Goal: Contribute content: Contribute content

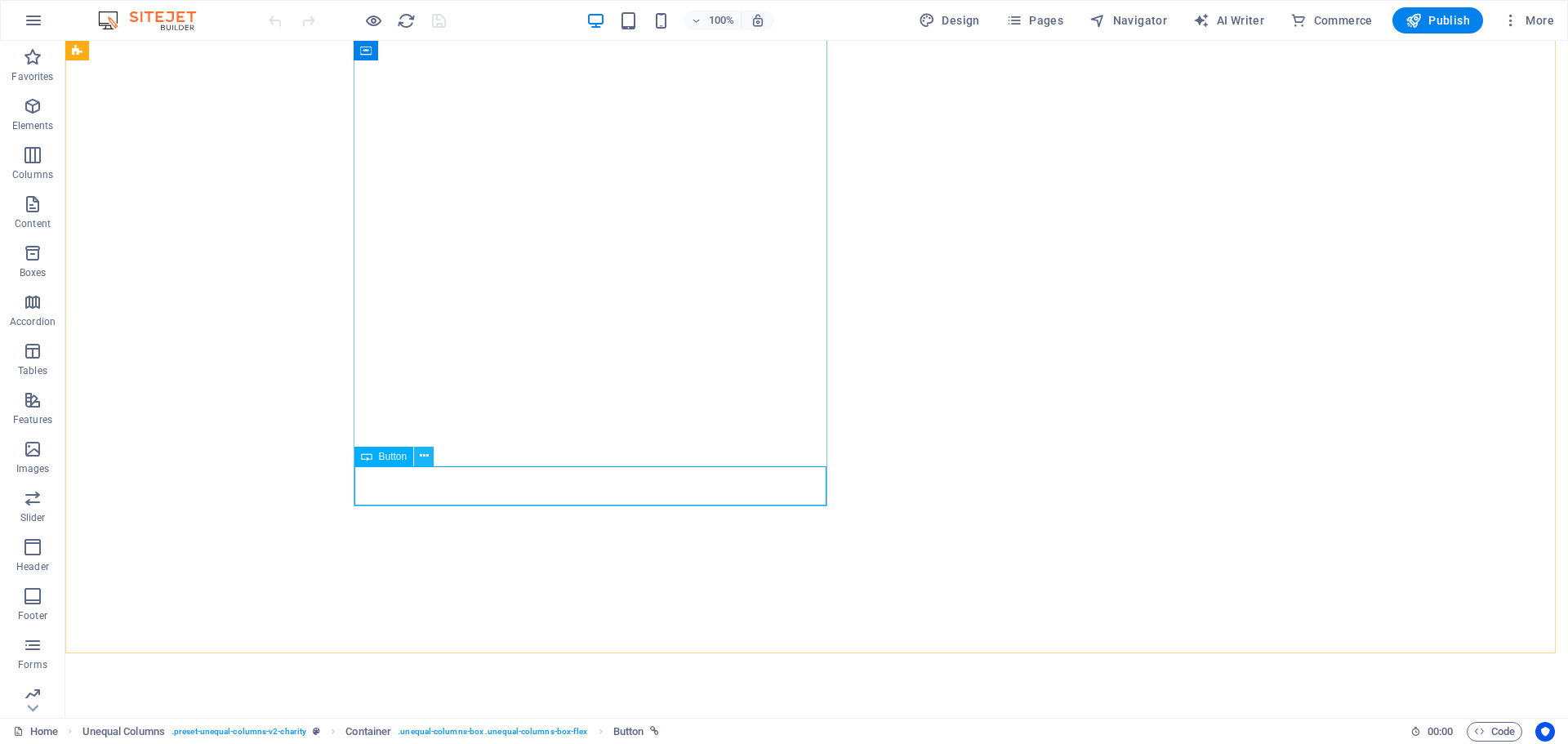
click at [426, 457] on icon at bounding box center [424, 456] width 9 height 17
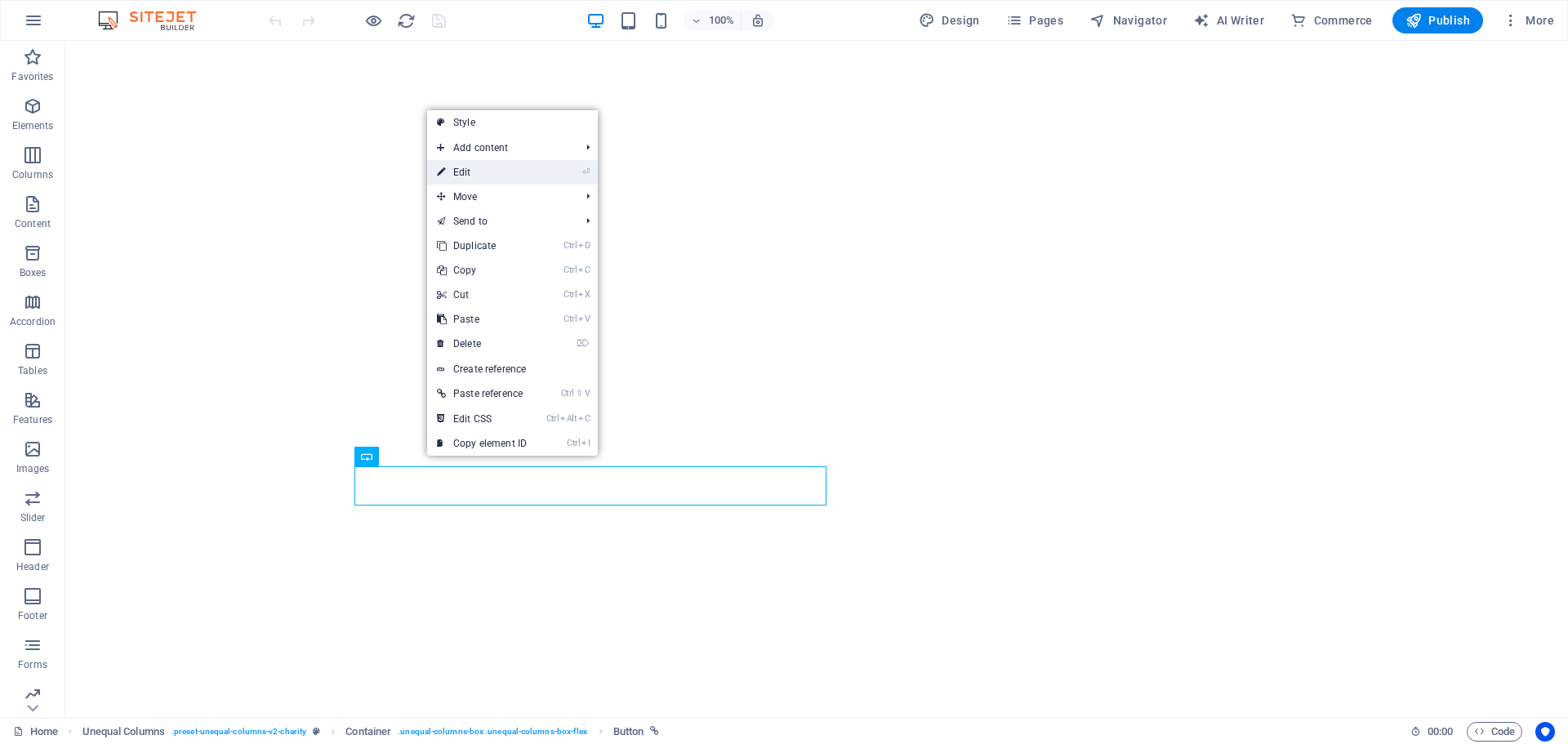
click at [464, 163] on link "⏎ Edit" at bounding box center [482, 172] width 110 height 24
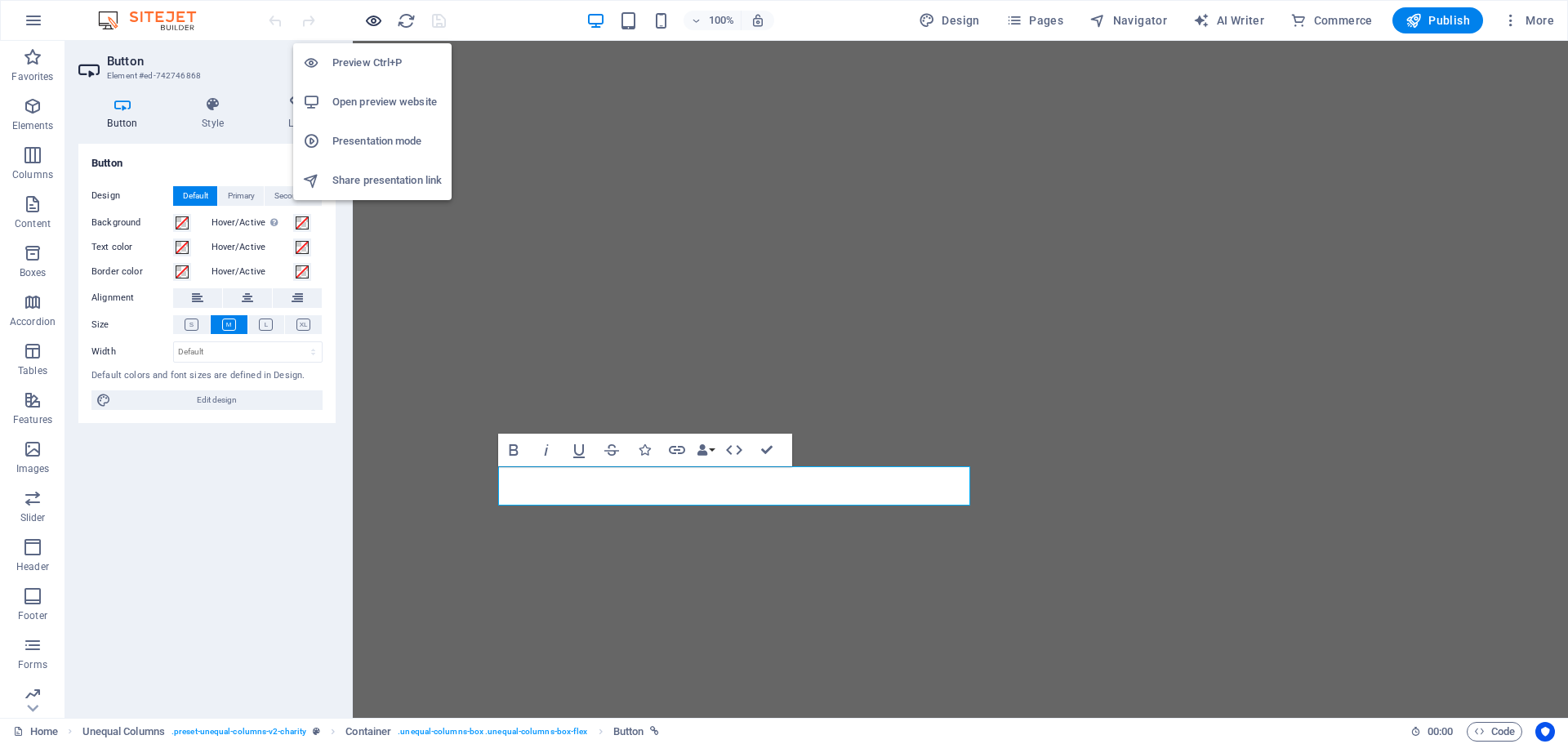
click at [366, 16] on icon "button" at bounding box center [374, 21] width 19 height 19
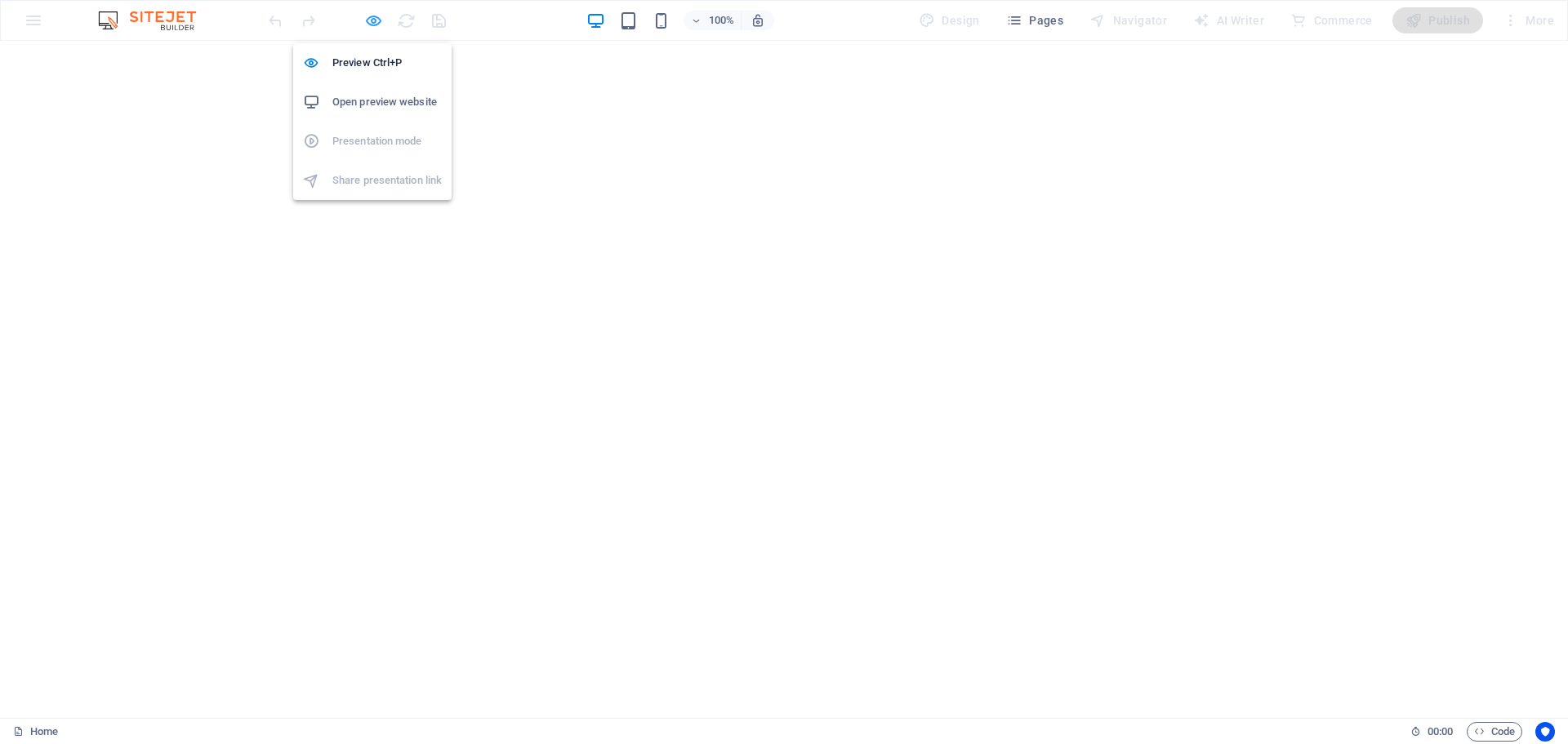
click at [379, 20] on icon "button" at bounding box center [374, 21] width 19 height 19
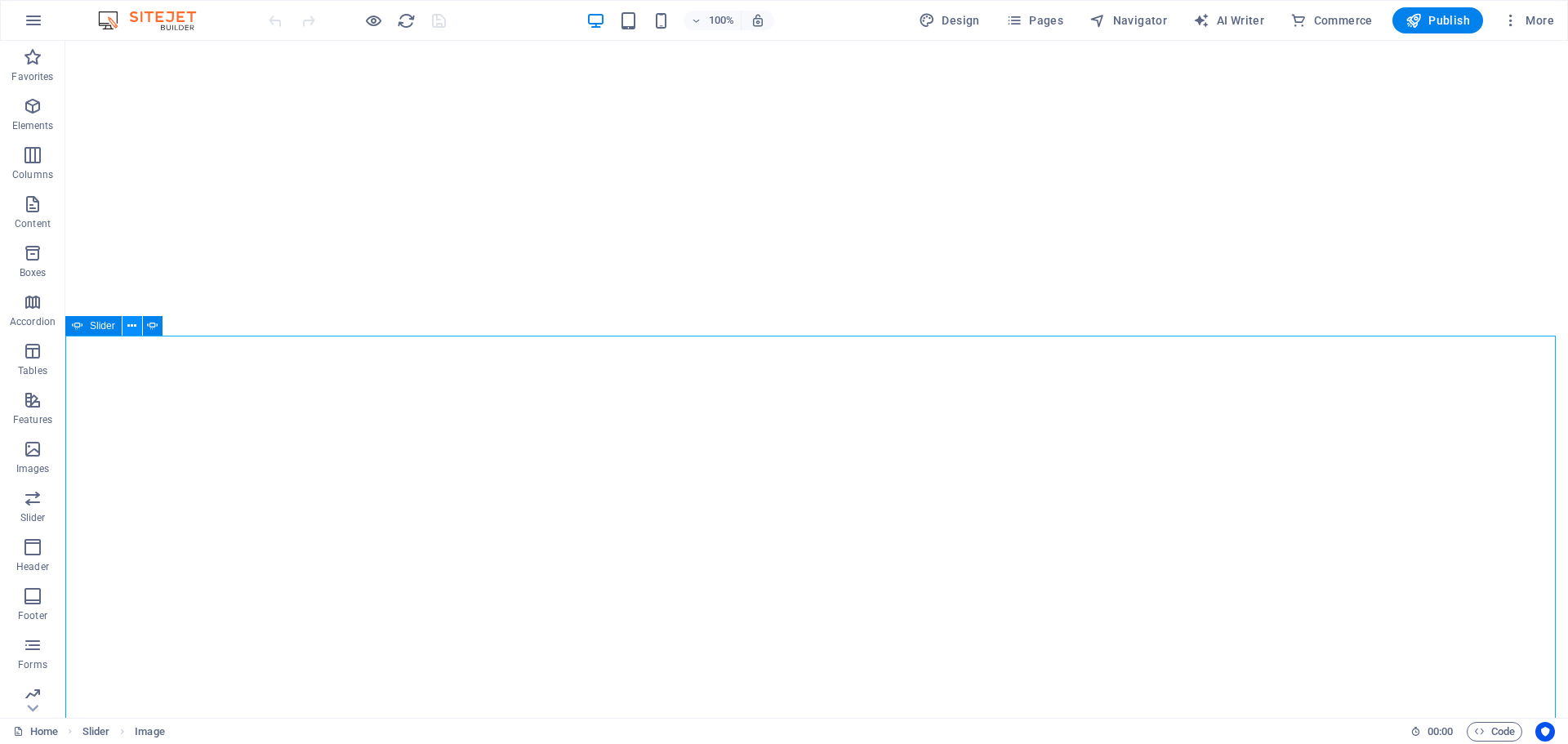
click at [131, 325] on icon at bounding box center [131, 326] width 9 height 17
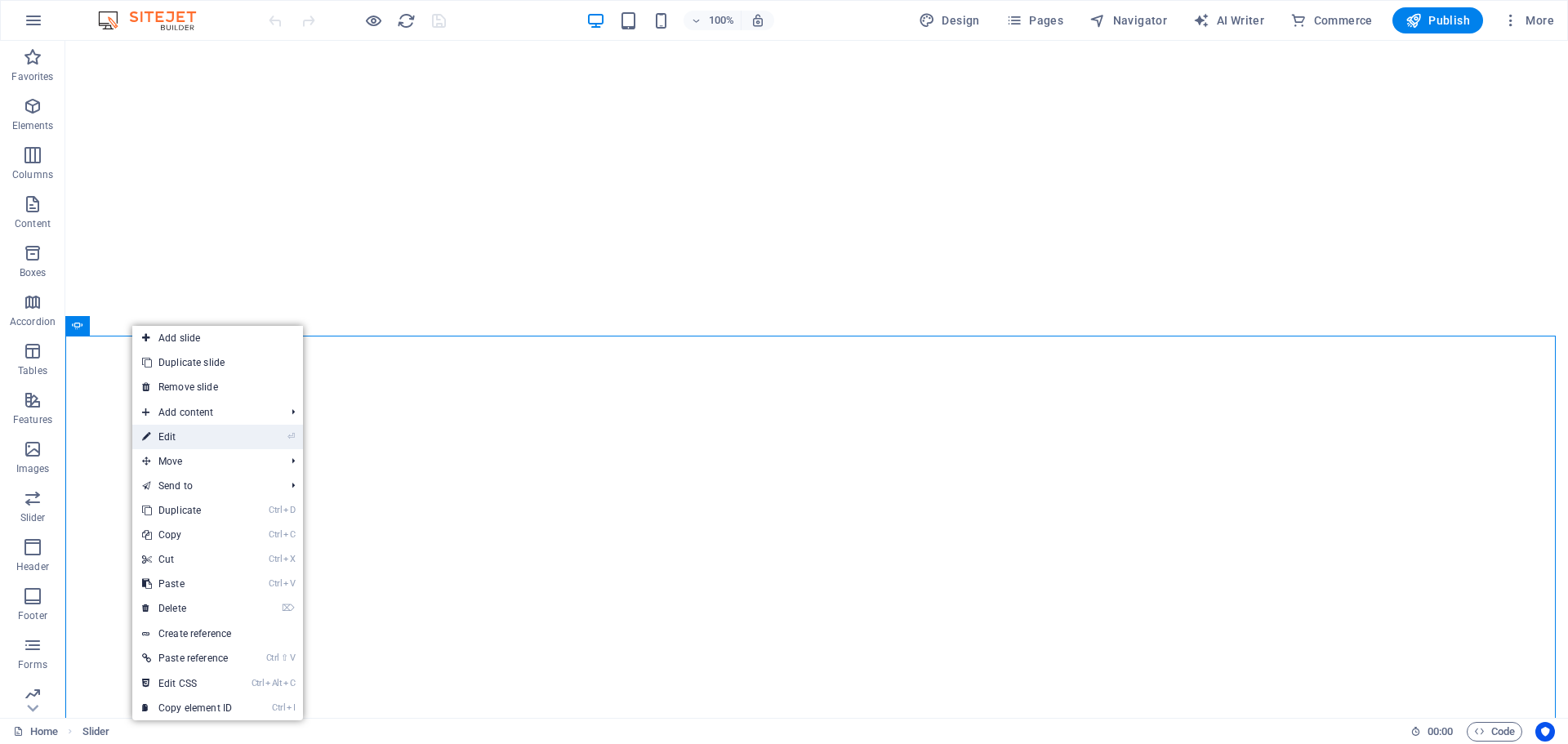
click at [192, 438] on link "⏎ Edit" at bounding box center [187, 437] width 110 height 24
select select "ms"
select select "s"
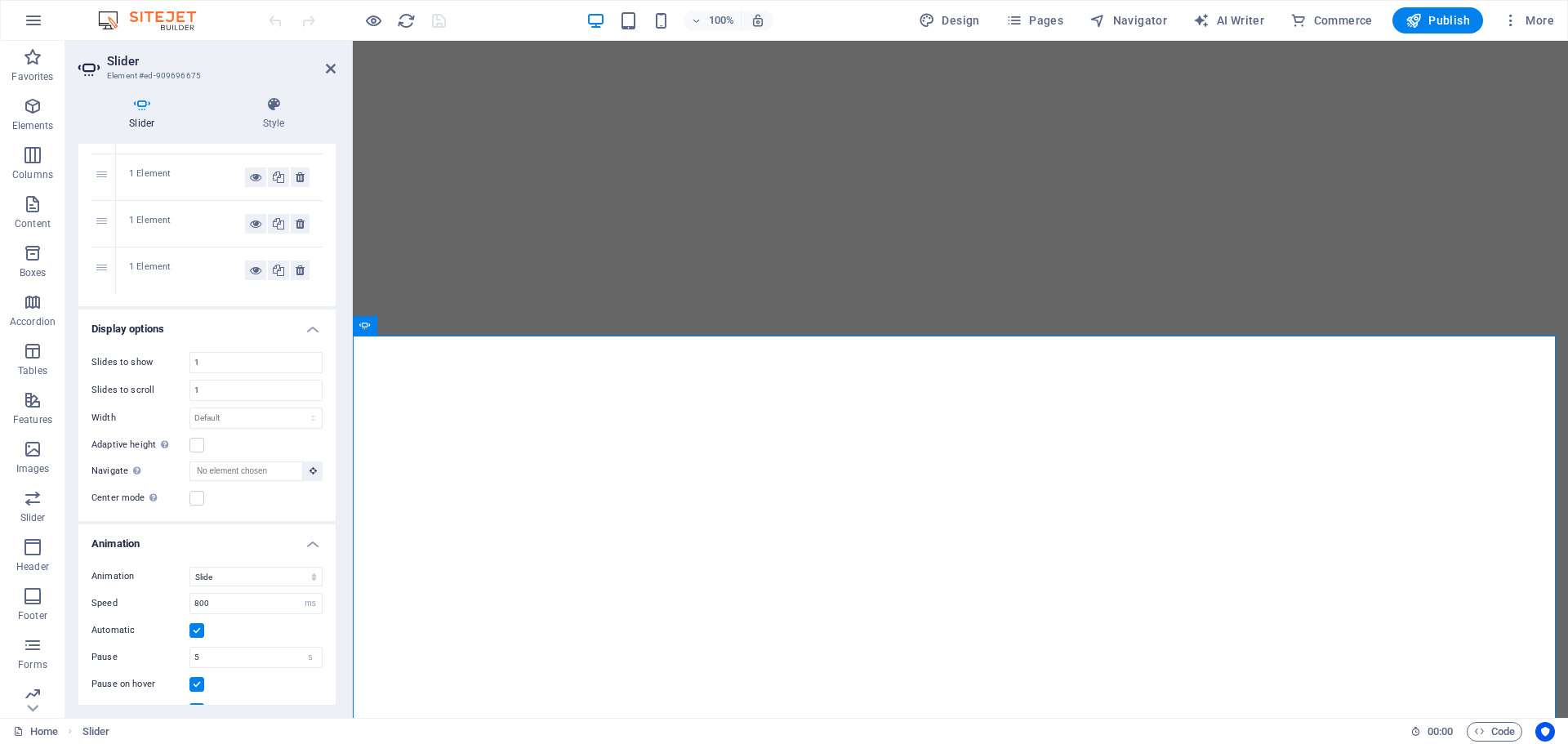
scroll to position [245, 0]
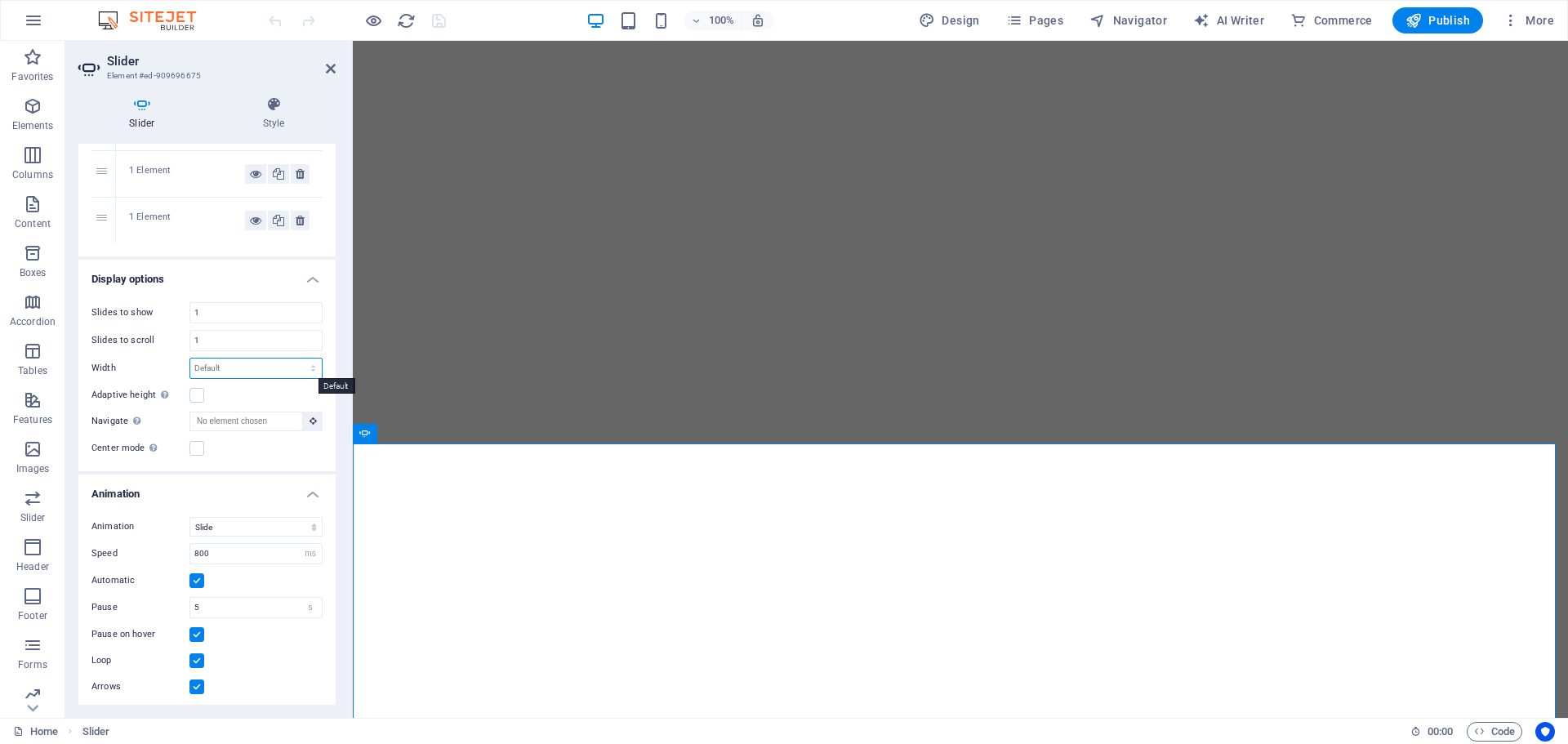
click at [231, 365] on select "Default px % rem em vw vh" at bounding box center [256, 368] width 131 height 20
select select "%"
click at [296, 359] on select "Default px % rem em vw vh" at bounding box center [256, 368] width 131 height 20
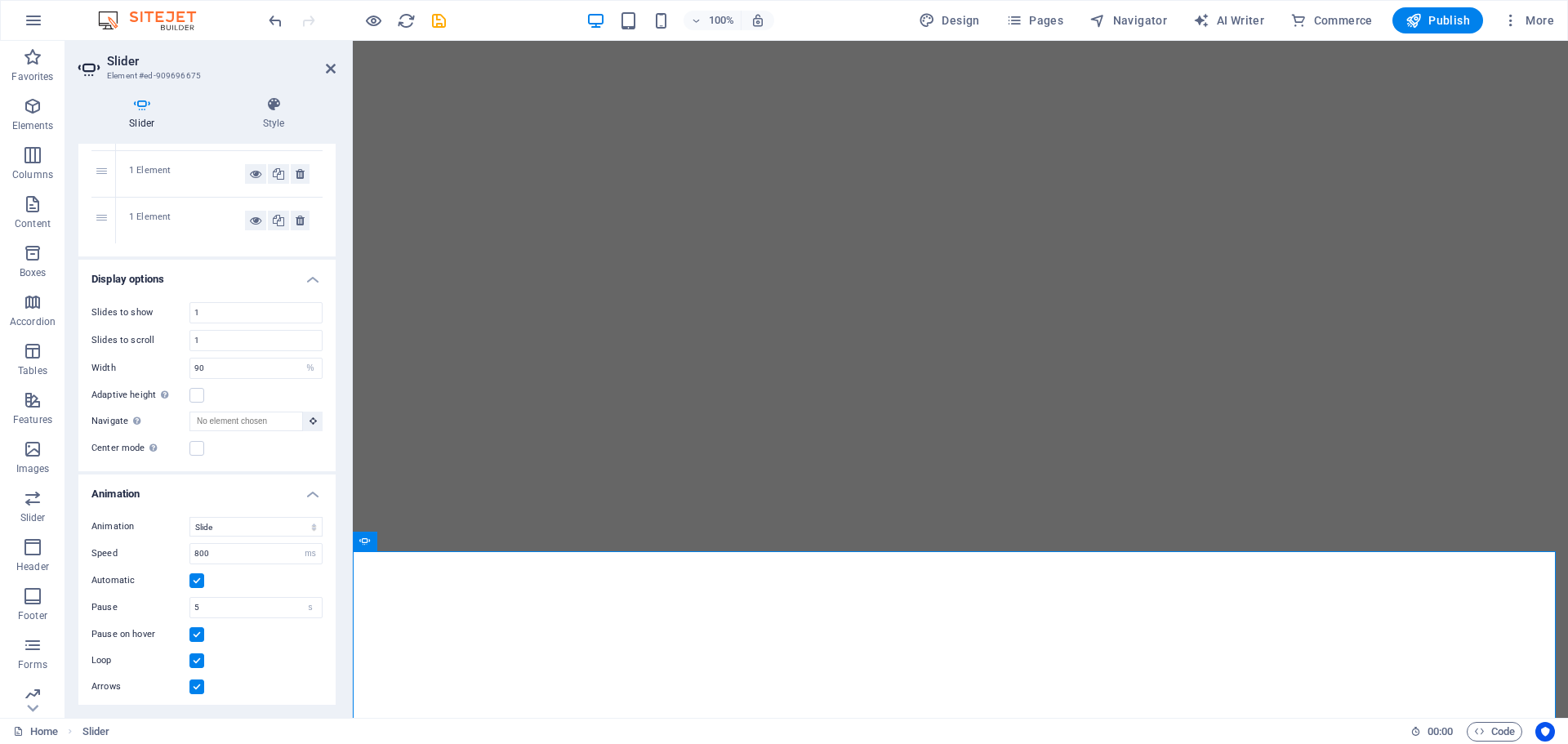
click at [230, 393] on div "Adaptive height Automatically adjust the height for single slide horizontal sli…" at bounding box center [207, 395] width 231 height 20
click at [196, 396] on label at bounding box center [197, 395] width 15 height 15
click at [0, 0] on input "Adaptive height Automatically adjust the height for single slide horizontal sli…" at bounding box center [0, 0] width 0 height 0
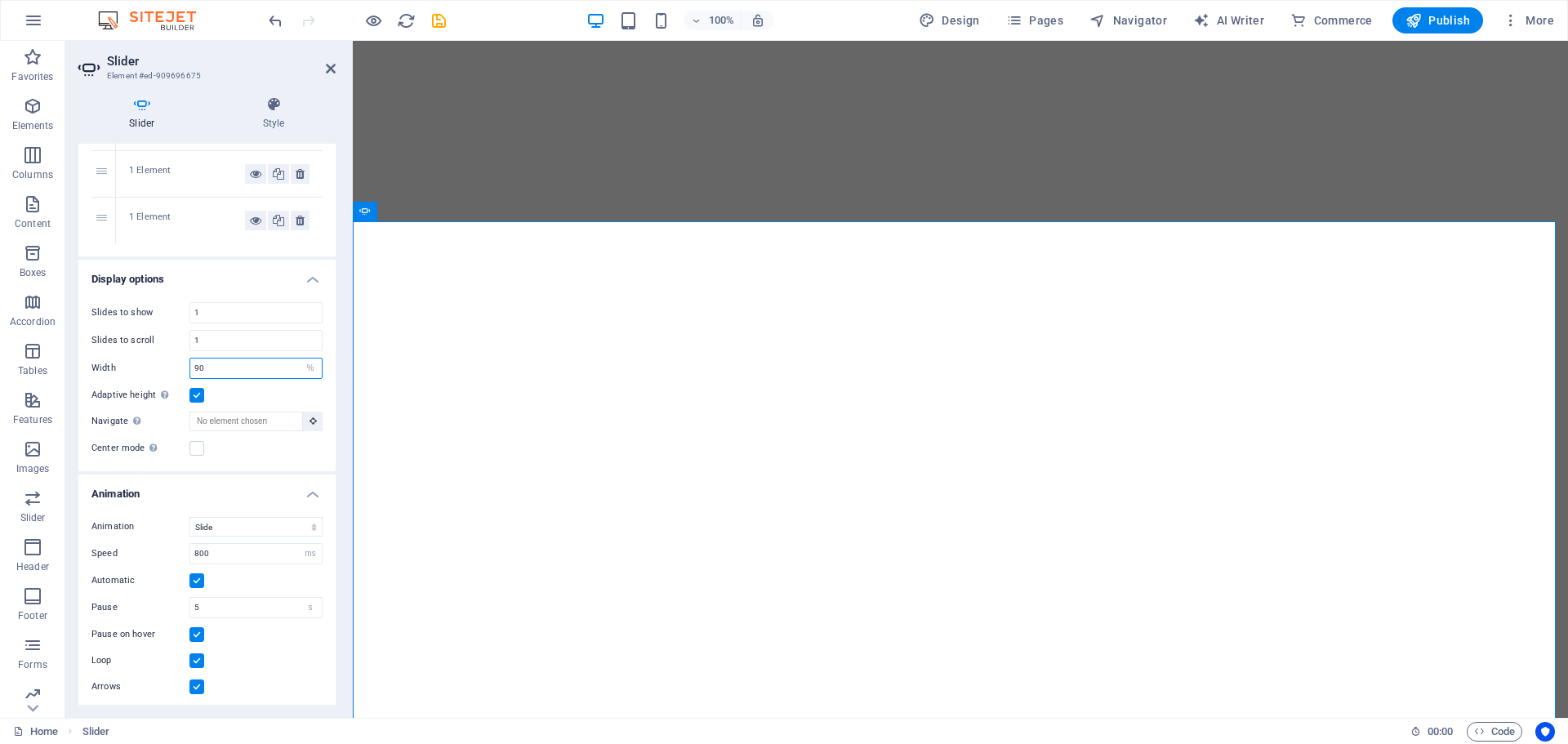
drag, startPoint x: 211, startPoint y: 367, endPoint x: 187, endPoint y: 370, distance: 24.2
click at [187, 370] on div "Width 90 Default px % rem em vw vh" at bounding box center [207, 368] width 231 height 21
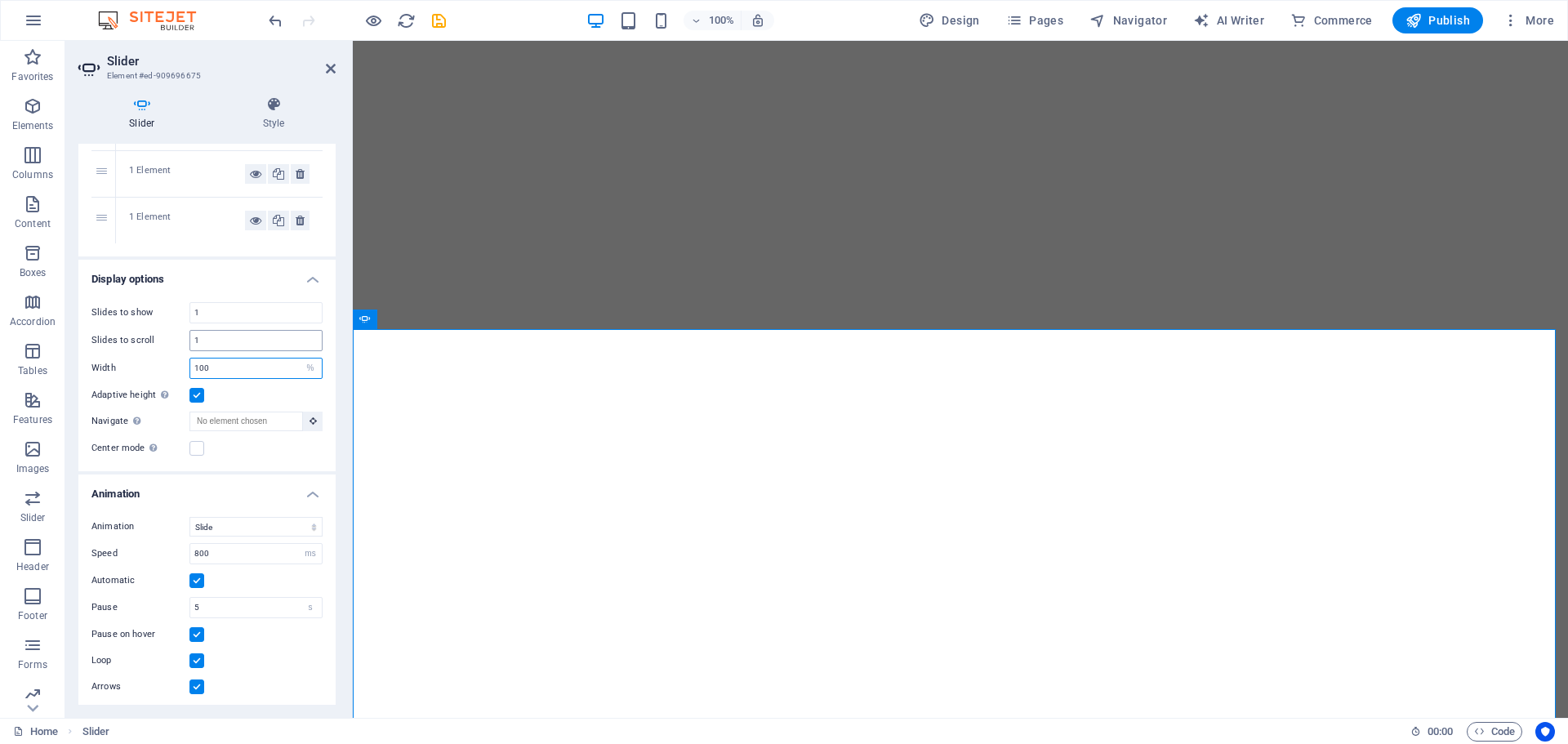
type input "100"
click at [250, 334] on input "1" at bounding box center [256, 340] width 131 height 20
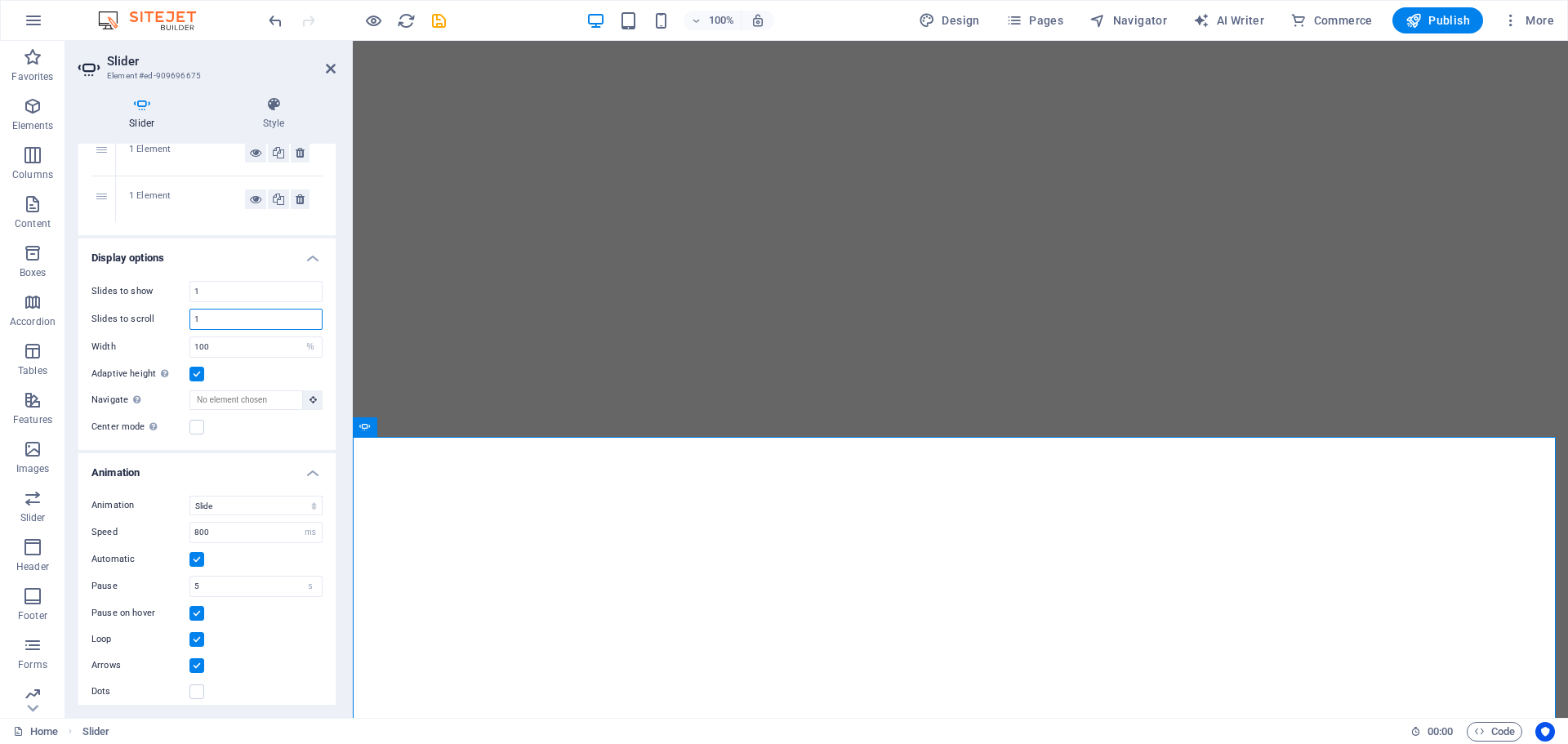
scroll to position [276, 0]
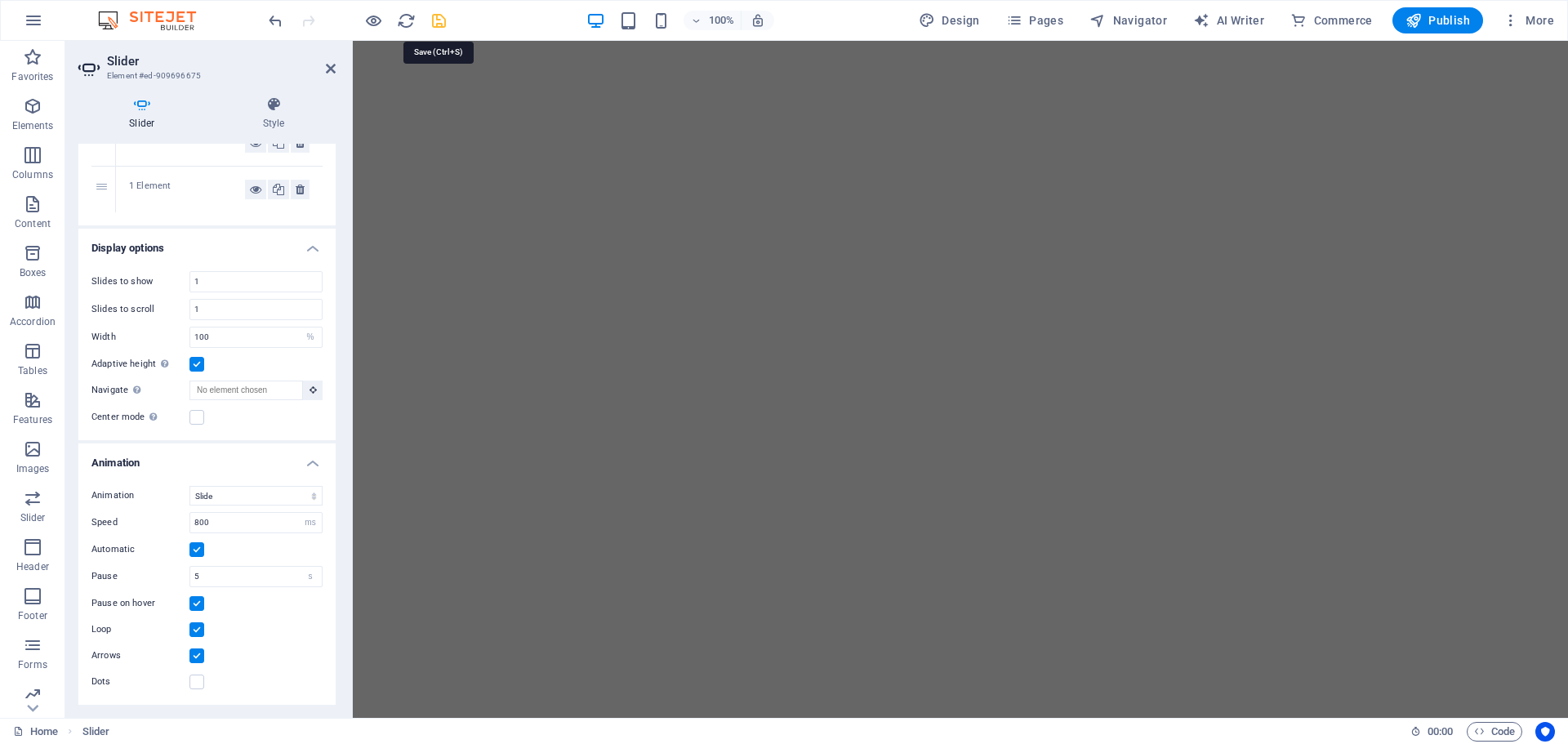
click at [437, 16] on icon "save" at bounding box center [439, 21] width 19 height 19
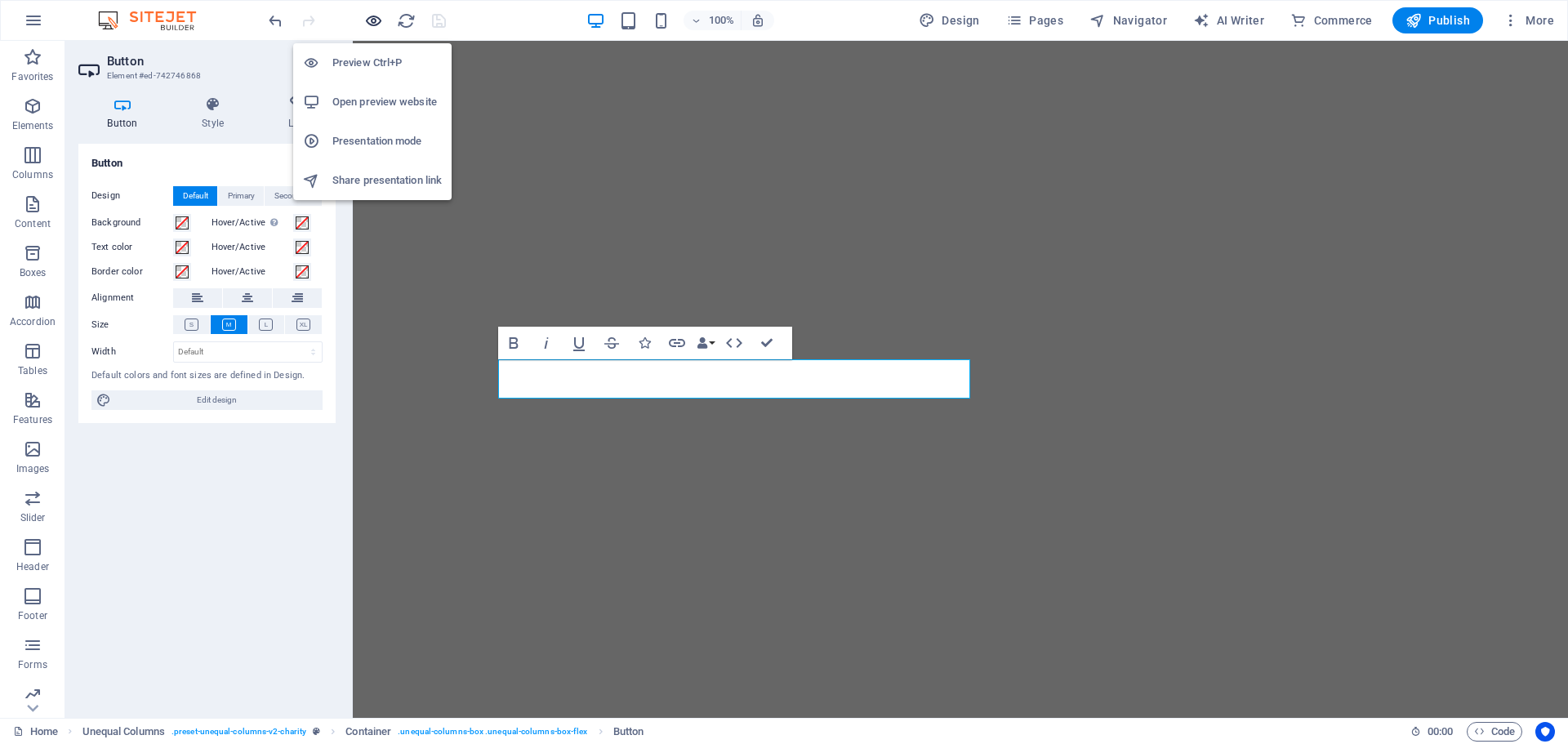
click at [372, 18] on icon "button" at bounding box center [374, 21] width 19 height 19
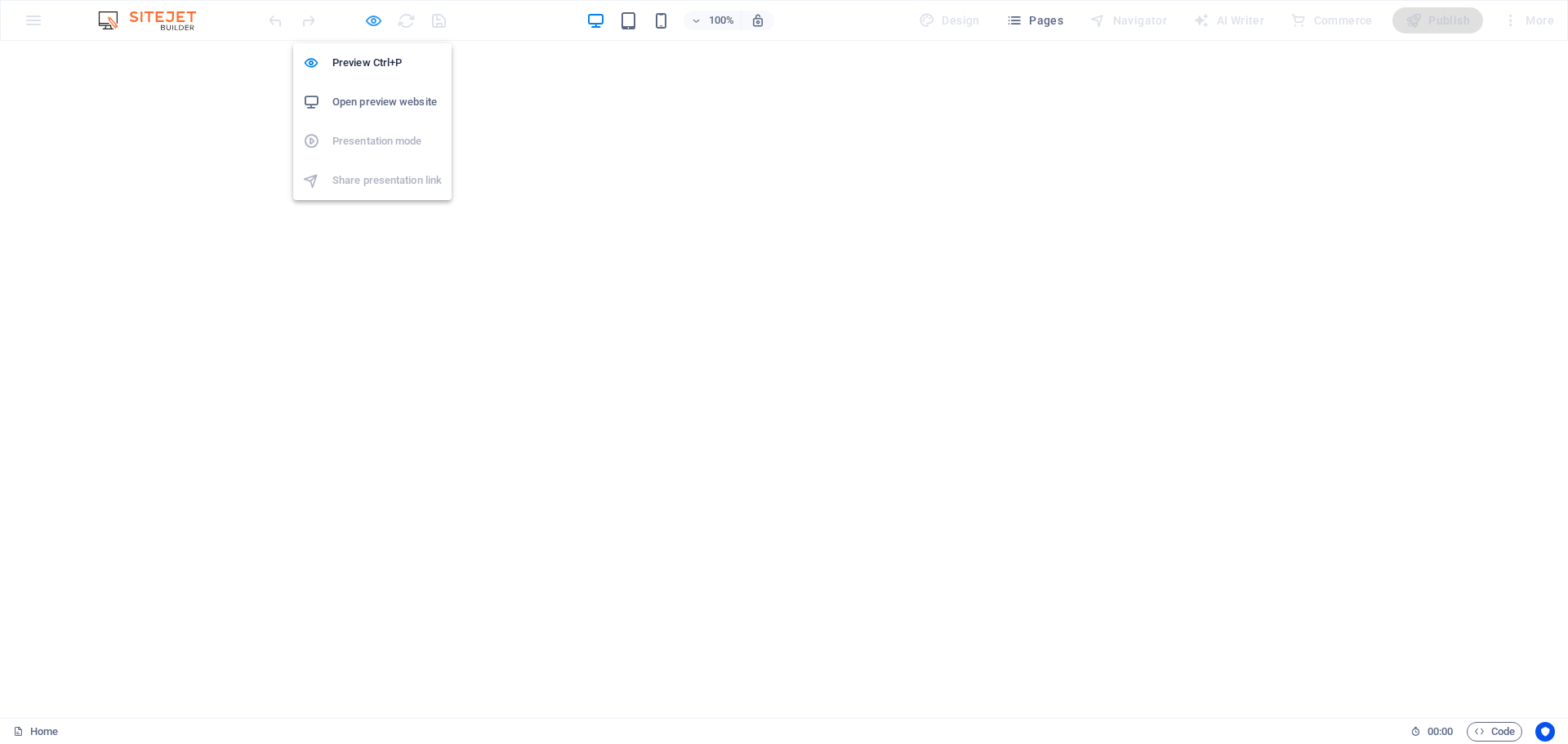
click at [377, 17] on icon "button" at bounding box center [374, 21] width 19 height 19
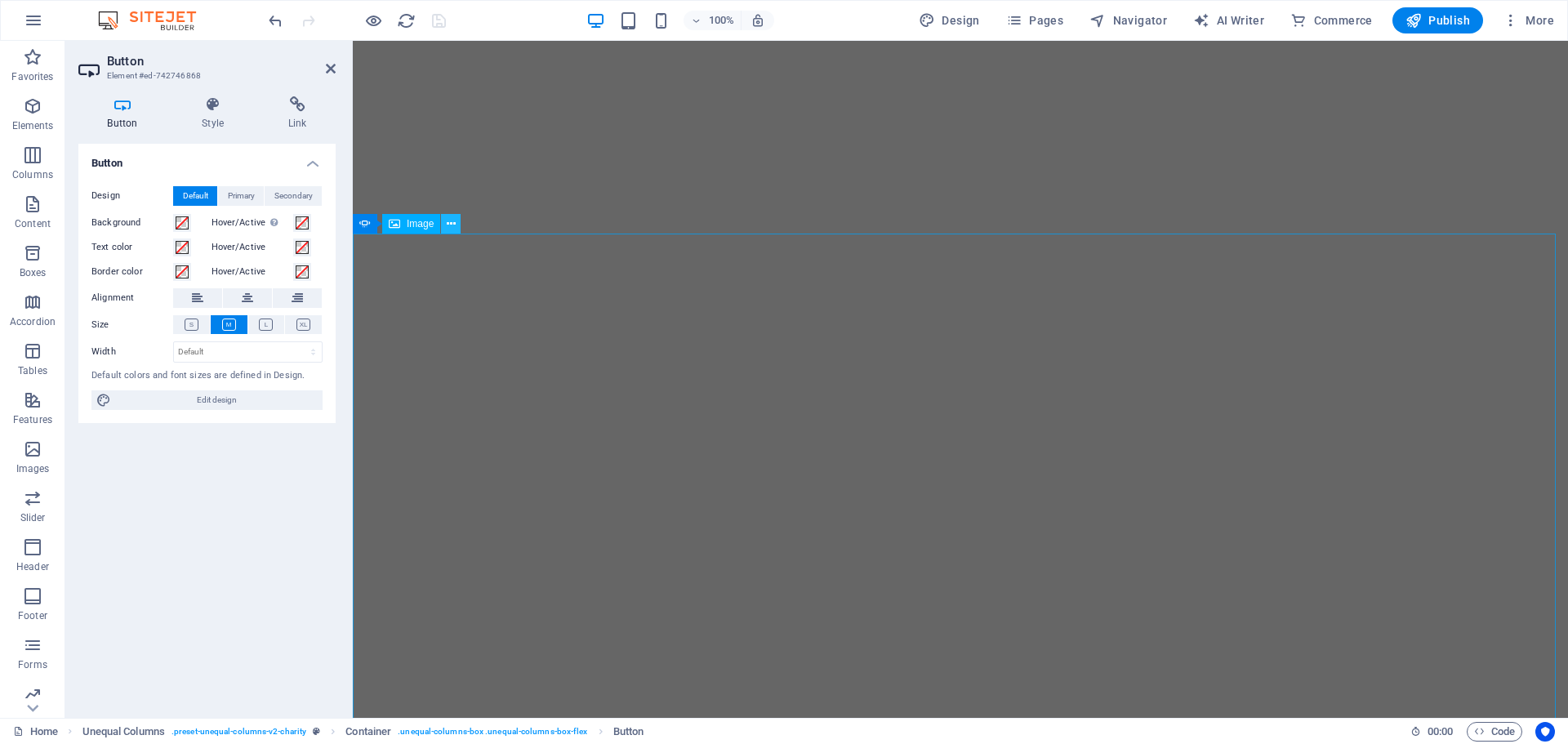
click at [448, 219] on icon at bounding box center [451, 225] width 9 height 17
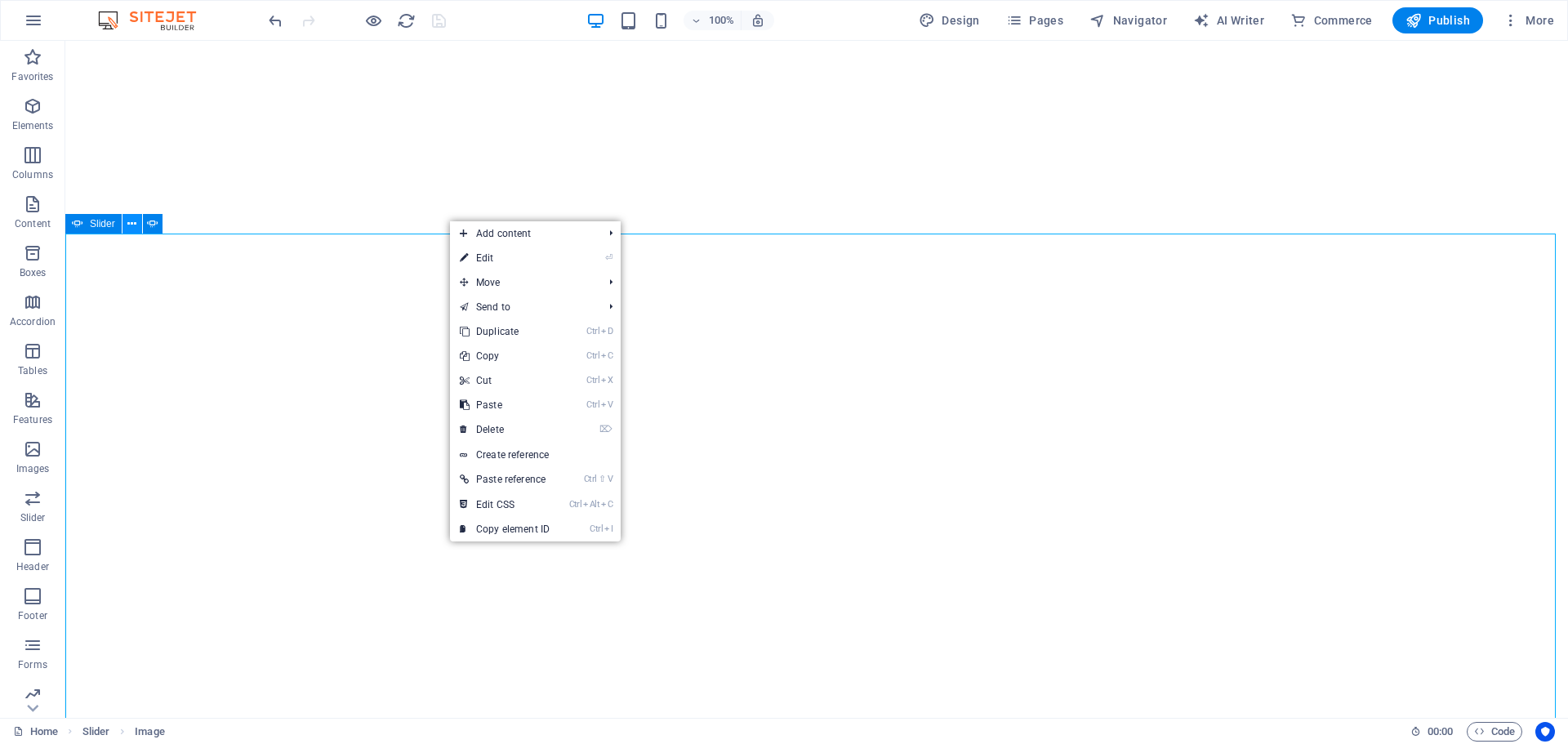
click at [130, 225] on icon at bounding box center [131, 225] width 9 height 17
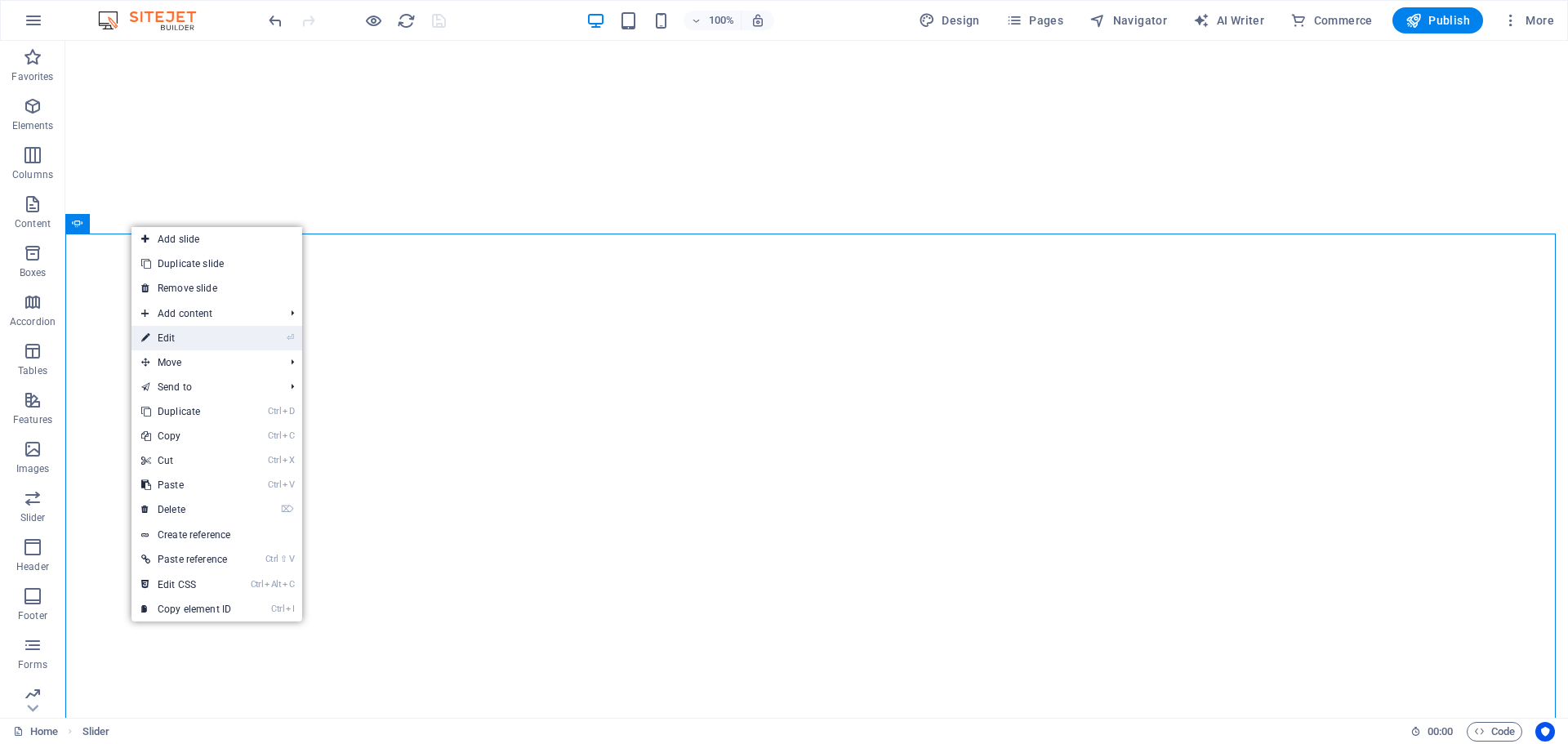
click at [177, 339] on link "⏎ Edit" at bounding box center [186, 338] width 110 height 24
select select "%"
select select "ms"
select select "s"
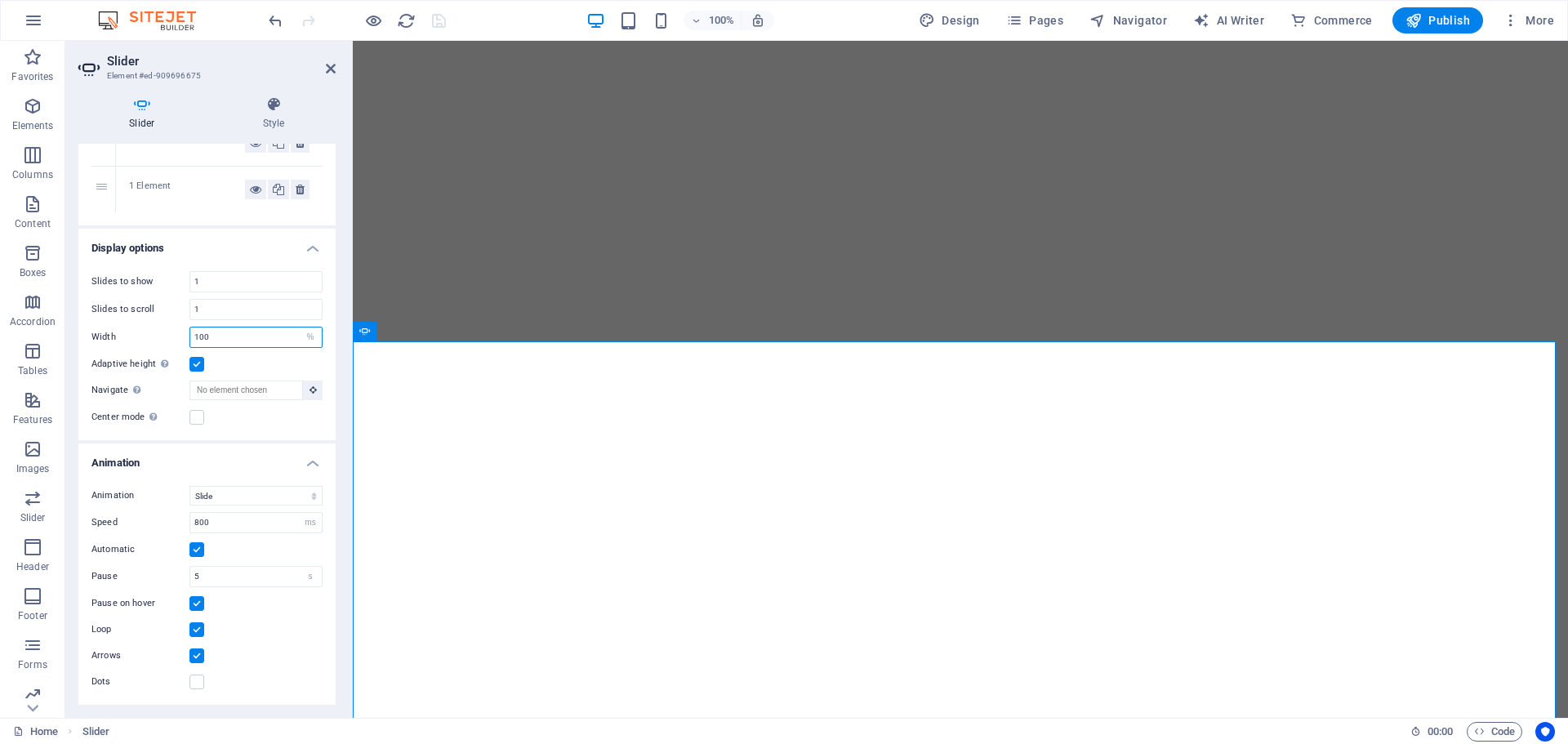
click at [185, 335] on div "Width 100 Default px % rem em vw vh" at bounding box center [207, 337] width 231 height 21
type input "80"
click at [206, 311] on input "1" at bounding box center [256, 309] width 131 height 20
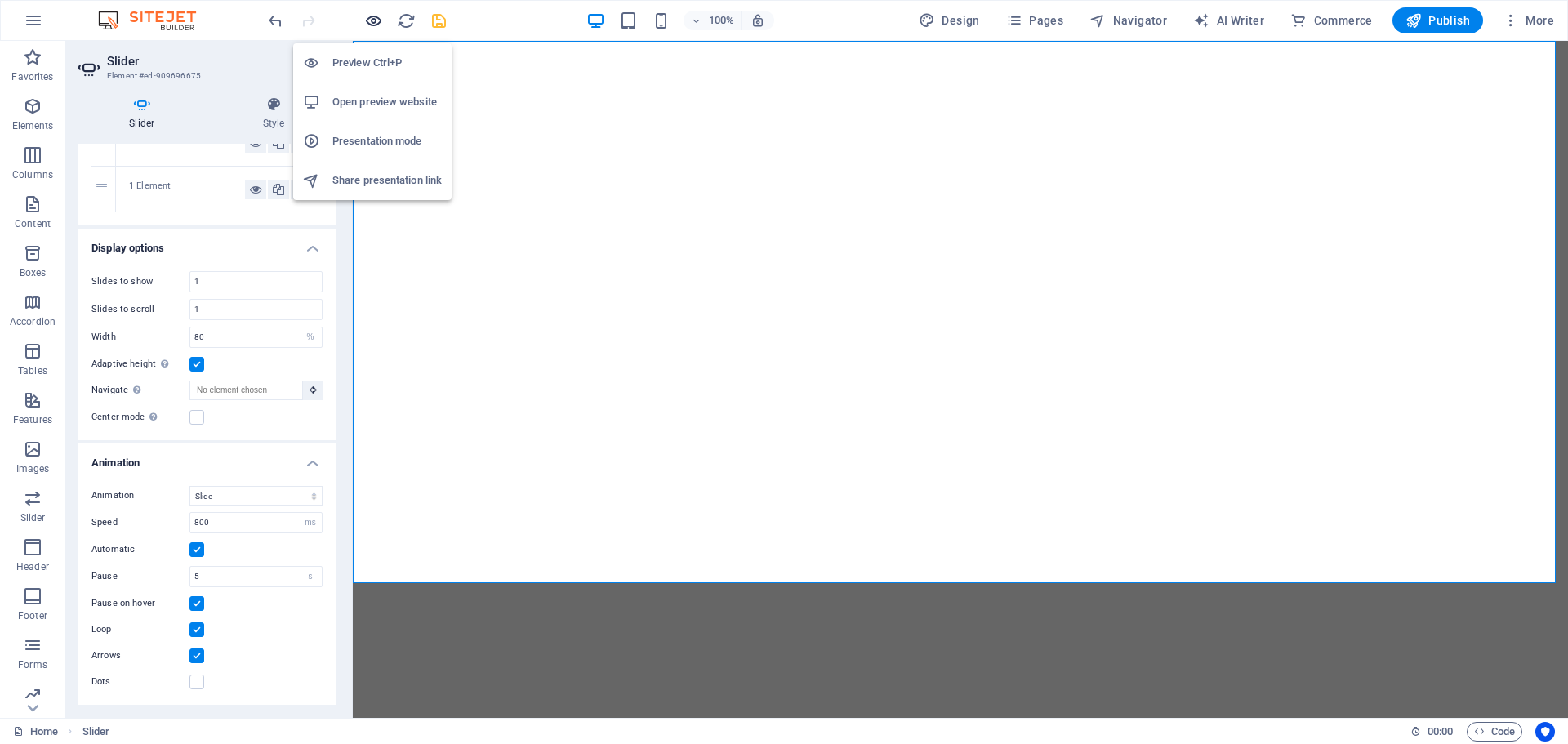
click at [371, 25] on icon "button" at bounding box center [374, 21] width 19 height 19
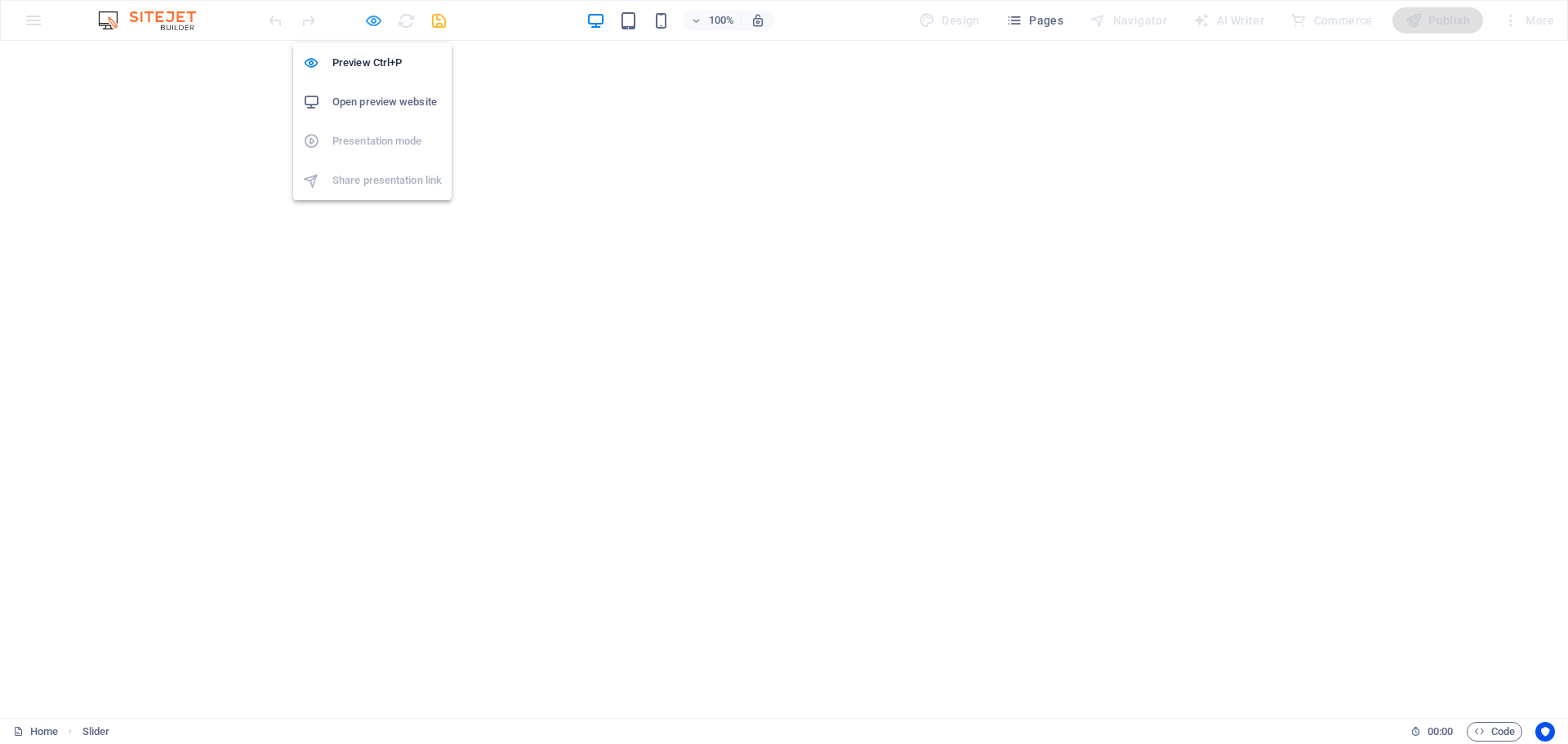
click at [365, 23] on icon "button" at bounding box center [374, 21] width 19 height 19
select select "%"
select select "ms"
select select "s"
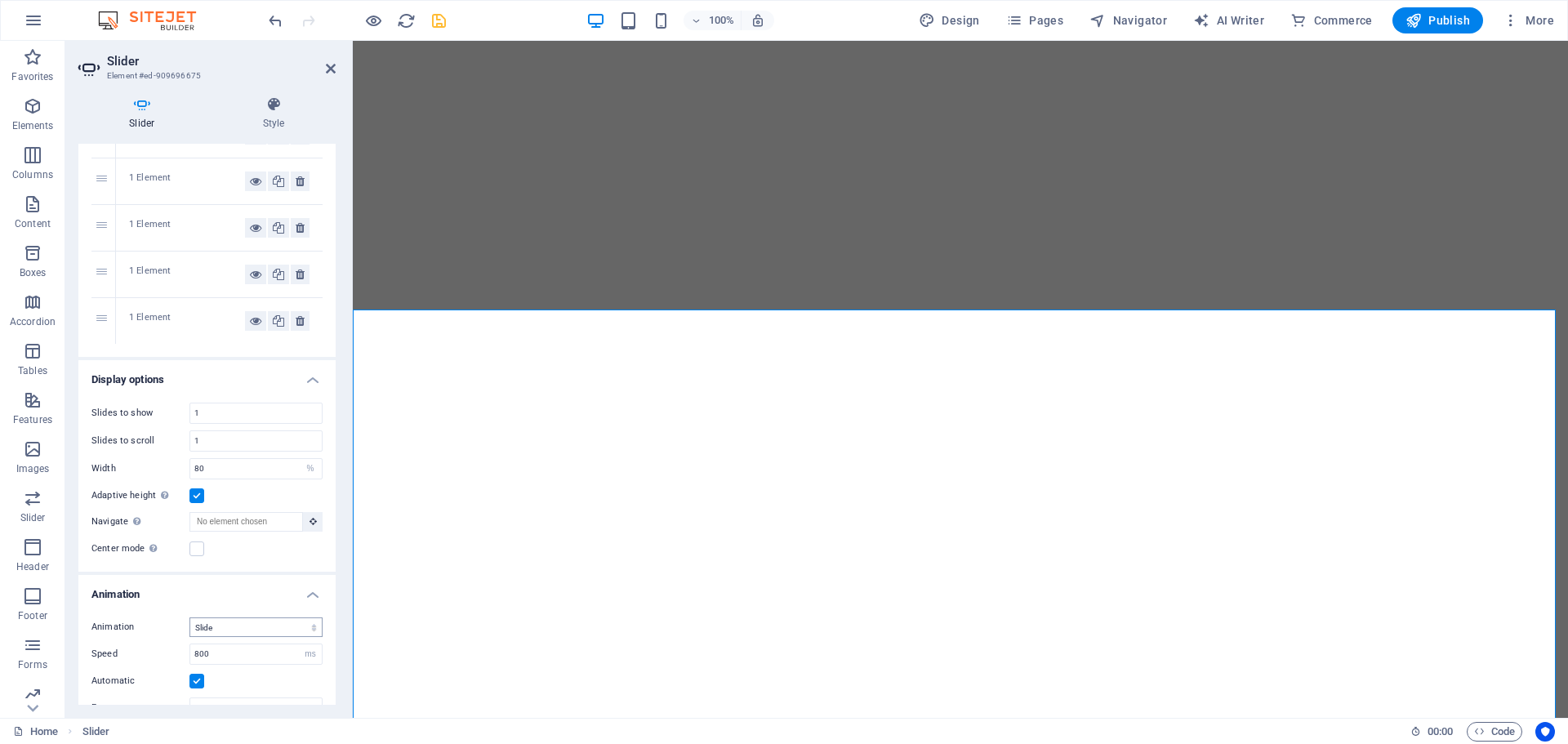
scroll to position [164, 0]
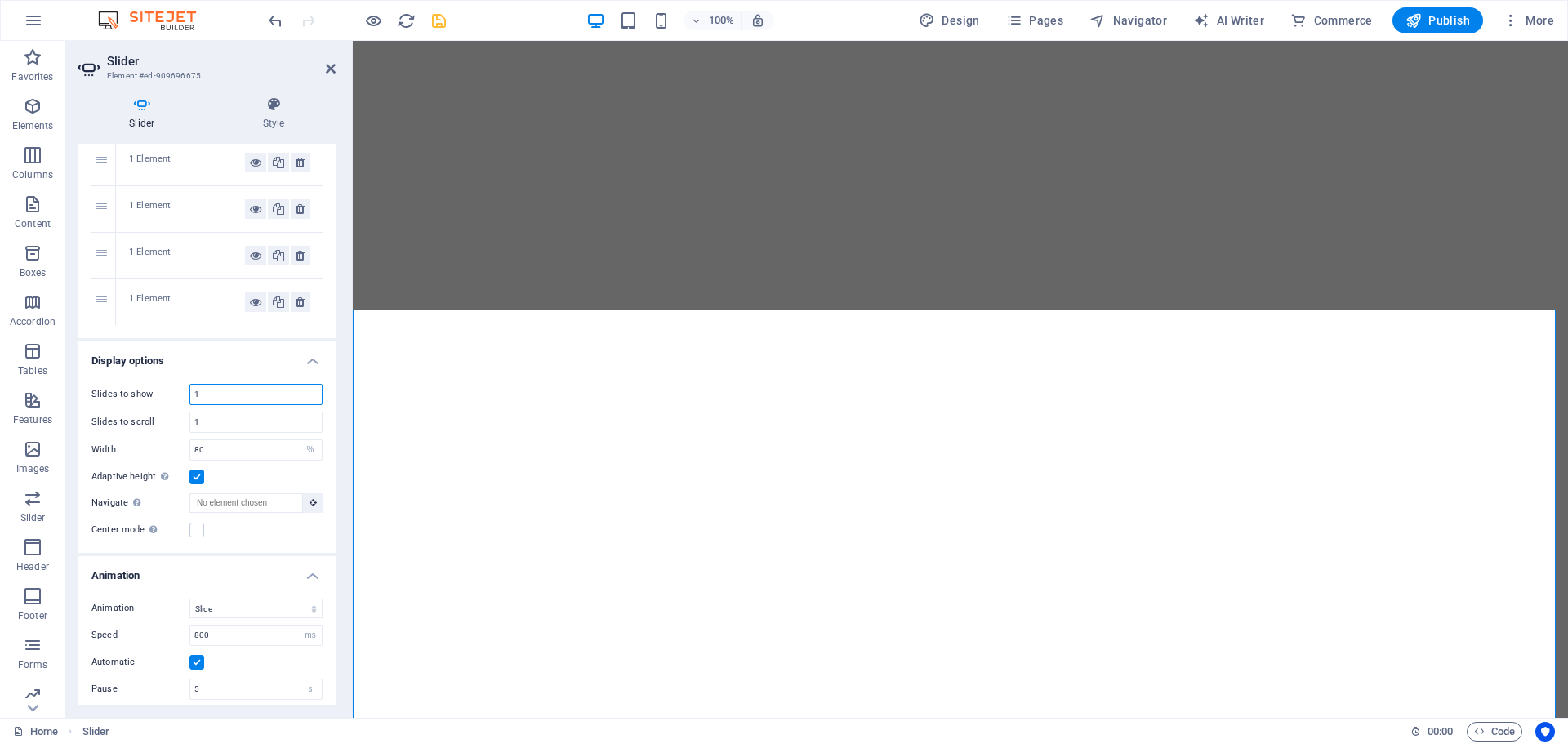
drag, startPoint x: 199, startPoint y: 392, endPoint x: 189, endPoint y: 392, distance: 10.0
click at [189, 392] on div "Slides to show 1" at bounding box center [207, 394] width 231 height 21
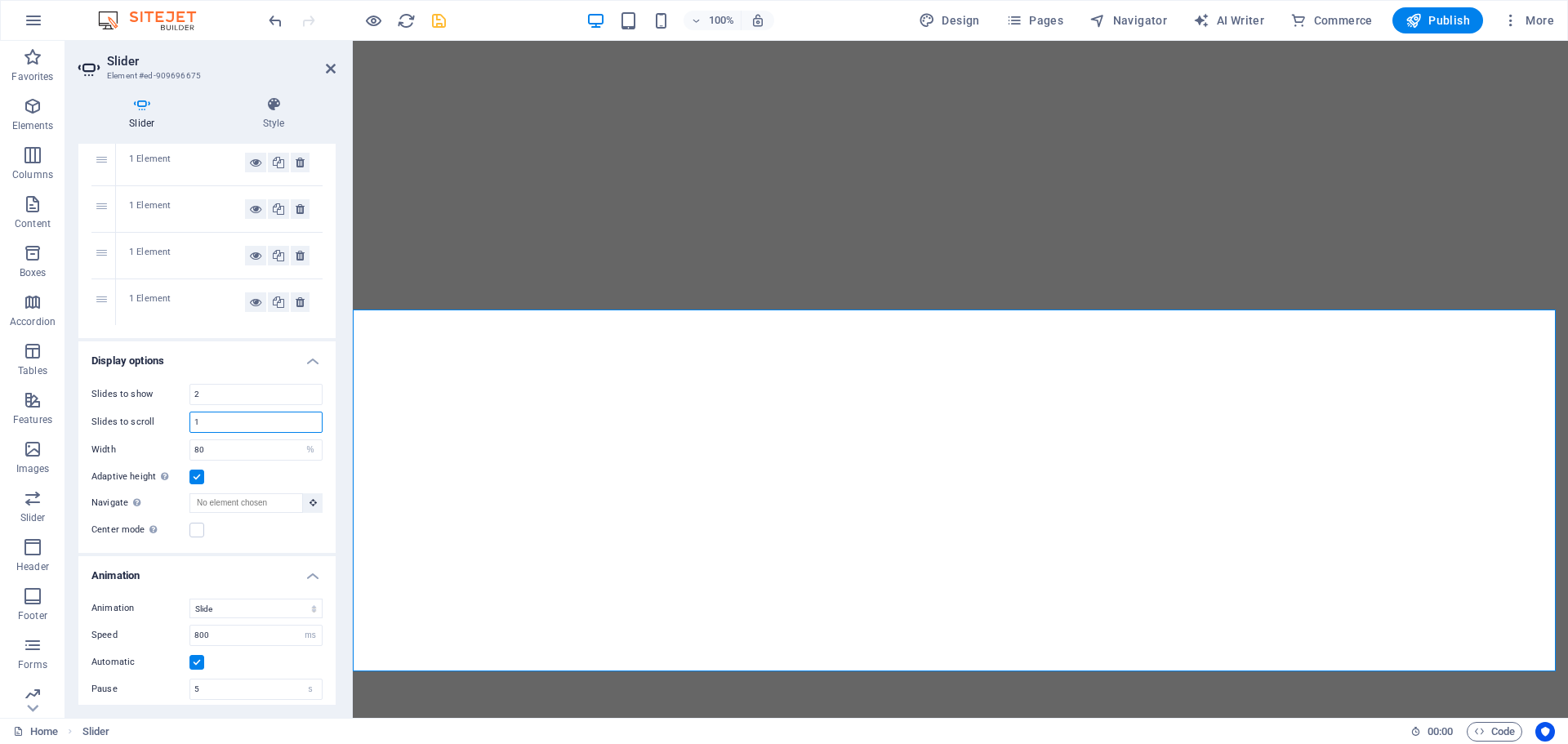
click at [218, 421] on input "1" at bounding box center [256, 422] width 131 height 20
drag, startPoint x: 200, startPoint y: 392, endPoint x: 178, endPoint y: 395, distance: 22.2
click at [178, 395] on div "Slides to show 2" at bounding box center [207, 394] width 231 height 21
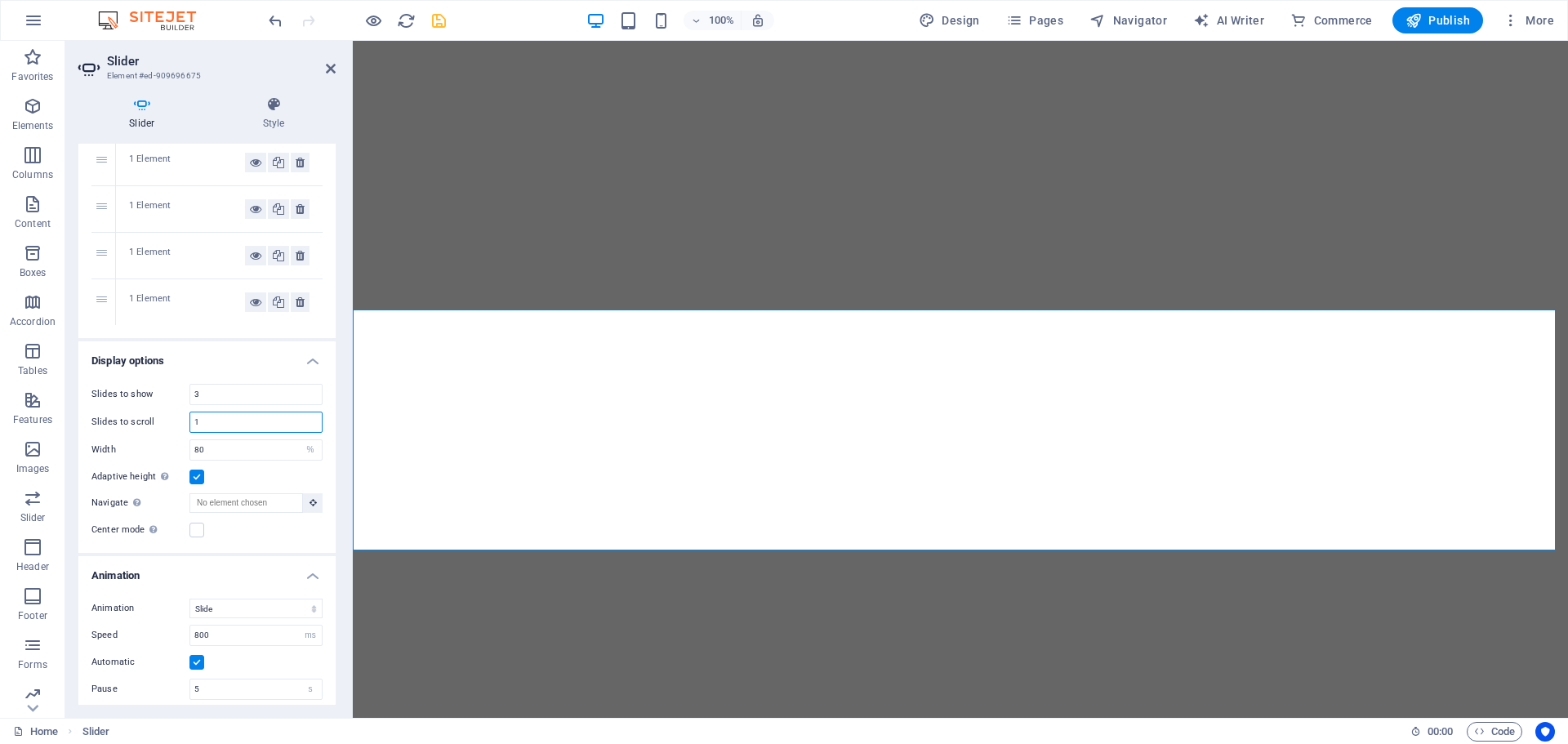
click at [218, 416] on input "1" at bounding box center [256, 422] width 131 height 20
drag, startPoint x: 217, startPoint y: 391, endPoint x: 171, endPoint y: 399, distance: 46.7
click at [171, 399] on div "Slides to show 3" at bounding box center [207, 394] width 231 height 21
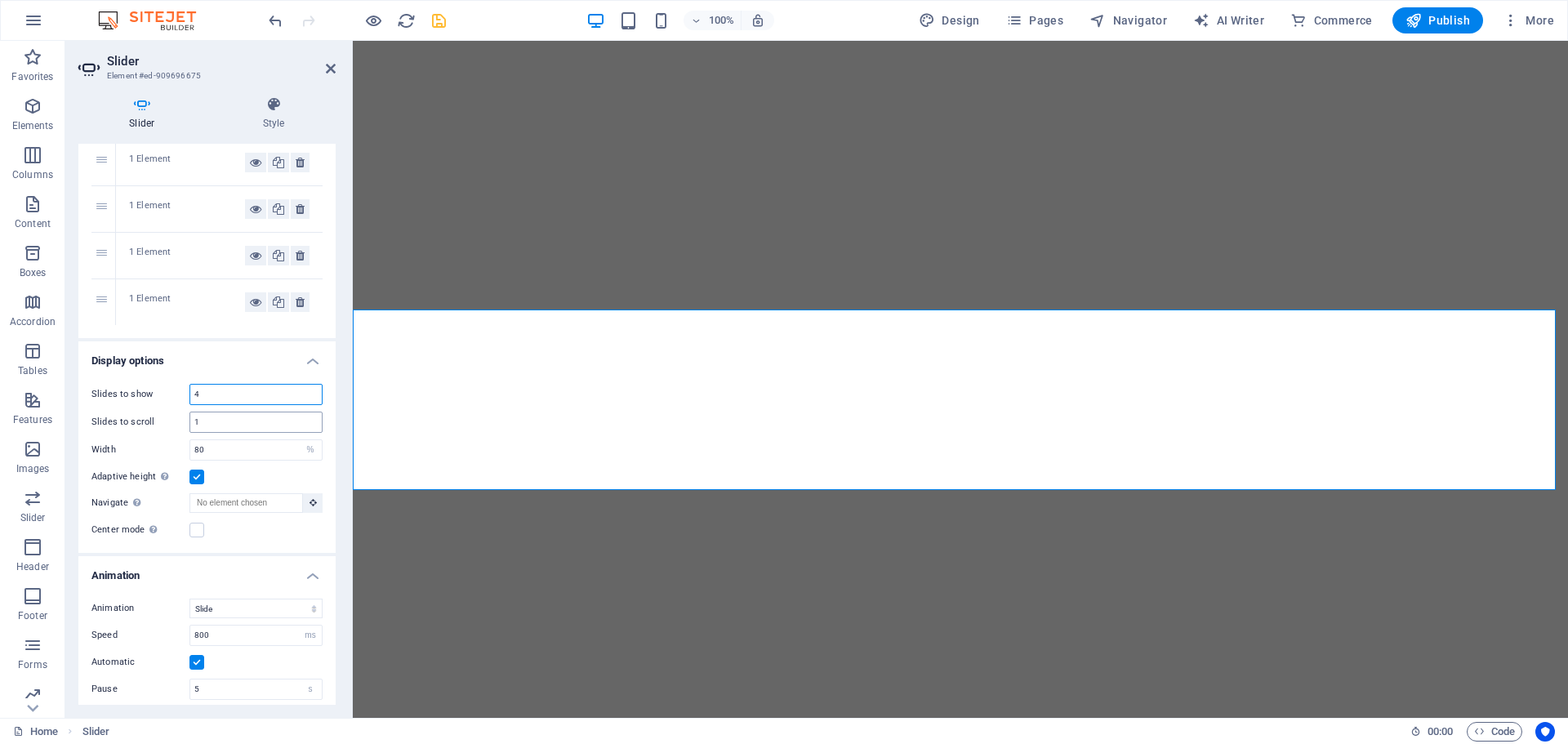
type input "4"
click at [208, 420] on input "1" at bounding box center [256, 422] width 131 height 20
drag, startPoint x: 209, startPoint y: 452, endPoint x: 163, endPoint y: 450, distance: 46.0
click at [163, 450] on div "Width 80 Default px % rem em vw vh" at bounding box center [207, 450] width 231 height 21
type input "100"
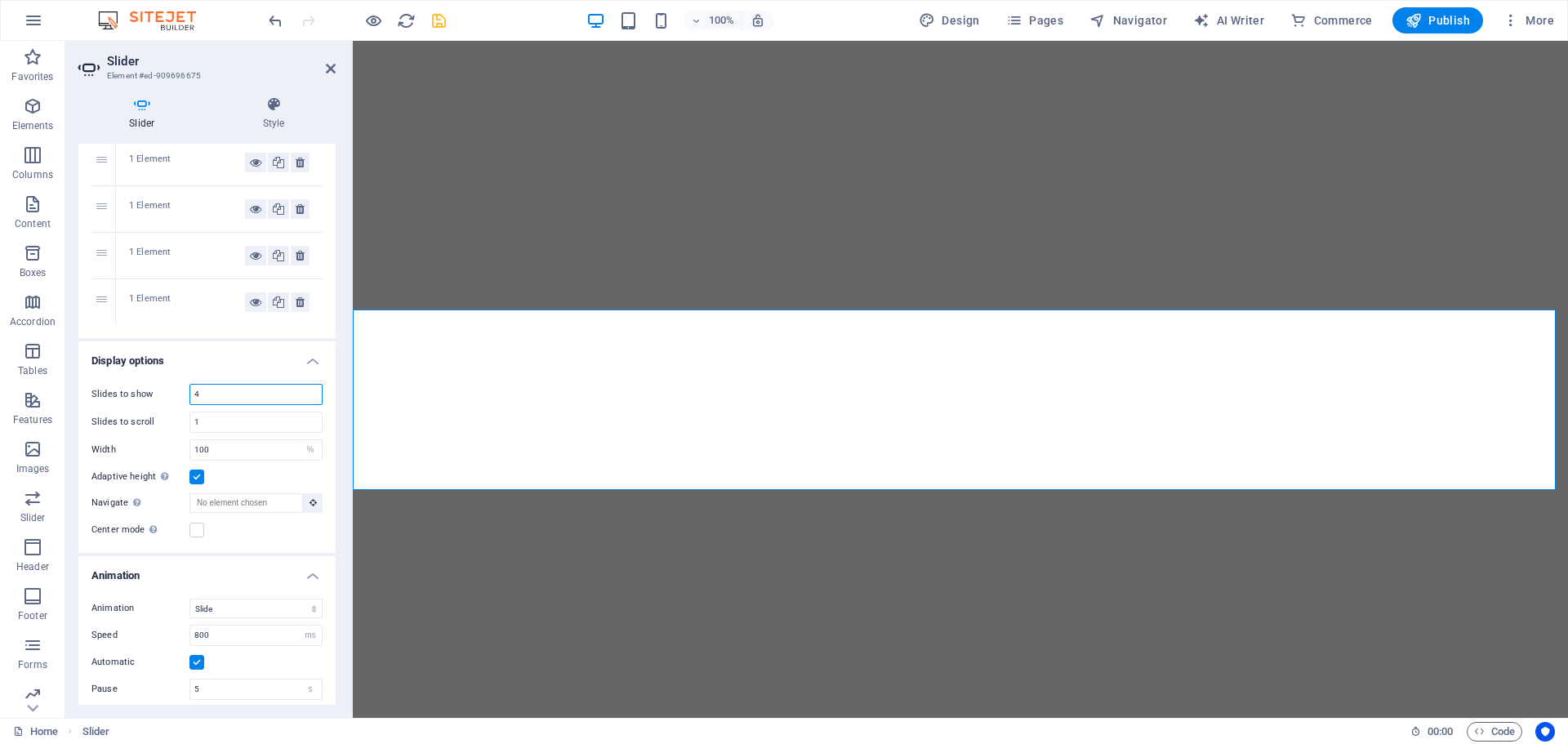
drag, startPoint x: 177, startPoint y: 388, endPoint x: 123, endPoint y: 390, distance: 54.0
click at [123, 390] on div "Slides to show 4" at bounding box center [207, 394] width 231 height 21
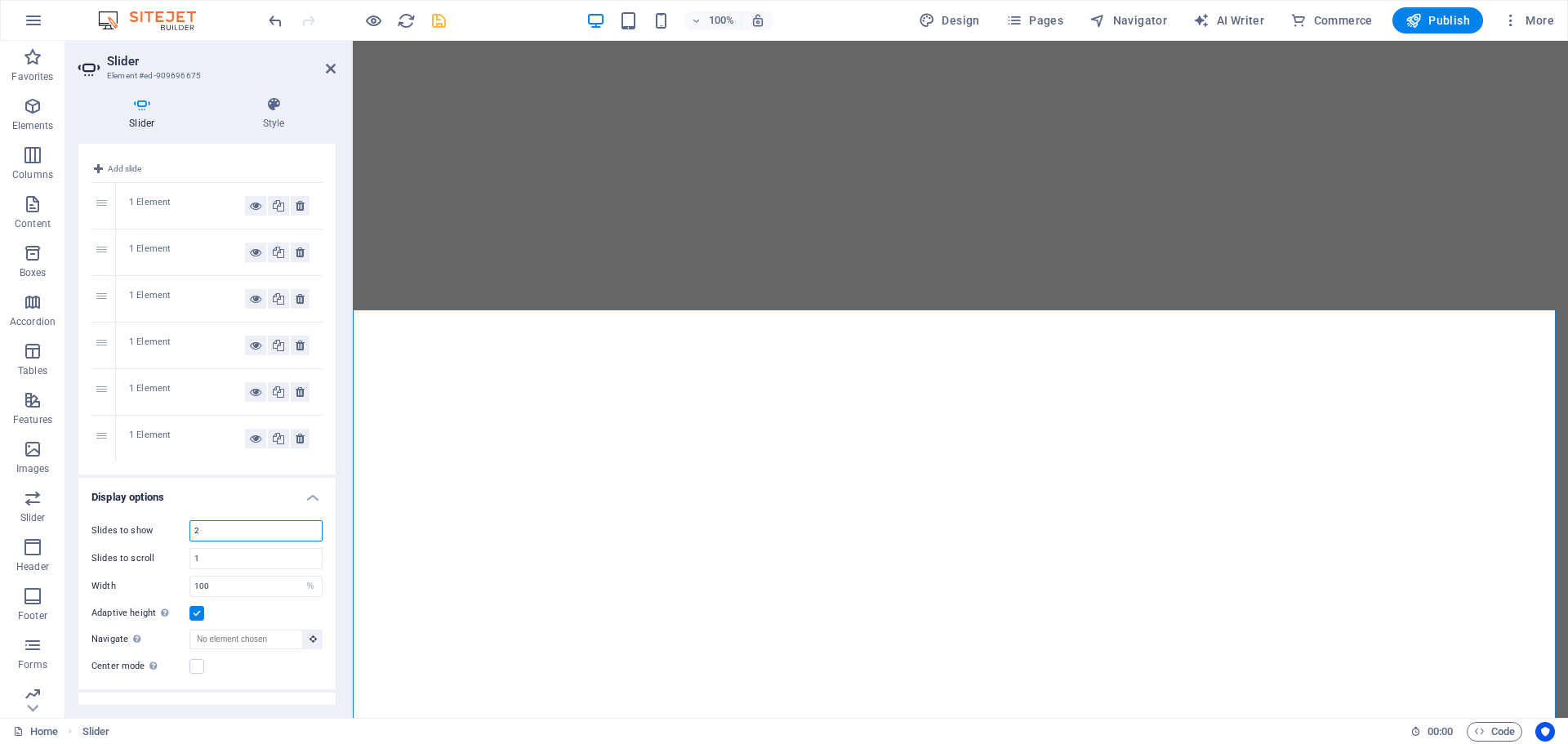
scroll to position [0, 0]
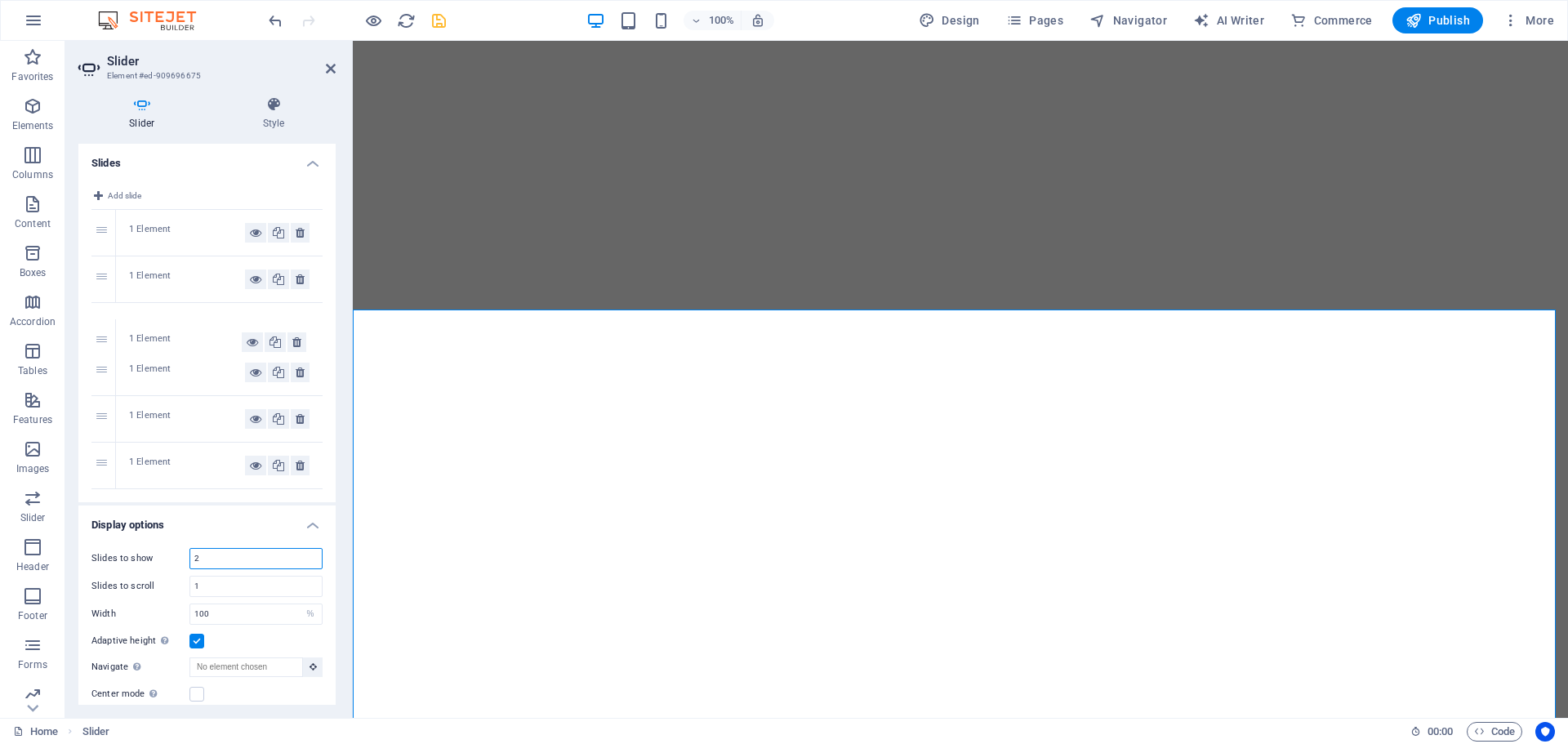
drag, startPoint x: 101, startPoint y: 278, endPoint x: 93, endPoint y: 338, distance: 60.5
type input "2"
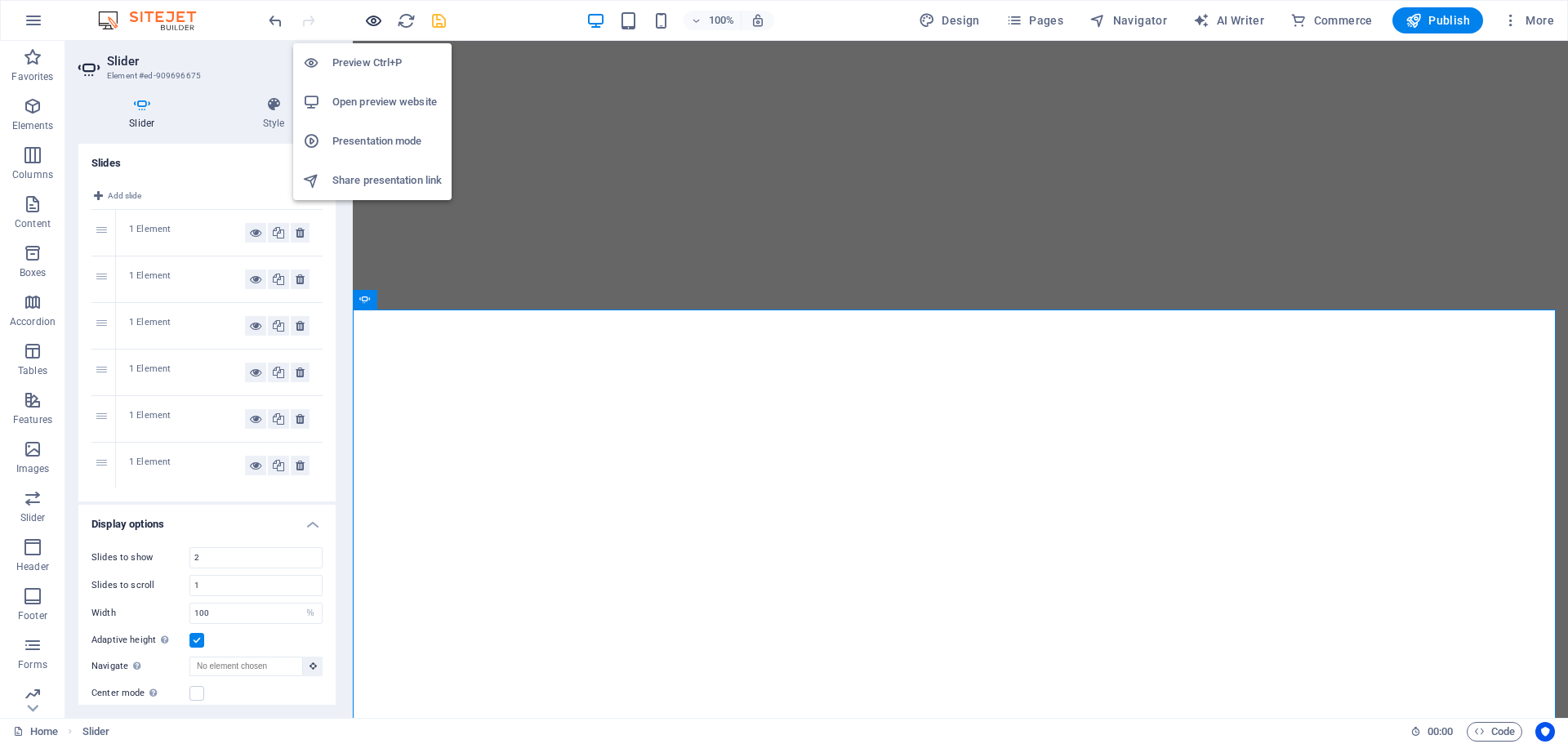
click at [368, 12] on icon "button" at bounding box center [374, 21] width 19 height 19
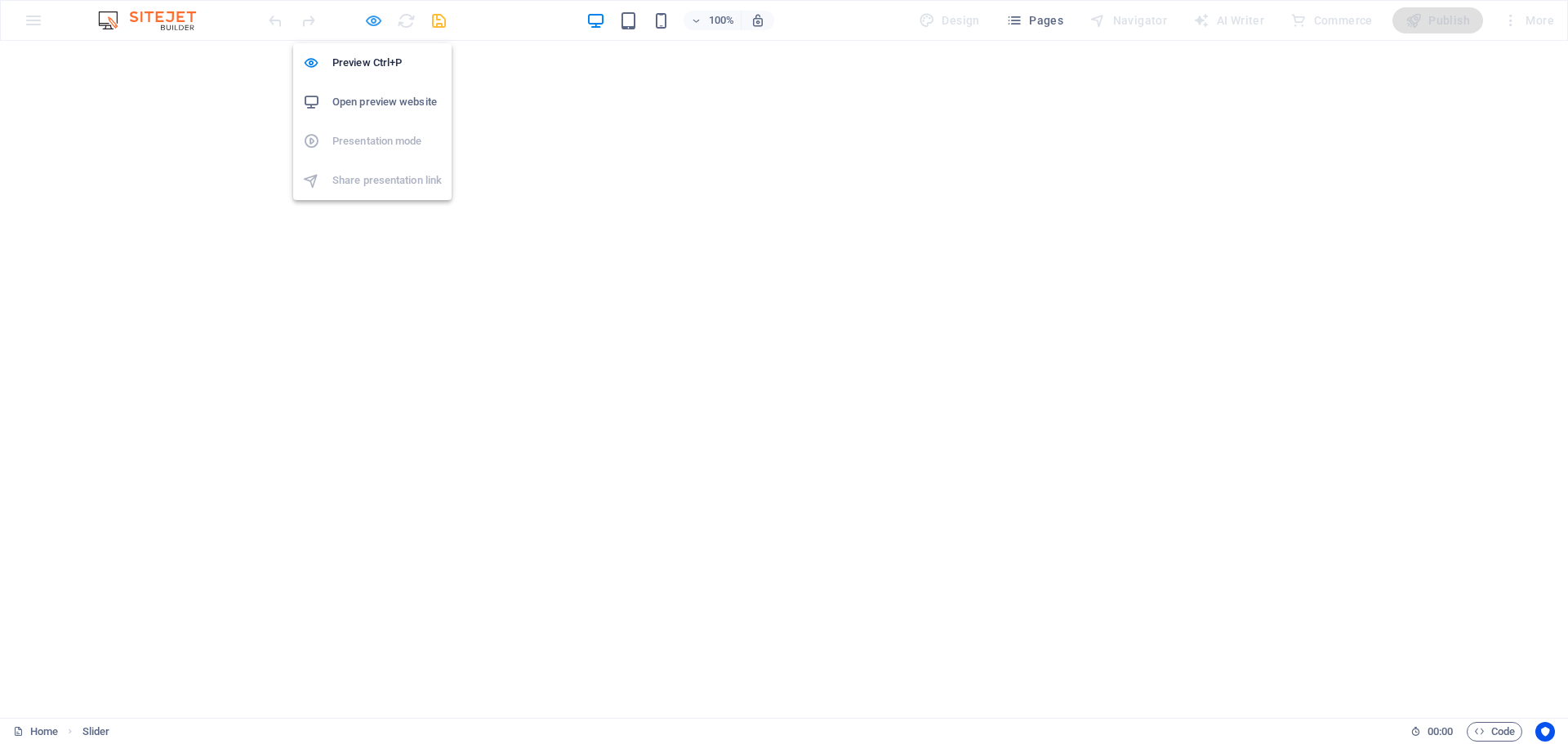
click at [367, 19] on icon "button" at bounding box center [374, 21] width 19 height 19
select select "%"
select select "ms"
select select "s"
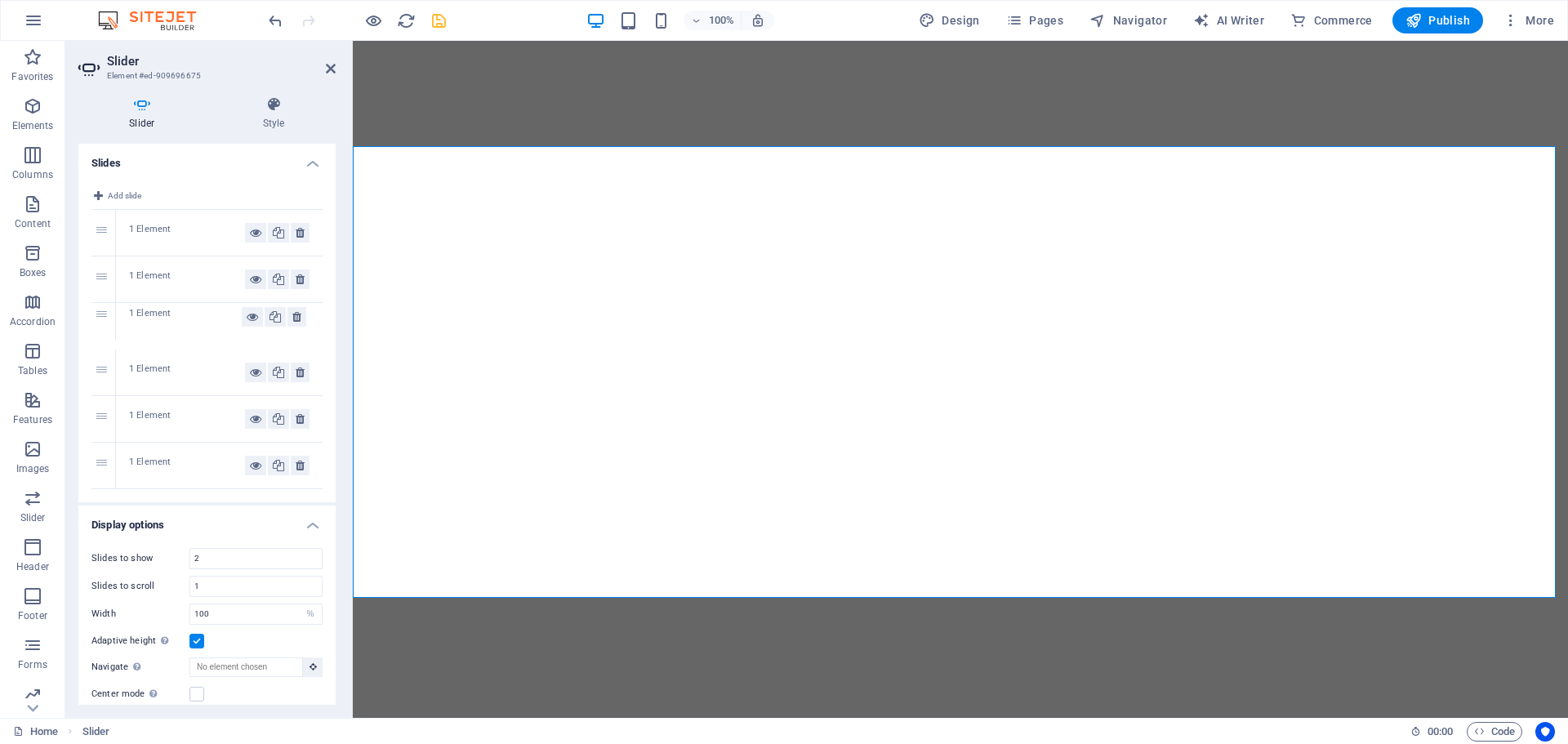
drag, startPoint x: 102, startPoint y: 364, endPoint x: 98, endPoint y: 312, distance: 52.2
drag, startPoint x: 102, startPoint y: 419, endPoint x: 97, endPoint y: 318, distance: 101.1
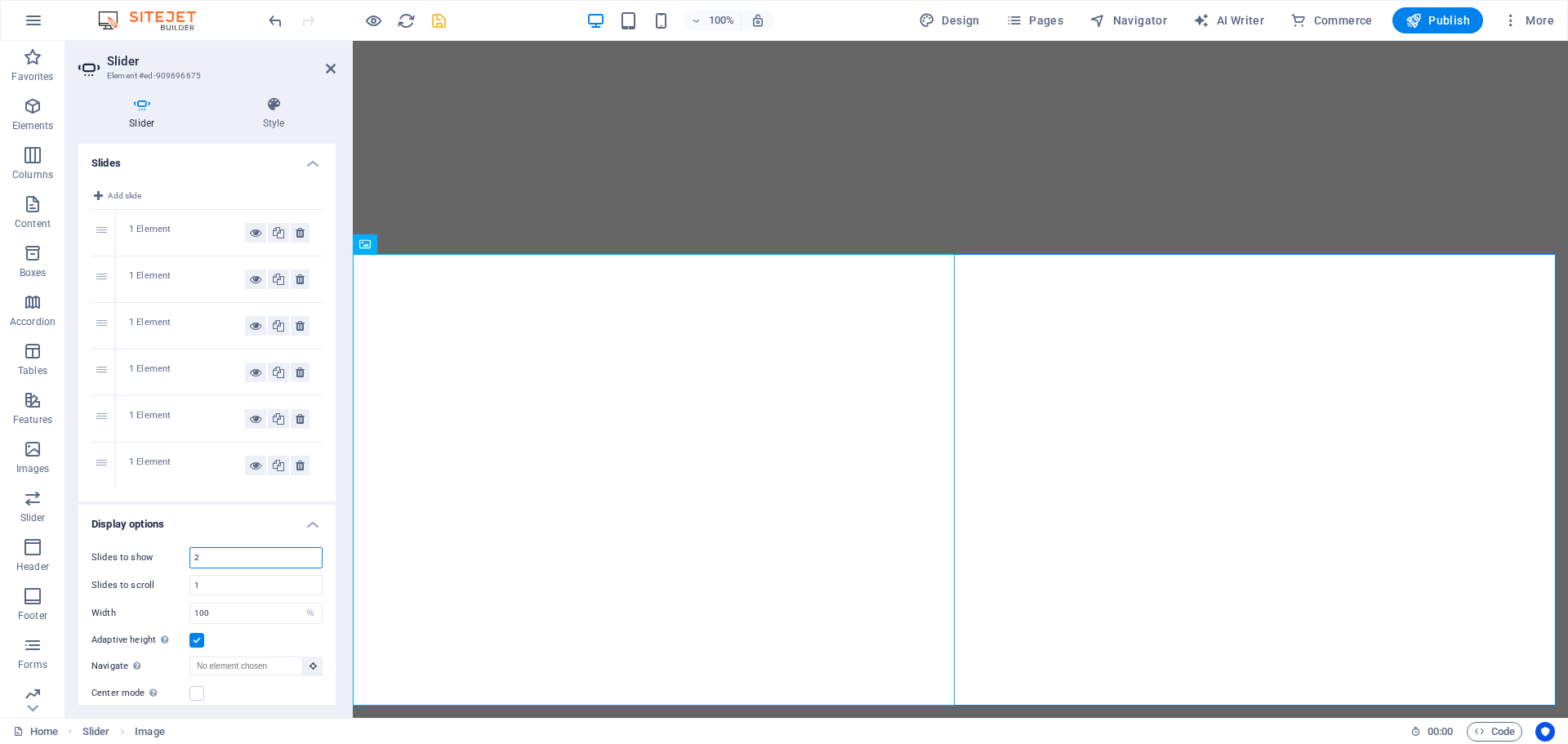
drag, startPoint x: 188, startPoint y: 555, endPoint x: 177, endPoint y: 557, distance: 11.2
click at [177, 557] on div "Slides to show 2" at bounding box center [207, 558] width 231 height 21
type input "1"
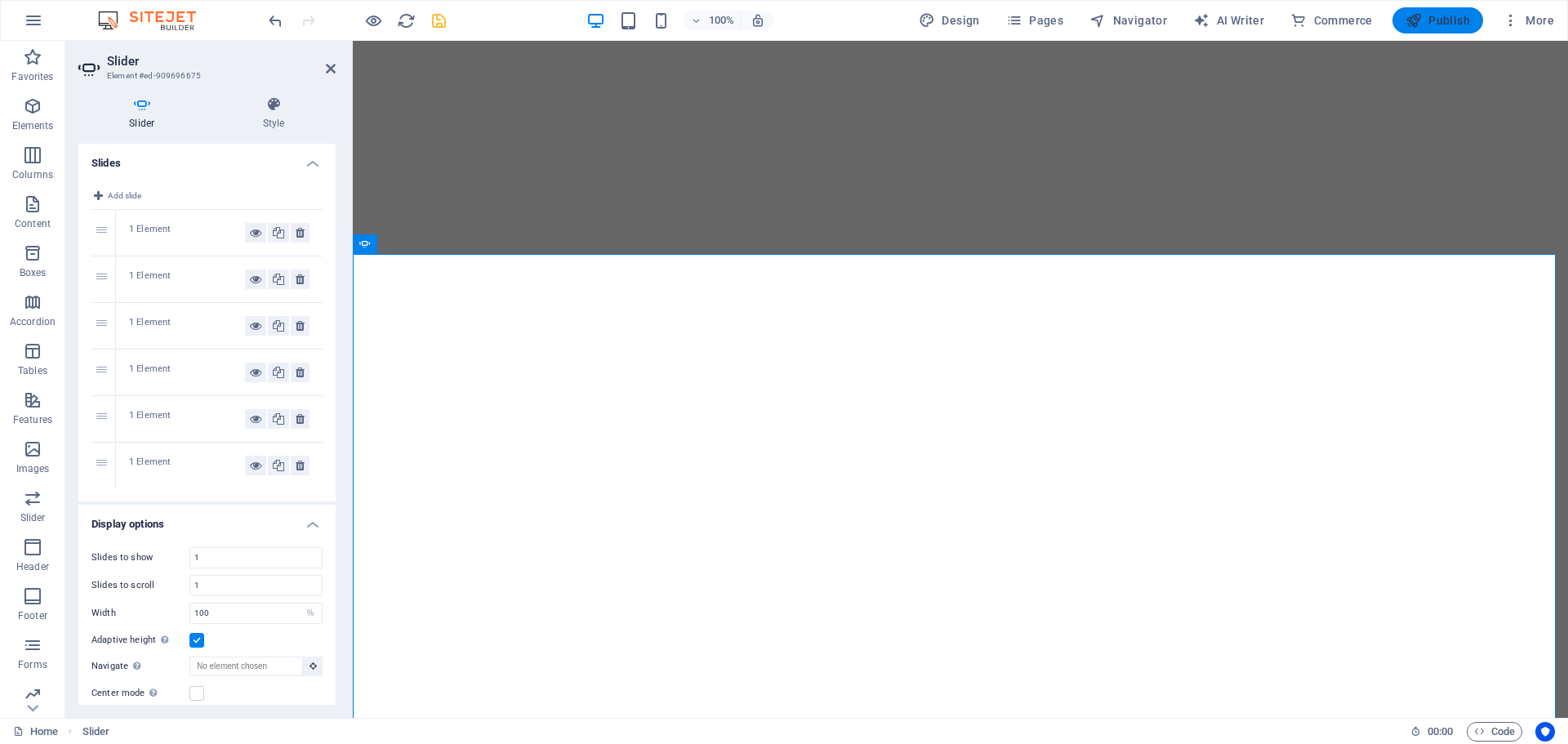
click at [1444, 20] on span "Publish" at bounding box center [1437, 20] width 64 height 17
select select "%"
select select "ms"
select select "s"
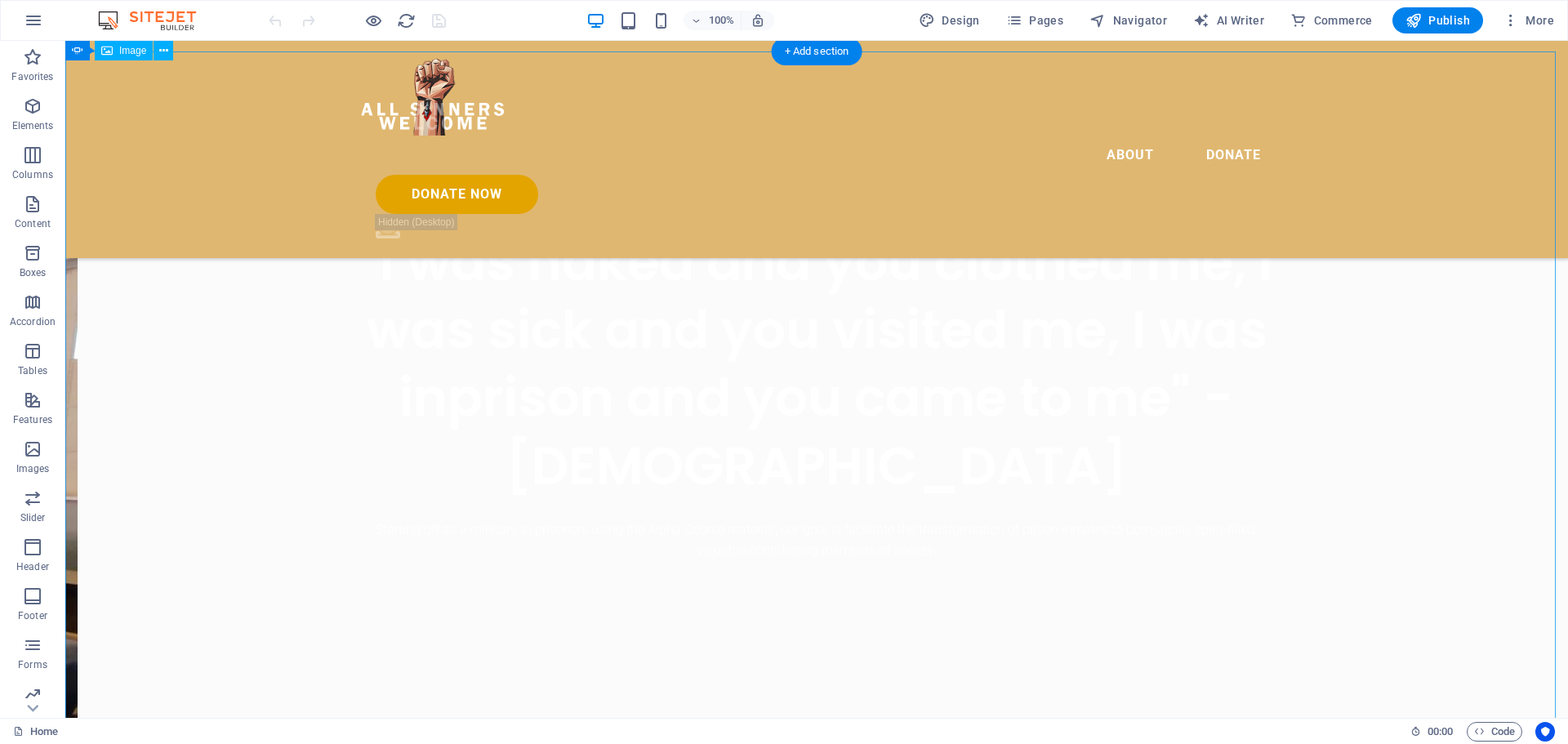
scroll to position [654, 0]
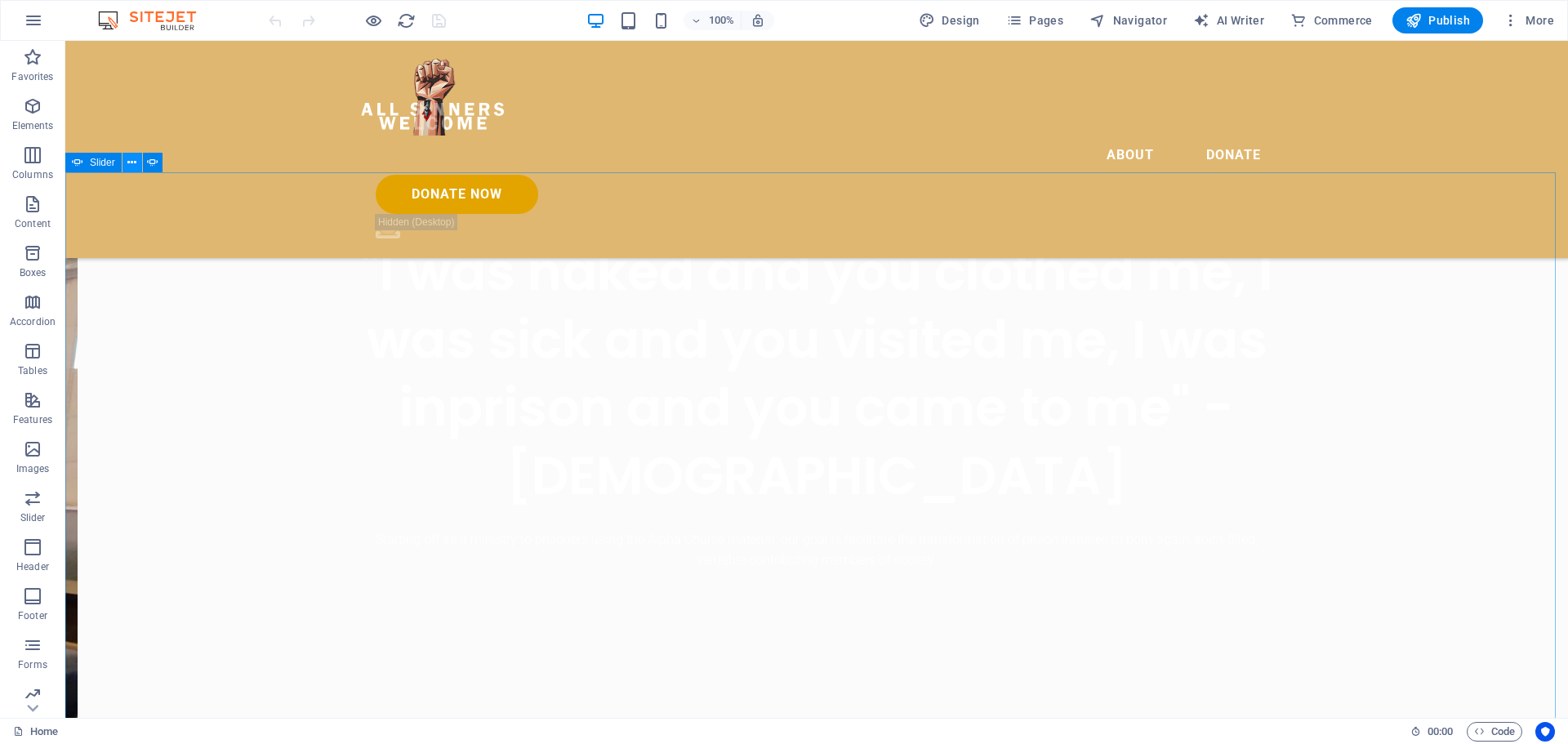
click at [132, 161] on icon at bounding box center [131, 163] width 9 height 17
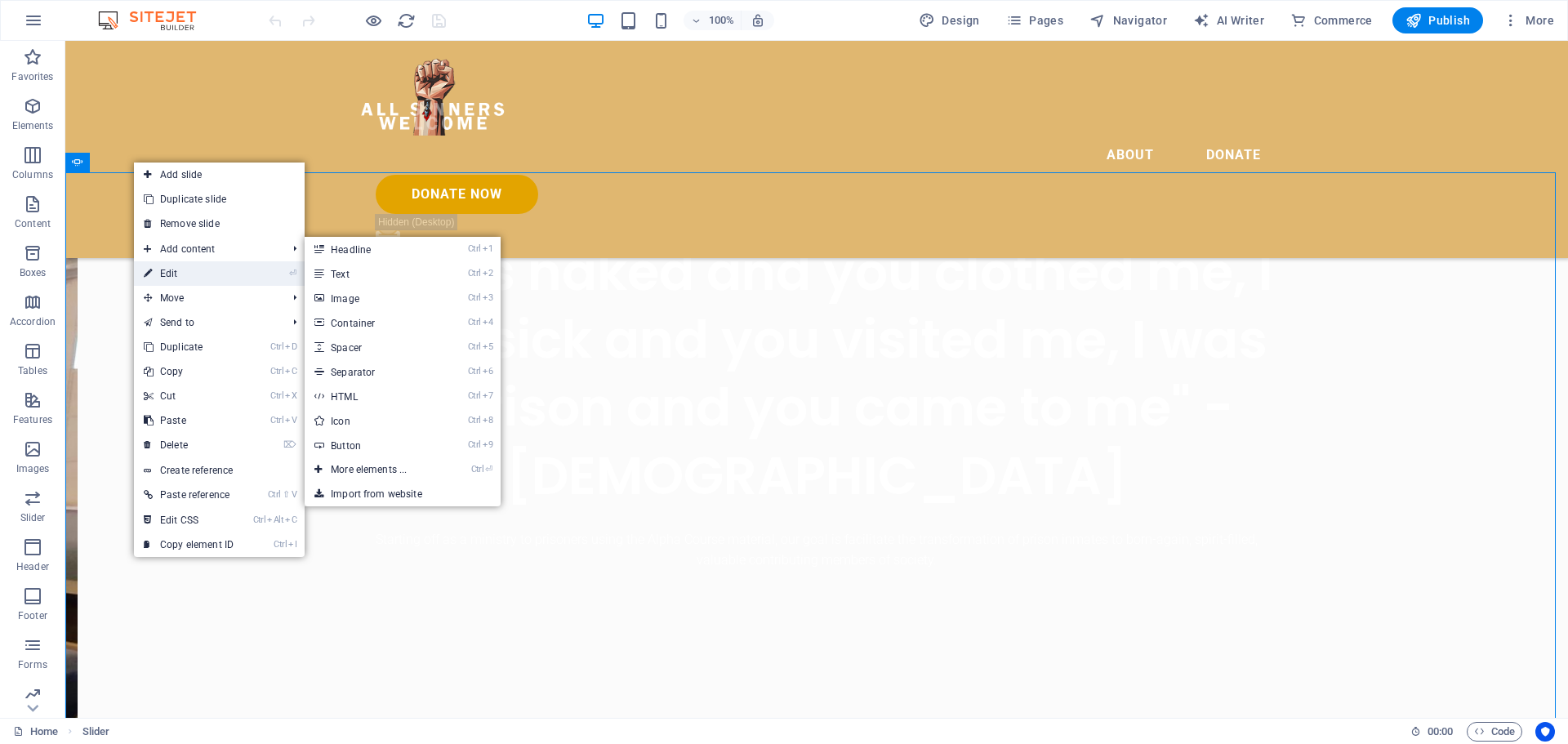
click at [192, 273] on link "⏎ Edit" at bounding box center [189, 273] width 110 height 24
select select "ms"
select select "s"
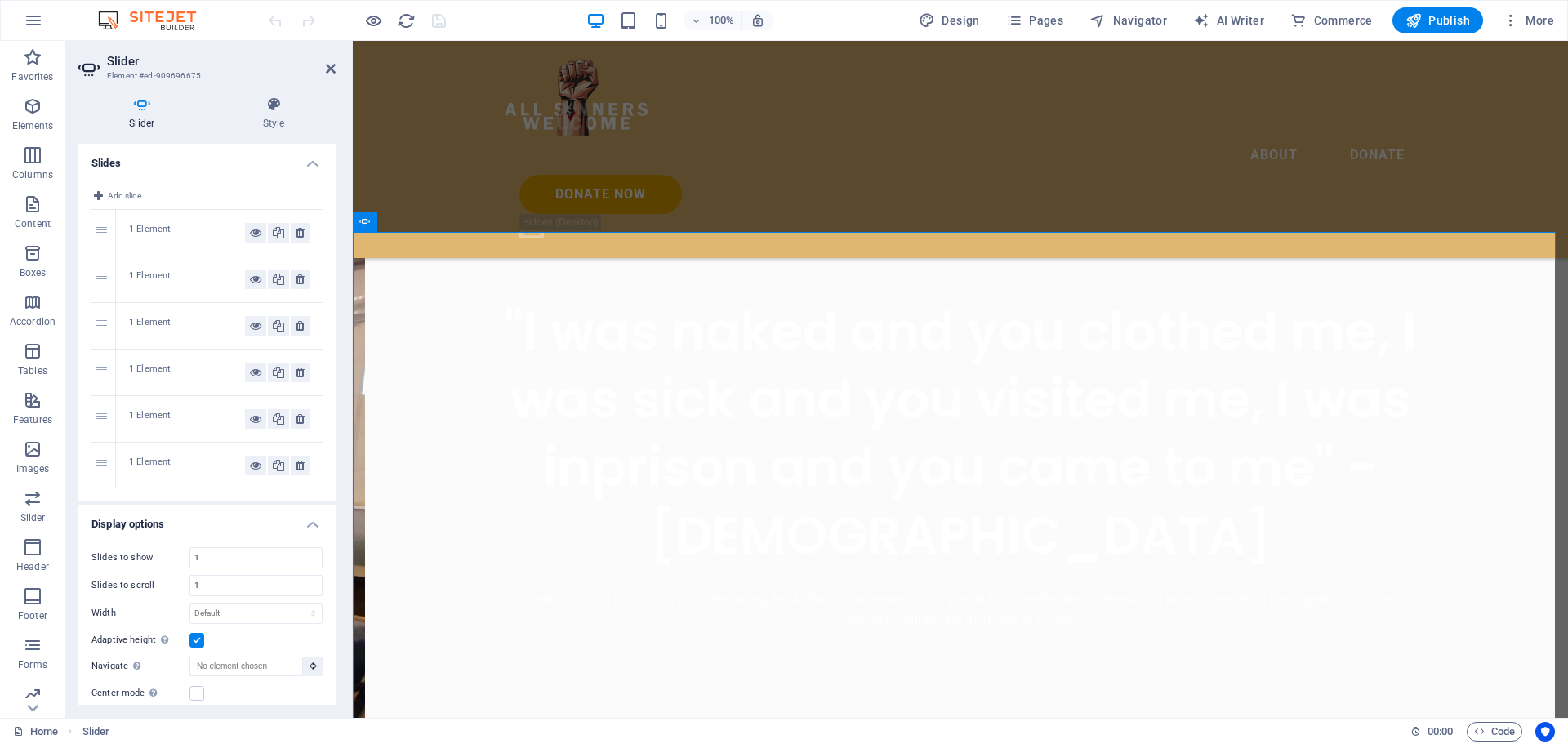
scroll to position [546, 0]
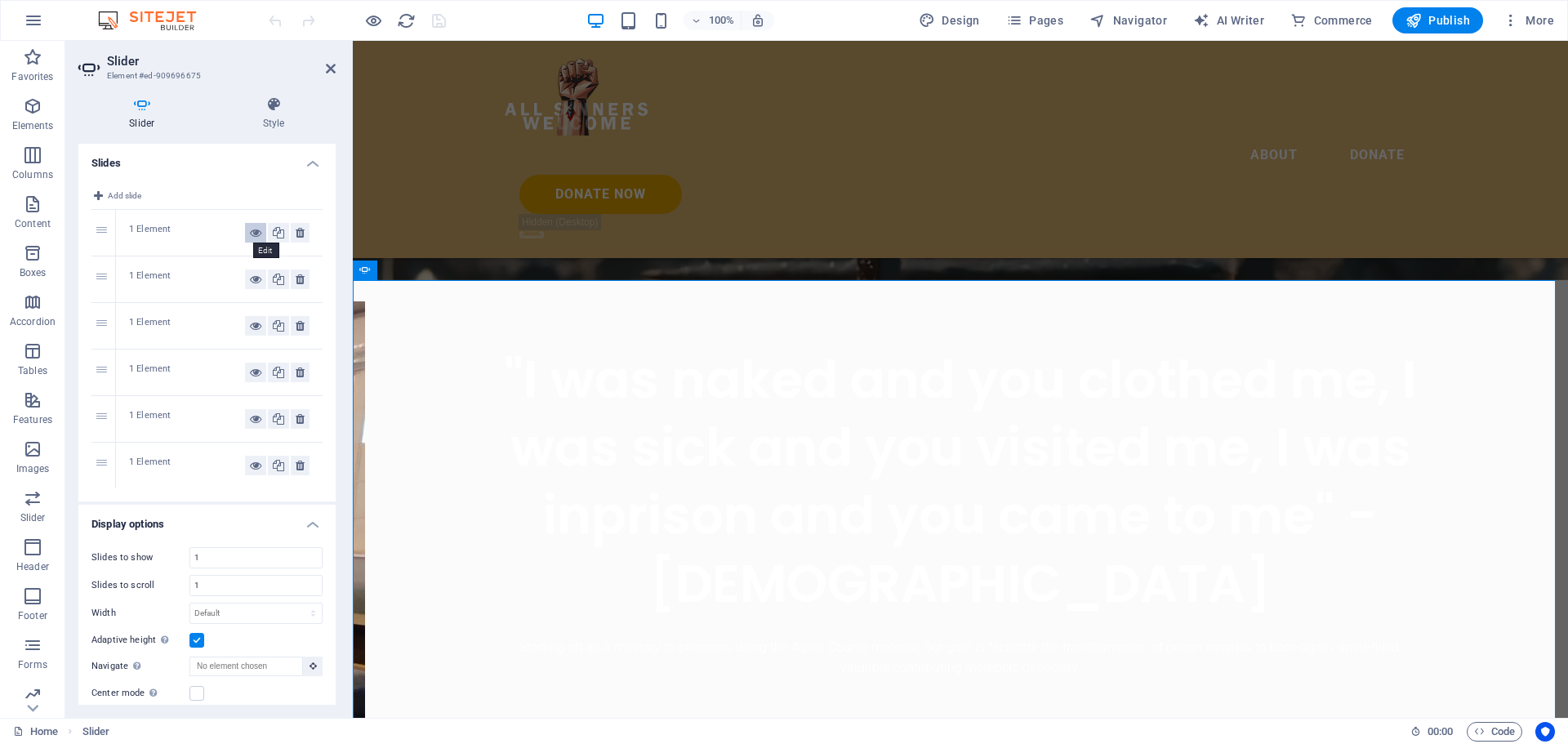
click at [251, 231] on icon at bounding box center [255, 232] width 11 height 20
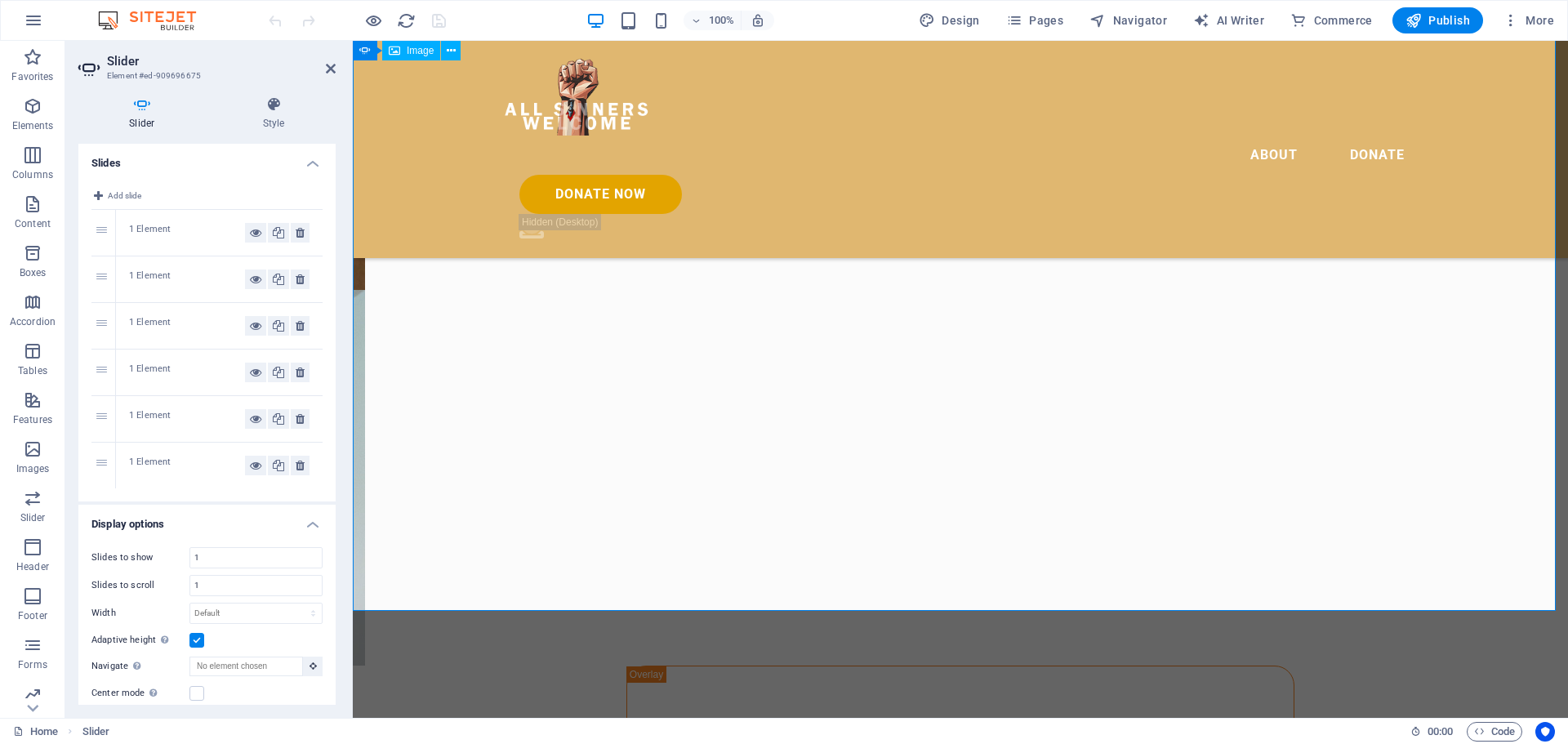
scroll to position [1117, 0]
click at [255, 233] on icon at bounding box center [255, 232] width 11 height 20
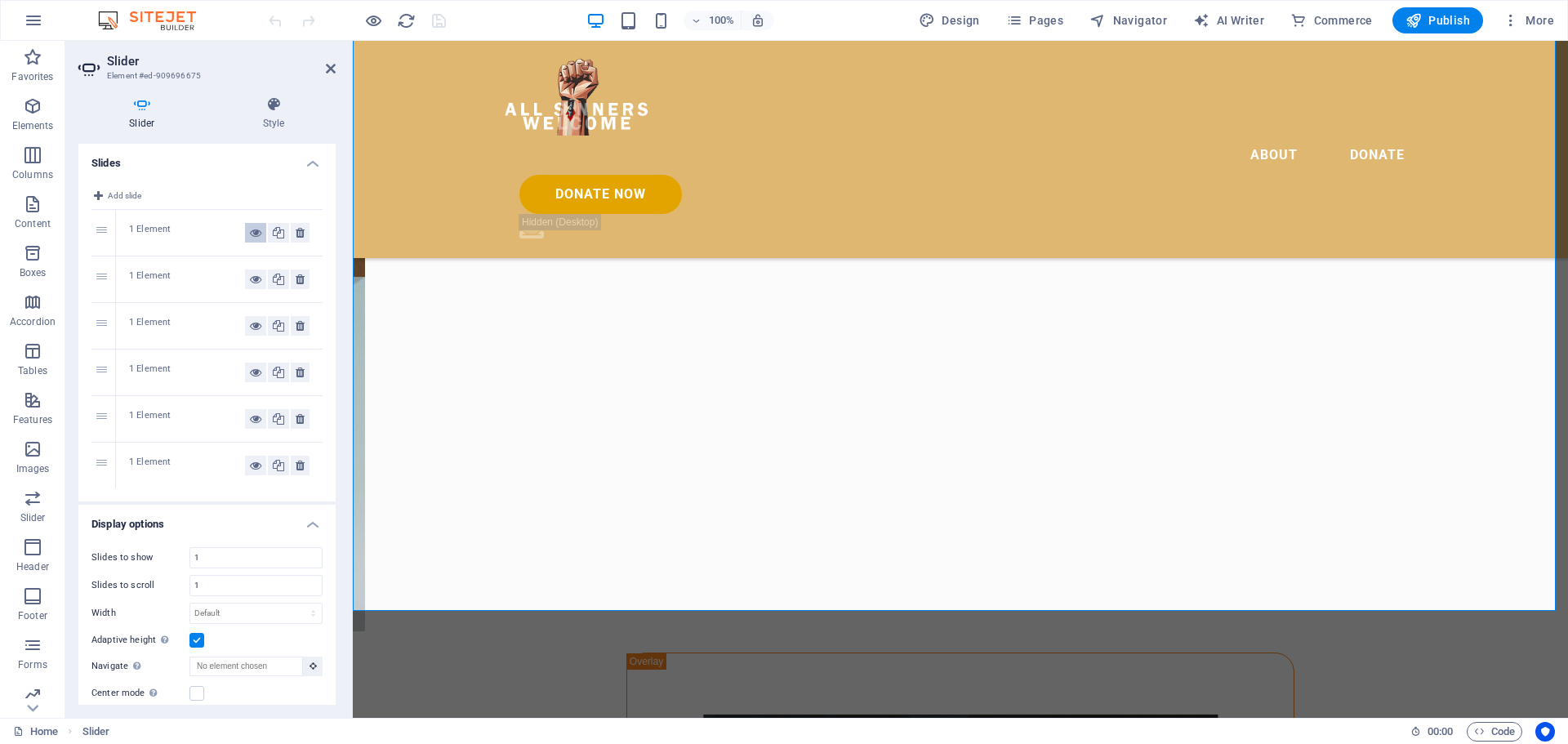
click at [255, 233] on icon at bounding box center [255, 232] width 11 height 20
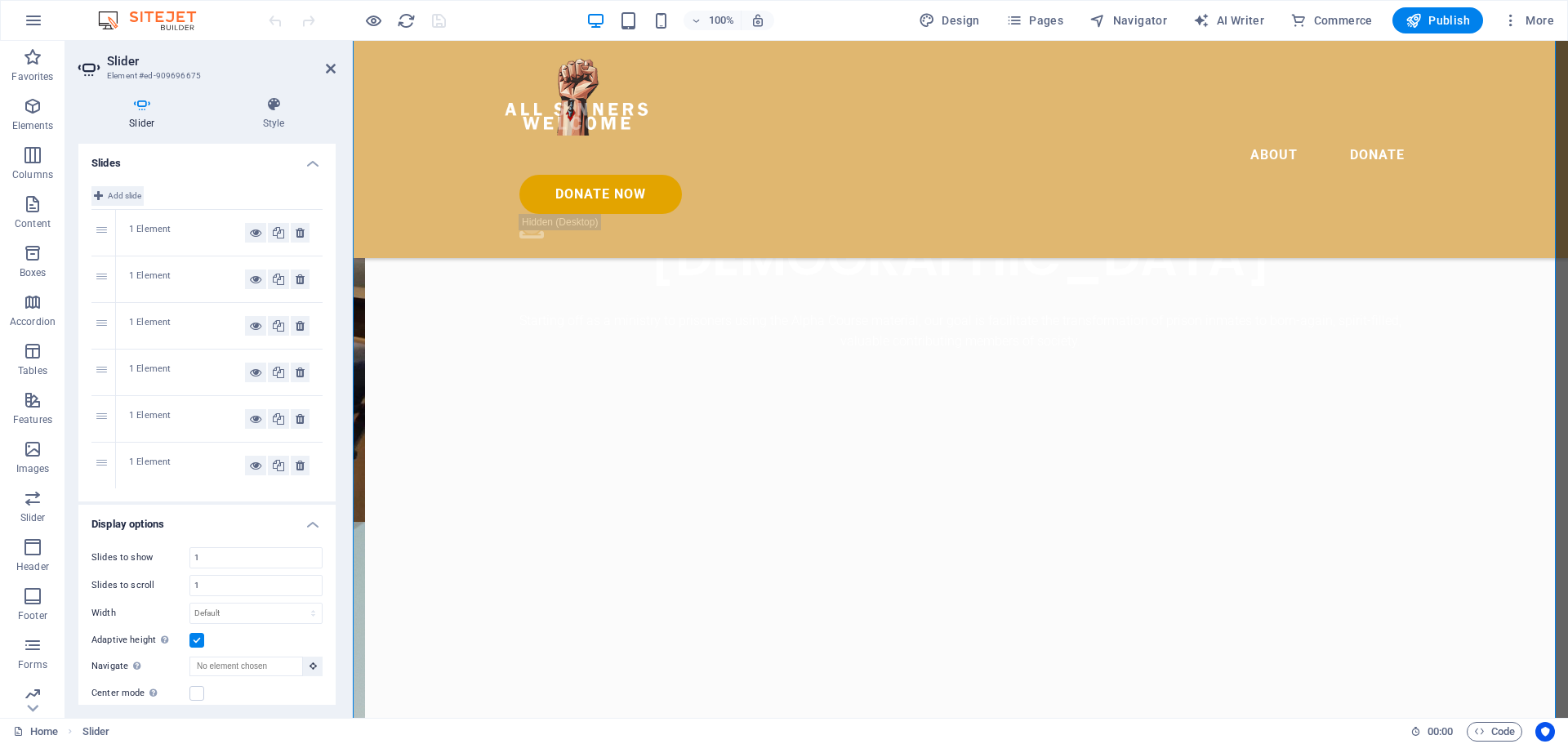
click at [104, 196] on button "Add slide" at bounding box center [117, 196] width 52 height 20
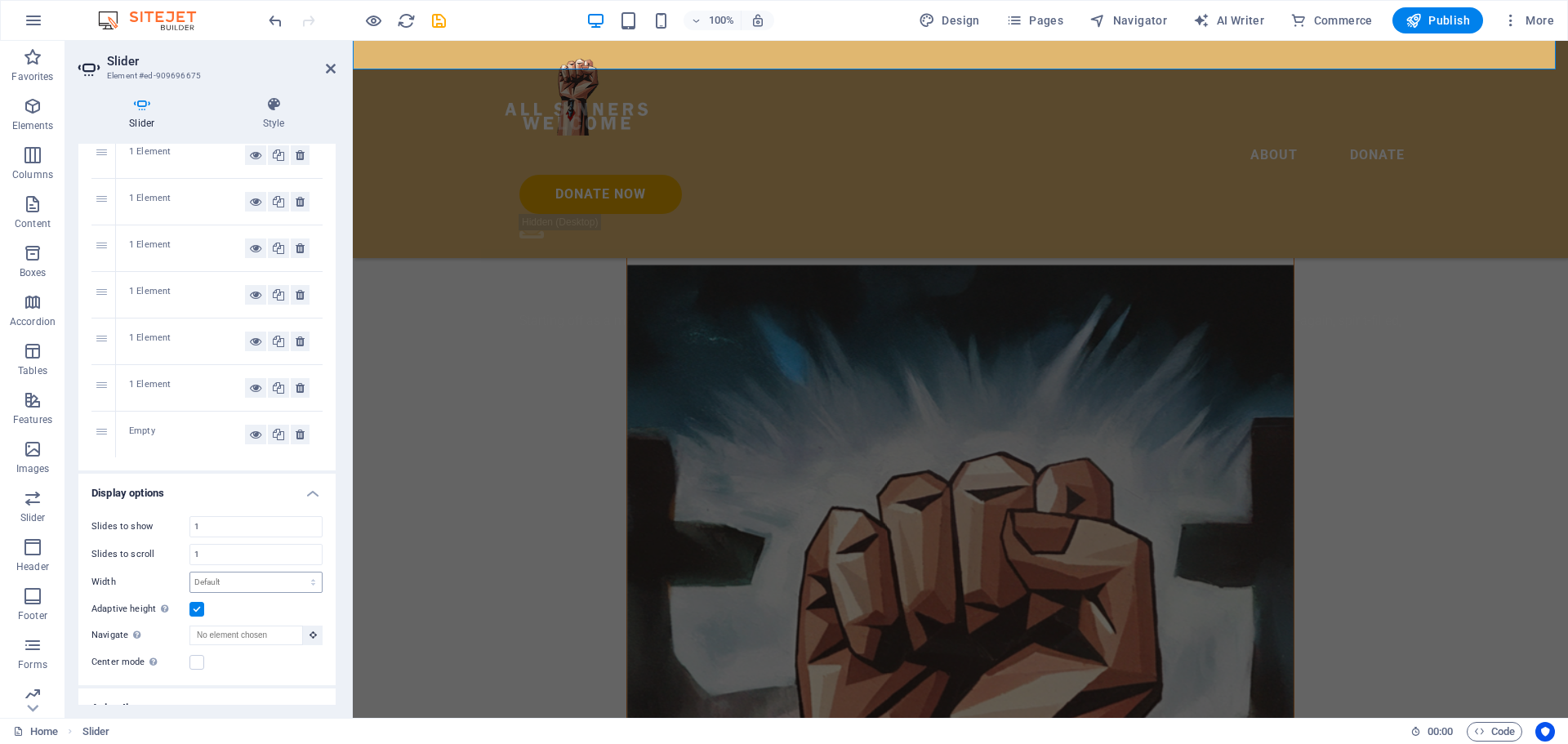
scroll to position [0, 0]
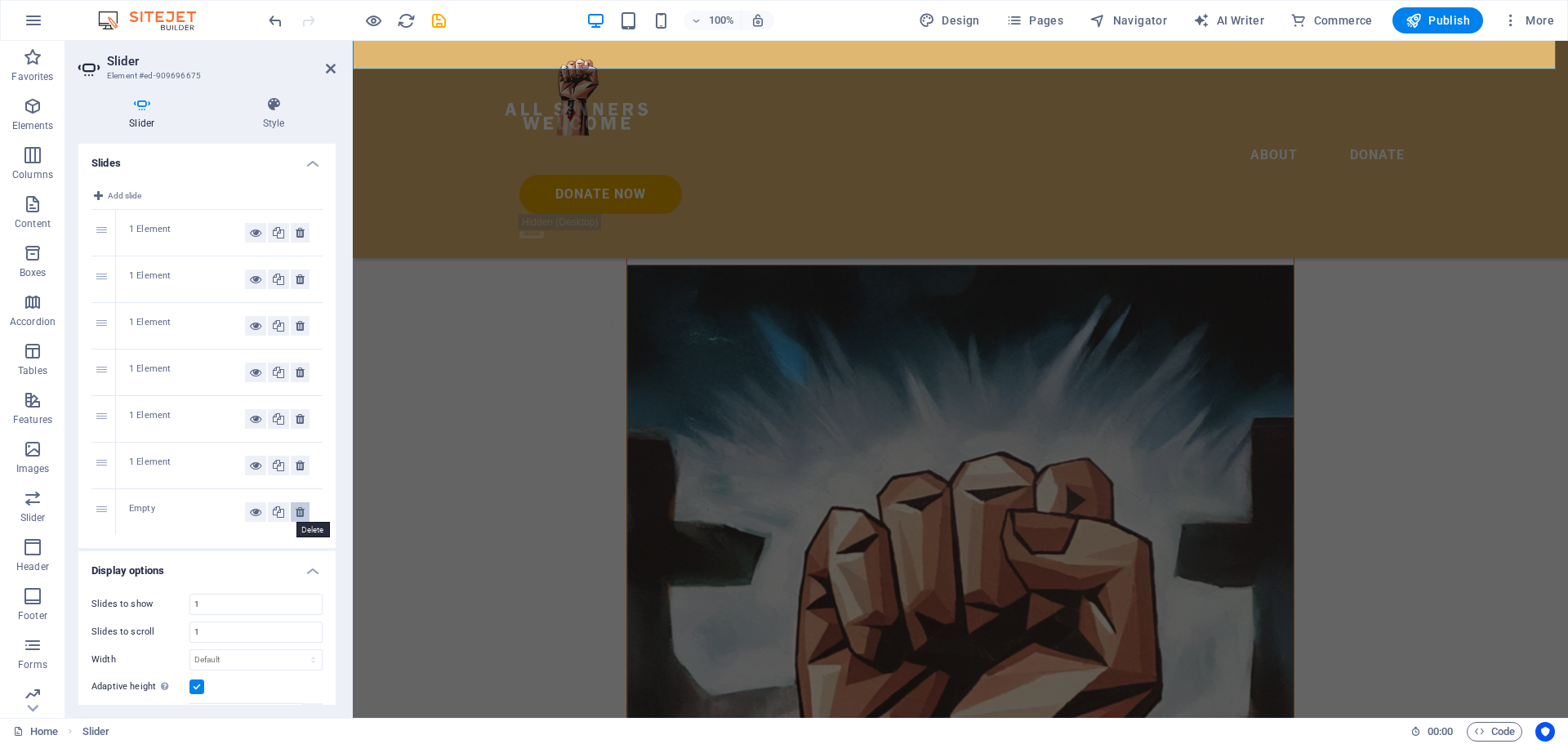
click at [297, 513] on icon at bounding box center [300, 512] width 9 height 20
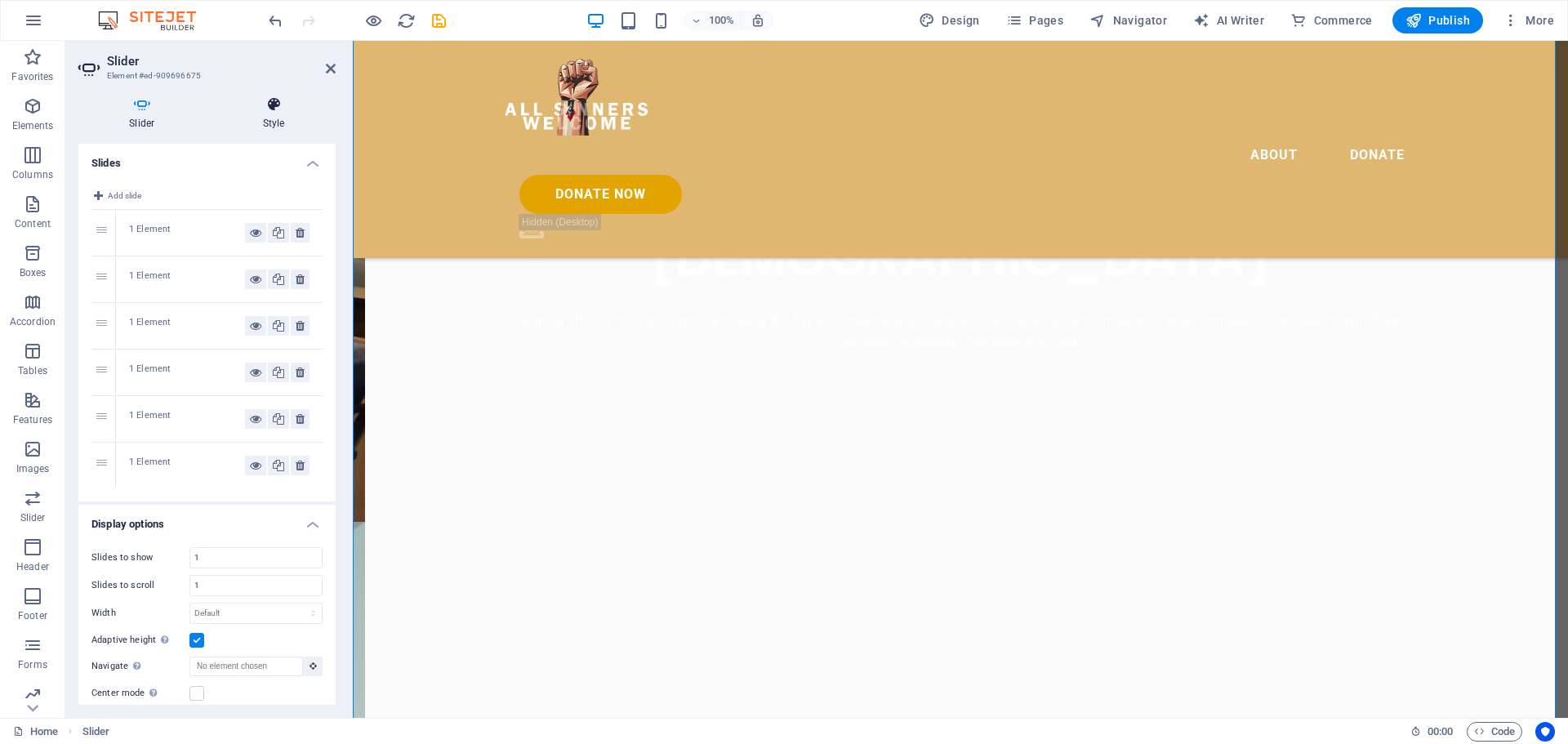
click at [276, 112] on icon at bounding box center [274, 104] width 124 height 17
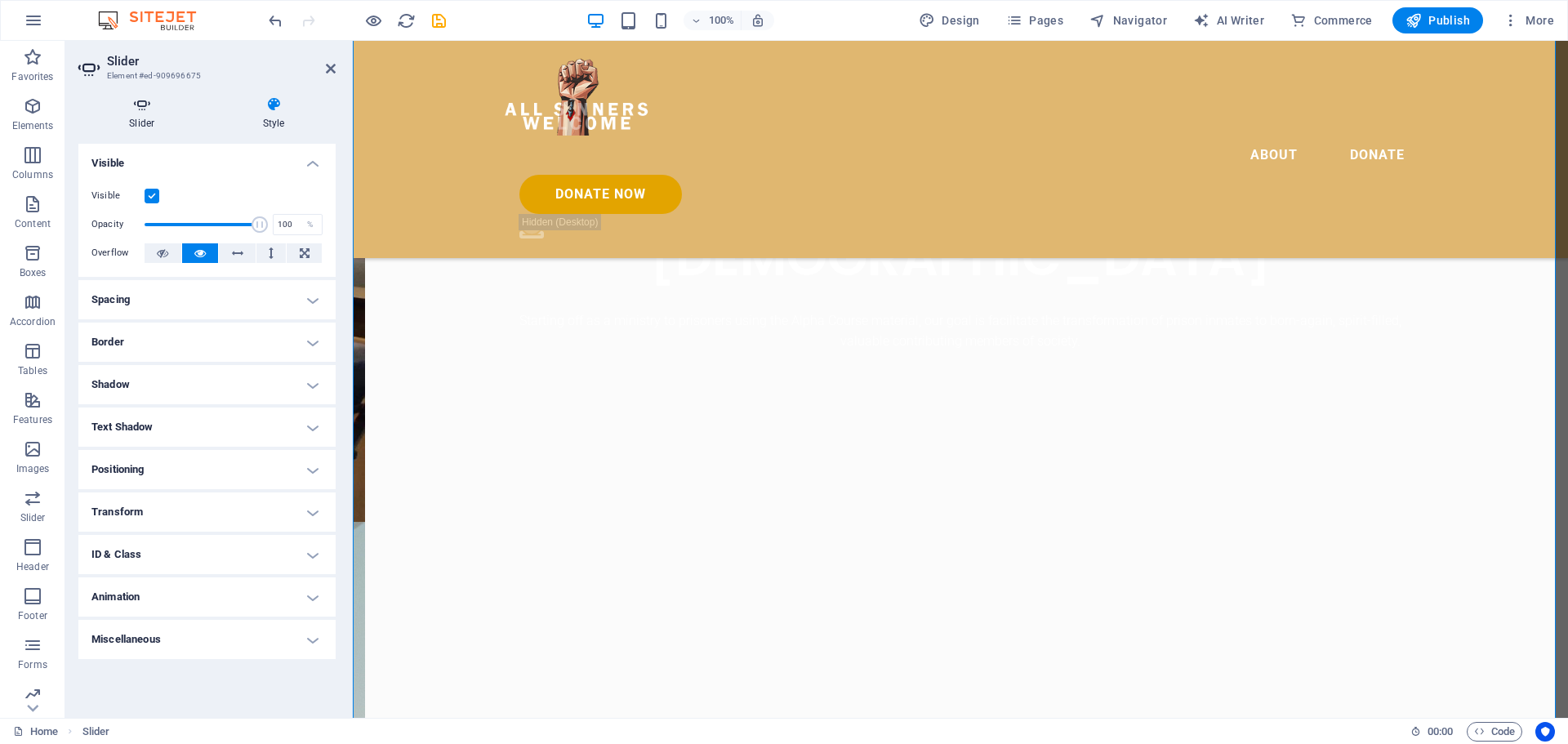
click at [148, 108] on icon at bounding box center [142, 104] width 127 height 17
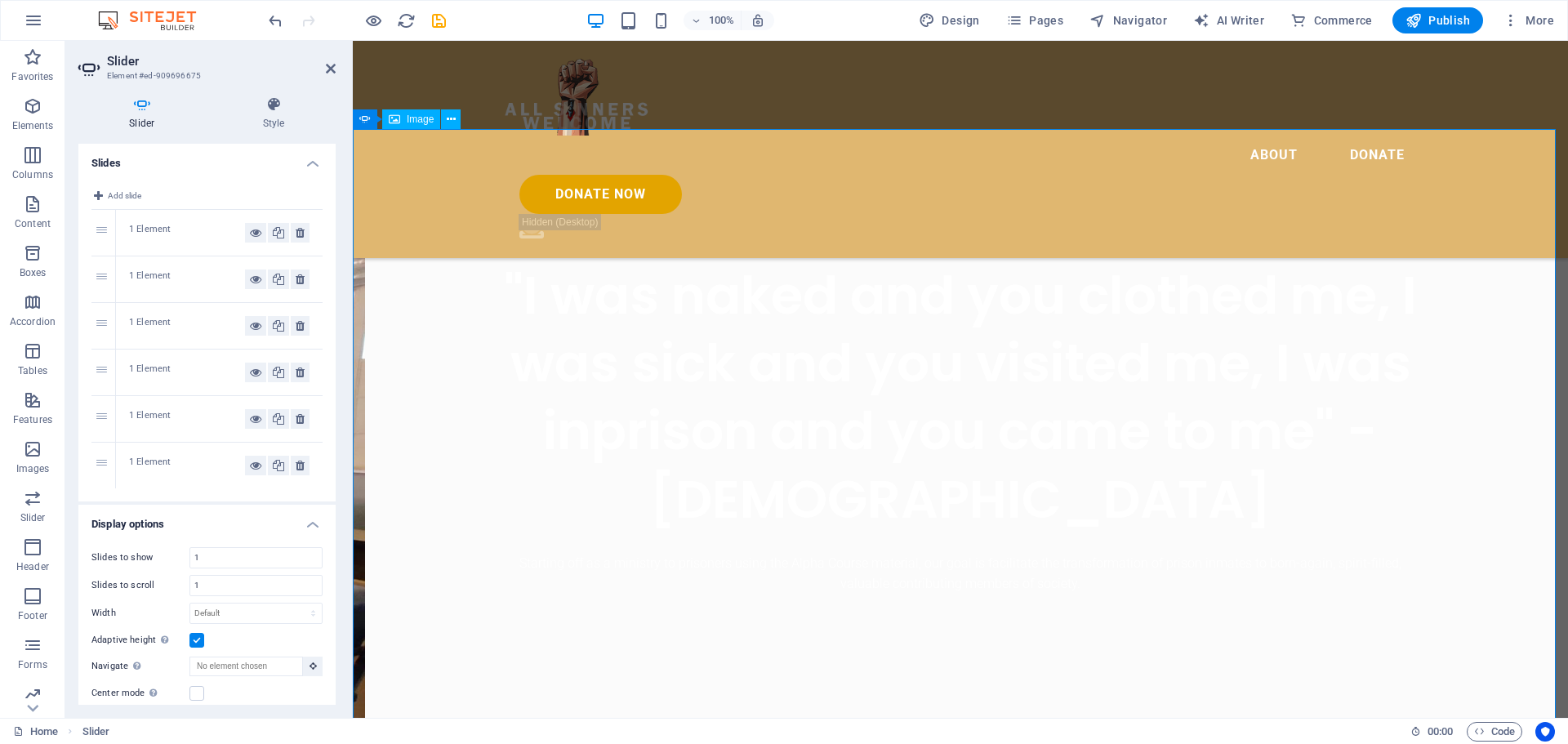
scroll to position [627, 0]
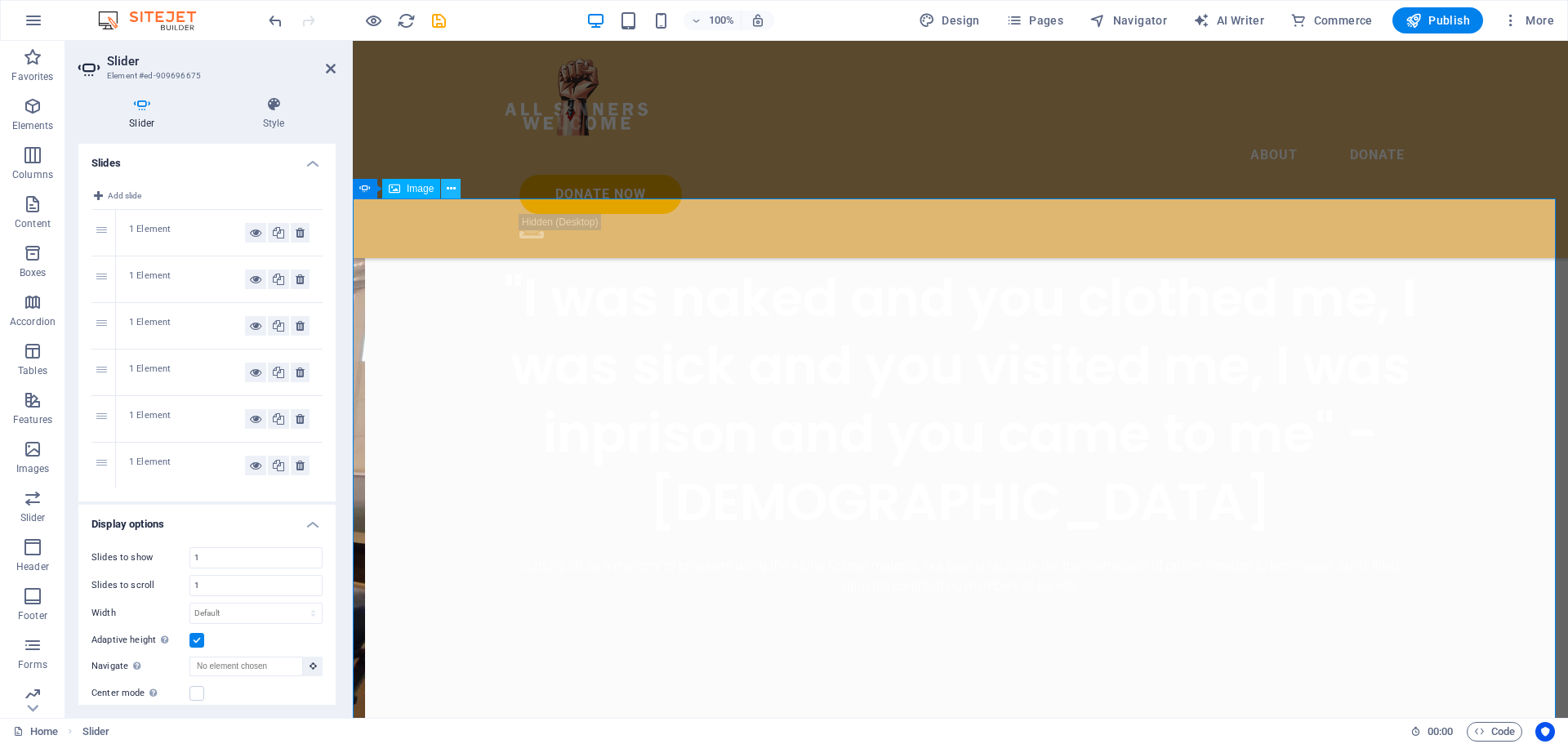
click at [453, 189] on icon at bounding box center [451, 189] width 9 height 17
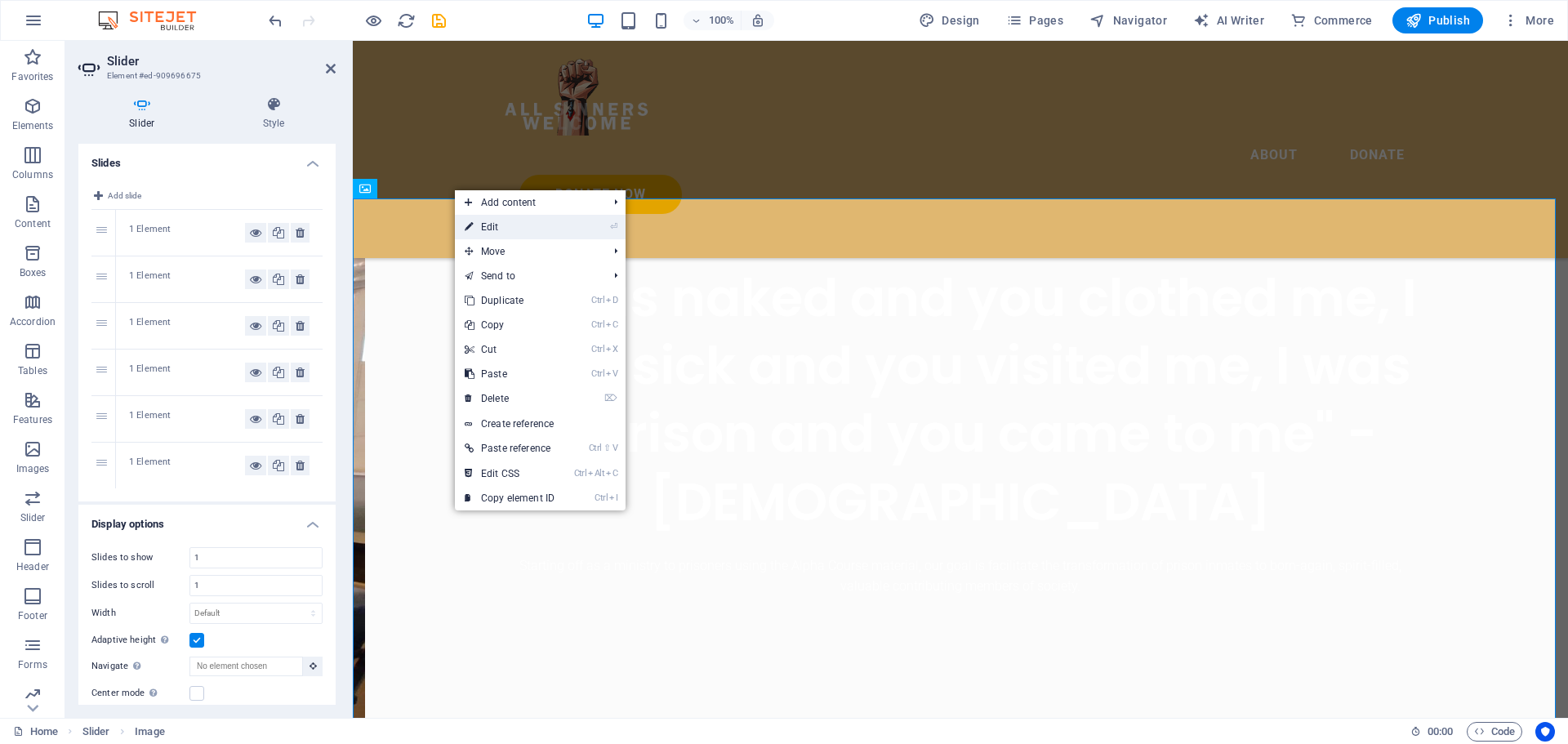
click at [499, 227] on link "⏎ Edit" at bounding box center [510, 227] width 110 height 24
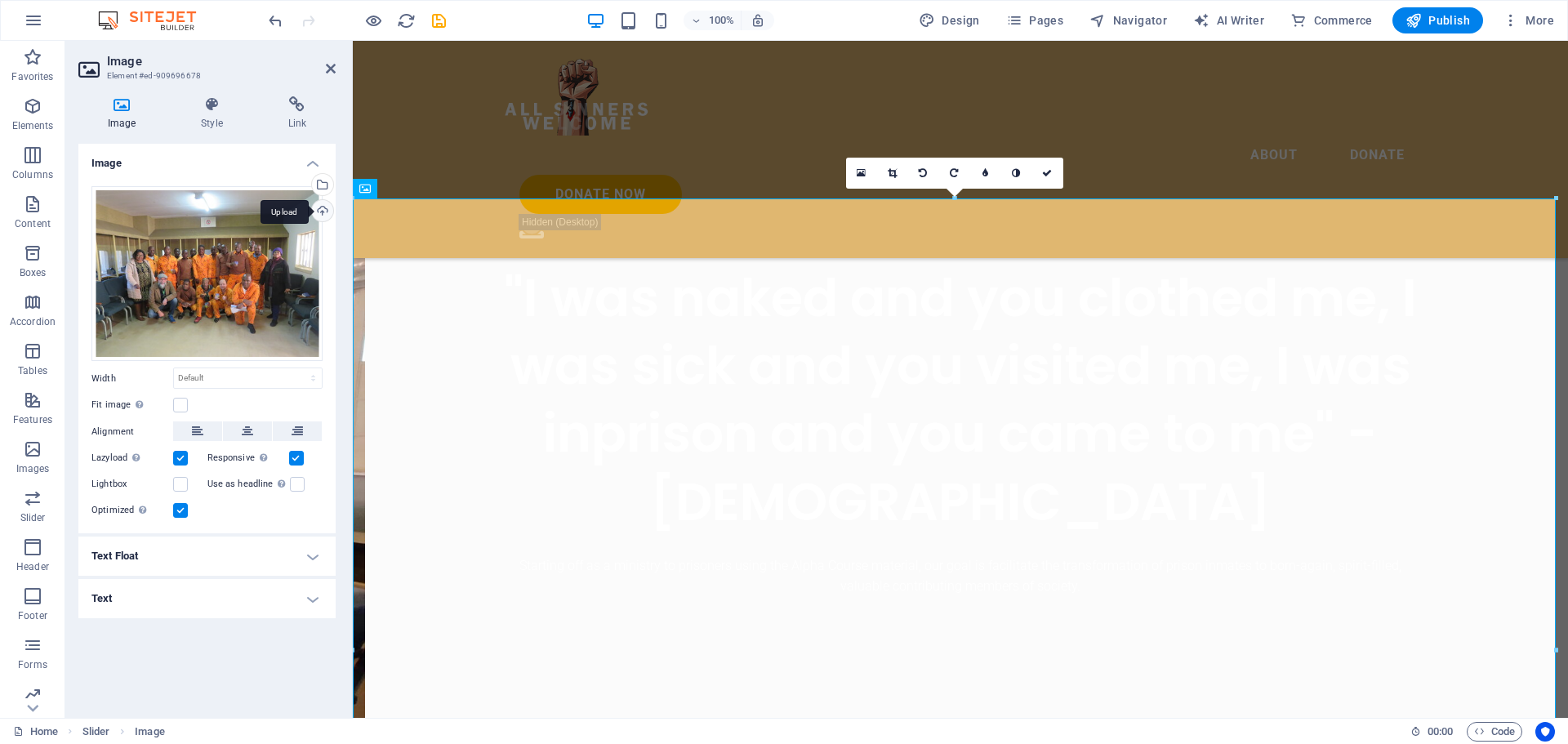
click at [321, 211] on div "Upload" at bounding box center [321, 212] width 24 height 24
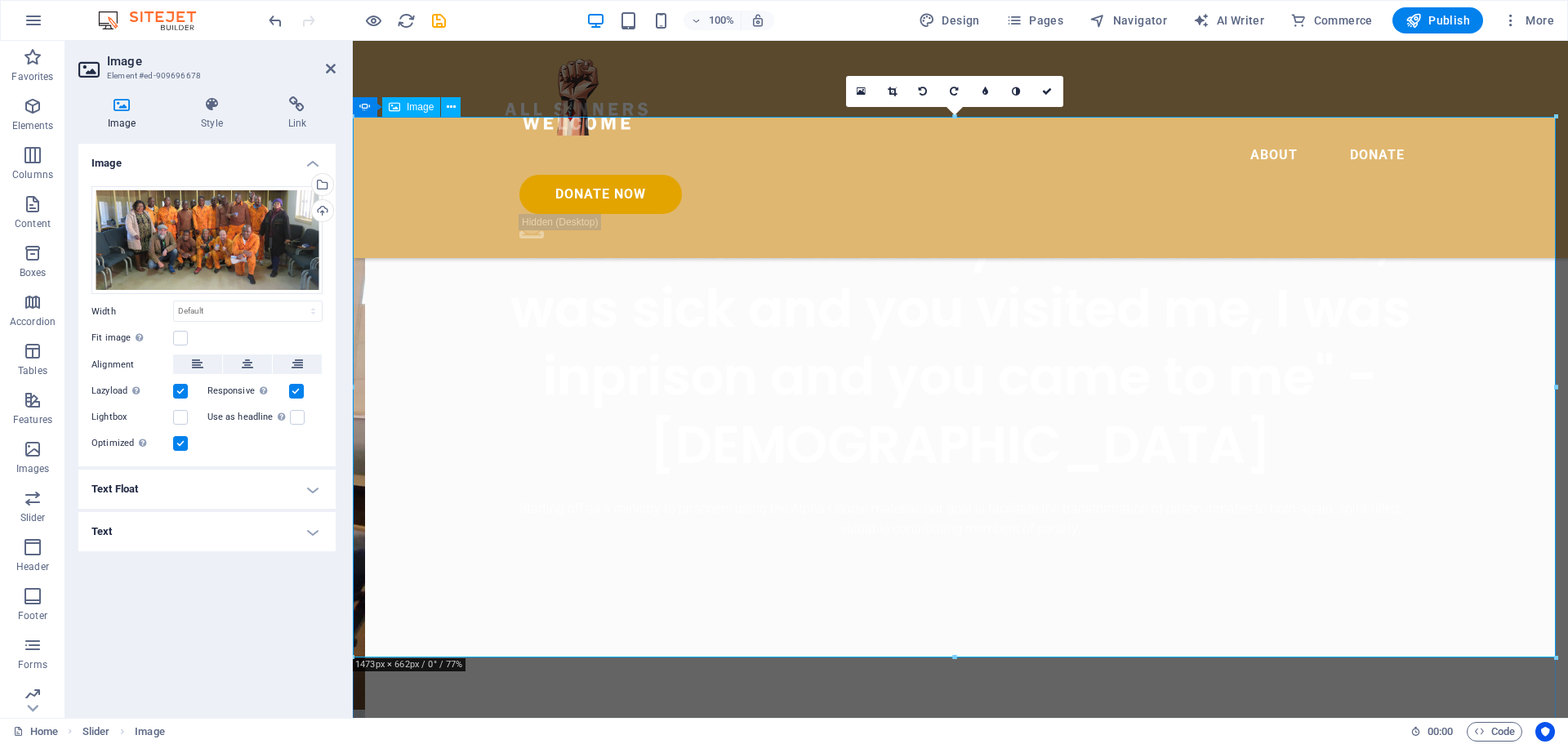
scroll to position [708, 0]
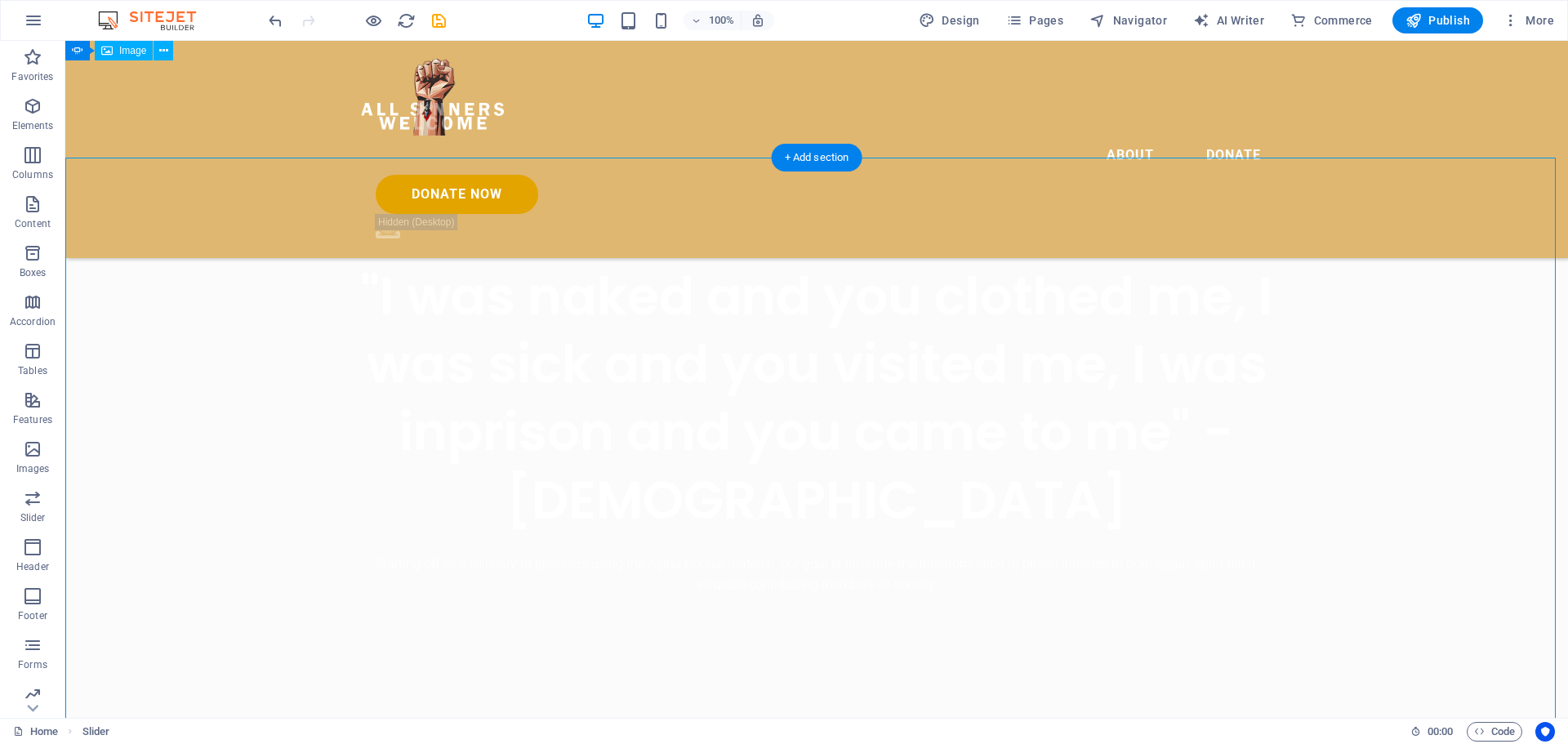
scroll to position [546, 0]
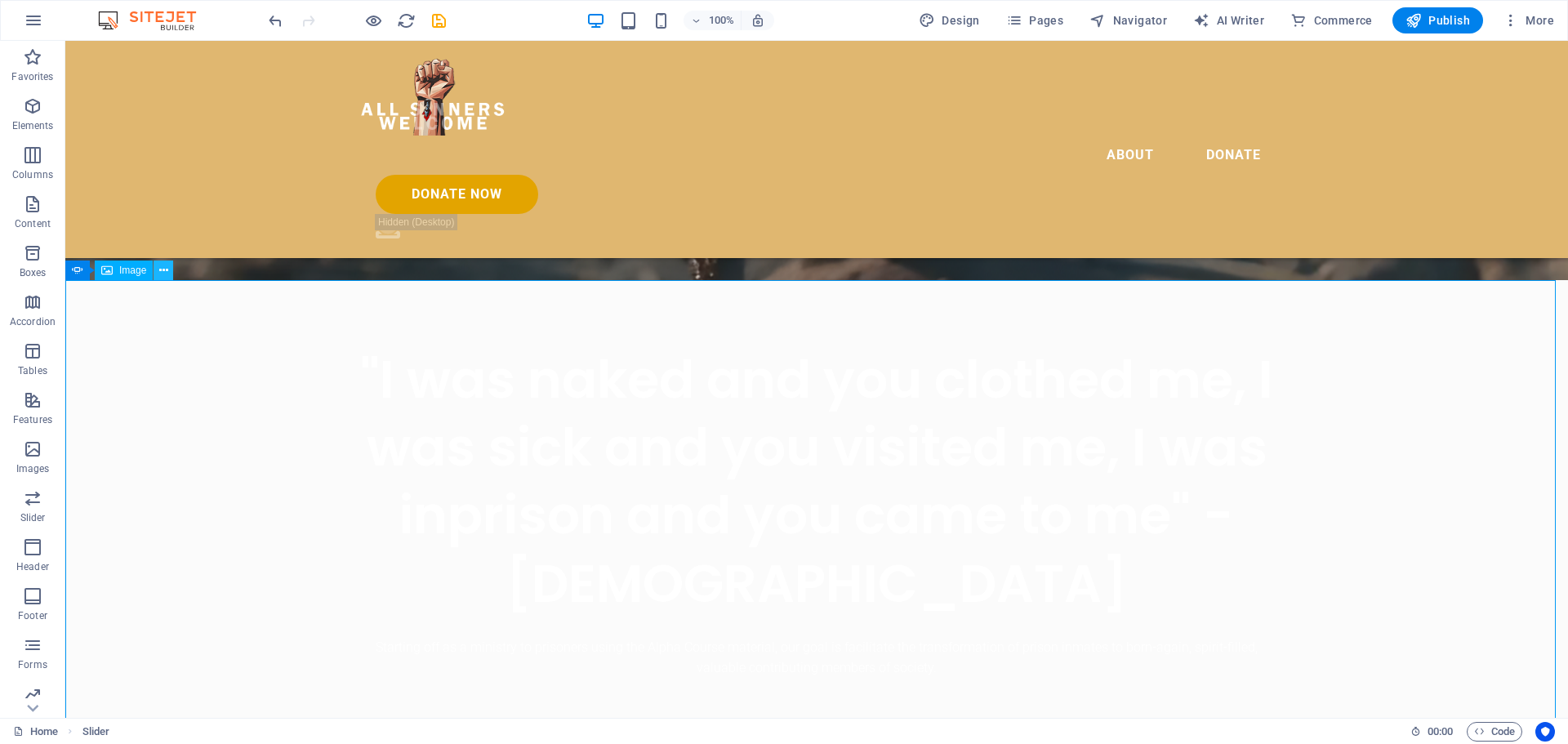
click at [163, 272] on icon at bounding box center [164, 271] width 9 height 17
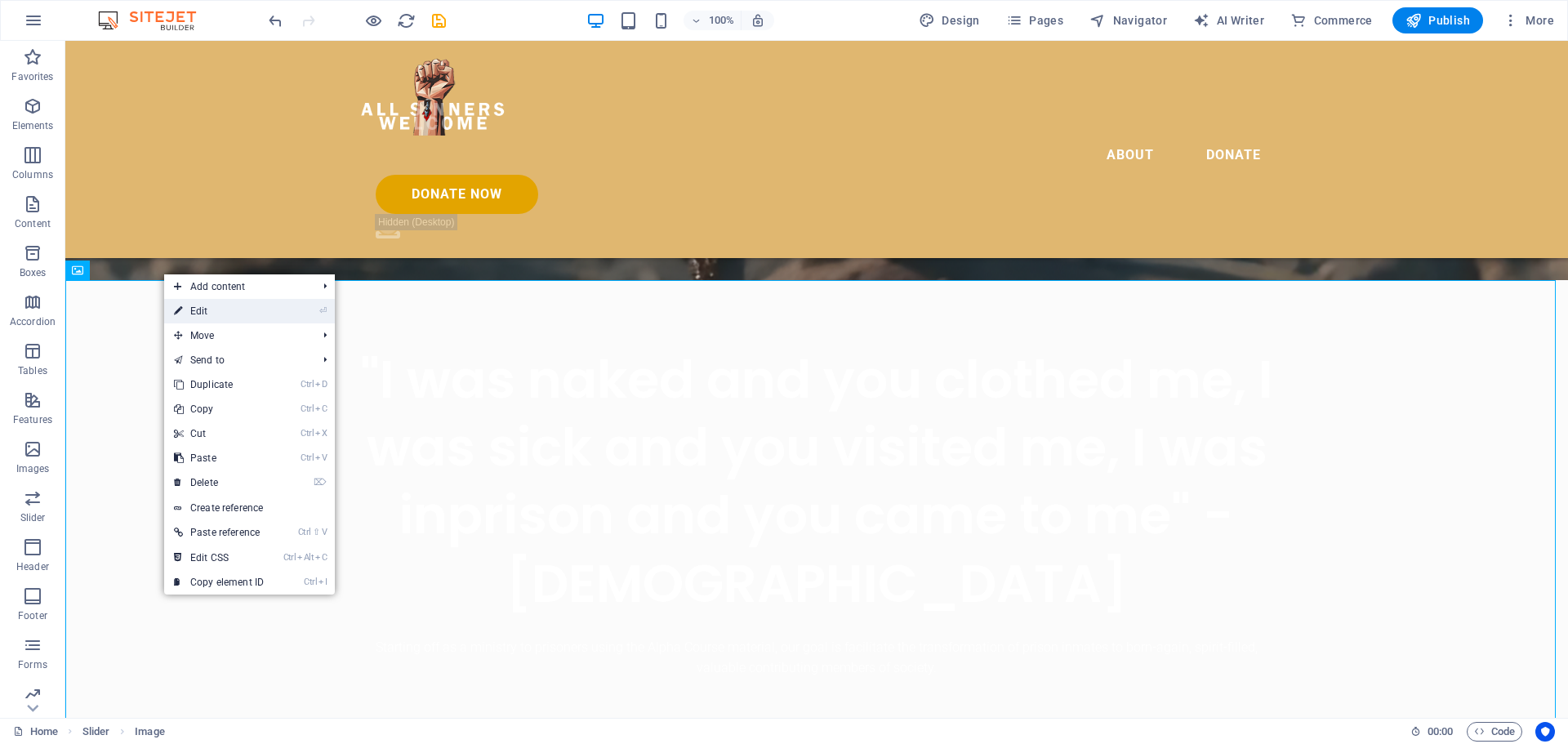
click at [194, 312] on link "⏎ Edit" at bounding box center [219, 311] width 110 height 24
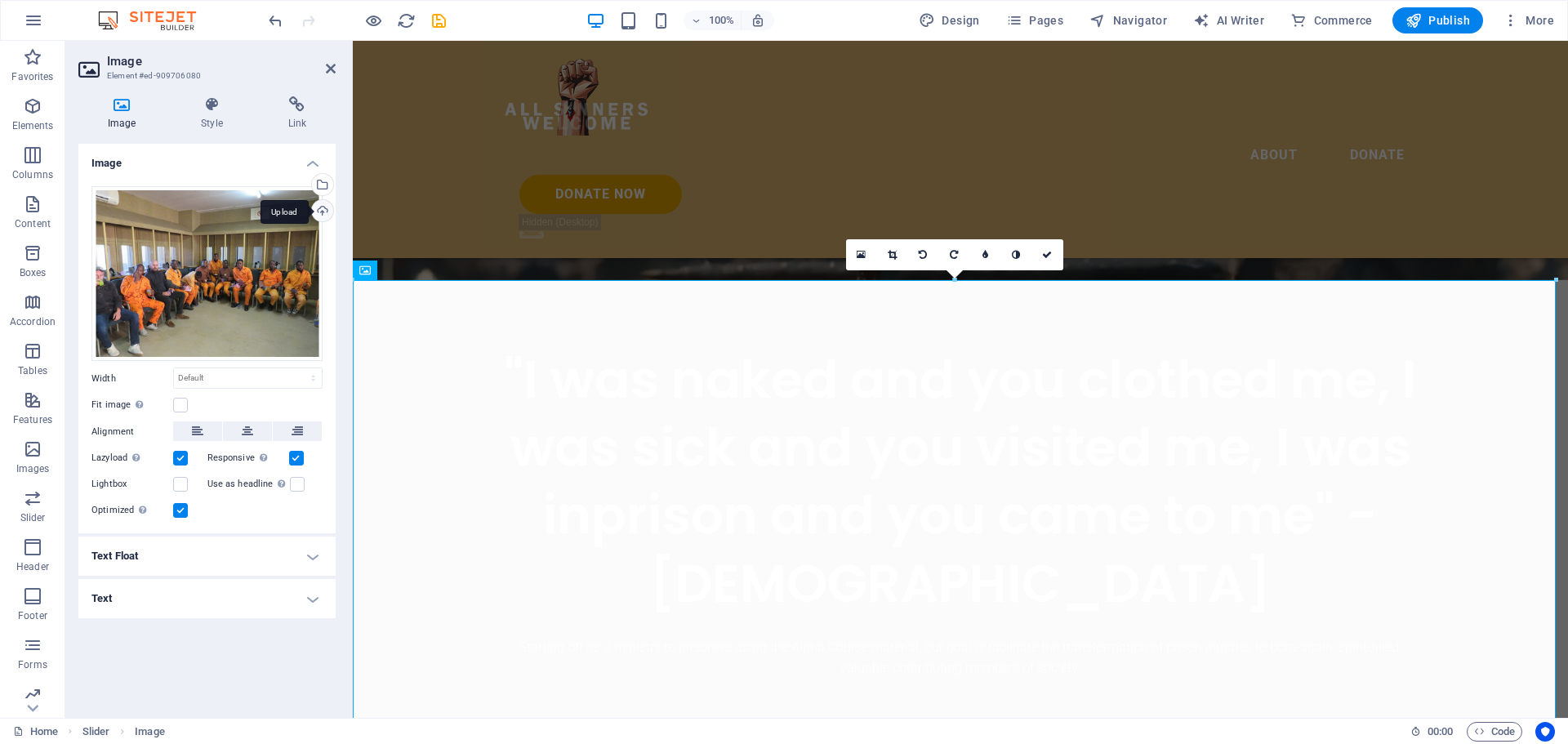
click at [318, 211] on div "Upload" at bounding box center [321, 212] width 24 height 24
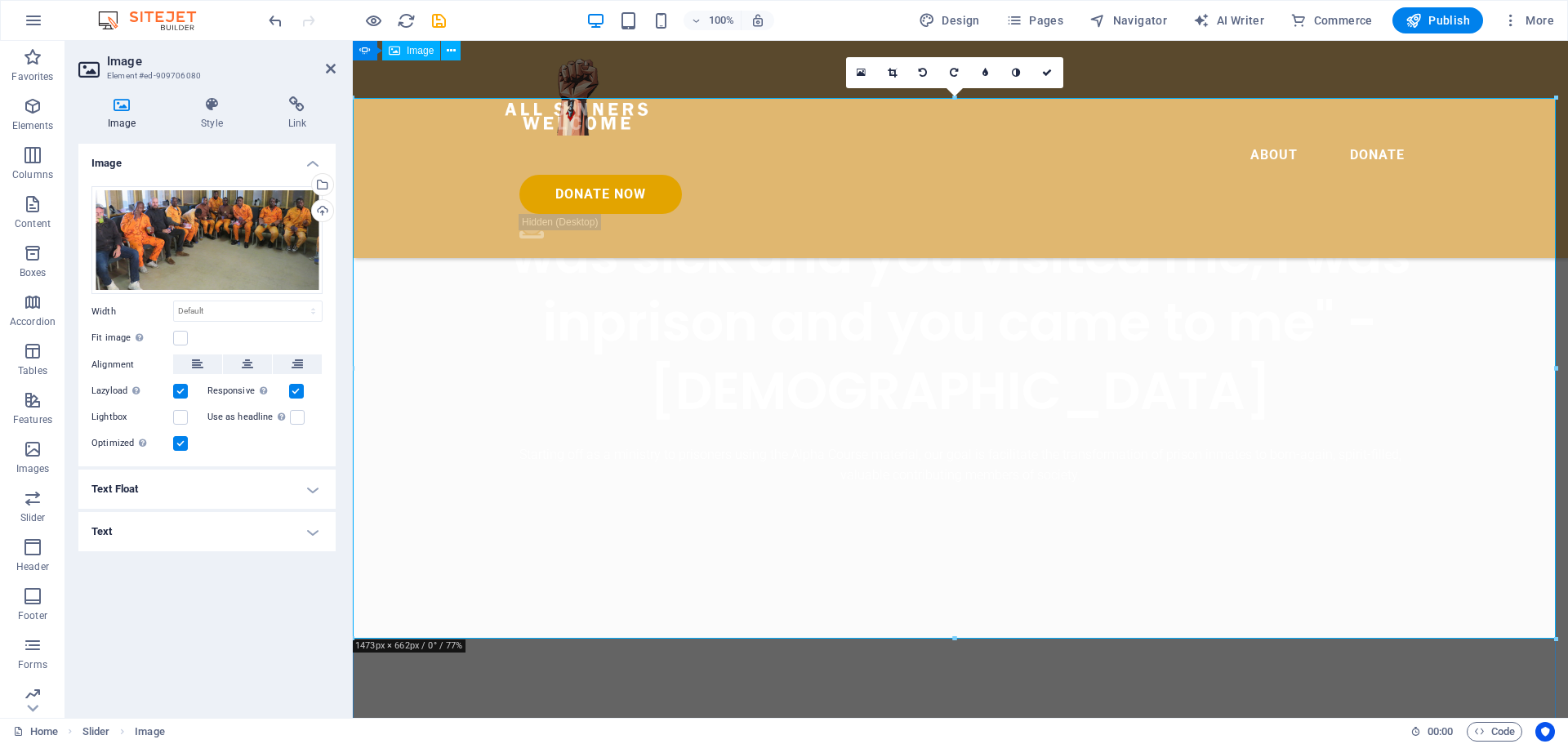
scroll to position [708, 0]
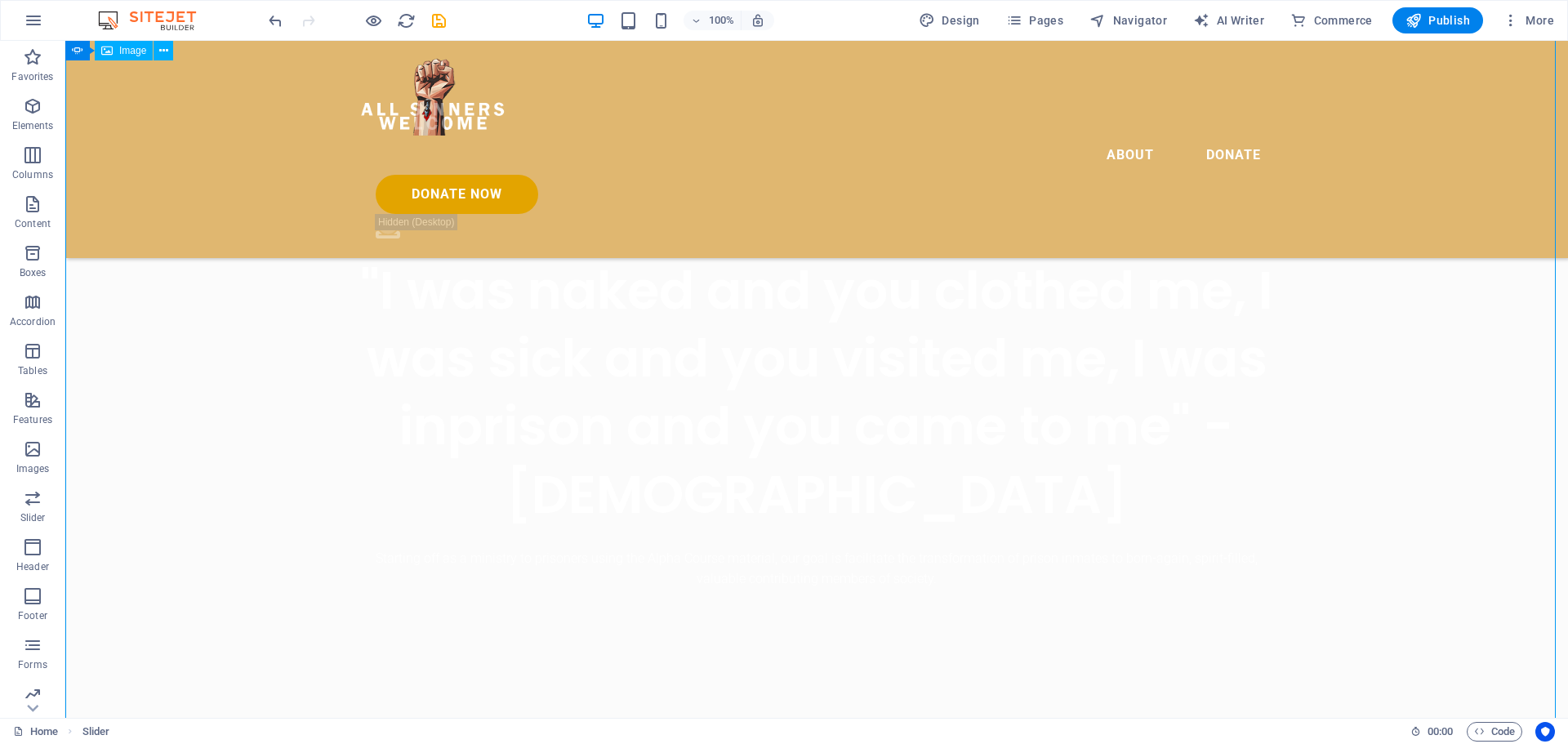
scroll to position [627, 0]
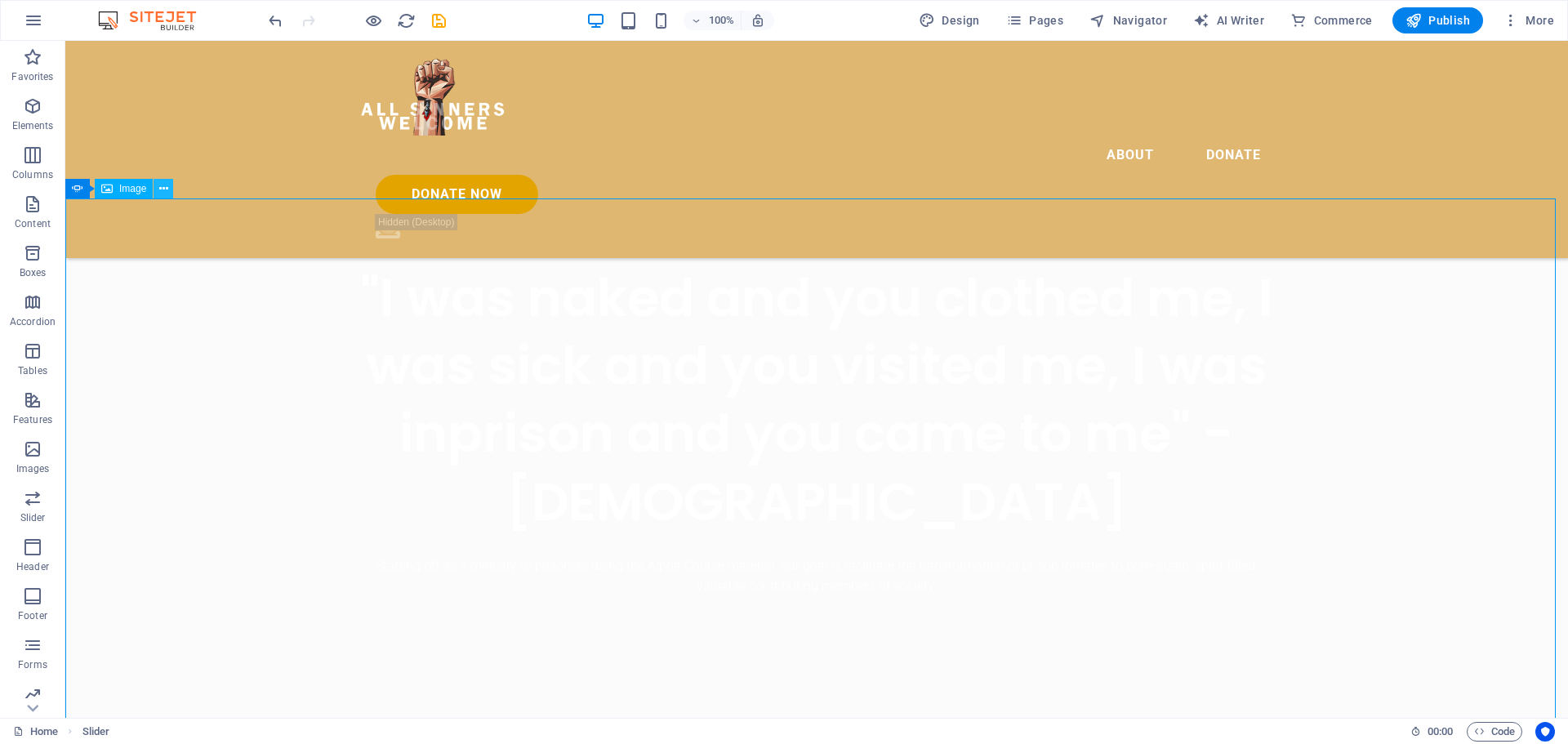
click at [163, 188] on icon at bounding box center [164, 189] width 9 height 17
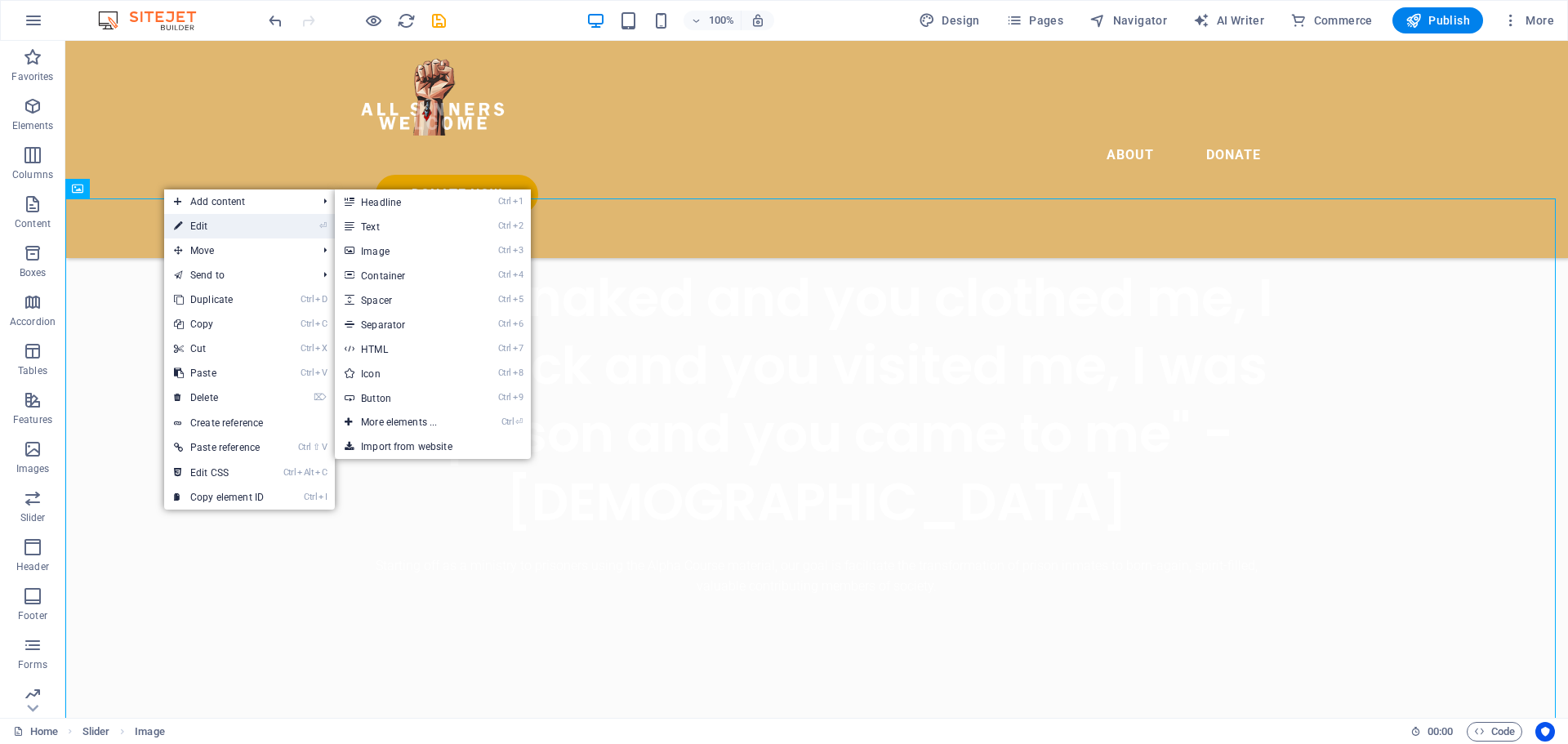
click at [177, 223] on icon at bounding box center [178, 226] width 8 height 24
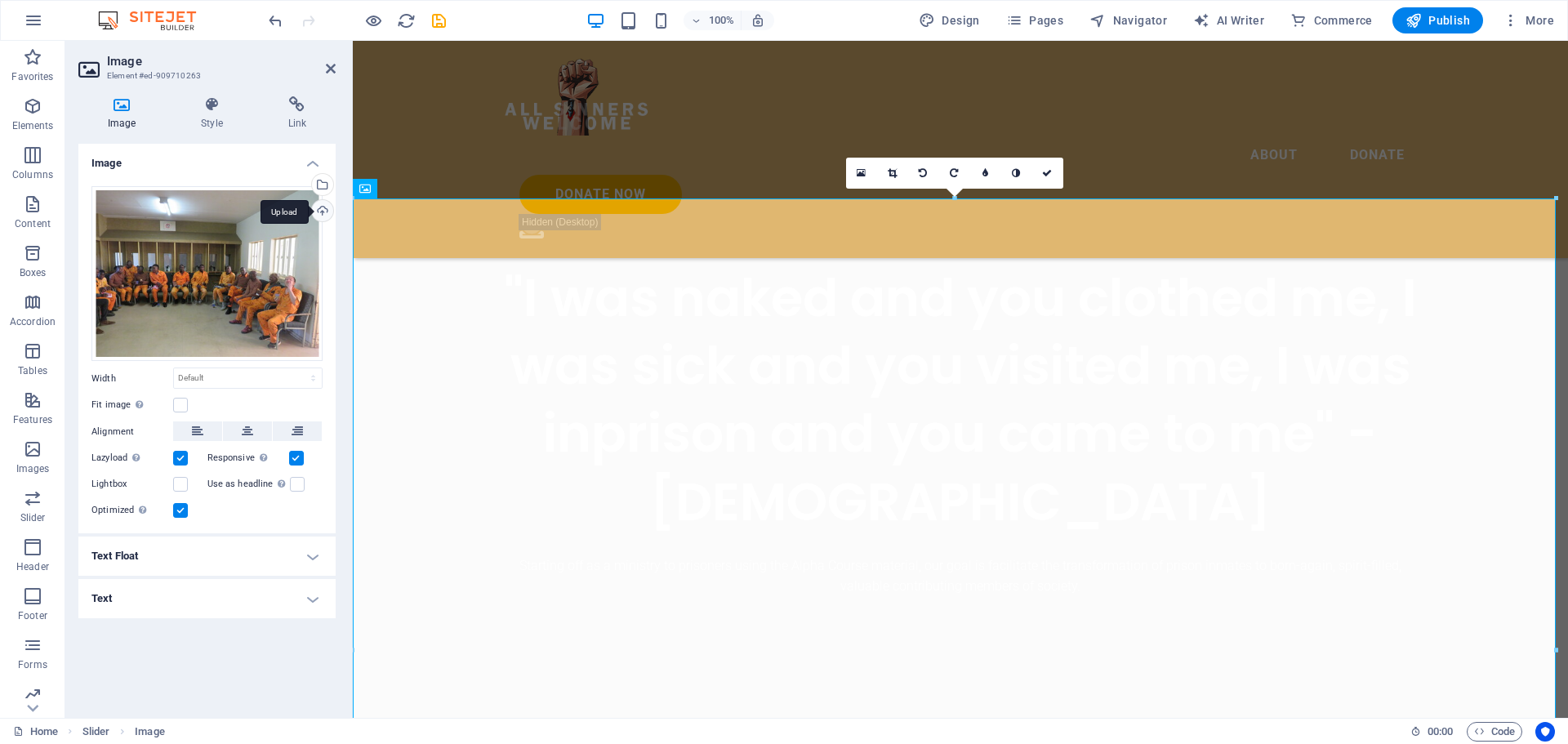
click at [316, 212] on div "Upload" at bounding box center [321, 212] width 24 height 24
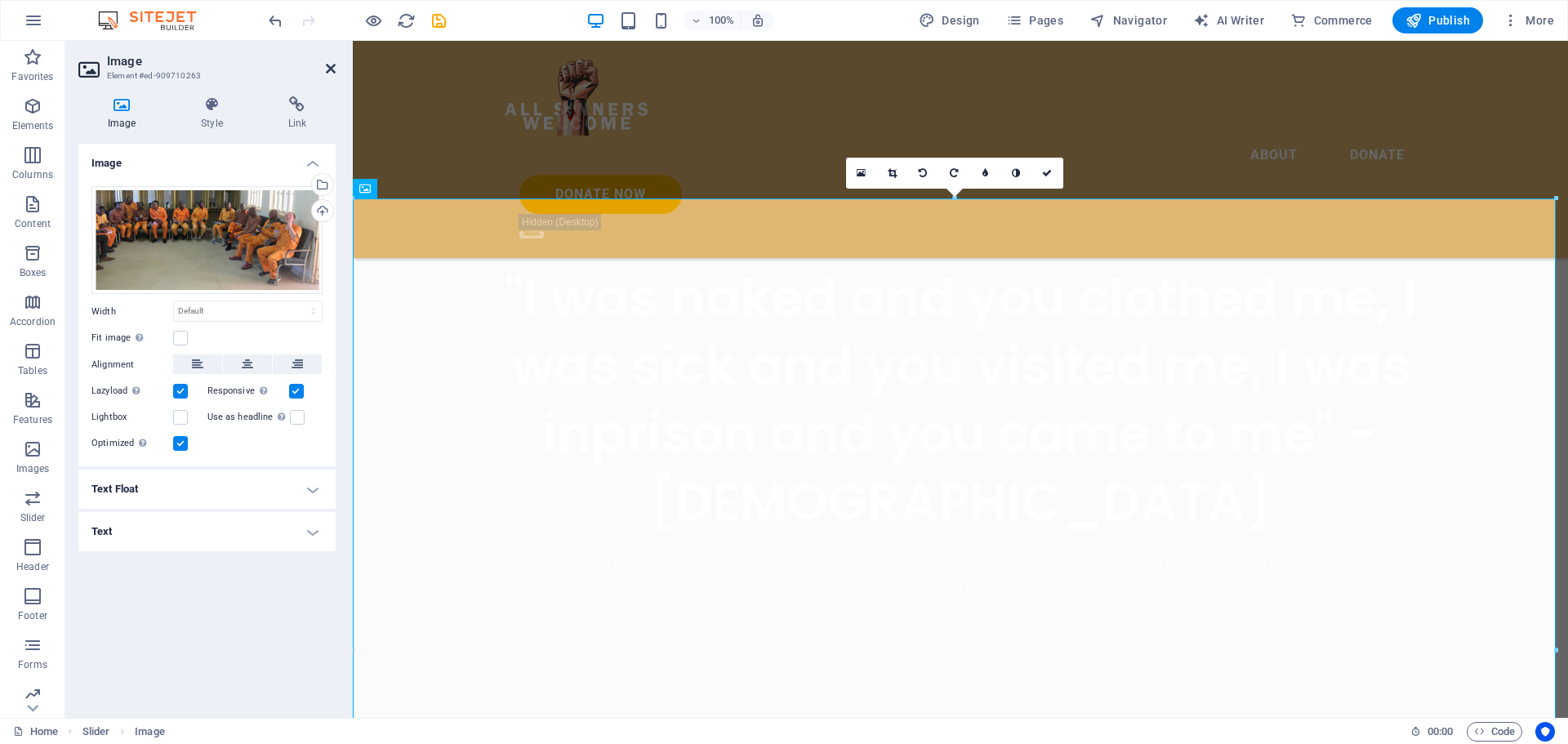
click at [329, 65] on icon at bounding box center [330, 68] width 10 height 13
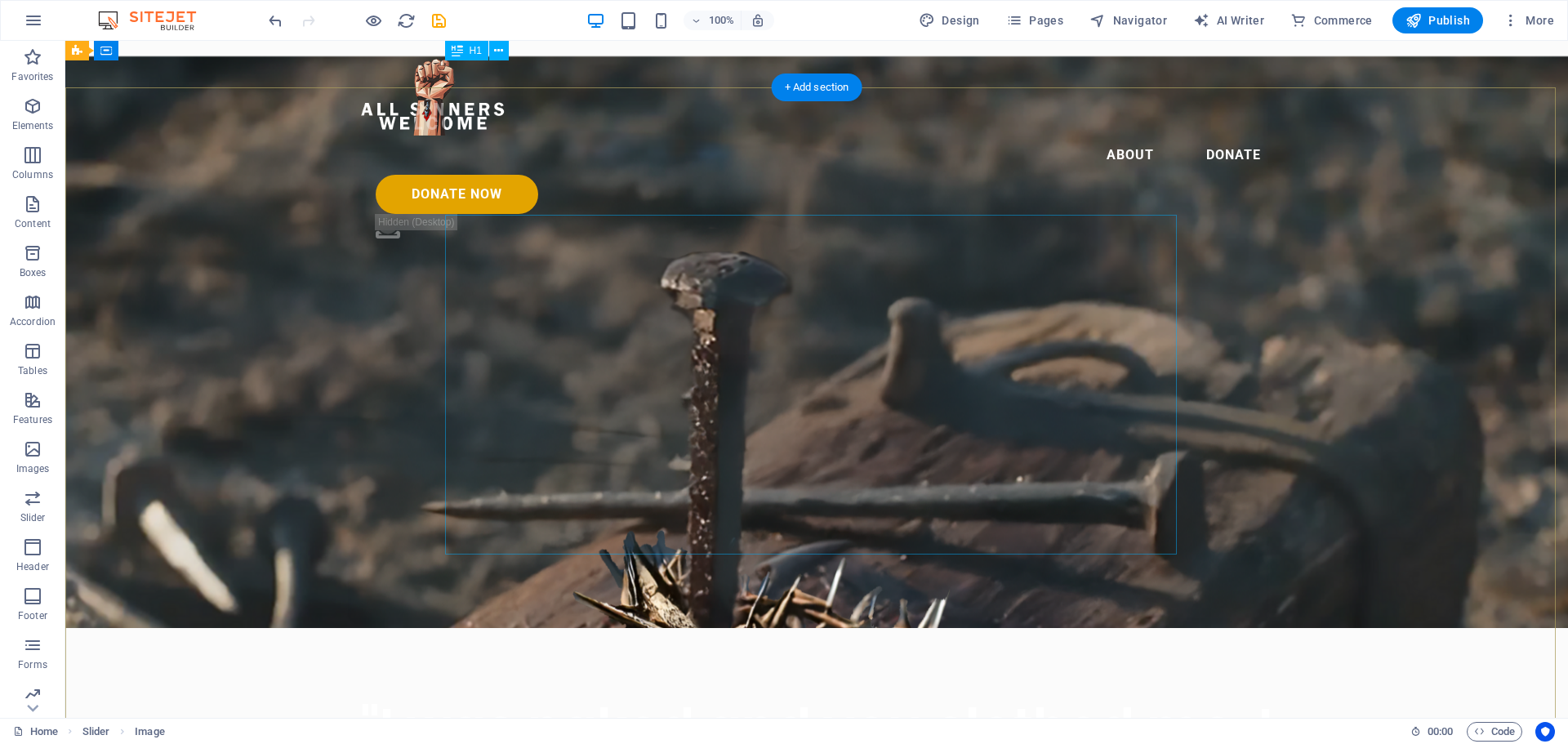
scroll to position [56, 0]
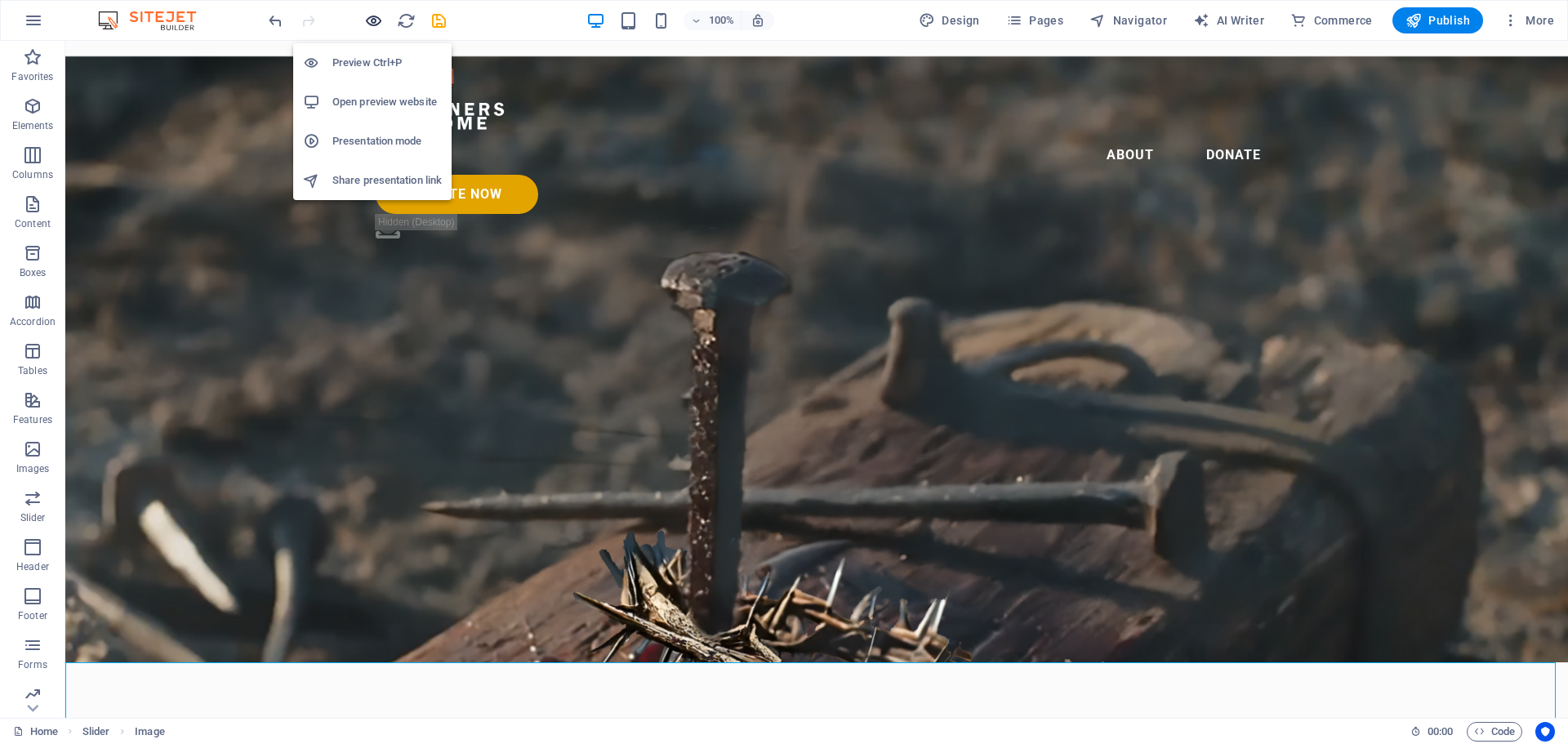
click at [378, 21] on icon "button" at bounding box center [374, 21] width 19 height 19
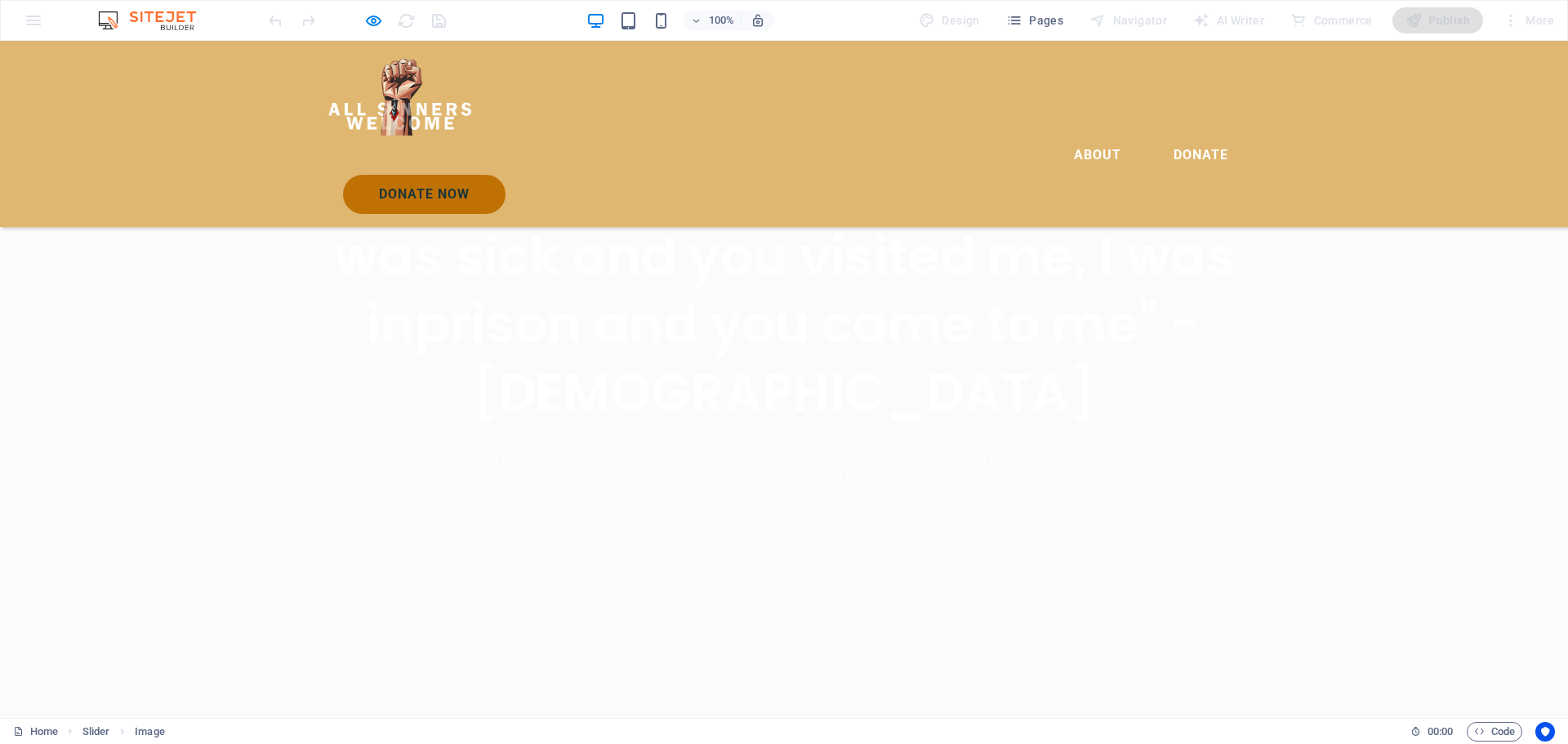
scroll to position [708, 0]
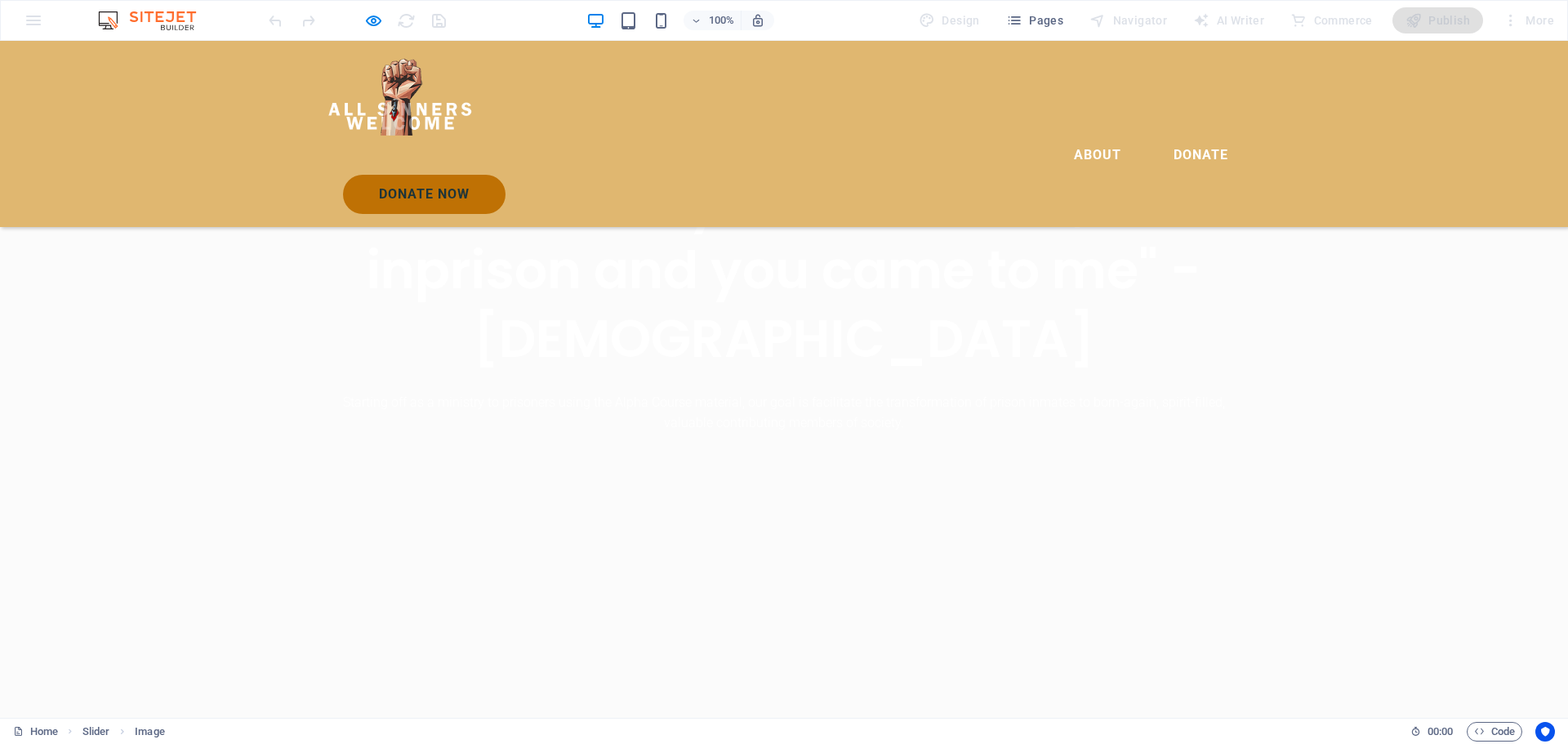
drag, startPoint x: 1526, startPoint y: 388, endPoint x: 1099, endPoint y: 395, distance: 427.1
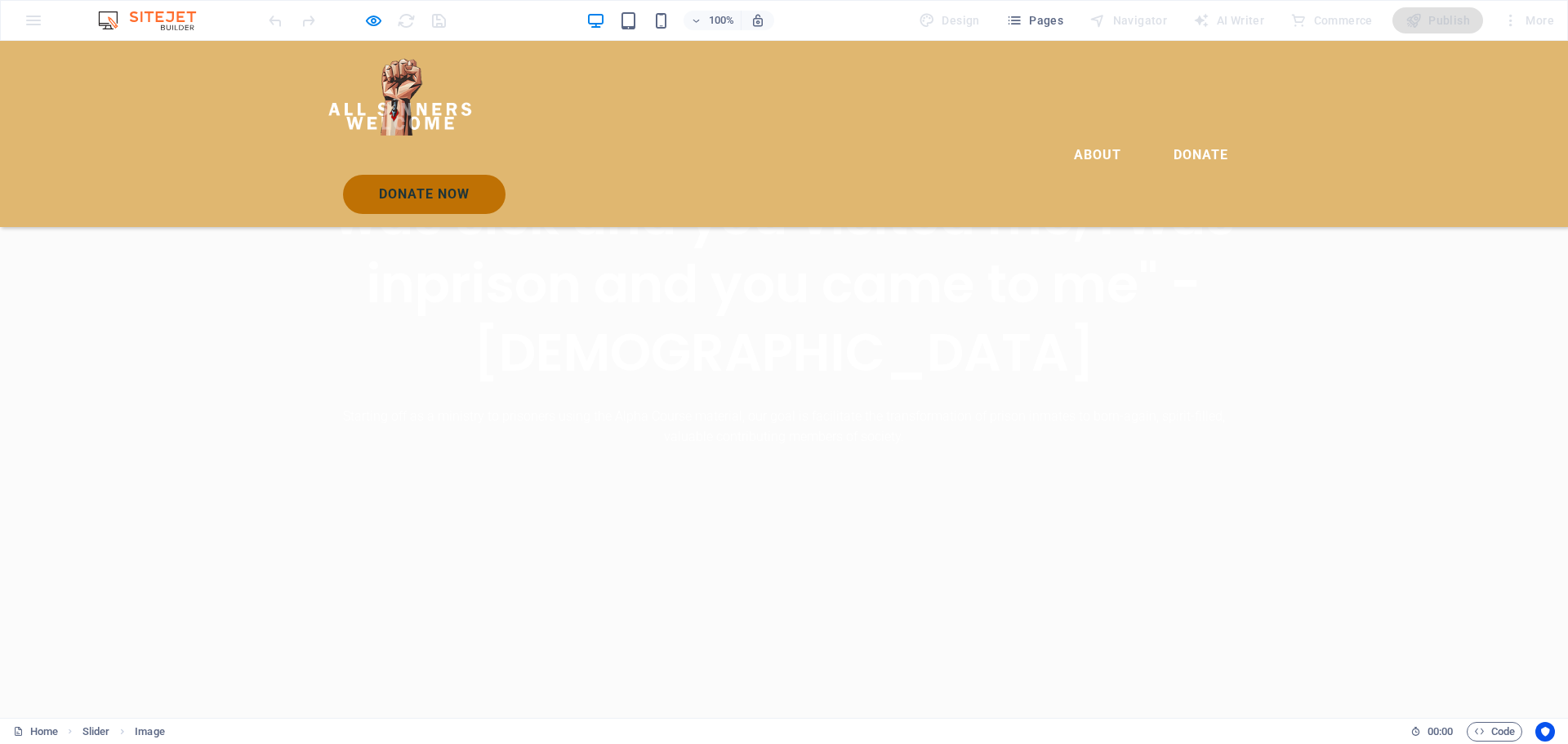
scroll to position [627, 0]
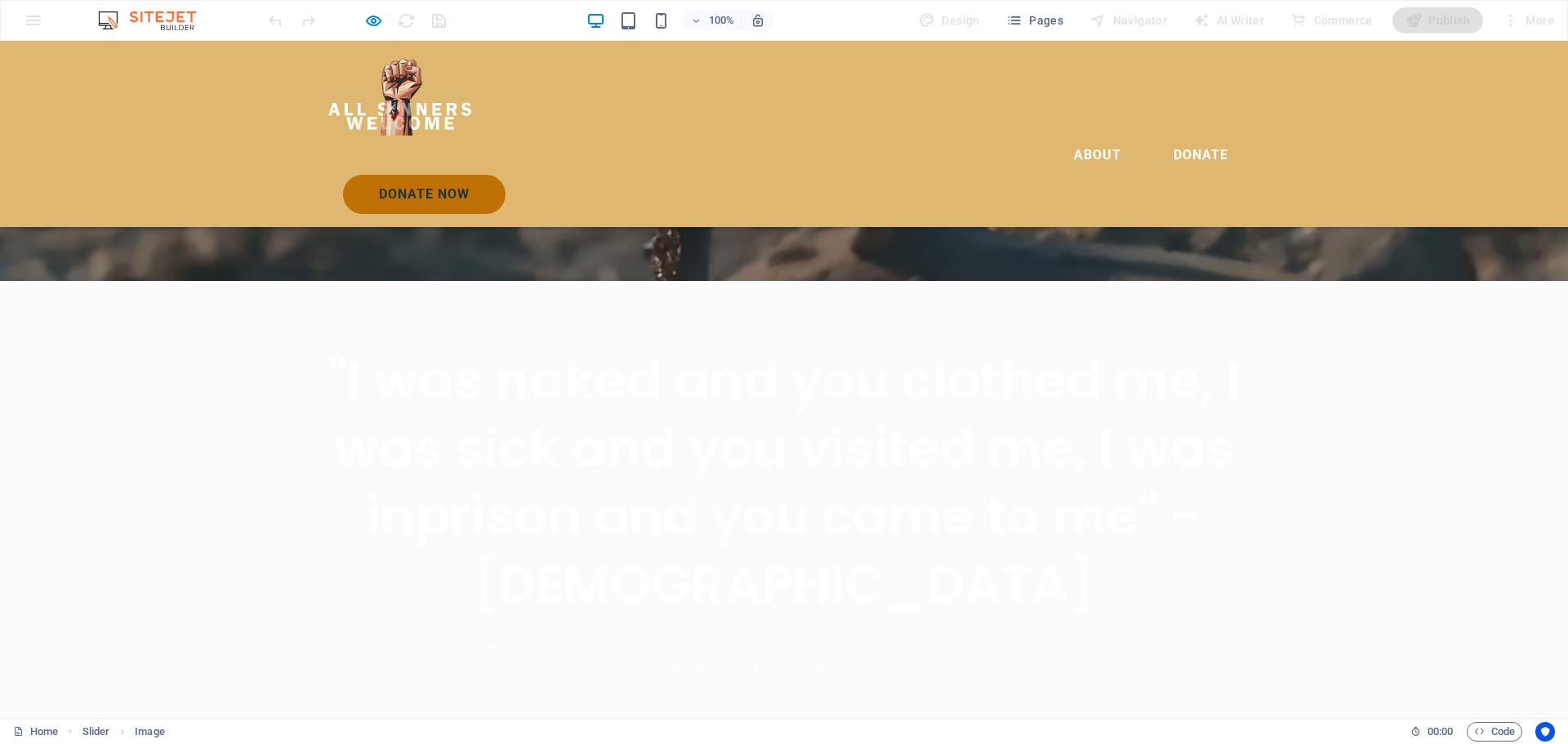
scroll to position [871, 0]
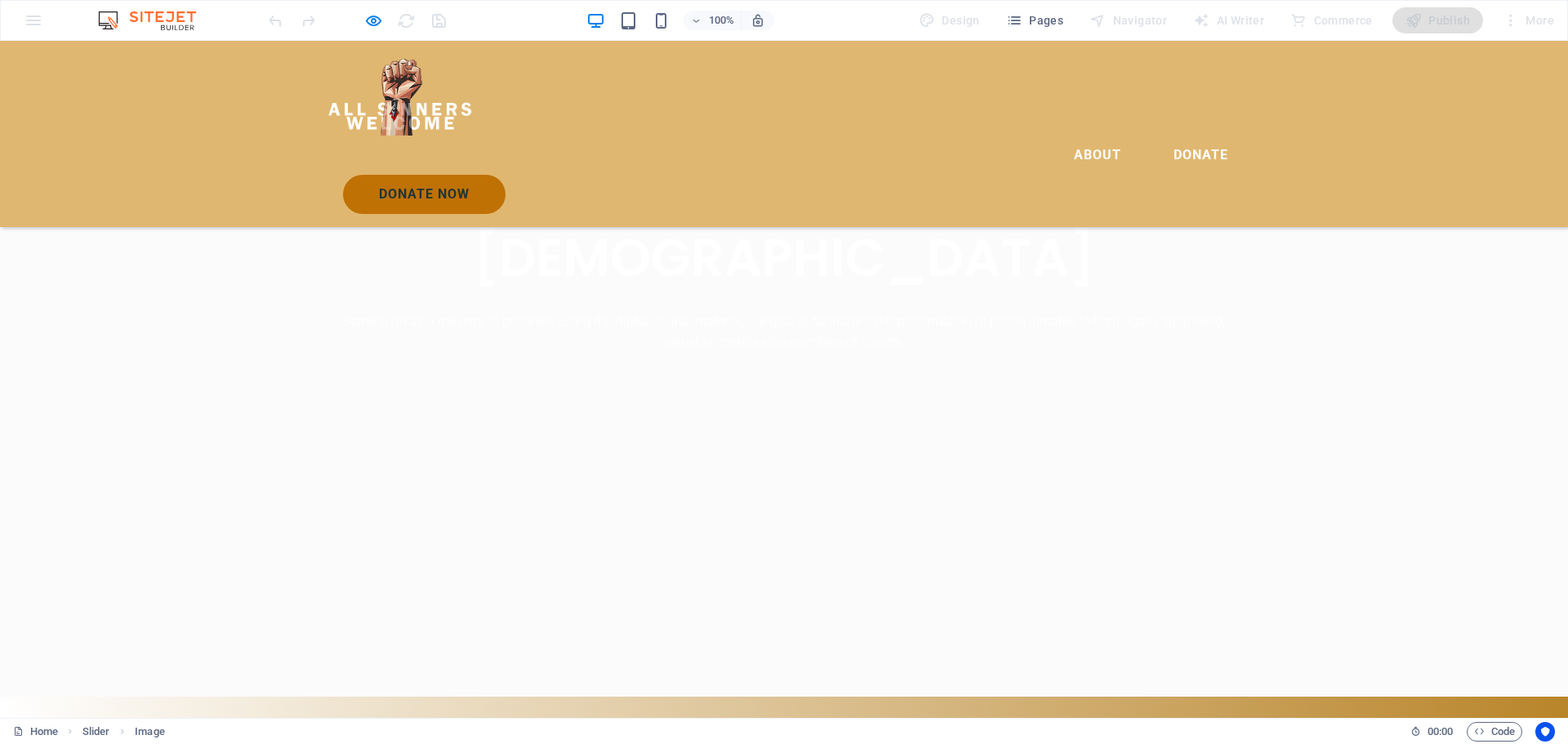
click at [0, 691] on button "button" at bounding box center [0, 691] width 0 height 0
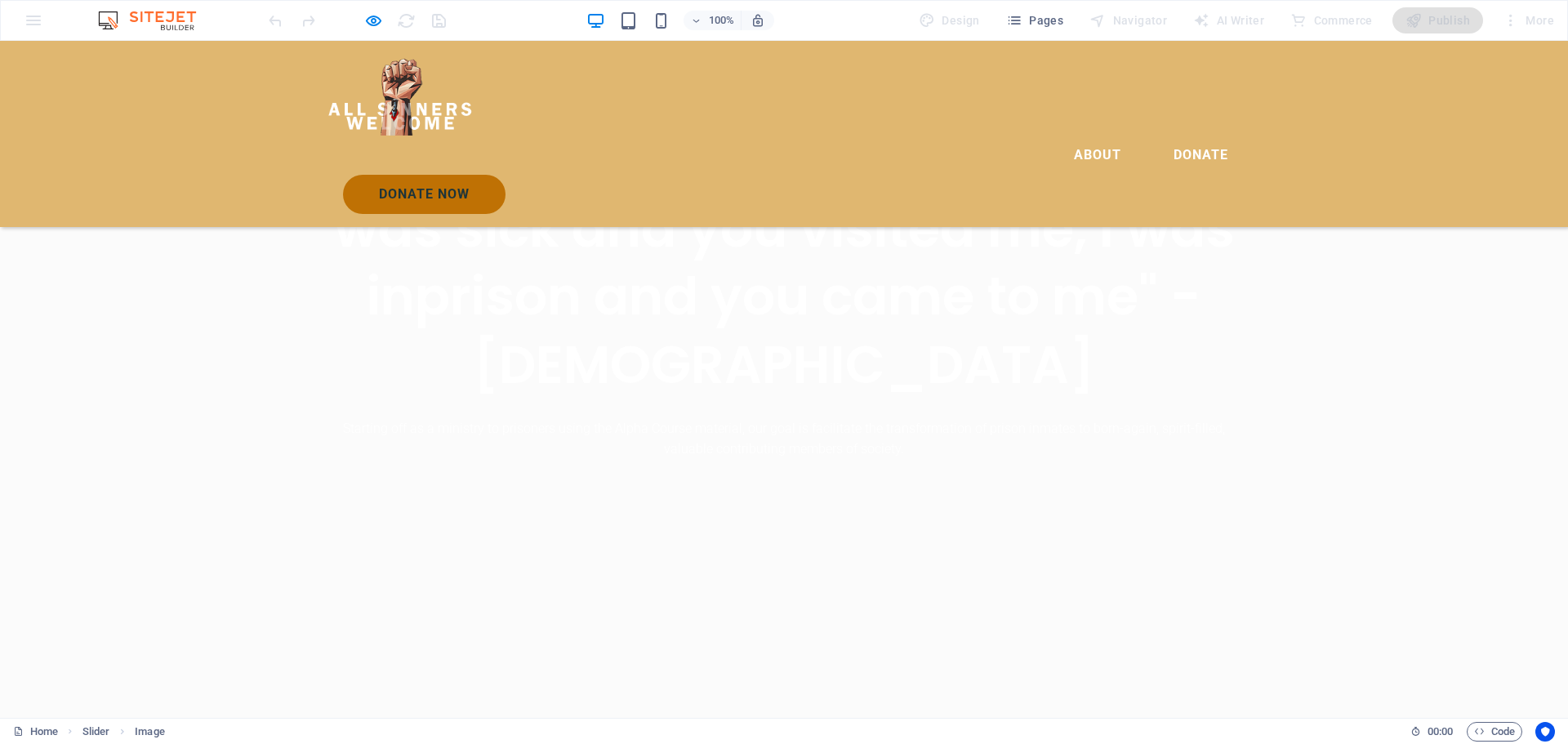
scroll to position [789, 0]
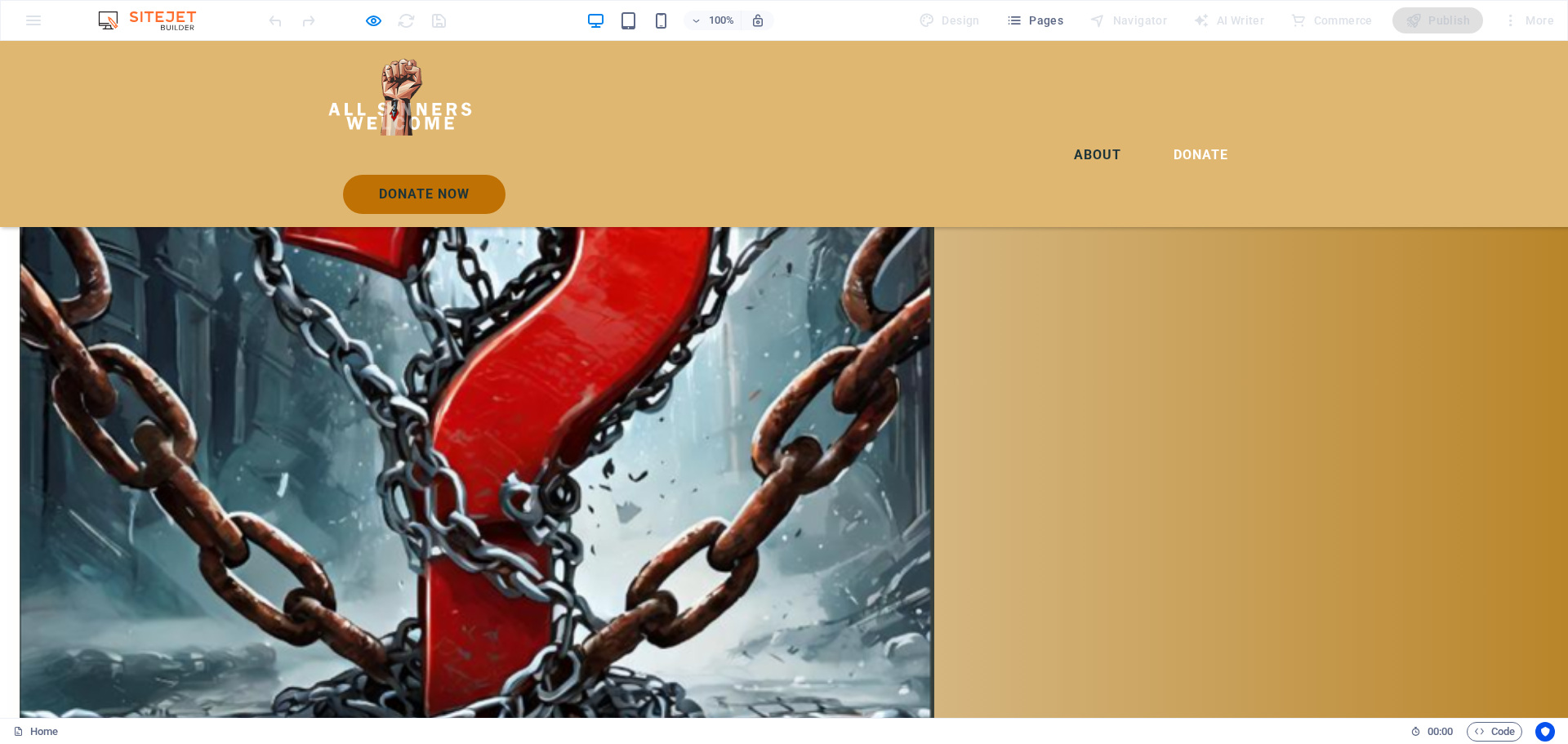
scroll to position [2177, 0]
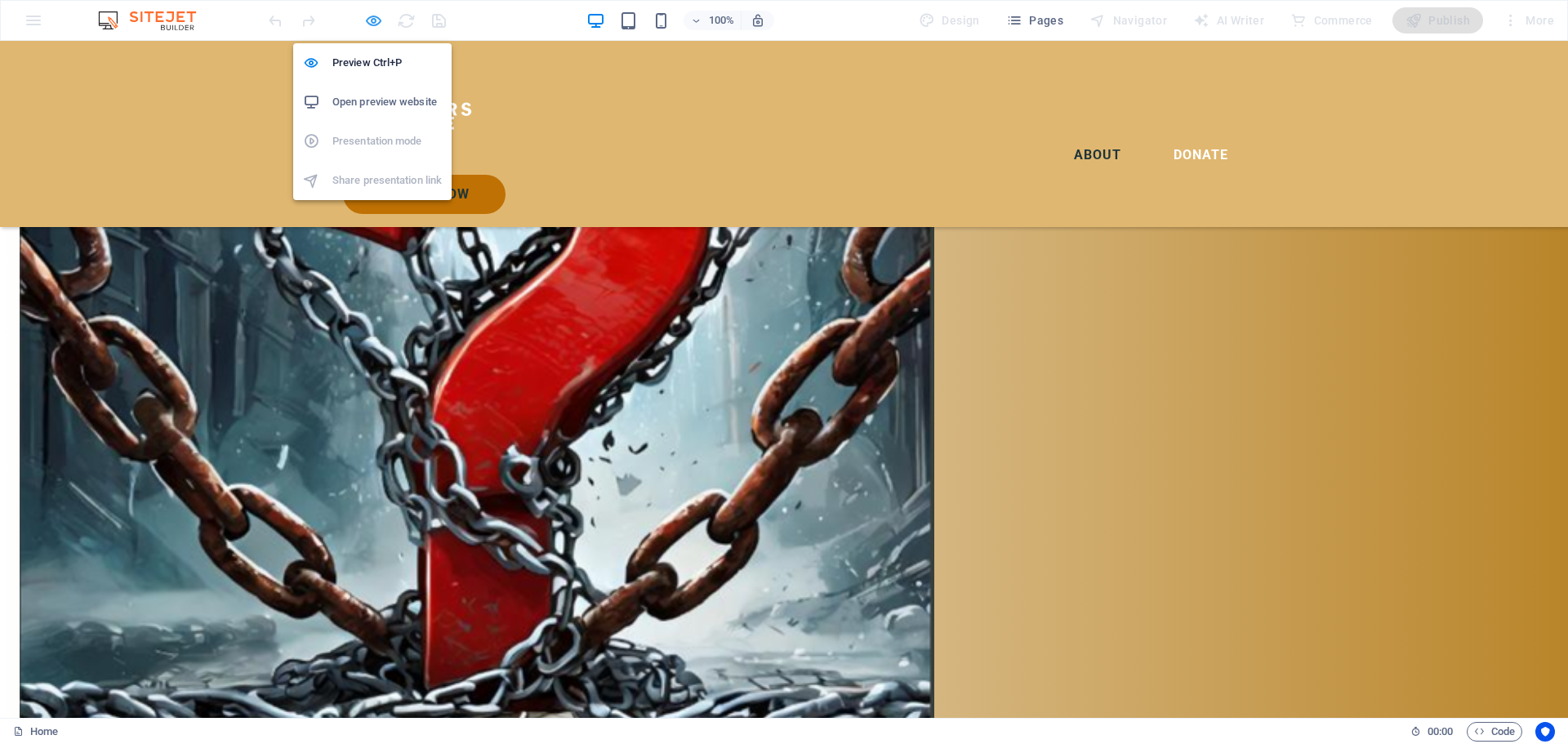
click at [373, 17] on icon "button" at bounding box center [374, 21] width 19 height 19
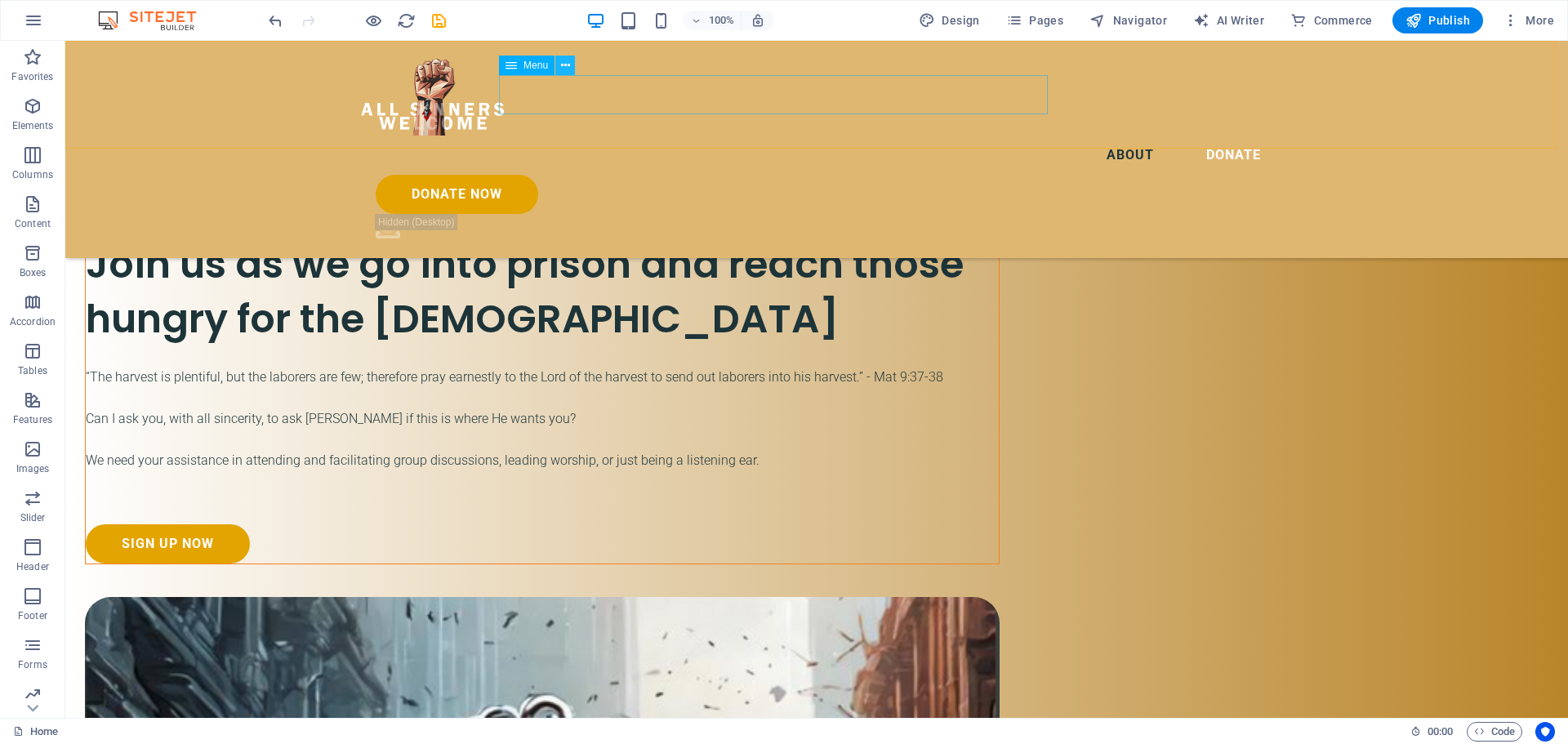
click at [566, 69] on icon at bounding box center [566, 66] width 9 height 17
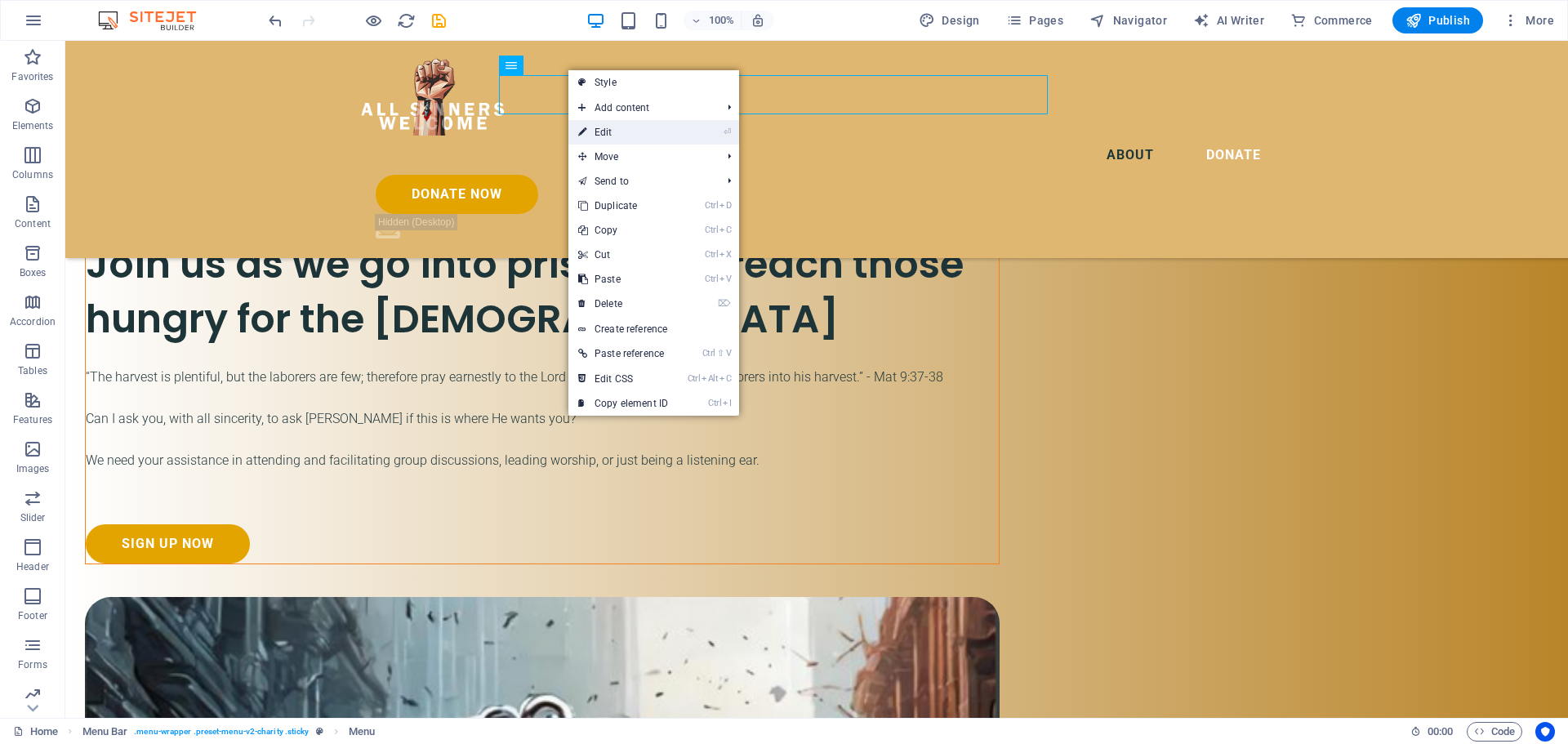
click at [594, 122] on link "⏎ Edit" at bounding box center [623, 132] width 110 height 24
select select
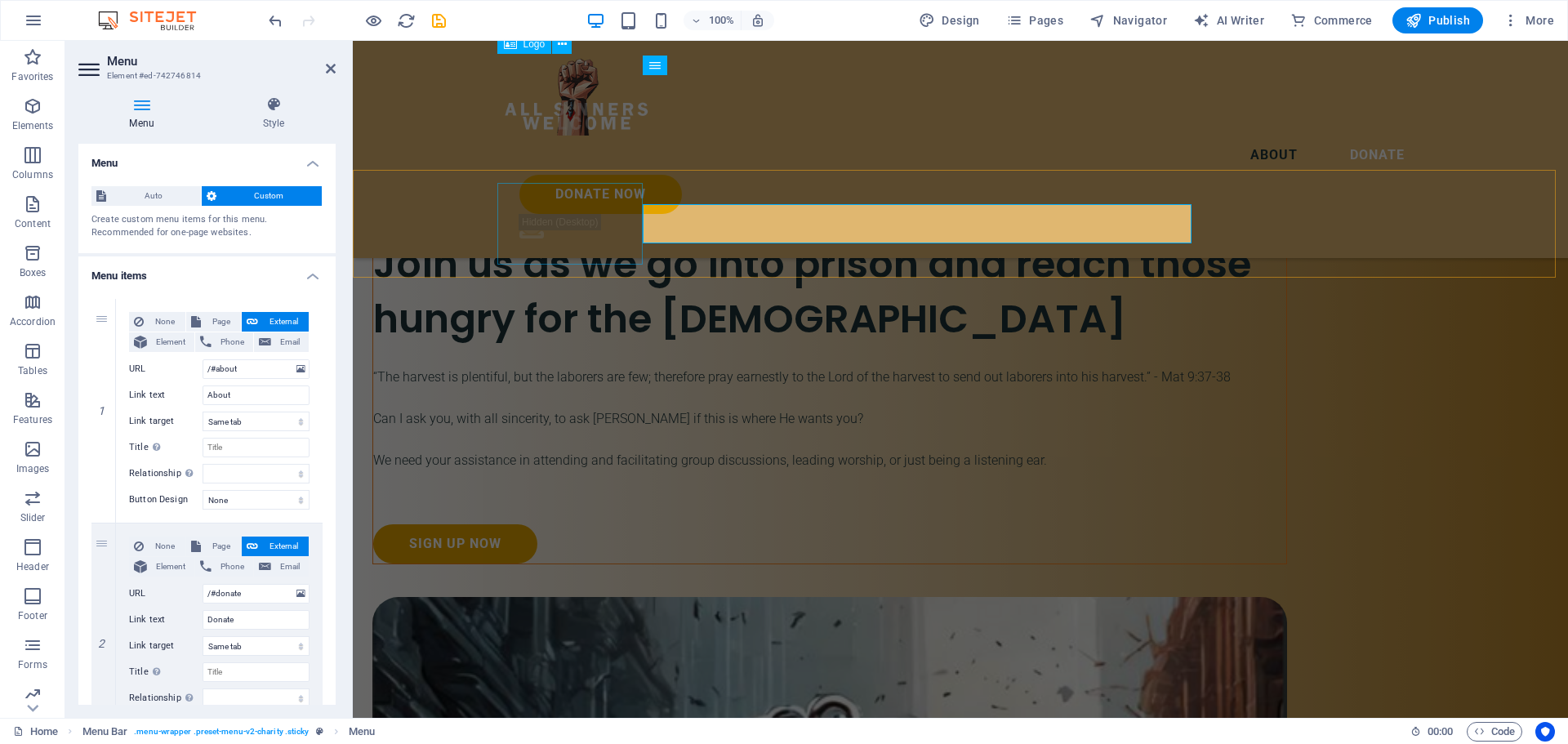
scroll to position [2655, 0]
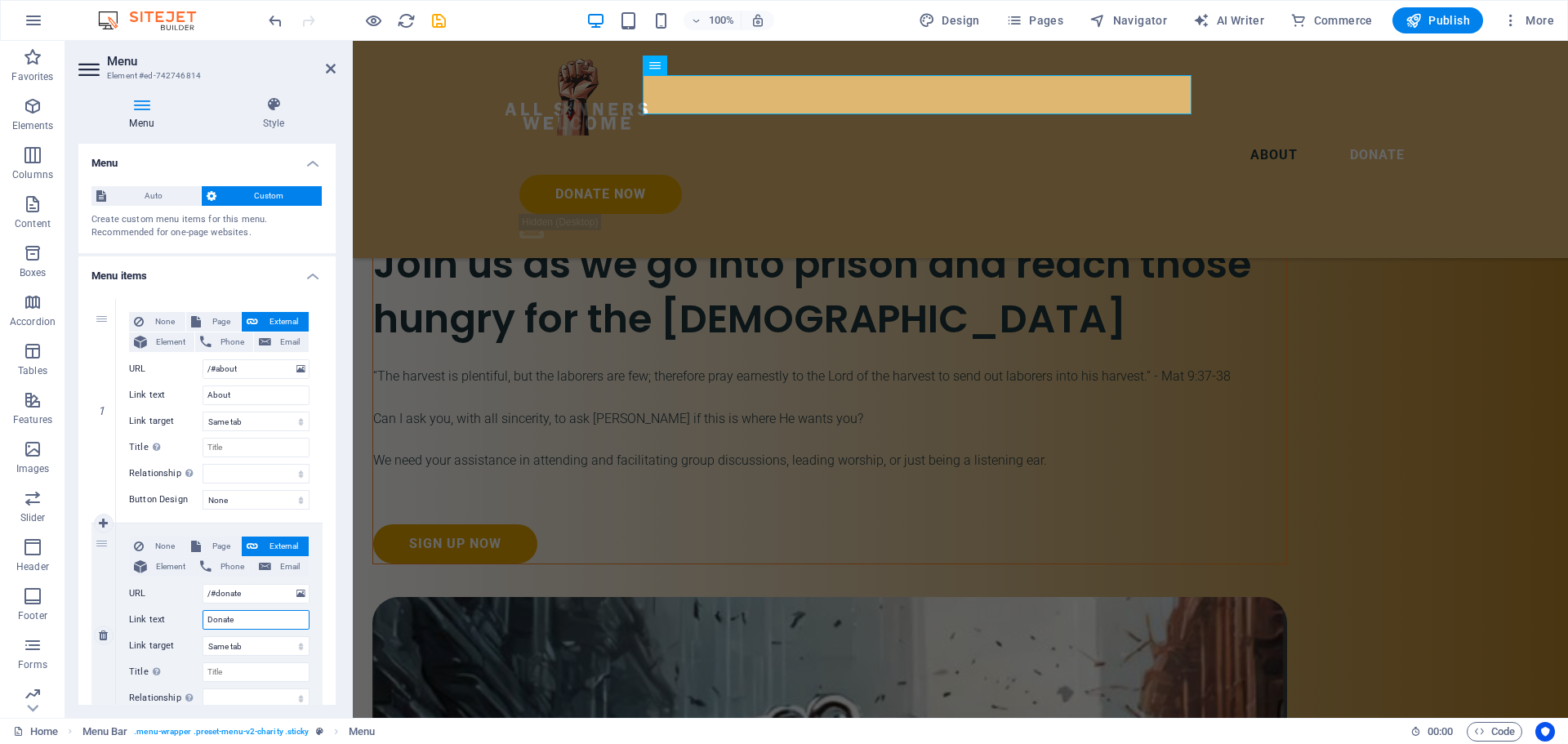
click at [263, 621] on input "Donate" at bounding box center [256, 620] width 107 height 20
type input "D"
select select
type input "<i"
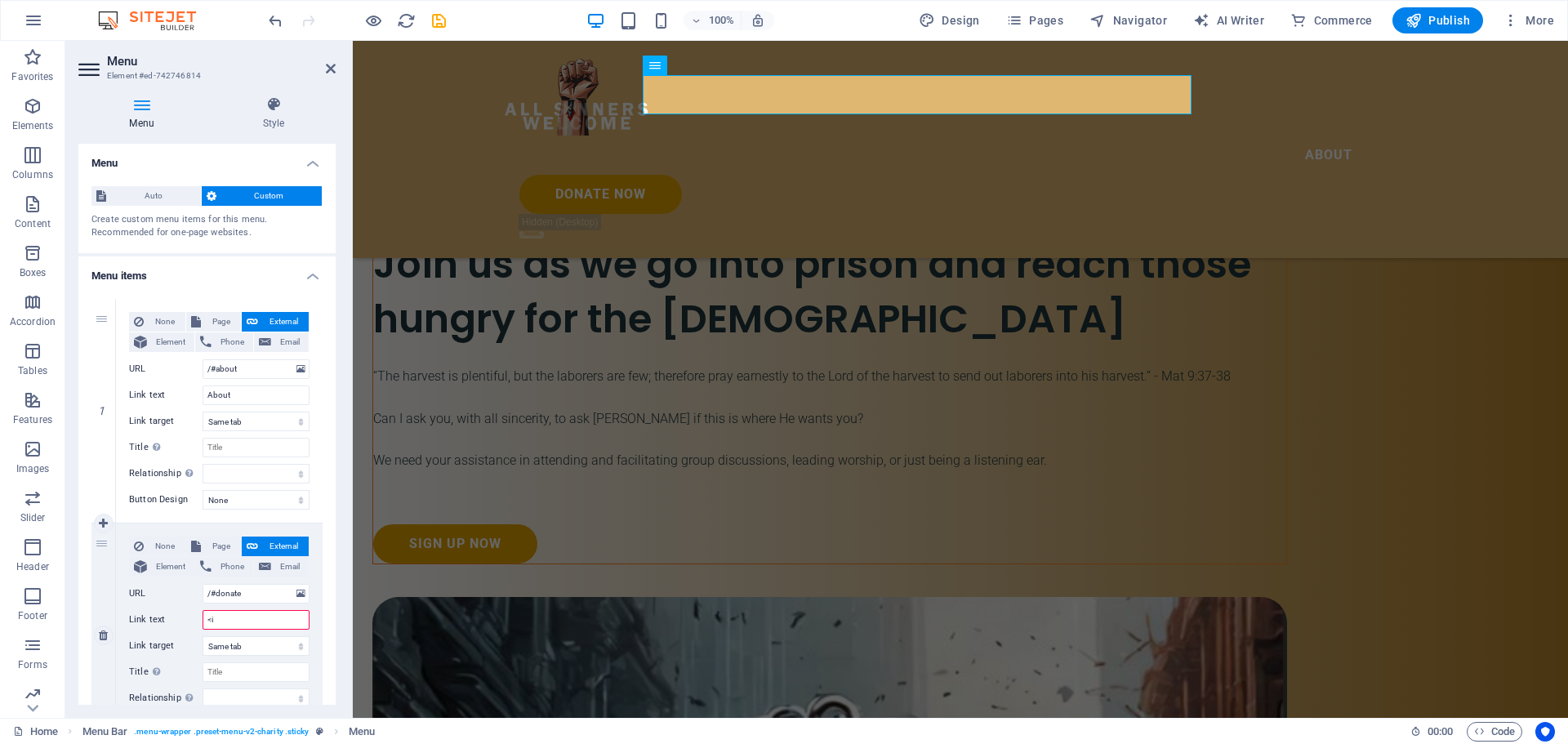
select select
type input "<issio"
select select
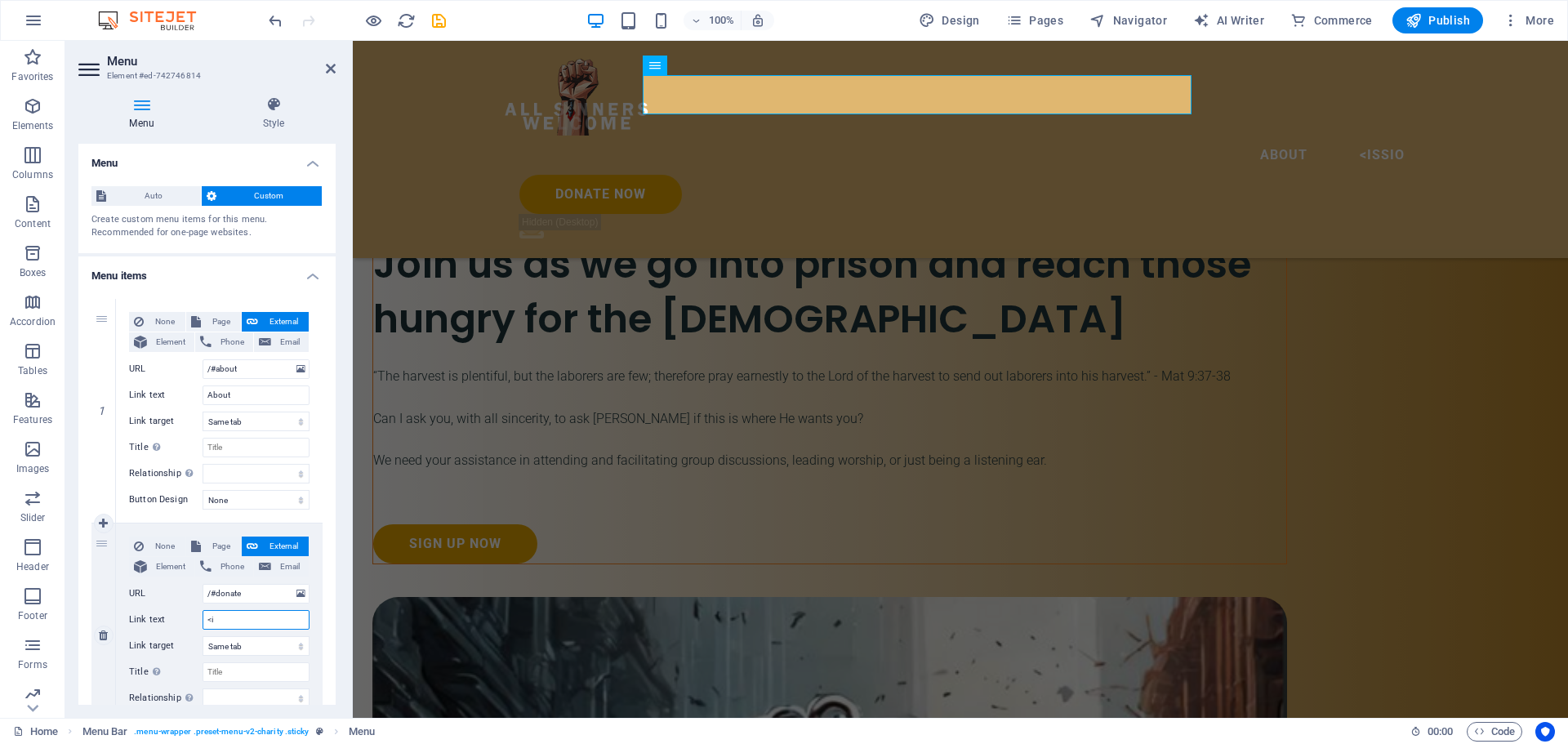
type input "<"
select select
type input "Mission"
select select
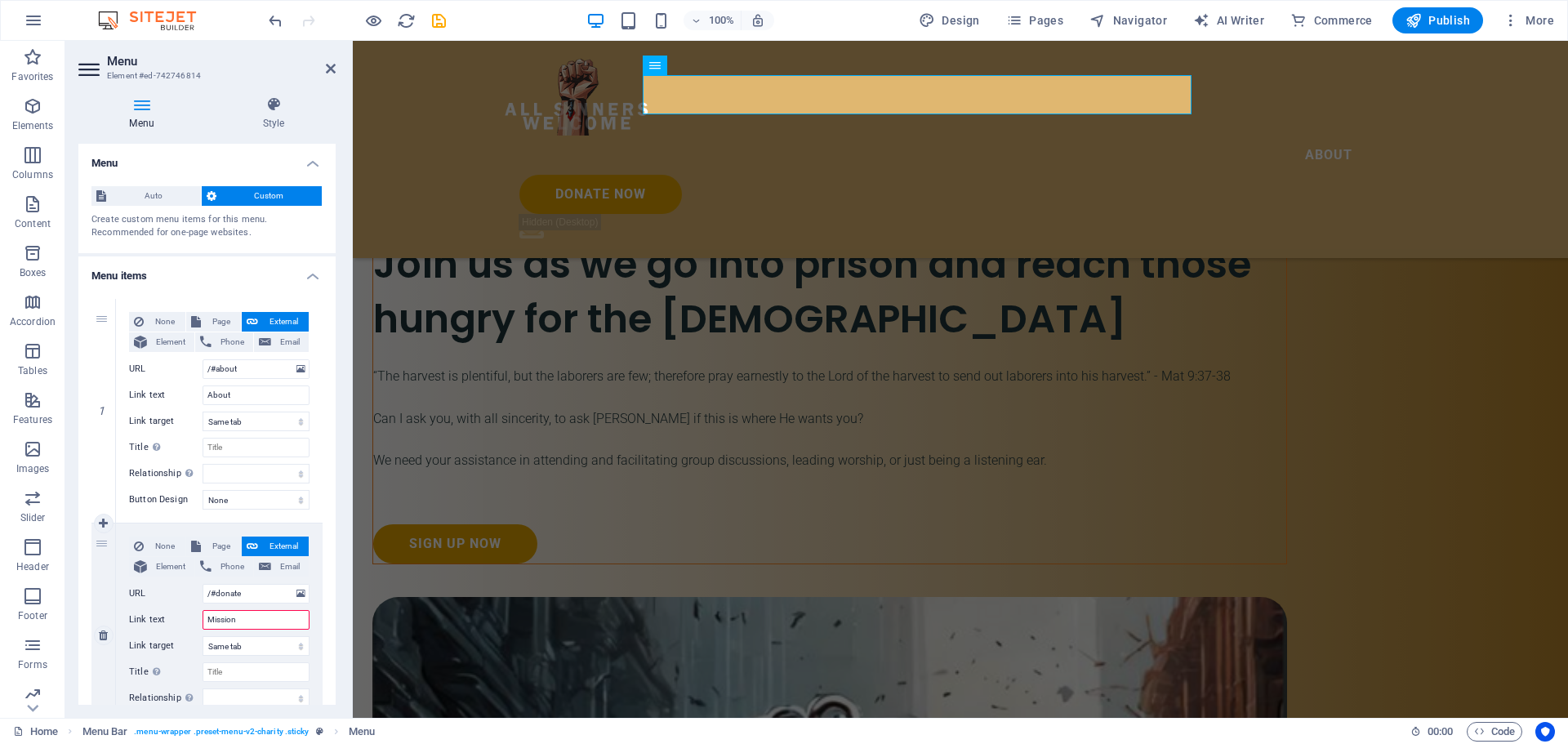
select select
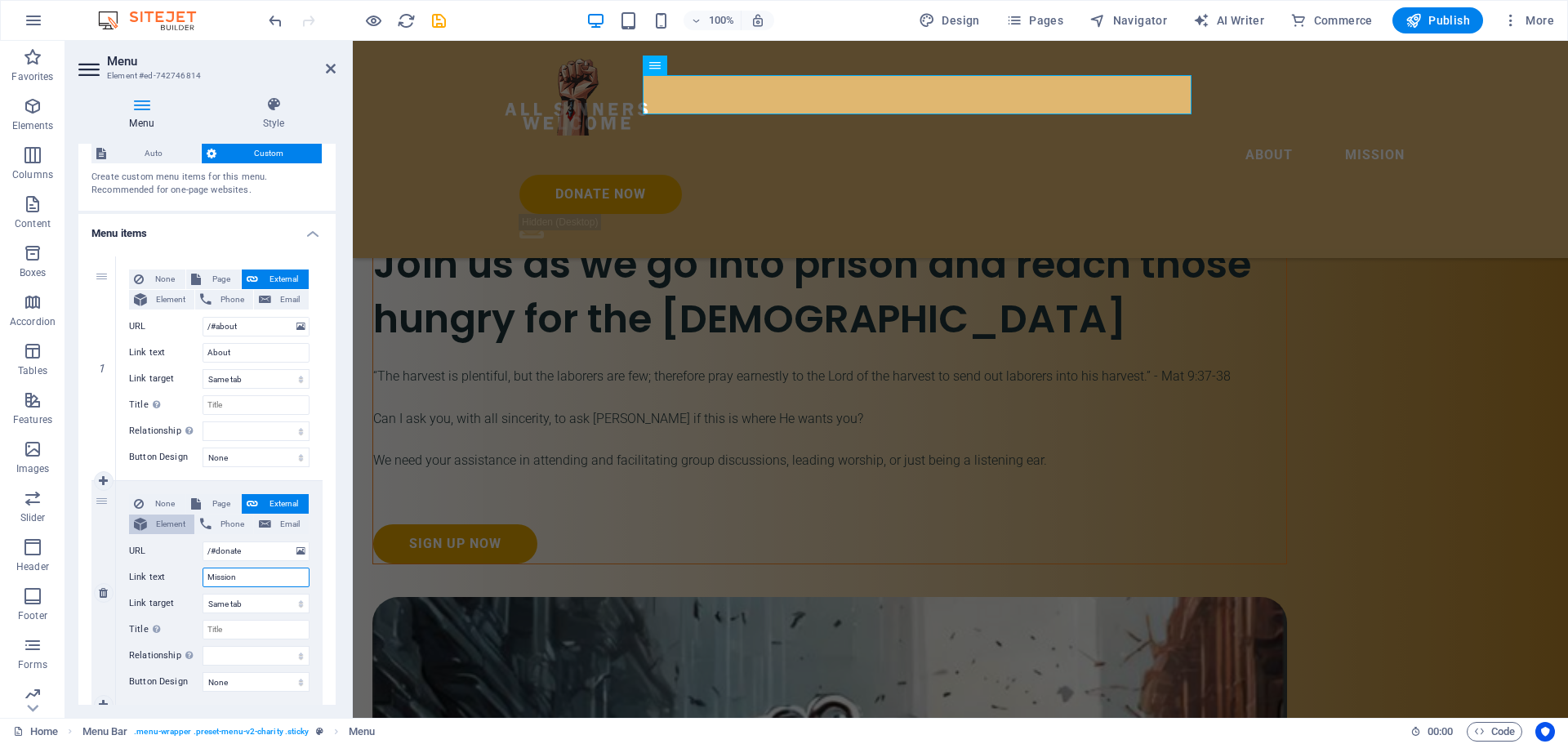
scroll to position [0, 0]
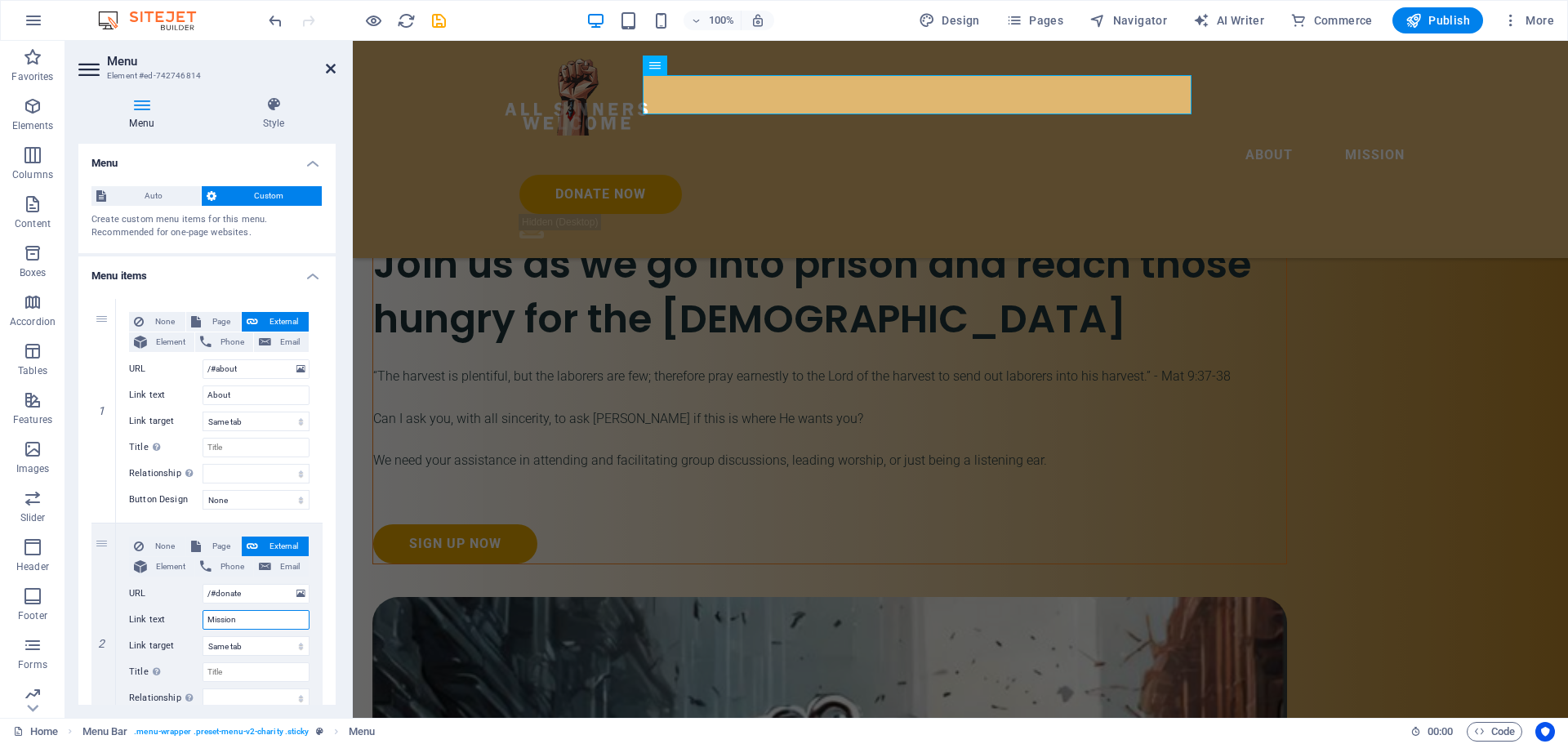
type input "Mission"
click at [326, 63] on icon at bounding box center [330, 68] width 10 height 13
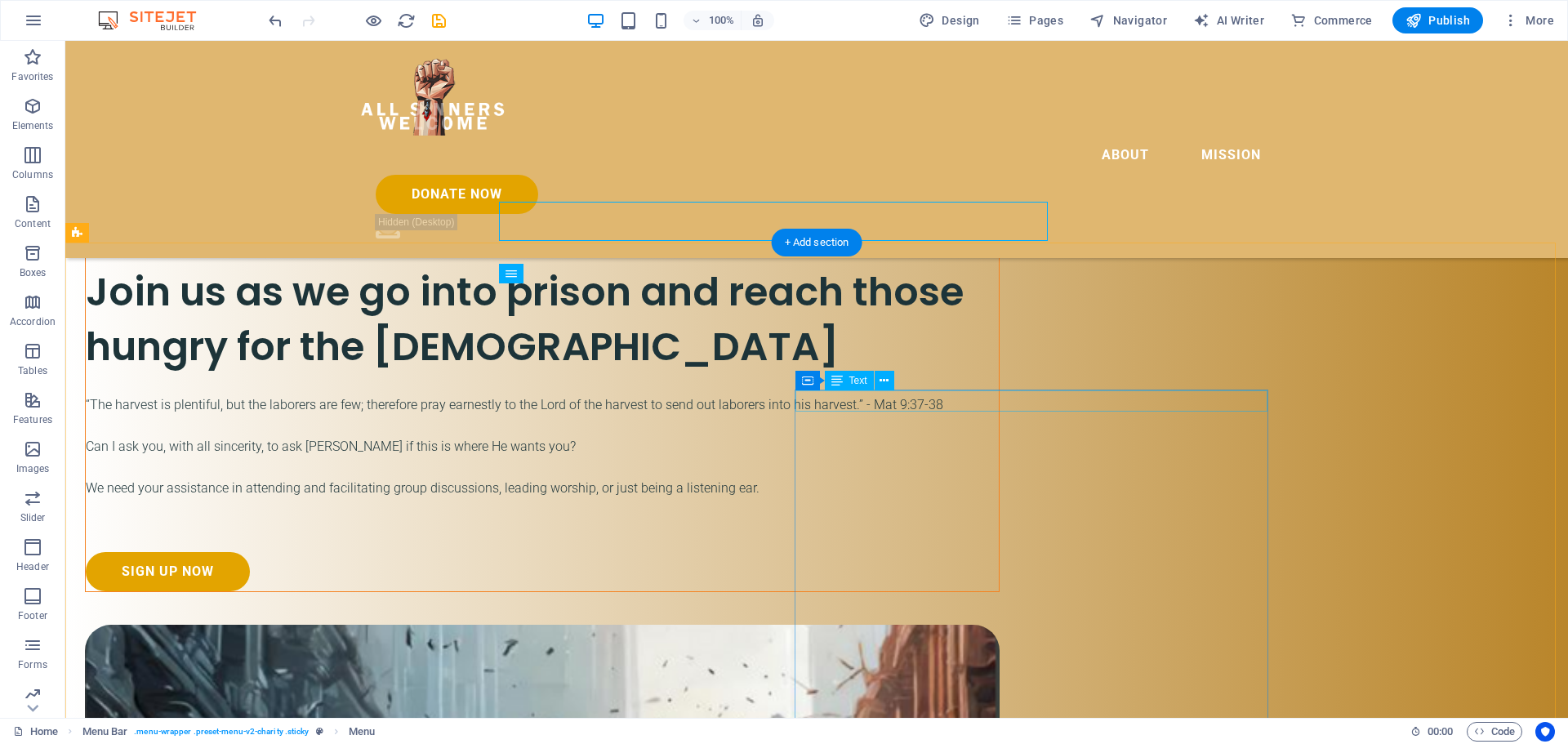
scroll to position [2538, 0]
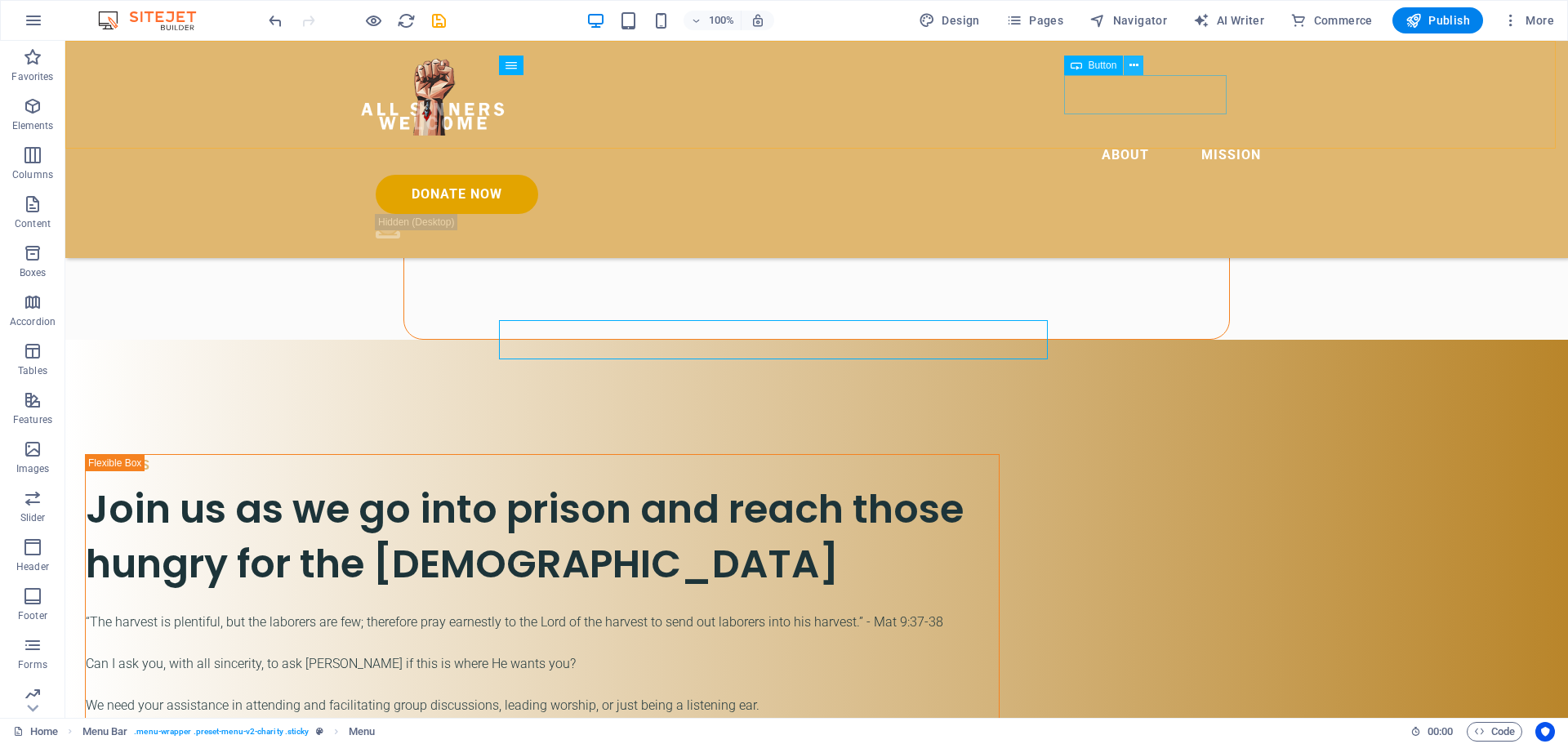
click at [1134, 64] on icon at bounding box center [1134, 66] width 9 height 17
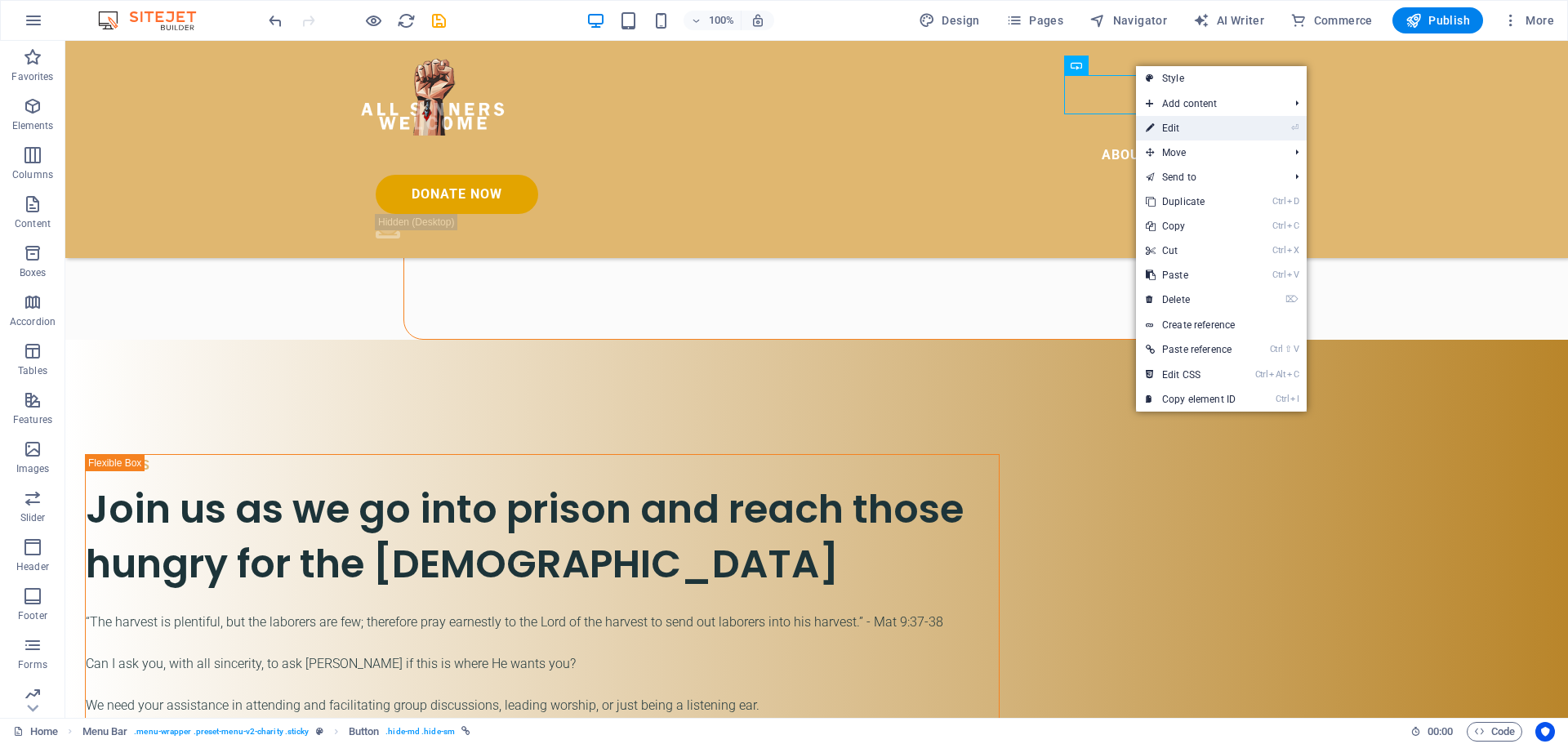
click at [1174, 125] on link "⏎ Edit" at bounding box center [1190, 128] width 110 height 24
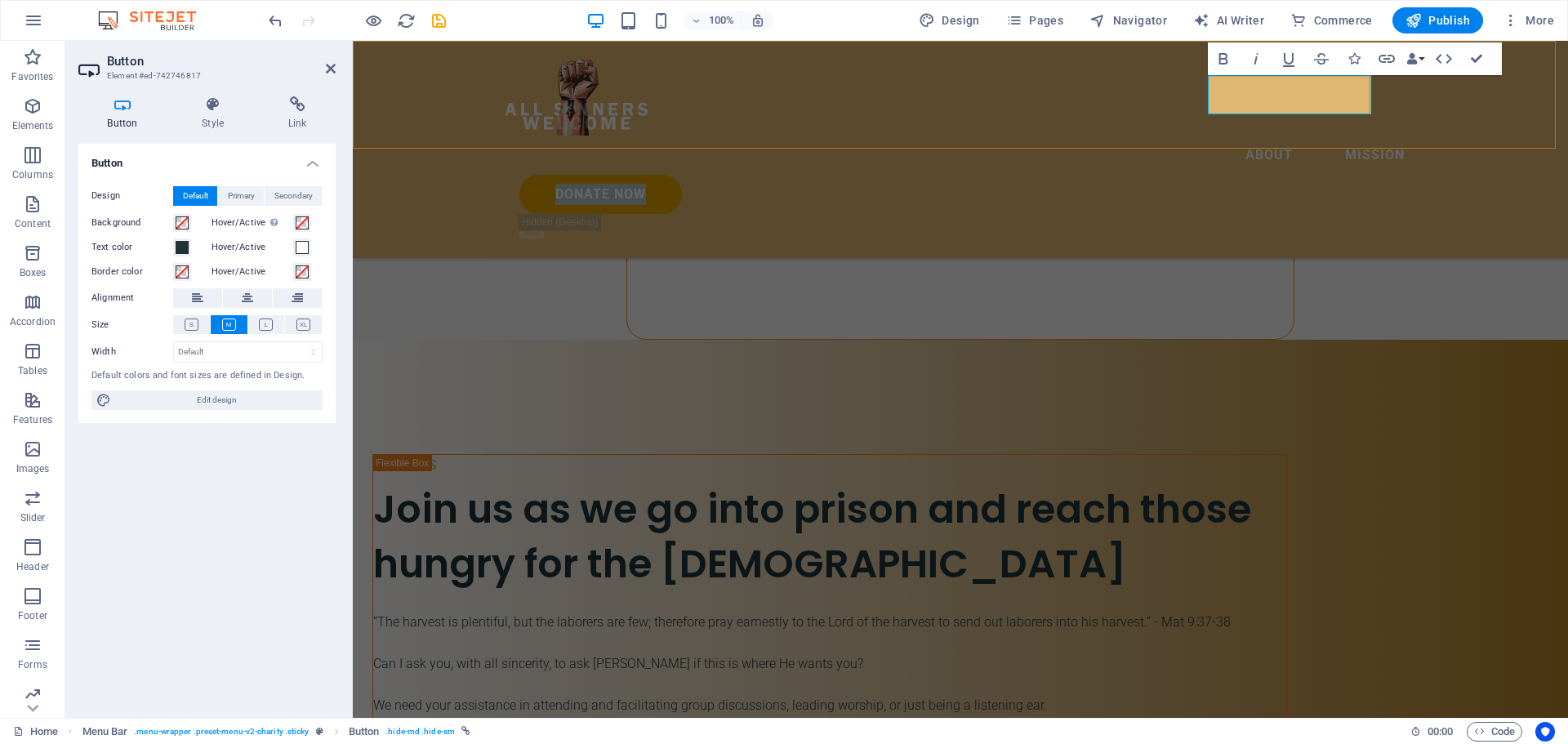
scroll to position [2410, 0]
click at [218, 401] on span "Edit design" at bounding box center [217, 400] width 202 height 20
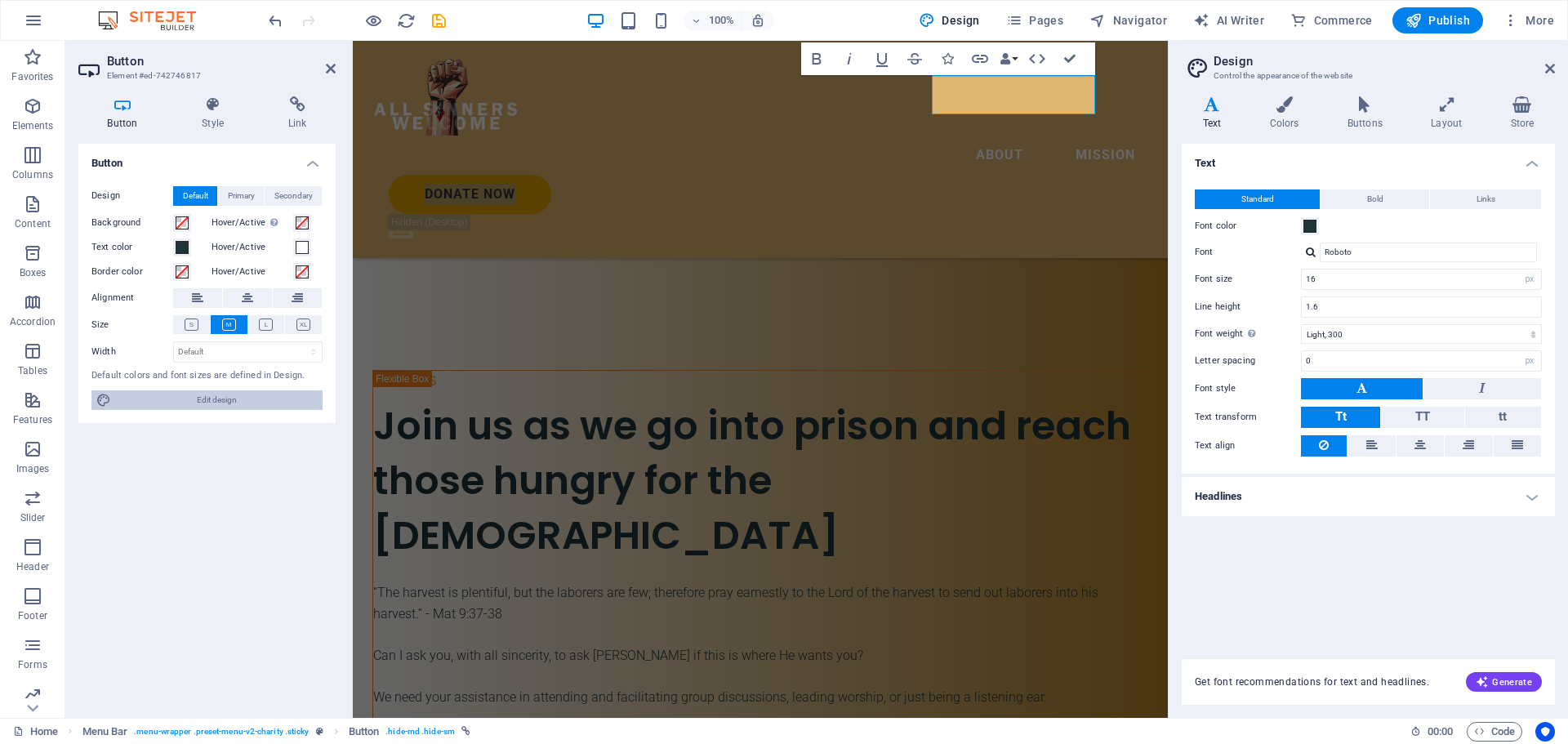
scroll to position [2304, 0]
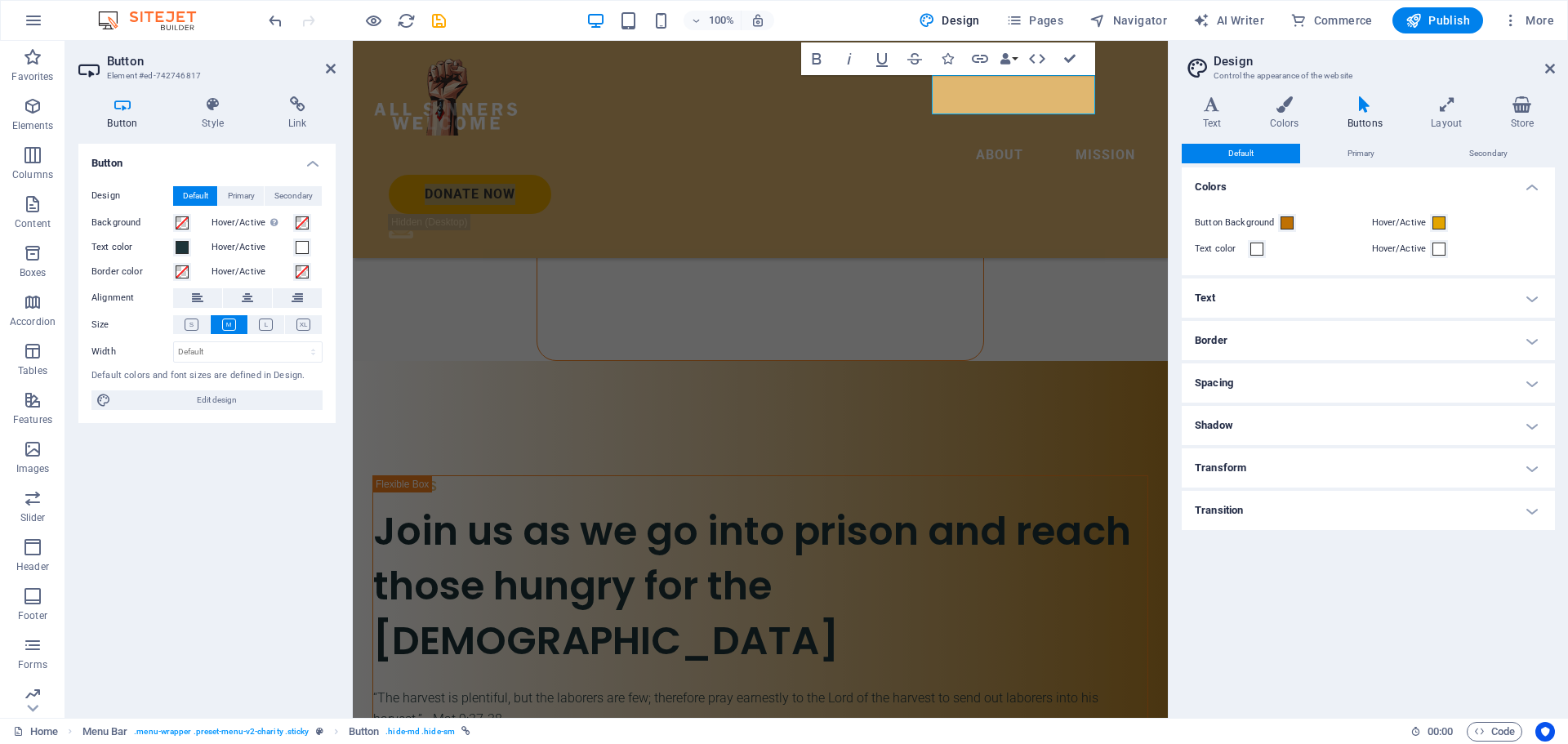
click at [1530, 299] on h4 "Text" at bounding box center [1368, 298] width 373 height 39
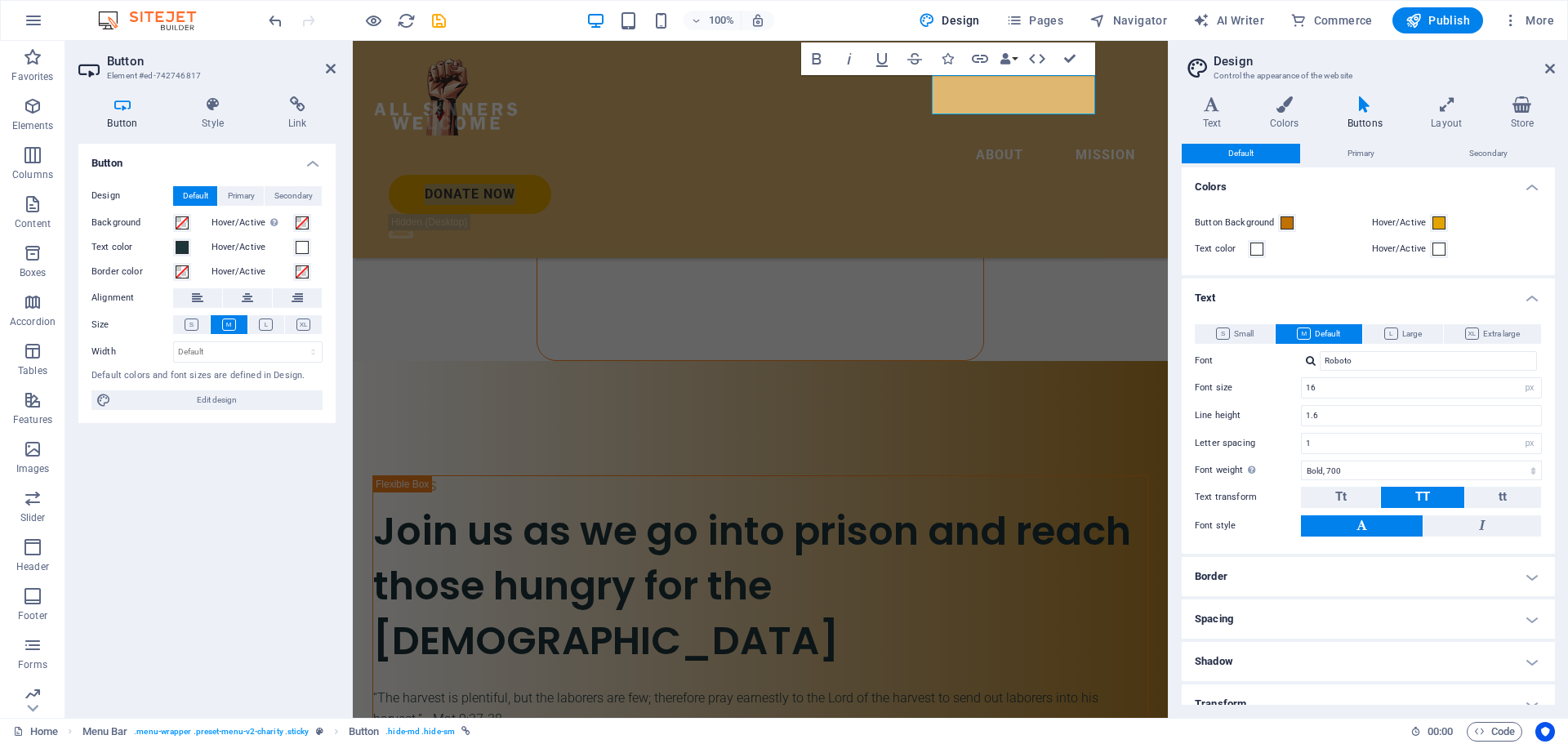
click at [1530, 299] on h4 "Text" at bounding box center [1368, 293] width 373 height 30
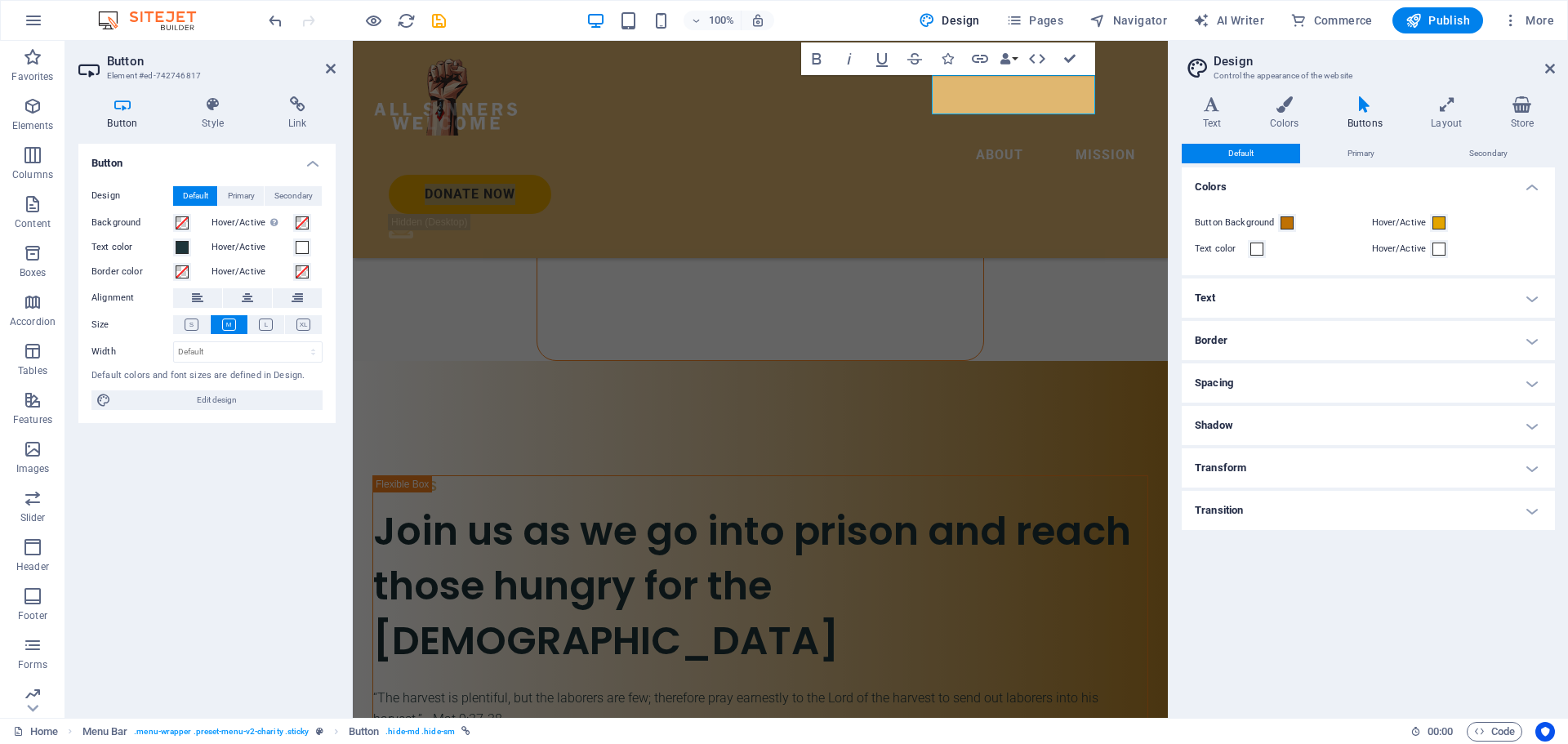
click at [1537, 345] on h4 "Border" at bounding box center [1368, 340] width 373 height 39
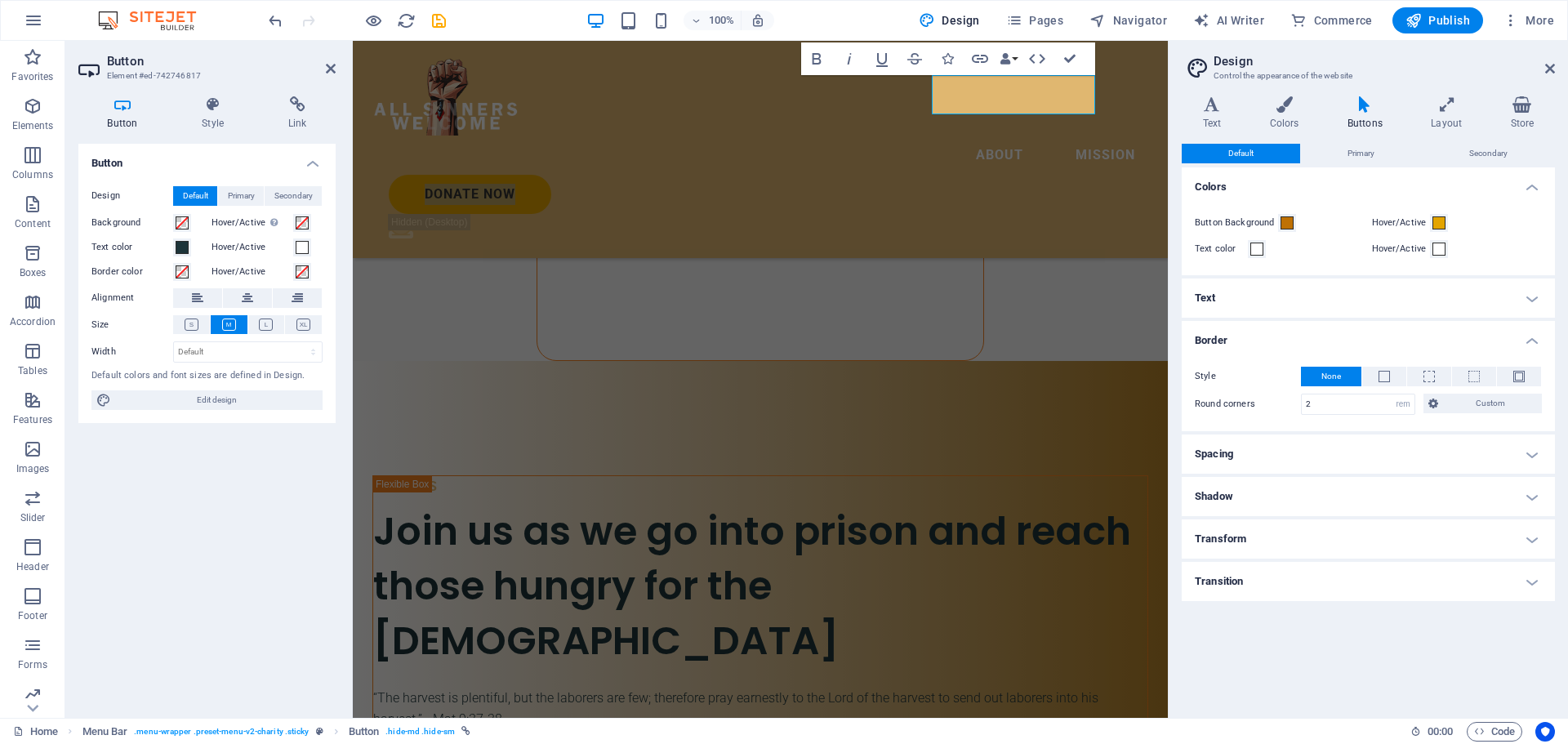
click at [1536, 331] on h4 "Border" at bounding box center [1368, 336] width 373 height 30
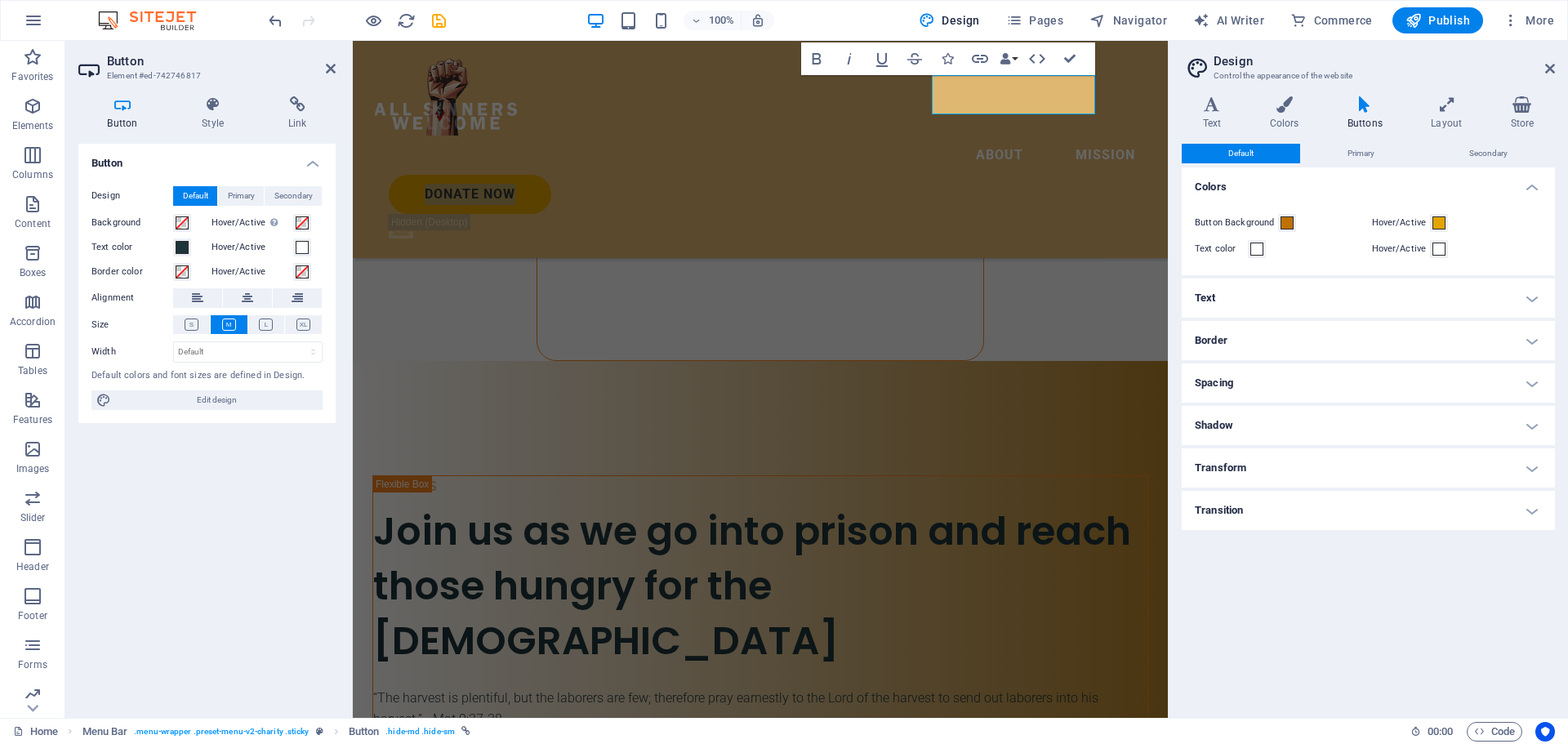
click at [1536, 331] on h4 "Border" at bounding box center [1368, 340] width 373 height 39
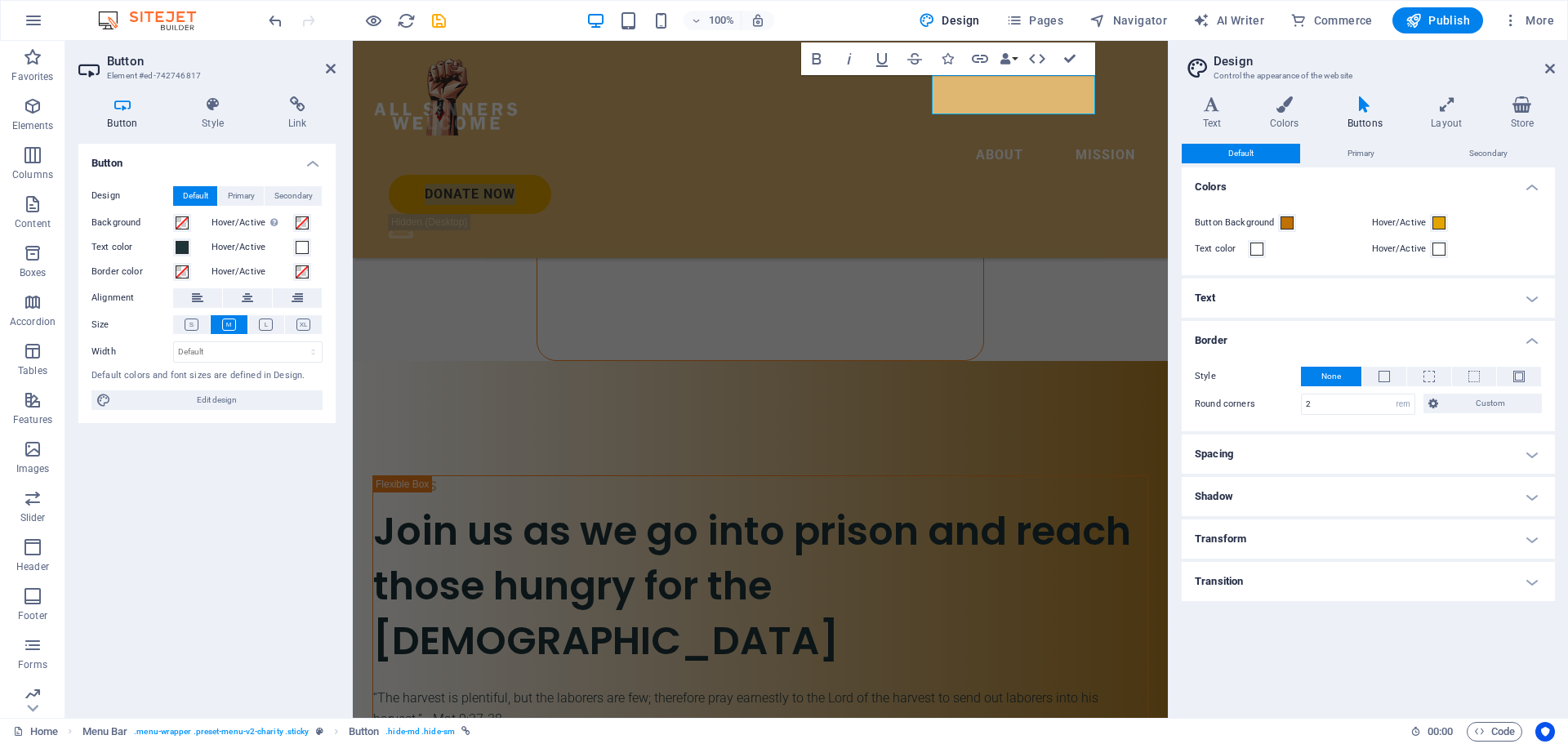
click at [1533, 330] on h4 "Border" at bounding box center [1368, 336] width 373 height 30
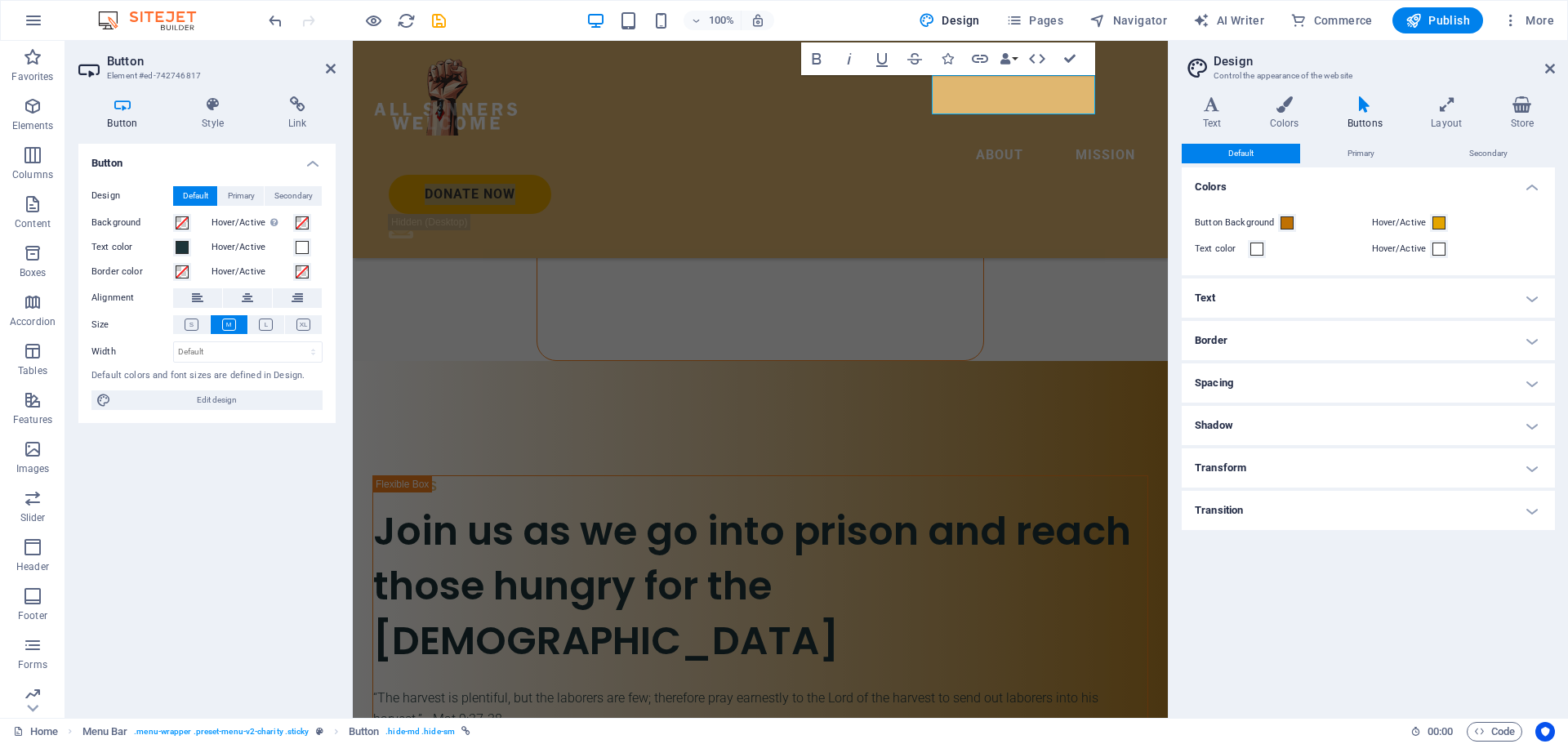
click at [1534, 420] on h4 "Shadow" at bounding box center [1368, 425] width 373 height 39
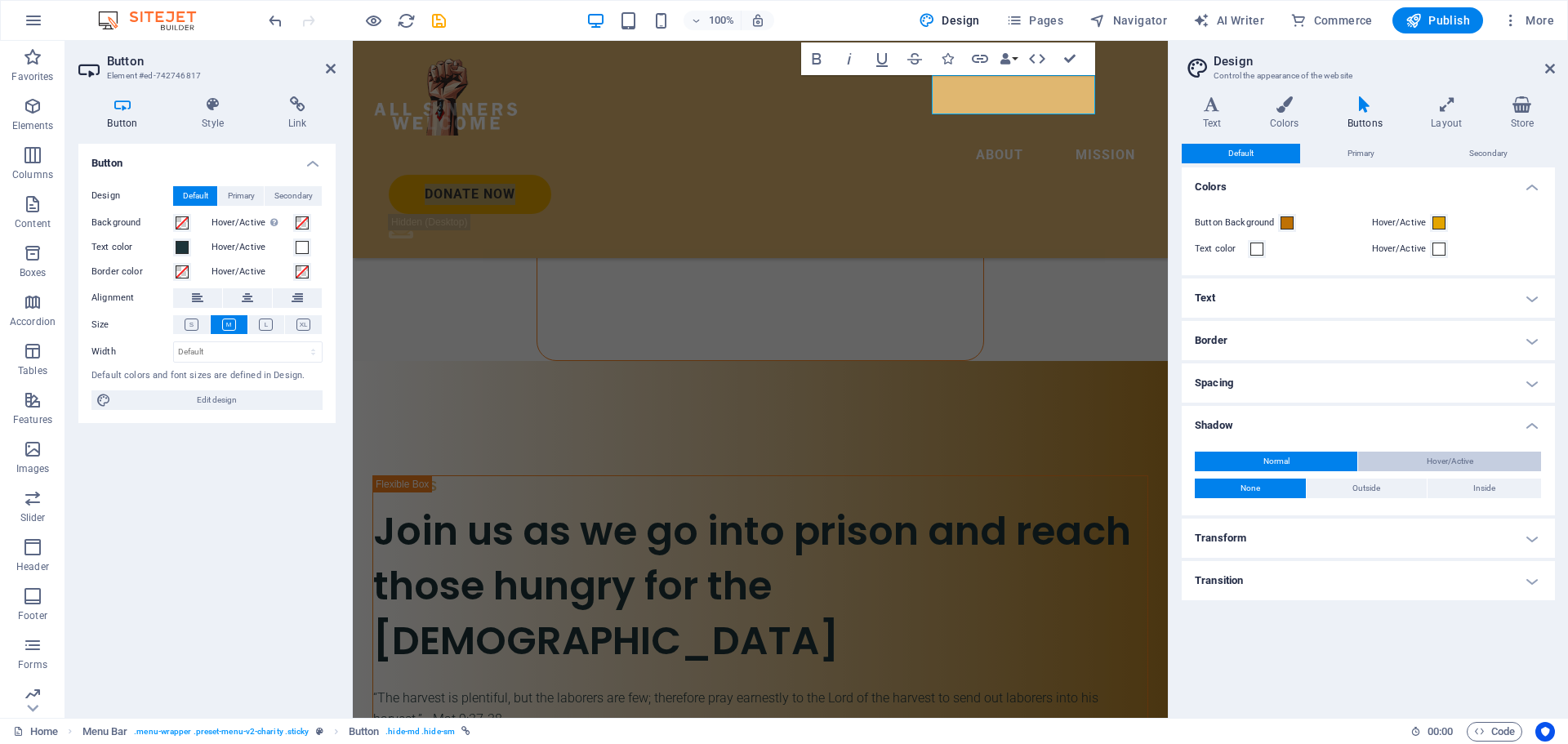
click at [1463, 459] on span "Hover/Active" at bounding box center [1449, 461] width 46 height 20
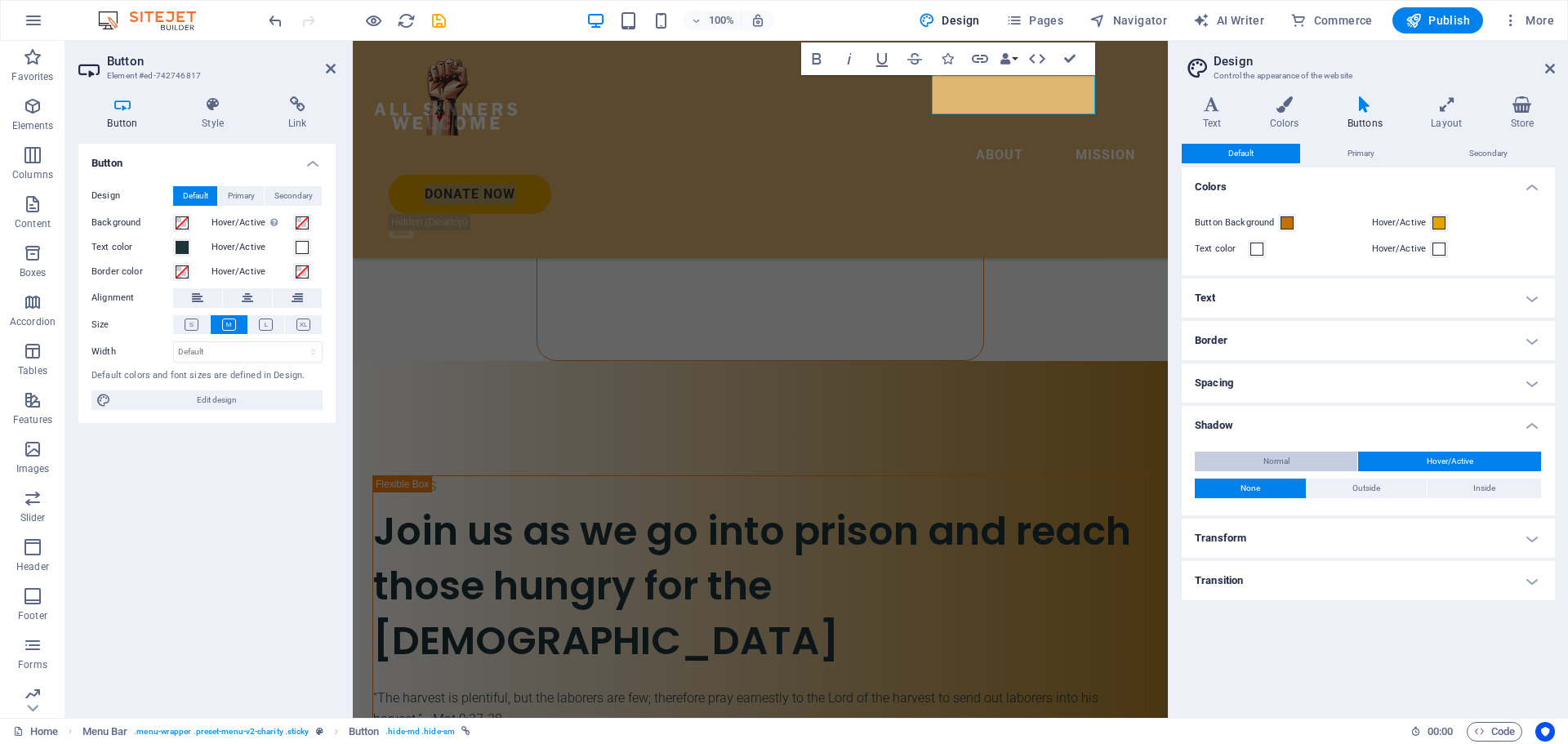
click at [1297, 457] on button "Normal" at bounding box center [1276, 461] width 163 height 20
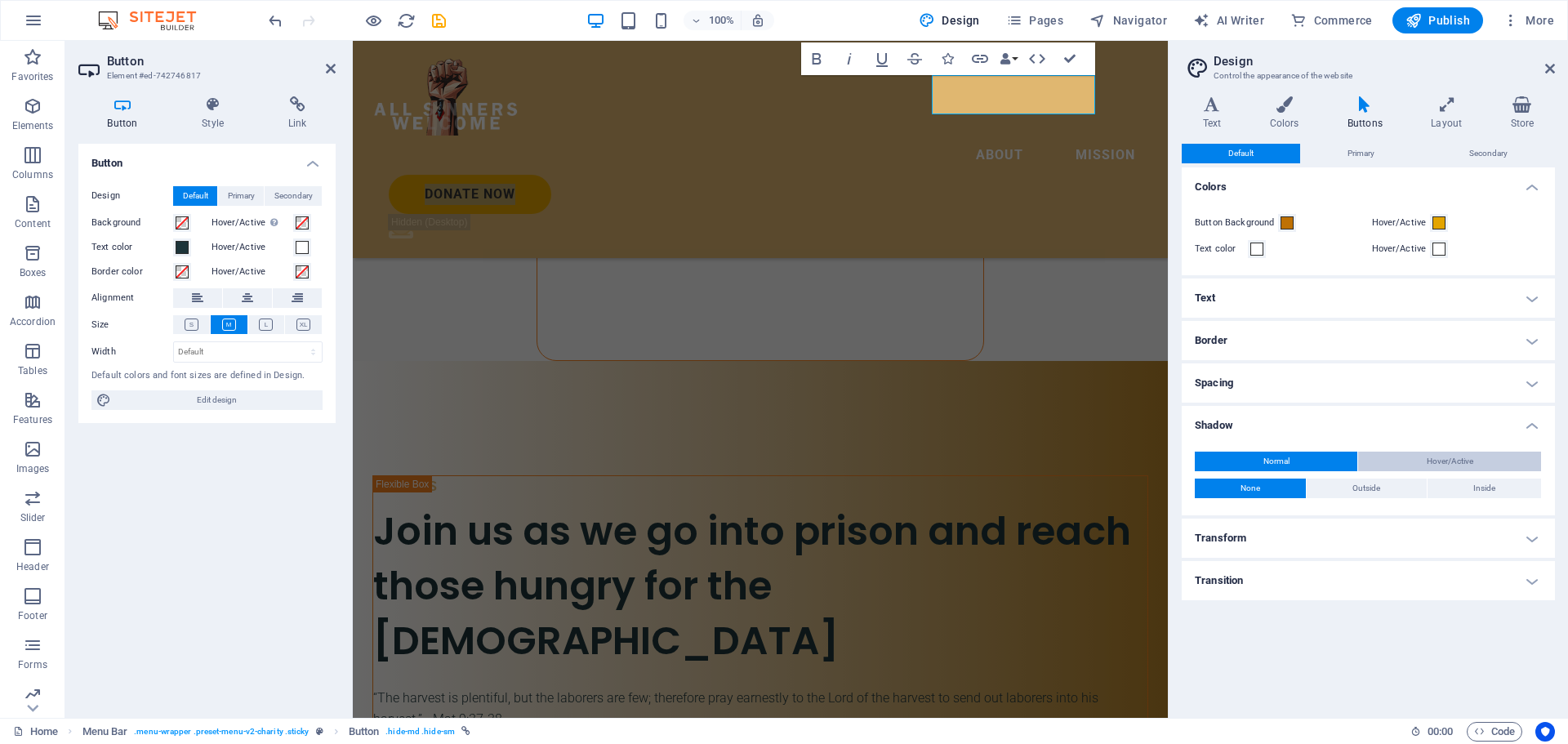
click at [1430, 457] on span "Hover/Active" at bounding box center [1449, 461] width 46 height 20
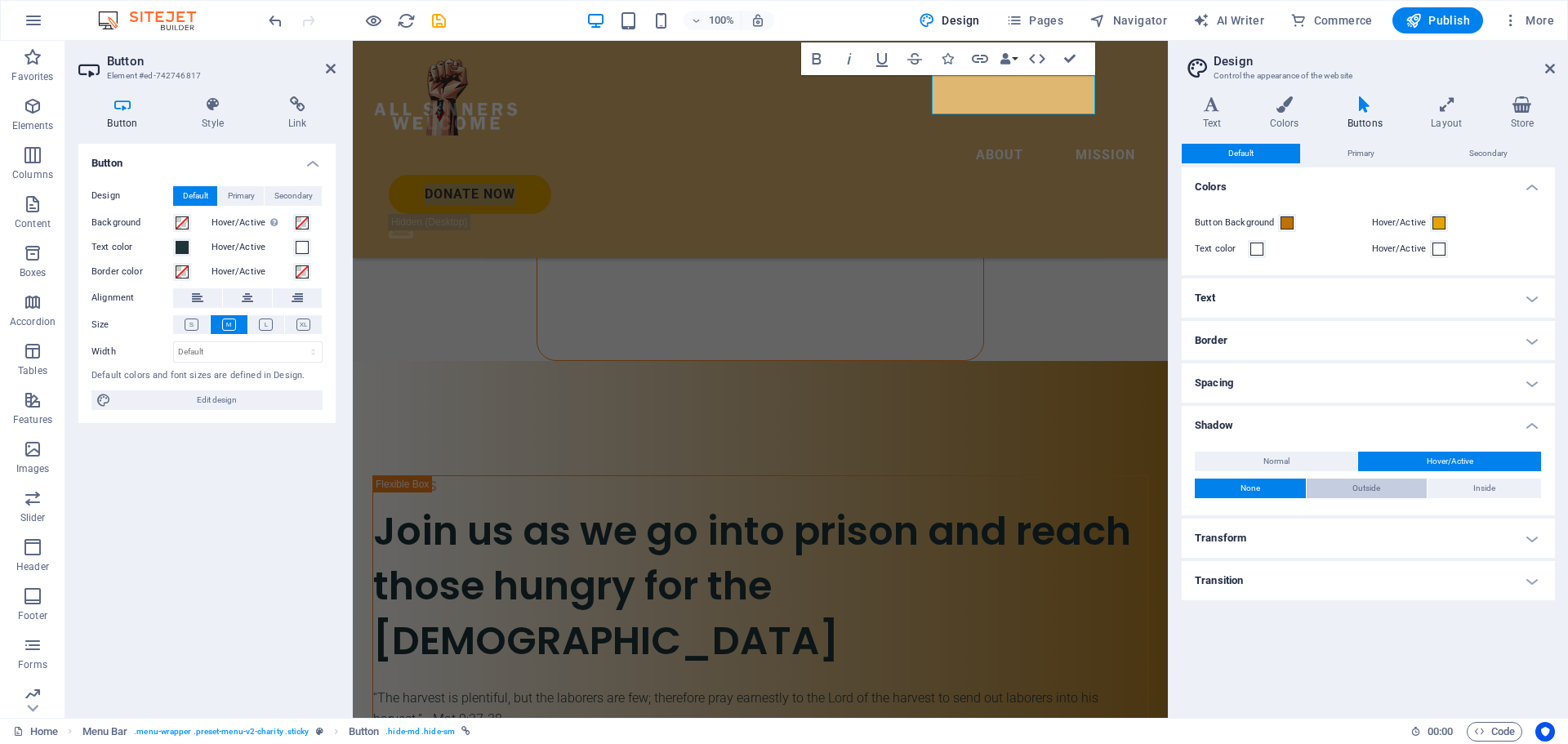
click at [1371, 486] on span "Outside" at bounding box center [1366, 488] width 28 height 20
type input "2"
type input "4"
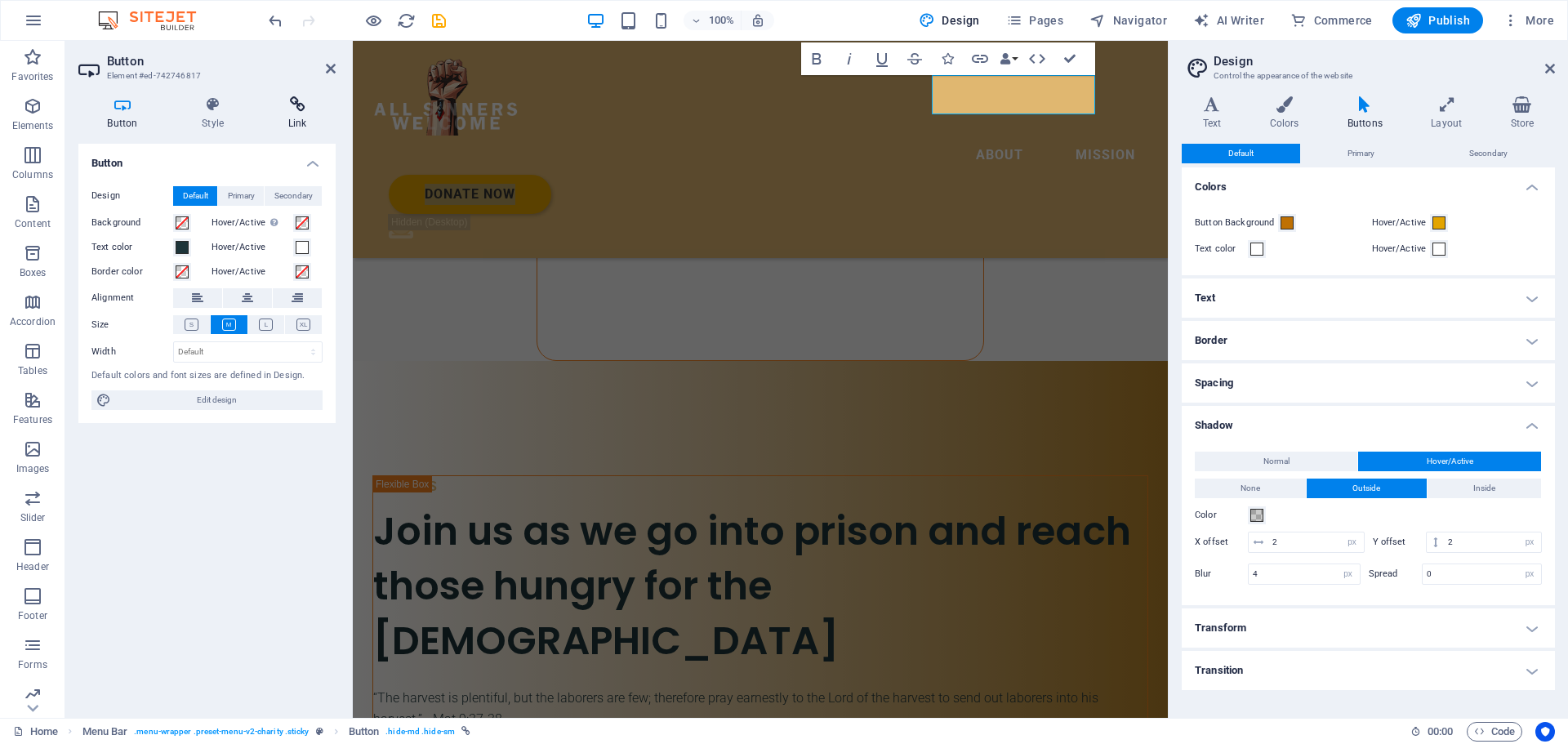
click at [295, 112] on h4 "Link" at bounding box center [297, 113] width 77 height 34
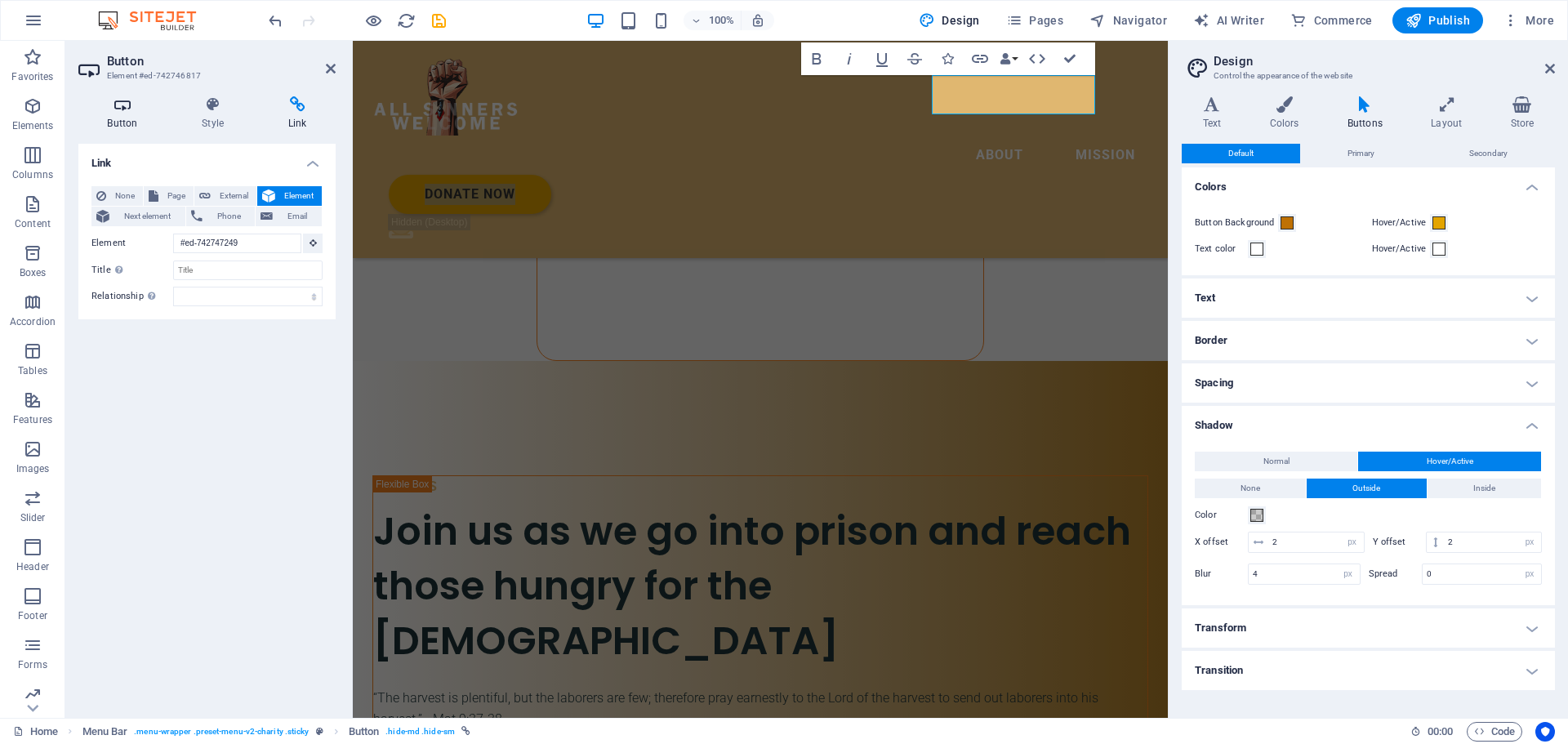
click at [114, 111] on icon at bounding box center [122, 104] width 88 height 17
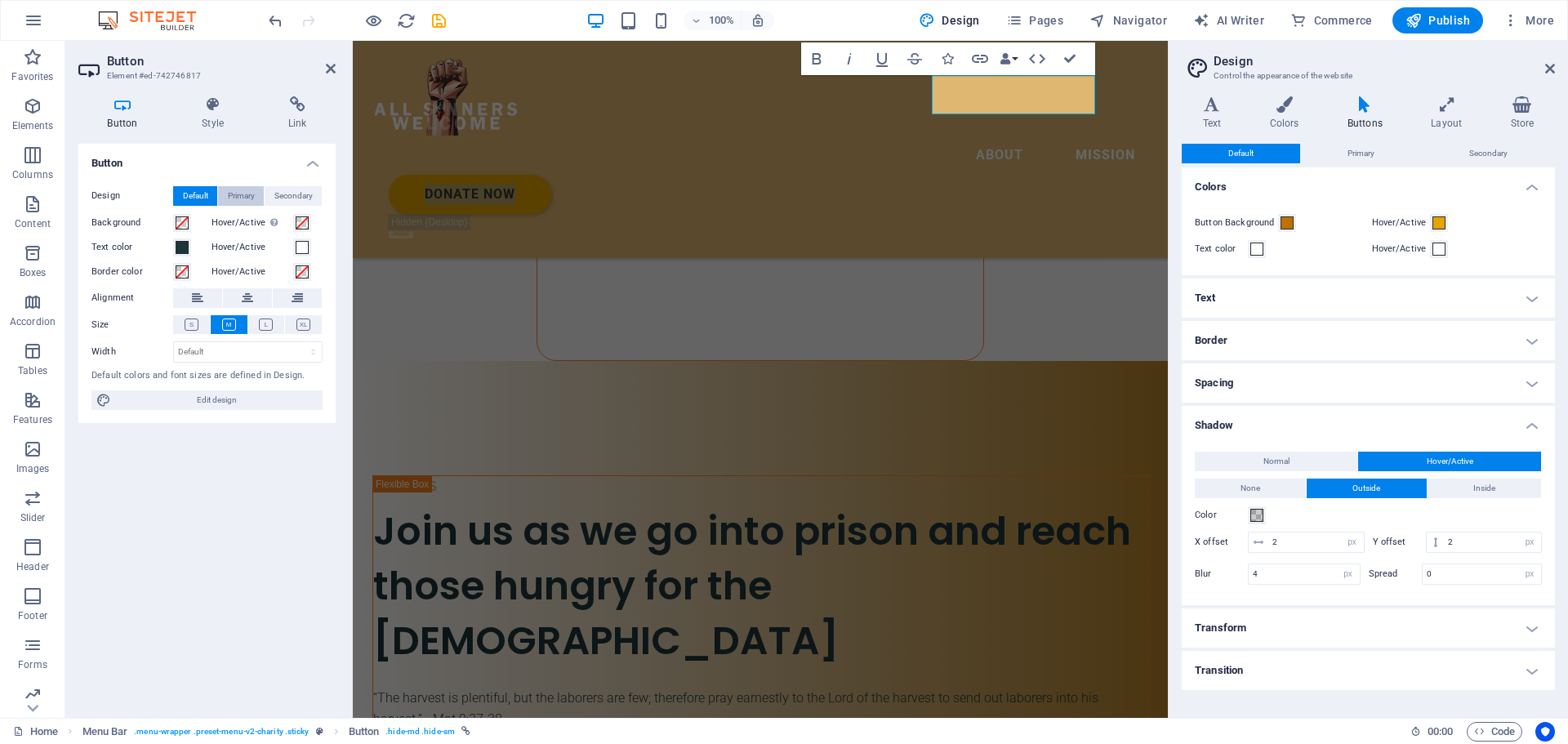
click at [236, 191] on span "Primary" at bounding box center [241, 196] width 27 height 20
click at [285, 191] on span "Secondary" at bounding box center [293, 196] width 38 height 20
click at [189, 190] on span "Default" at bounding box center [195, 196] width 25 height 20
click at [285, 113] on h4 "Link" at bounding box center [297, 113] width 77 height 34
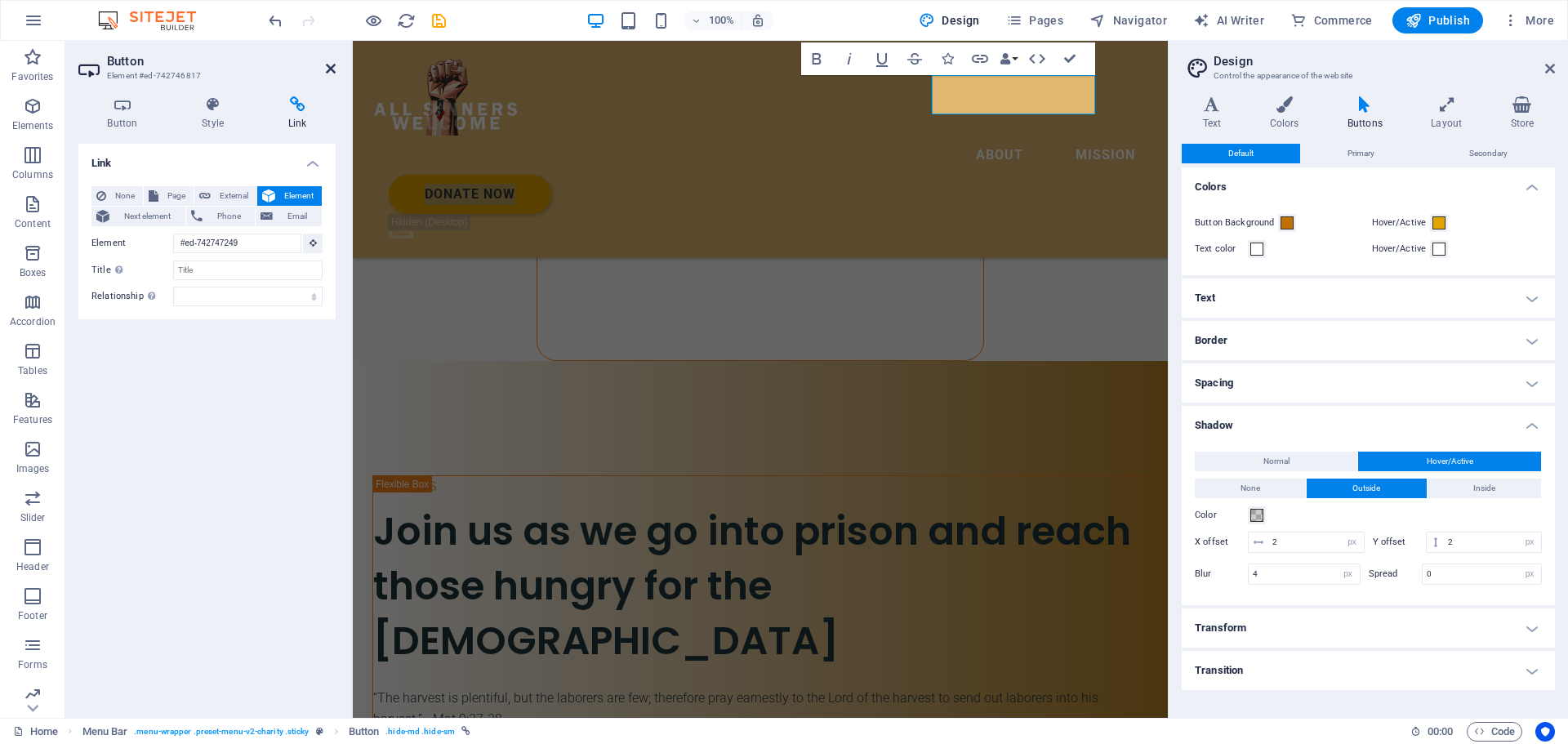
click at [332, 68] on icon at bounding box center [330, 68] width 10 height 13
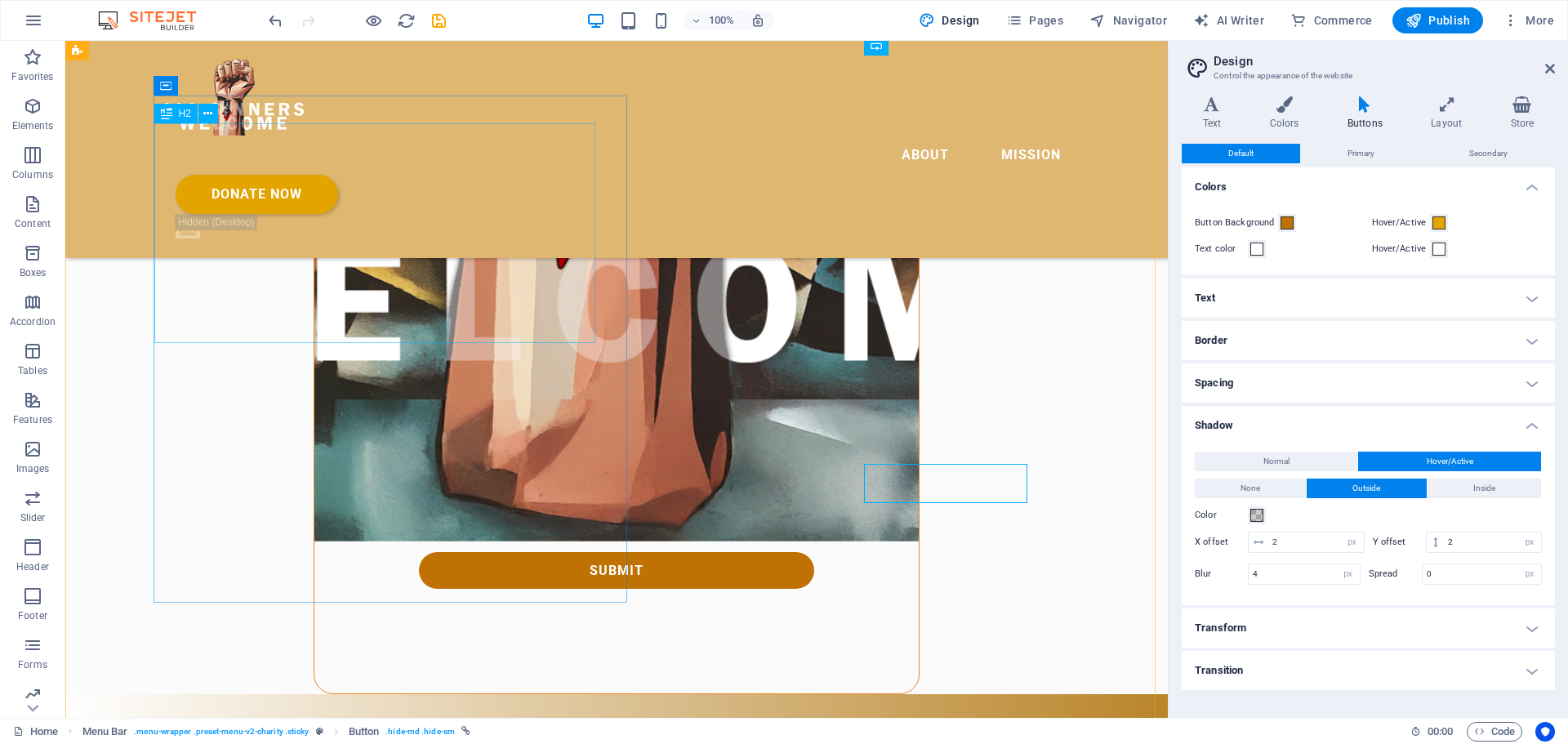
scroll to position [2033, 0]
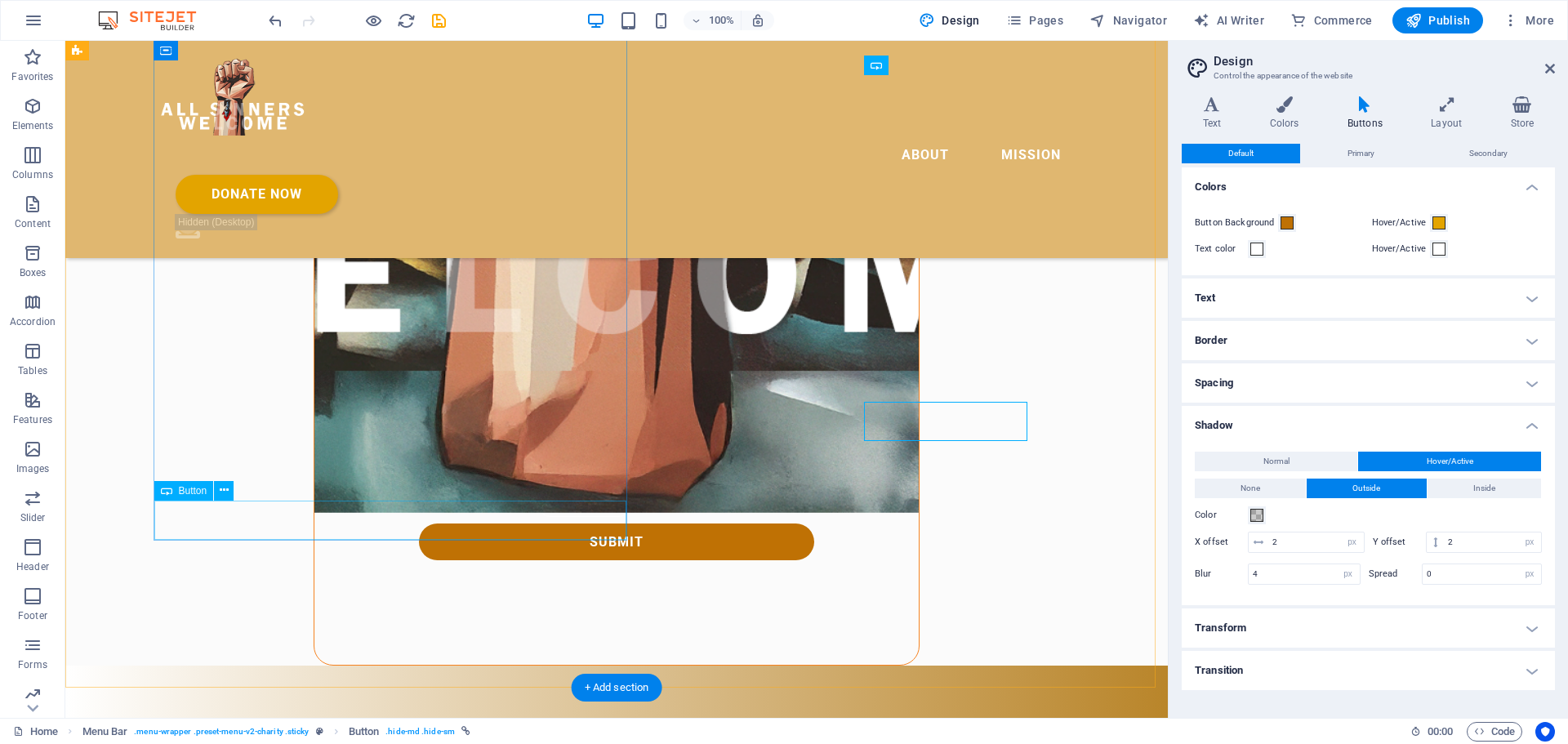
click at [224, 493] on icon at bounding box center [224, 491] width 9 height 17
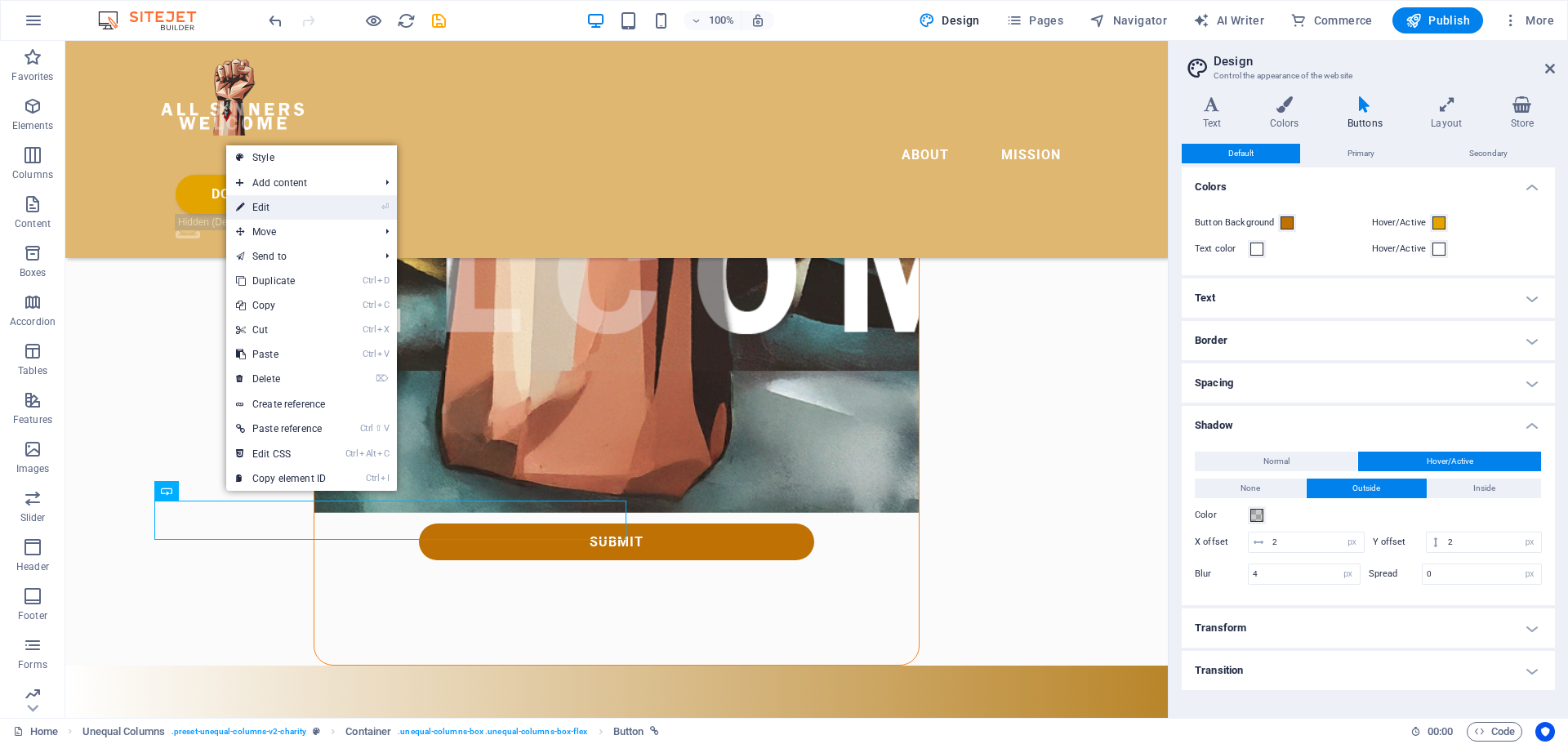
click at [265, 212] on link "⏎ Edit" at bounding box center [281, 207] width 110 height 24
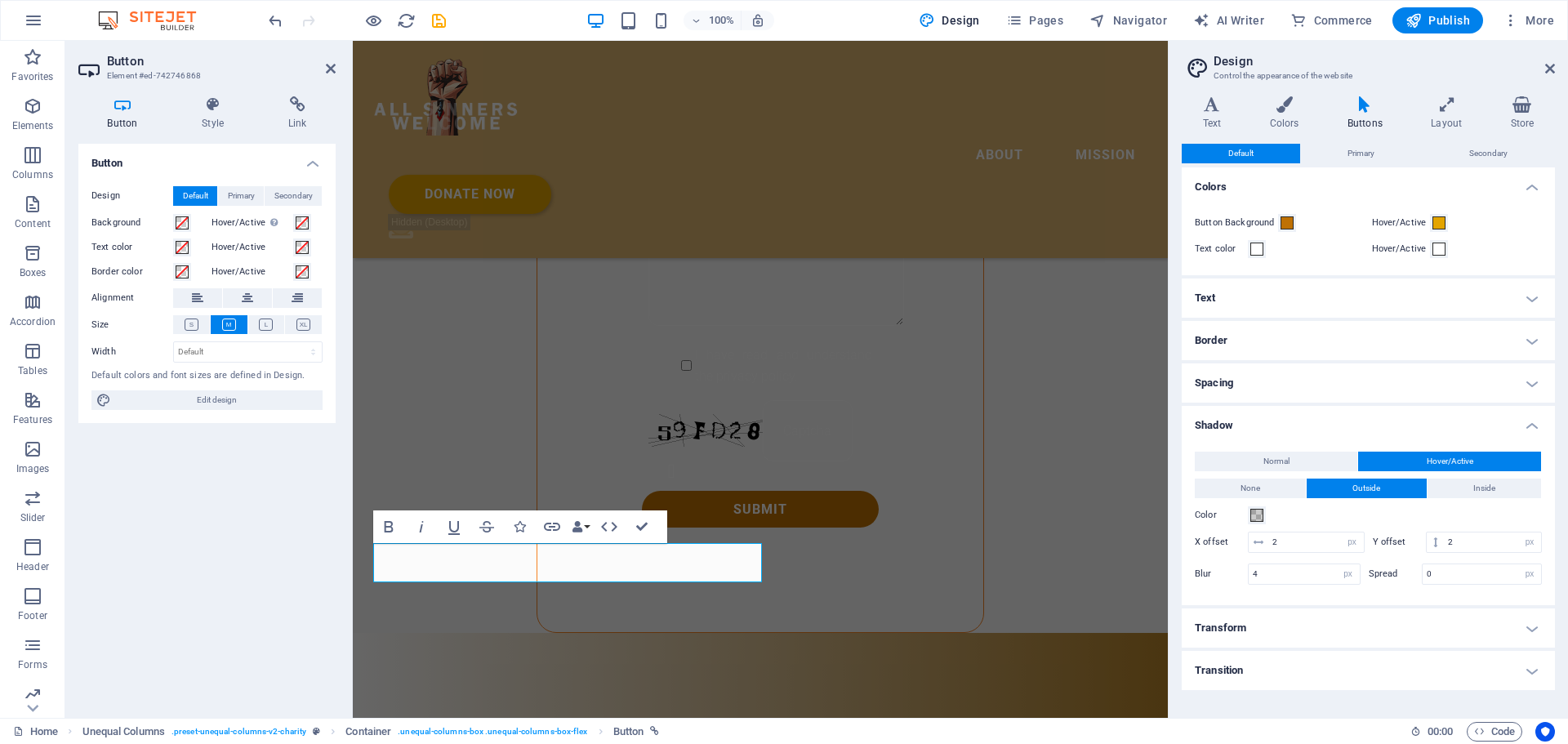
scroll to position [1955, 0]
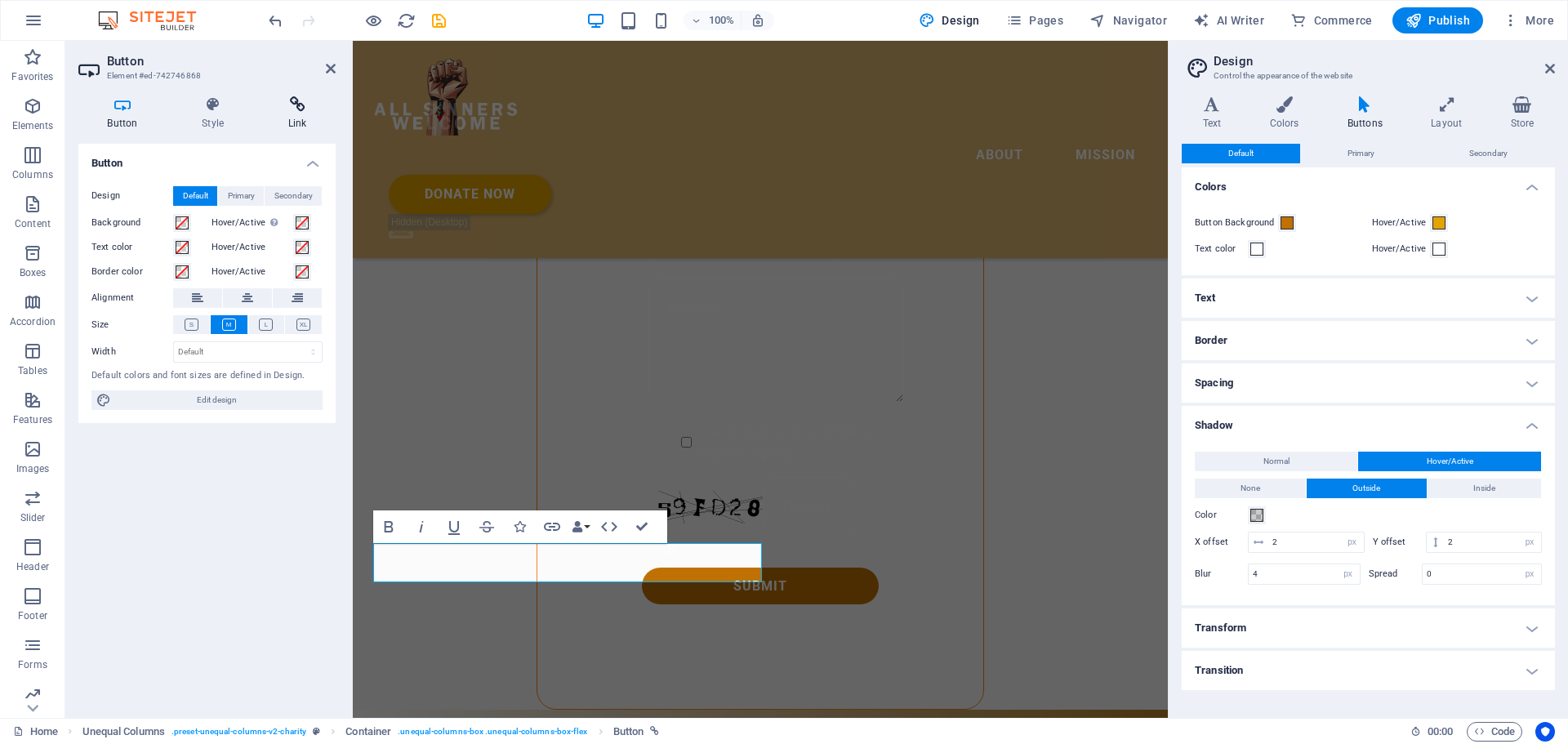
click at [306, 106] on icon at bounding box center [297, 104] width 77 height 17
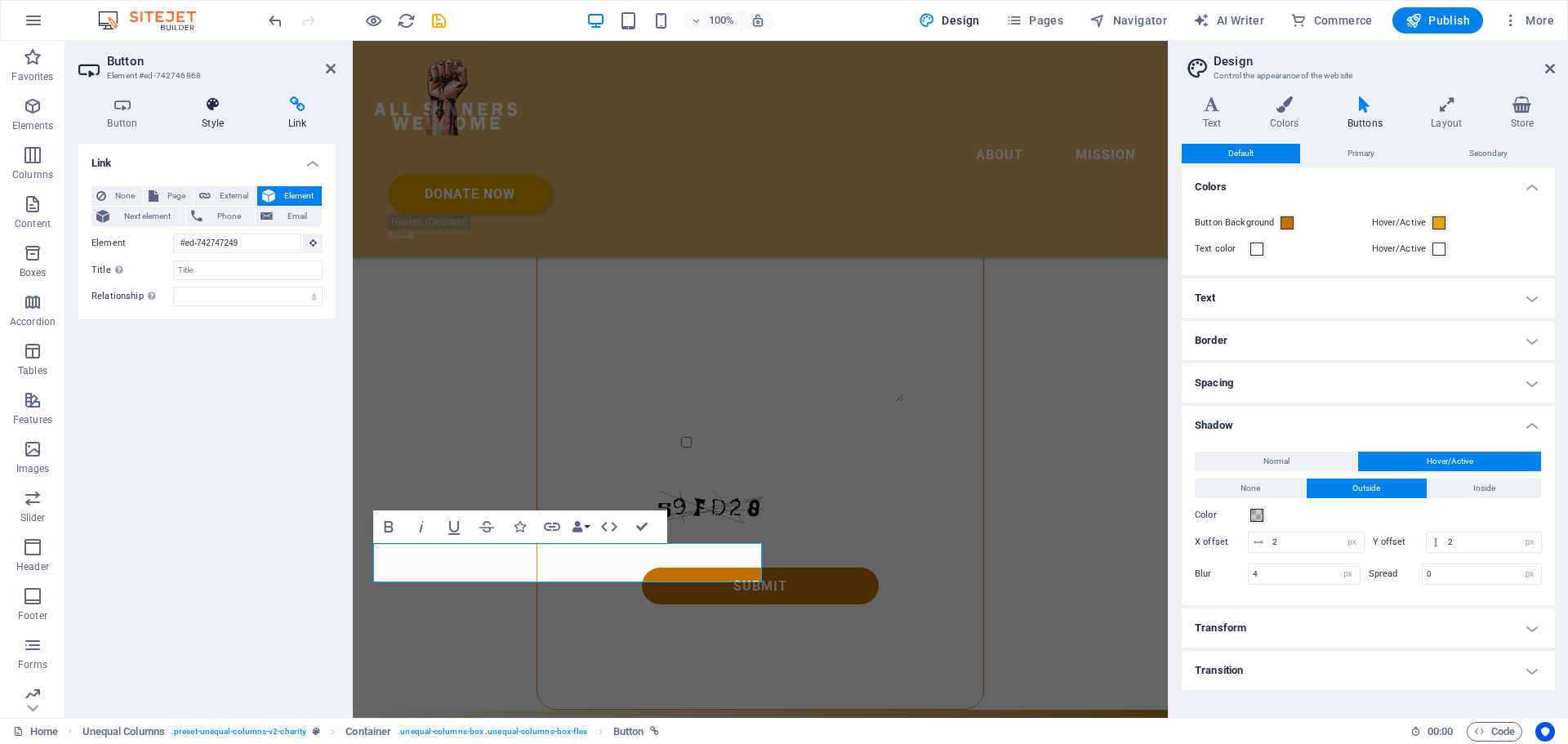
click at [227, 105] on icon at bounding box center [213, 104] width 80 height 17
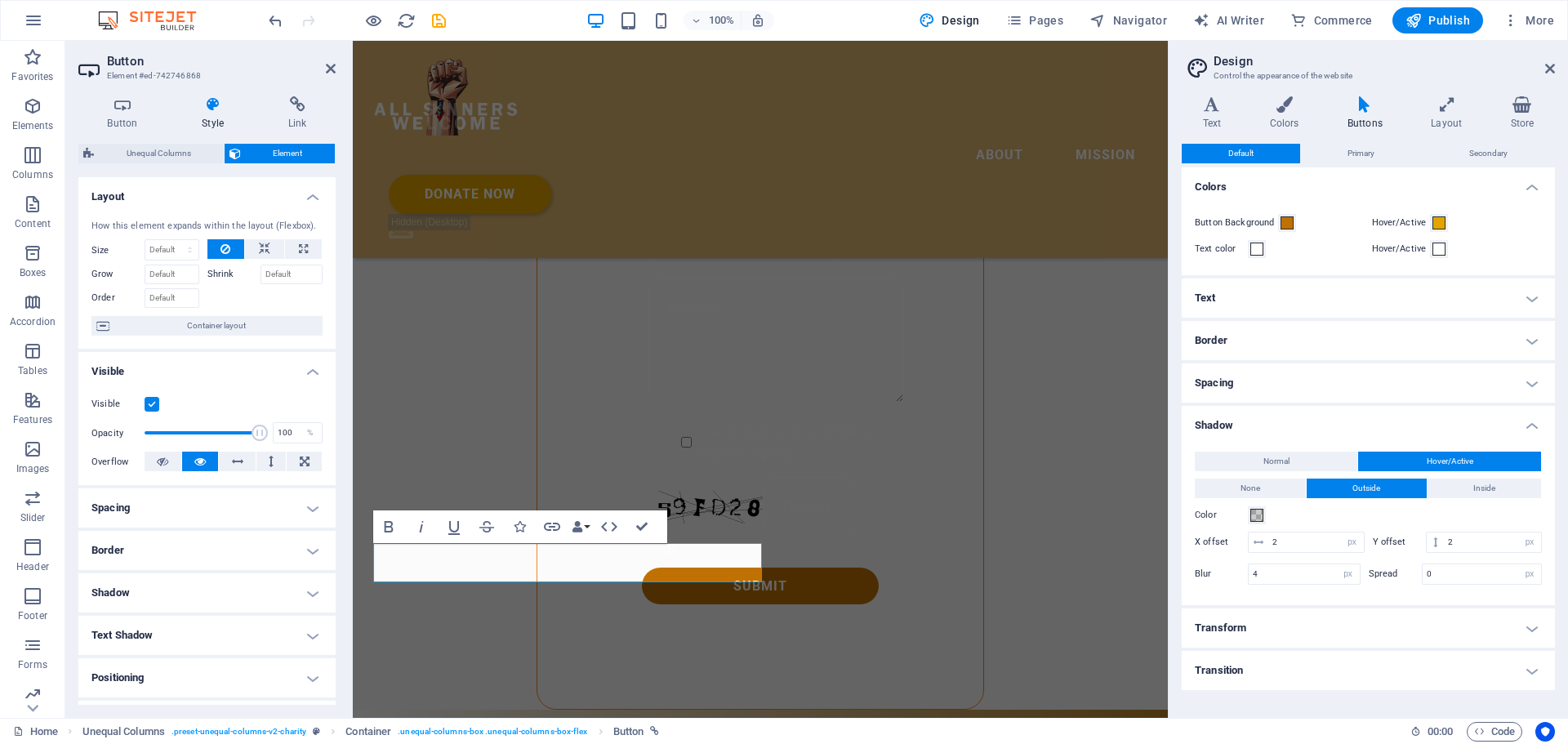
click at [312, 198] on h4 "Layout" at bounding box center [207, 192] width 258 height 30
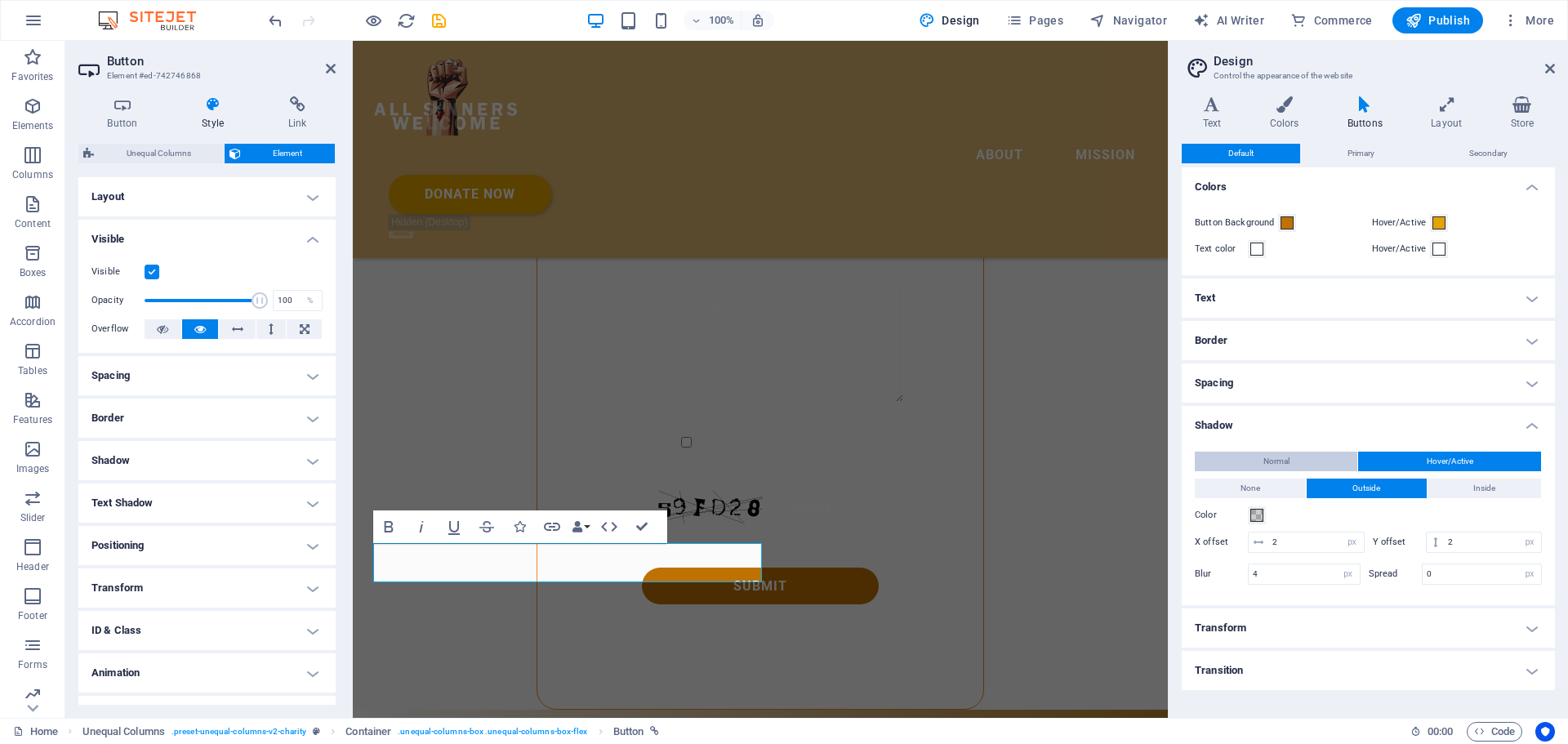
click at [1282, 452] on span "Normal" at bounding box center [1277, 461] width 26 height 20
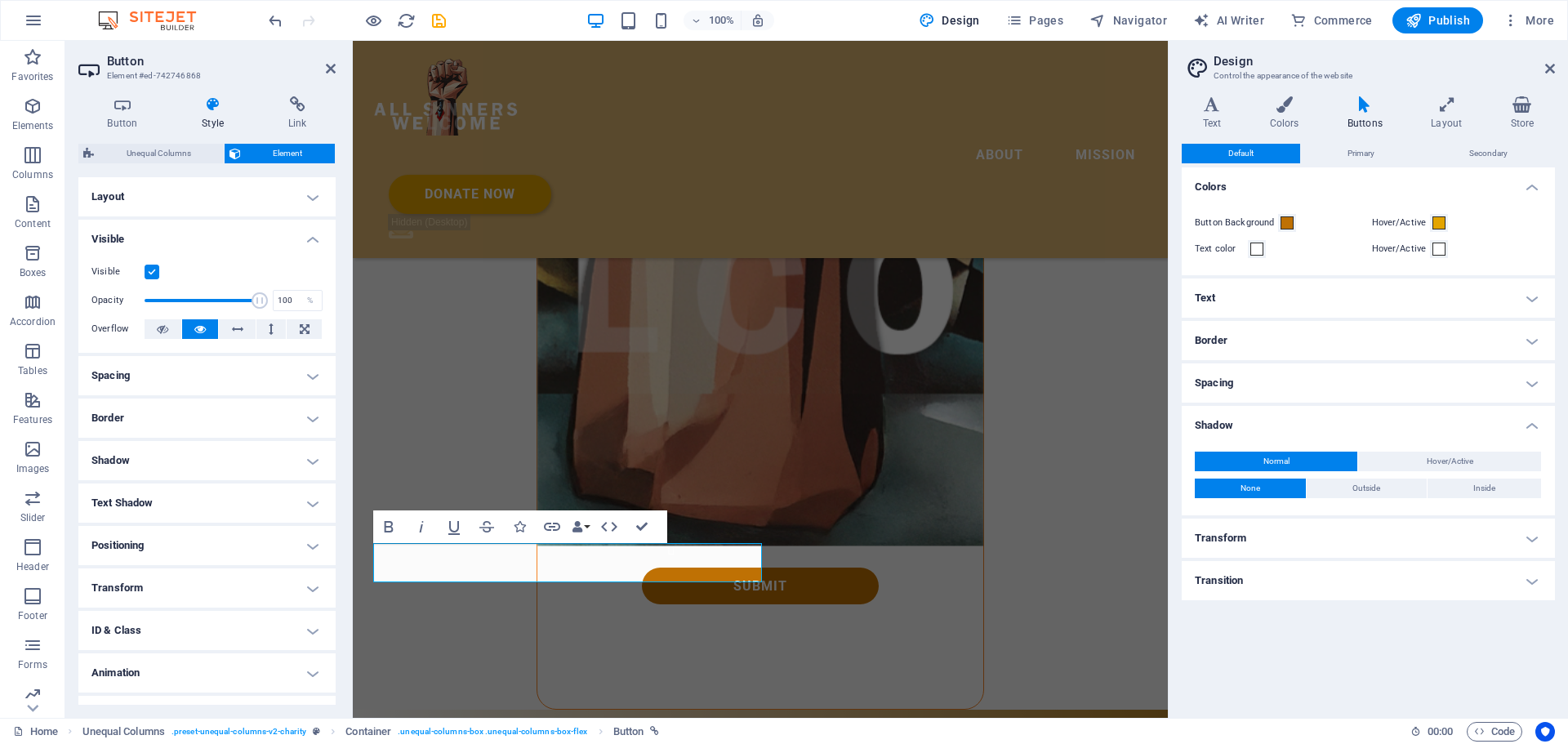
click at [311, 241] on h4 "Visible" at bounding box center [207, 234] width 258 height 30
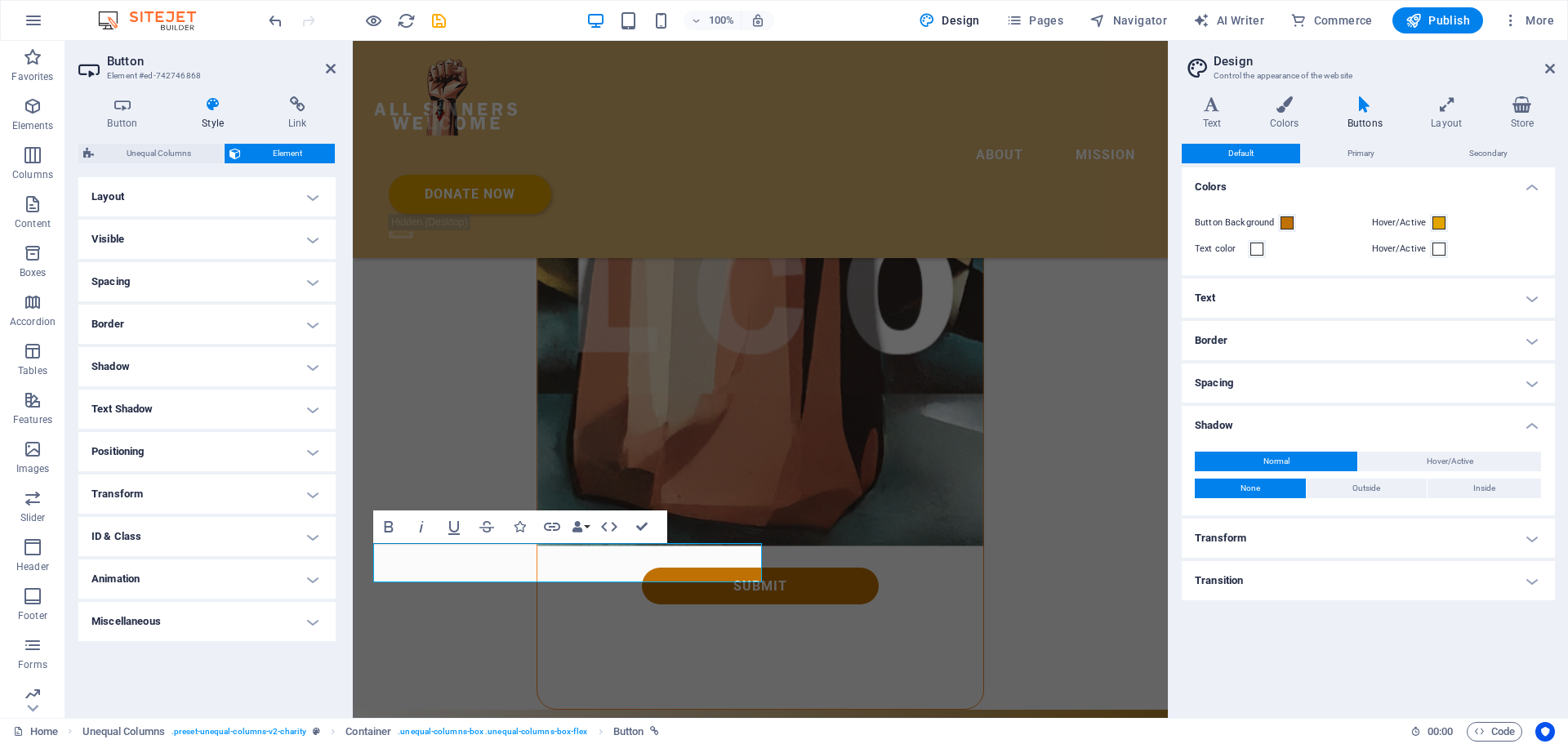
click at [313, 285] on h4 "Spacing" at bounding box center [207, 281] width 258 height 39
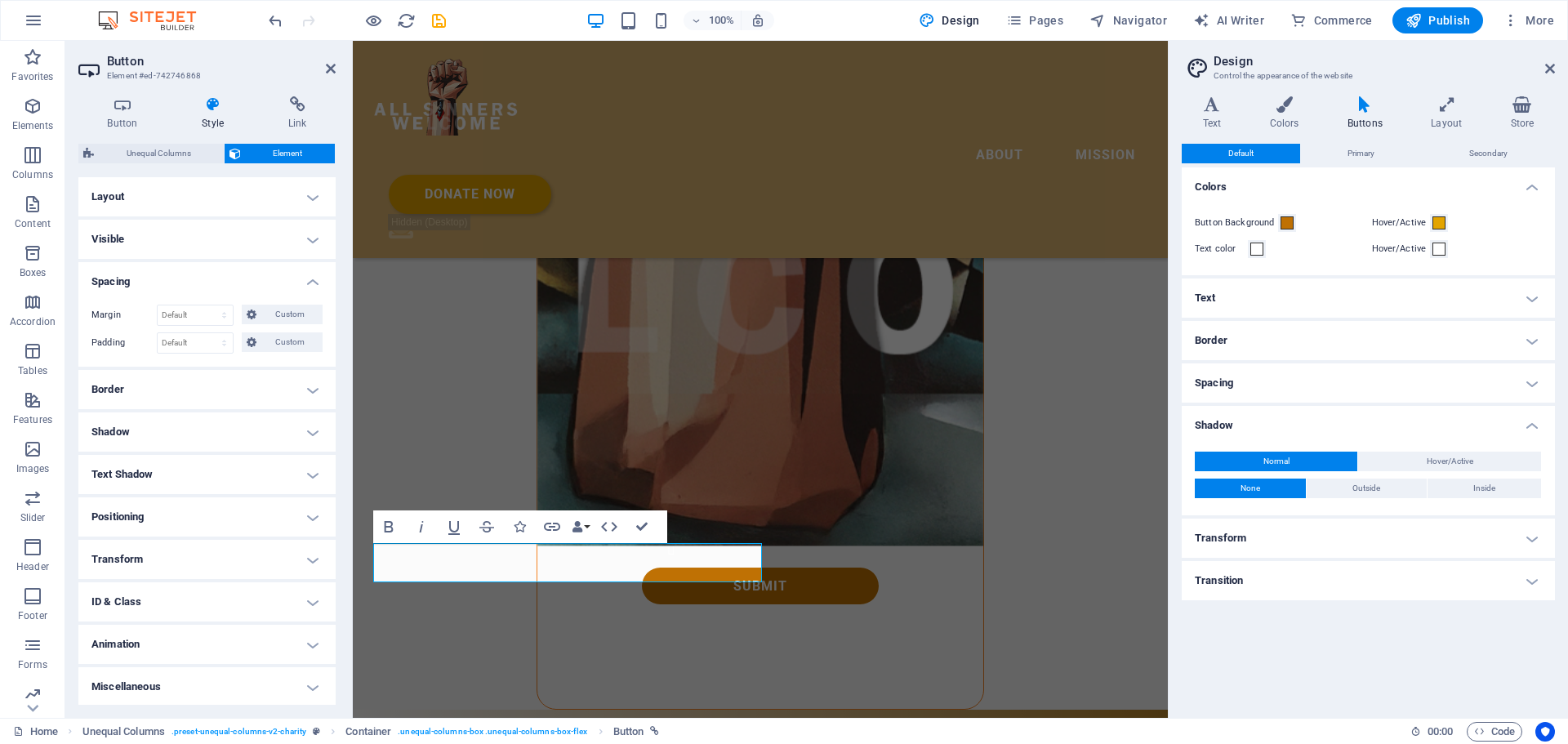
click at [313, 285] on h4 "Spacing" at bounding box center [207, 277] width 258 height 30
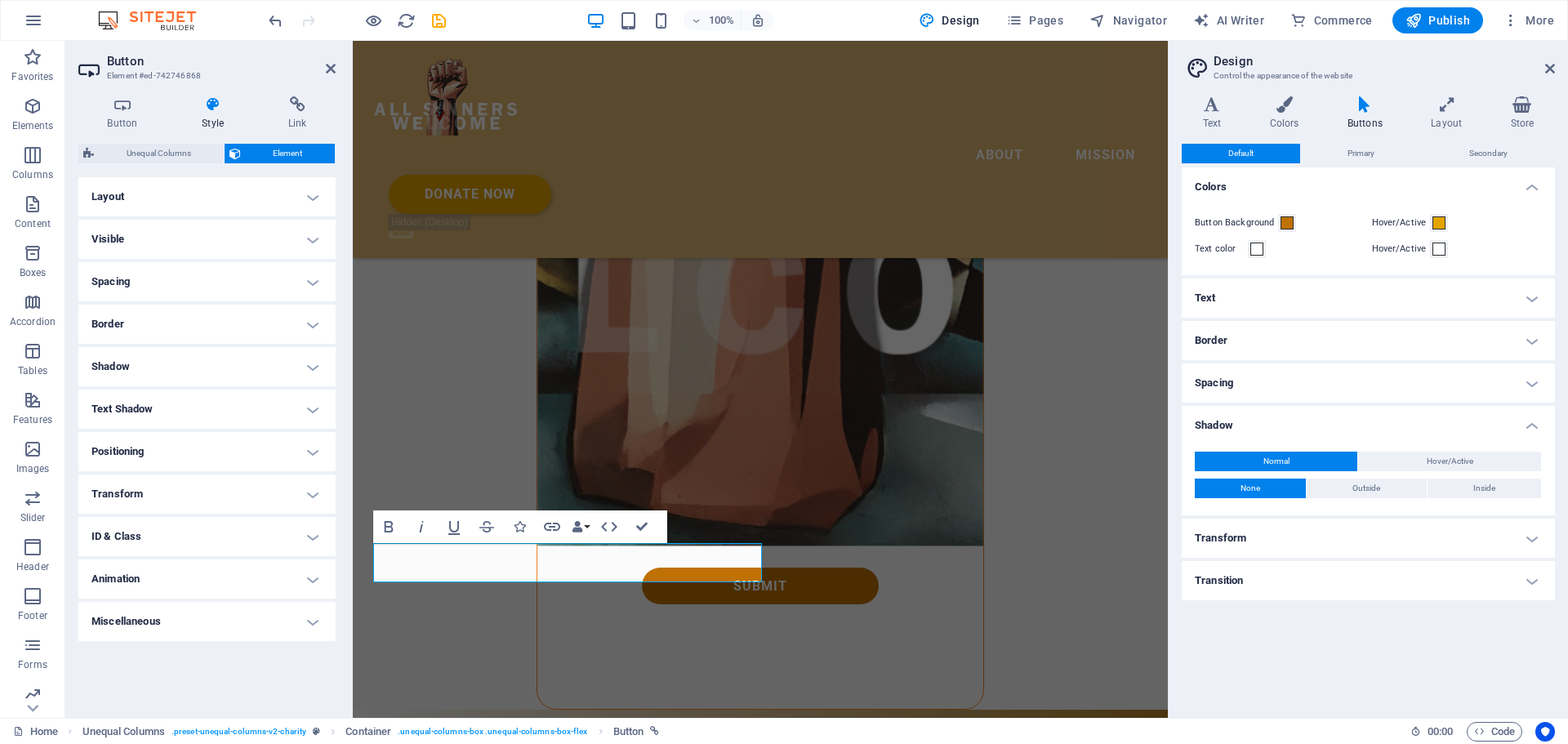
click at [313, 285] on h4 "Spacing" at bounding box center [207, 281] width 258 height 39
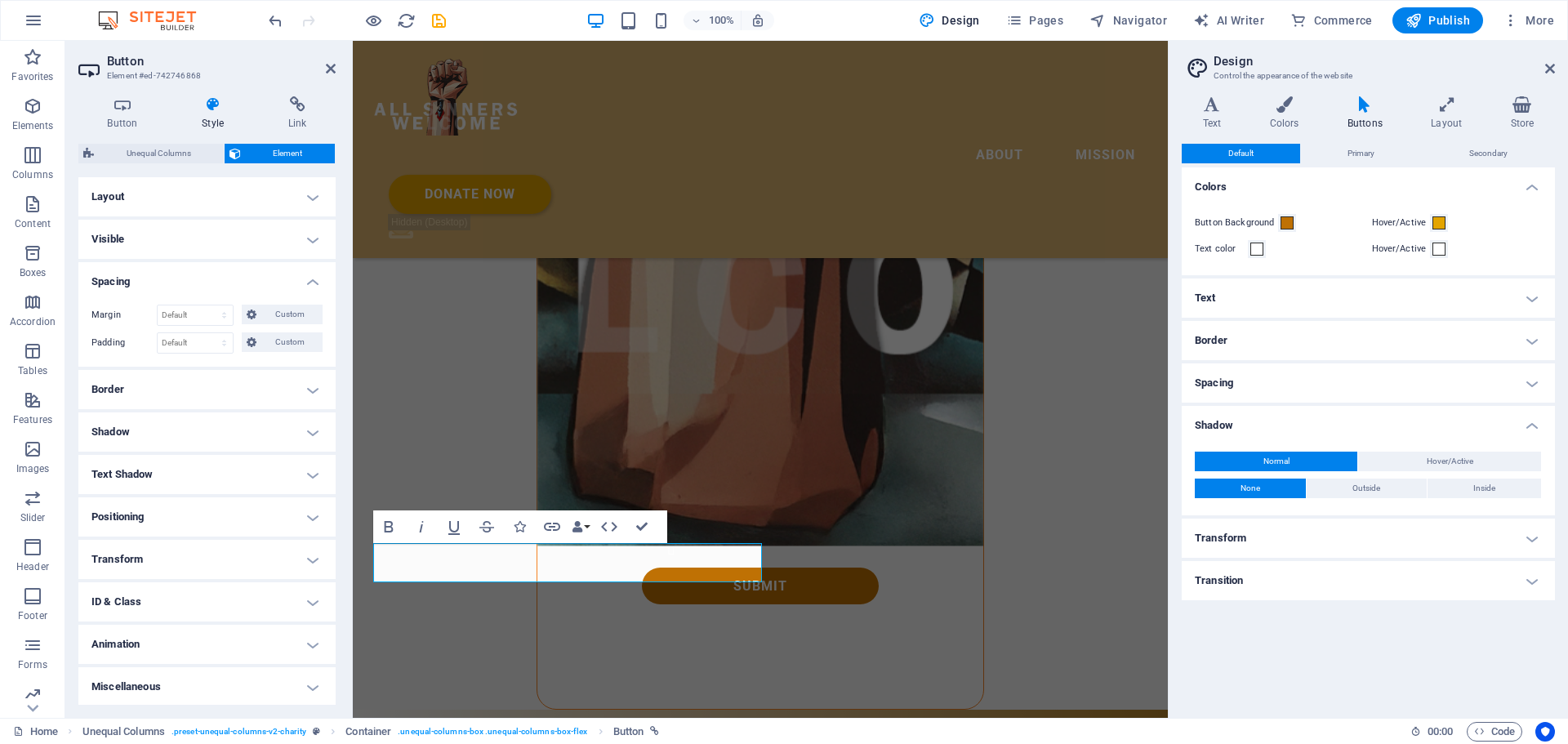
click at [313, 285] on h4 "Spacing" at bounding box center [207, 277] width 258 height 30
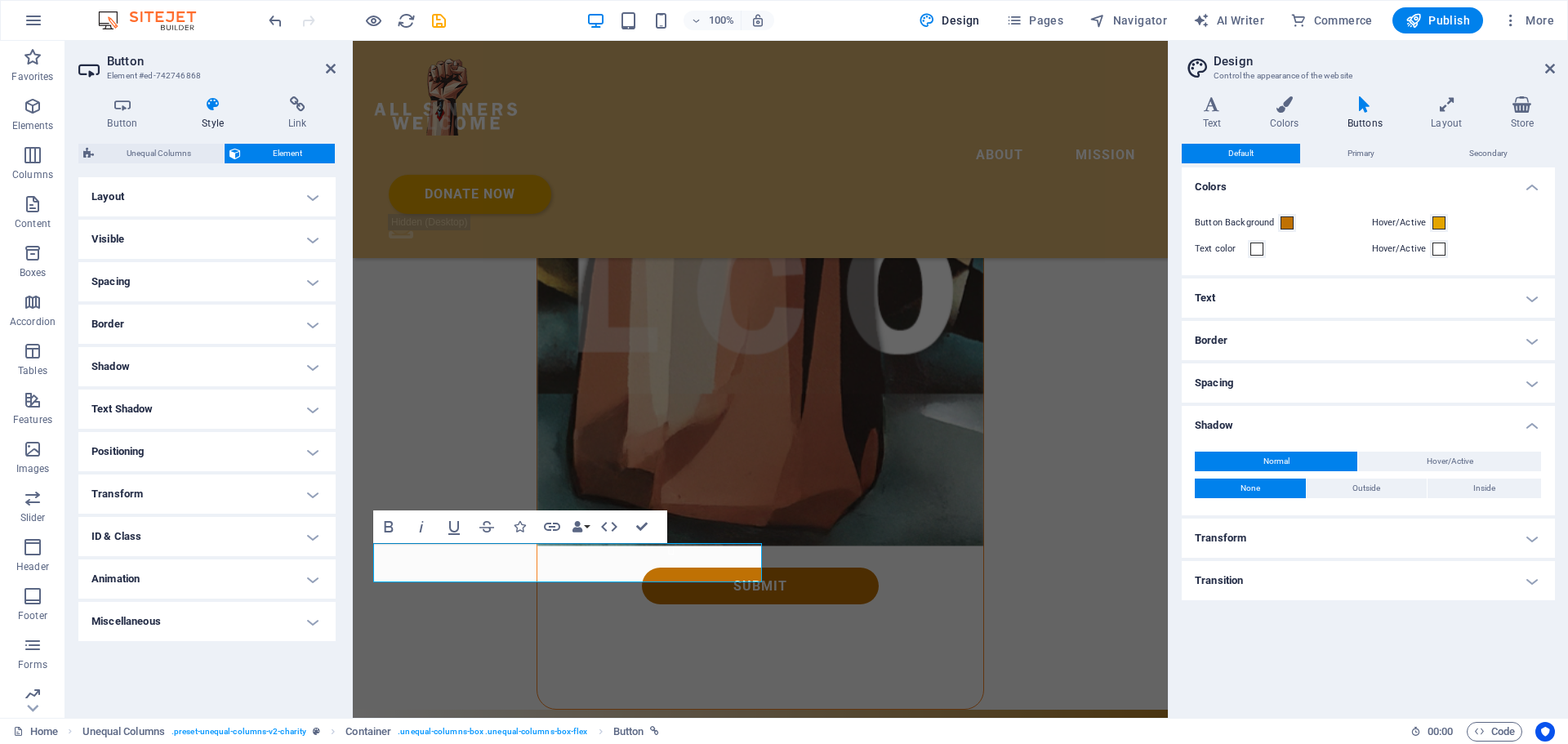
click at [307, 319] on h4 "Border" at bounding box center [207, 324] width 258 height 39
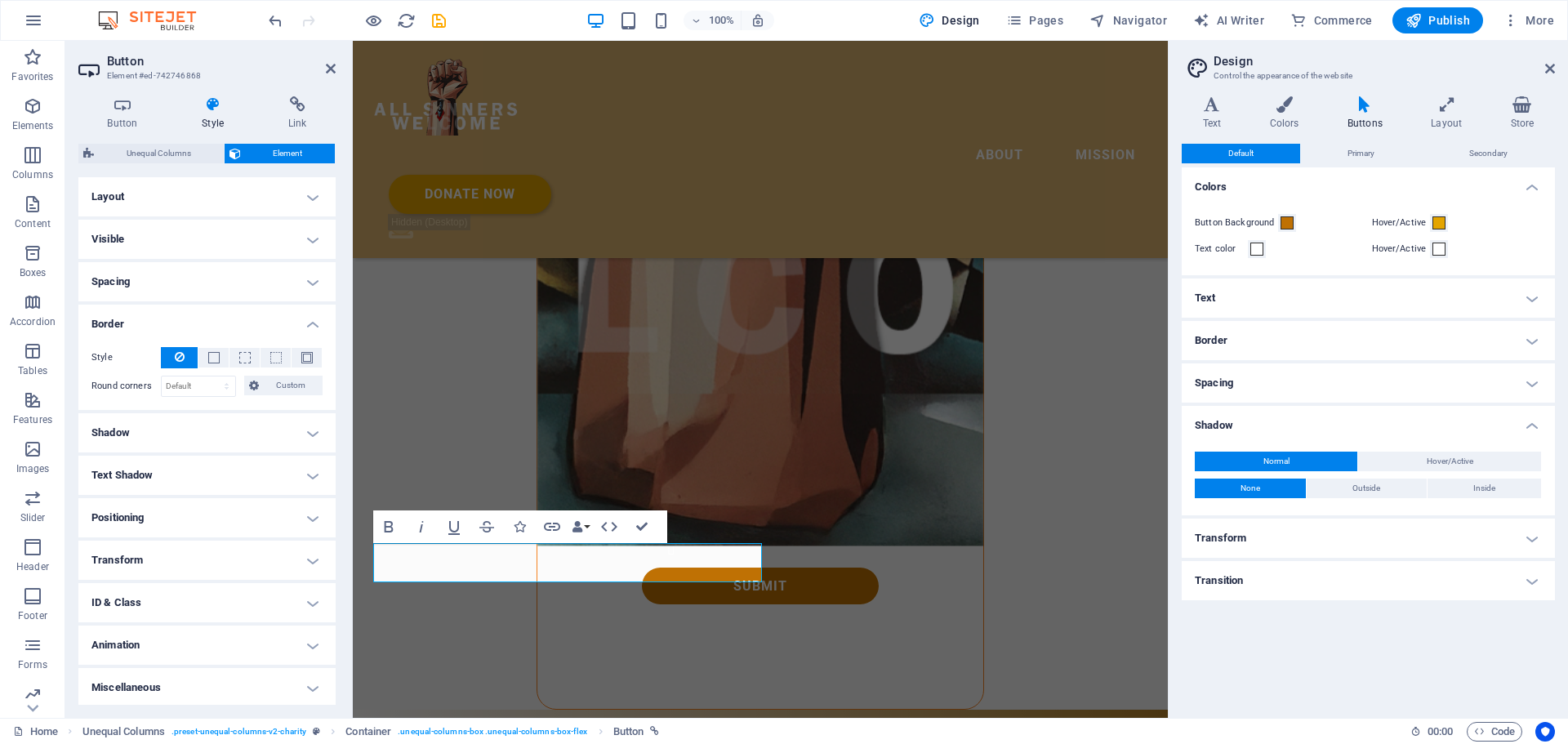
click at [307, 319] on h4 "Border" at bounding box center [207, 319] width 258 height 30
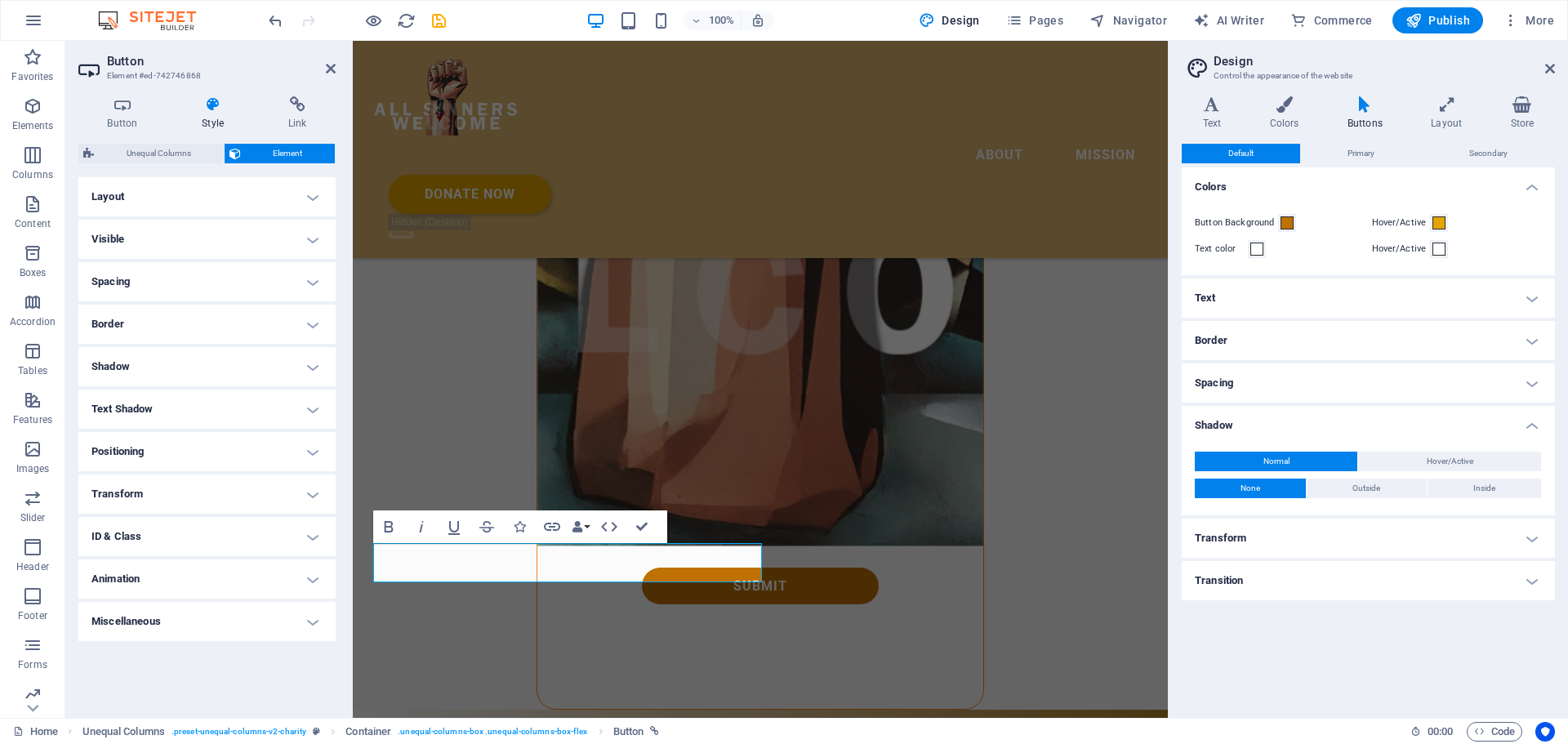
click at [313, 370] on h4 "Shadow" at bounding box center [207, 366] width 258 height 39
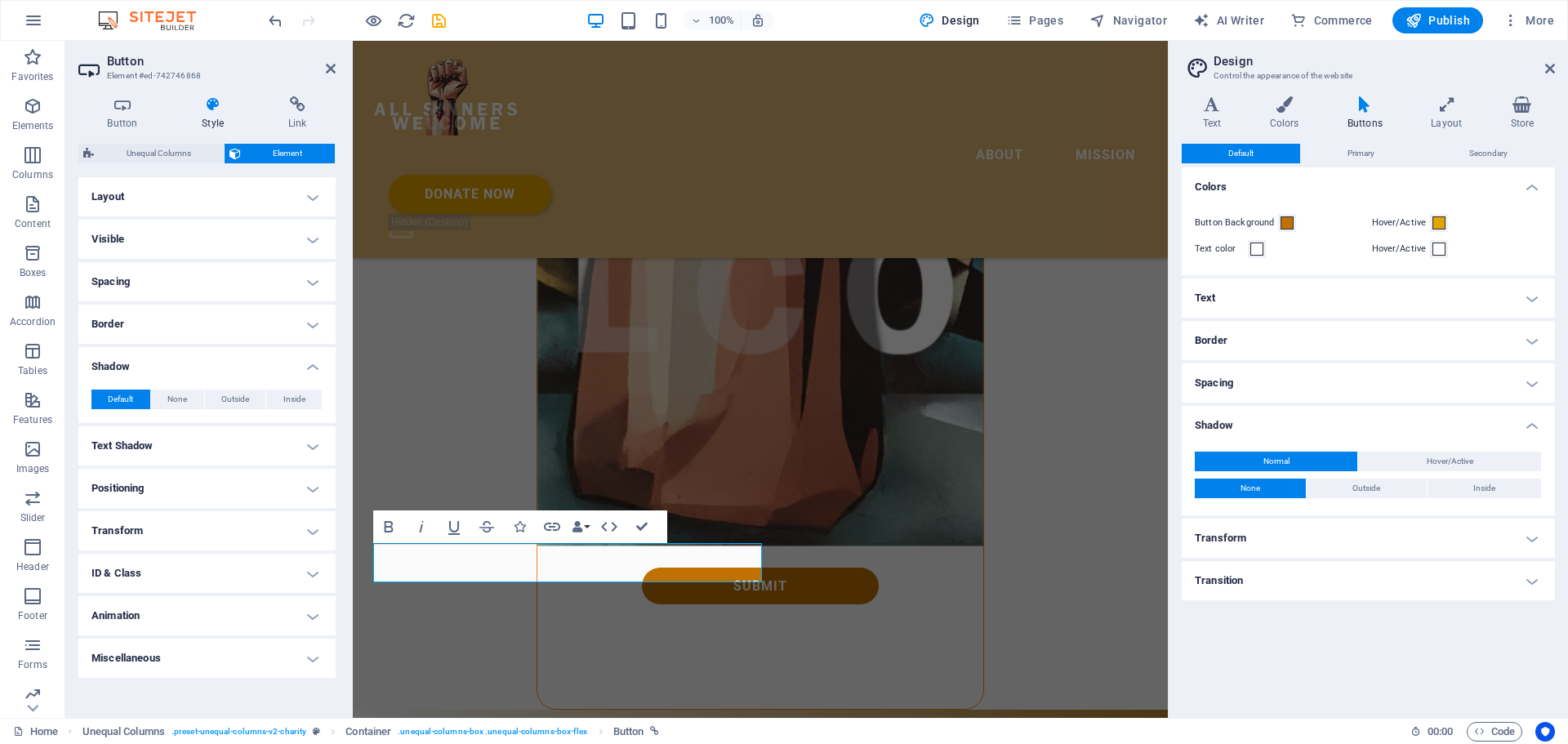
click at [313, 359] on h4 "Shadow" at bounding box center [207, 362] width 258 height 30
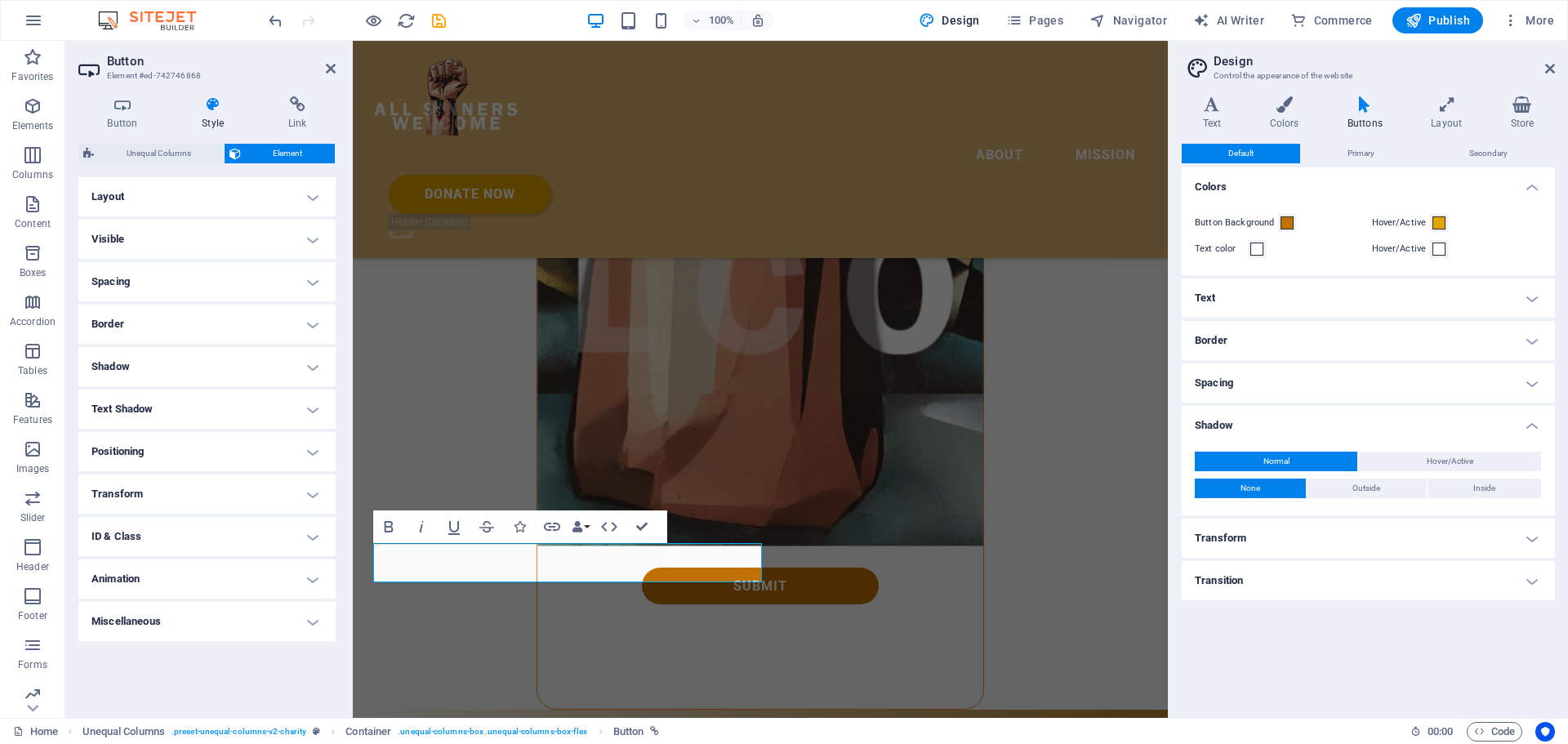
click at [309, 406] on h4 "Text Shadow" at bounding box center [207, 409] width 258 height 39
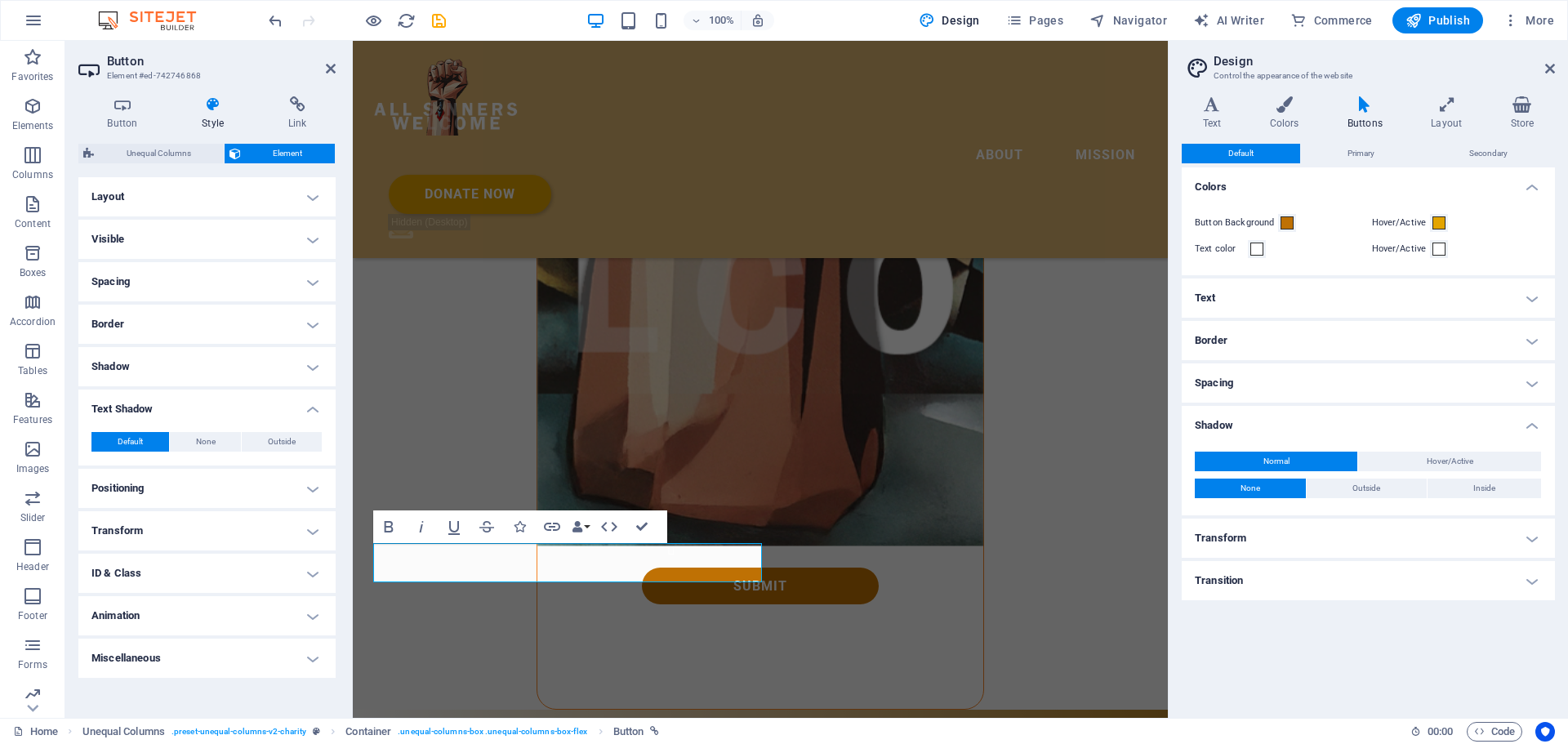
click at [309, 406] on h4 "Text Shadow" at bounding box center [207, 405] width 258 height 30
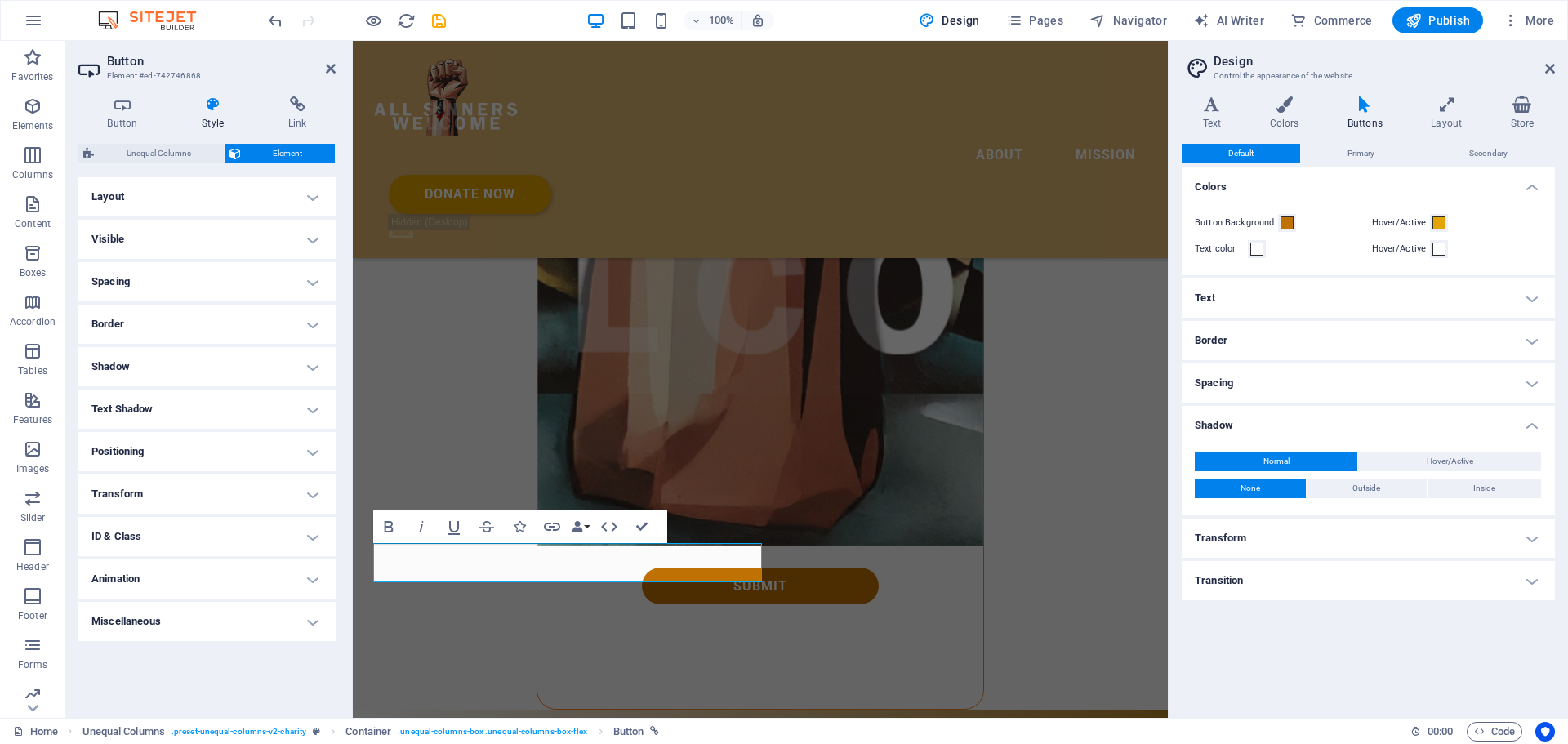
click at [318, 450] on h4 "Positioning" at bounding box center [207, 451] width 258 height 39
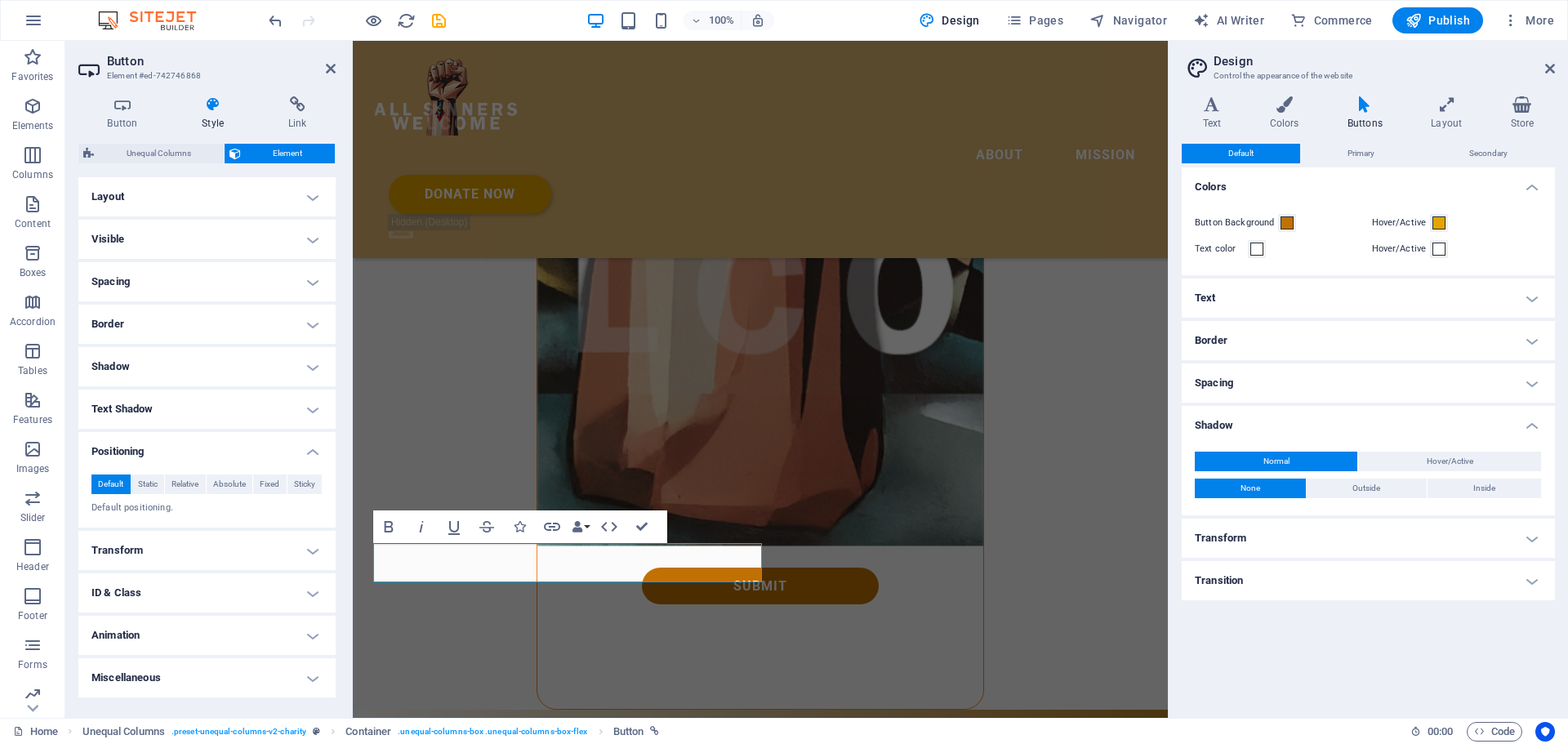
click at [318, 450] on h4 "Positioning" at bounding box center [207, 446] width 258 height 30
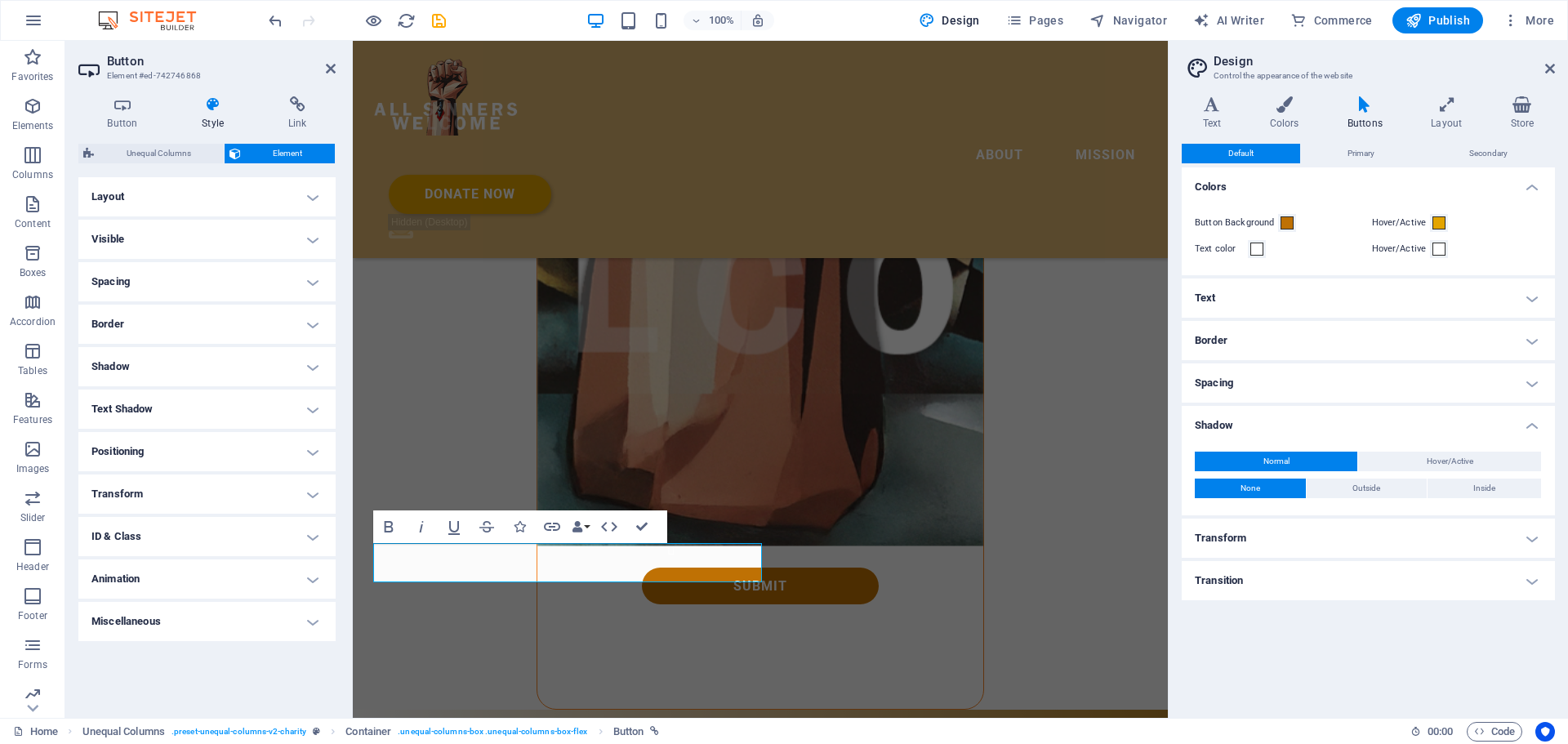
click at [313, 493] on h4 "Transform" at bounding box center [207, 493] width 258 height 39
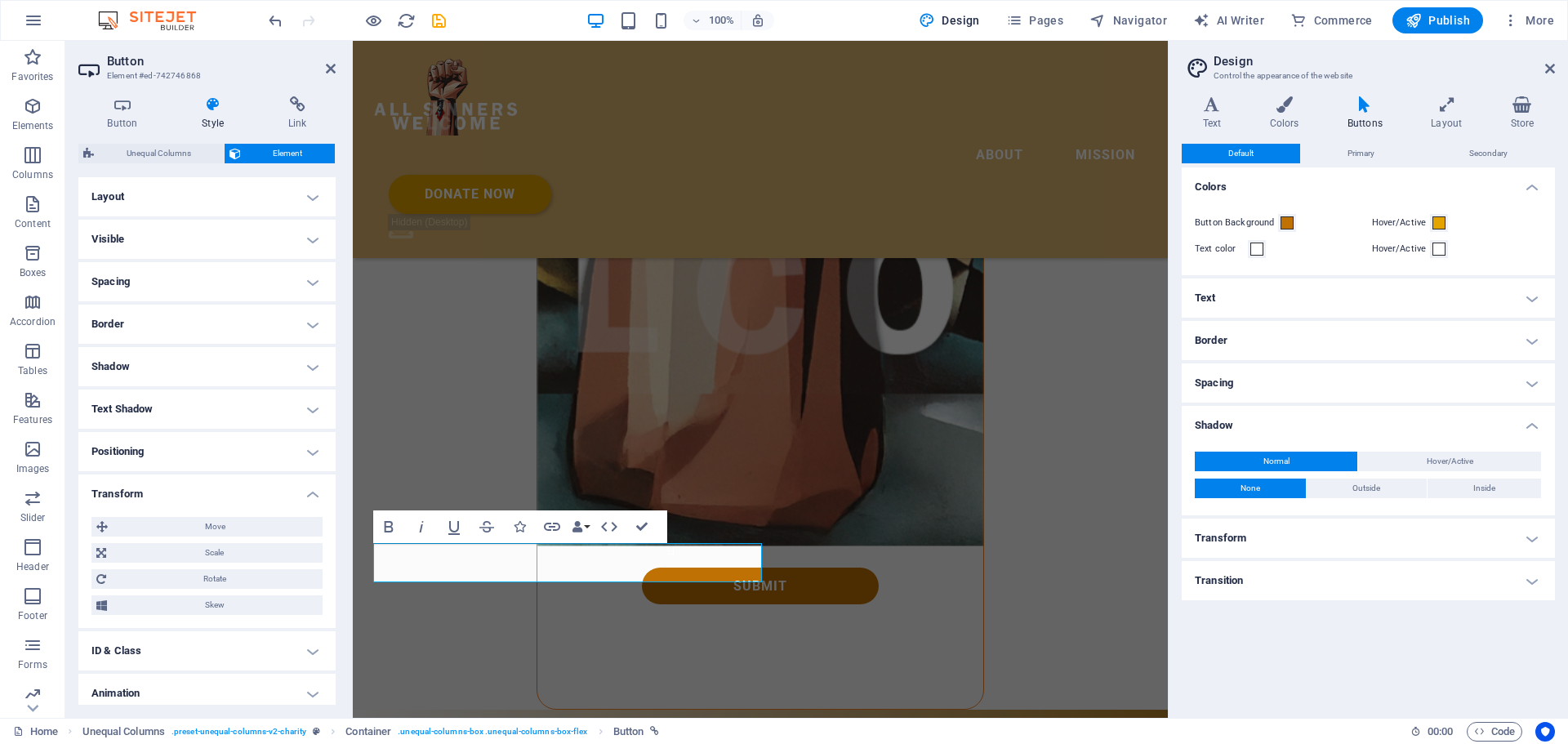
click at [313, 491] on h4 "Transform" at bounding box center [207, 489] width 258 height 30
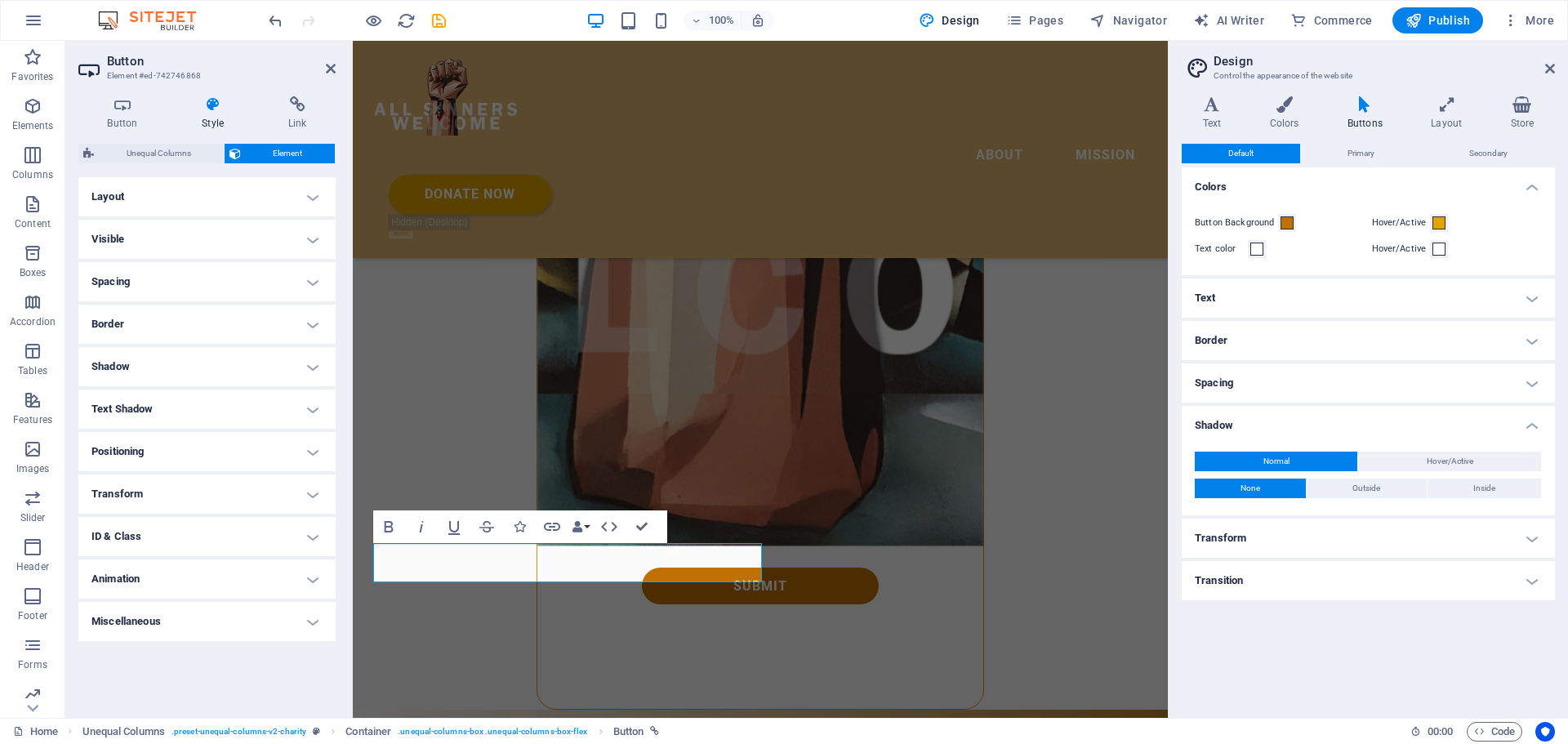
click at [310, 533] on h4 "ID & Class" at bounding box center [207, 536] width 258 height 39
click at [177, 564] on h4 "Button (a)" at bounding box center [175, 568] width 39 height 18
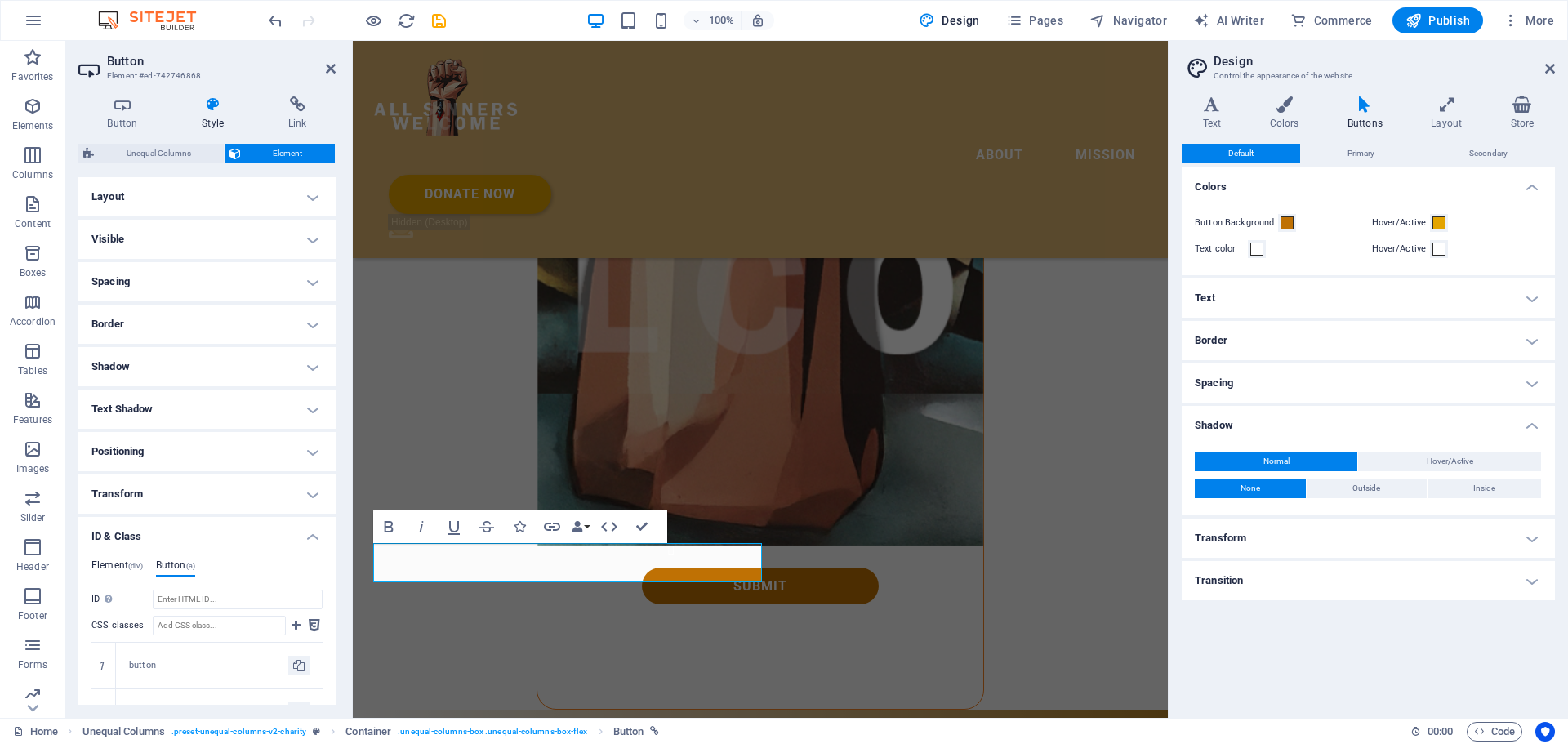
click at [105, 560] on h4 "Element (div)" at bounding box center [117, 568] width 51 height 18
click at [293, 110] on icon at bounding box center [297, 104] width 77 height 17
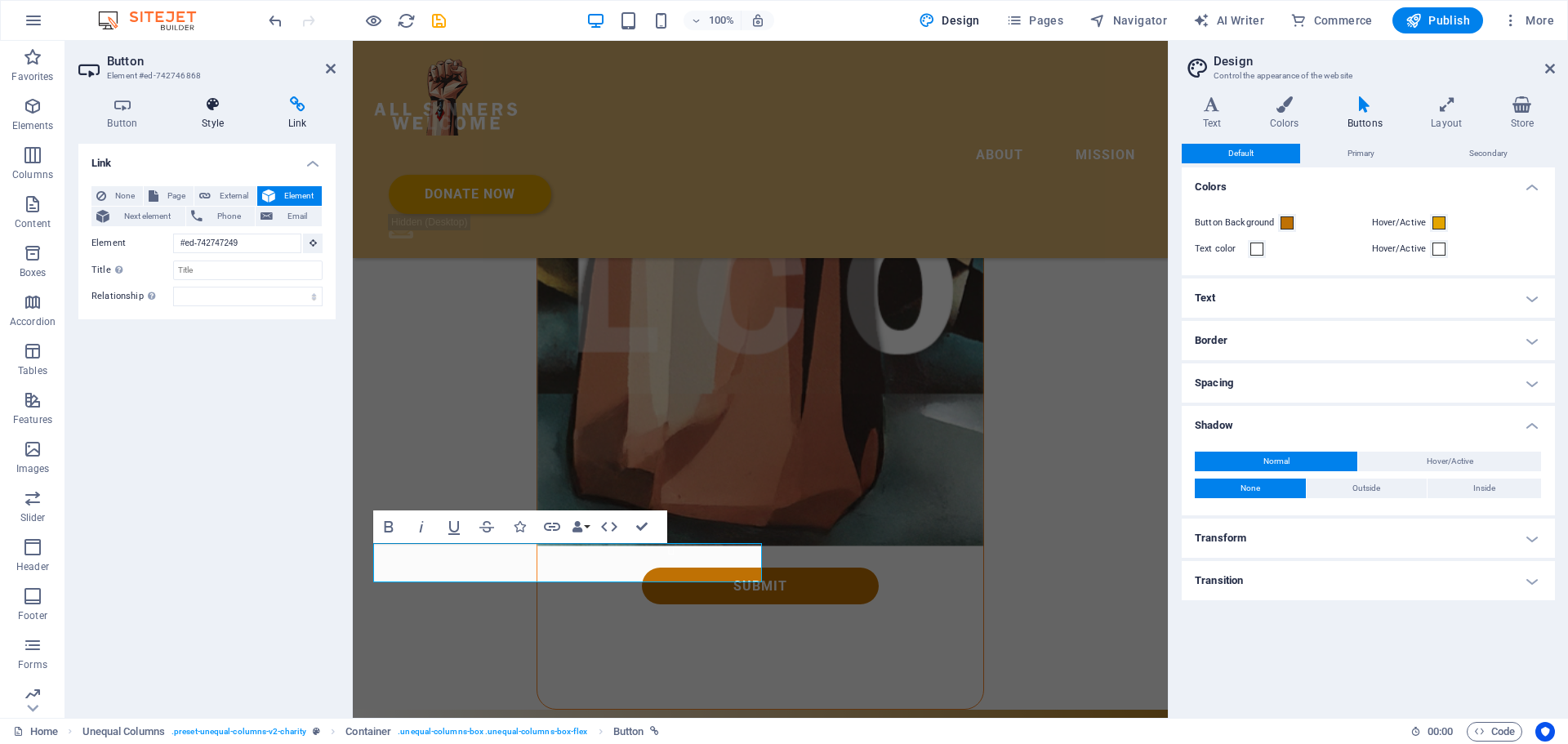
click at [220, 116] on h4 "Style" at bounding box center [216, 113] width 86 height 34
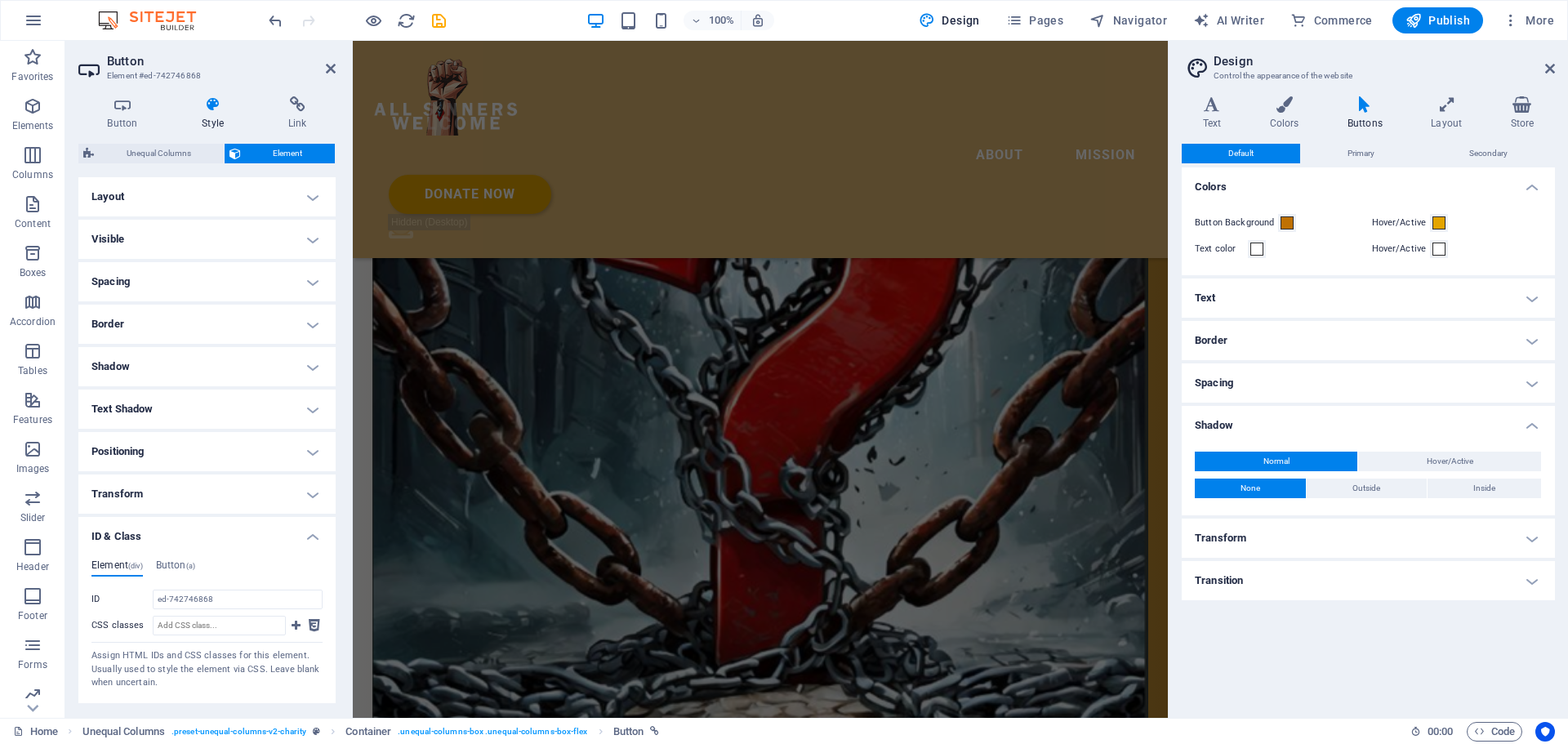
scroll to position [3262, 0]
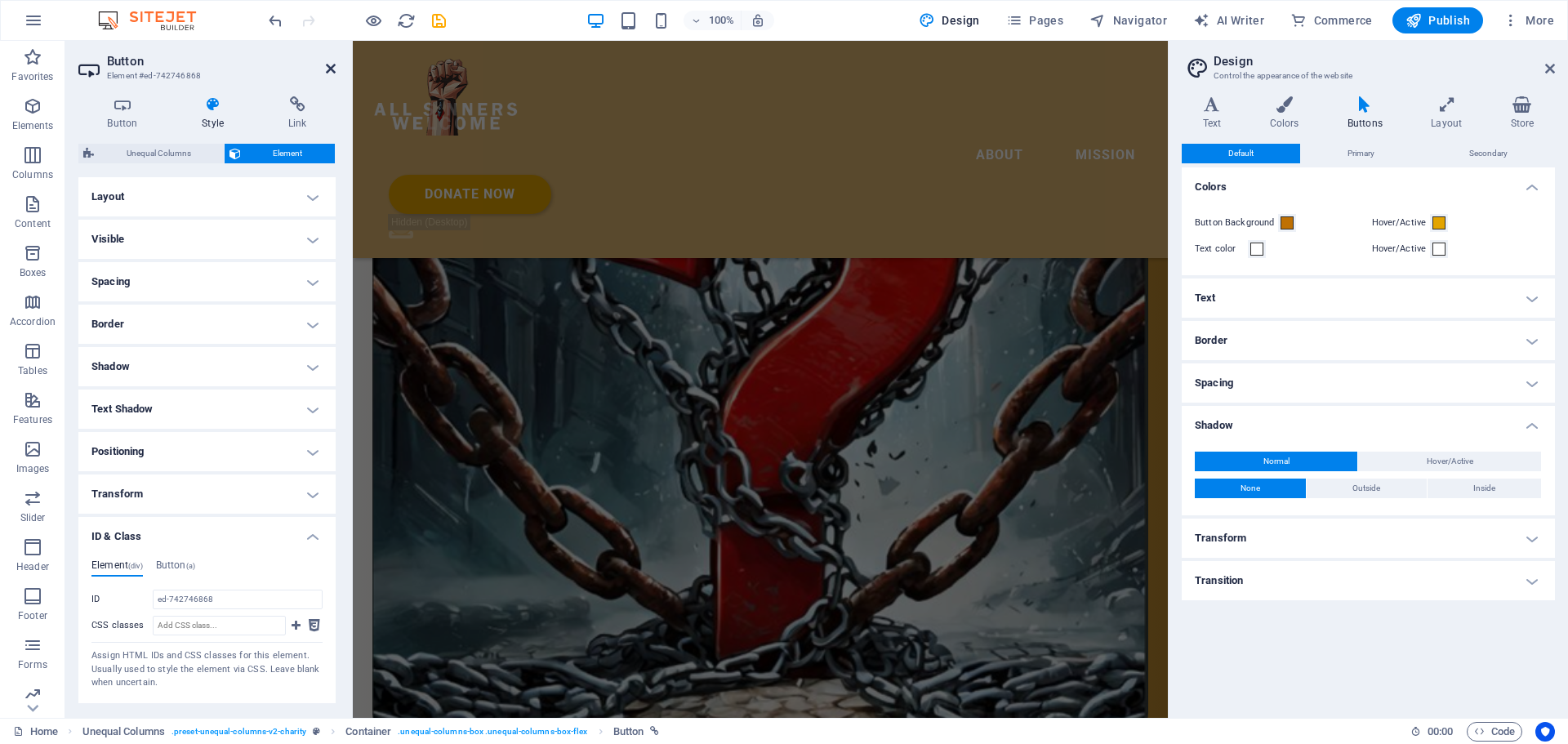
click at [333, 71] on icon at bounding box center [330, 68] width 10 height 13
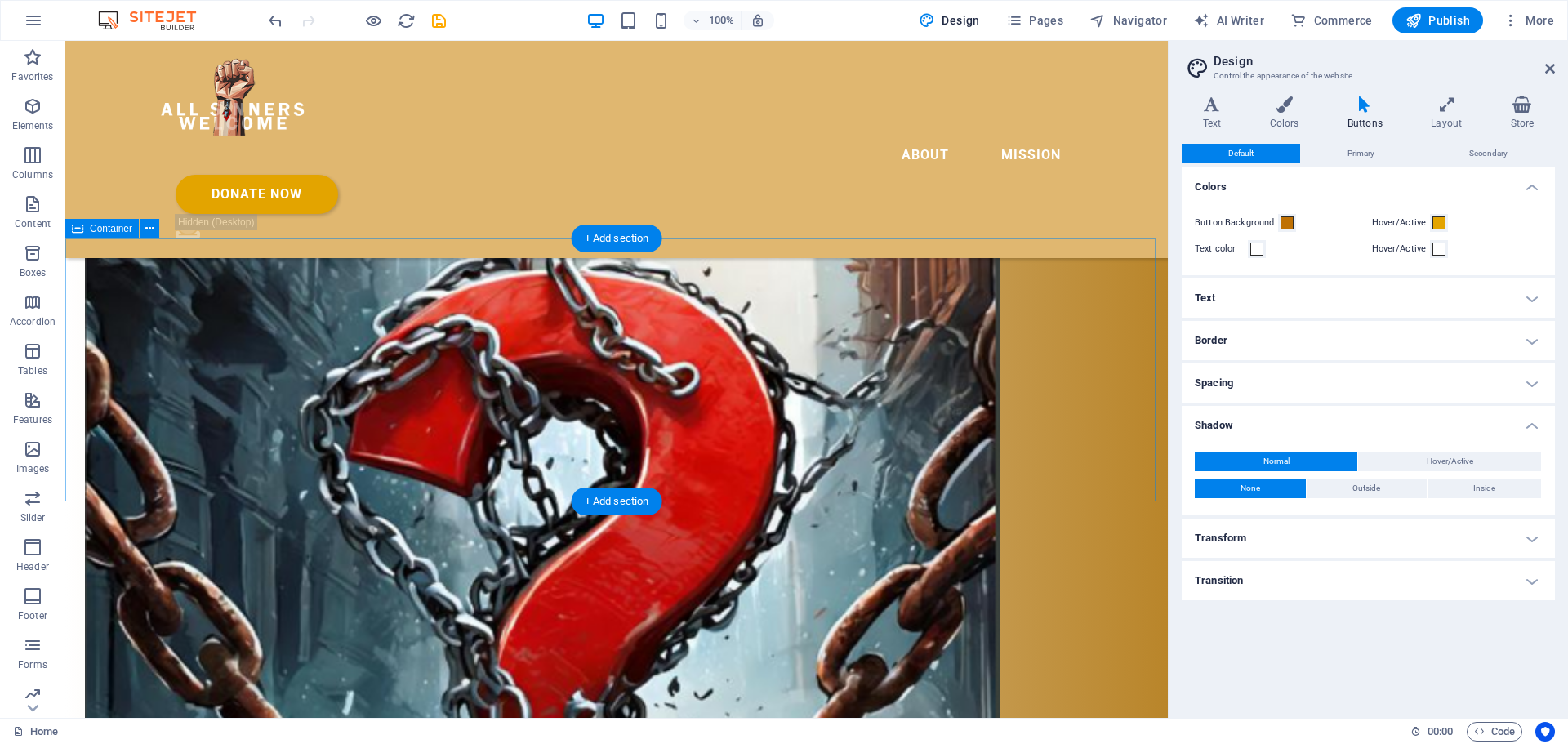
scroll to position [3071, 0]
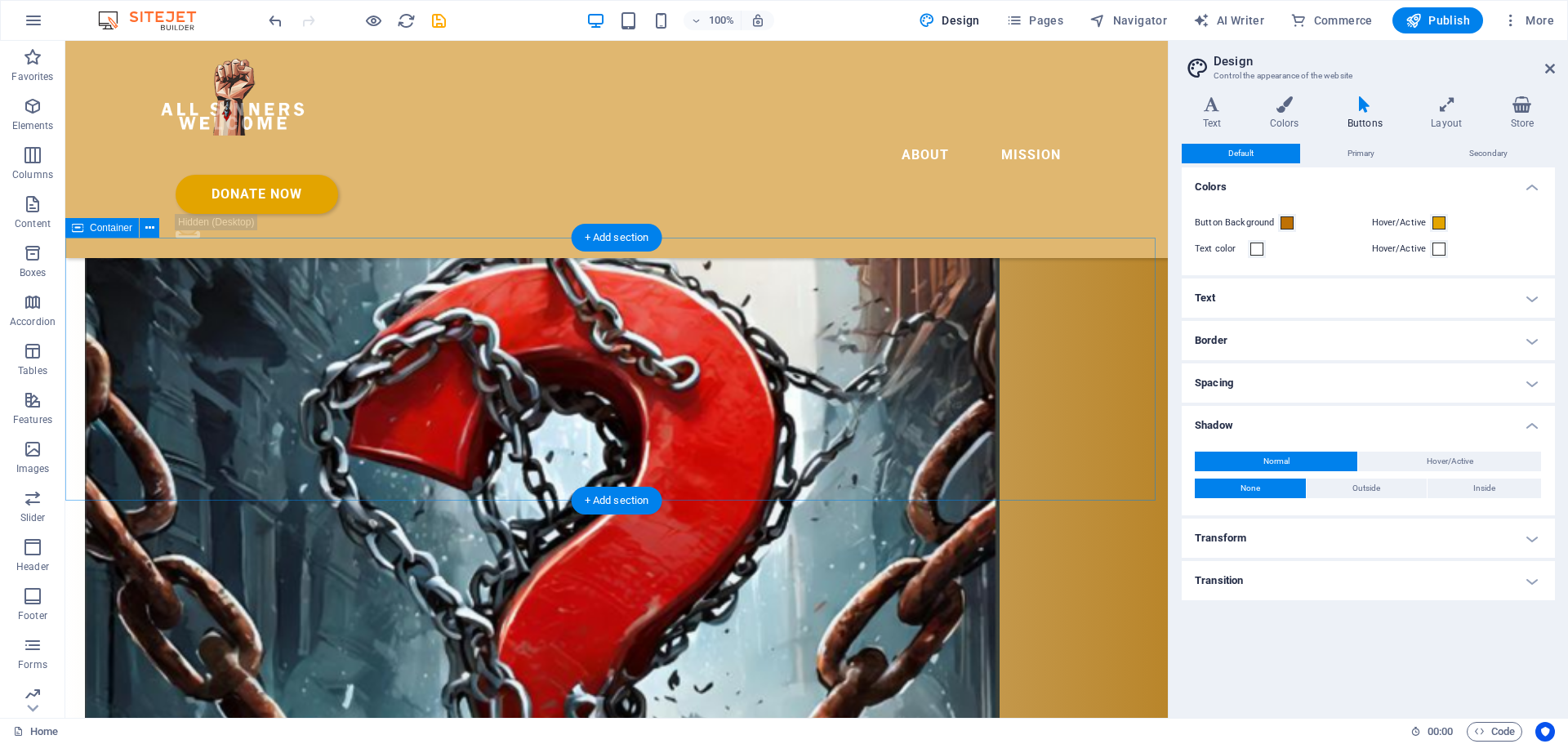
click at [149, 226] on icon at bounding box center [150, 228] width 9 height 17
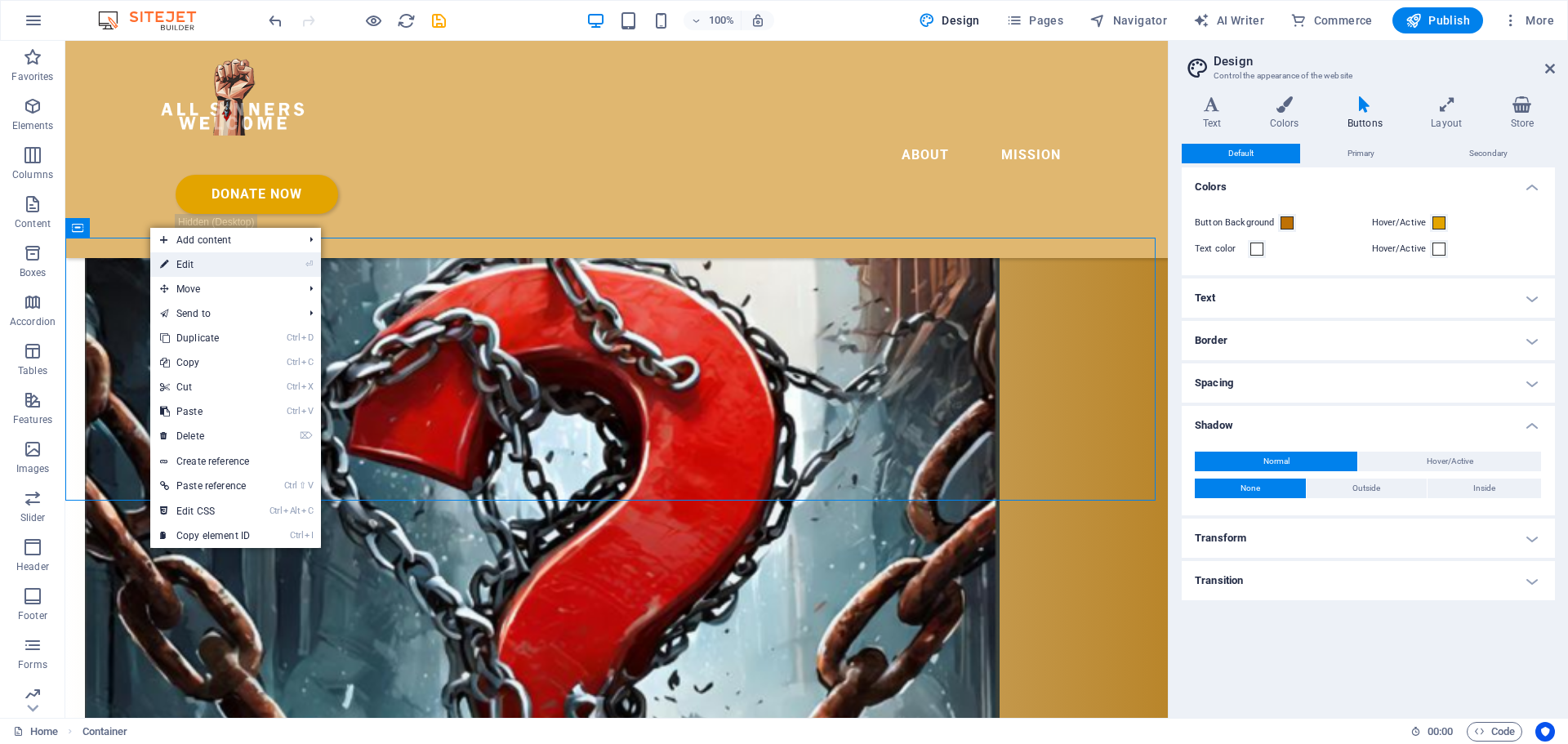
click at [206, 270] on link "⏎ Edit" at bounding box center [205, 265] width 110 height 24
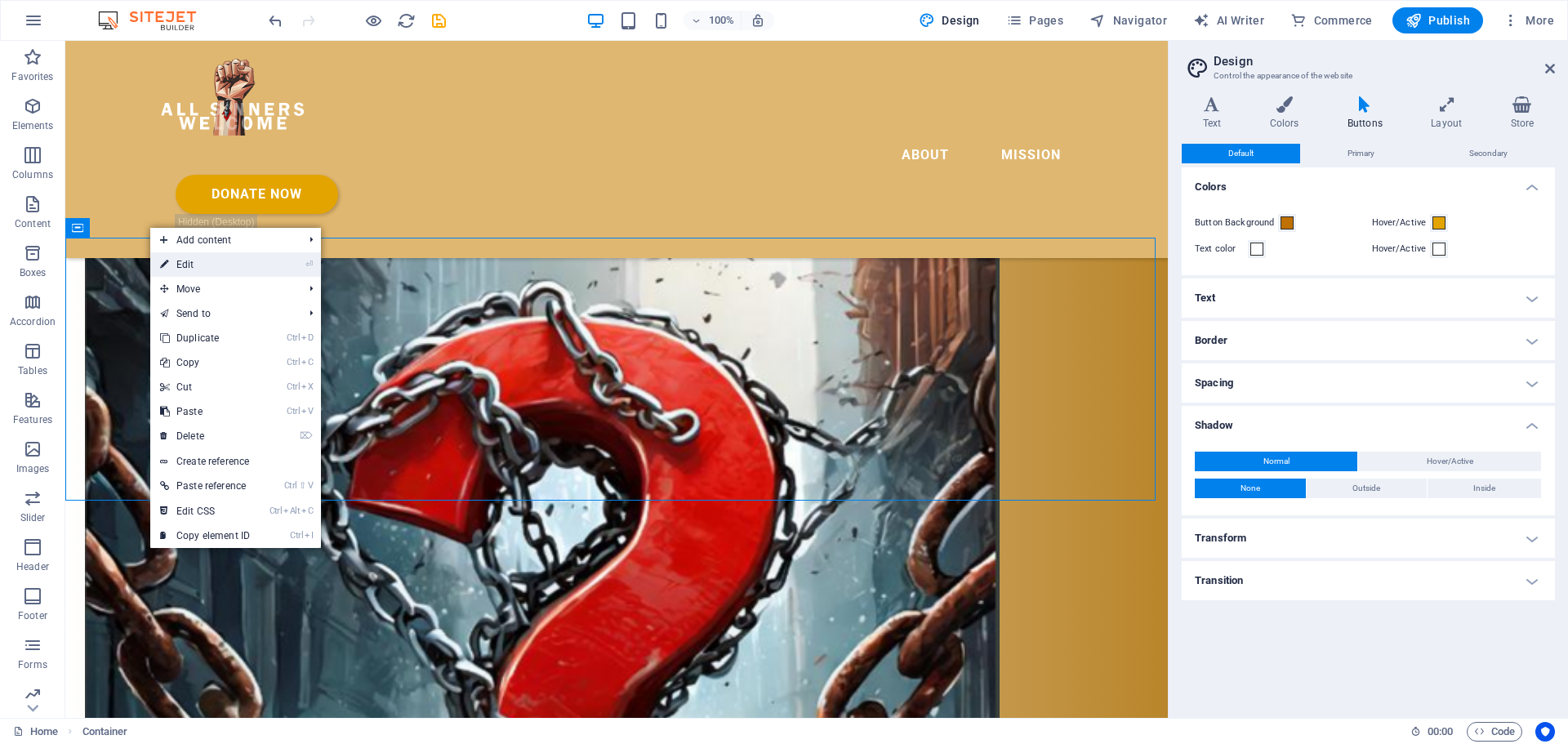
select select "multiple-clouds"
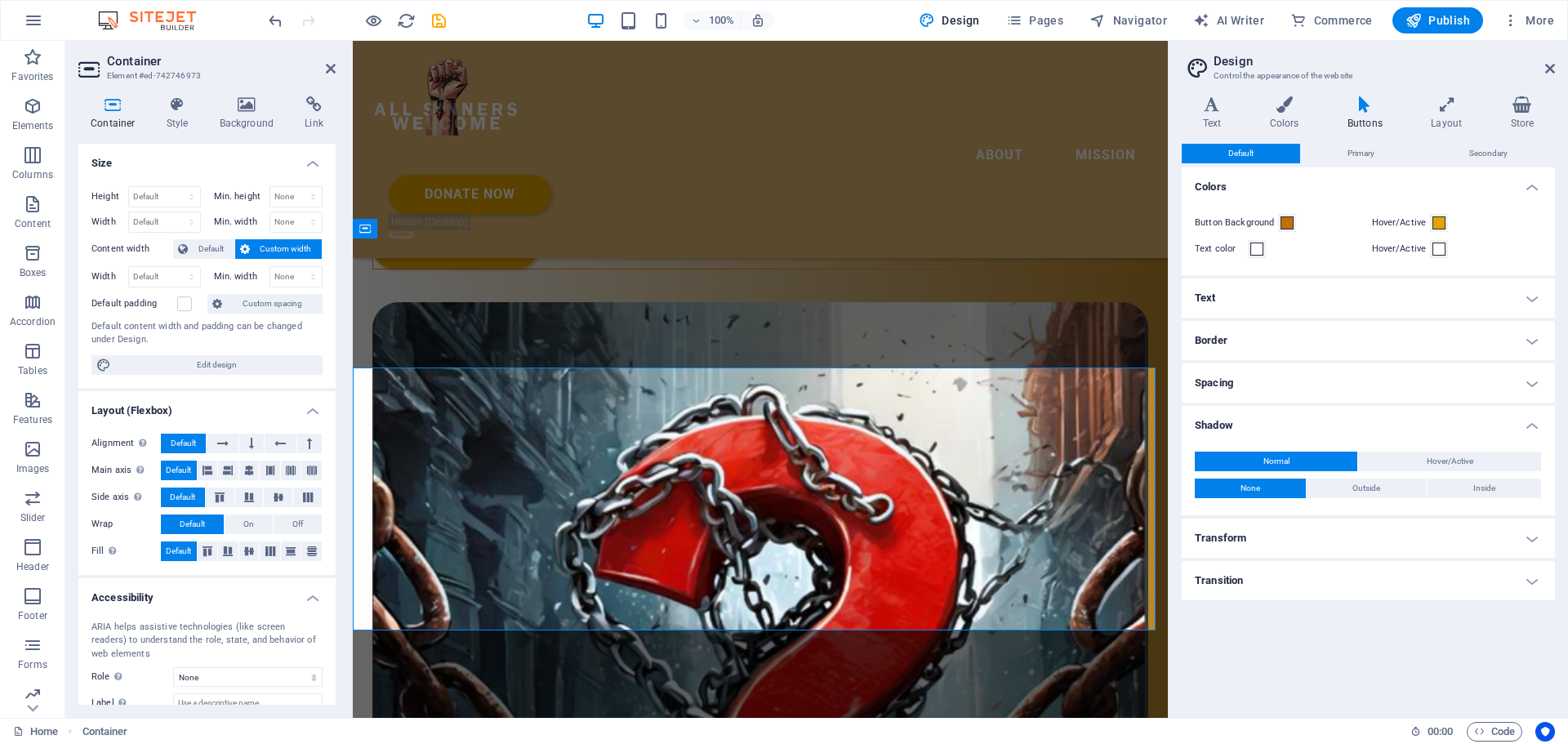
scroll to position [3037, 0]
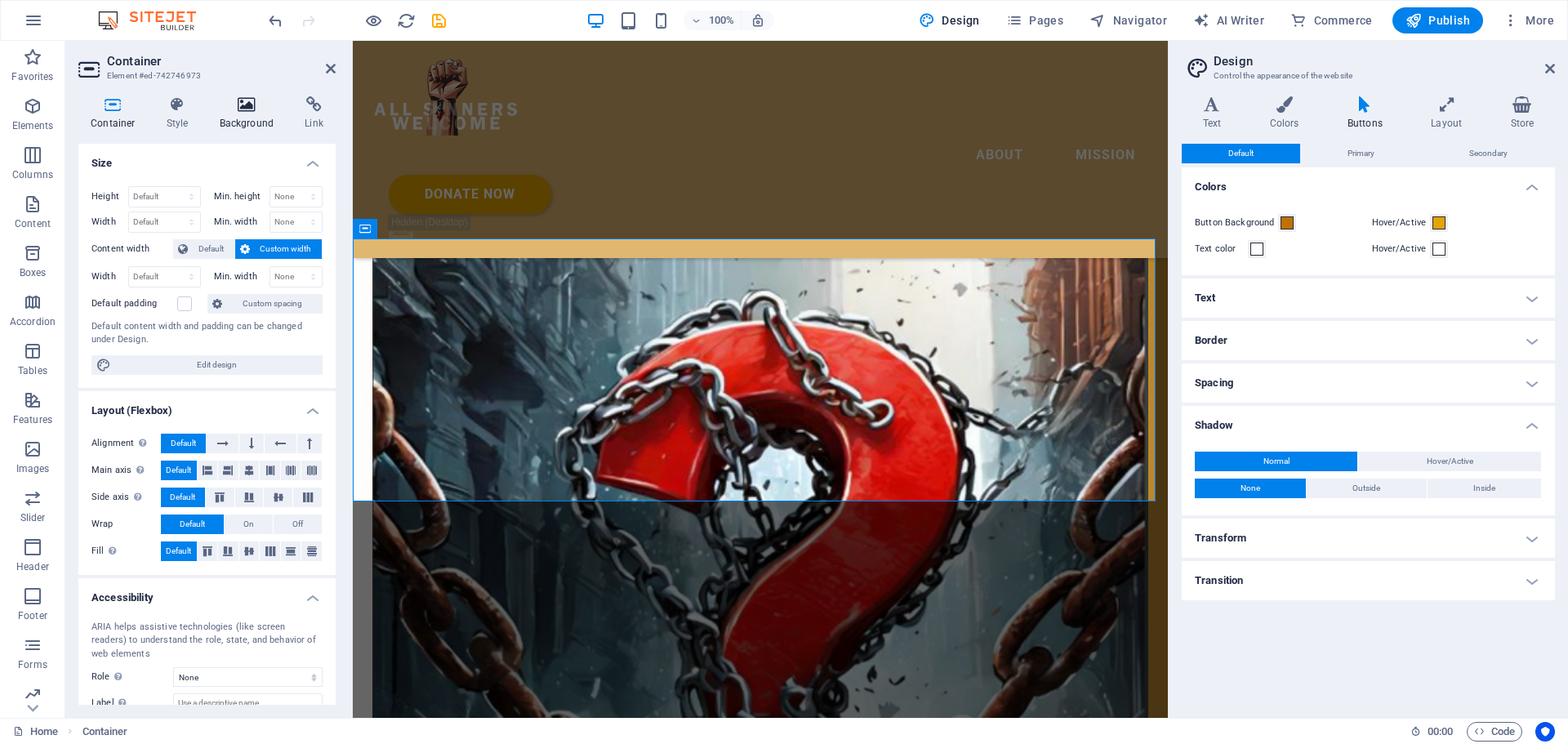
click at [258, 114] on h4 "Background" at bounding box center [250, 113] width 86 height 34
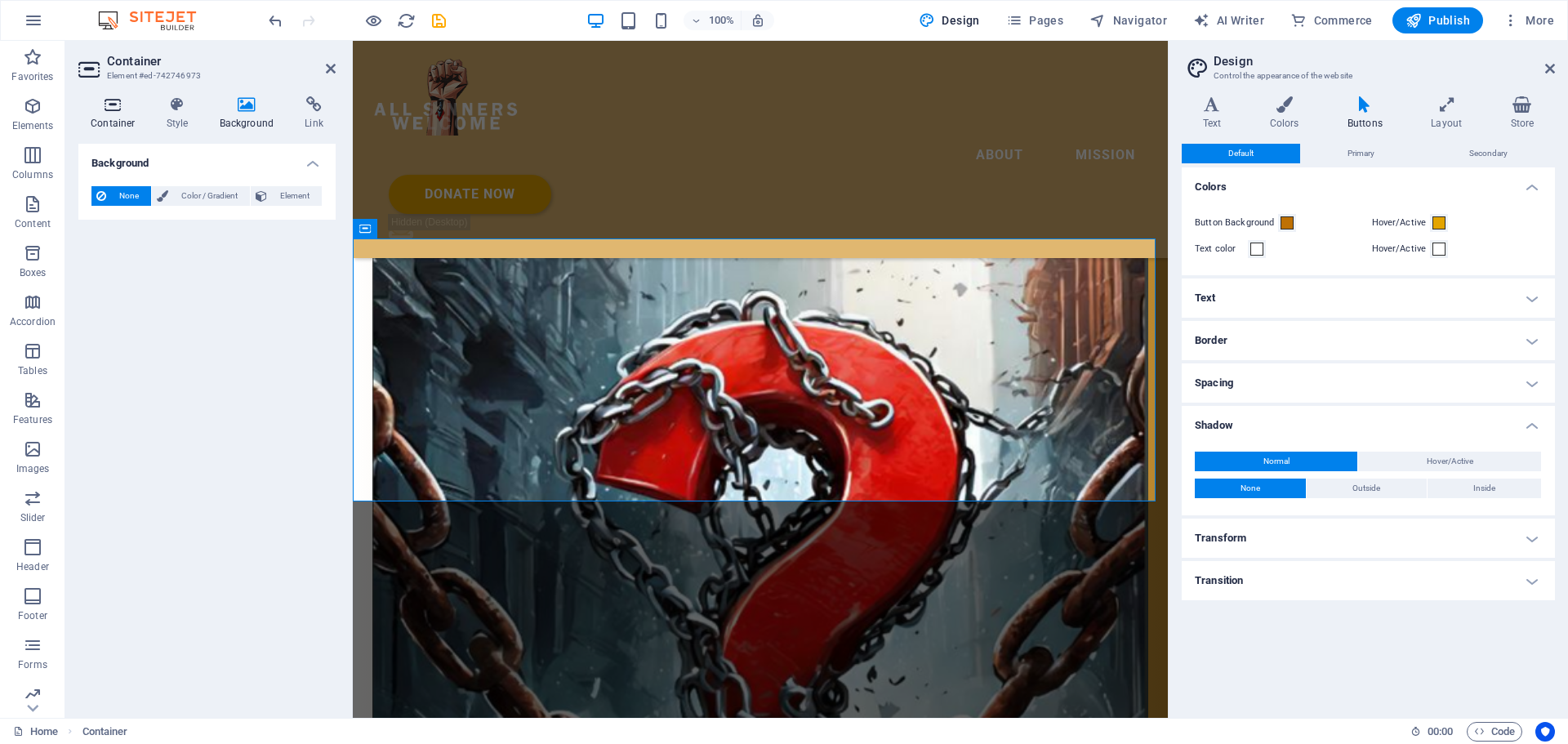
click at [114, 111] on icon at bounding box center [113, 104] width 70 height 17
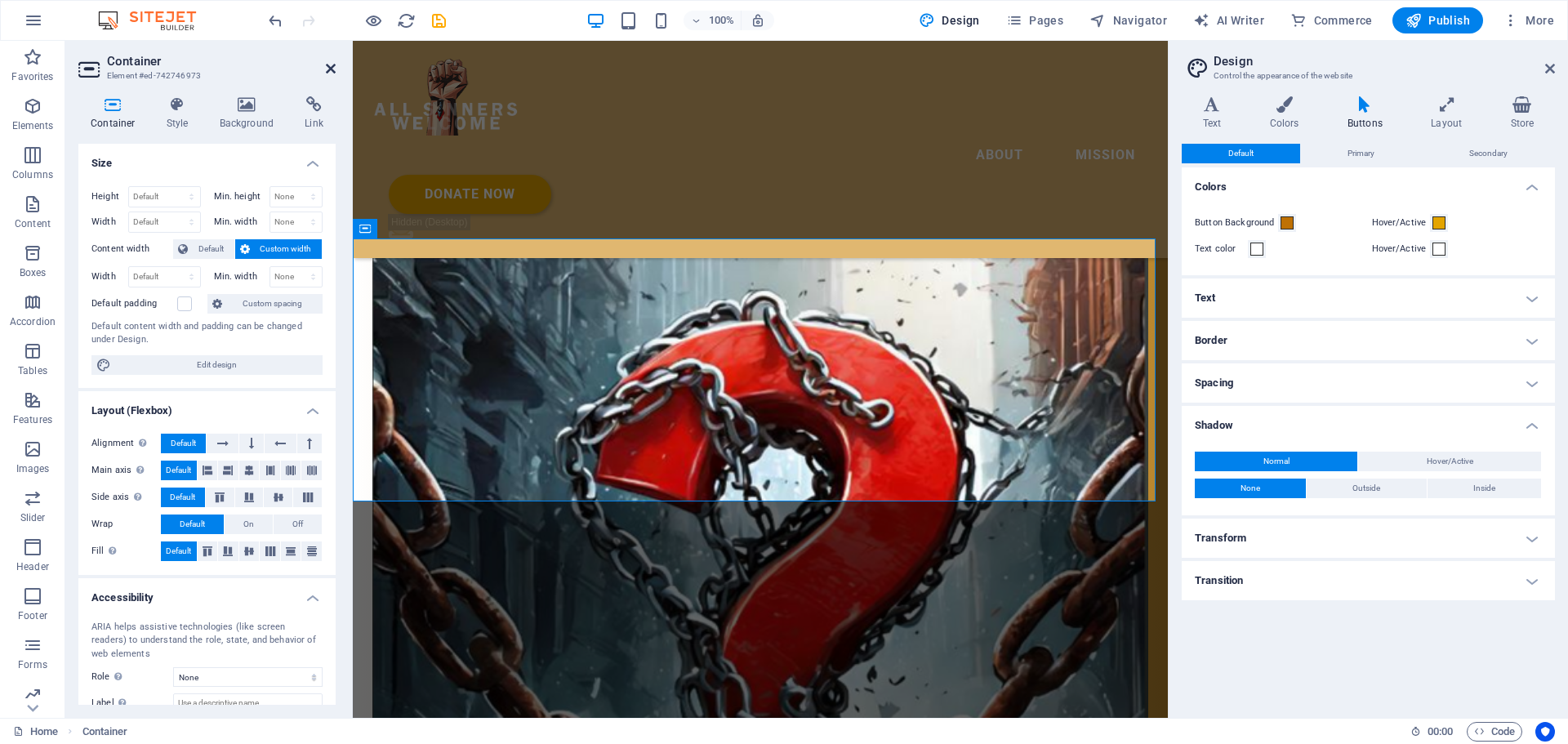
click at [331, 64] on icon at bounding box center [330, 68] width 10 height 13
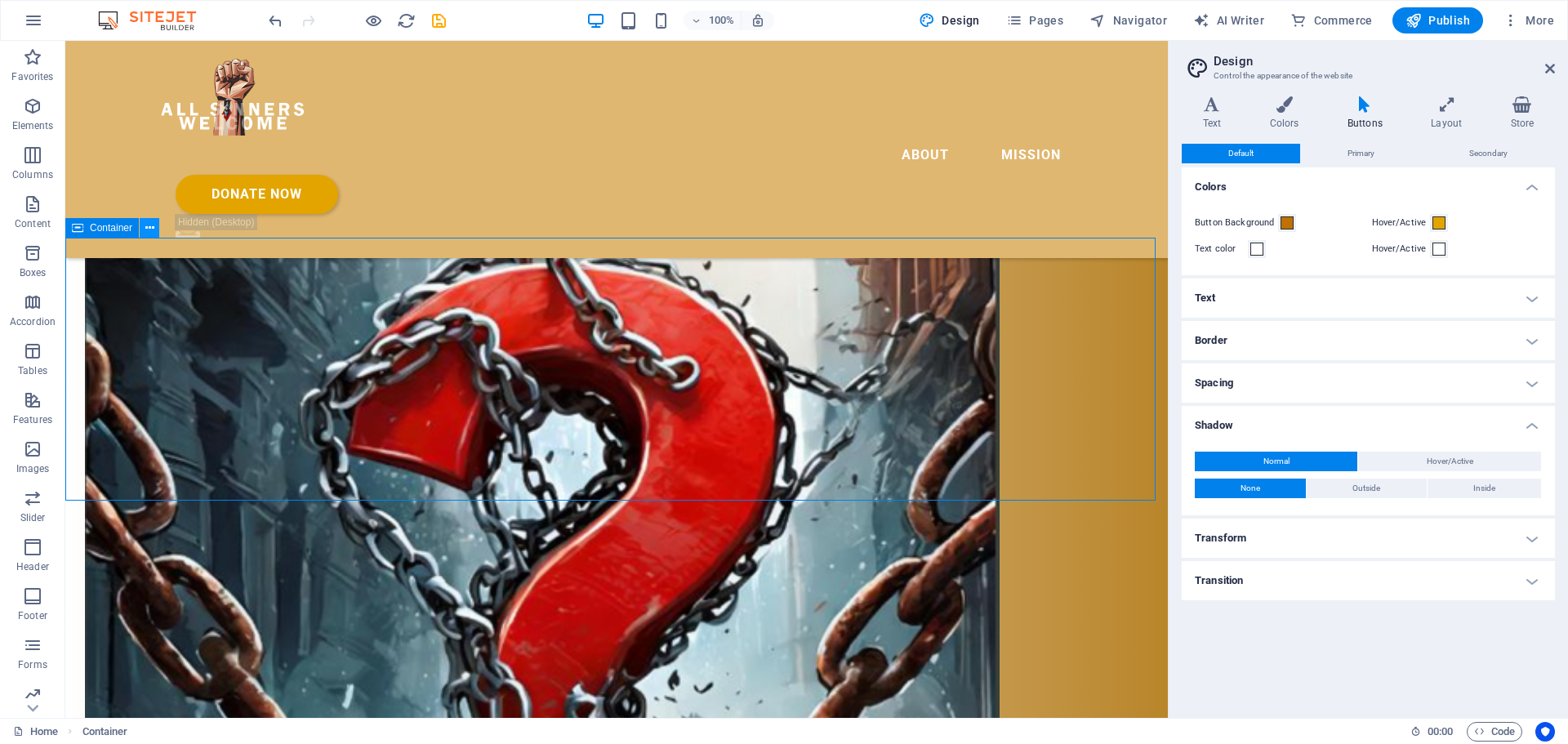
click at [145, 230] on icon at bounding box center [150, 228] width 9 height 17
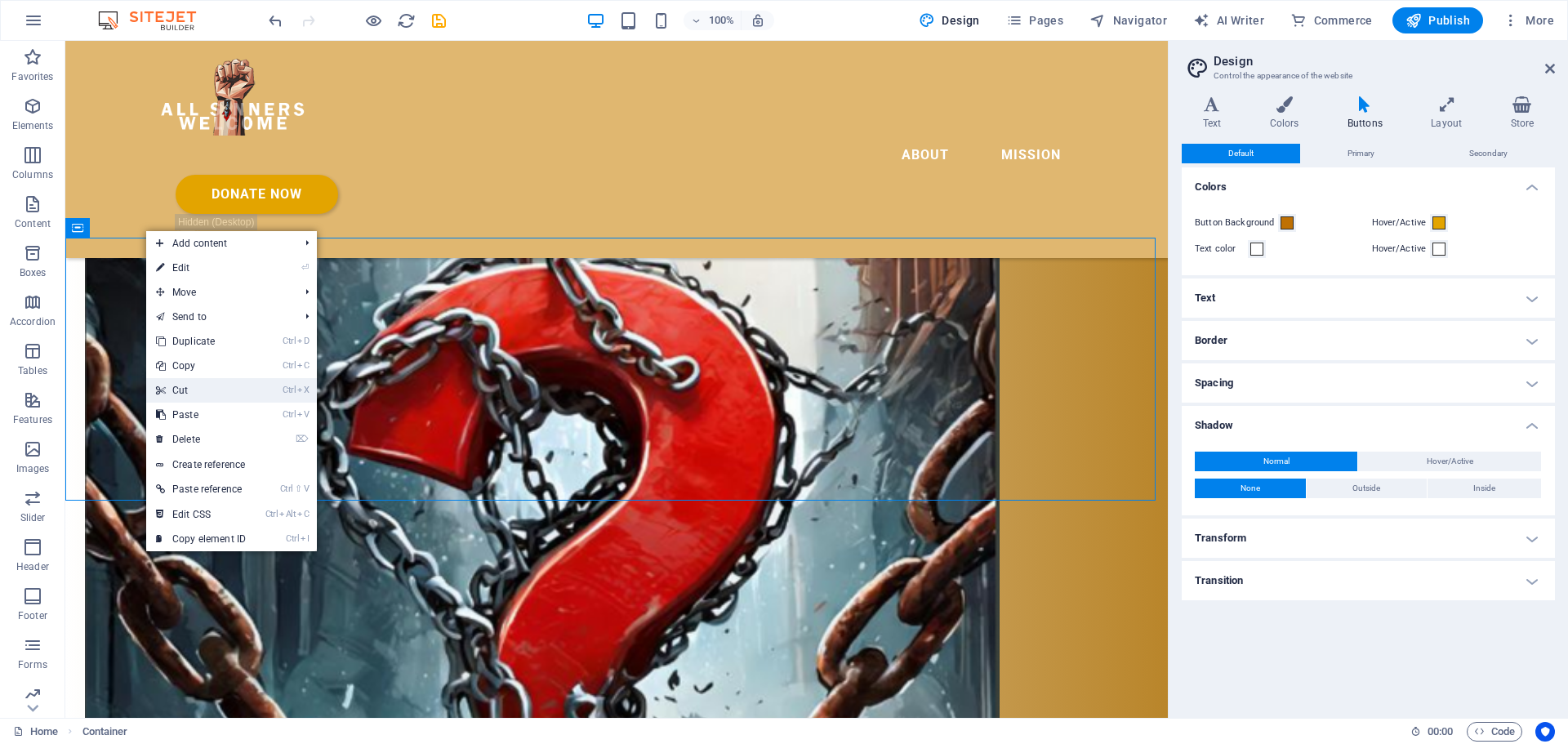
click at [221, 389] on link "Ctrl X Cut" at bounding box center [201, 390] width 110 height 24
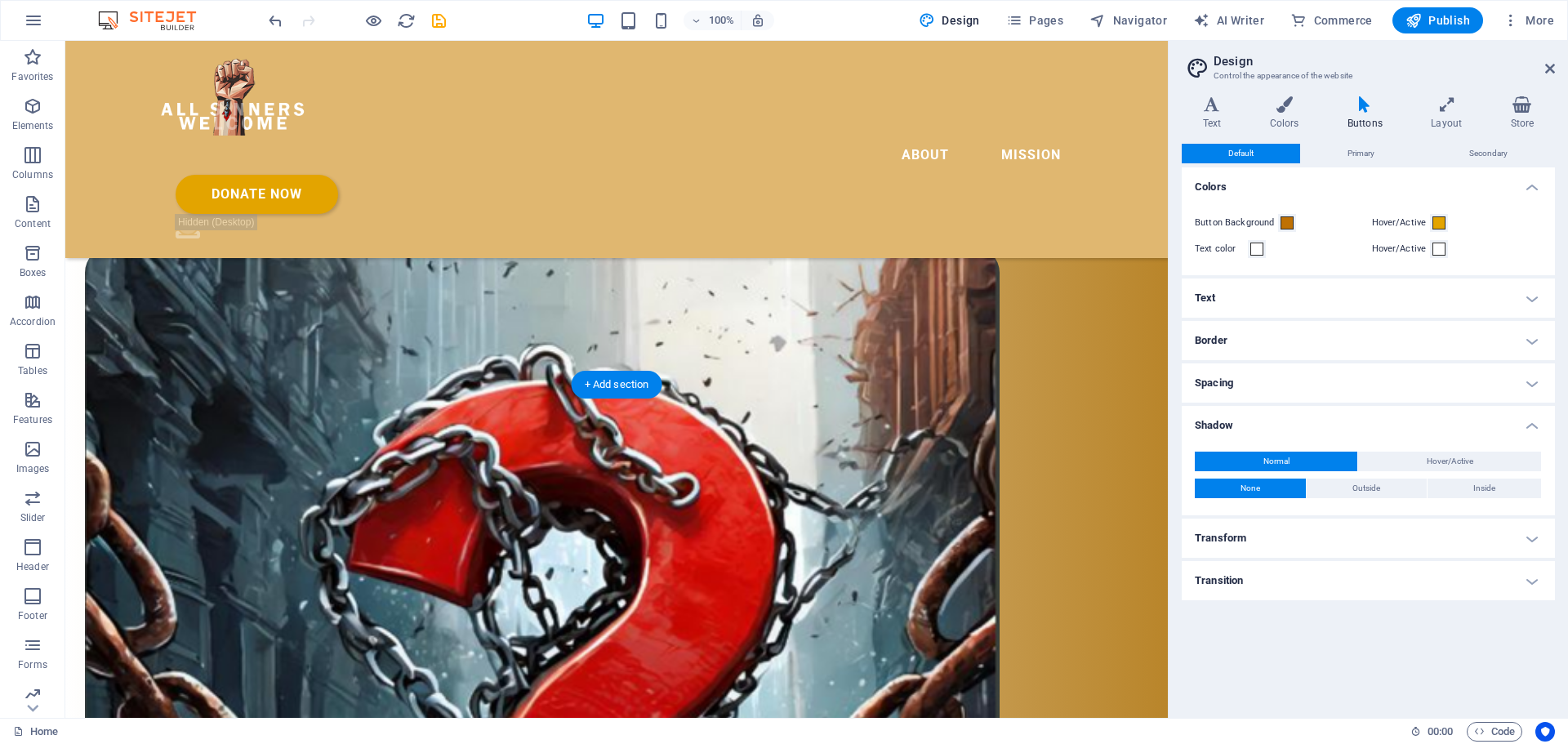
scroll to position [2989, 0]
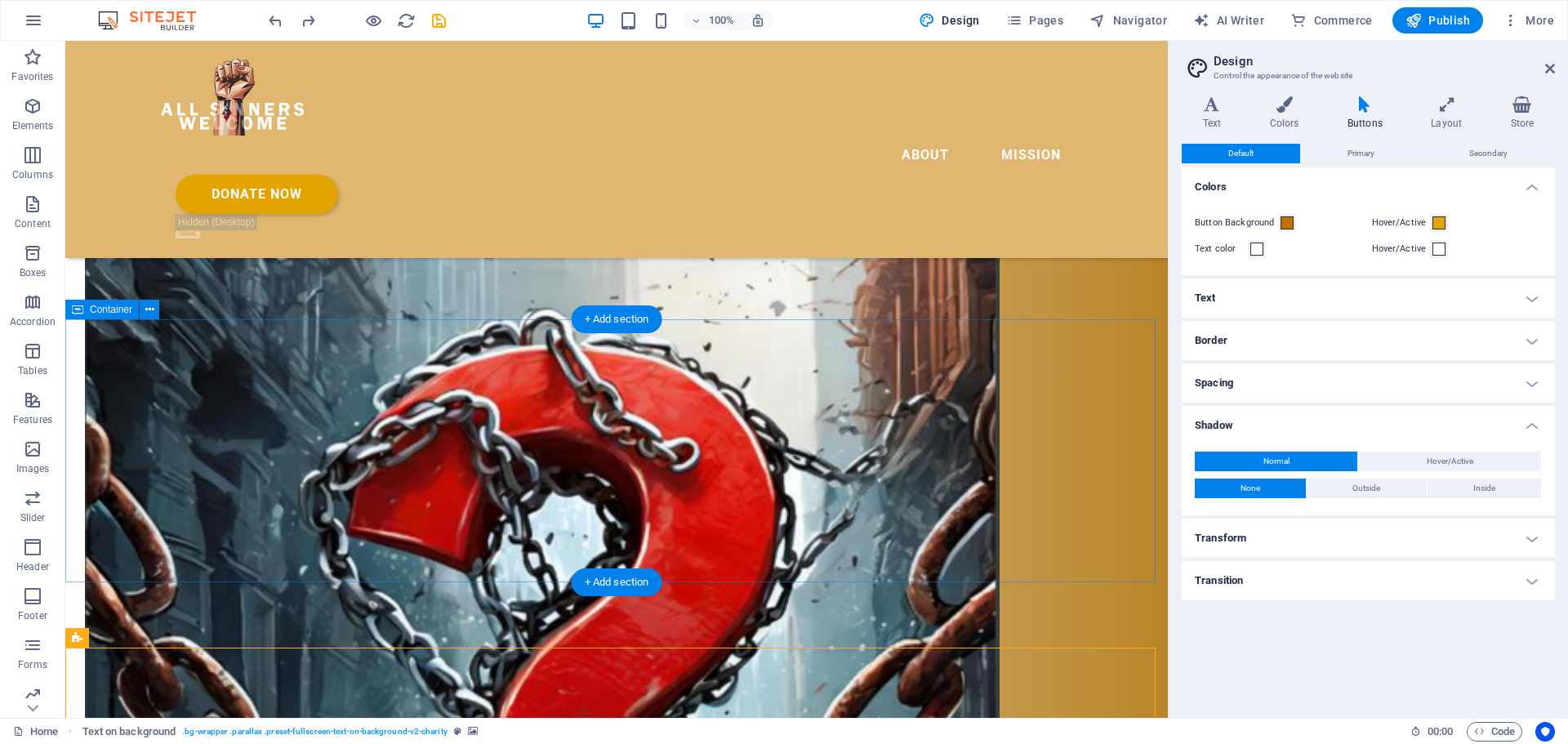
scroll to position [3153, 0]
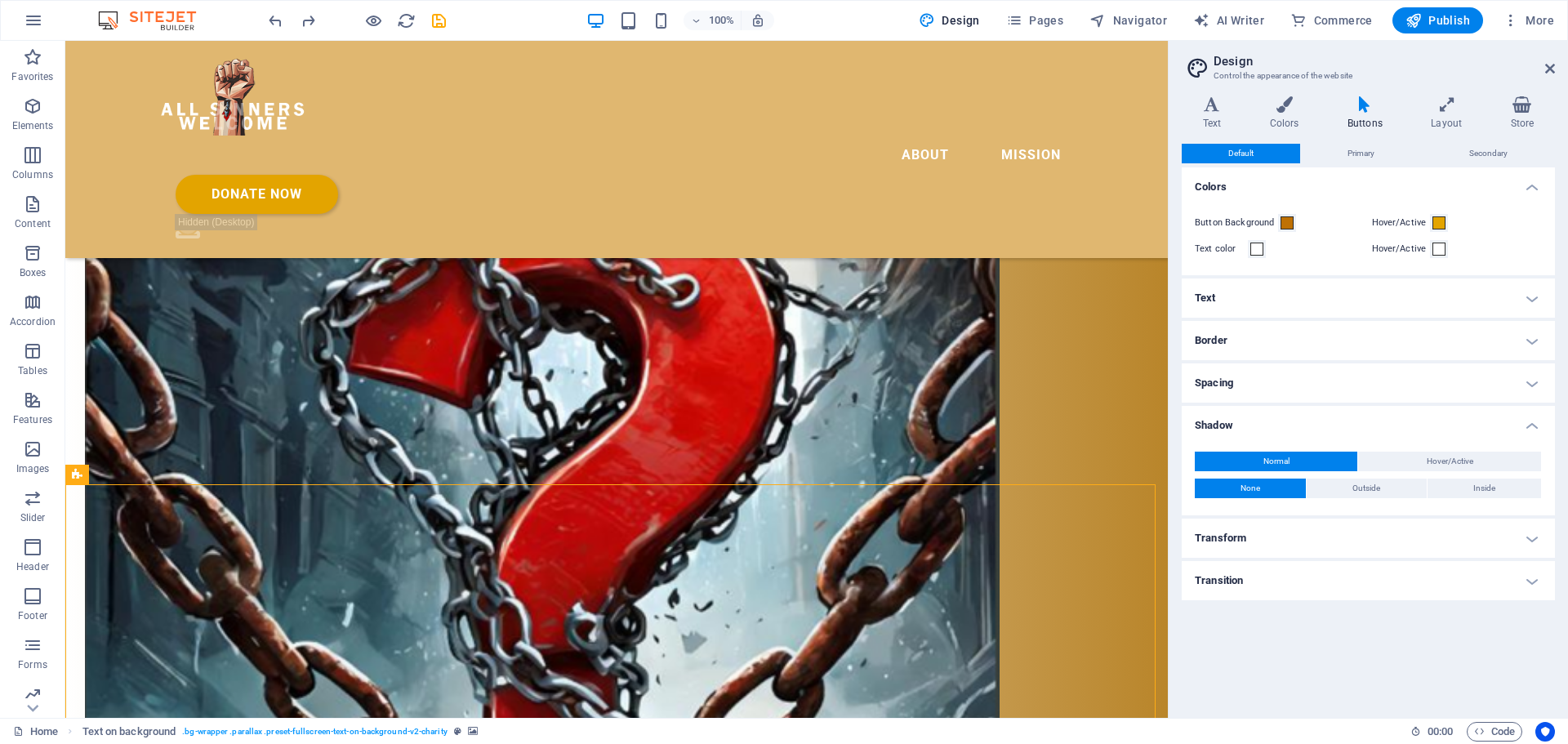
drag, startPoint x: 734, startPoint y: 550, endPoint x: 736, endPoint y: 471, distance: 79.0
click at [736, 471] on div "About Mission Donate Now .fa-secondary{opacity:.4} "I was naked and you clothed…" at bounding box center [616, 652] width 1102 height 7312
click at [736, 428] on div "About Mission Donate Now .fa-secondary{opacity:.4} "I was naked and you clothed…" at bounding box center [616, 652] width 1102 height 7312
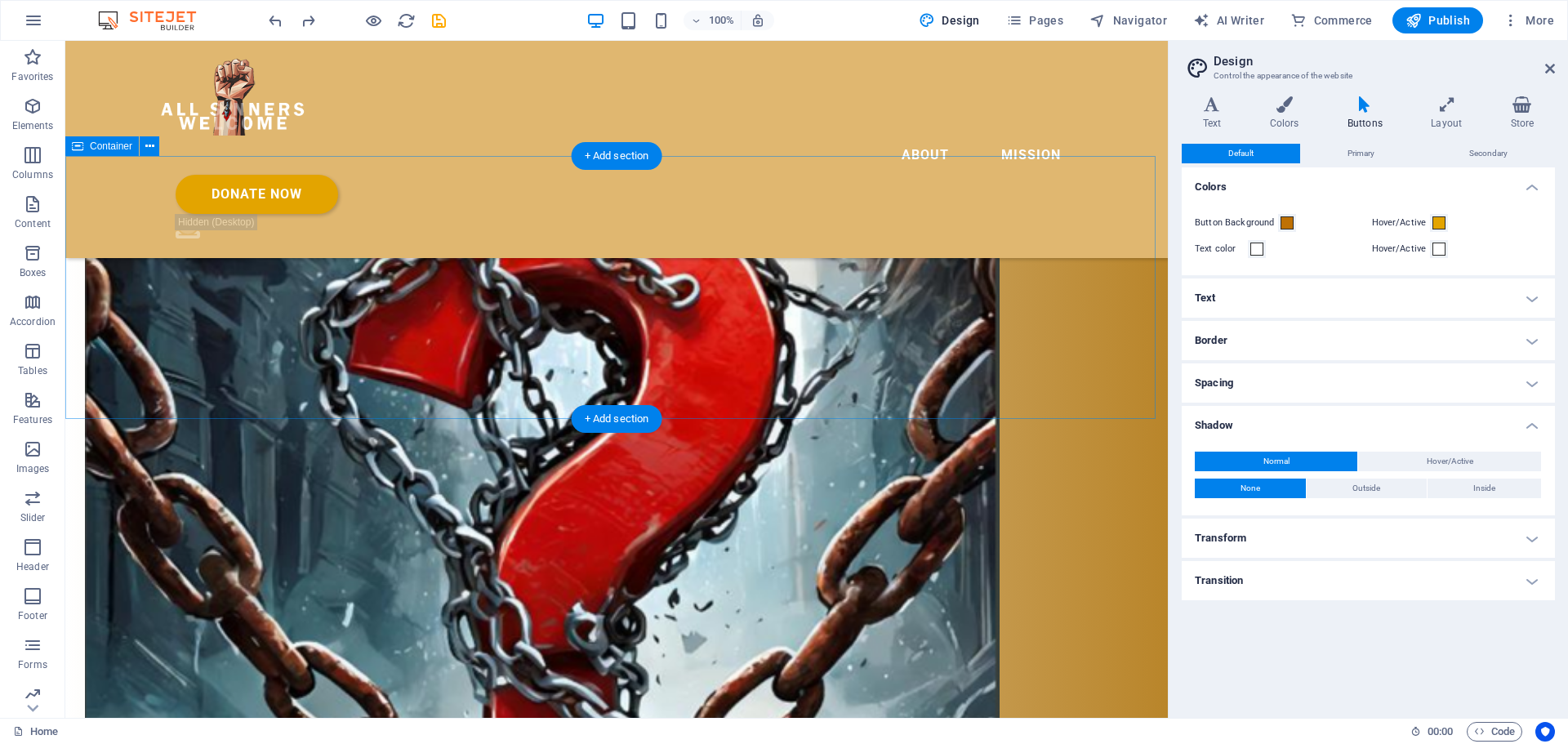
click at [505, 440] on div "About Mission Donate Now .fa-secondary{opacity:.4} "I was naked and you clothed…" at bounding box center [616, 652] width 1102 height 7312
click at [411, 470] on div "About Mission Donate Now .fa-secondary{opacity:.4} "I was naked and you clothed…" at bounding box center [616, 652] width 1102 height 7312
click at [419, 439] on div "About Mission Donate Now .fa-secondary{opacity:.4} "I was naked and you clothed…" at bounding box center [616, 652] width 1102 height 7312
click at [196, 437] on div "About Mission Donate Now .fa-secondary{opacity:.4} "I was naked and you clothed…" at bounding box center [616, 652] width 1102 height 7312
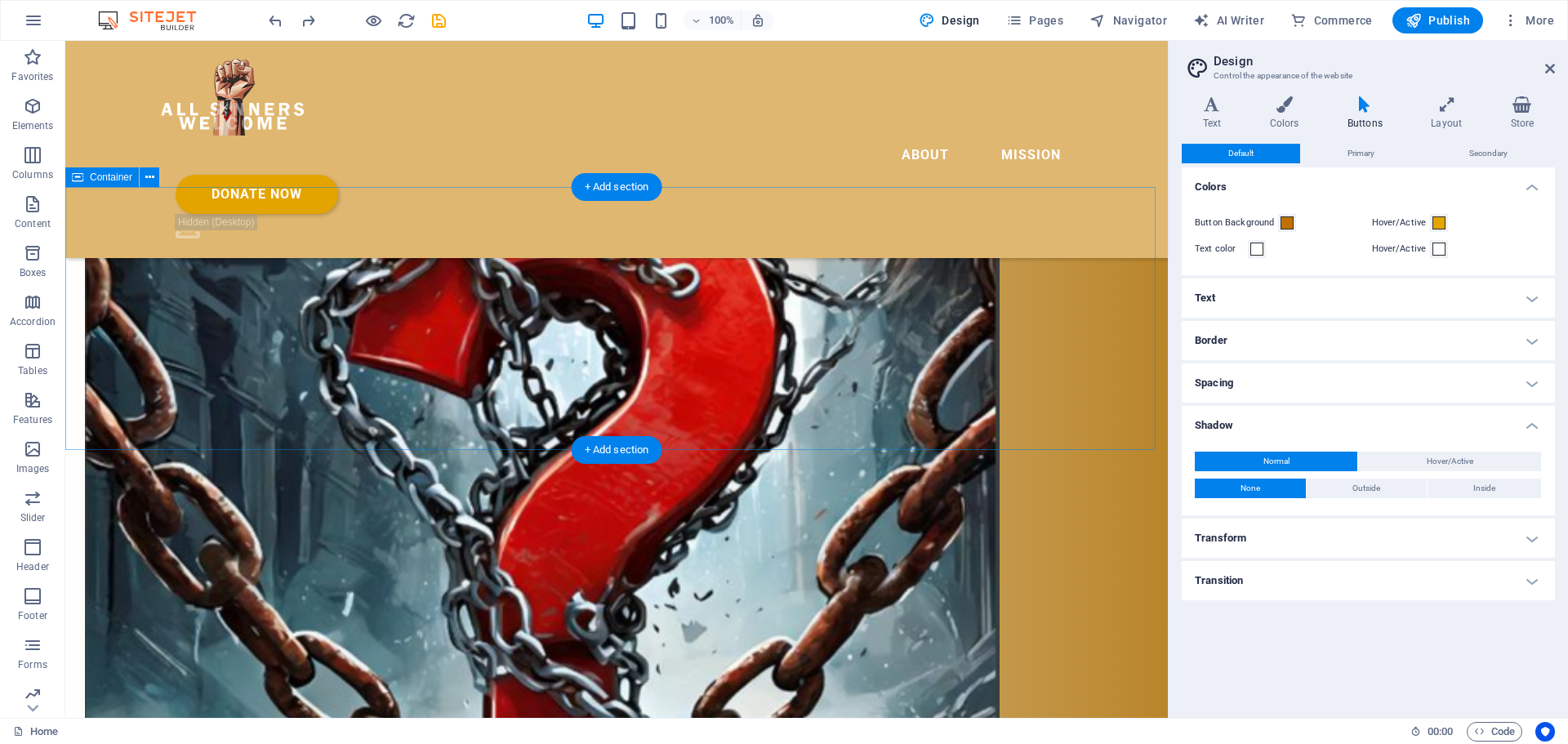
scroll to position [3071, 0]
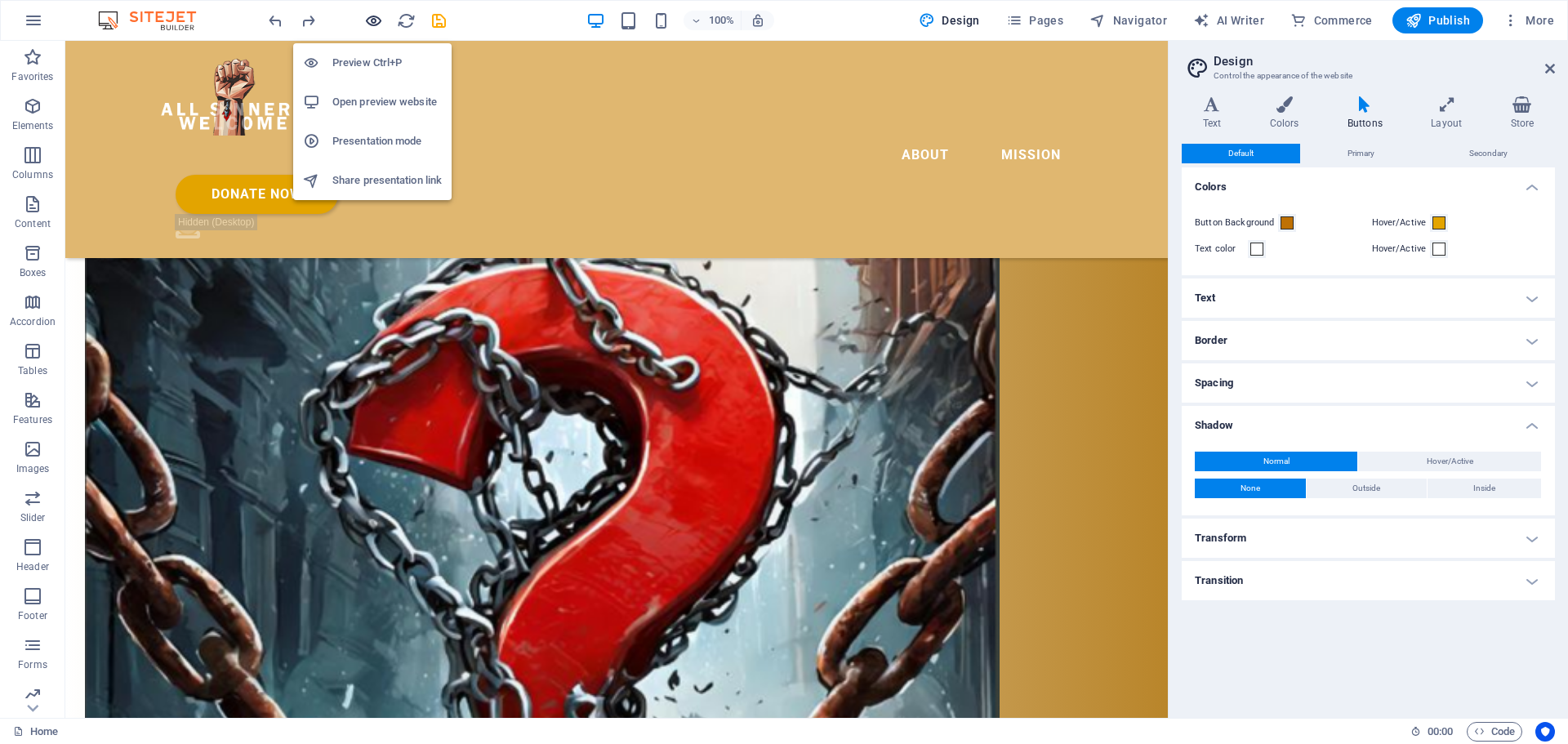
click at [375, 17] on icon "button" at bounding box center [374, 21] width 19 height 19
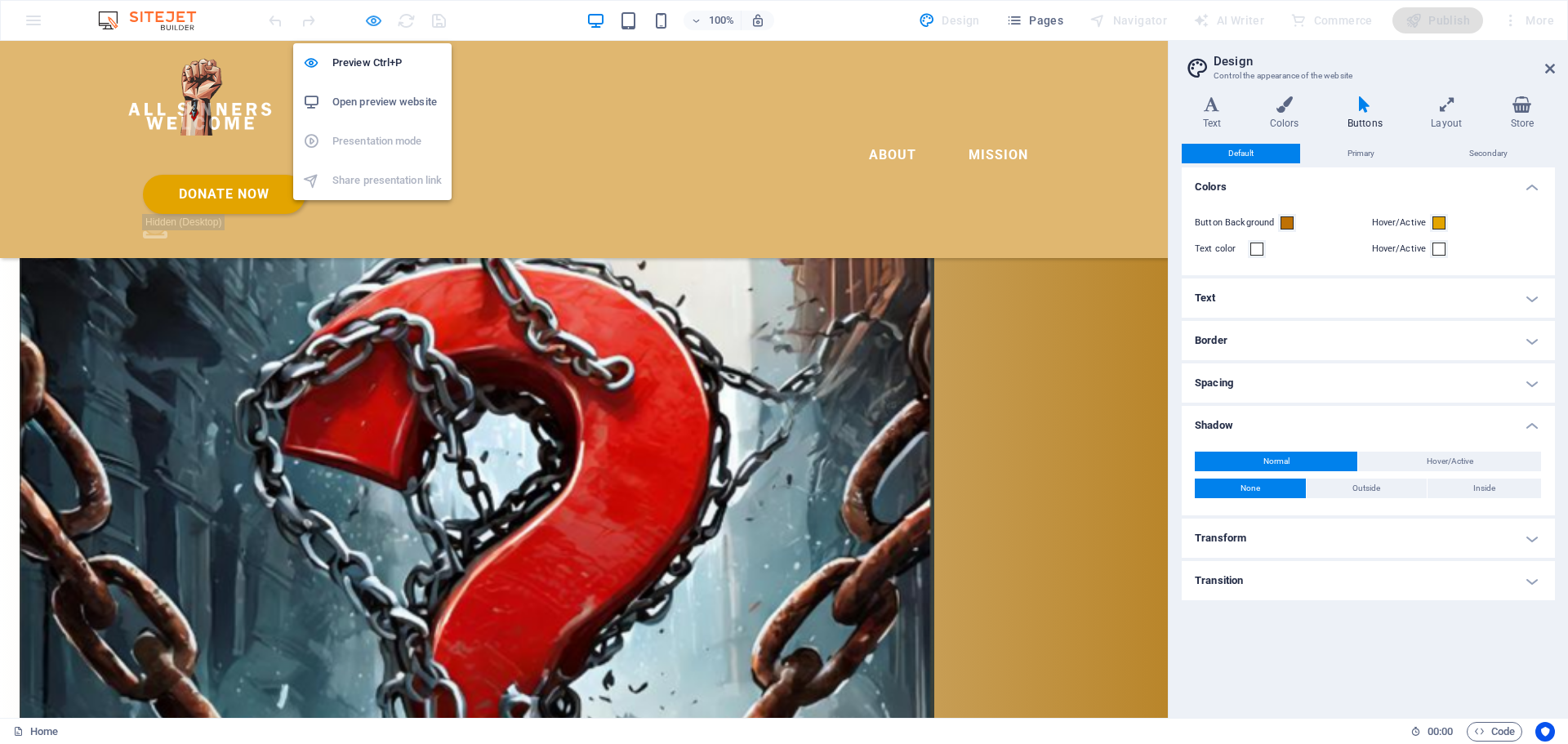
scroll to position [2462, 0]
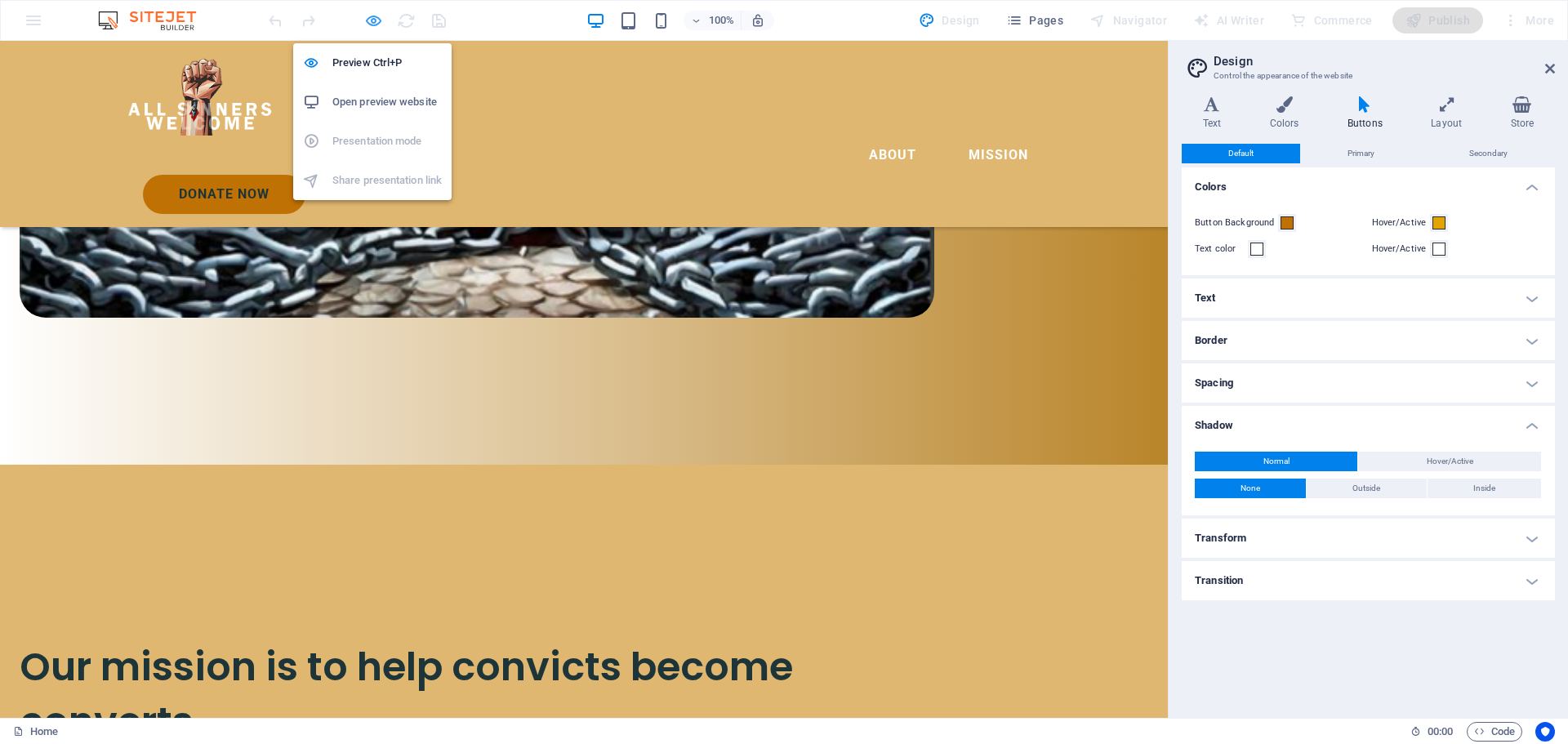
click at [377, 21] on icon "button" at bounding box center [374, 21] width 19 height 19
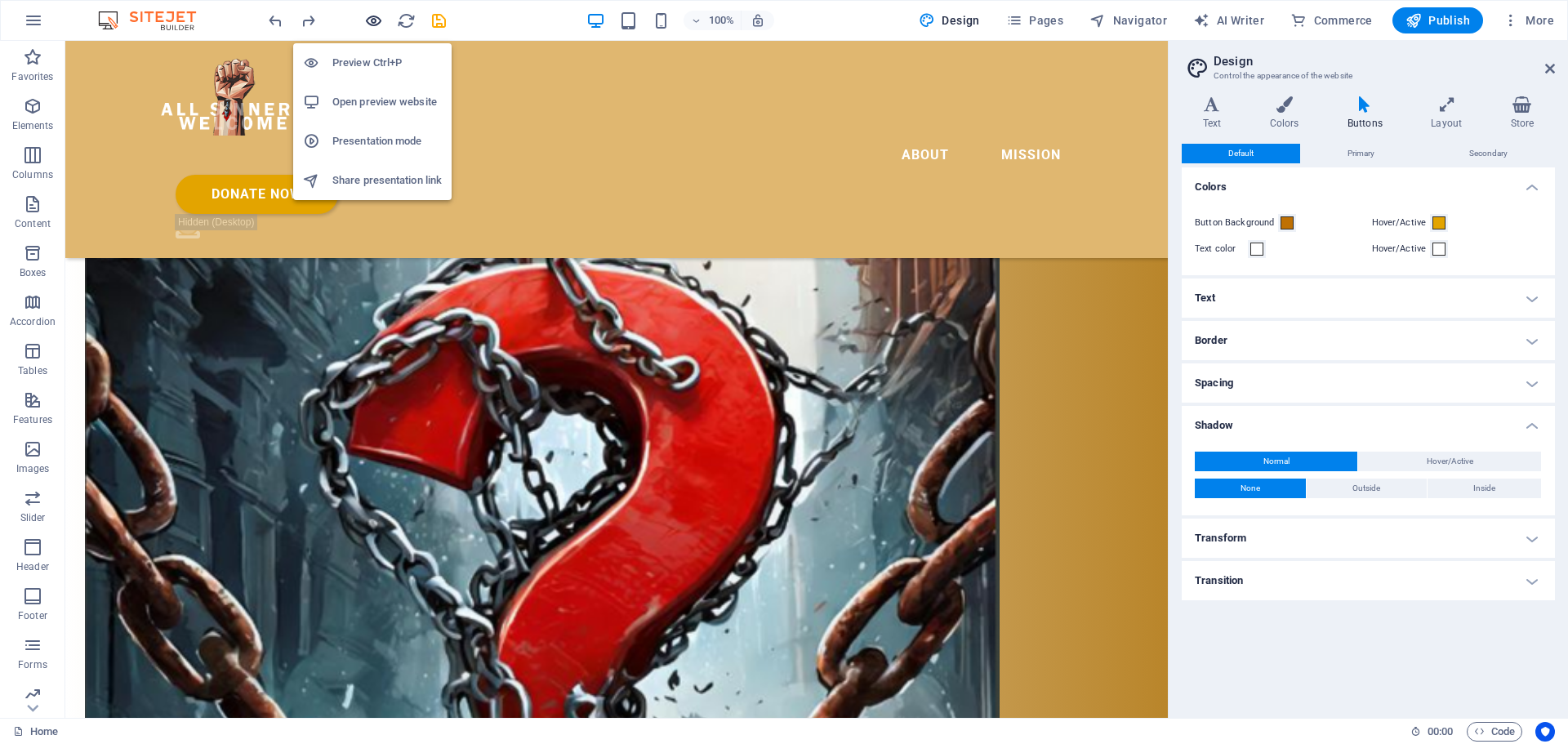
click at [377, 21] on icon "button" at bounding box center [374, 21] width 19 height 19
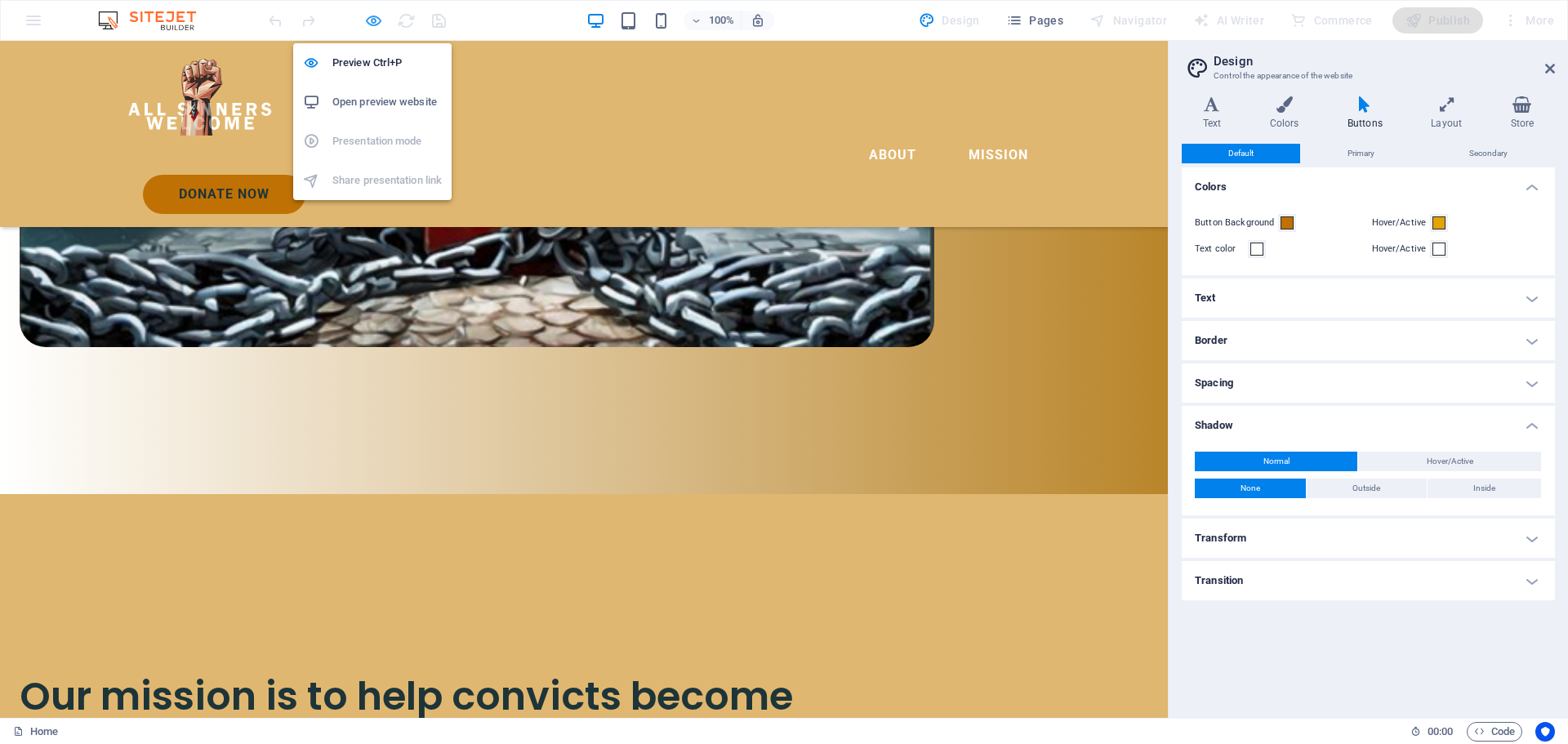
scroll to position [2462, 0]
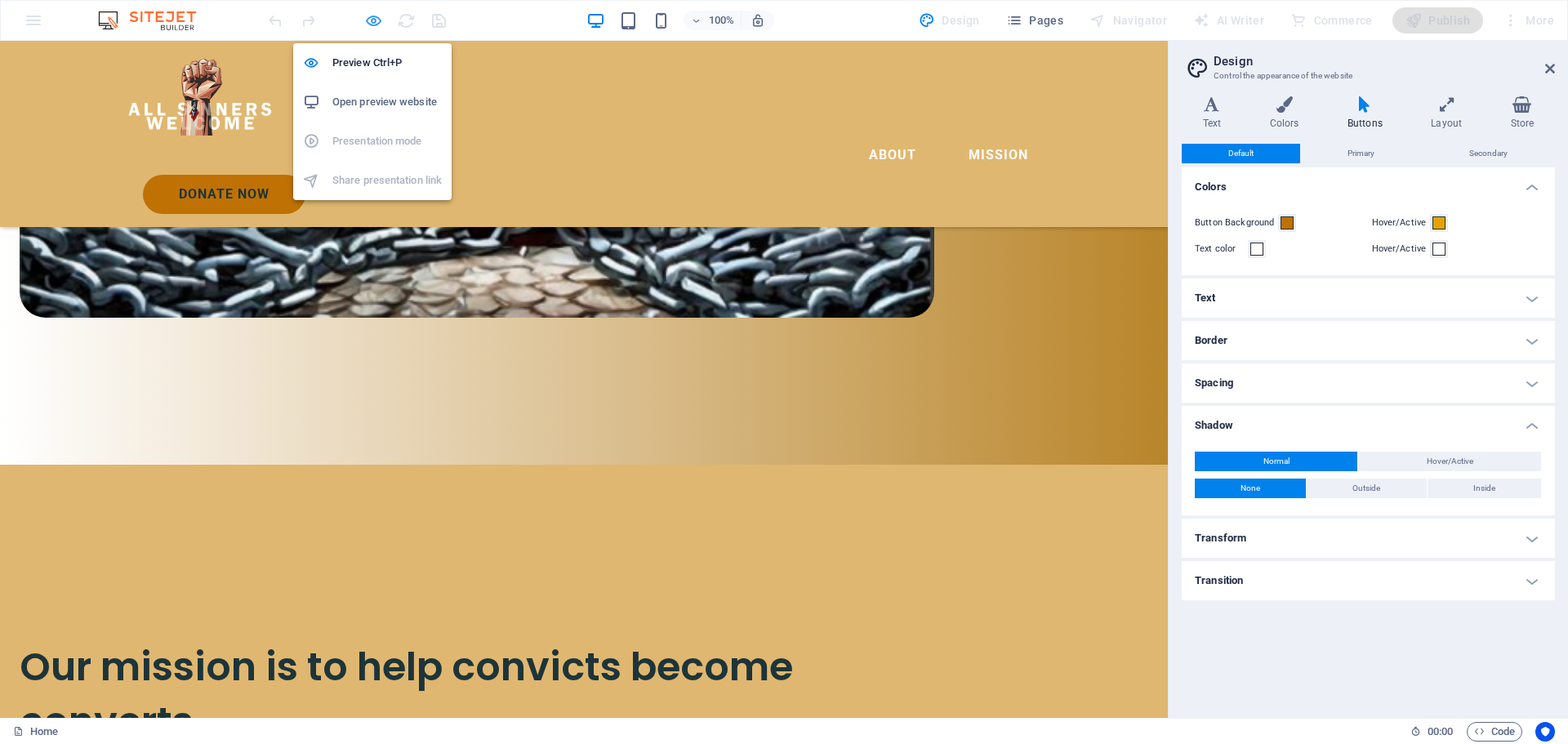
click at [376, 20] on icon "button" at bounding box center [374, 21] width 19 height 19
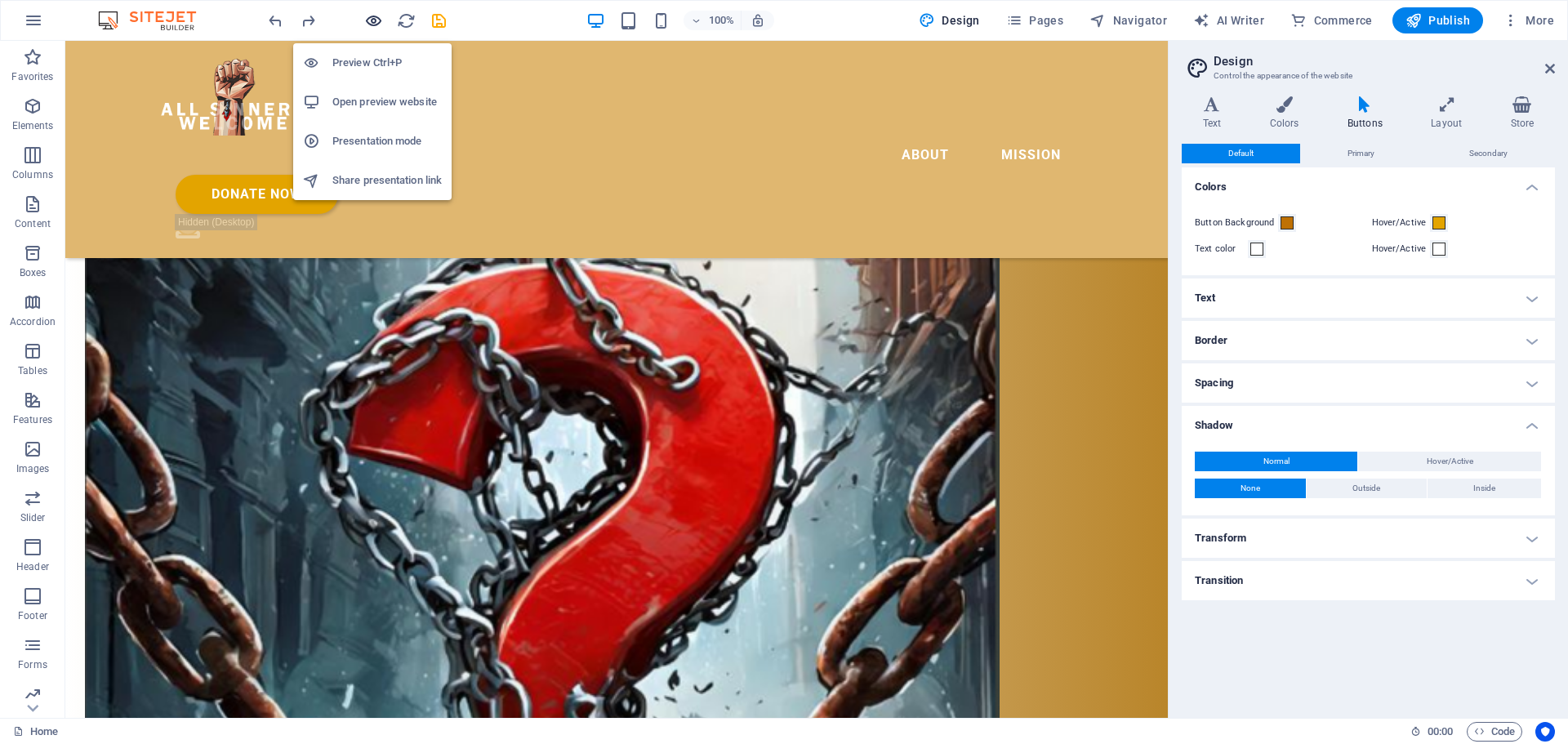
click at [376, 20] on icon "button" at bounding box center [374, 21] width 19 height 19
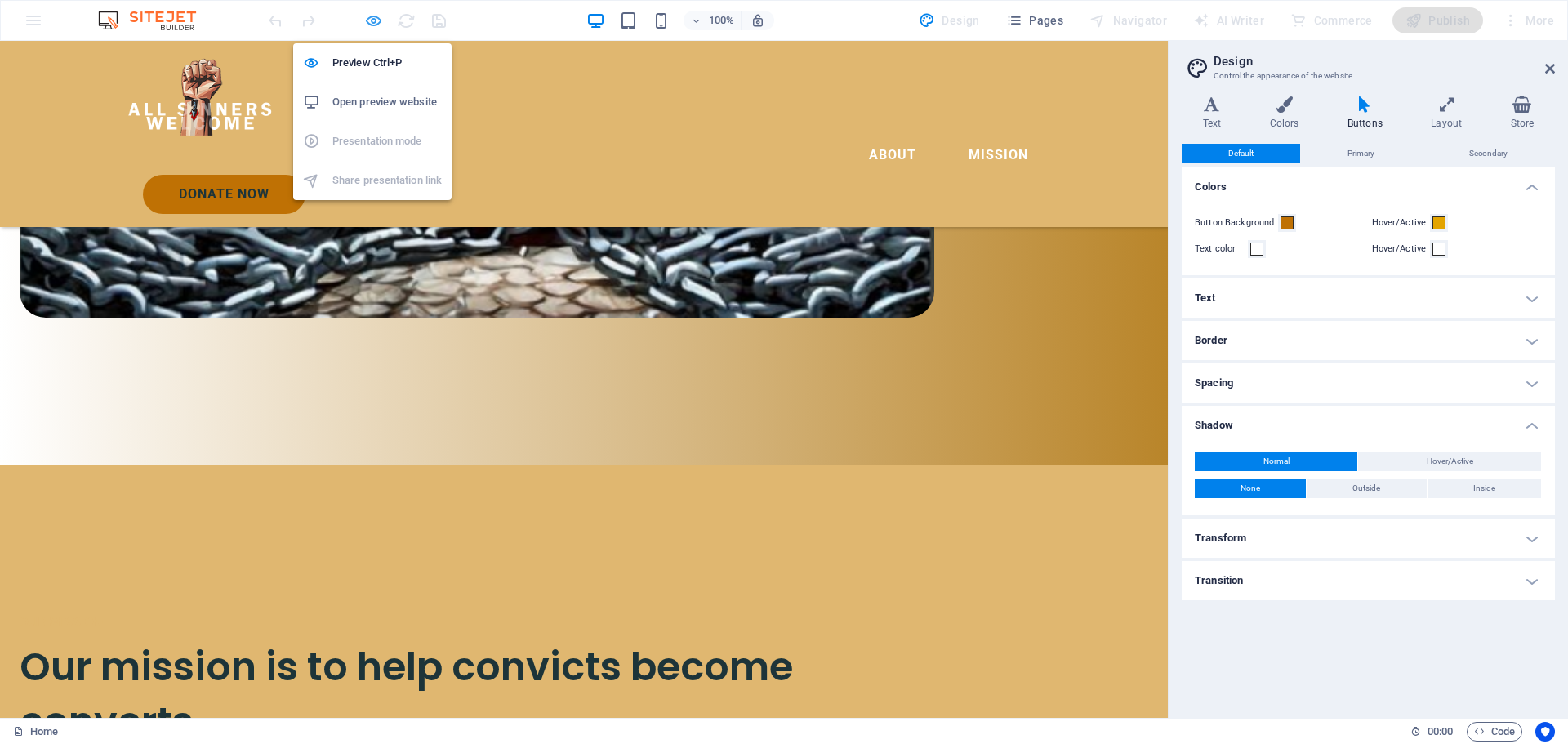
click at [376, 20] on icon "button" at bounding box center [374, 21] width 19 height 19
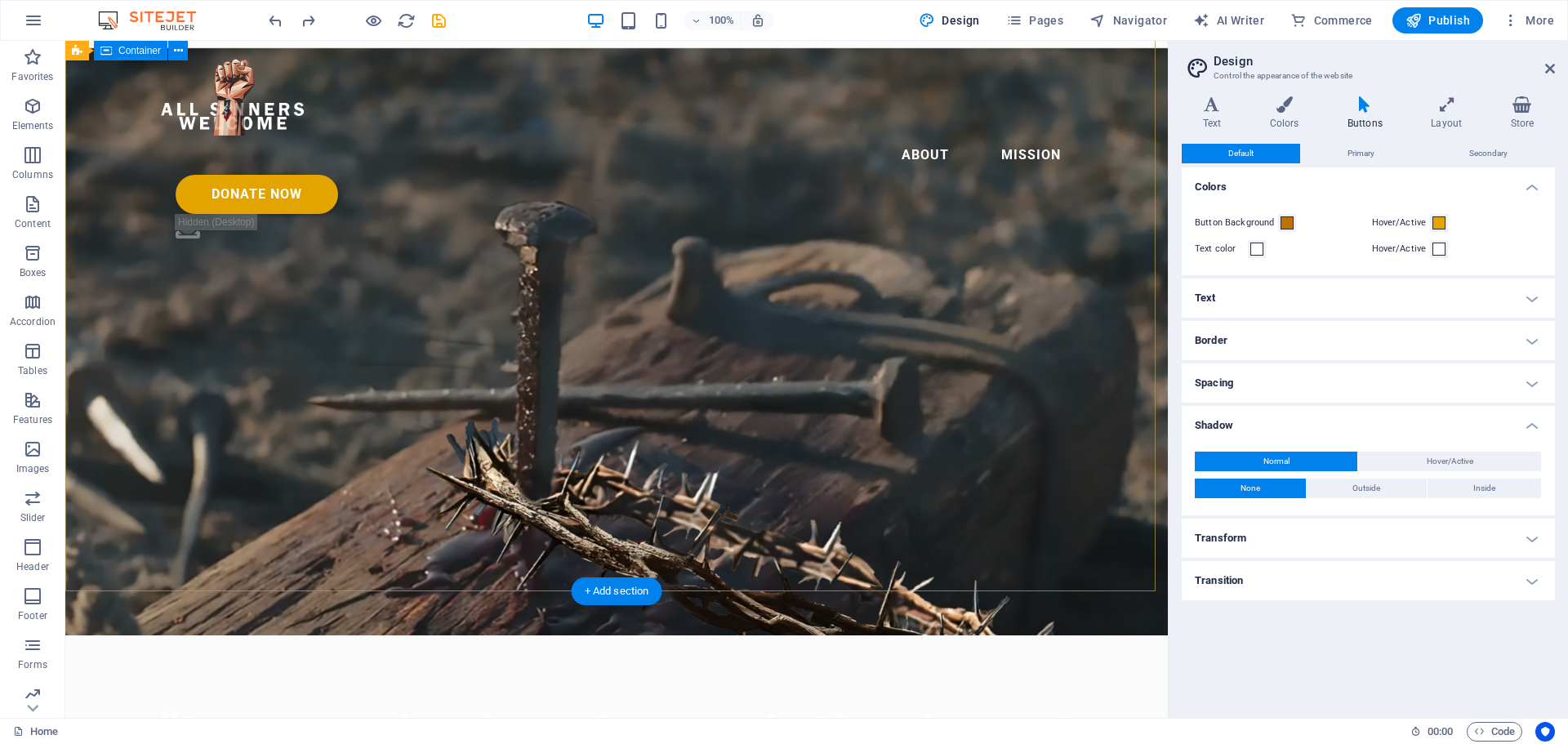
scroll to position [0, 0]
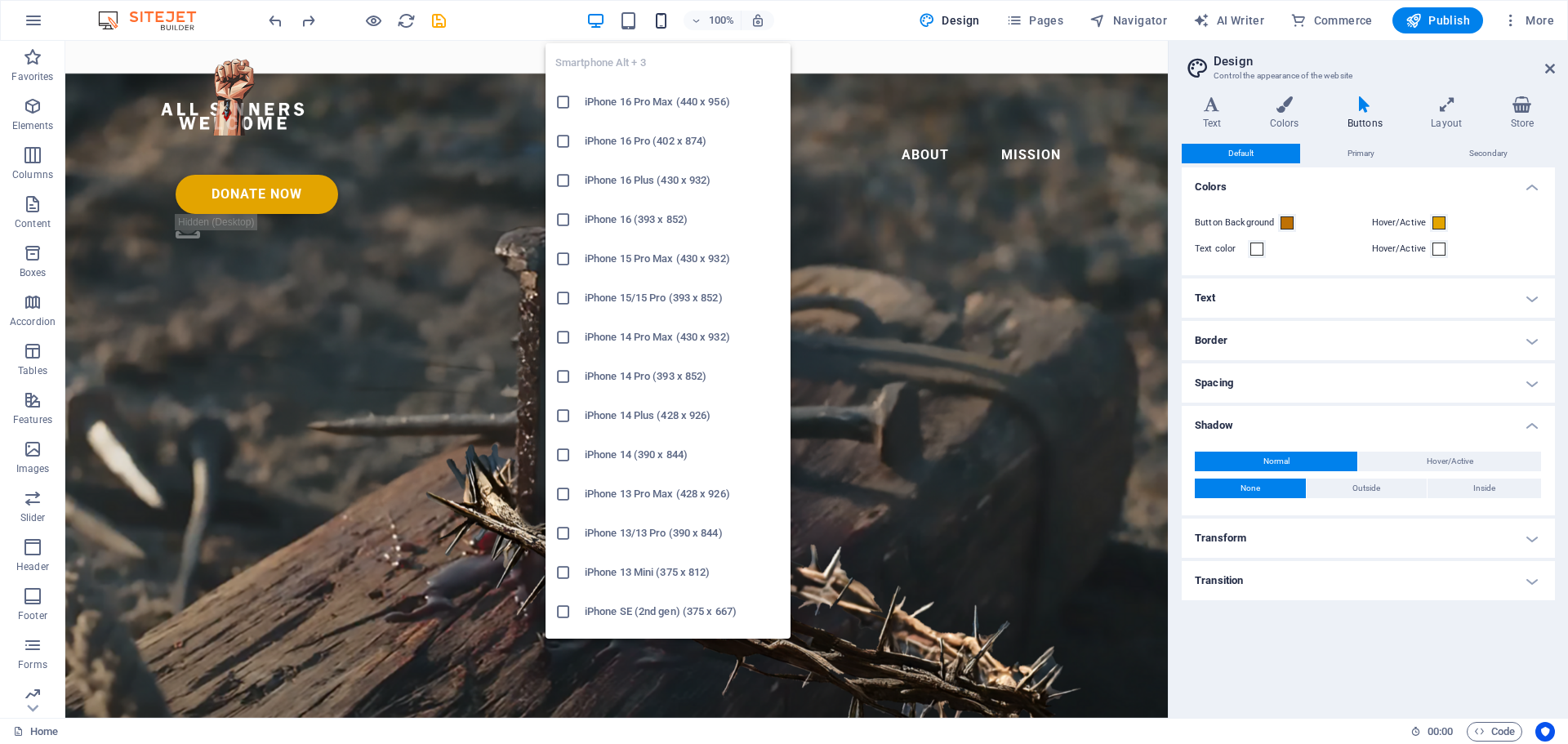
click at [664, 18] on icon "button" at bounding box center [661, 21] width 19 height 19
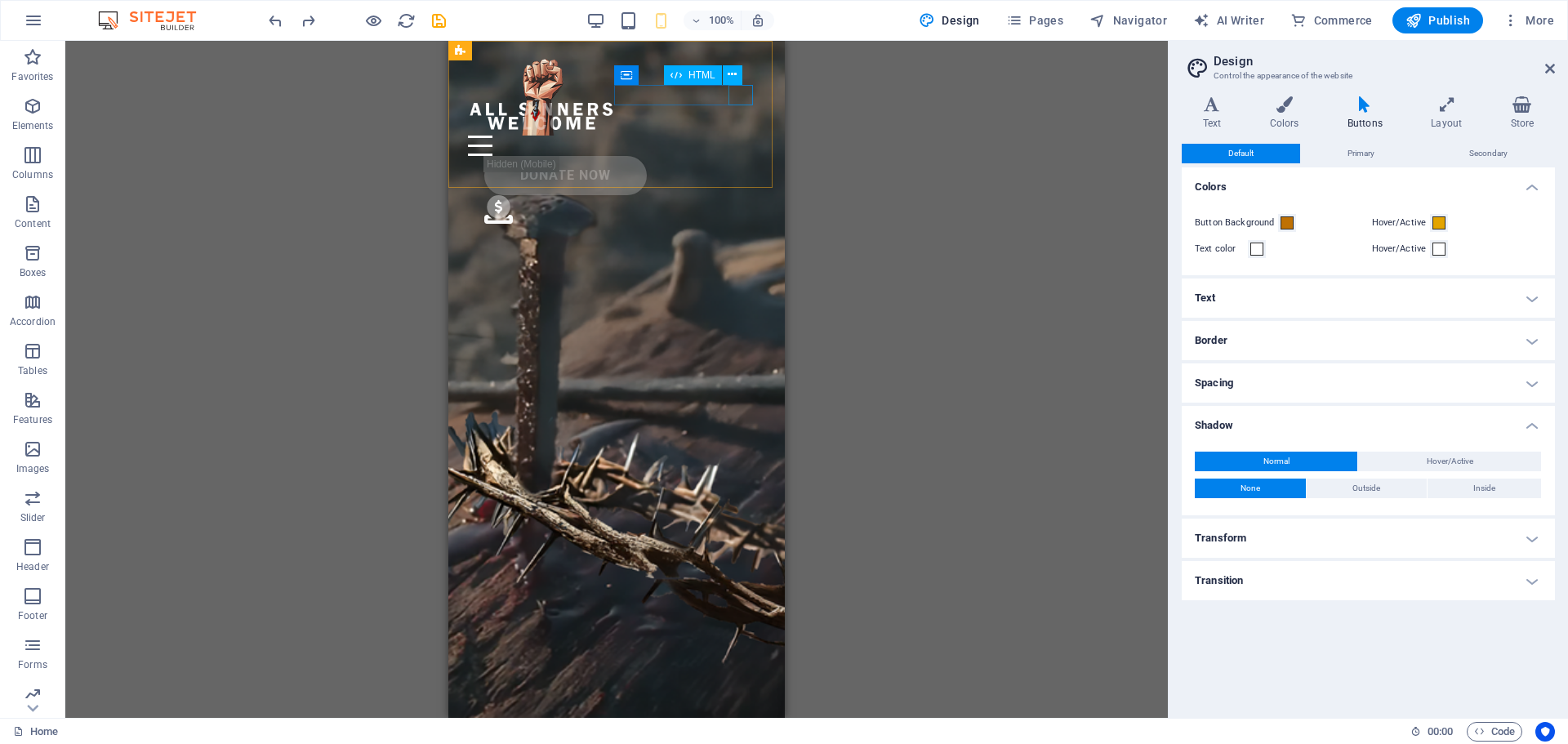
click at [741, 136] on div at bounding box center [617, 145] width 298 height 20
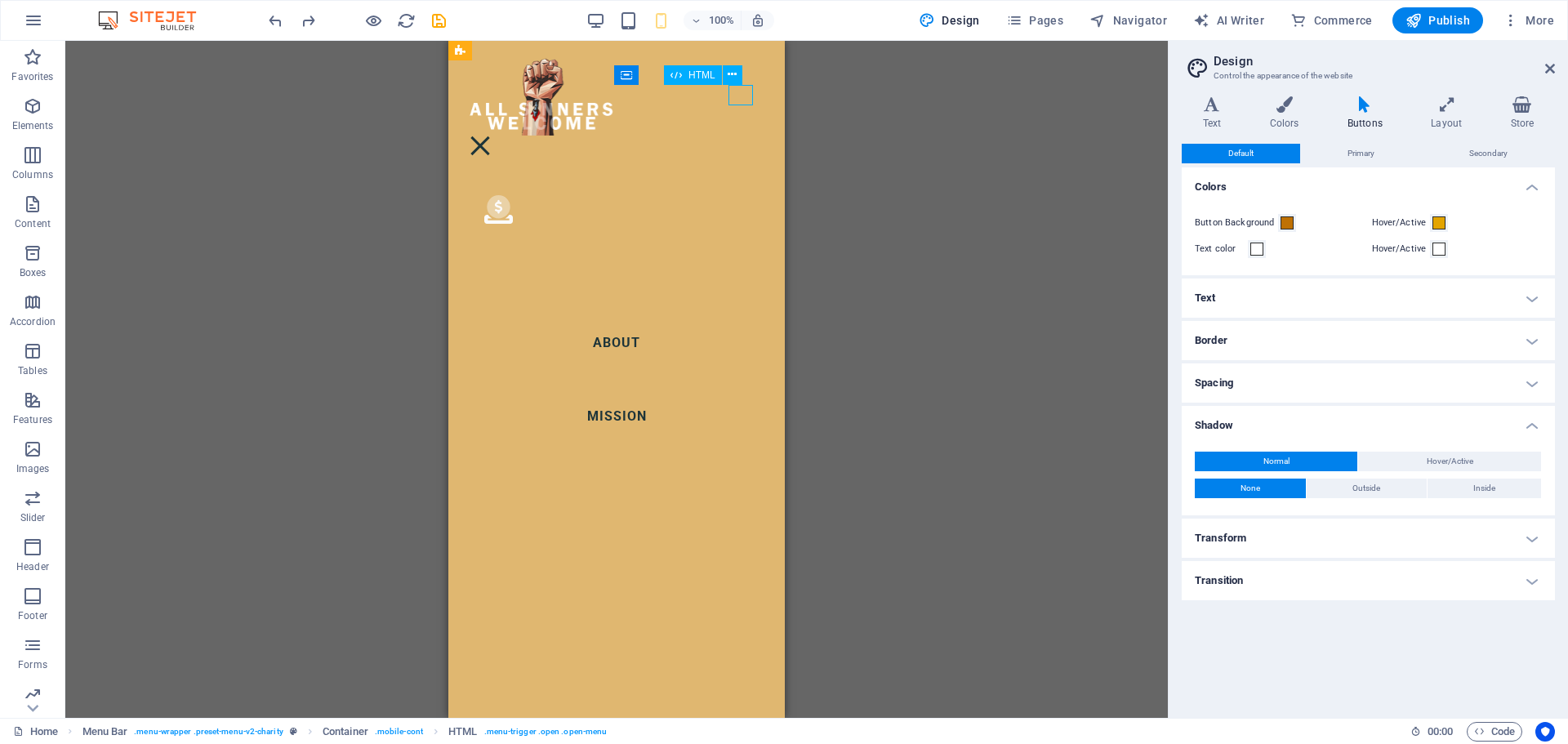
click at [741, 136] on div at bounding box center [617, 145] width 298 height 20
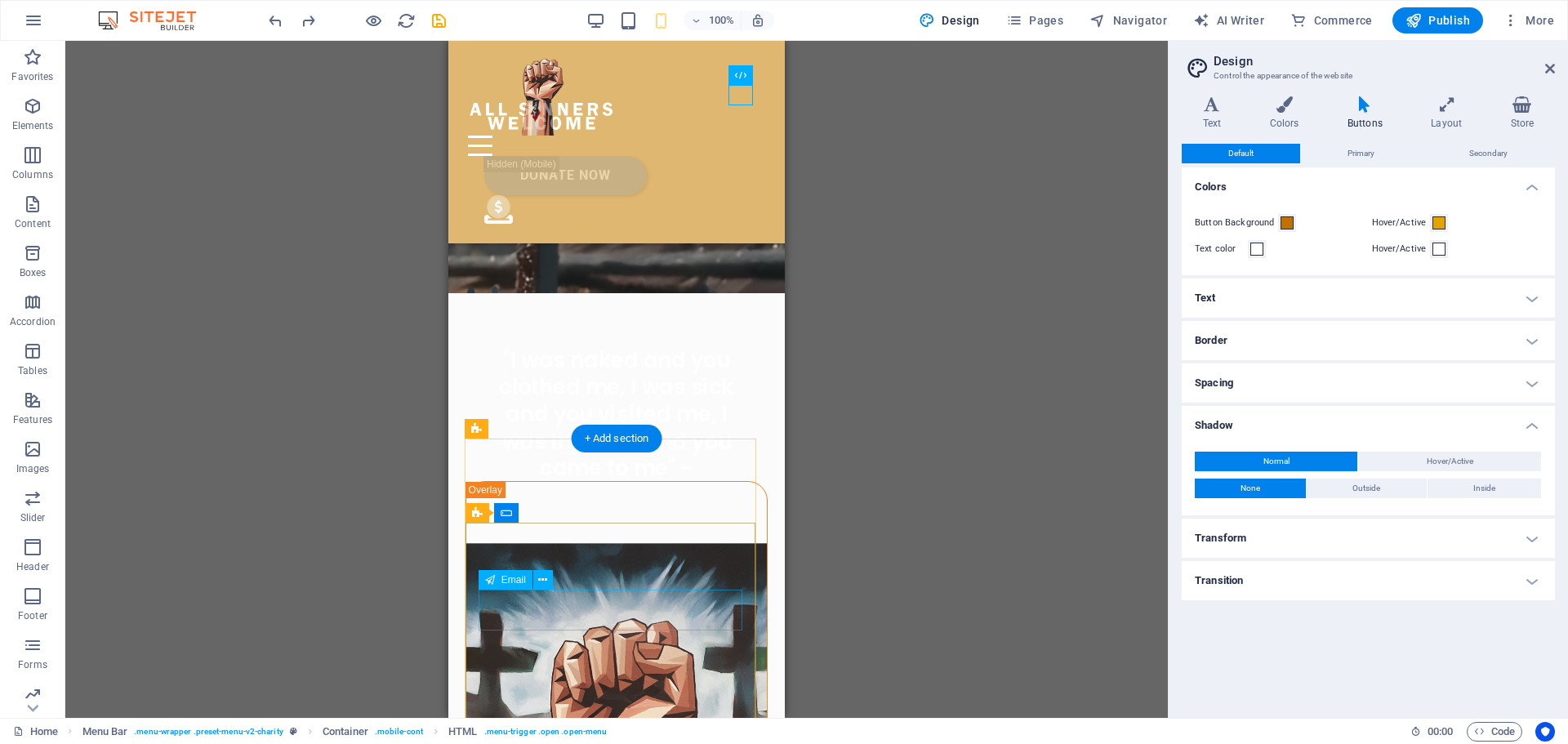
scroll to position [408, 0]
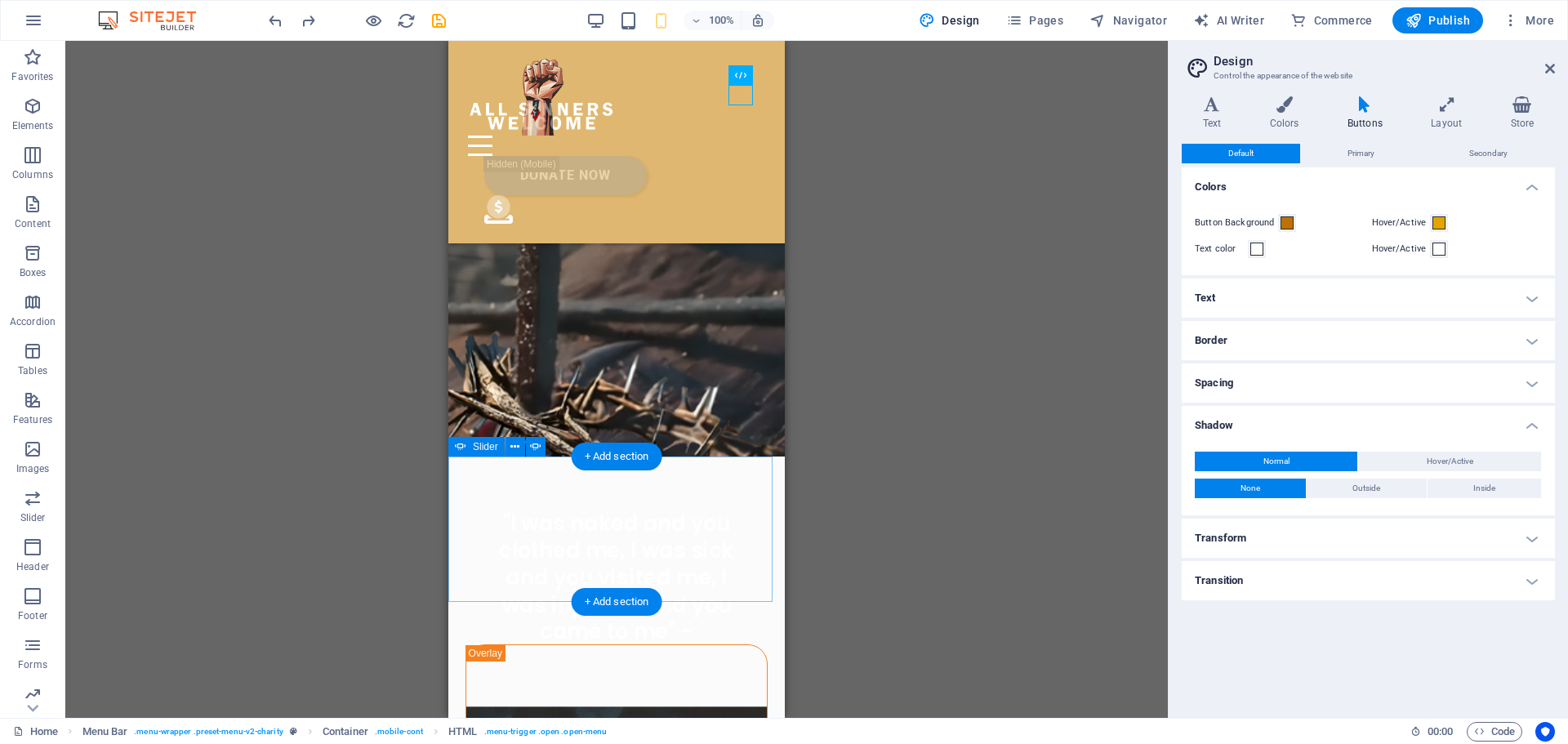
click at [448, 638] on button "button" at bounding box center [448, 638] width 0 height 0
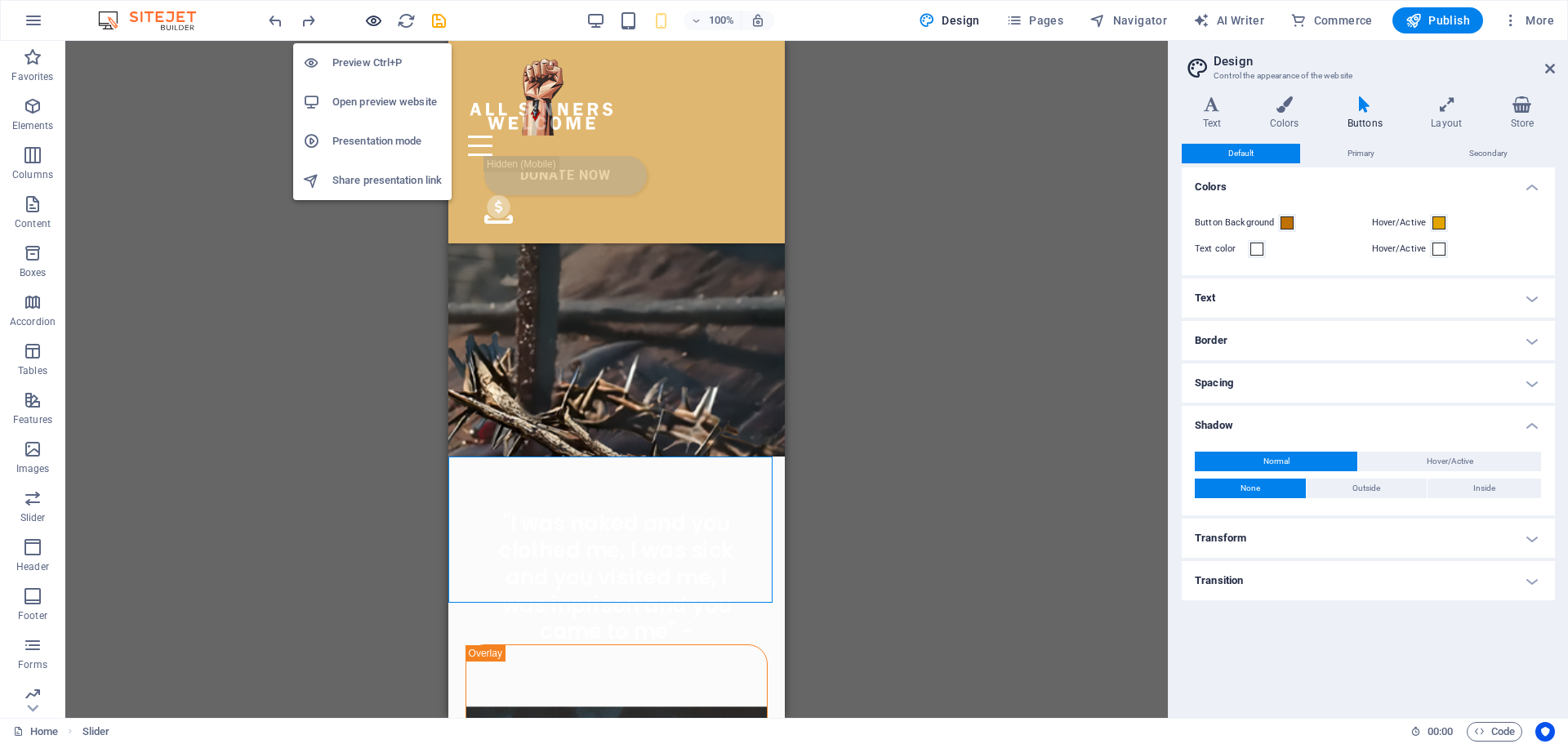
click at [376, 18] on icon "button" at bounding box center [374, 21] width 19 height 19
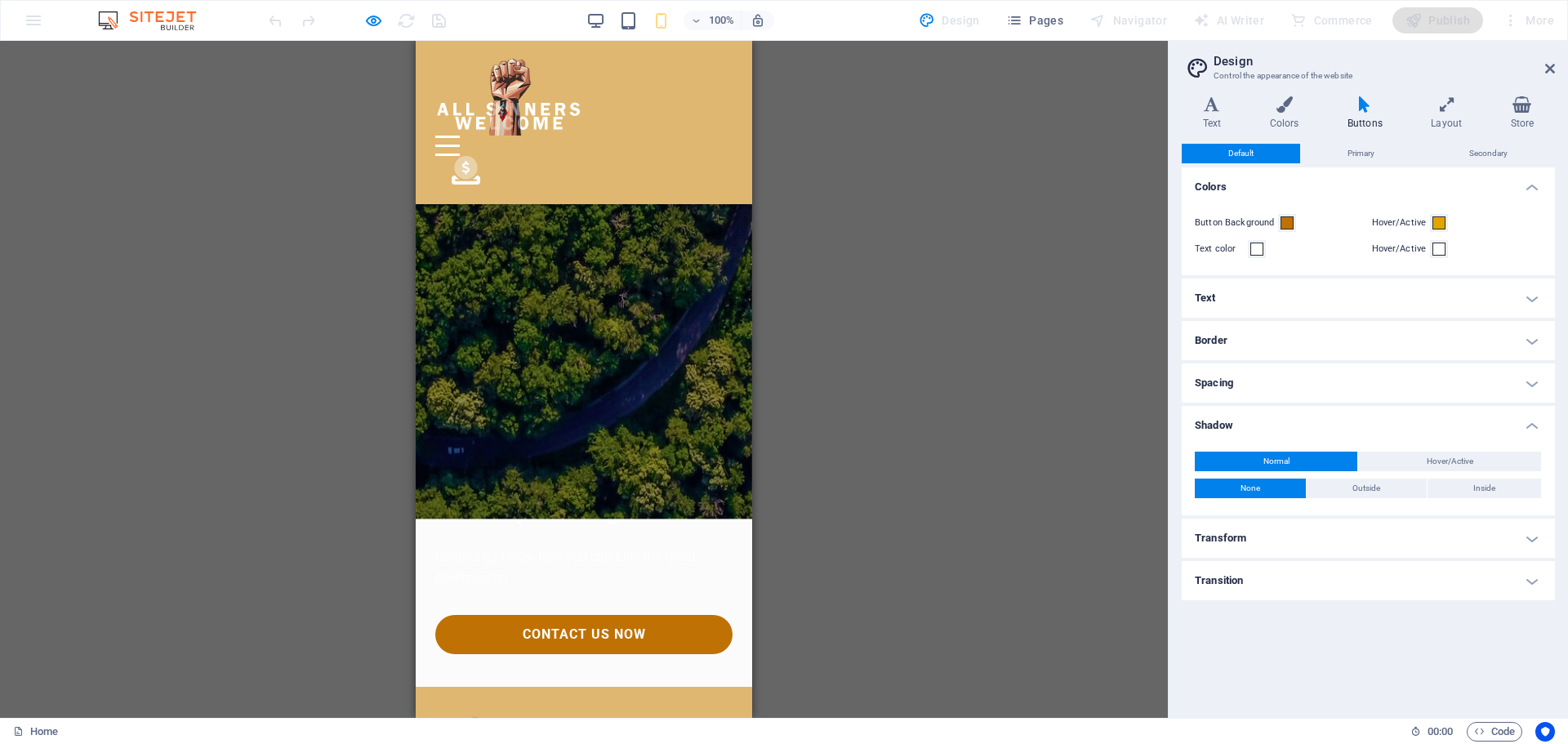
scroll to position [2889, 0]
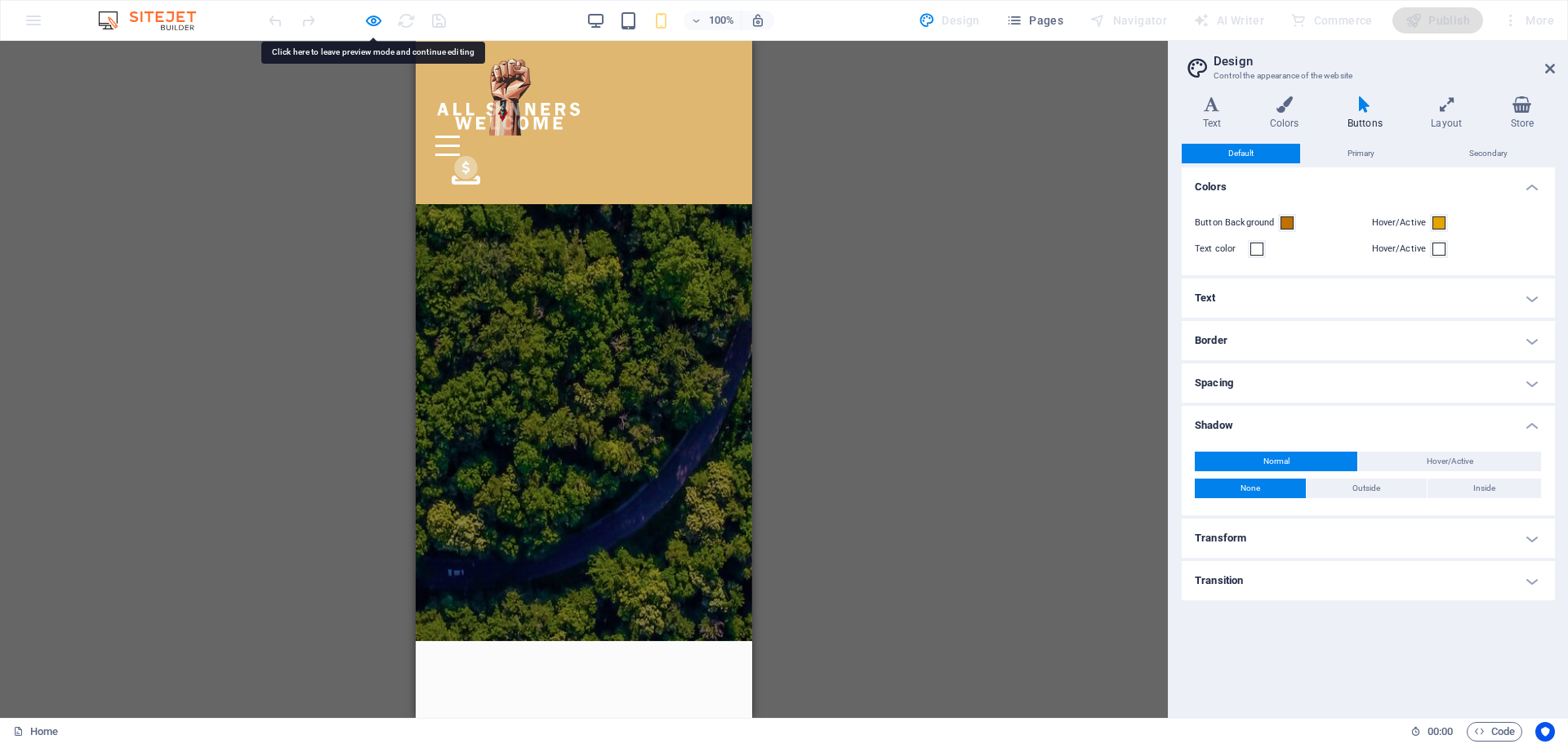
scroll to position [2564, 0]
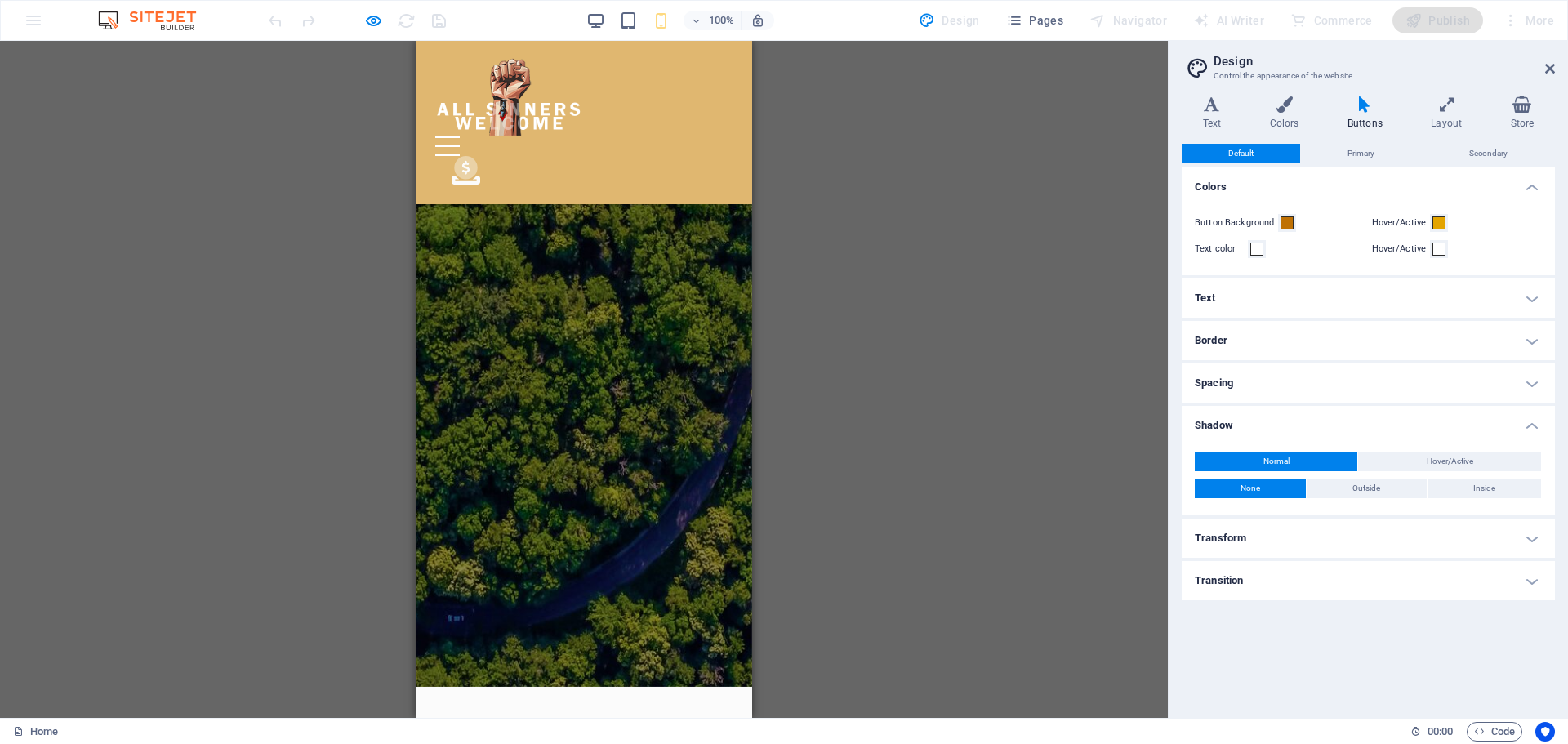
click at [459, 136] on div at bounding box center [447, 145] width 24 height 20
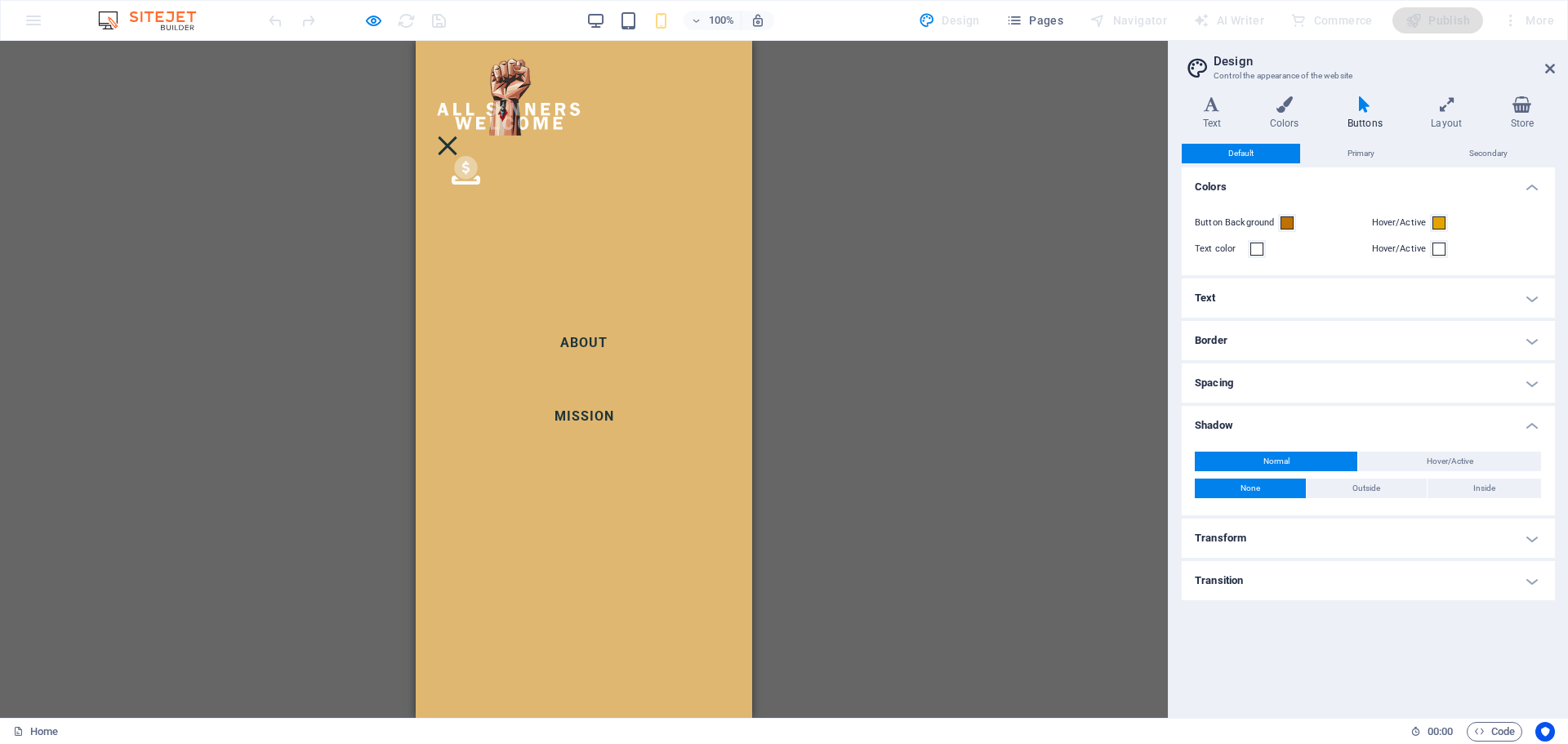
click at [477, 156] on icon at bounding box center [466, 167] width 23 height 23
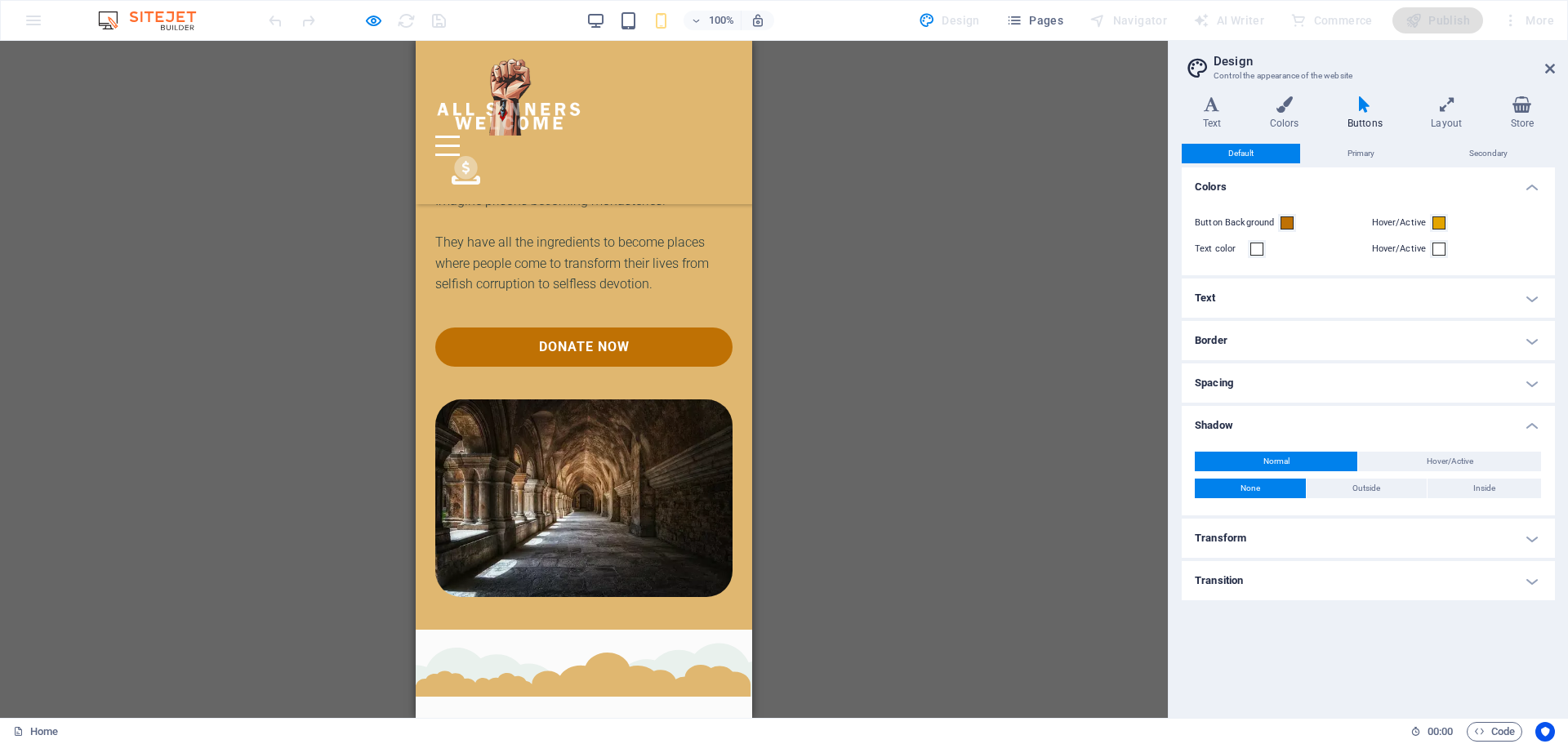
scroll to position [2564, 0]
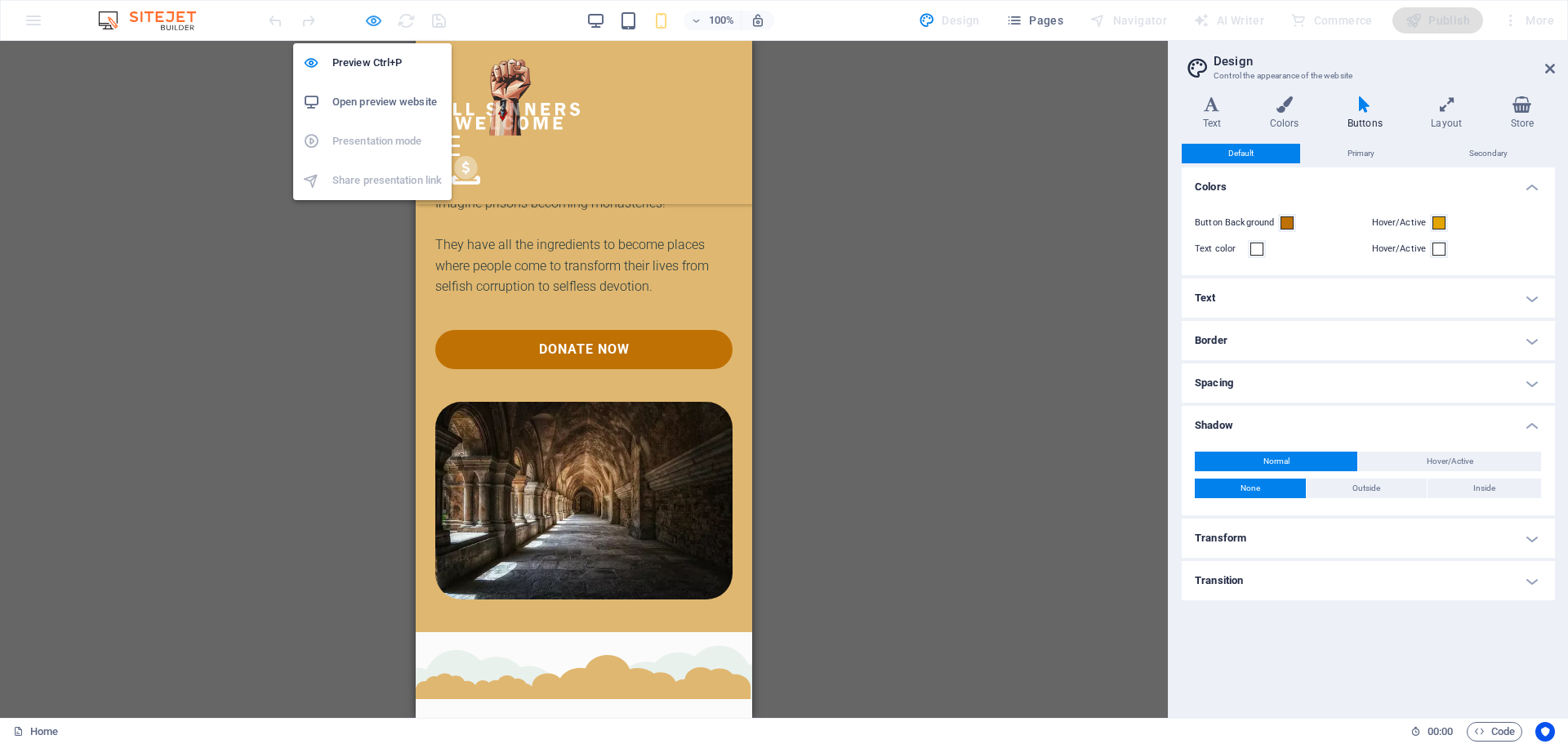
click at [372, 16] on icon "button" at bounding box center [374, 21] width 19 height 19
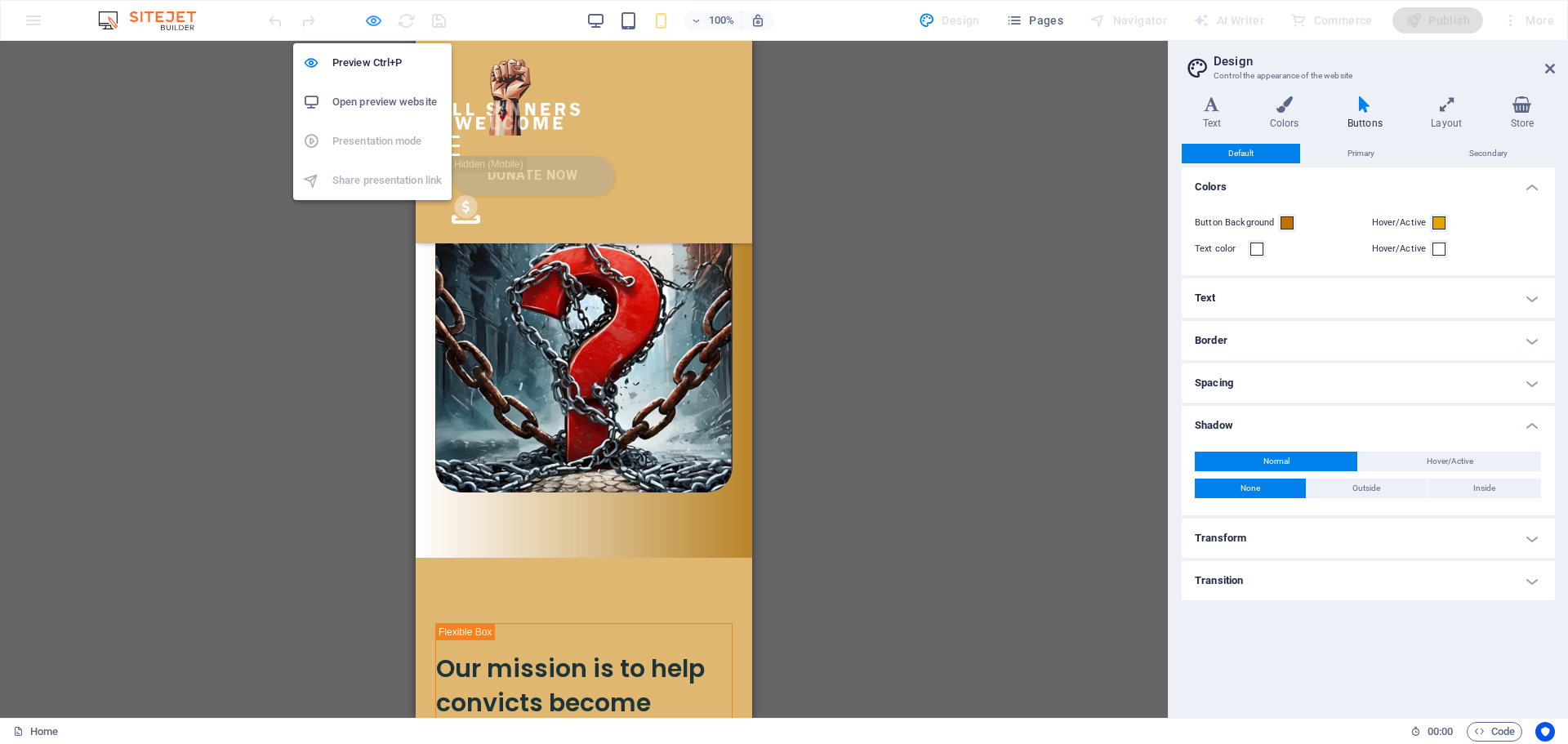
scroll to position [3143, 0]
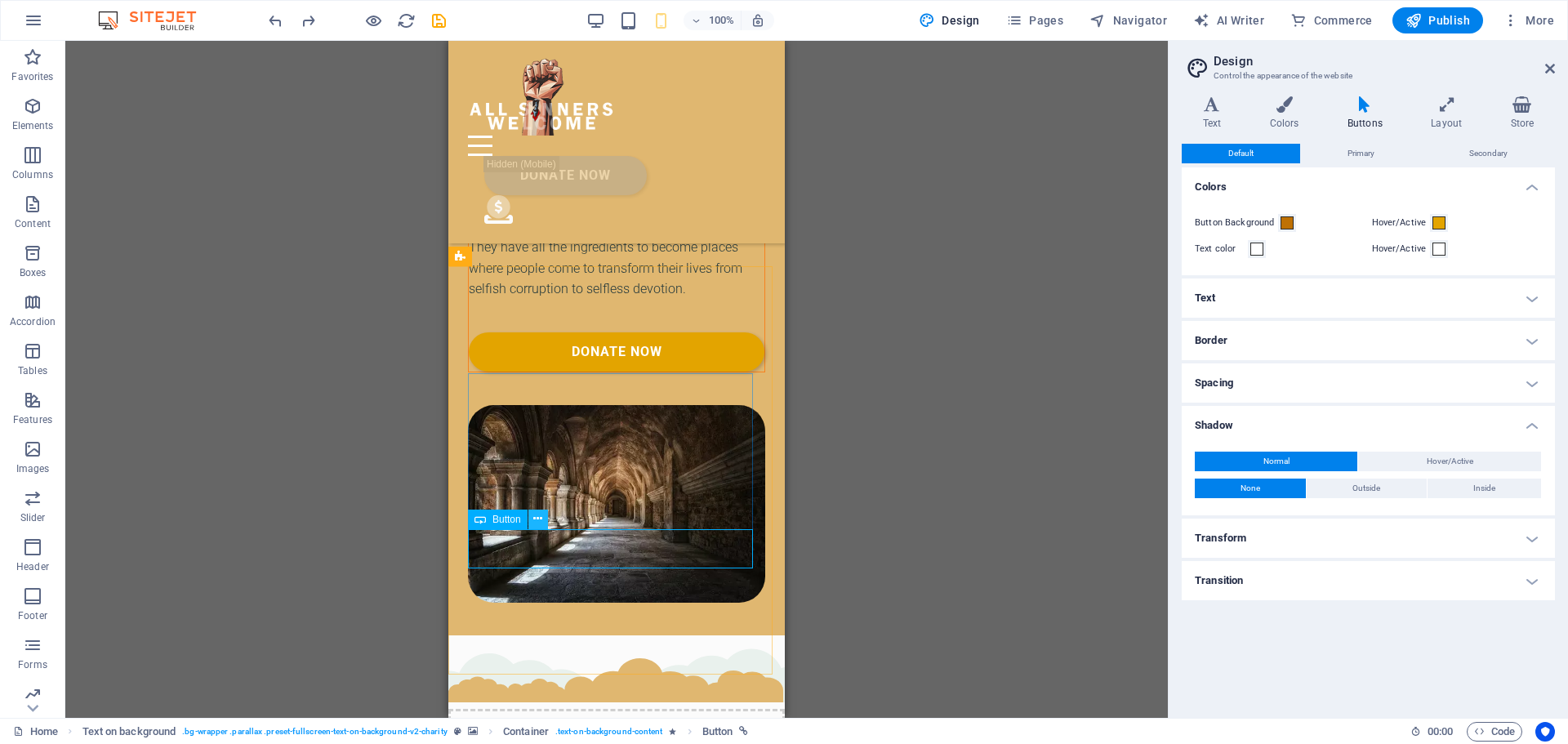
click at [536, 522] on icon at bounding box center [538, 519] width 9 height 17
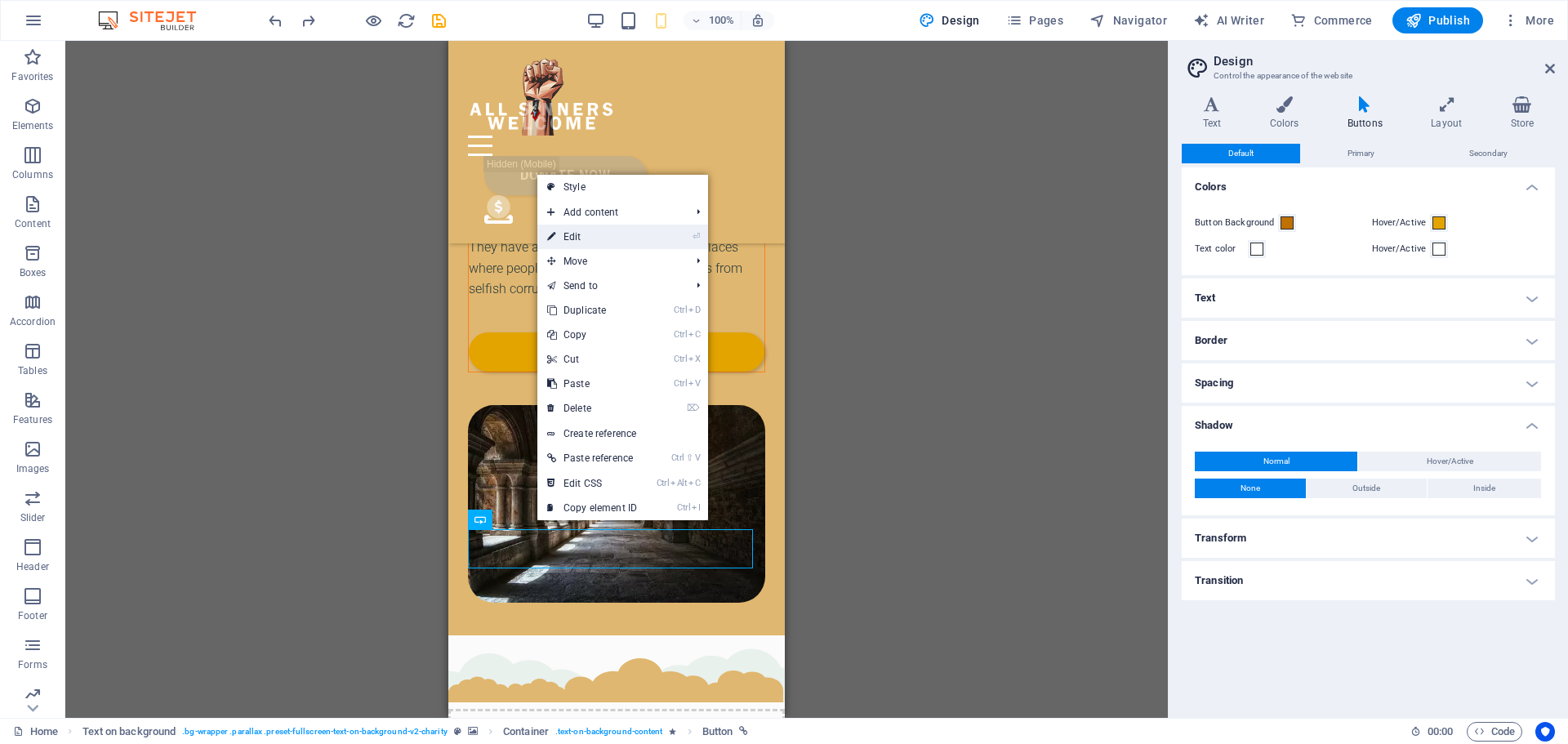
click at [647, 228] on link "⏎ Edit" at bounding box center [592, 237] width 110 height 24
select select "%"
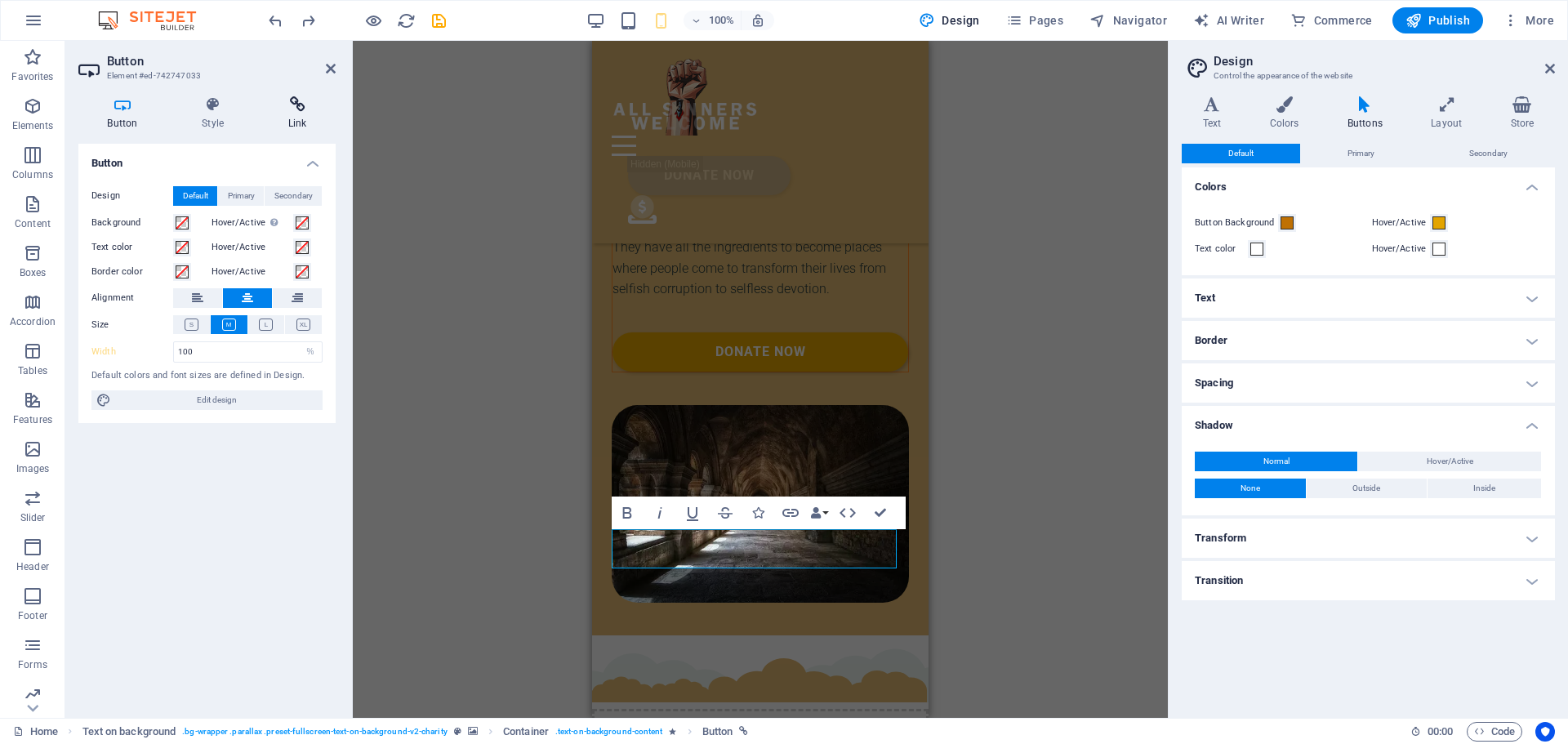
click at [298, 108] on icon at bounding box center [297, 104] width 77 height 17
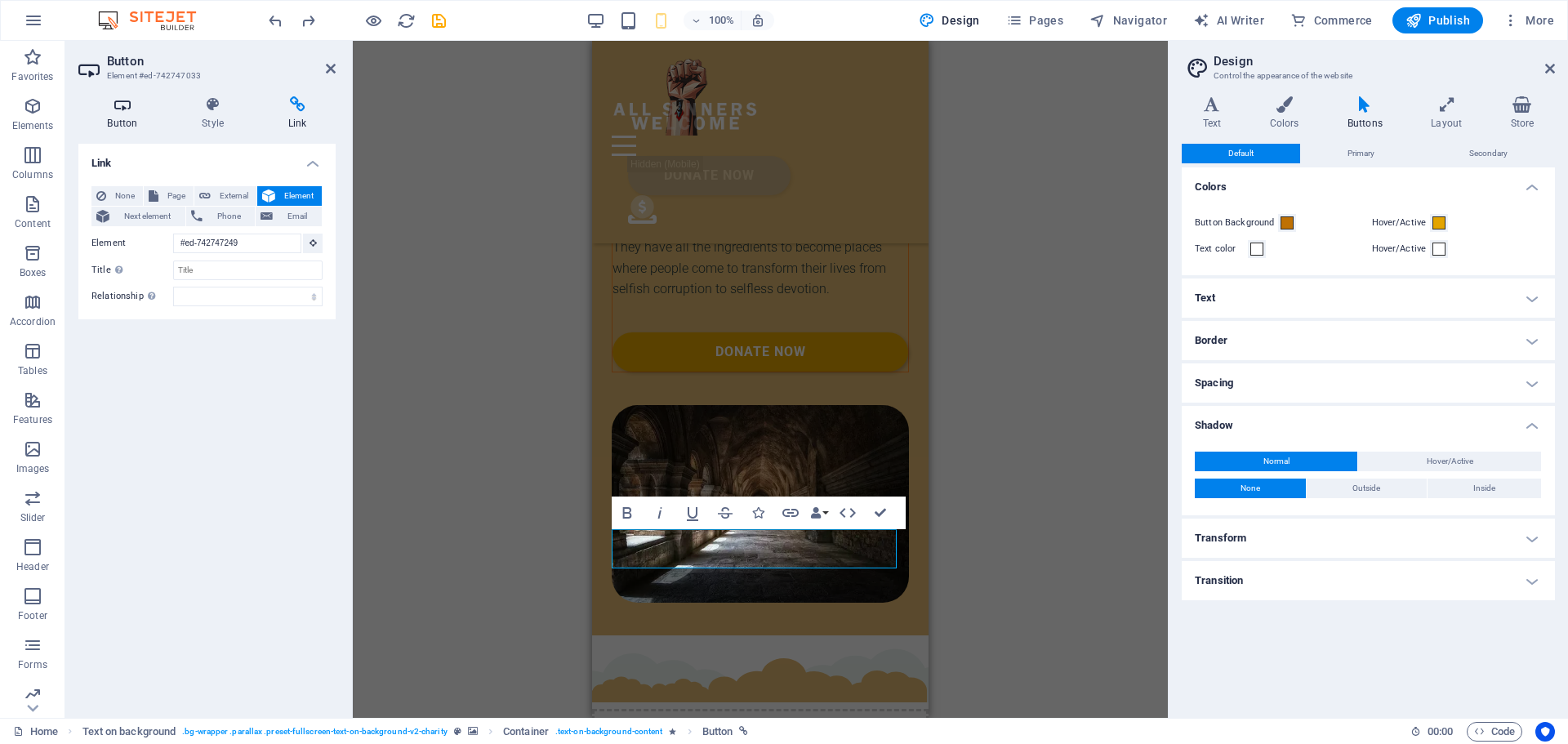
click at [131, 108] on icon at bounding box center [122, 104] width 88 height 17
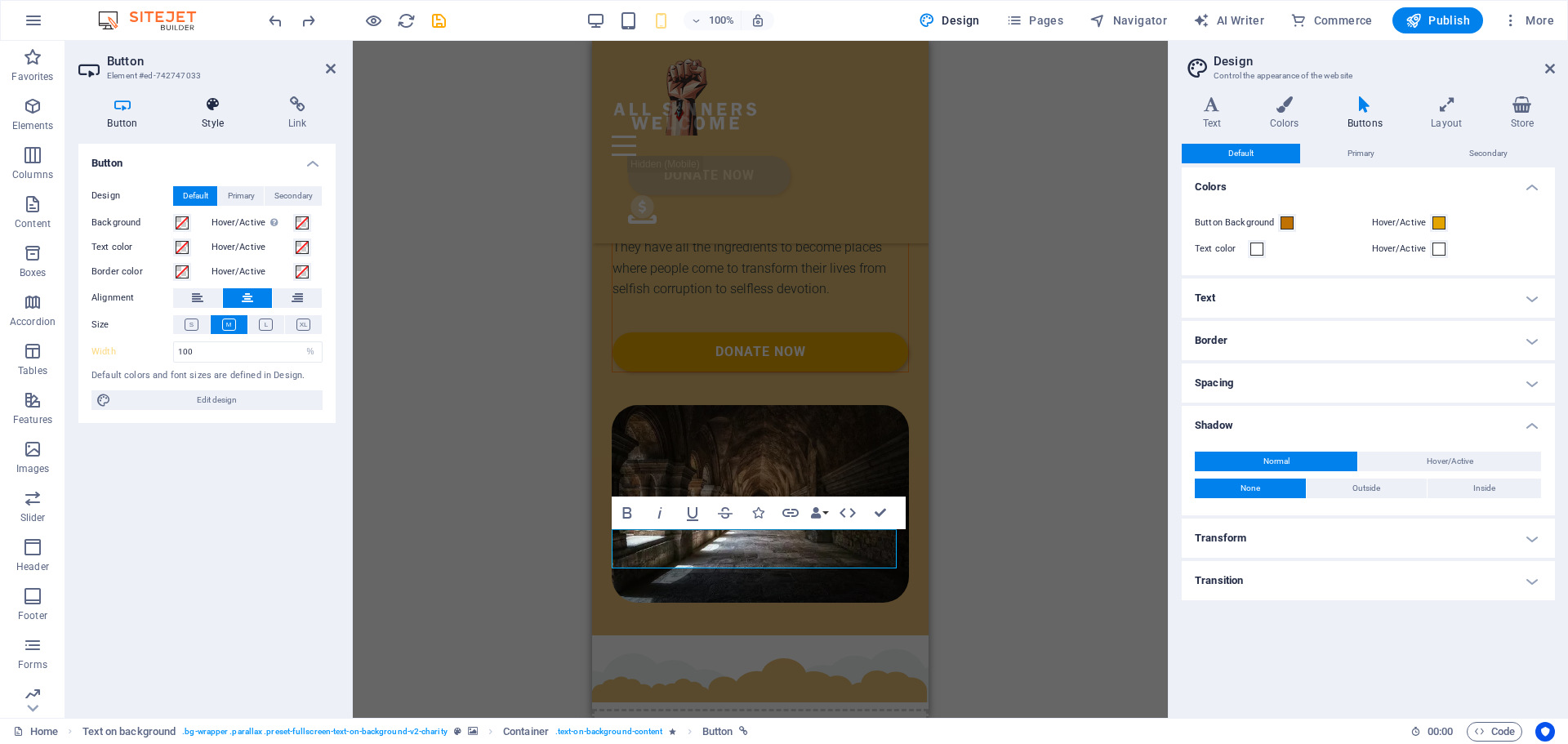
click at [218, 115] on h4 "Style" at bounding box center [216, 113] width 86 height 34
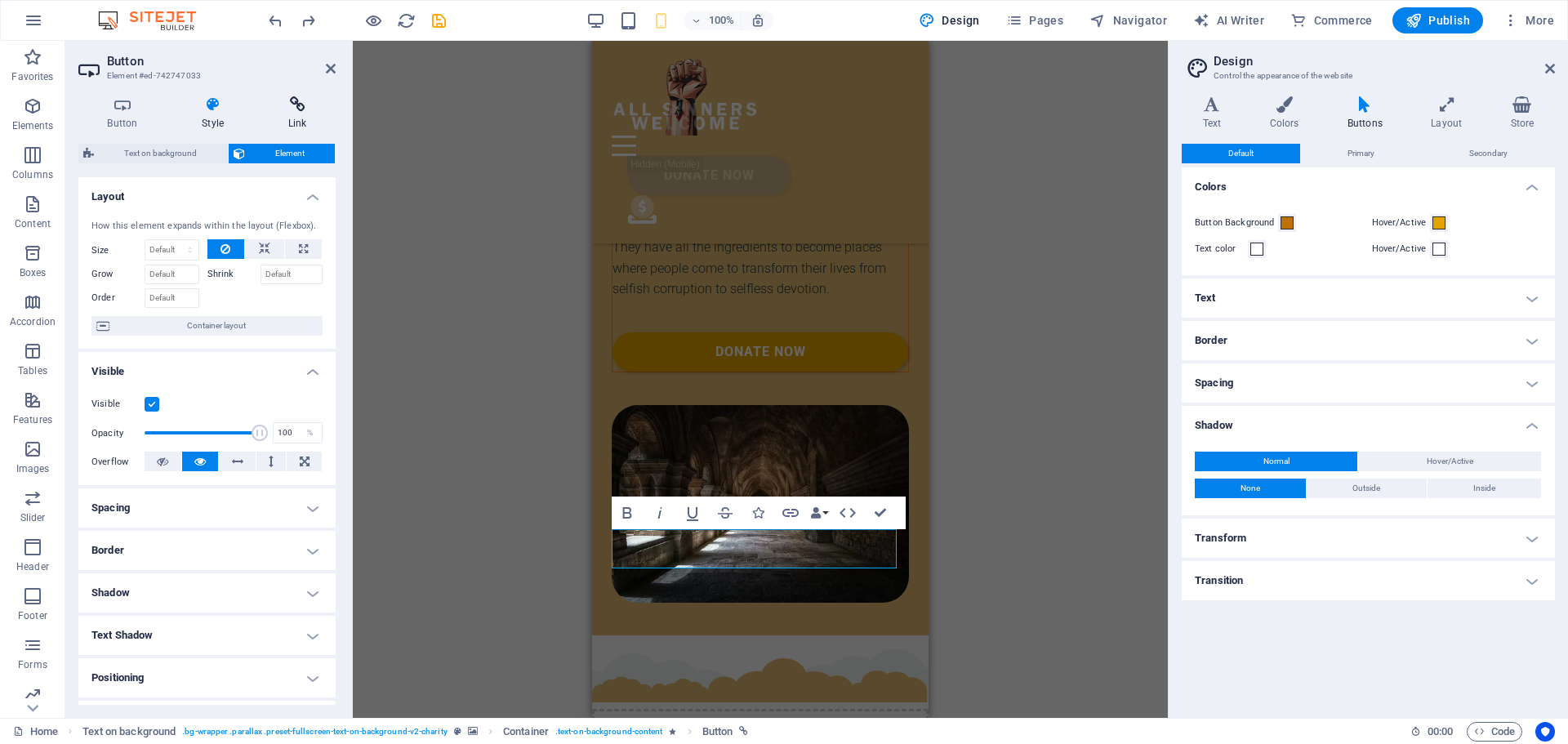
click at [298, 111] on icon at bounding box center [297, 104] width 77 height 17
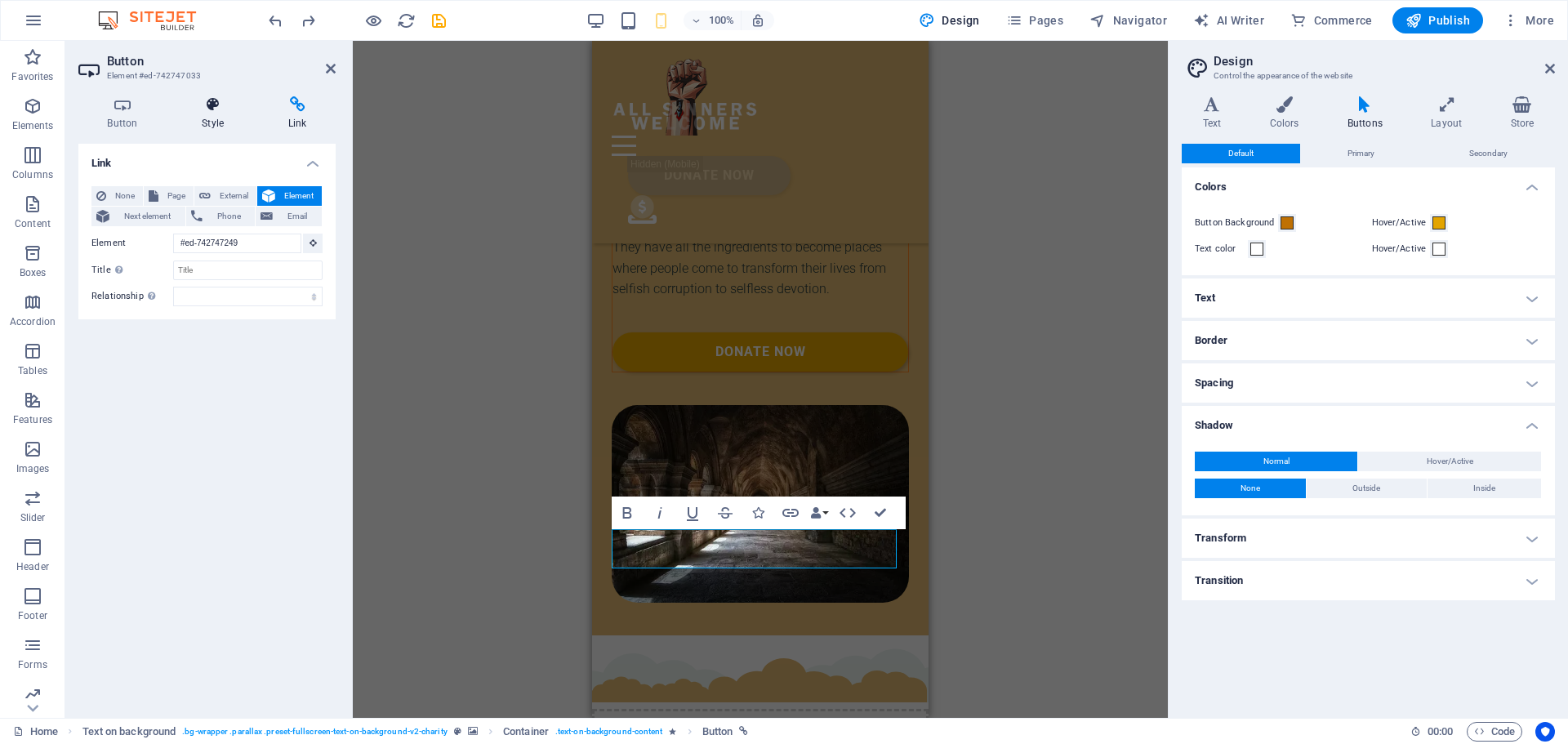
click at [211, 108] on icon at bounding box center [213, 104] width 80 height 17
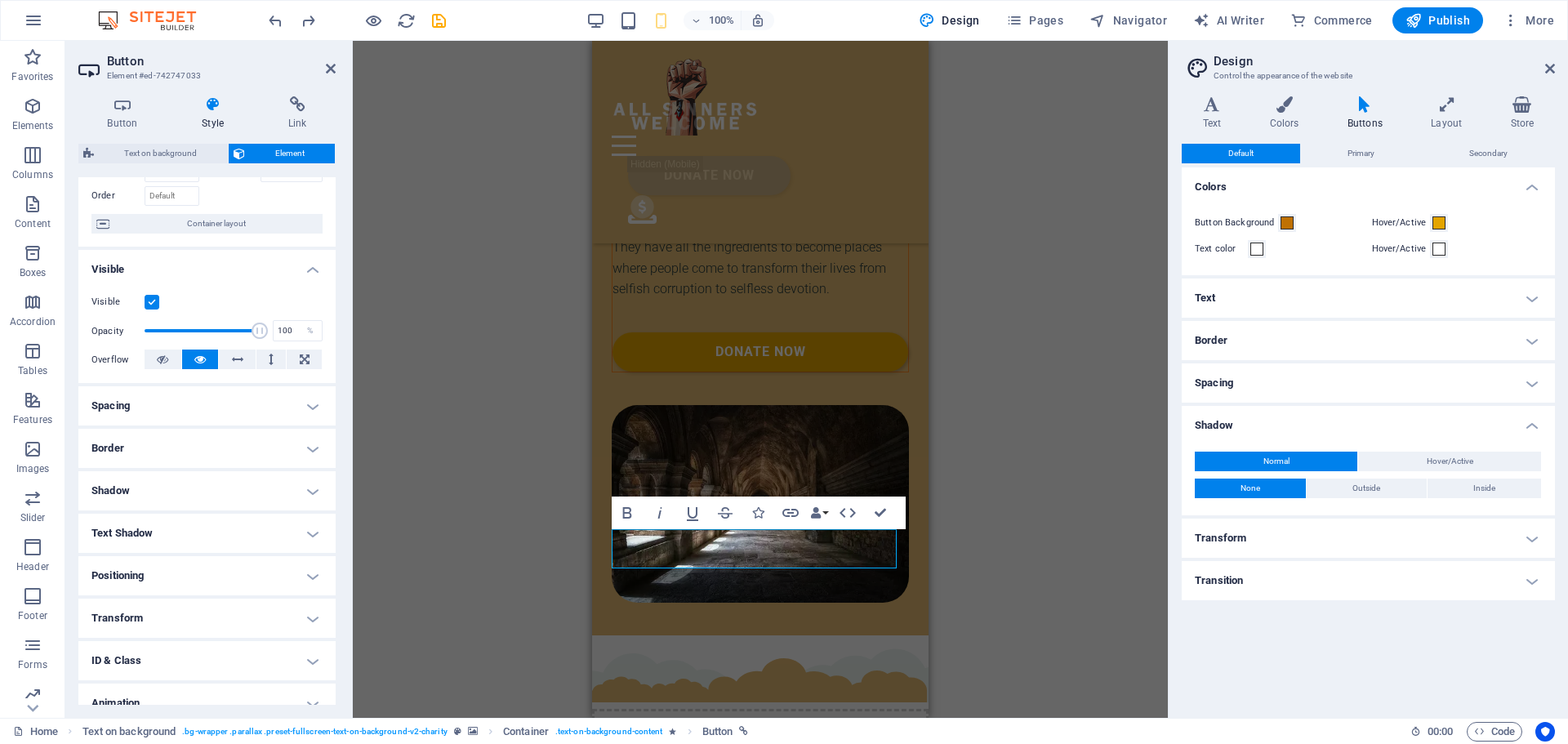
scroll to position [163, 0]
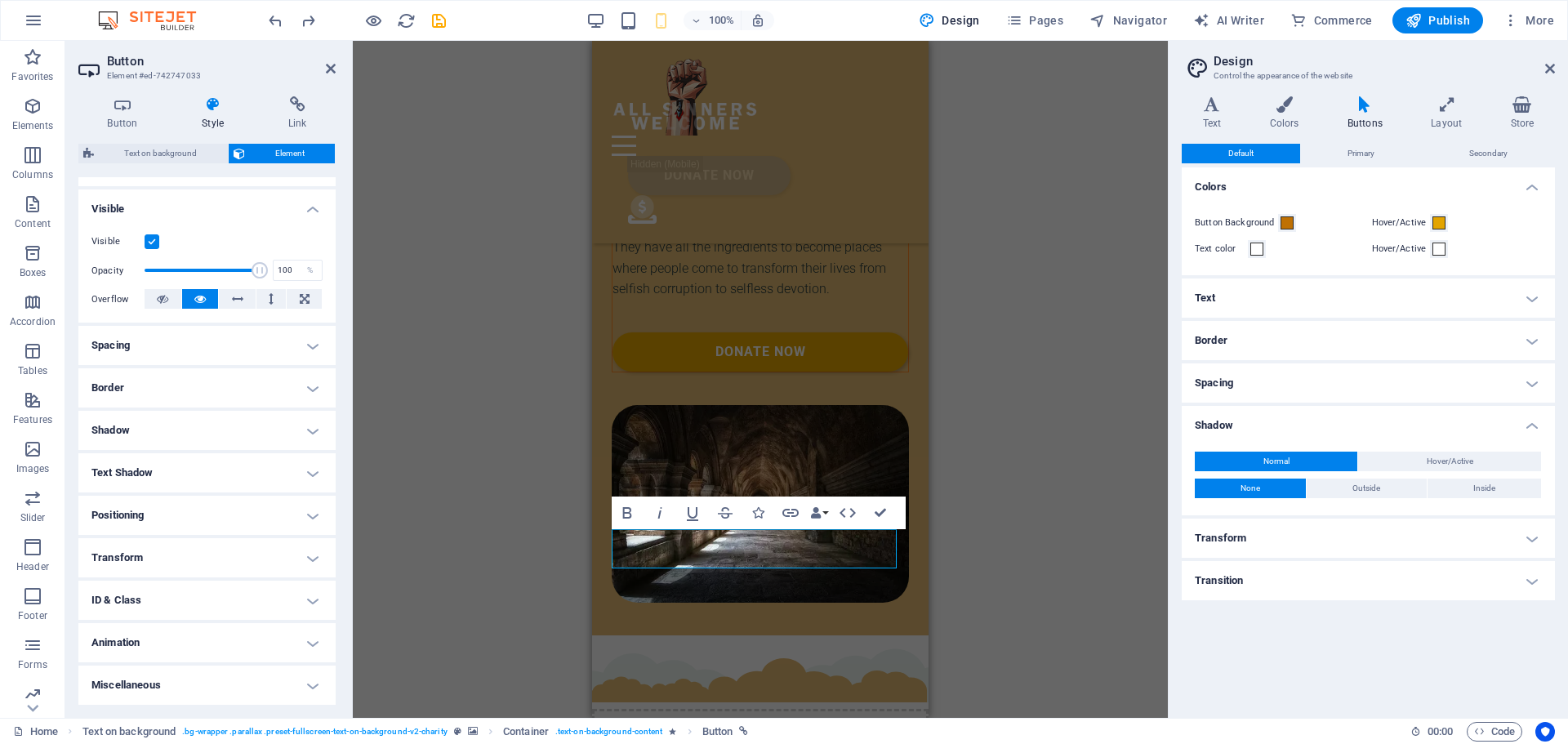
click at [306, 599] on h4 "ID & Class" at bounding box center [207, 600] width 258 height 39
click at [307, 597] on h4 "ID & Class" at bounding box center [207, 595] width 258 height 30
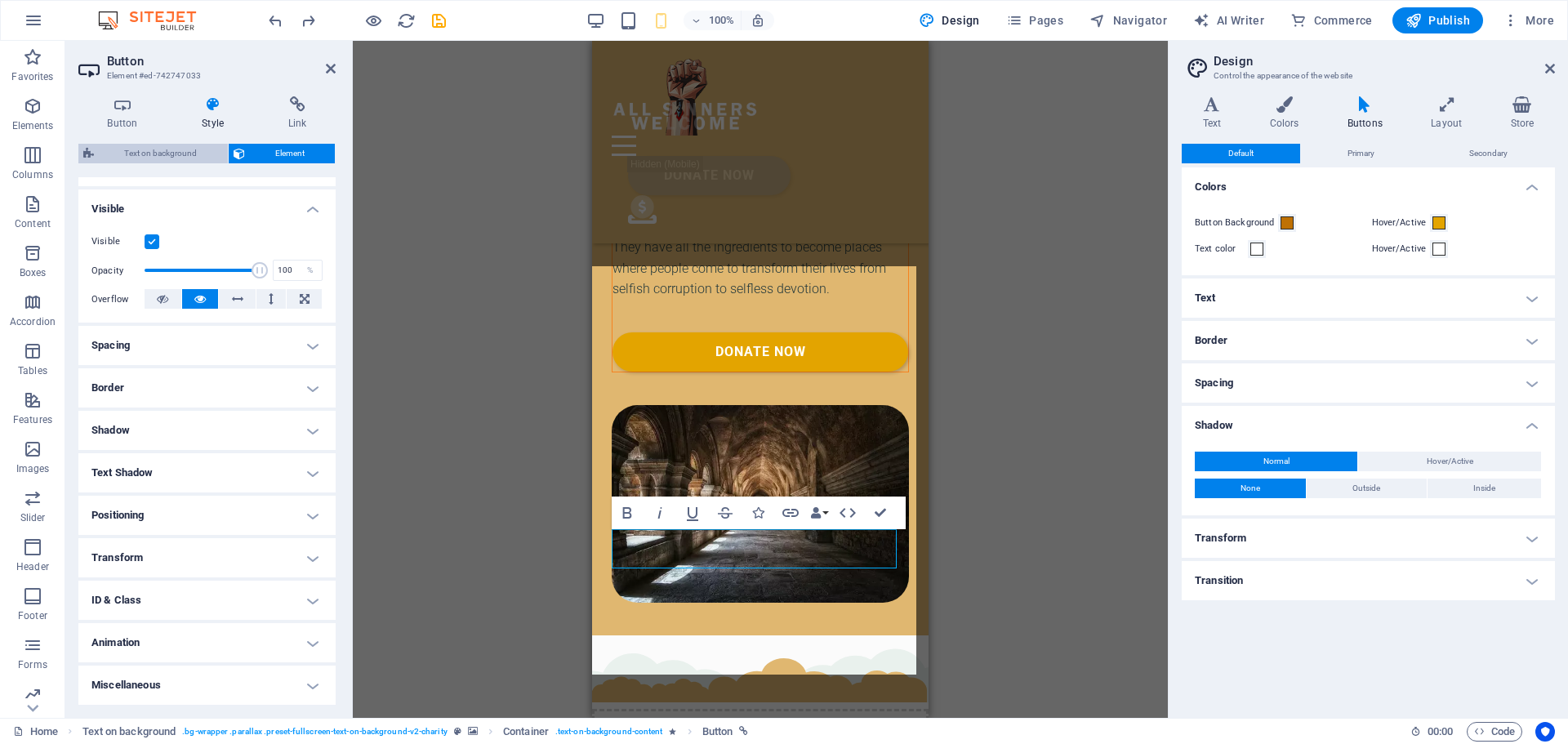
click at [146, 158] on span "Text on background" at bounding box center [161, 153] width 124 height 20
select select "%"
select select "rem"
select select "px"
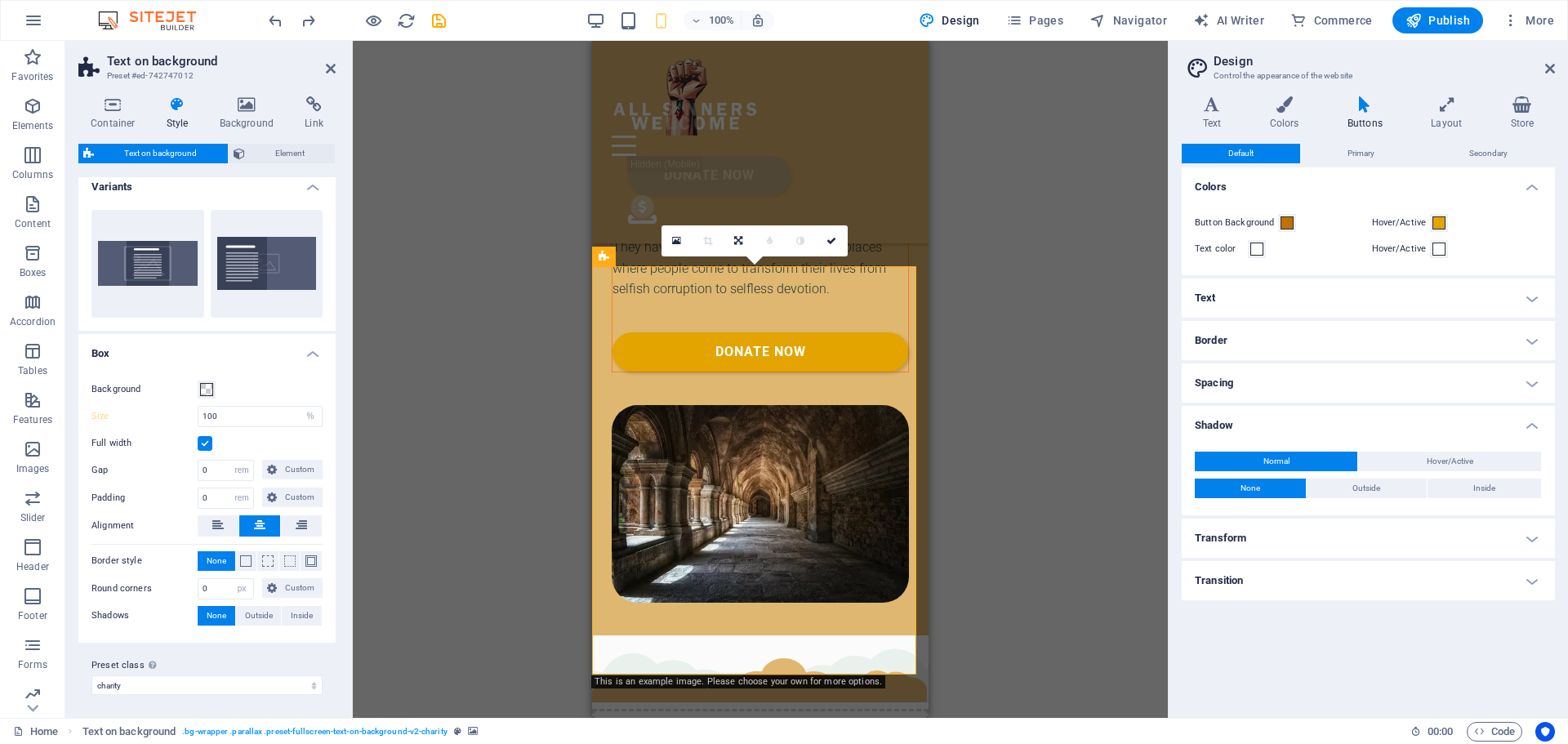
scroll to position [13, 0]
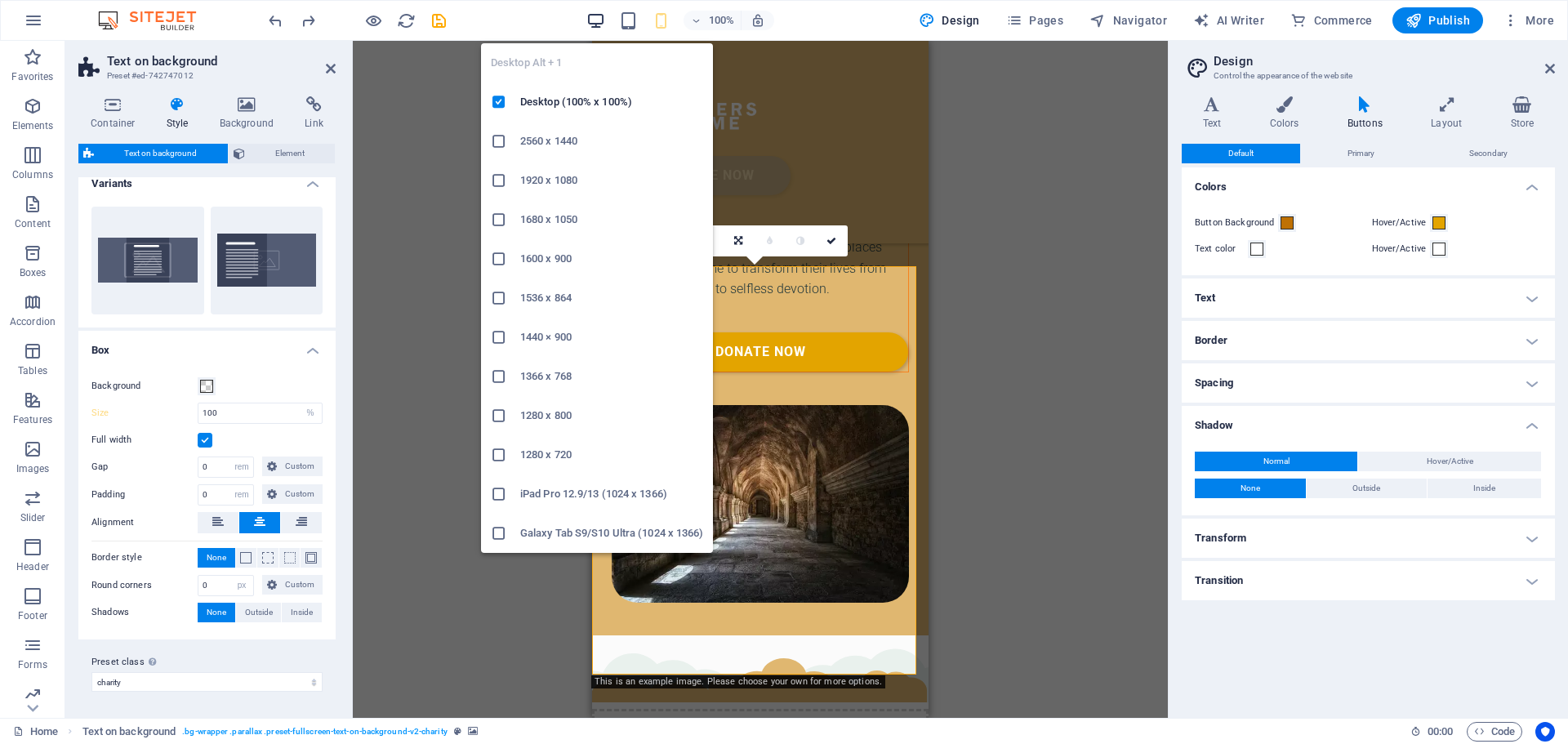
click at [598, 15] on icon "button" at bounding box center [596, 21] width 19 height 19
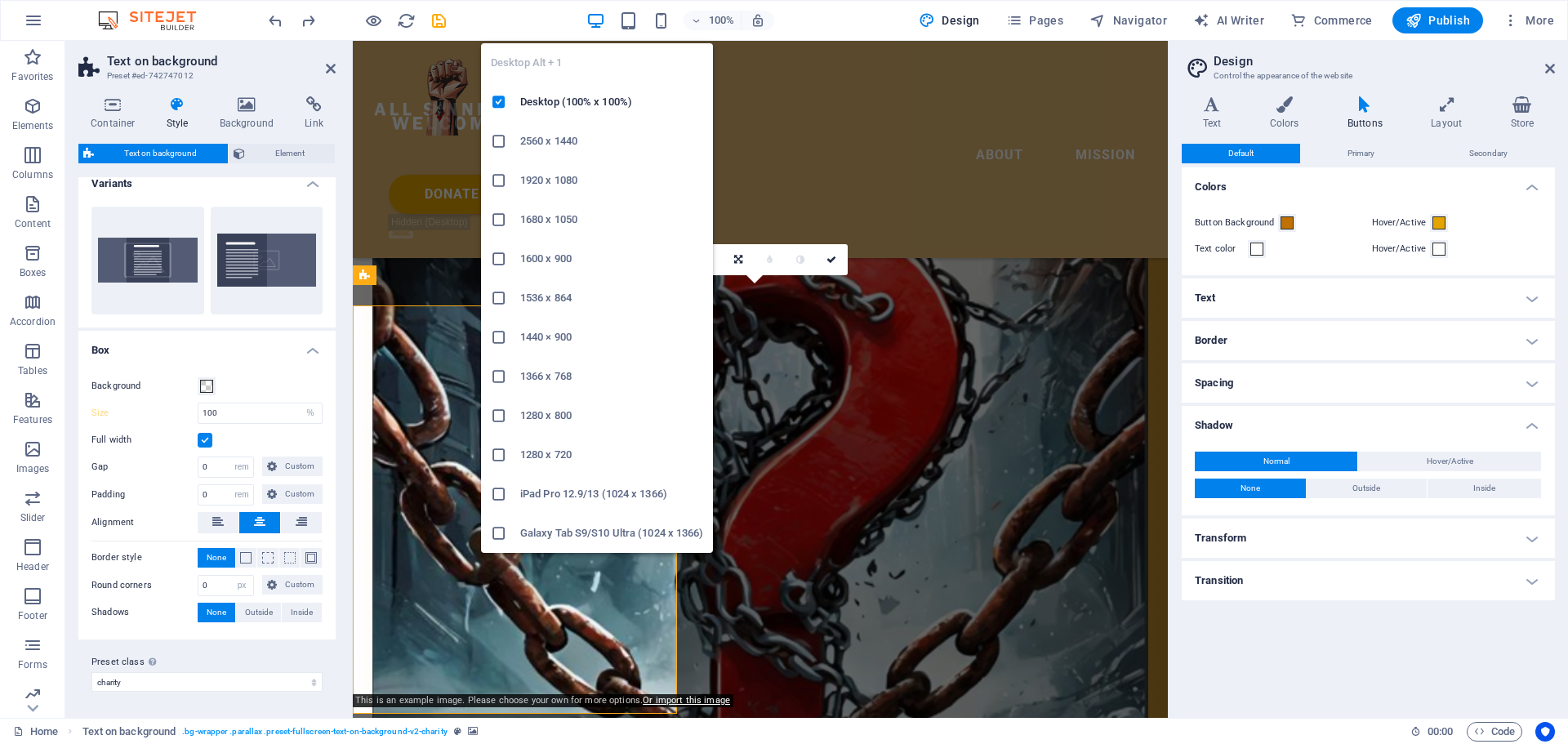
scroll to position [3318, 0]
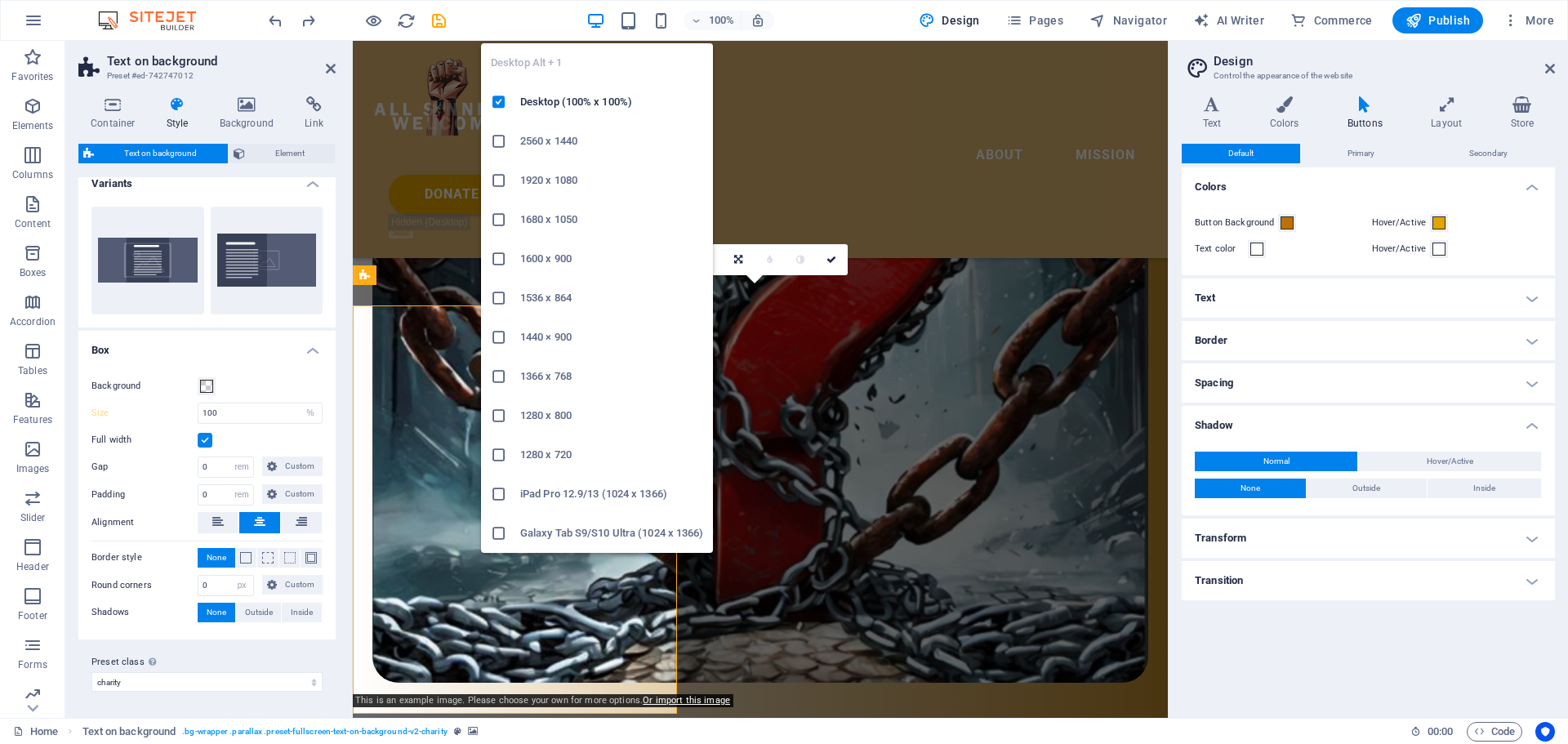
type input "51"
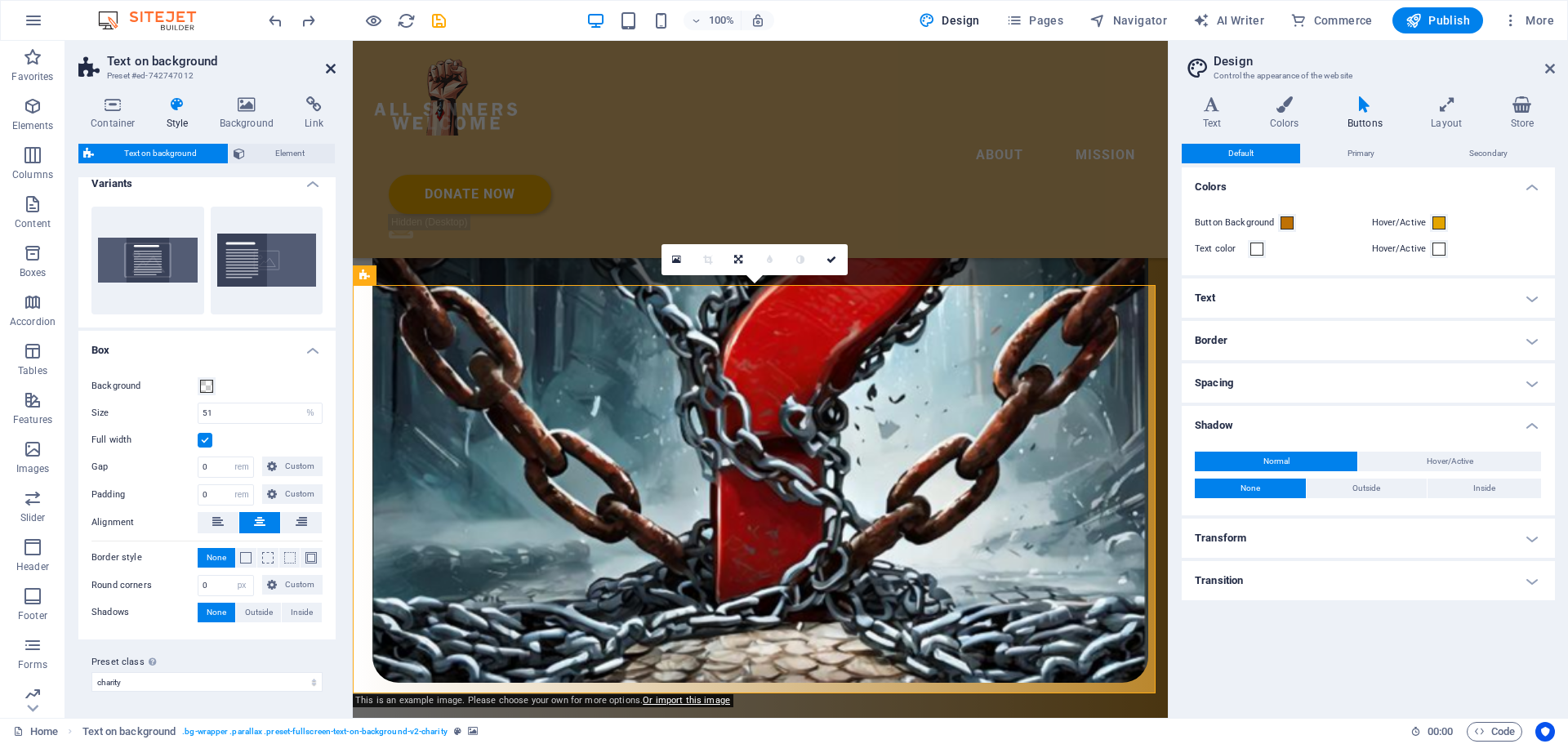
click at [331, 67] on icon at bounding box center [330, 68] width 10 height 13
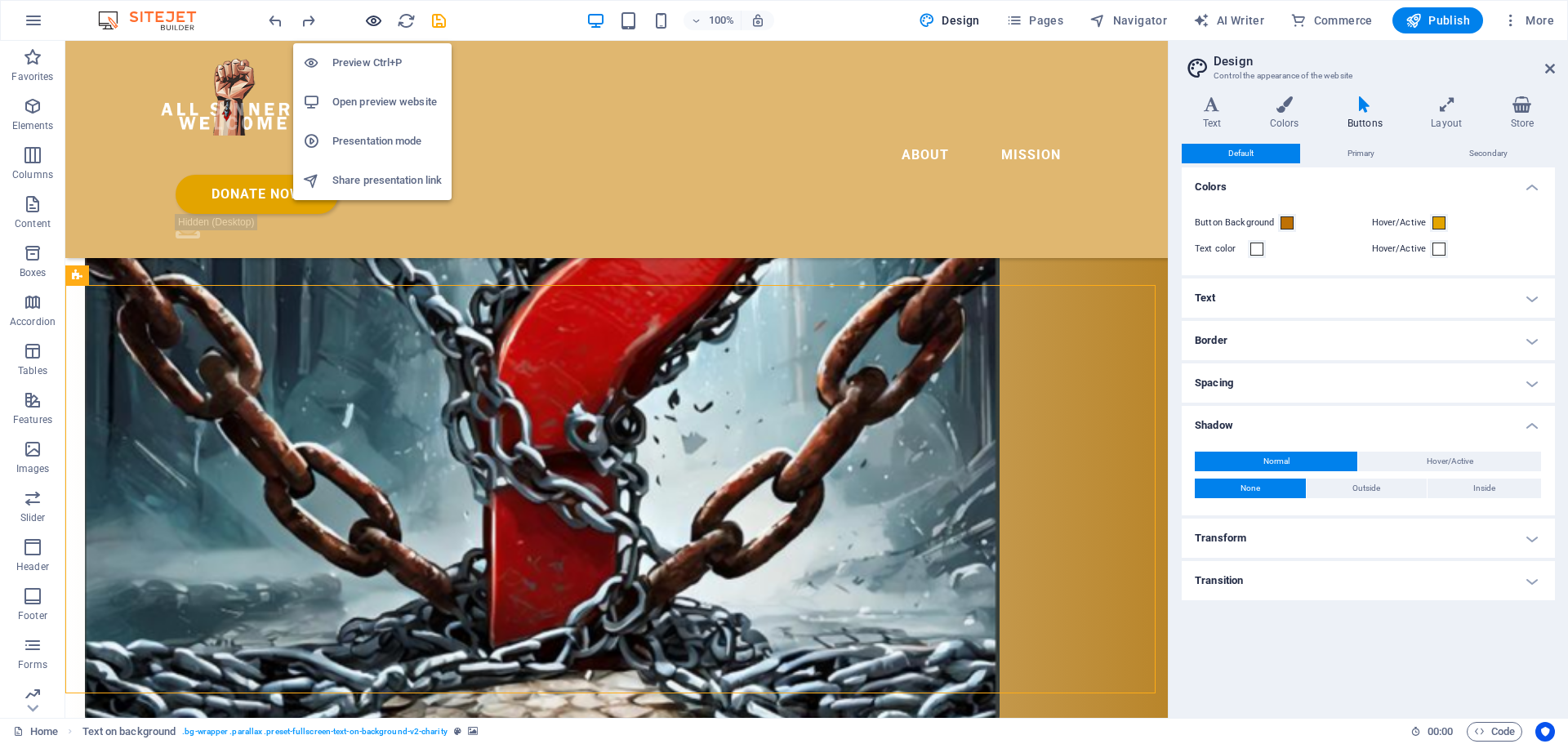
click at [367, 23] on icon "button" at bounding box center [374, 21] width 19 height 19
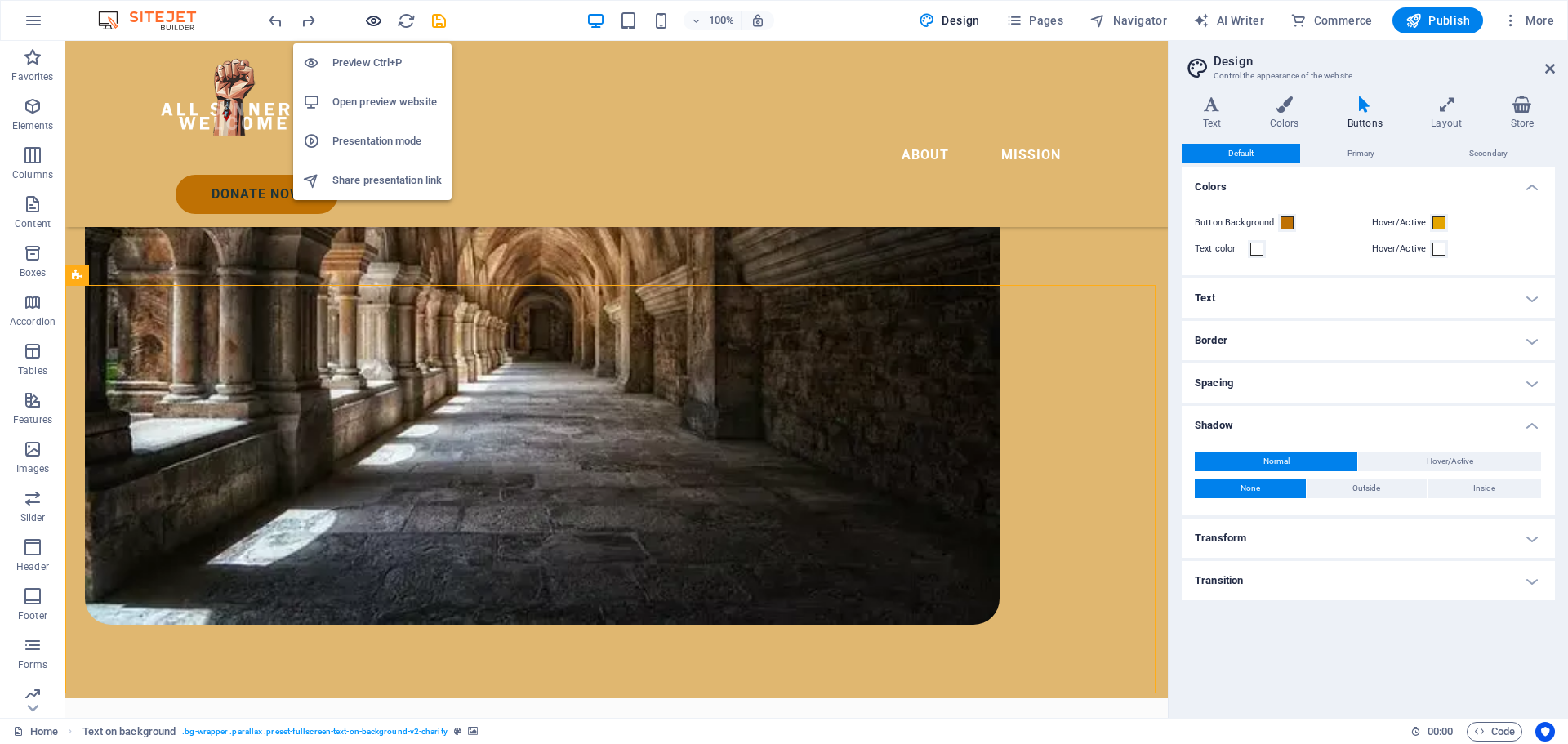
scroll to position [2743, 0]
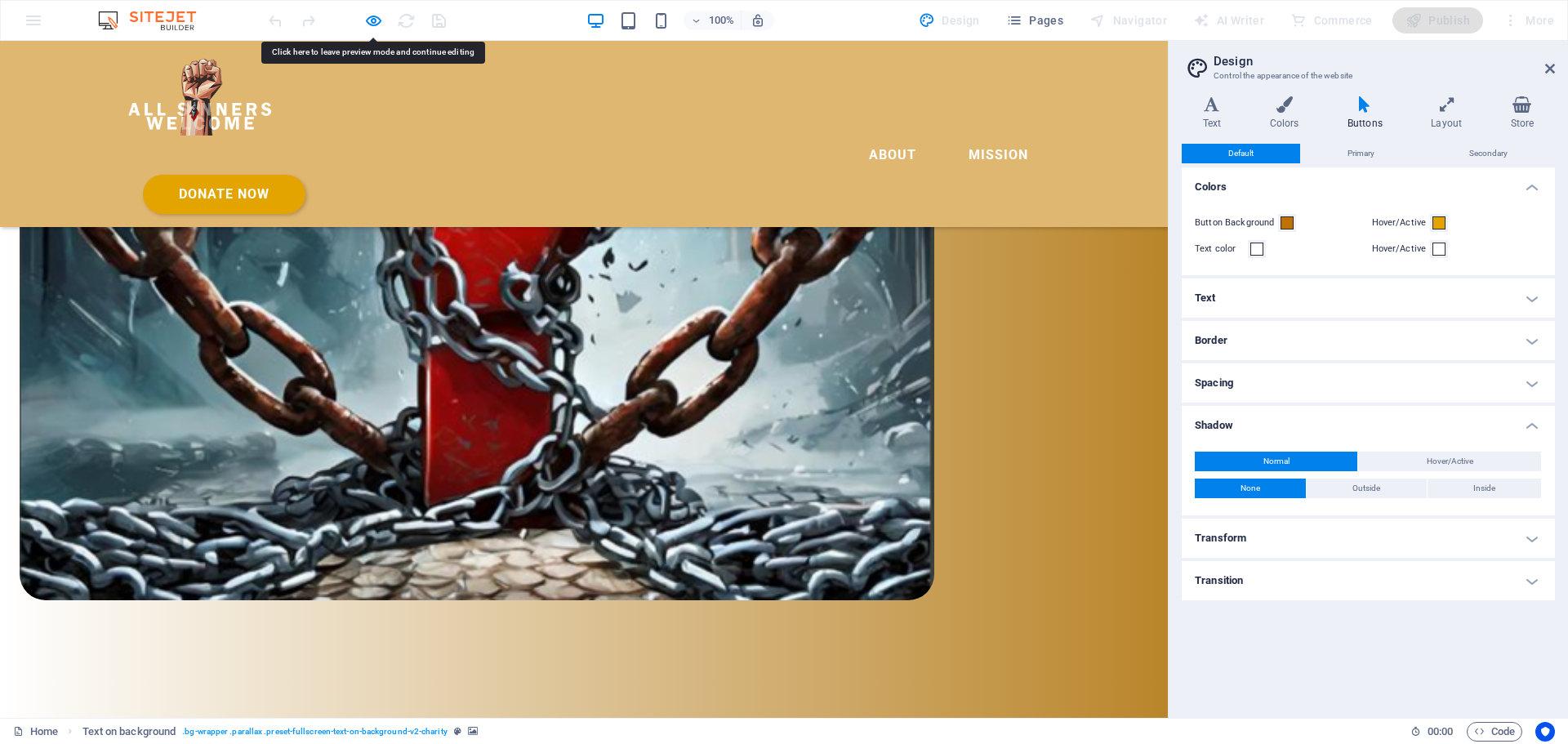
click at [305, 175] on link "Donate Now" at bounding box center [224, 194] width 163 height 39
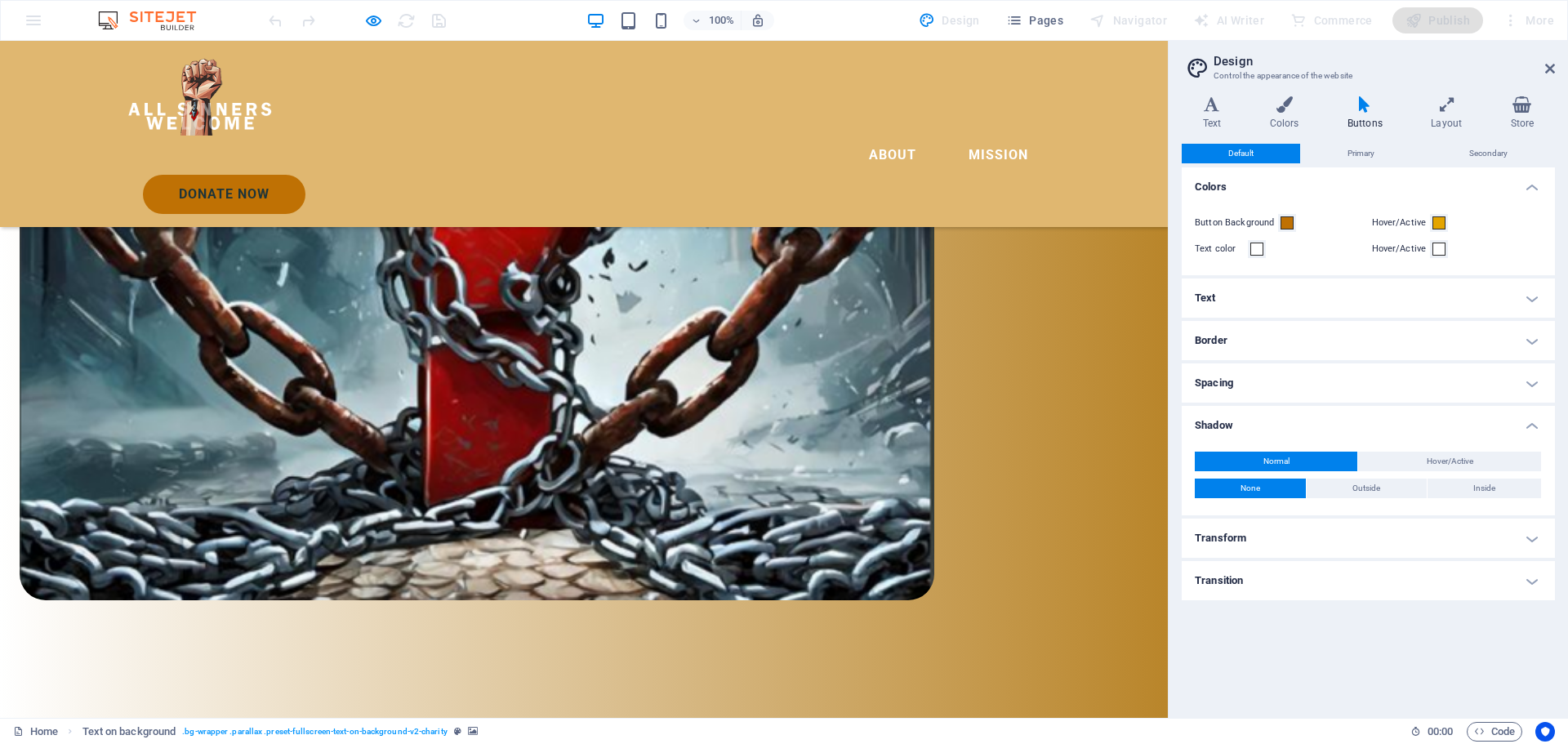
scroll to position [2884, 0]
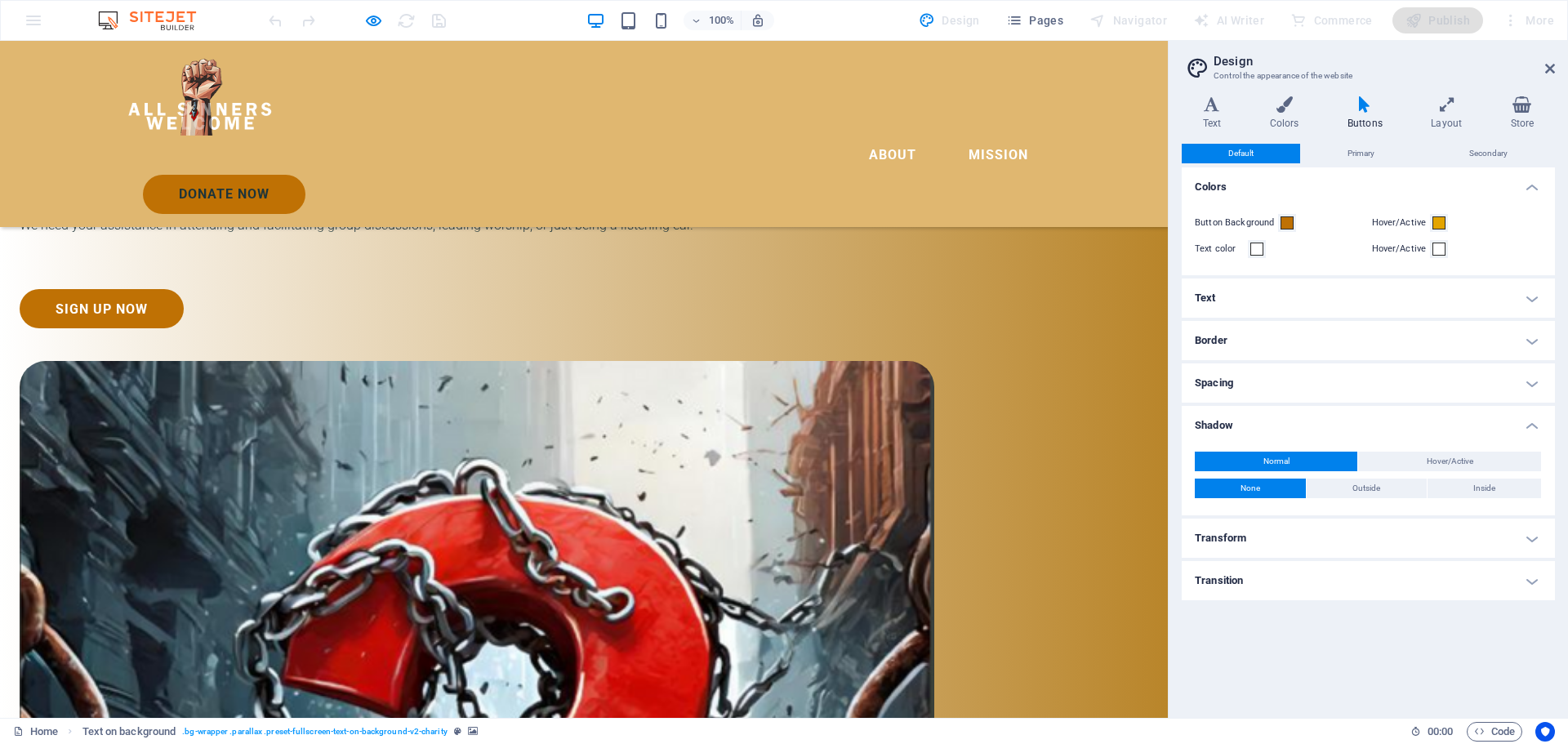
scroll to position [1904, 0]
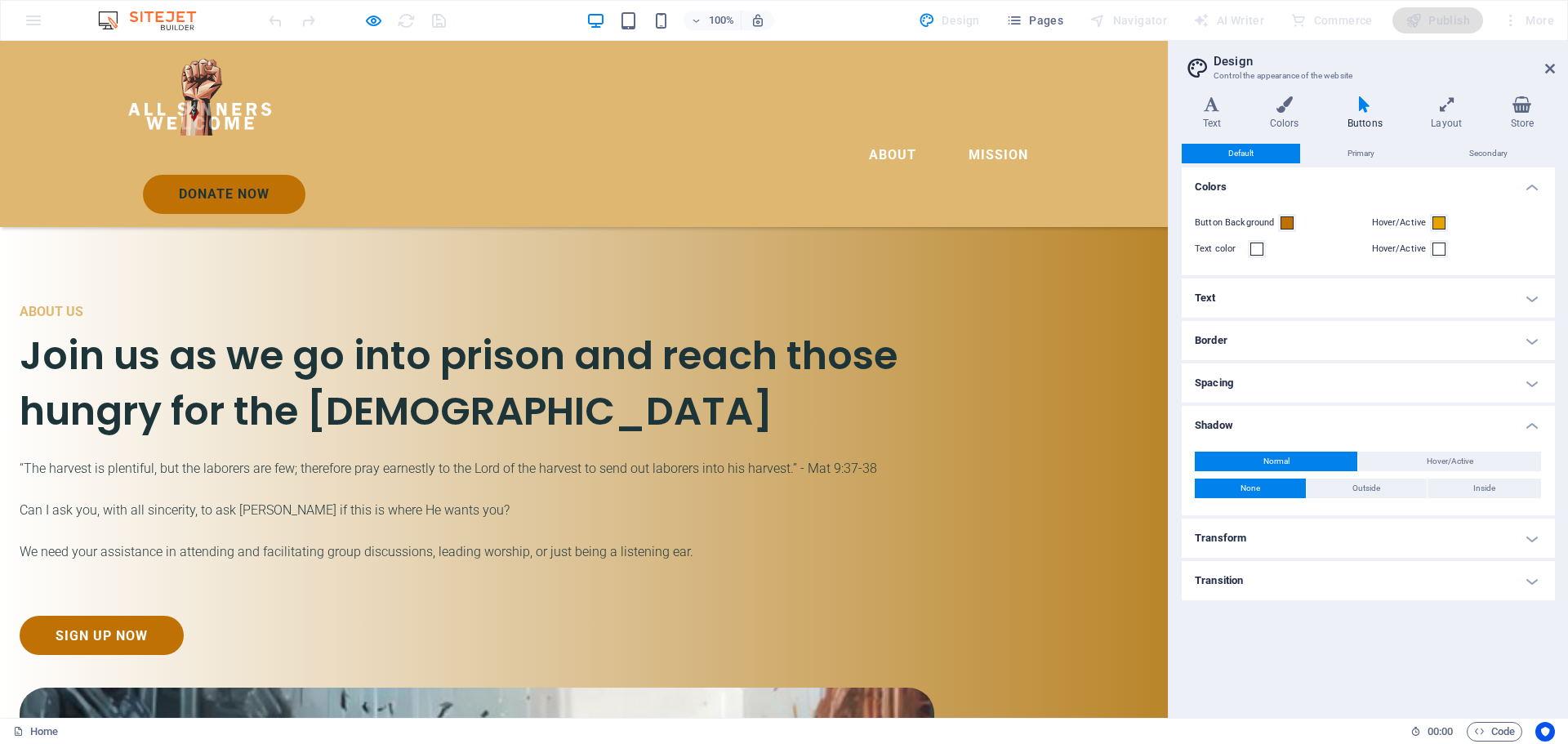
drag, startPoint x: 642, startPoint y: 700, endPoint x: 641, endPoint y: 651, distance: 49.0
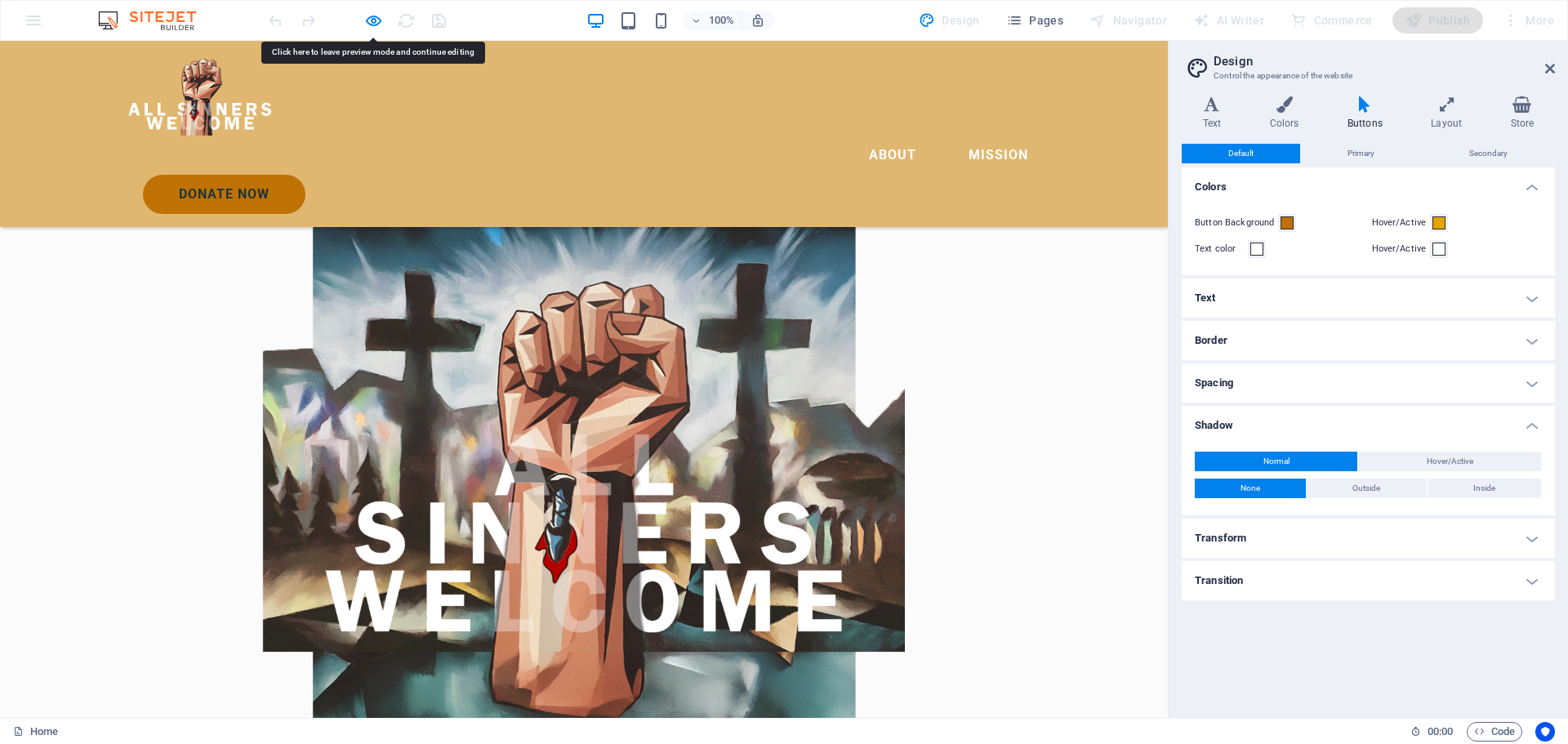
scroll to position [1496, 0]
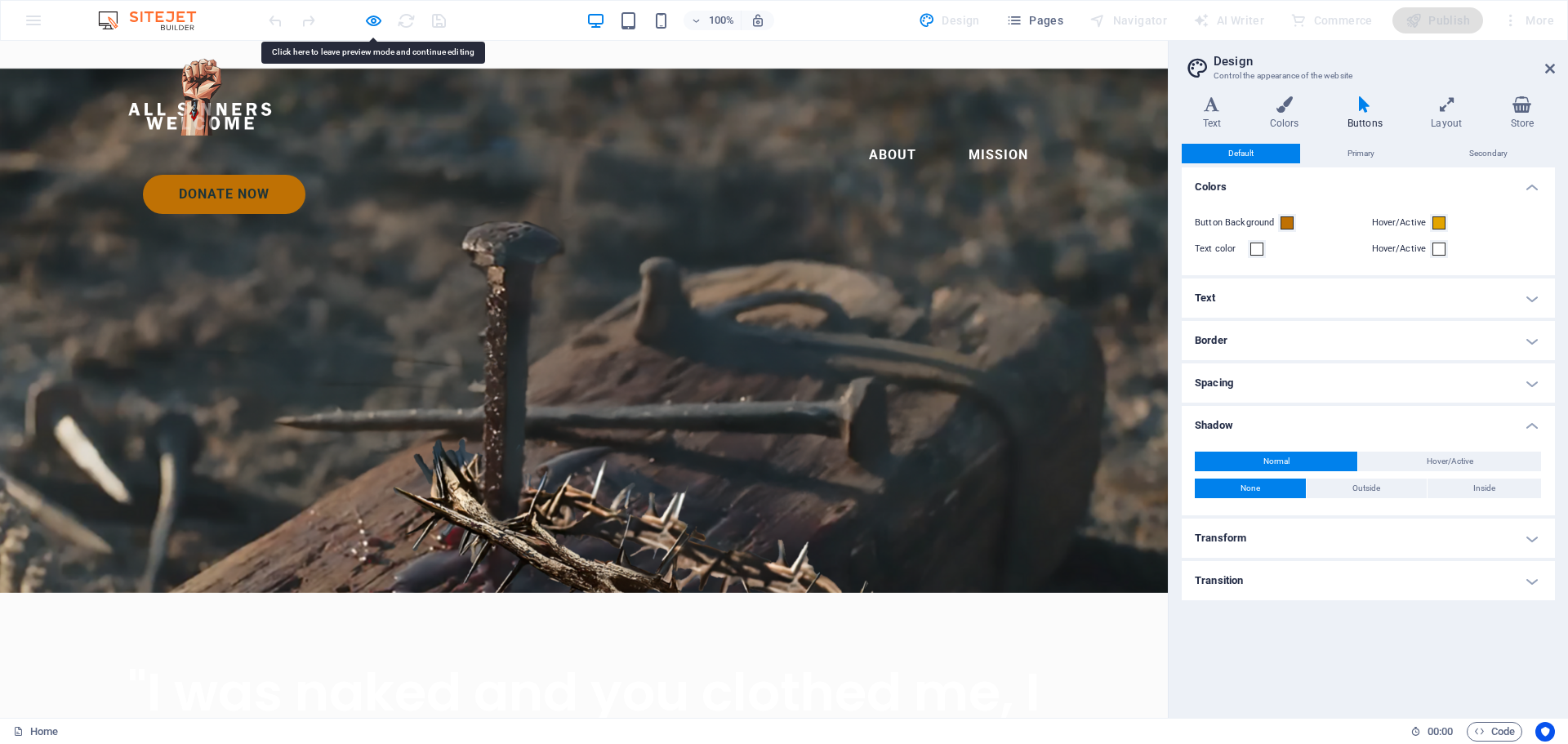
scroll to position [0, 0]
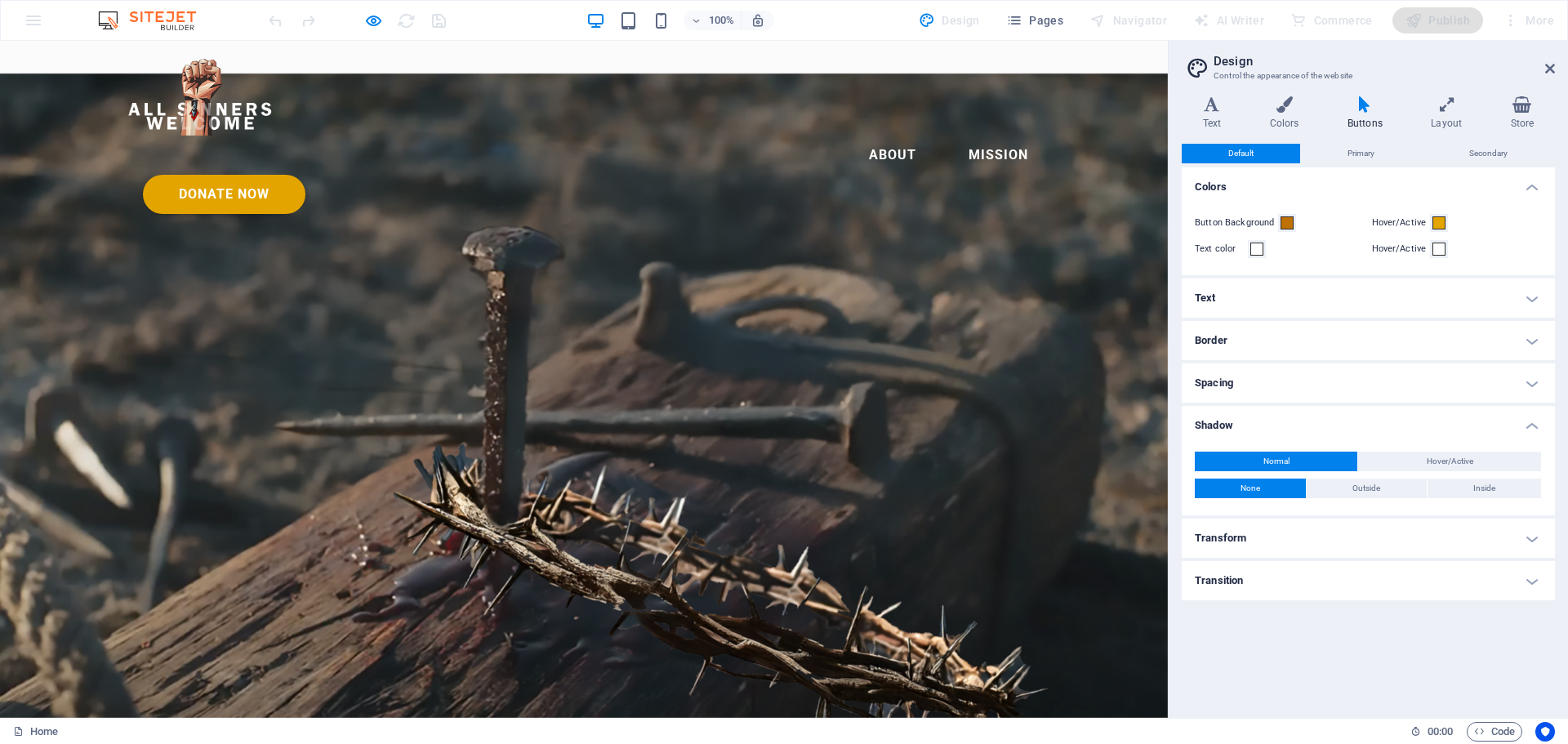
click at [305, 175] on link "Donate Now" at bounding box center [224, 194] width 163 height 39
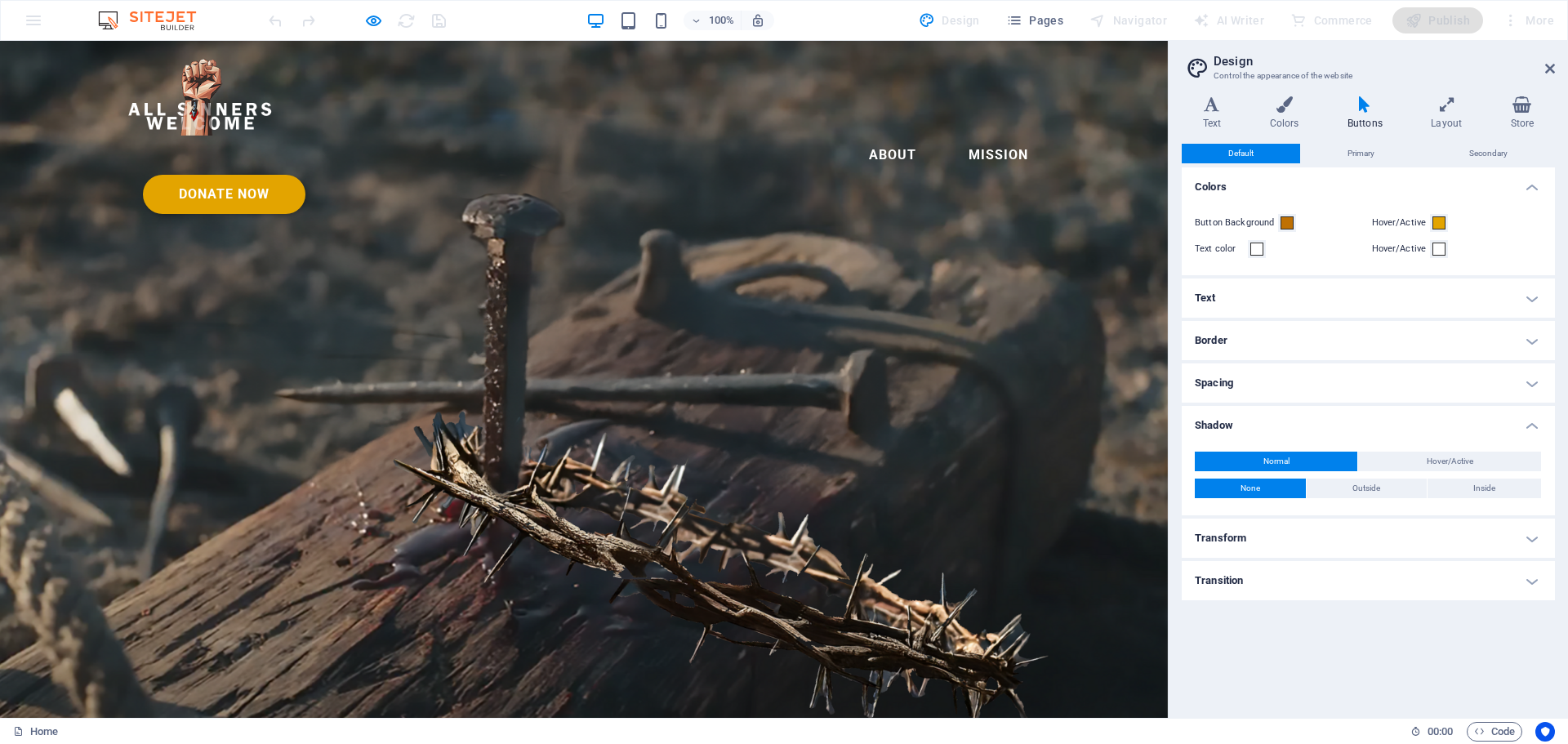
click at [305, 175] on link "Donate Now" at bounding box center [224, 194] width 163 height 39
click at [1546, 73] on icon at bounding box center [1549, 68] width 10 height 13
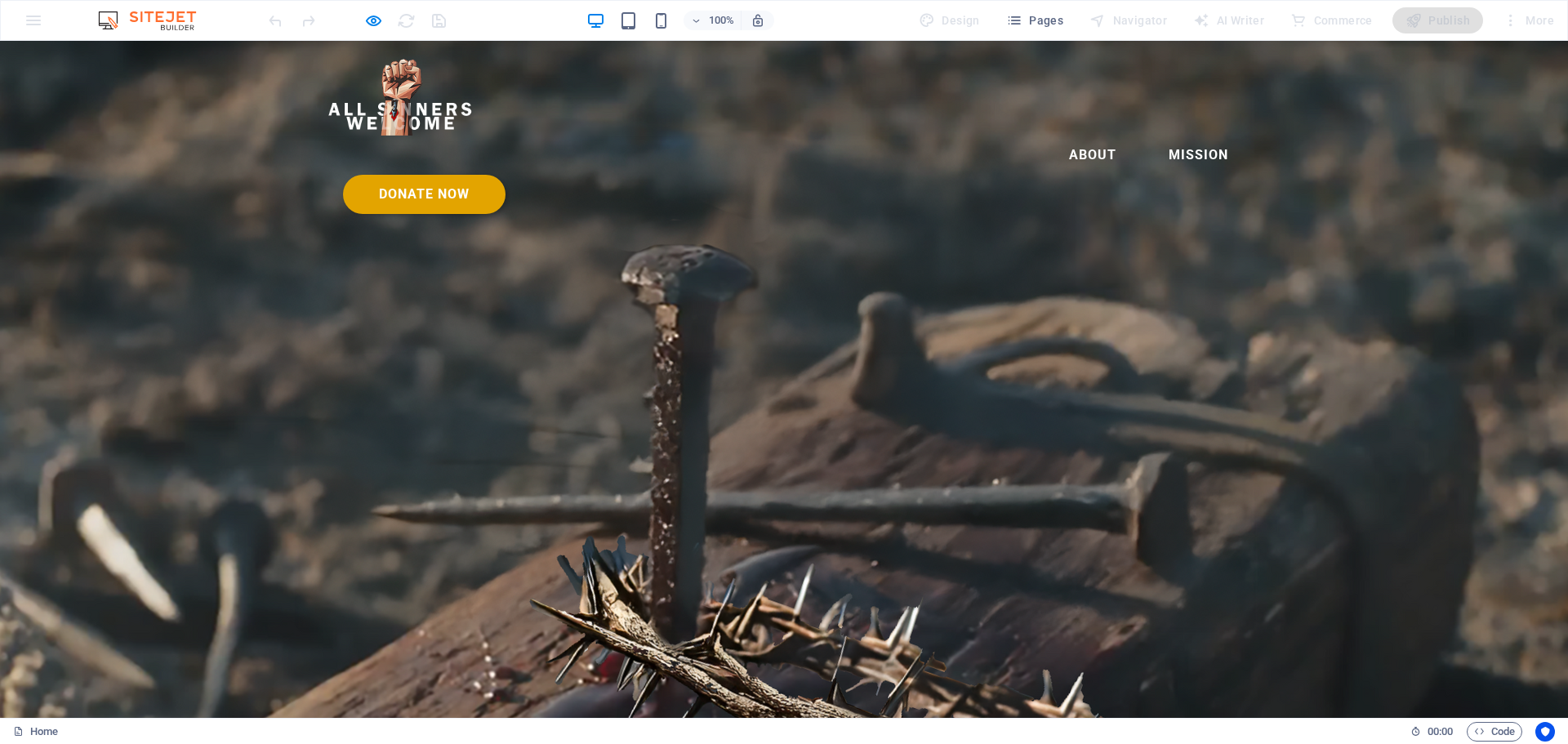
click at [506, 175] on link "Donate Now" at bounding box center [424, 194] width 163 height 39
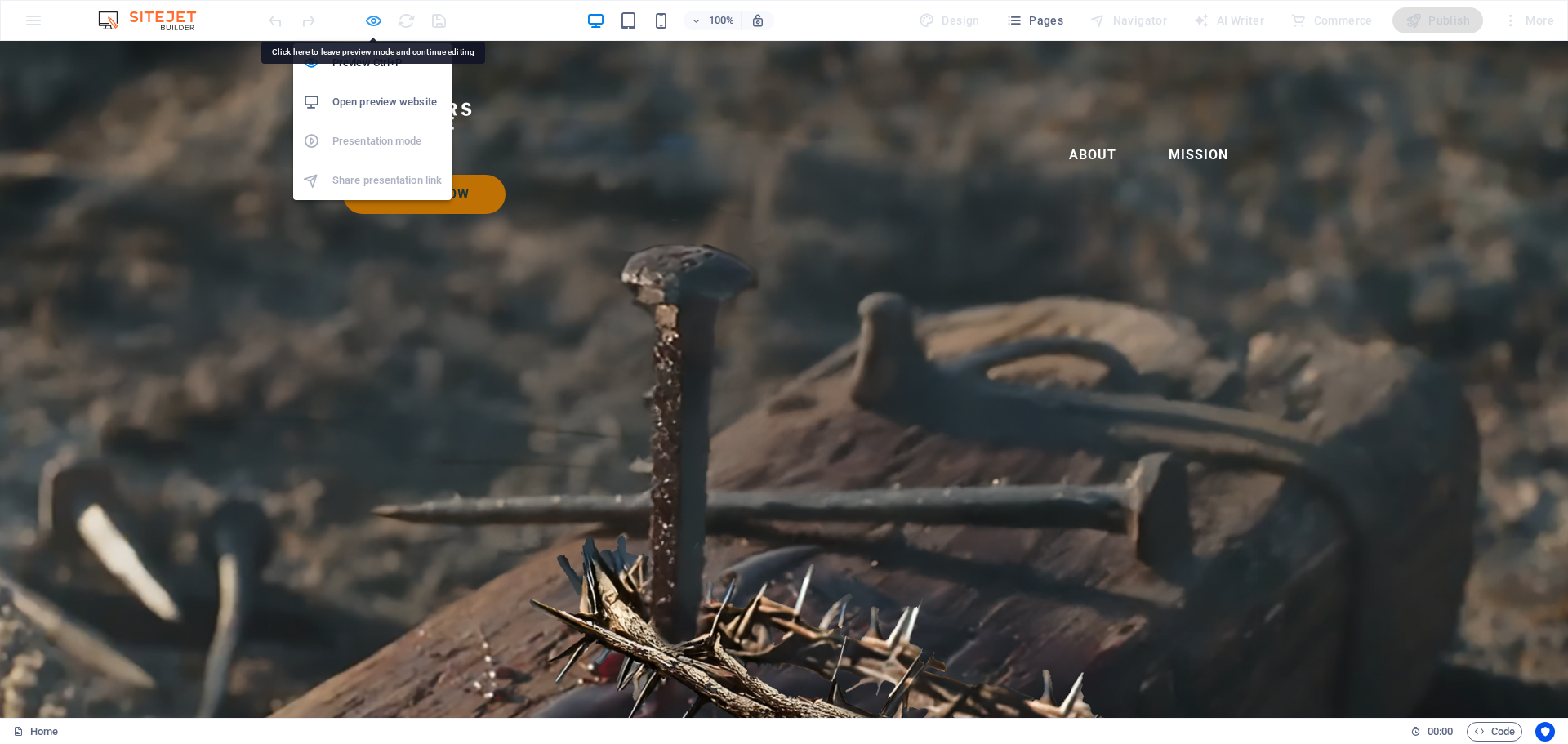
click at [375, 20] on icon "button" at bounding box center [374, 21] width 19 height 19
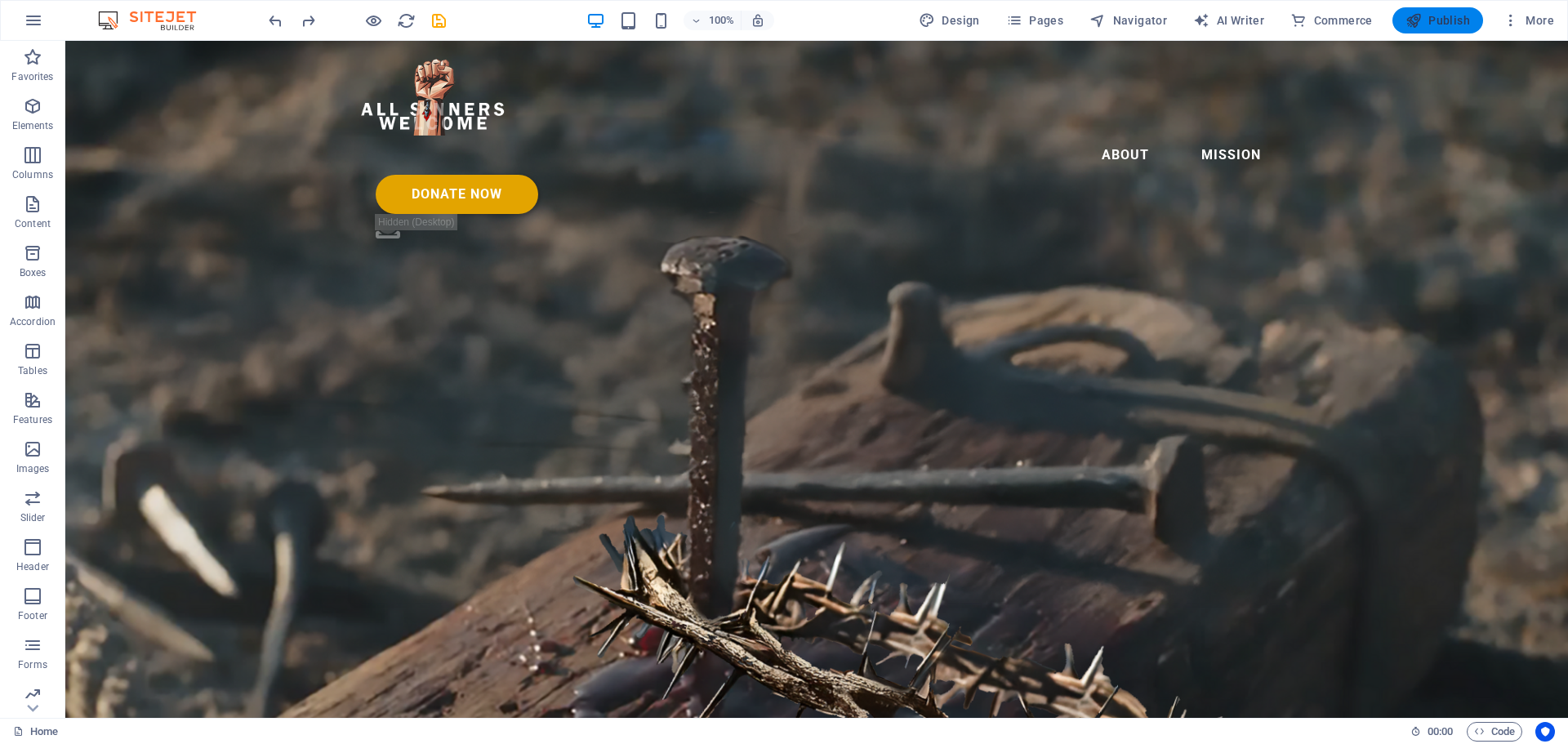
click at [1443, 19] on span "Publish" at bounding box center [1437, 20] width 64 height 17
checkbox input "false"
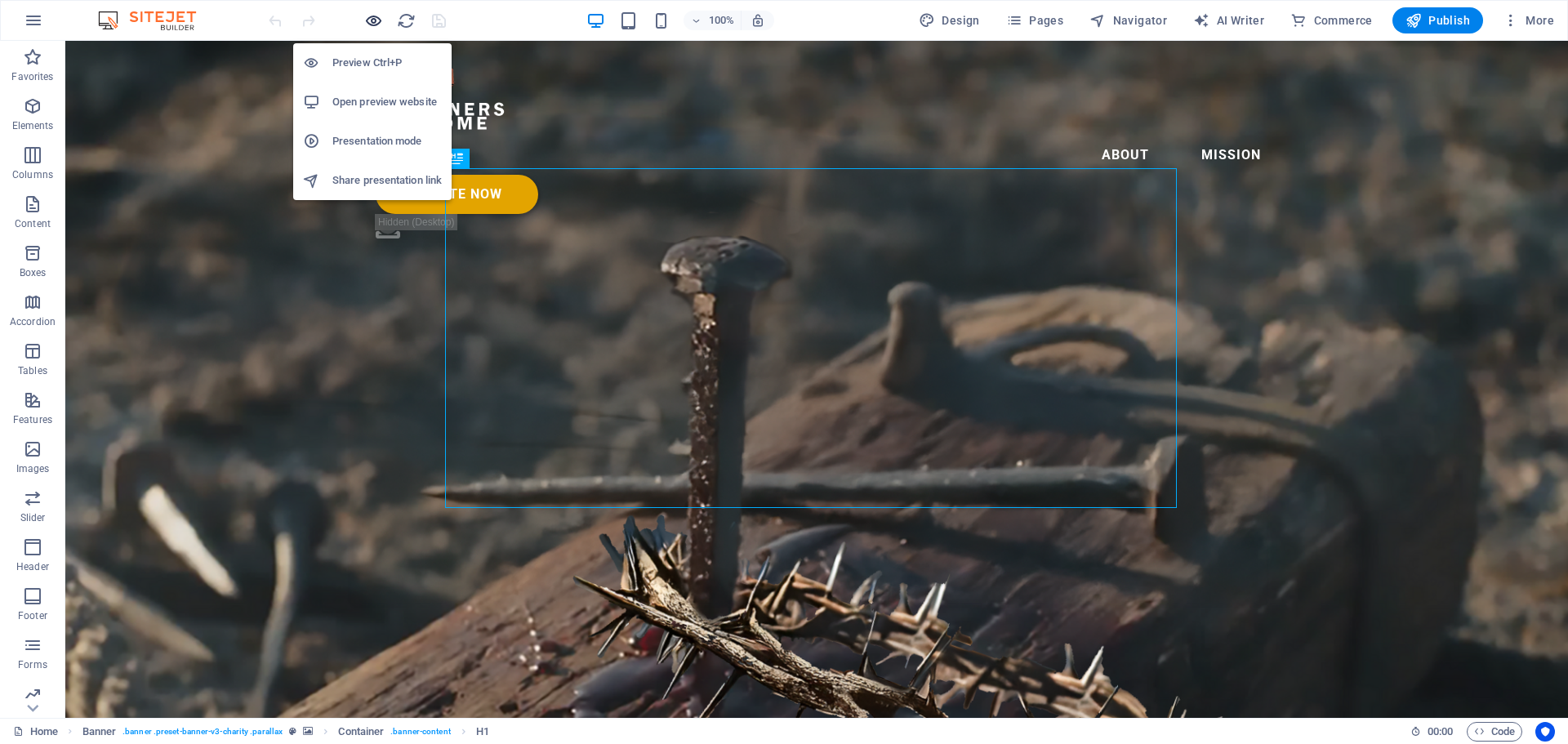
click at [369, 23] on icon "button" at bounding box center [374, 21] width 19 height 19
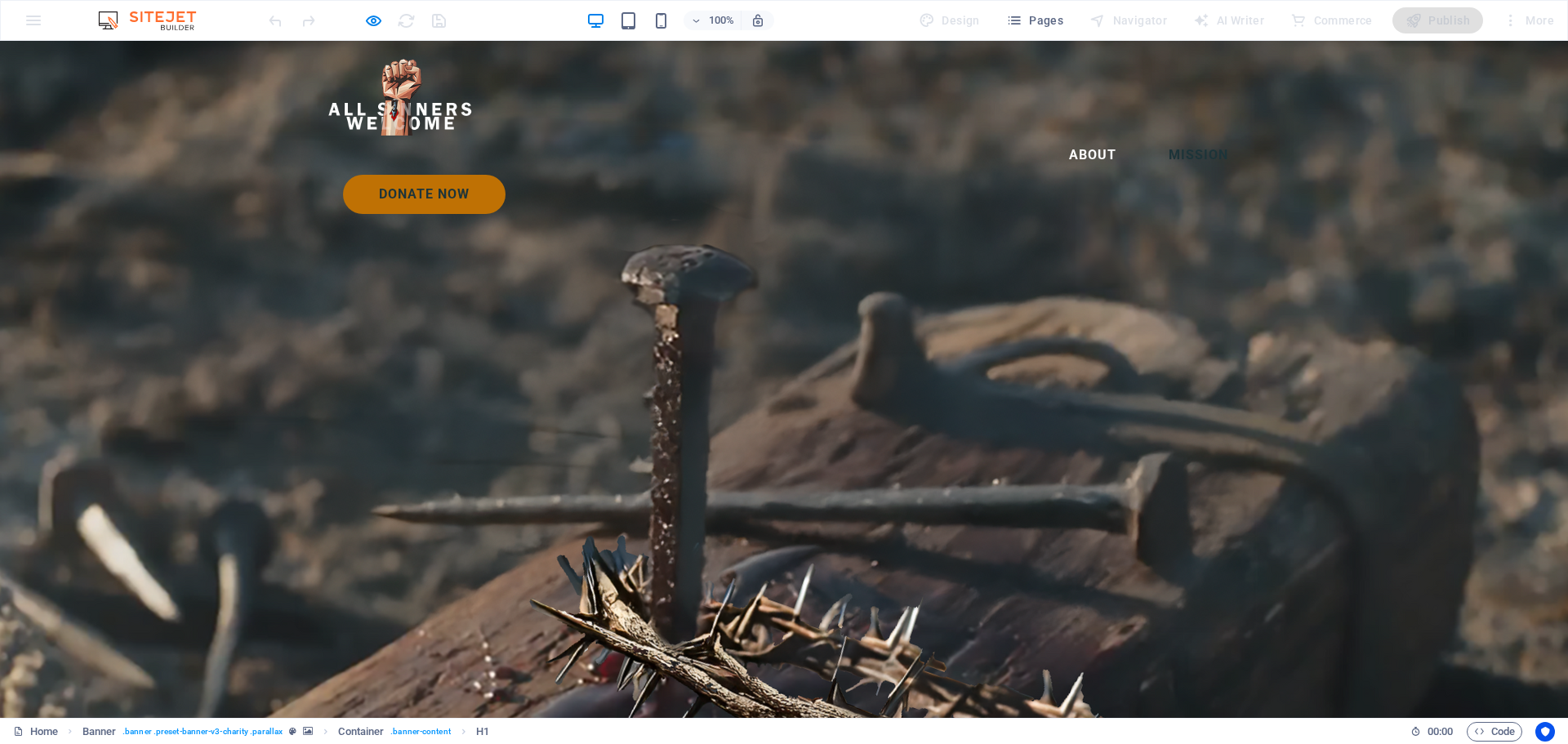
click at [1156, 136] on link "Mission" at bounding box center [1198, 155] width 86 height 39
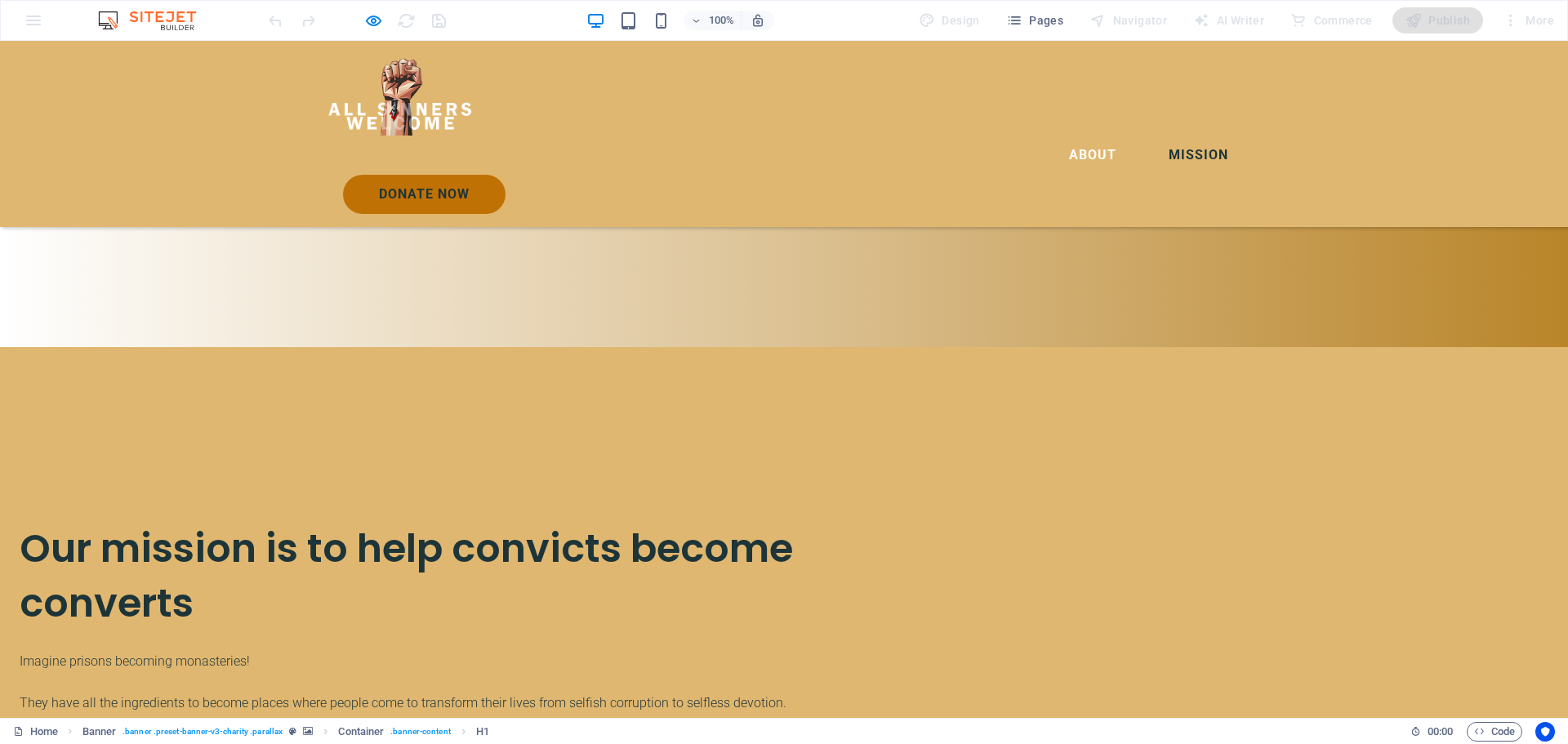
scroll to position [2943, 0]
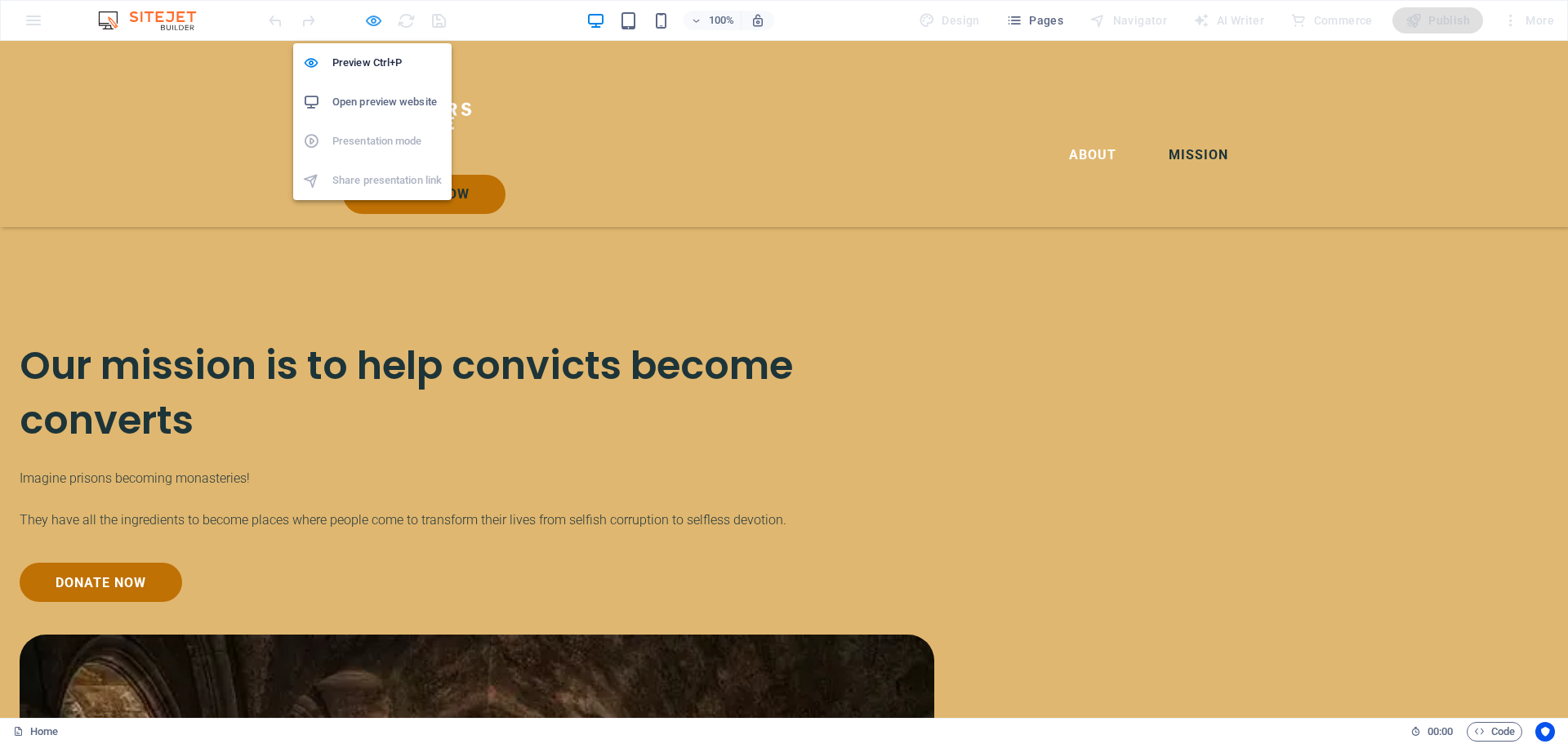
click at [375, 22] on icon "button" at bounding box center [374, 21] width 19 height 19
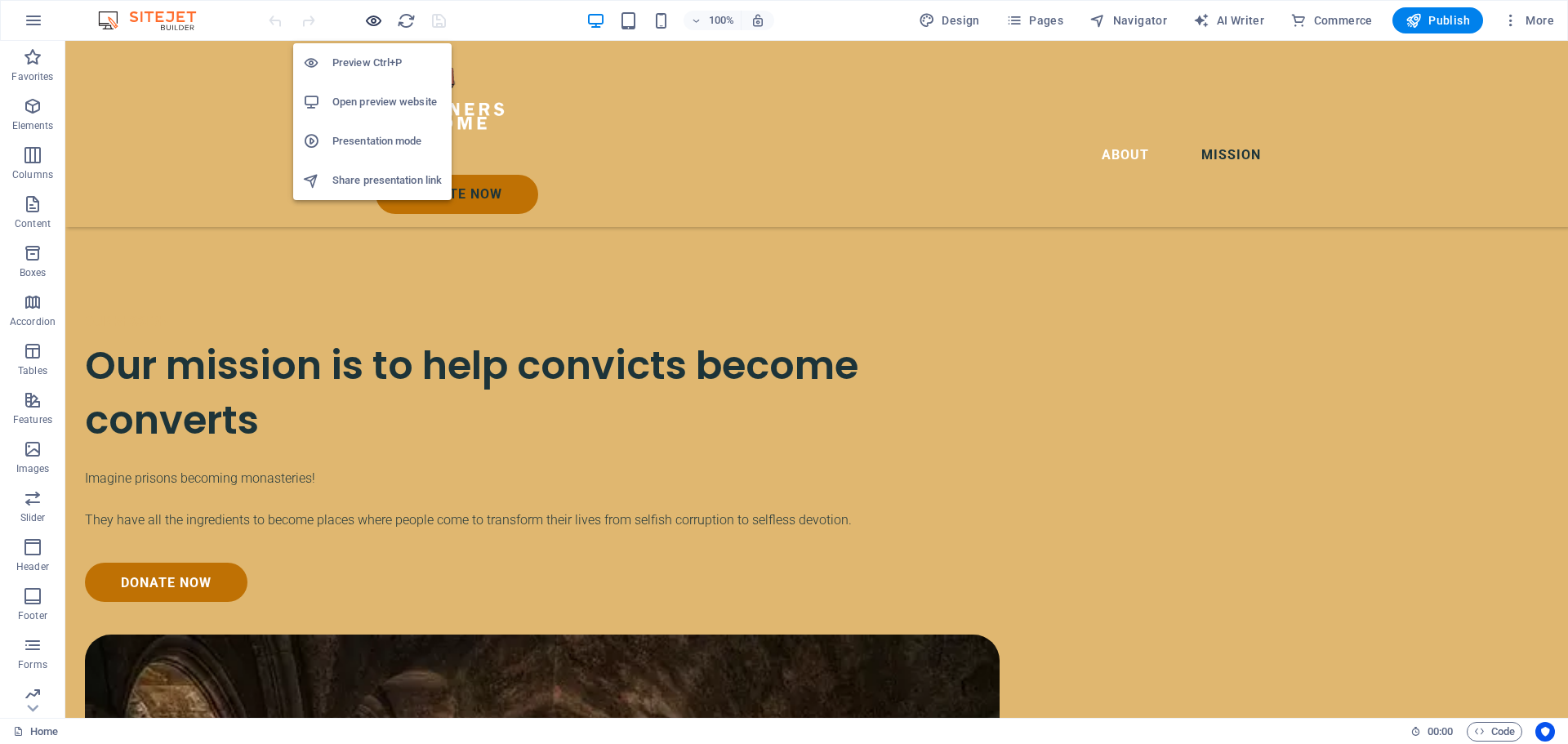
scroll to position [3553, 0]
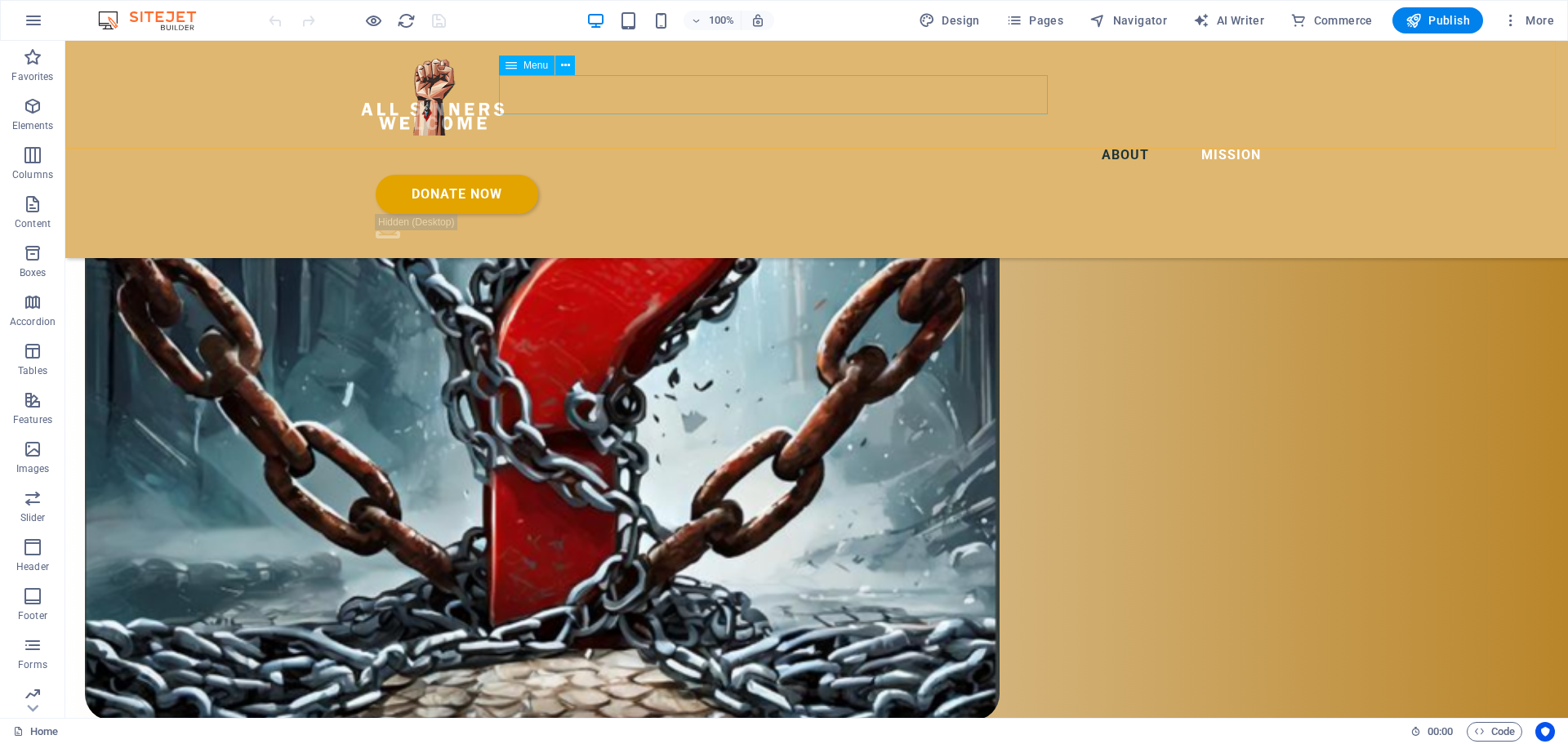
click at [999, 136] on nav "About Mission" at bounding box center [816, 155] width 915 height 39
click at [567, 65] on icon at bounding box center [566, 66] width 9 height 17
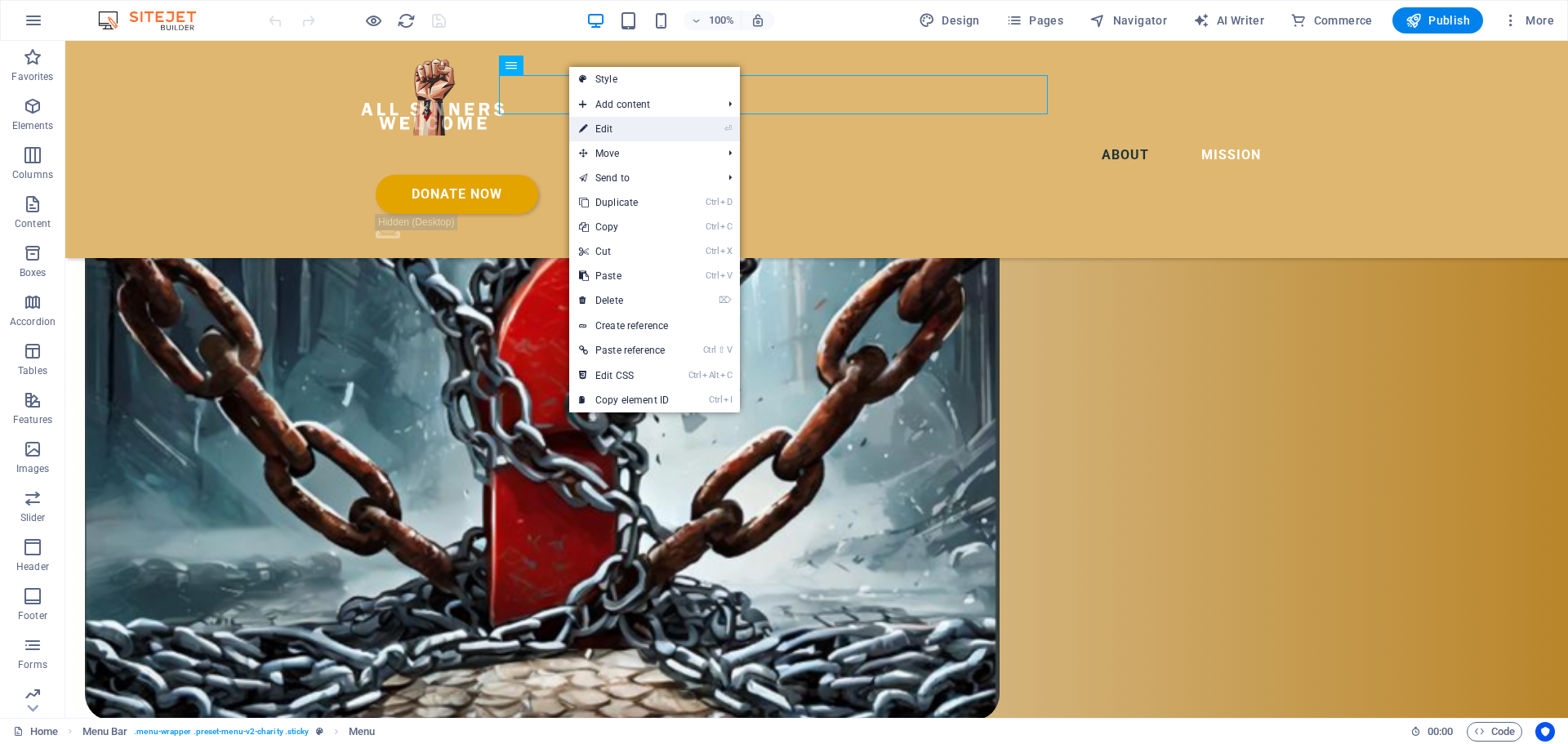
click at [603, 123] on link "⏎ Edit" at bounding box center [624, 129] width 110 height 24
select select
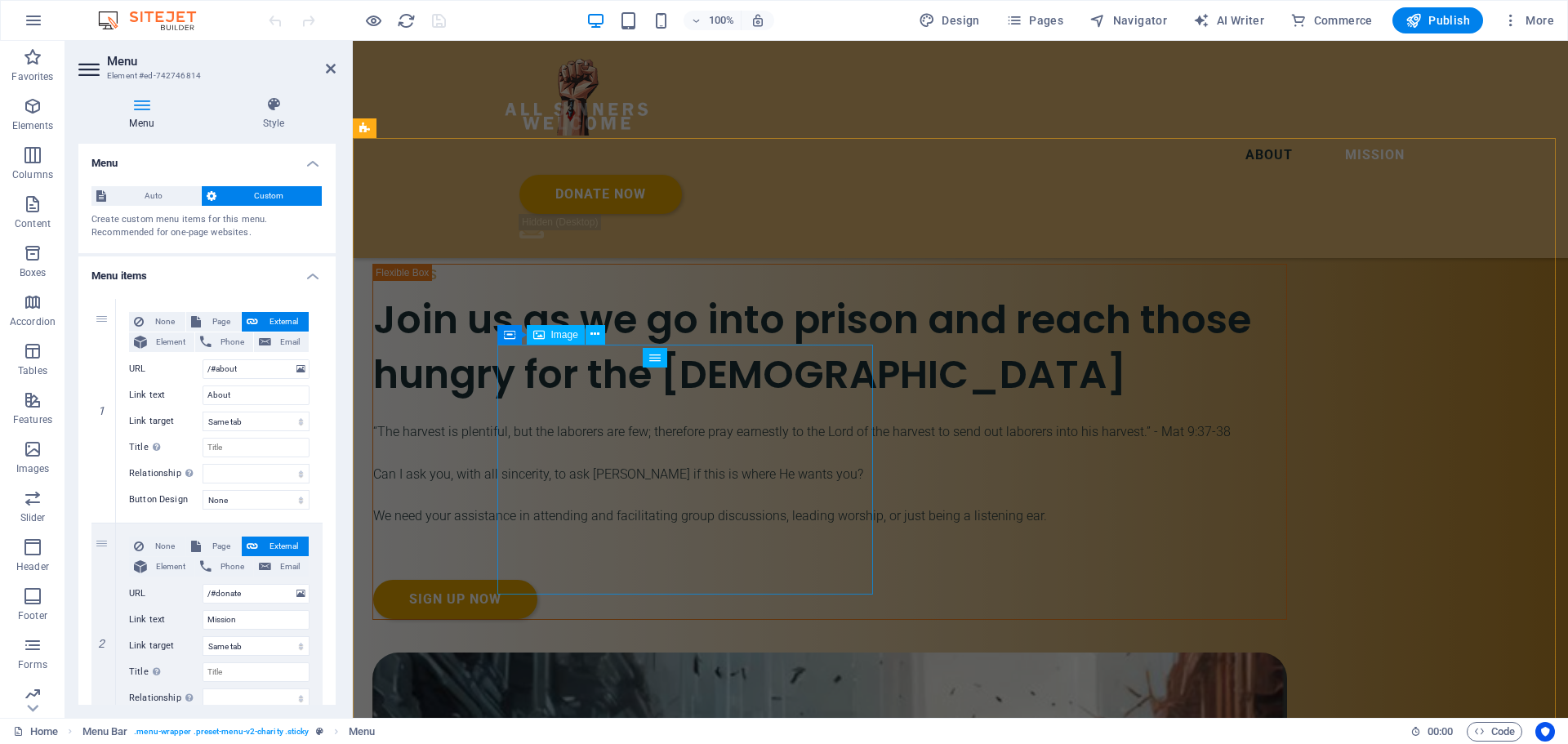
scroll to position [2598, 0]
click at [469, 164] on icon at bounding box center [472, 162] width 9 height 17
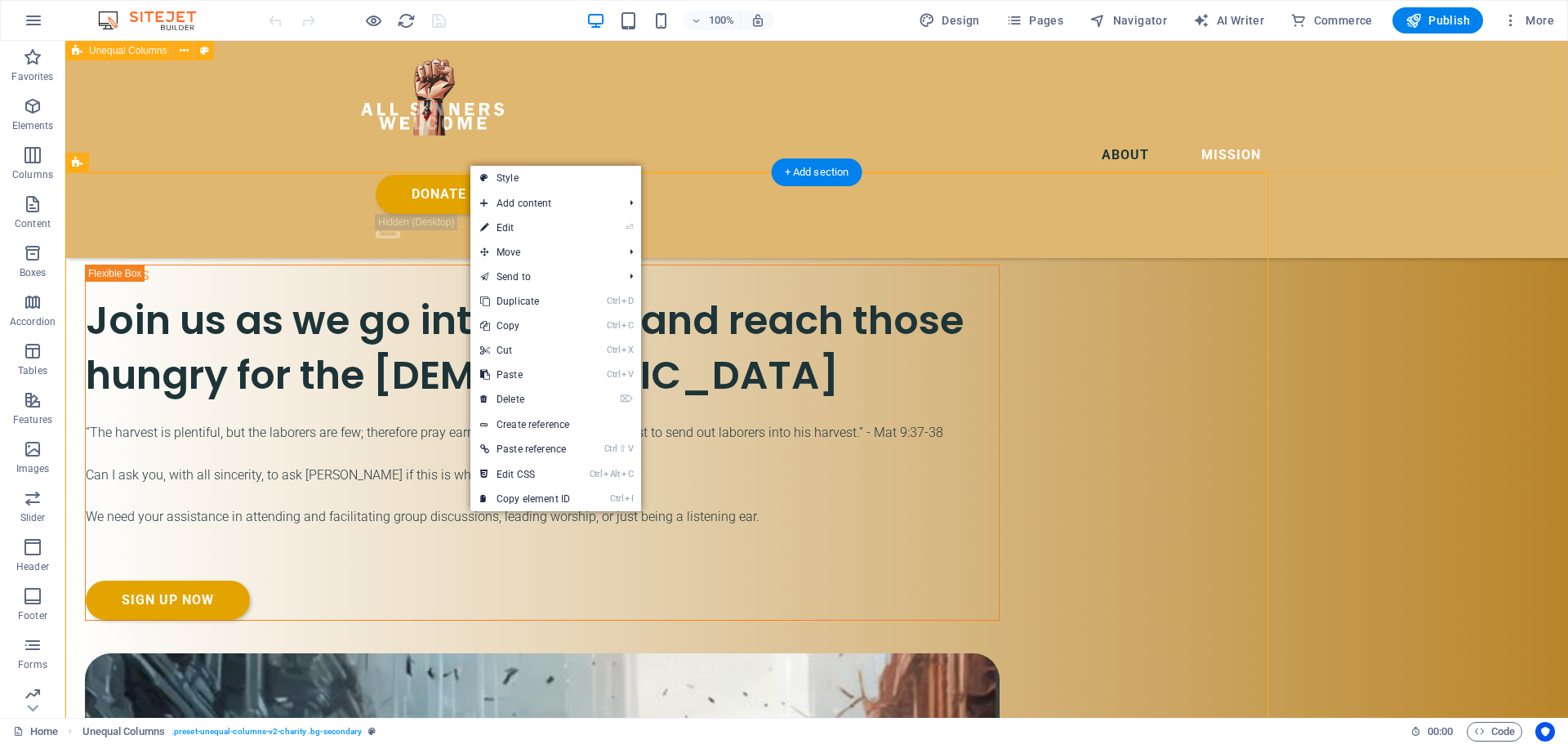
scroll to position [2727, 0]
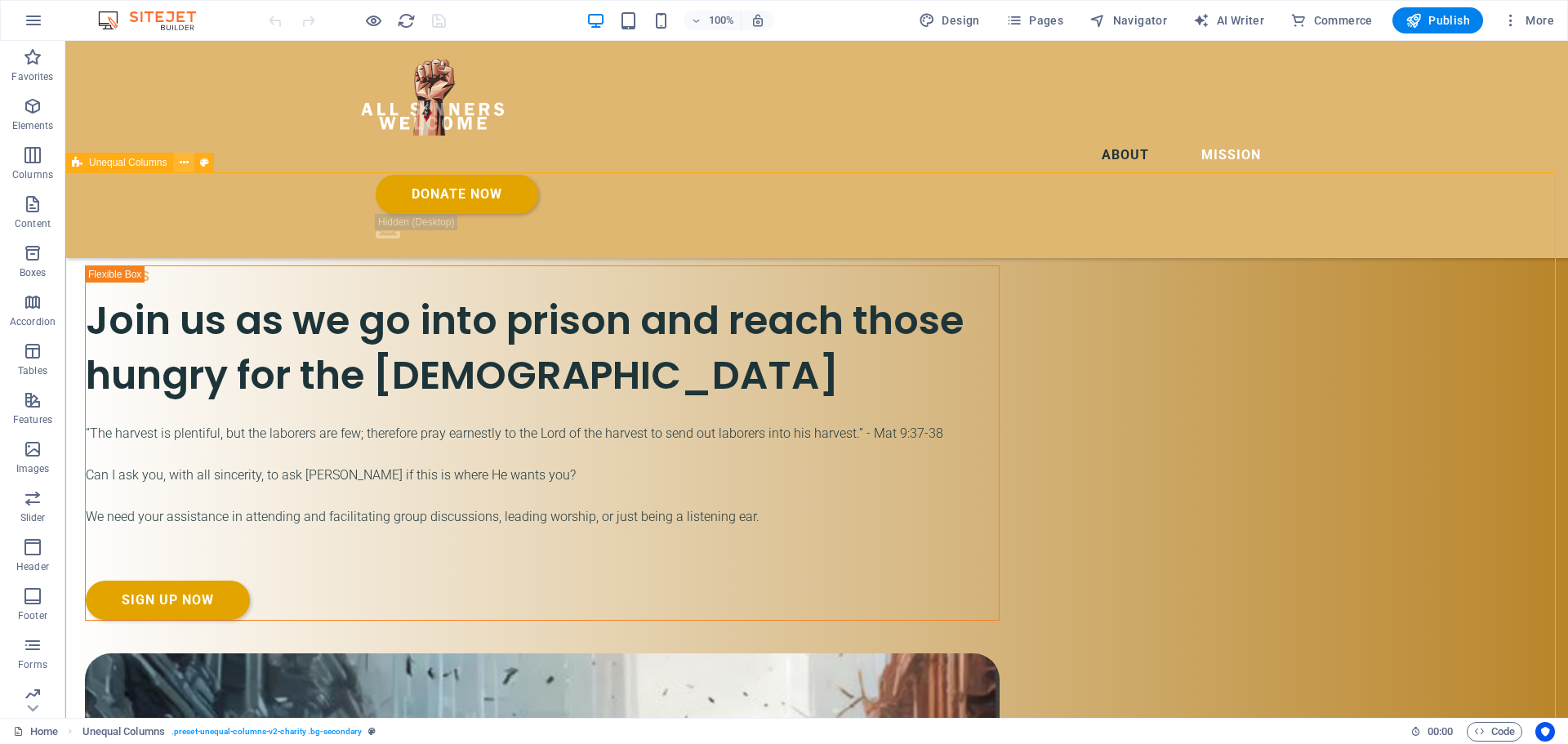
click at [184, 160] on icon at bounding box center [184, 163] width 9 height 17
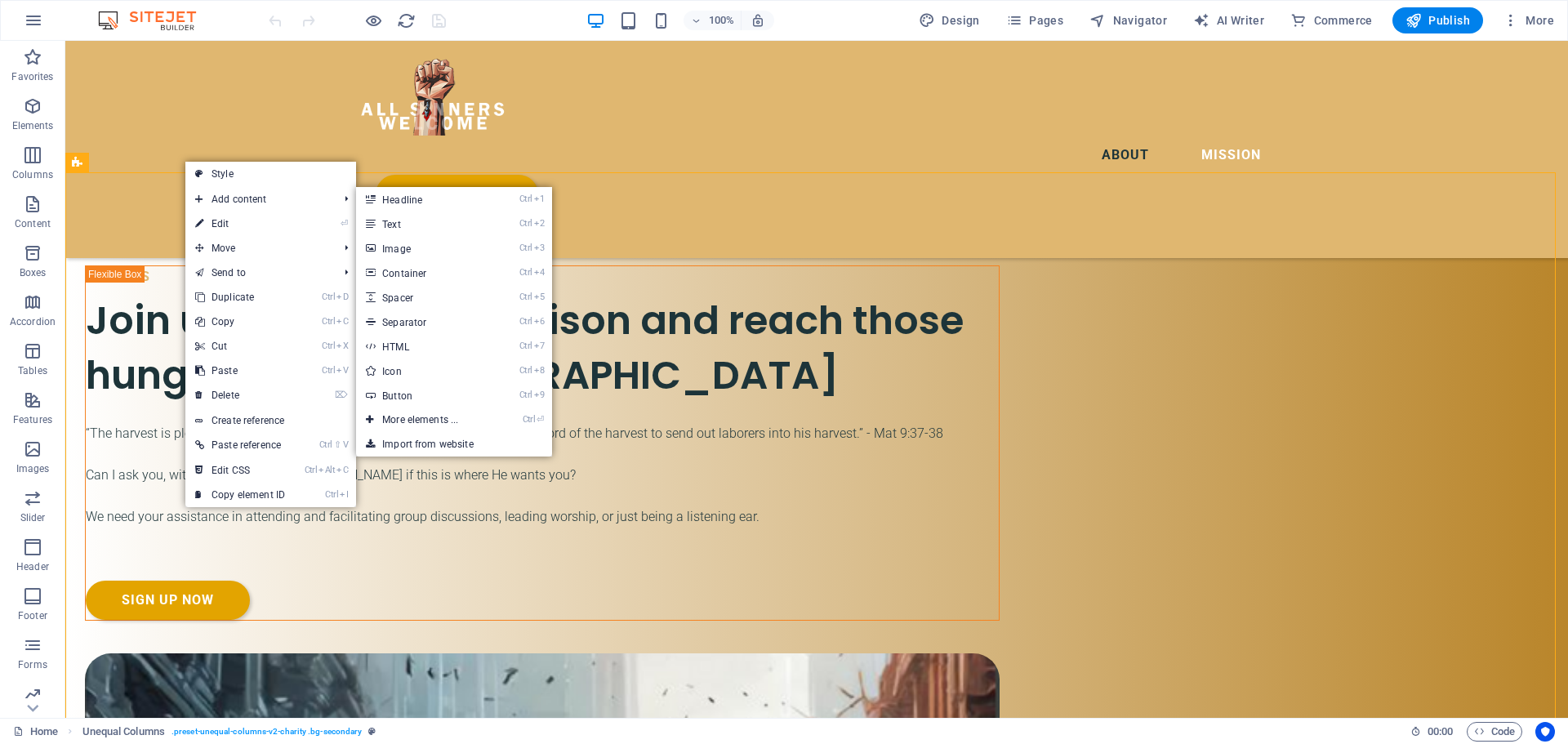
click at [248, 218] on link "⏎ Edit" at bounding box center [240, 224] width 110 height 24
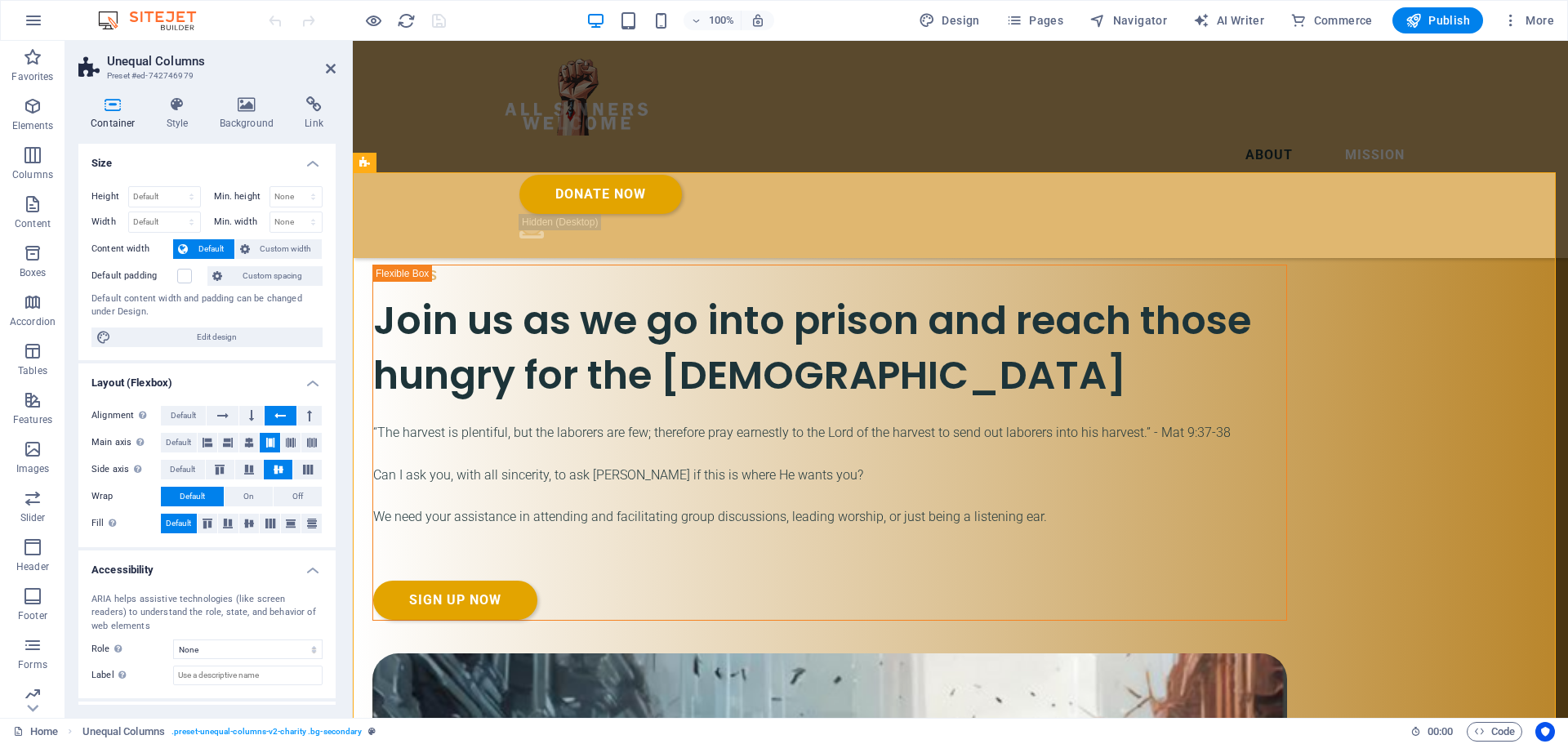
scroll to position [72, 0]
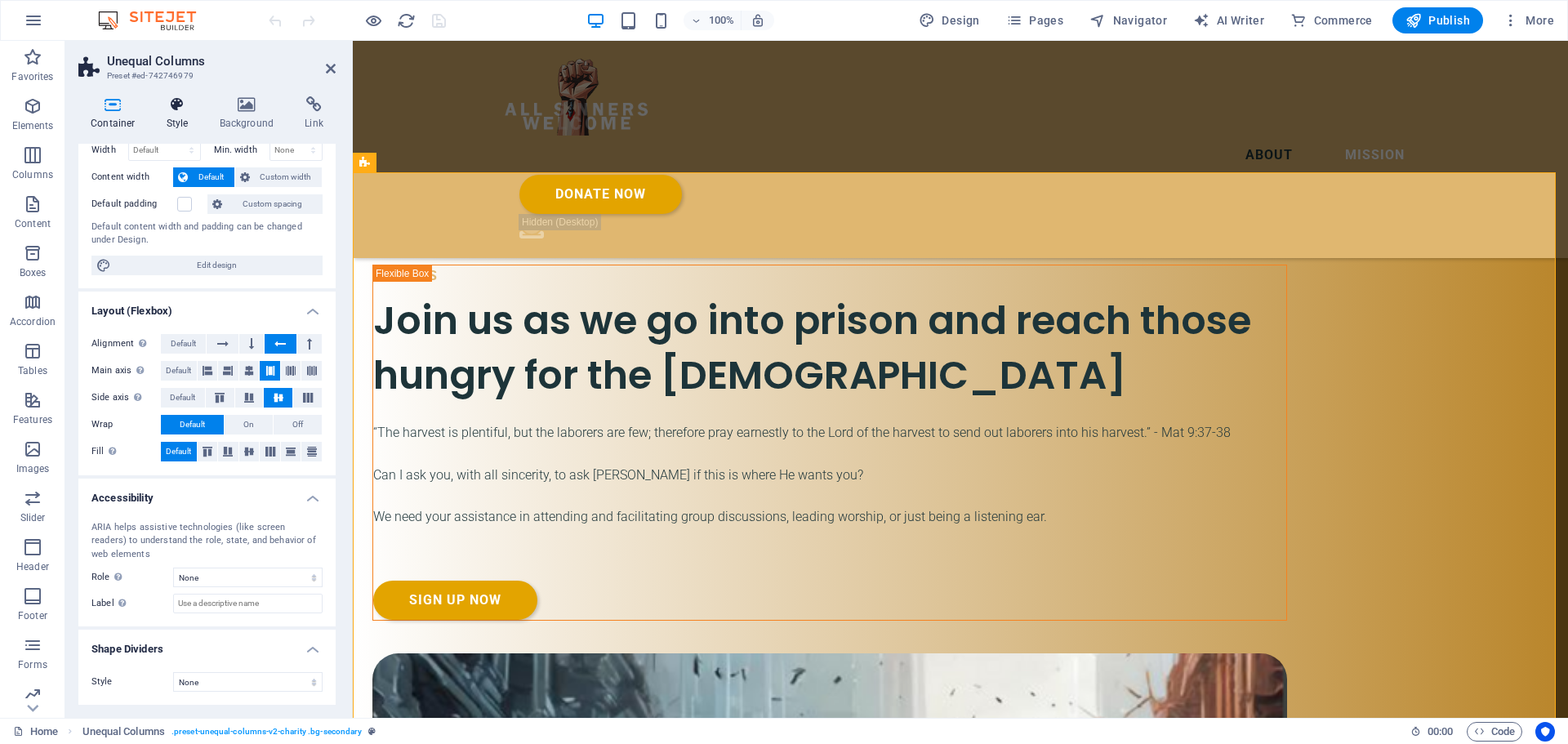
click at [183, 108] on icon at bounding box center [177, 104] width 46 height 17
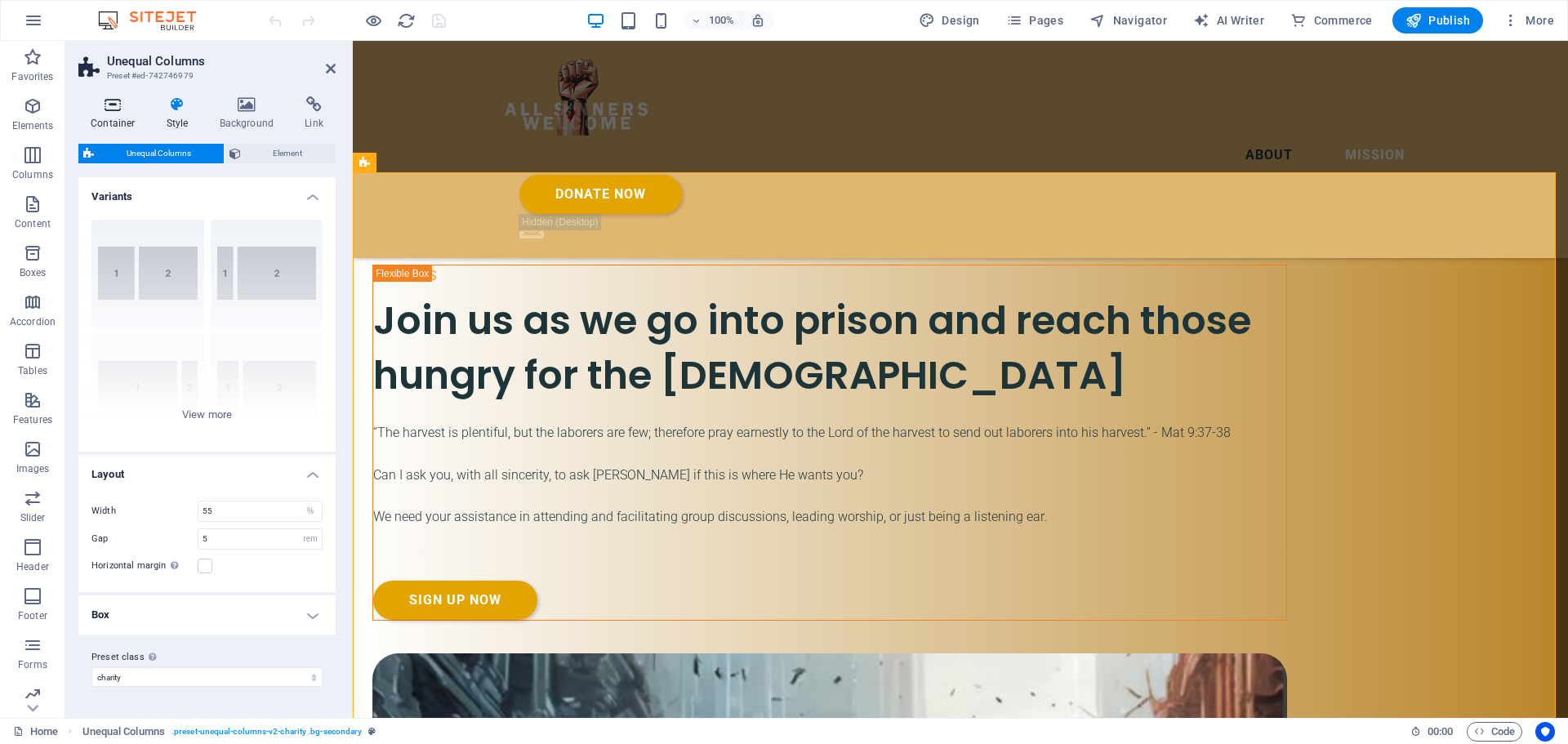
click at [117, 114] on h4 "Container" at bounding box center [116, 113] width 76 height 34
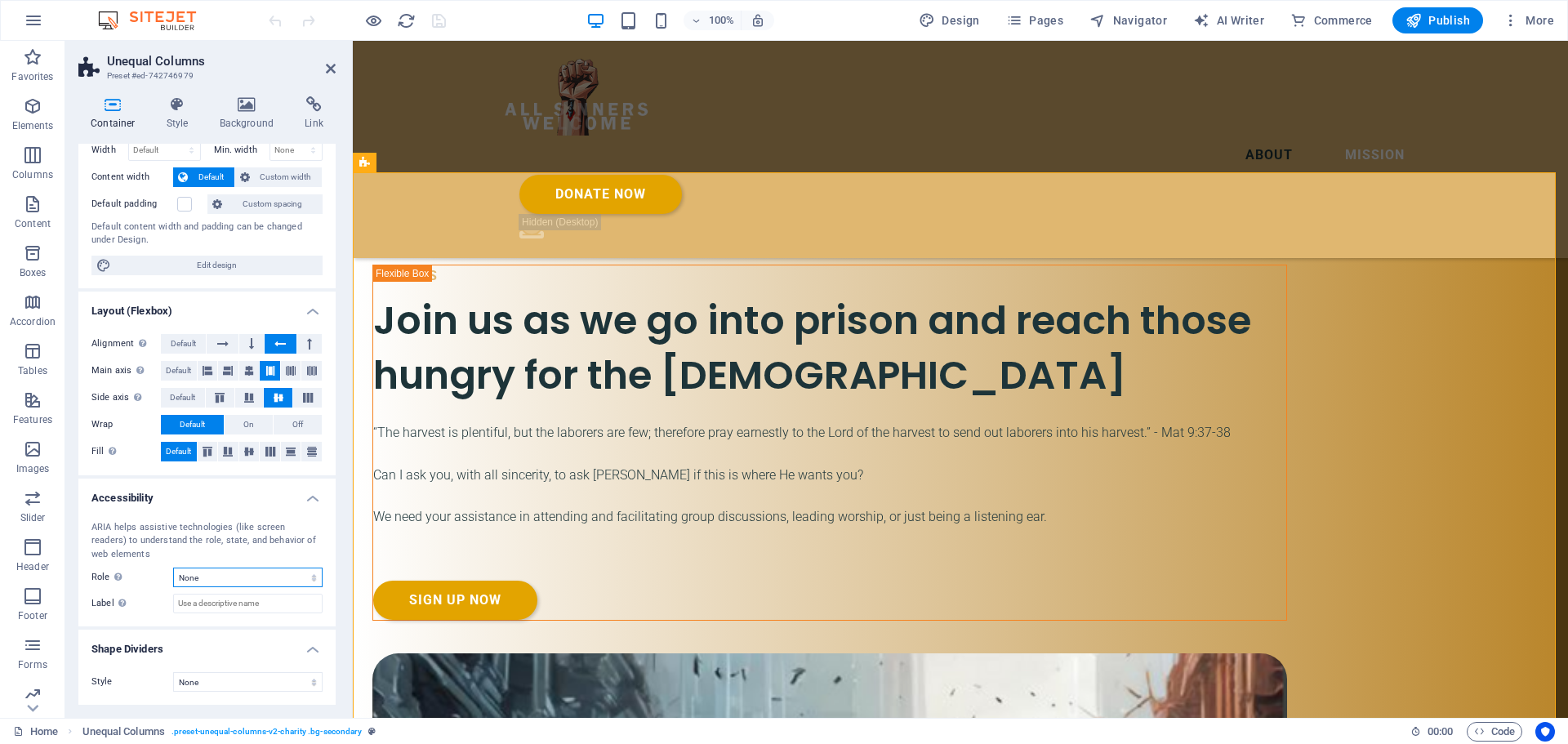
click at [211, 577] on select "None Alert Article Banner Comment Complementary Dialog Footer Header Marquee Pr…" at bounding box center [248, 577] width 150 height 20
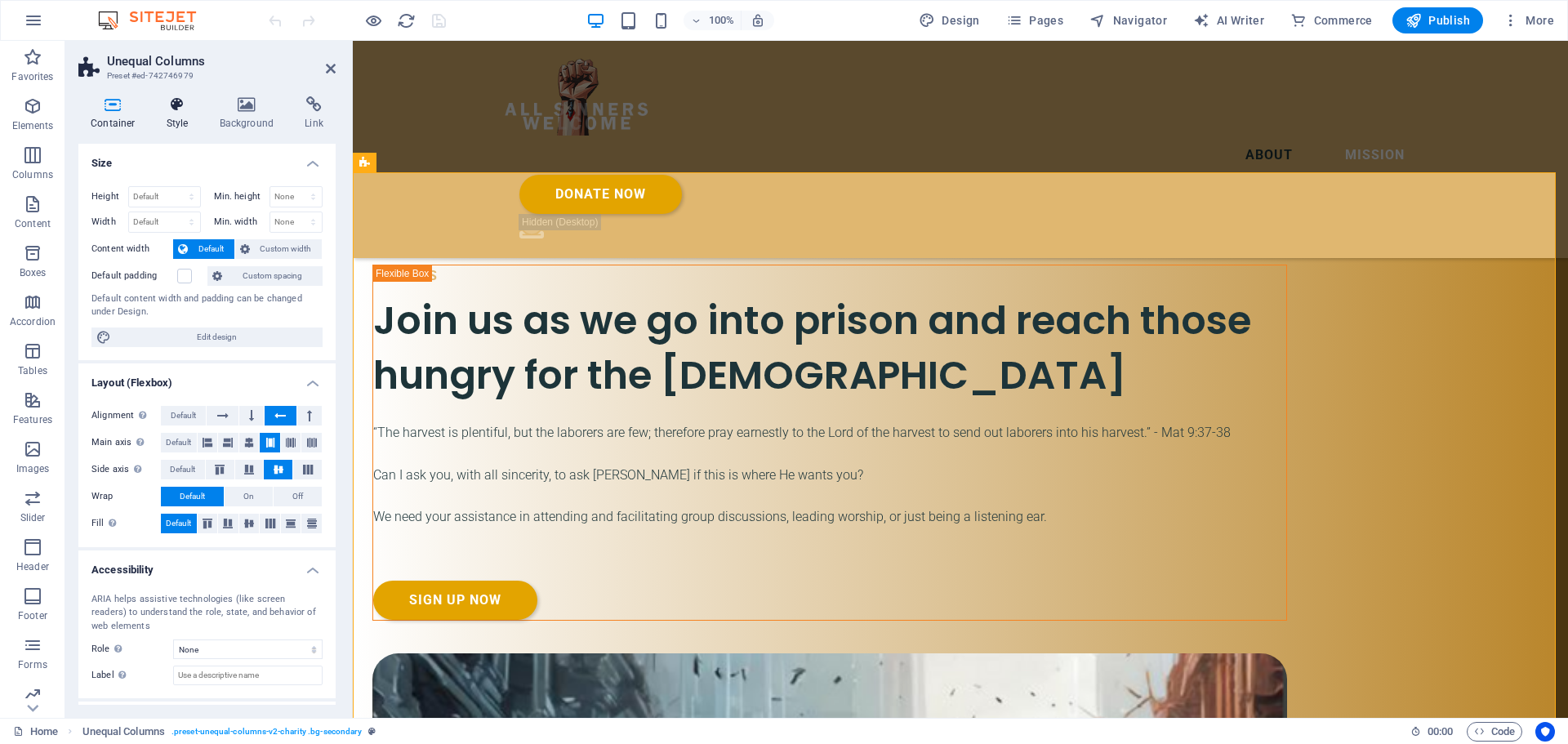
click at [184, 113] on h4 "Style" at bounding box center [180, 113] width 53 height 34
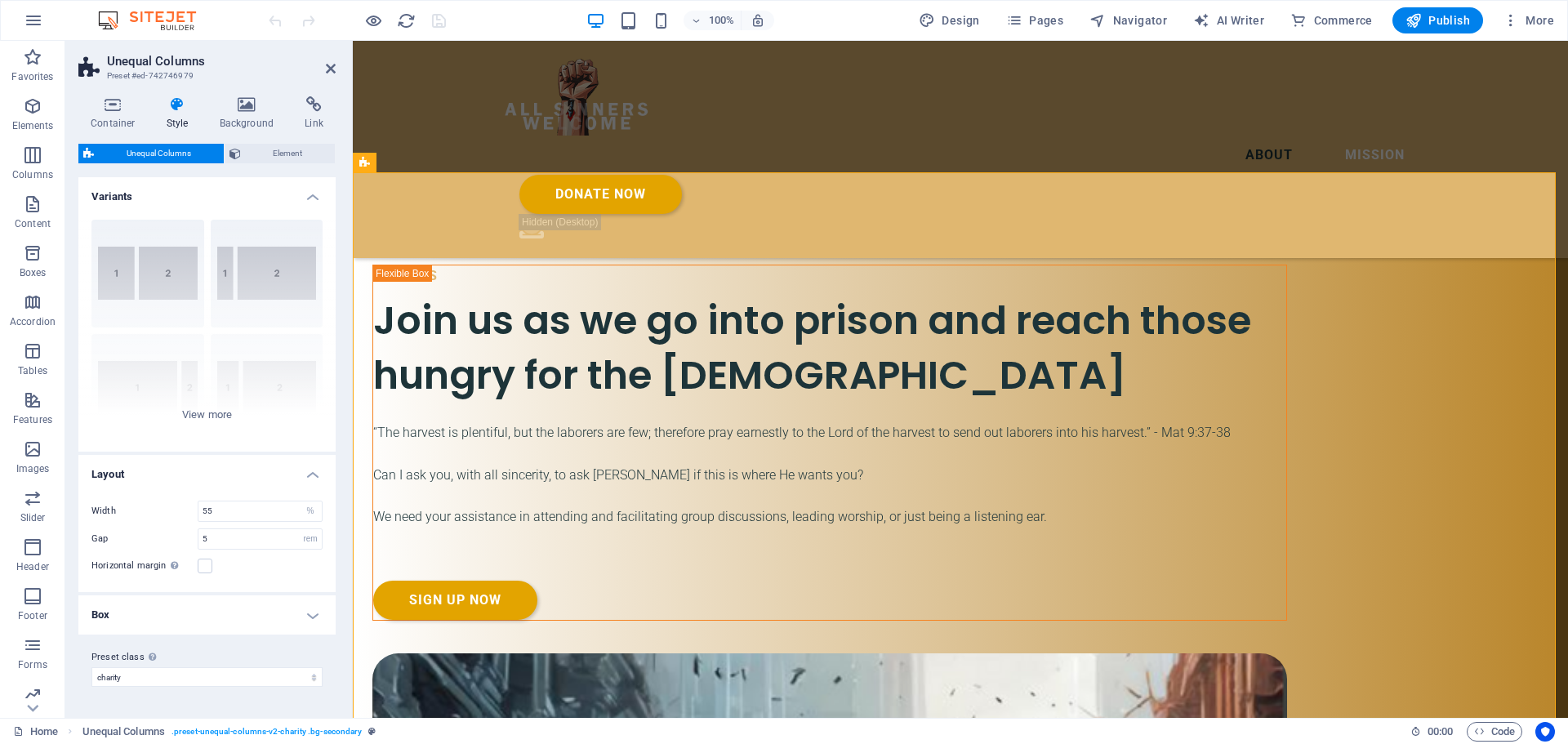
click at [316, 615] on h4 "Box" at bounding box center [207, 614] width 258 height 39
click at [237, 152] on icon at bounding box center [235, 153] width 11 height 20
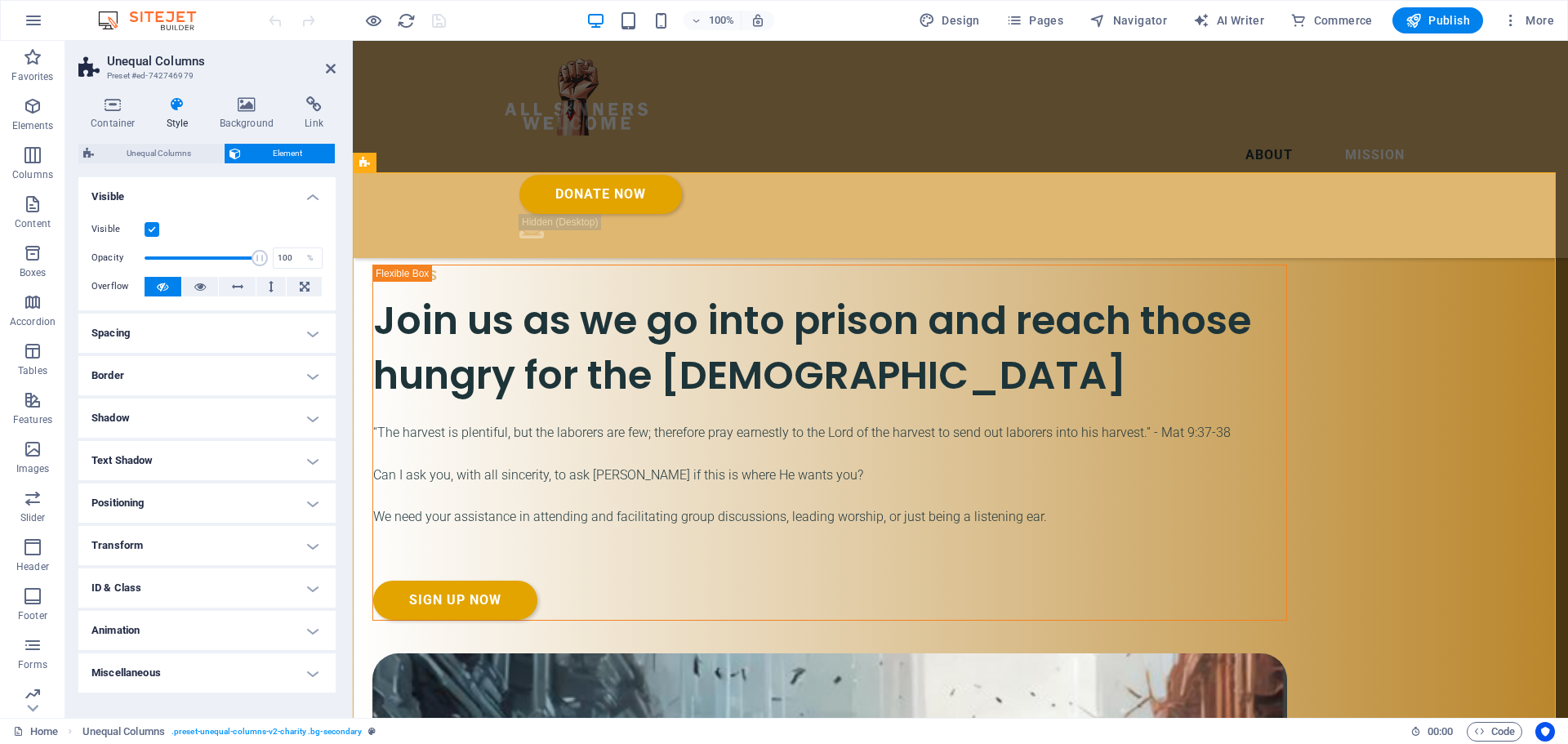
click at [314, 588] on h4 "ID & Class" at bounding box center [207, 587] width 258 height 39
drag, startPoint x: 231, startPoint y: 653, endPoint x: 146, endPoint y: 652, distance: 85.0
click at [147, 652] on div "ID ed-742746979" at bounding box center [207, 651] width 231 height 20
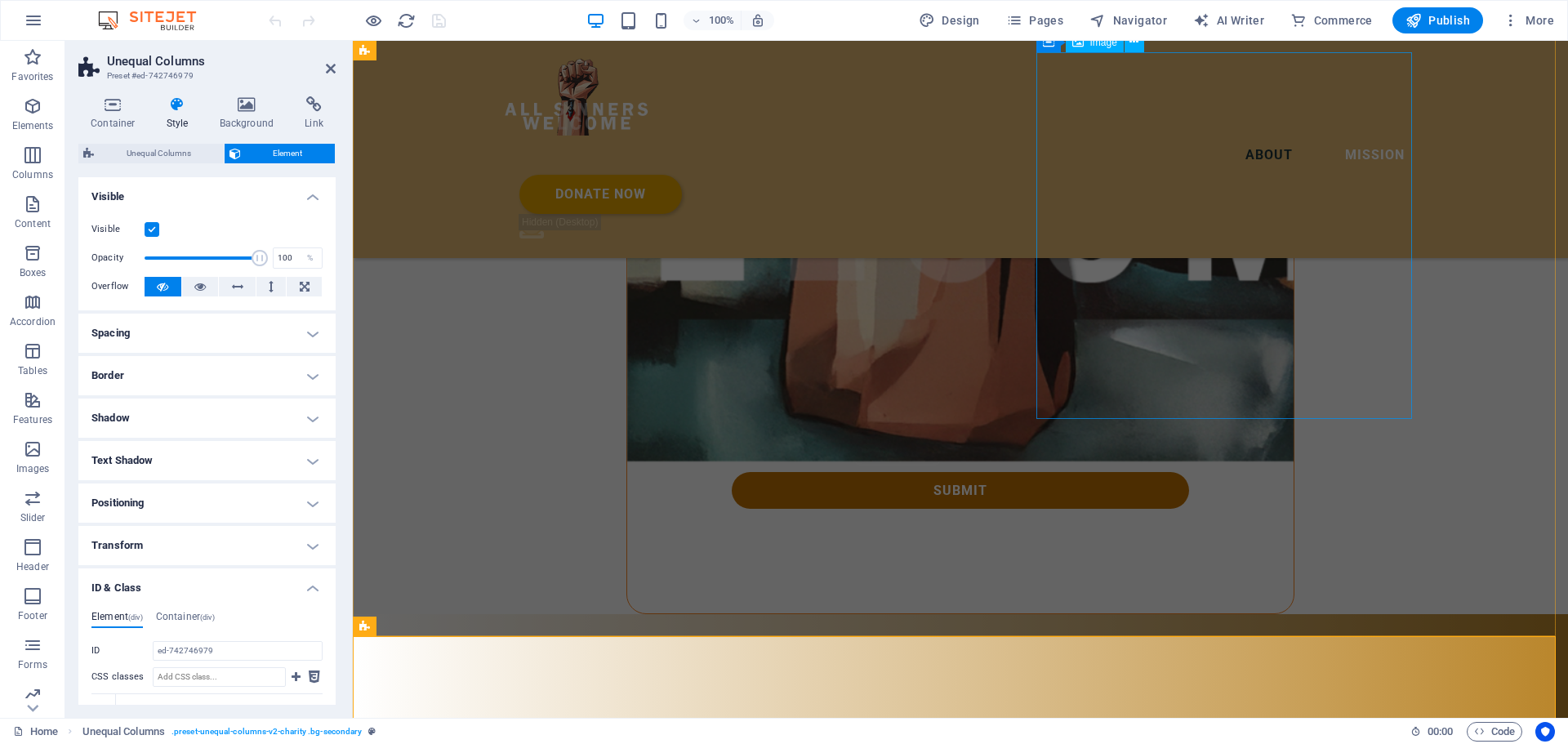
scroll to position [2108, 0]
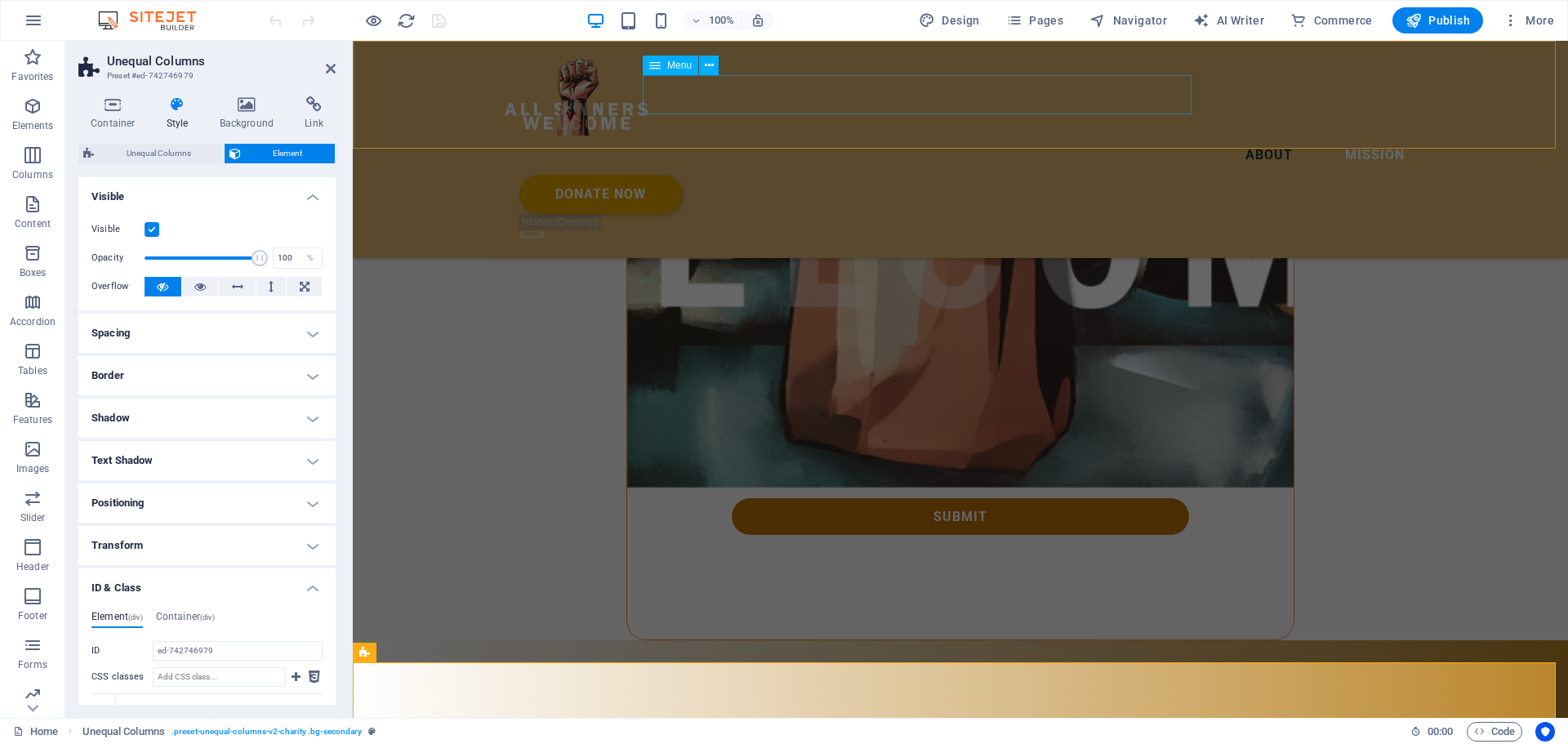
click at [1149, 136] on nav "About Mission" at bounding box center [960, 155] width 915 height 39
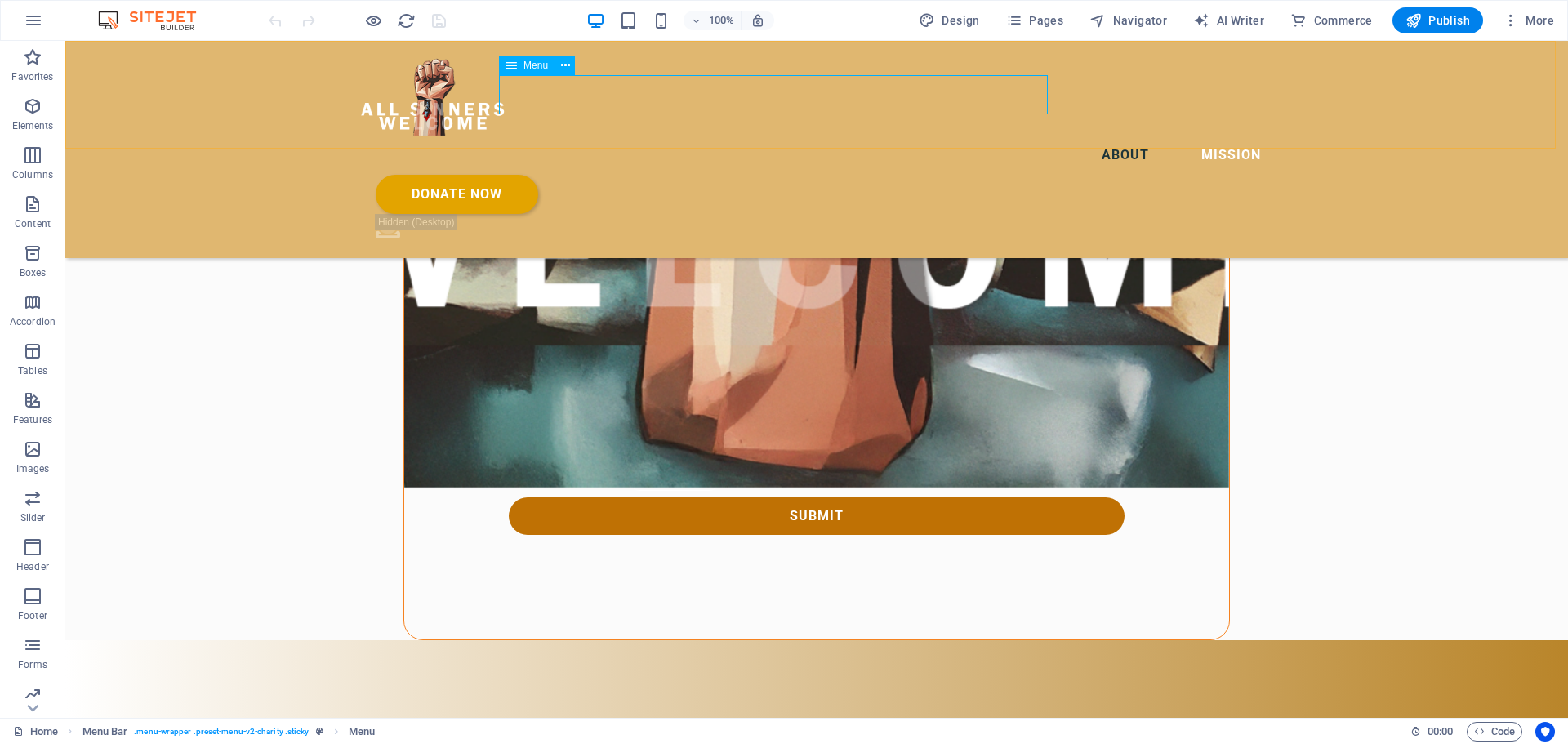
click at [985, 136] on nav "About Mission" at bounding box center [816, 155] width 915 height 39
click at [559, 59] on button at bounding box center [565, 65] width 20 height 20
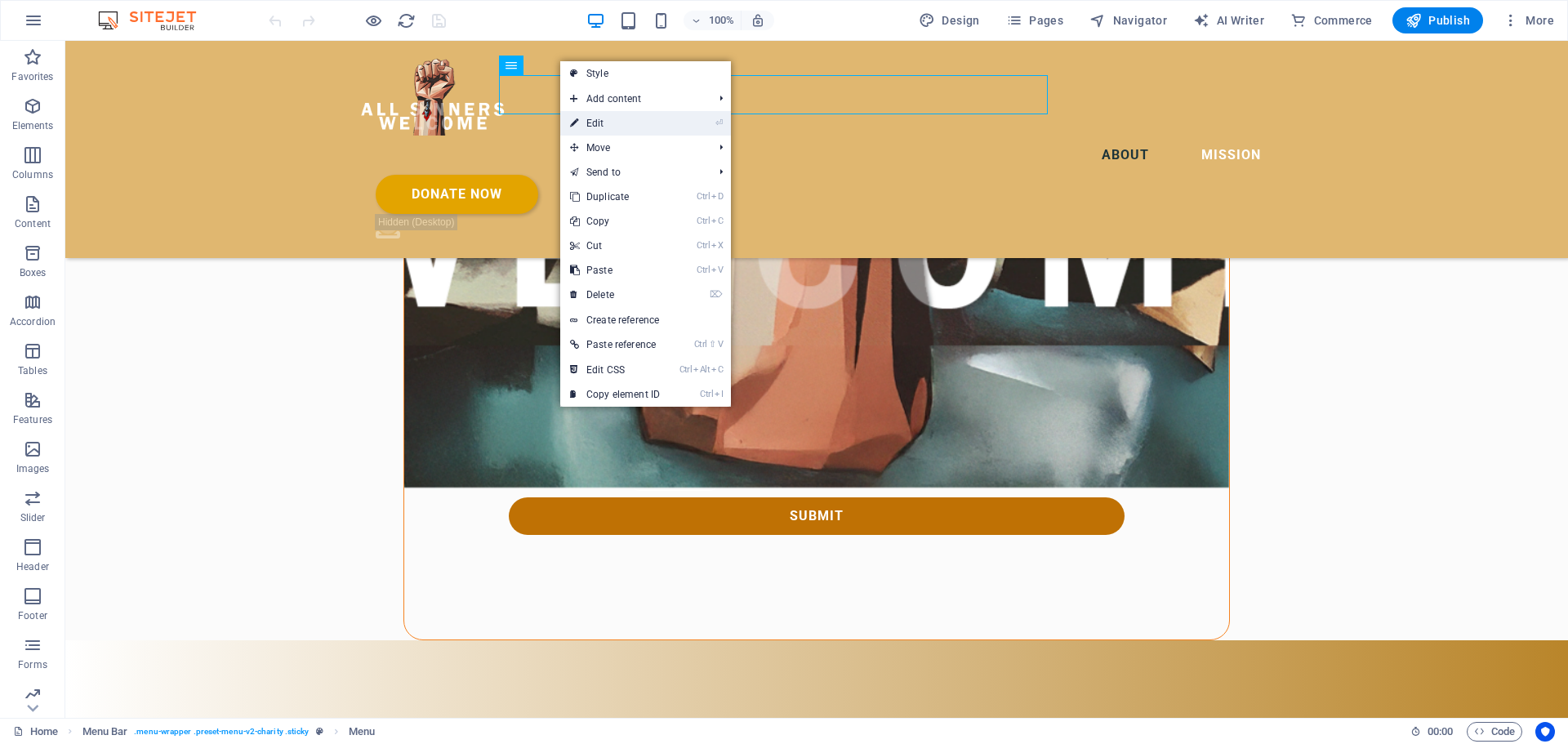
click at [578, 117] on icon at bounding box center [573, 124] width 8 height 24
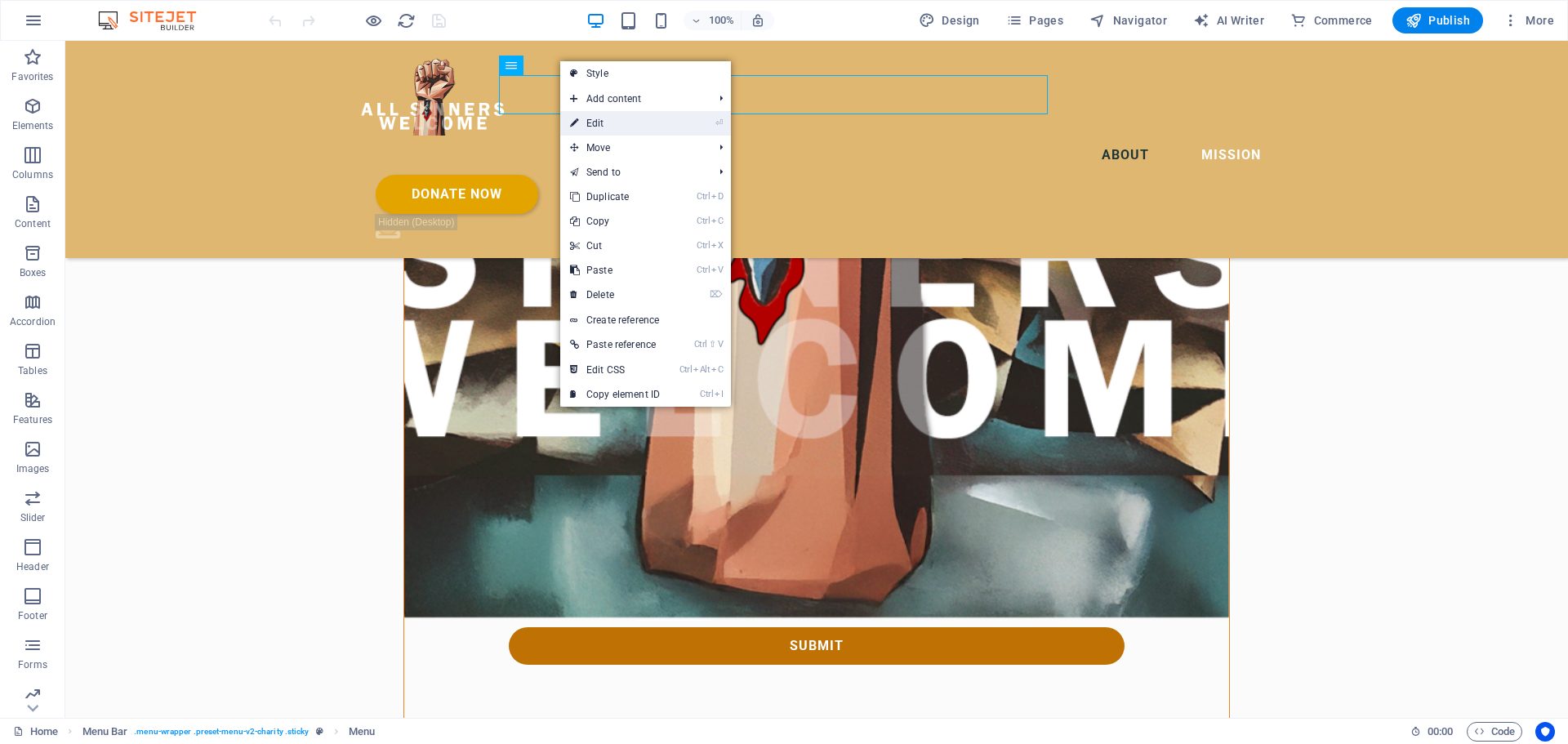
select select
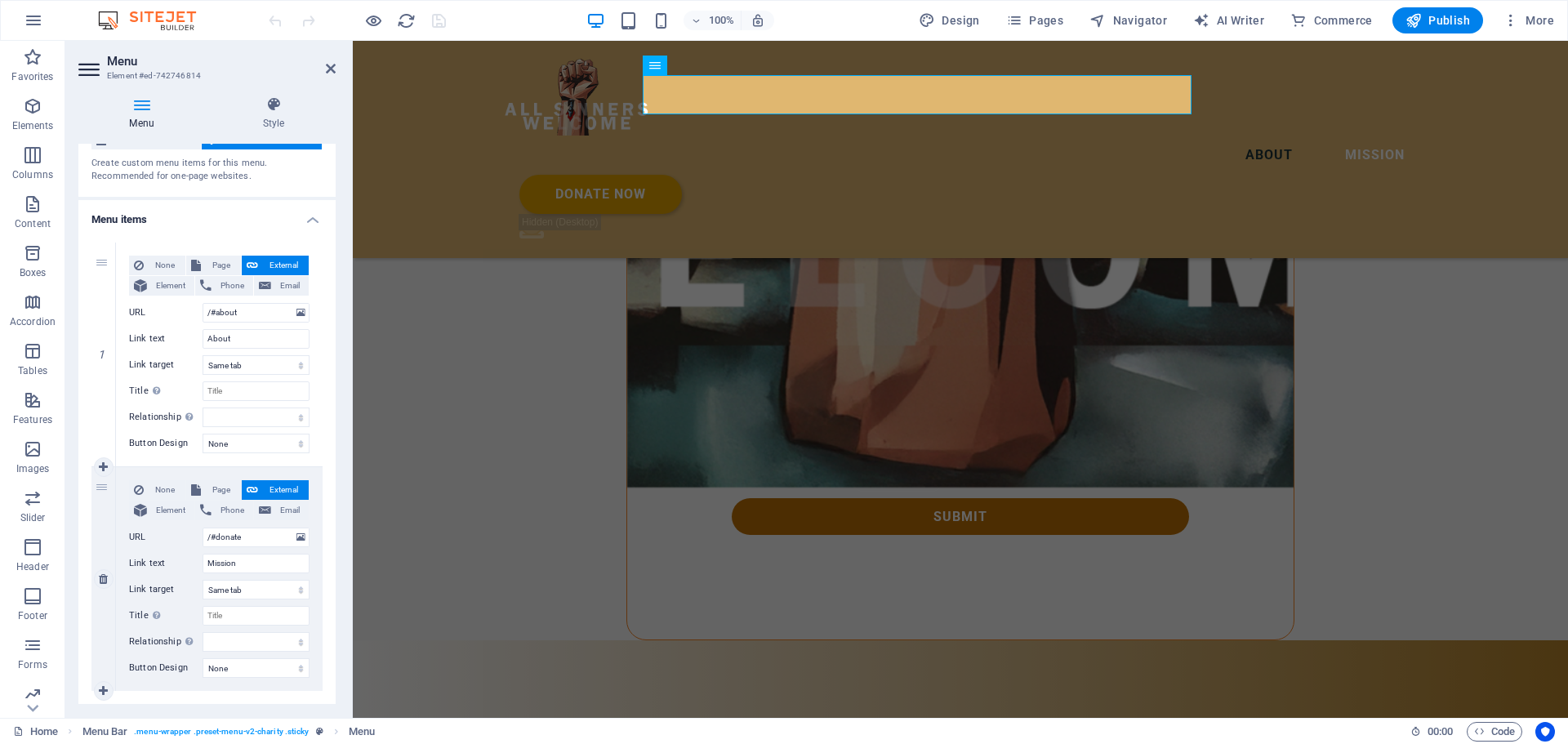
scroll to position [88, 0]
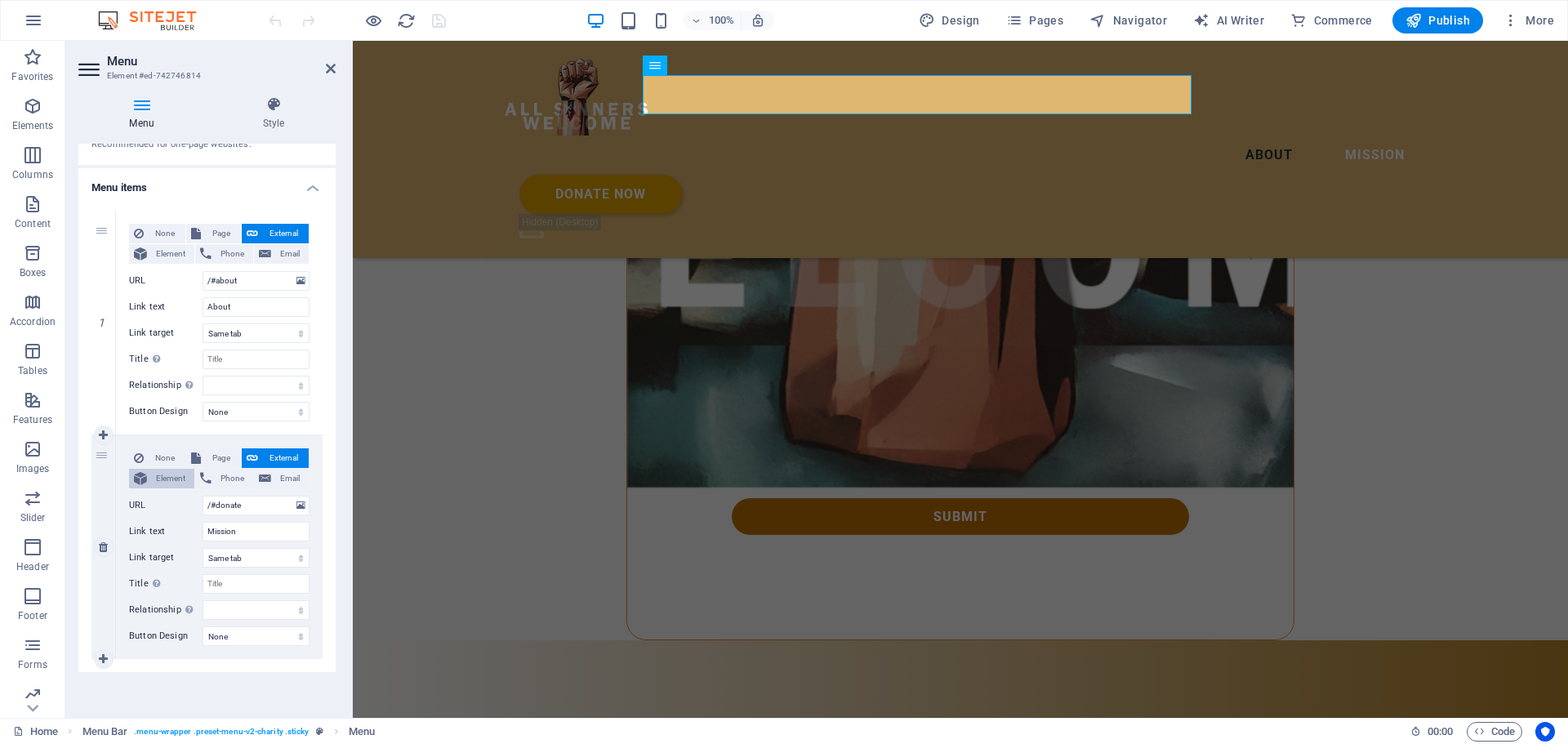
click at [152, 474] on span "Element" at bounding box center [171, 479] width 37 height 20
select select
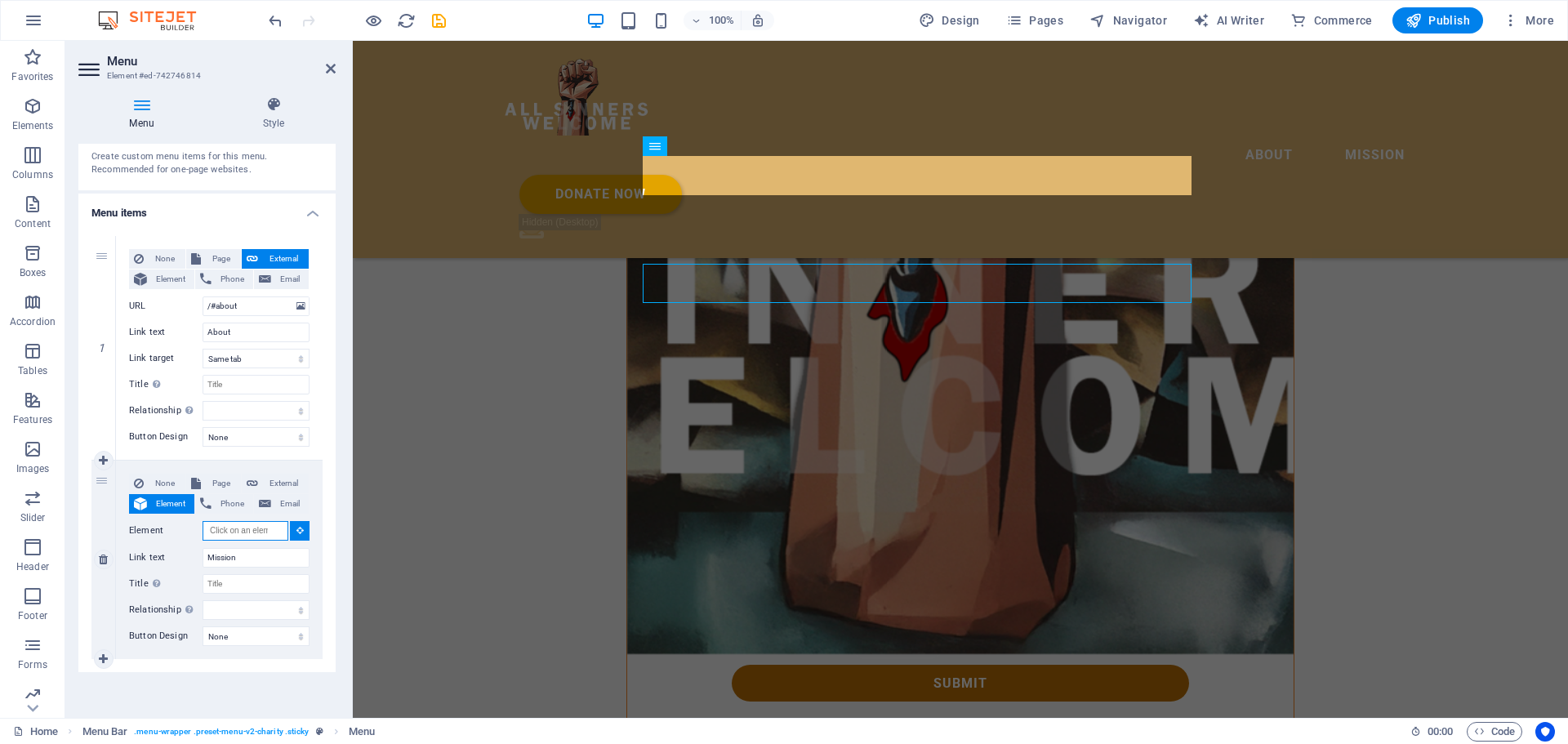
scroll to position [1893, 0]
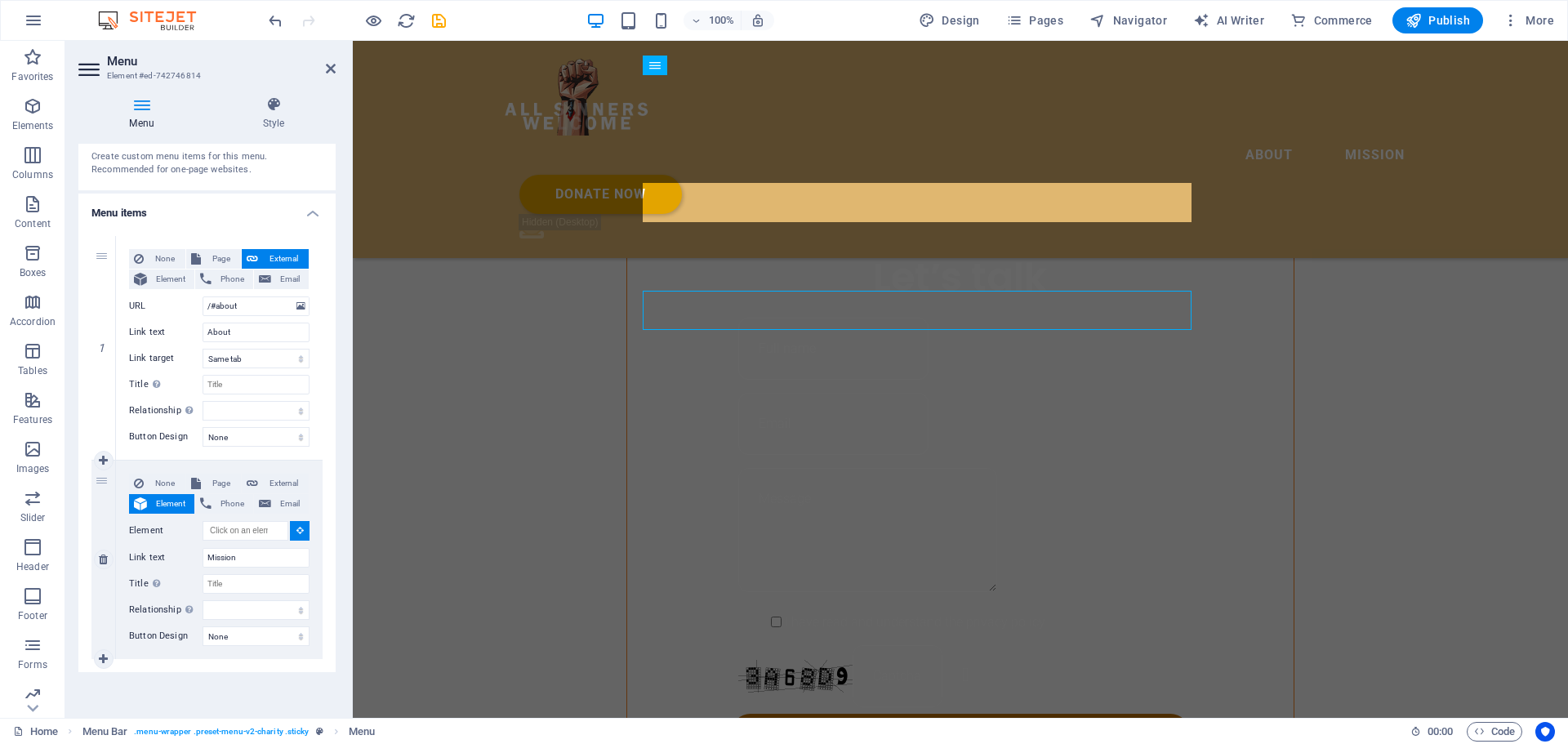
click at [297, 529] on icon at bounding box center [300, 529] width 7 height 8
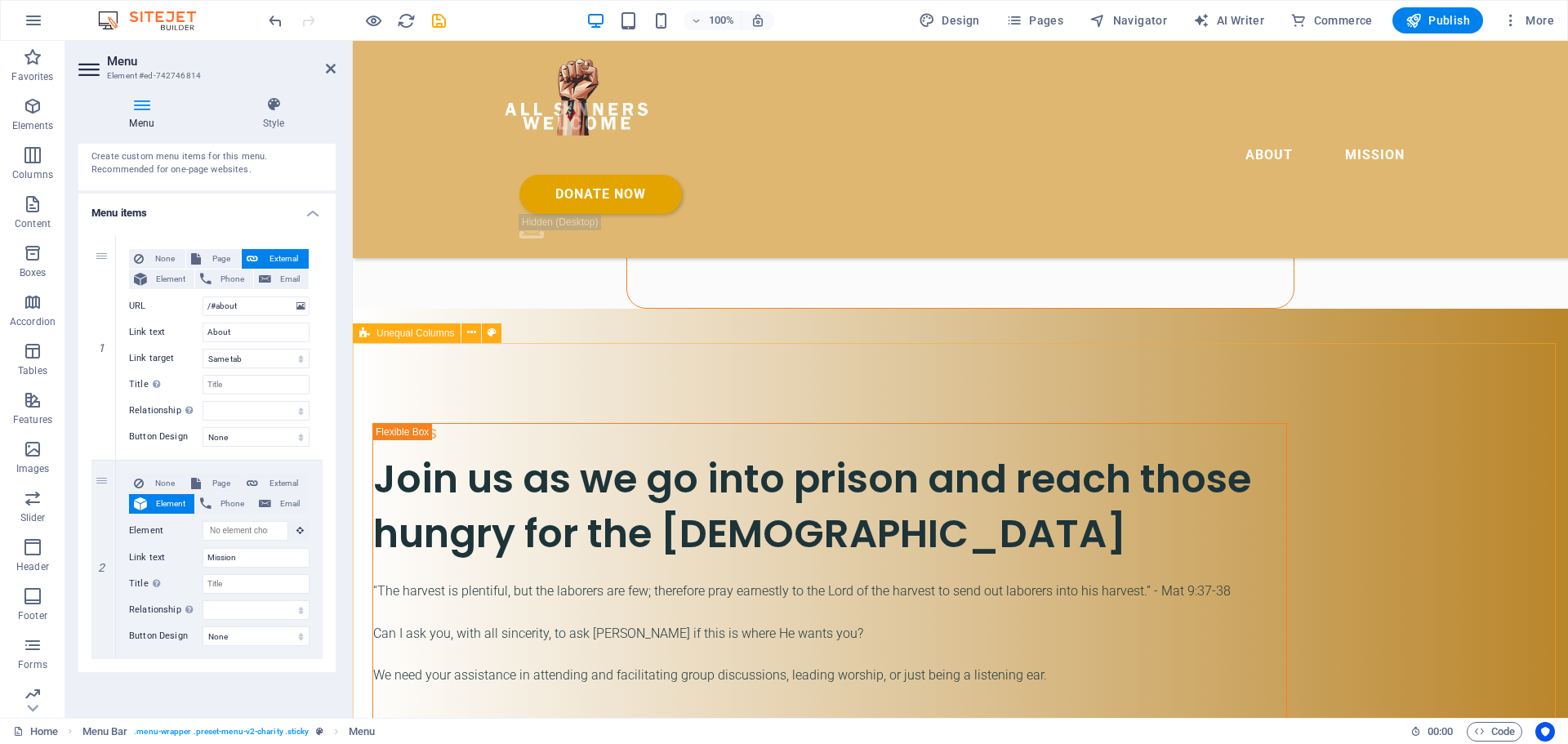
scroll to position [2464, 0]
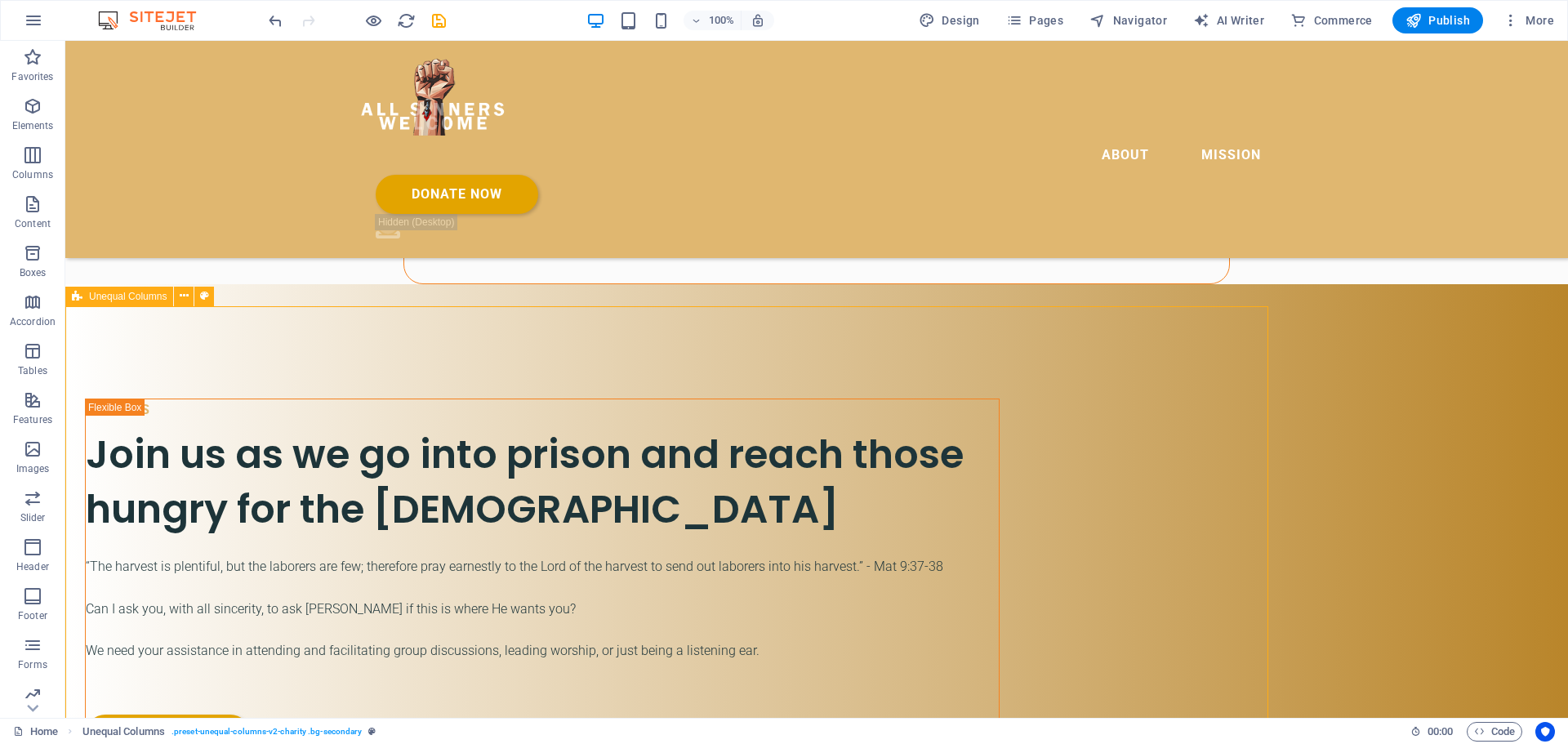
scroll to position [2593, 0]
click at [975, 136] on nav "About Mission" at bounding box center [816, 155] width 915 height 39
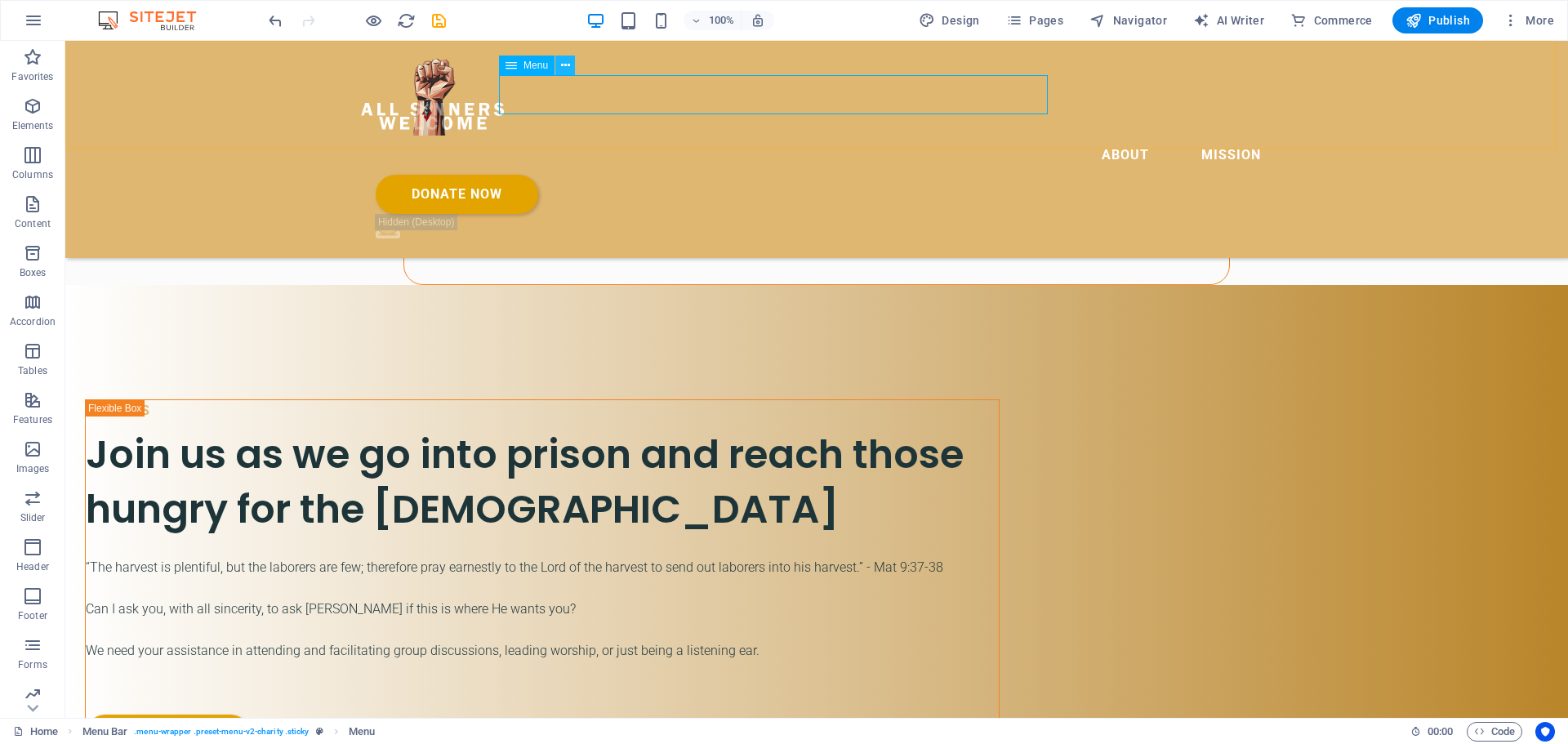
click at [562, 69] on icon at bounding box center [566, 66] width 9 height 17
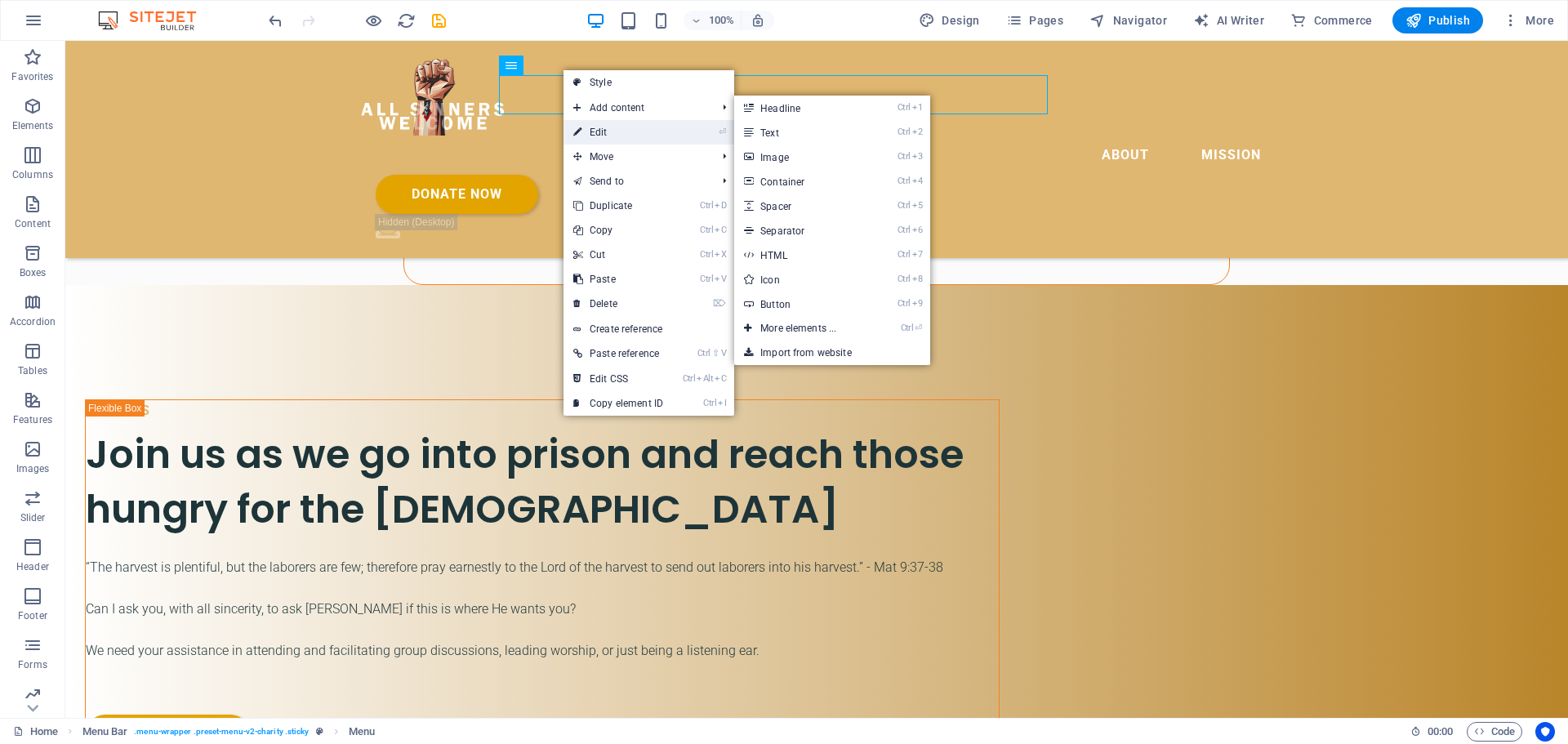
click at [591, 131] on link "⏎ Edit" at bounding box center [618, 132] width 110 height 24
select select
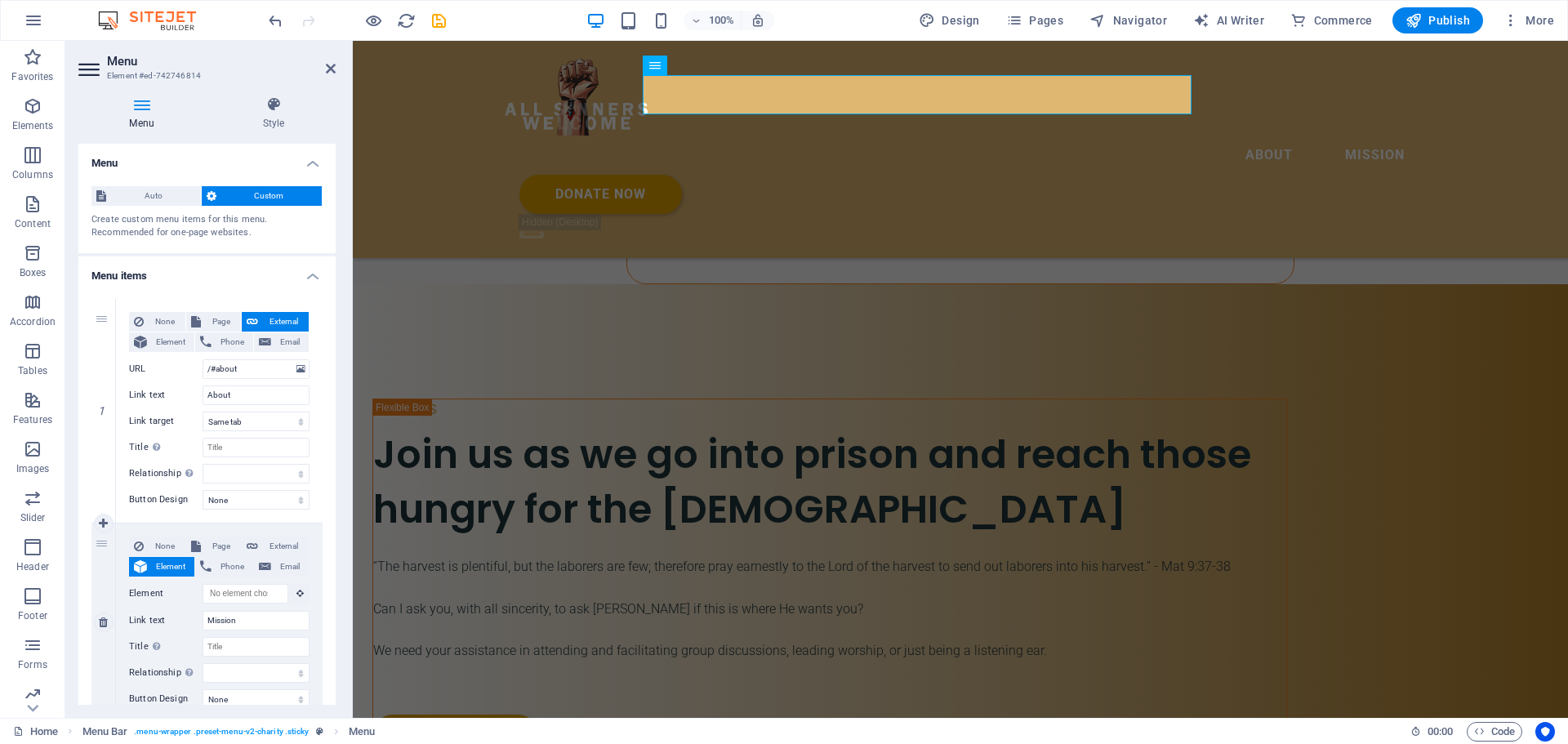
scroll to position [63, 0]
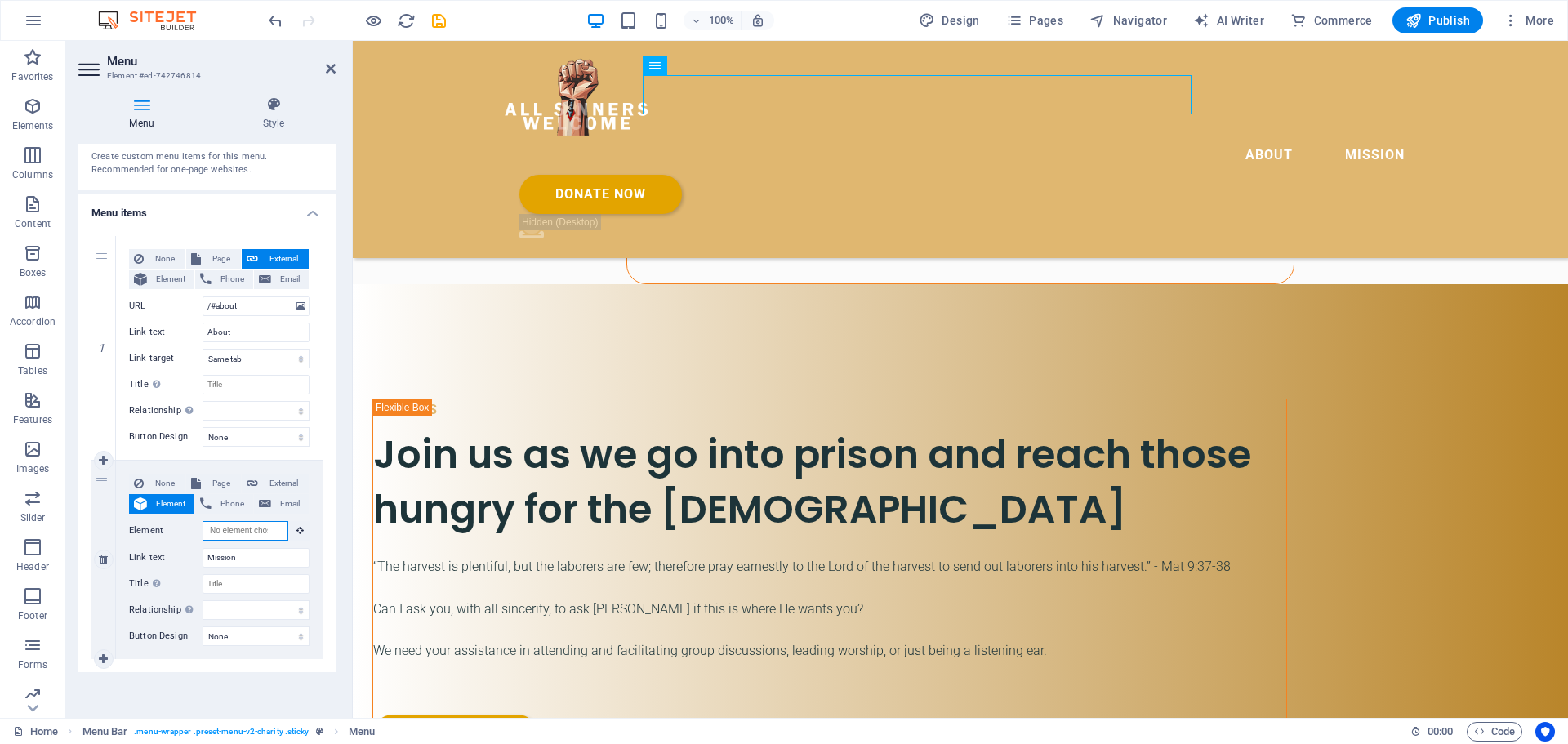
click at [237, 528] on input "Element" at bounding box center [245, 531] width 86 height 20
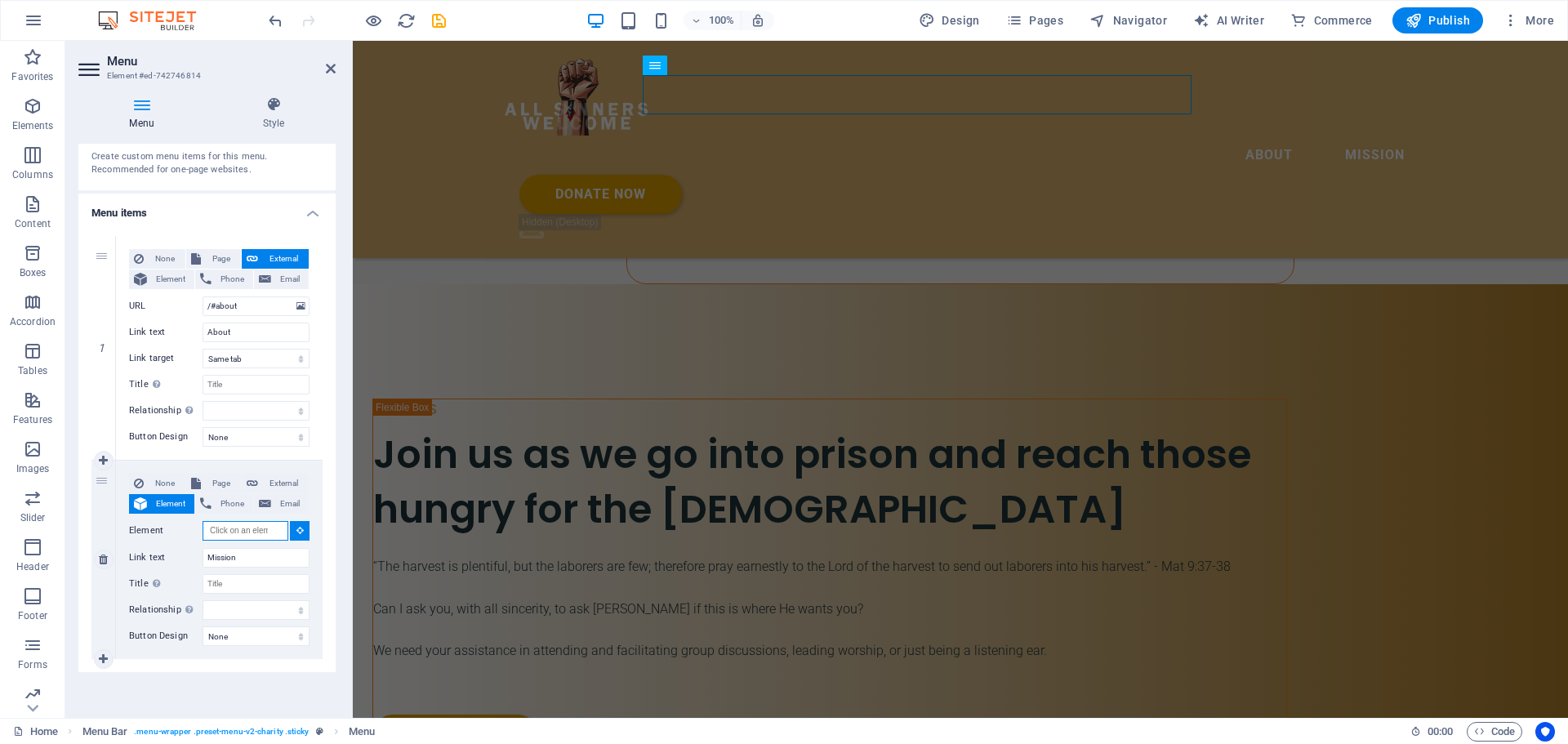
paste input "ed-742746979"
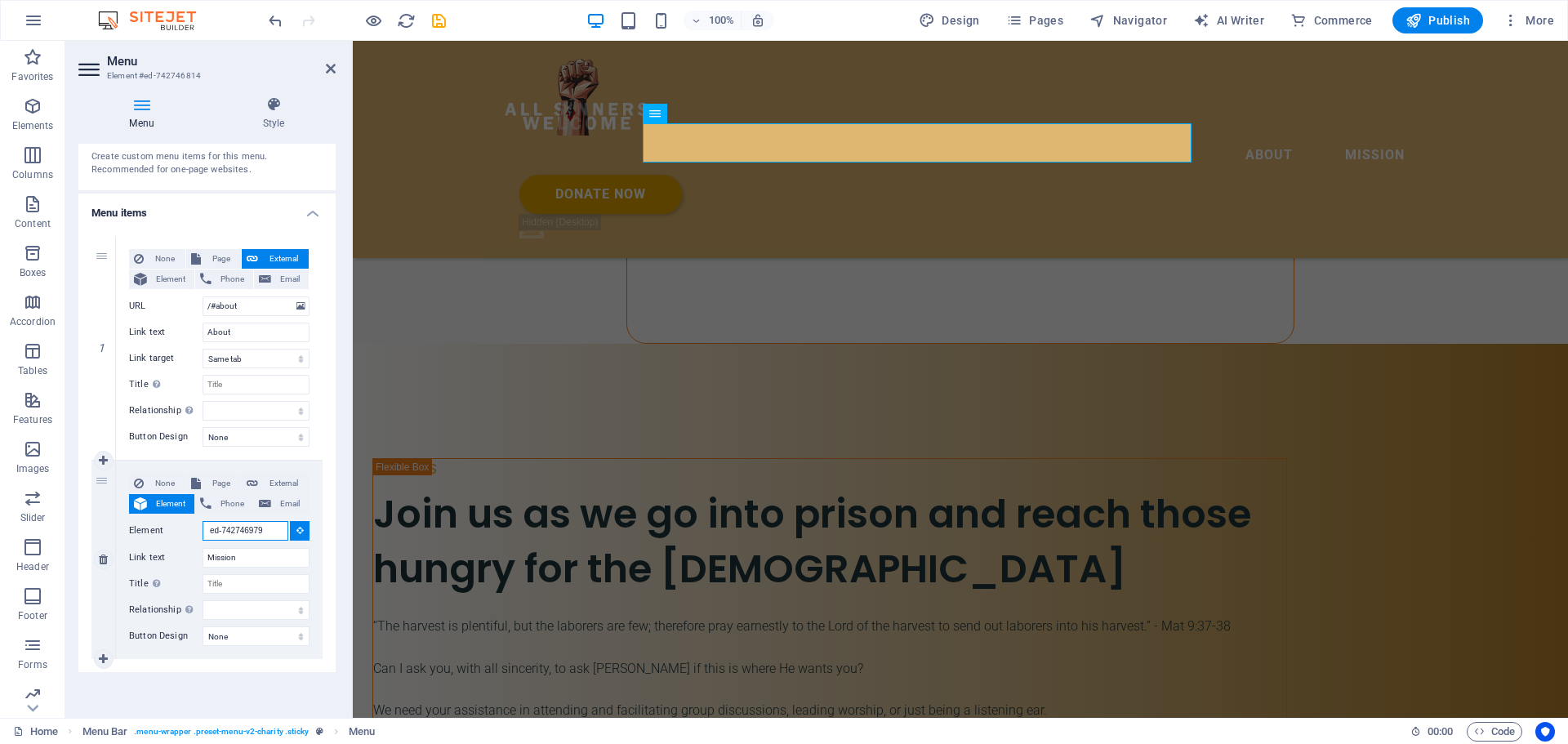
scroll to position [2356, 0]
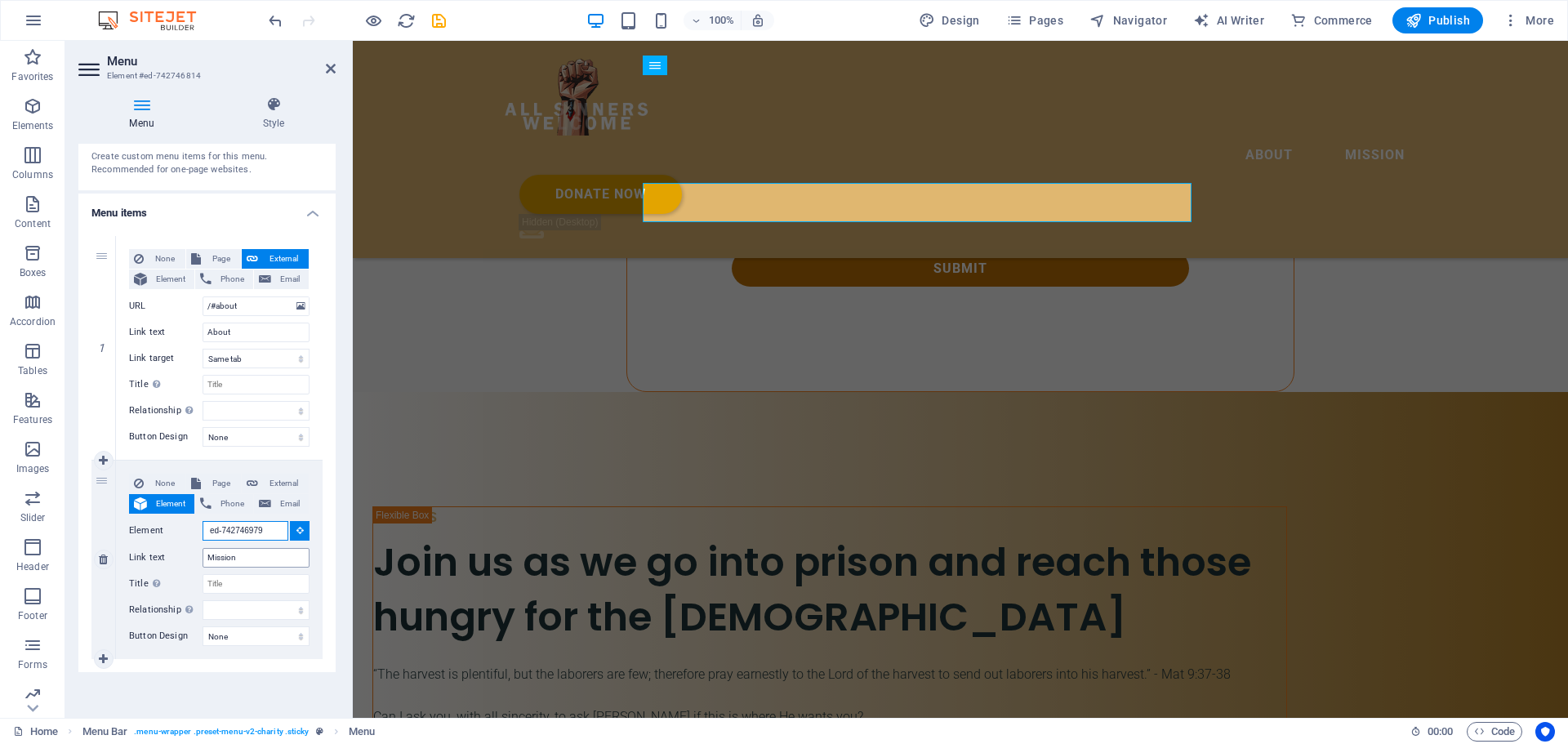
type input "ed-742746979"
click at [227, 563] on input "Mission" at bounding box center [256, 558] width 107 height 20
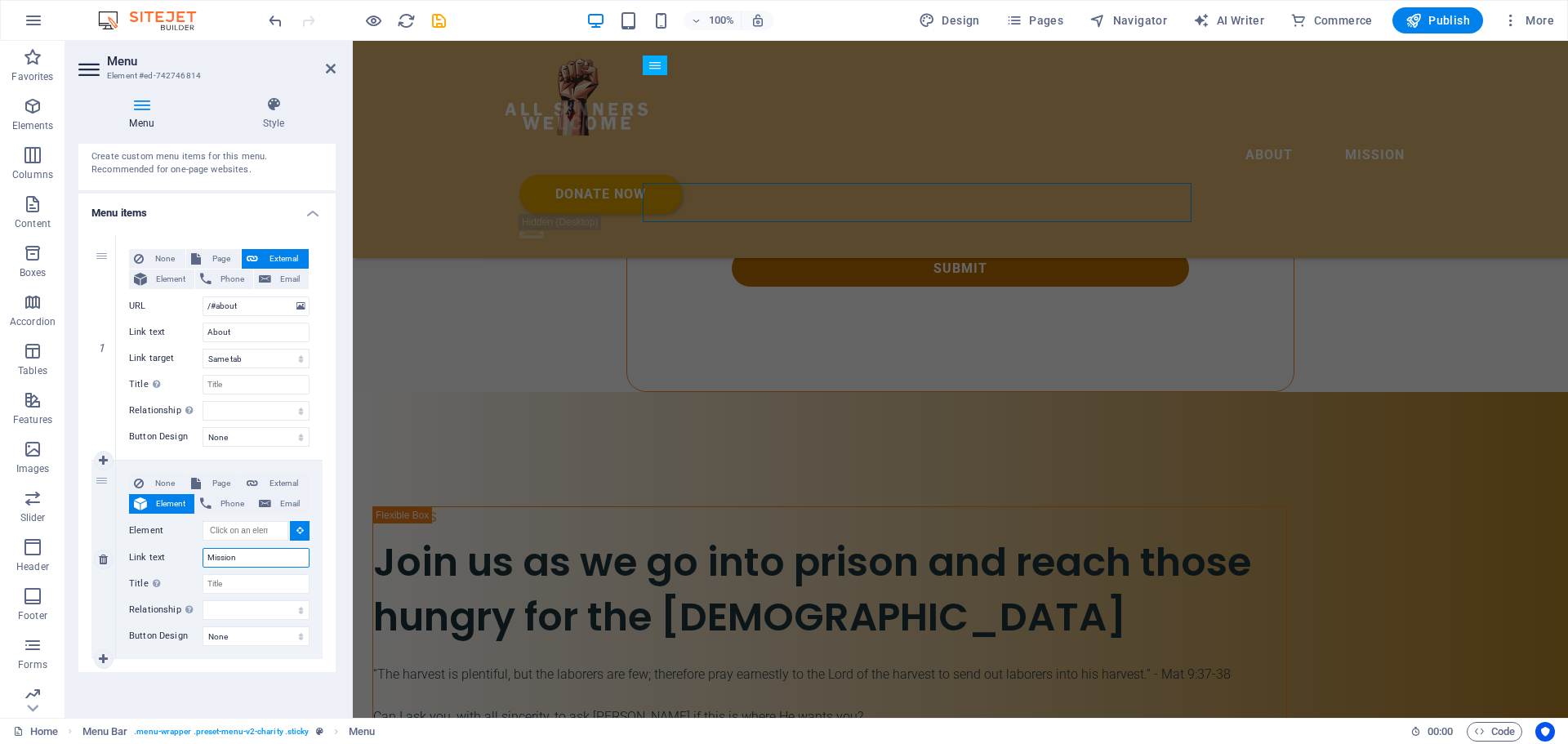
scroll to position [2249, 0]
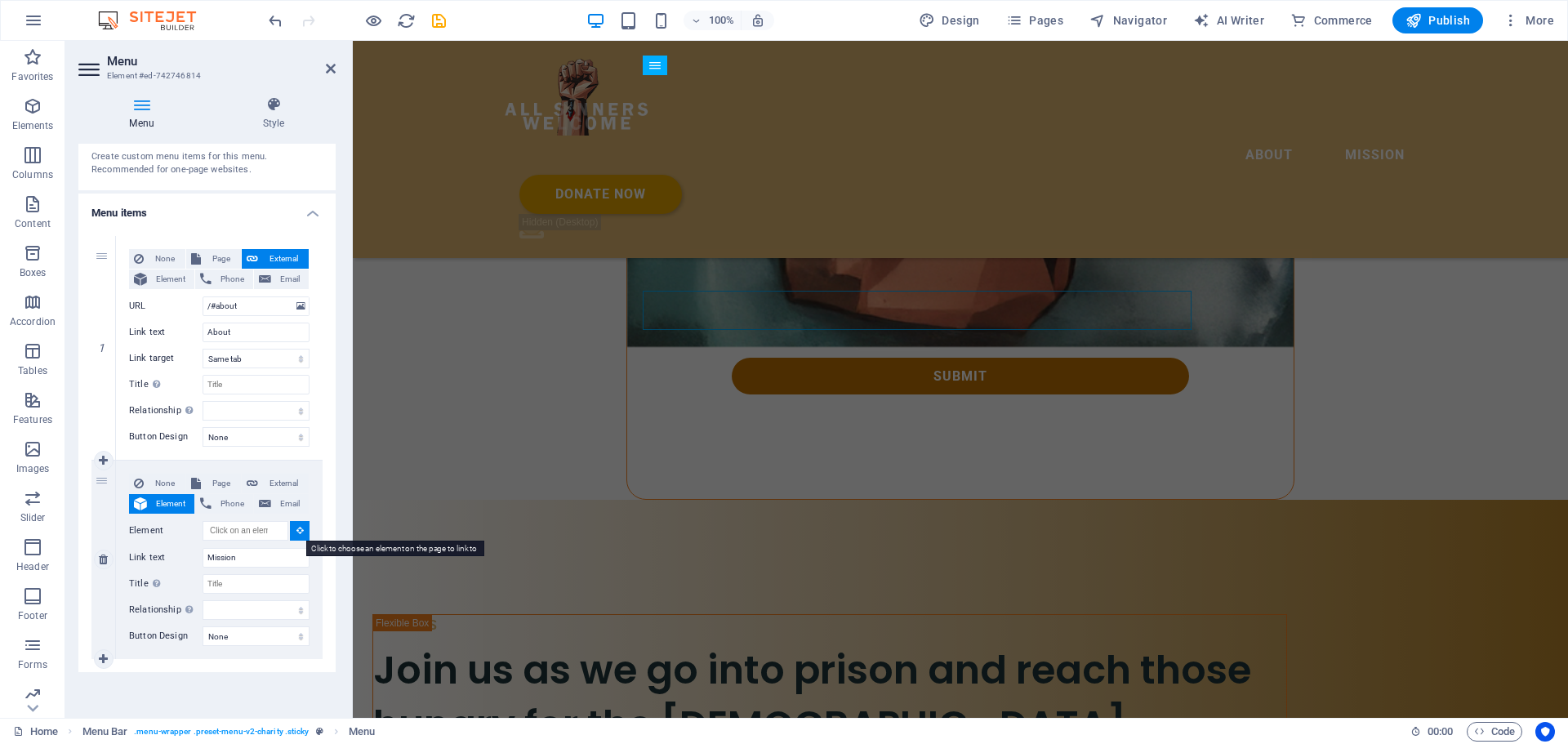
click at [298, 526] on icon at bounding box center [300, 529] width 7 height 8
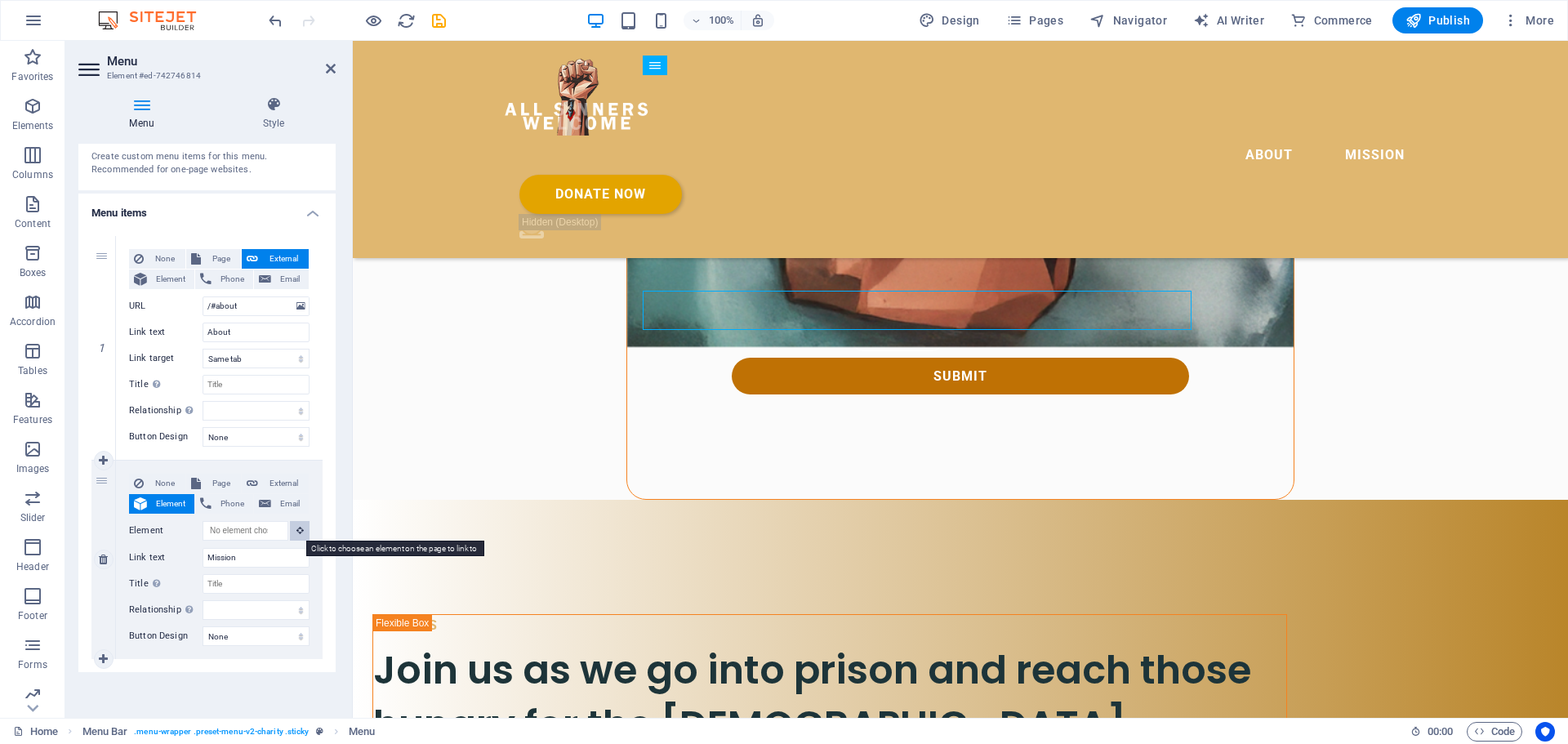
click at [297, 531] on icon at bounding box center [300, 529] width 7 height 8
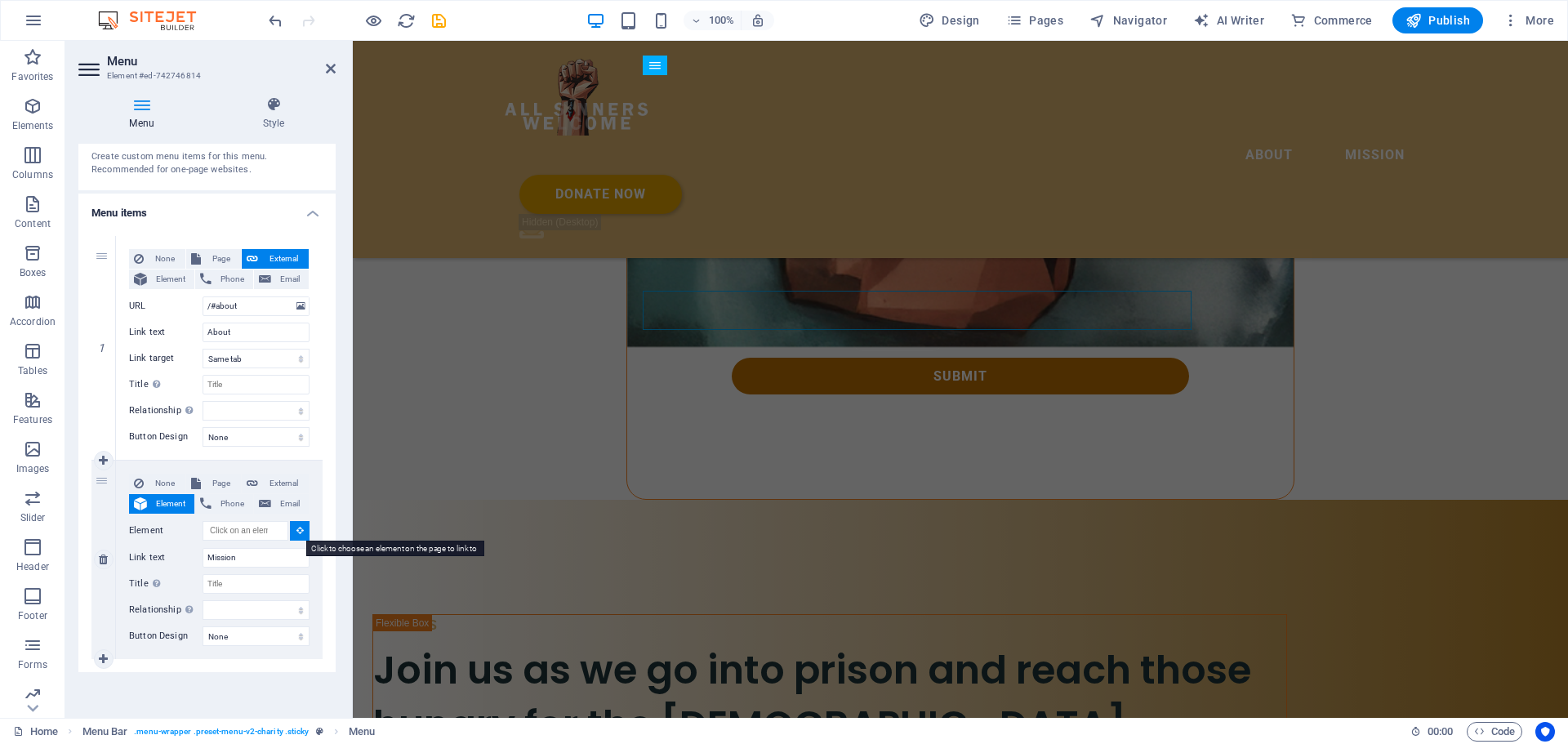
click at [297, 531] on icon at bounding box center [300, 529] width 7 height 8
click at [223, 530] on input "Element" at bounding box center [245, 531] width 86 height 20
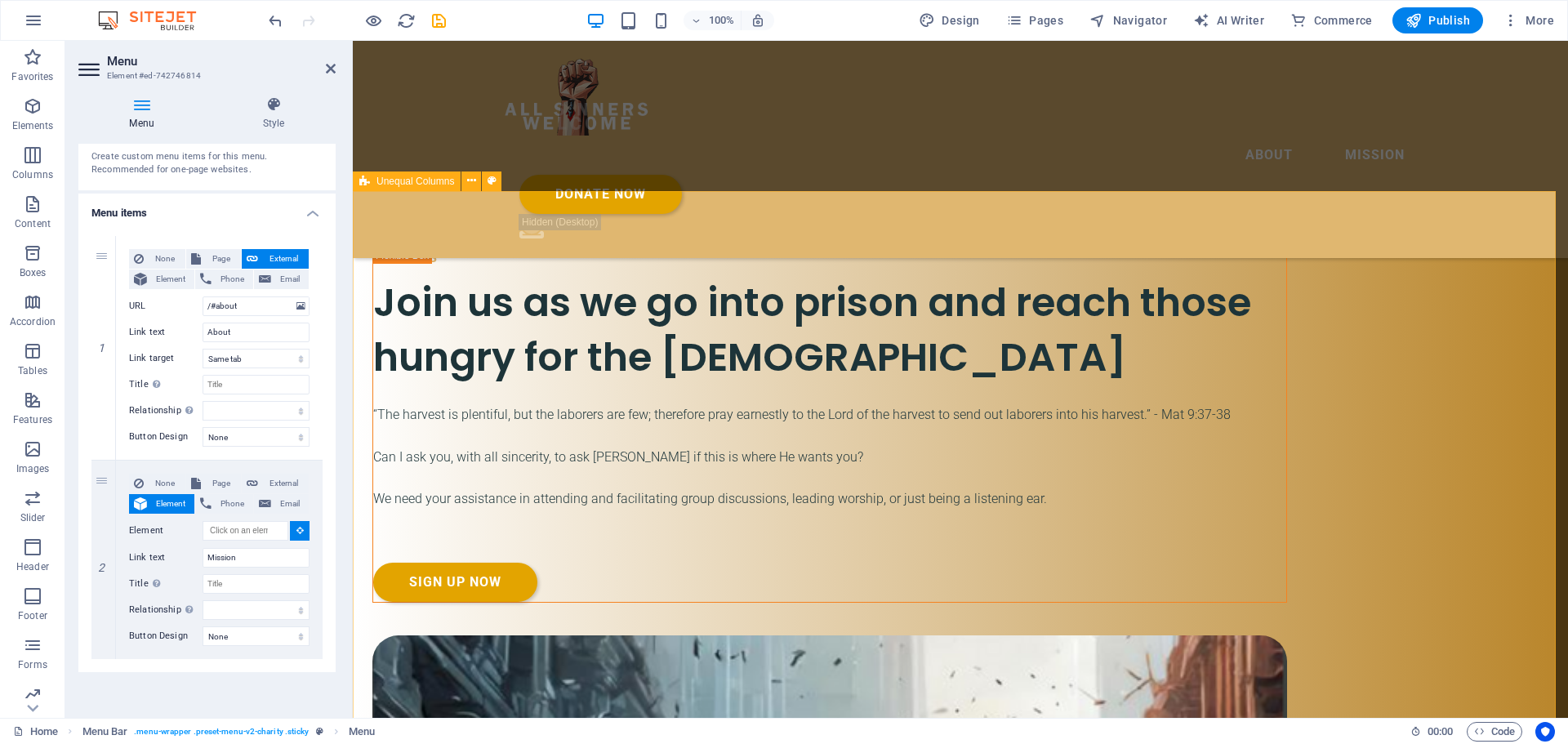
scroll to position [2712, 0]
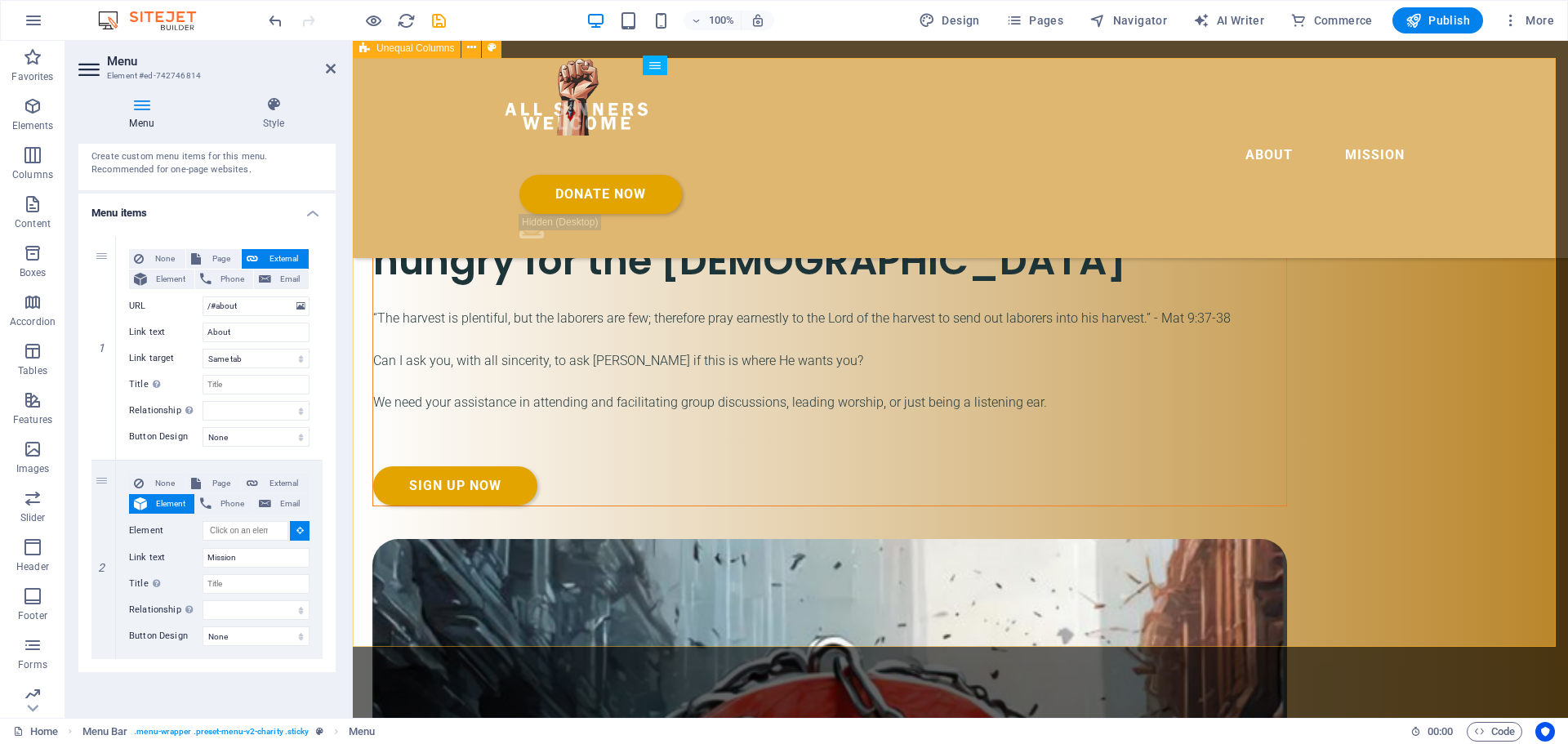
select select
type input "#ed-742746979"
select select
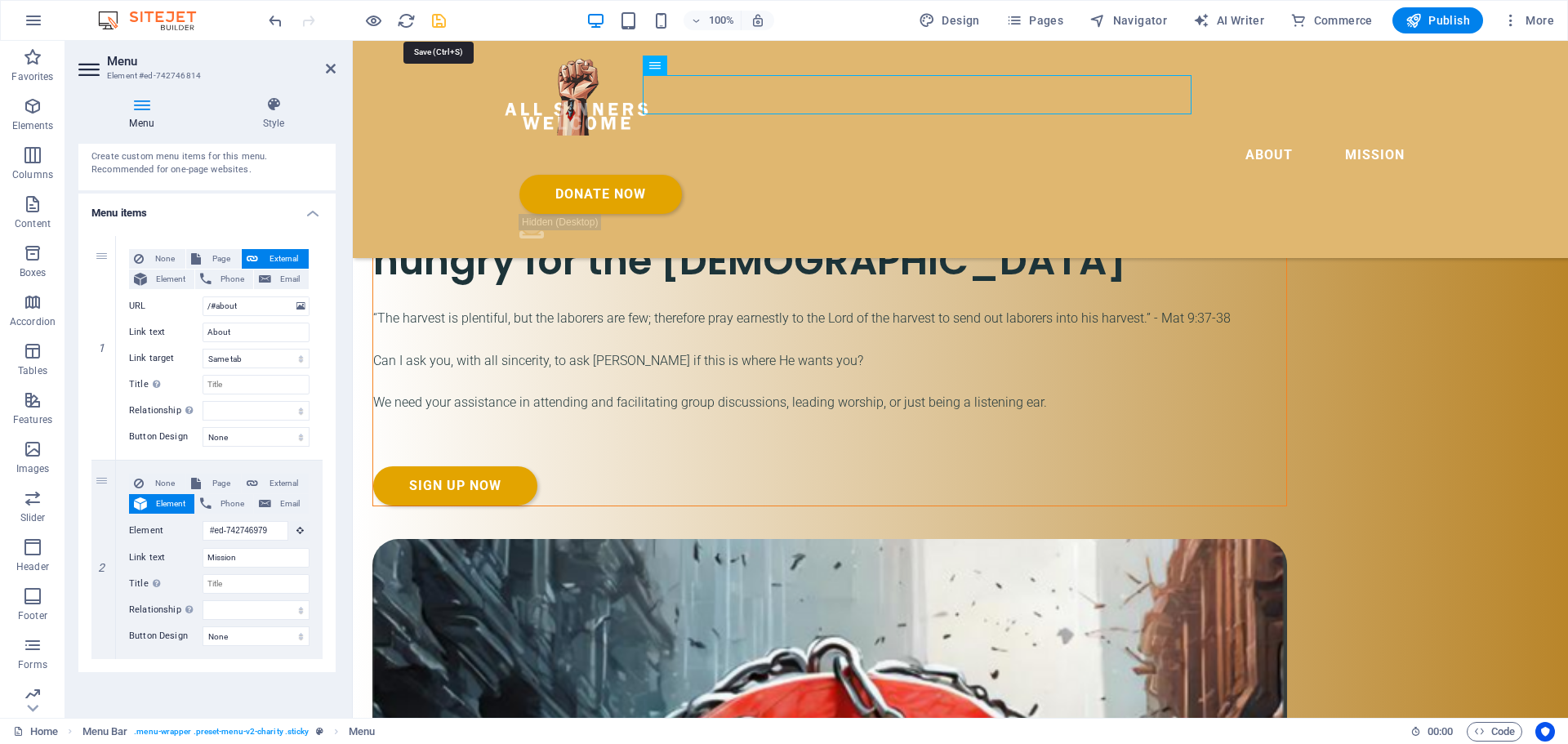
click at [444, 23] on icon "save" at bounding box center [439, 21] width 19 height 19
checkbox input "false"
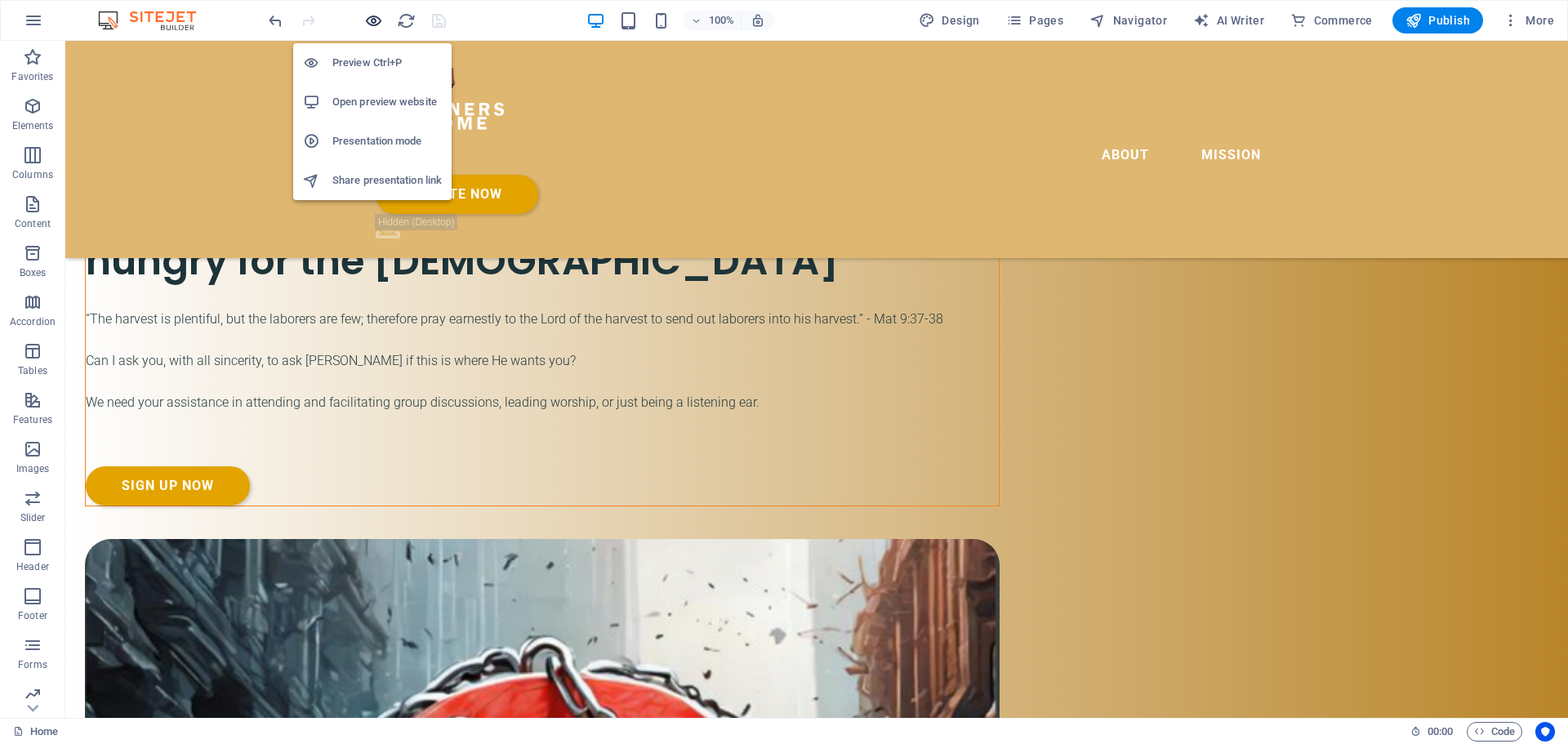
click at [372, 19] on icon "button" at bounding box center [374, 21] width 19 height 19
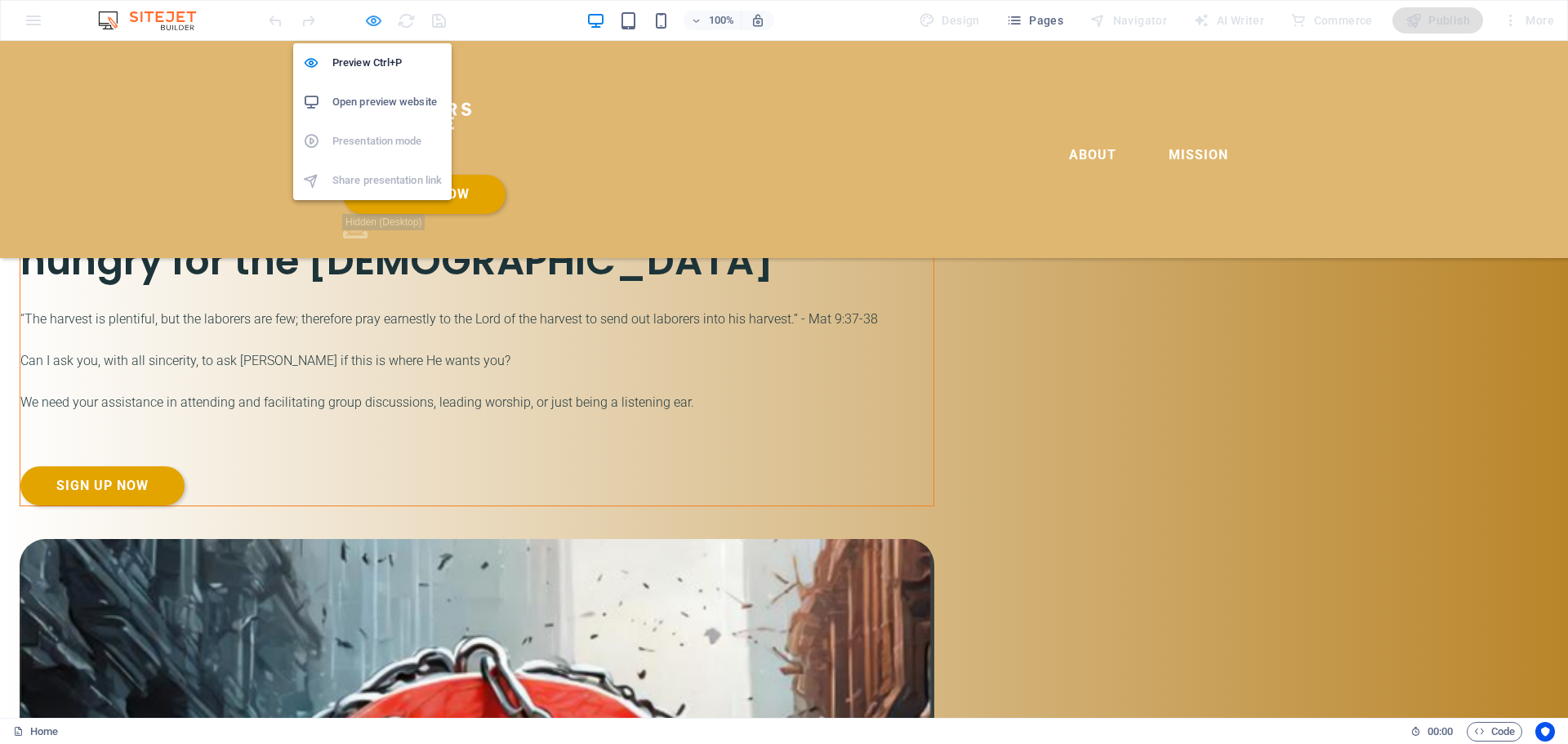
scroll to position [2235, 0]
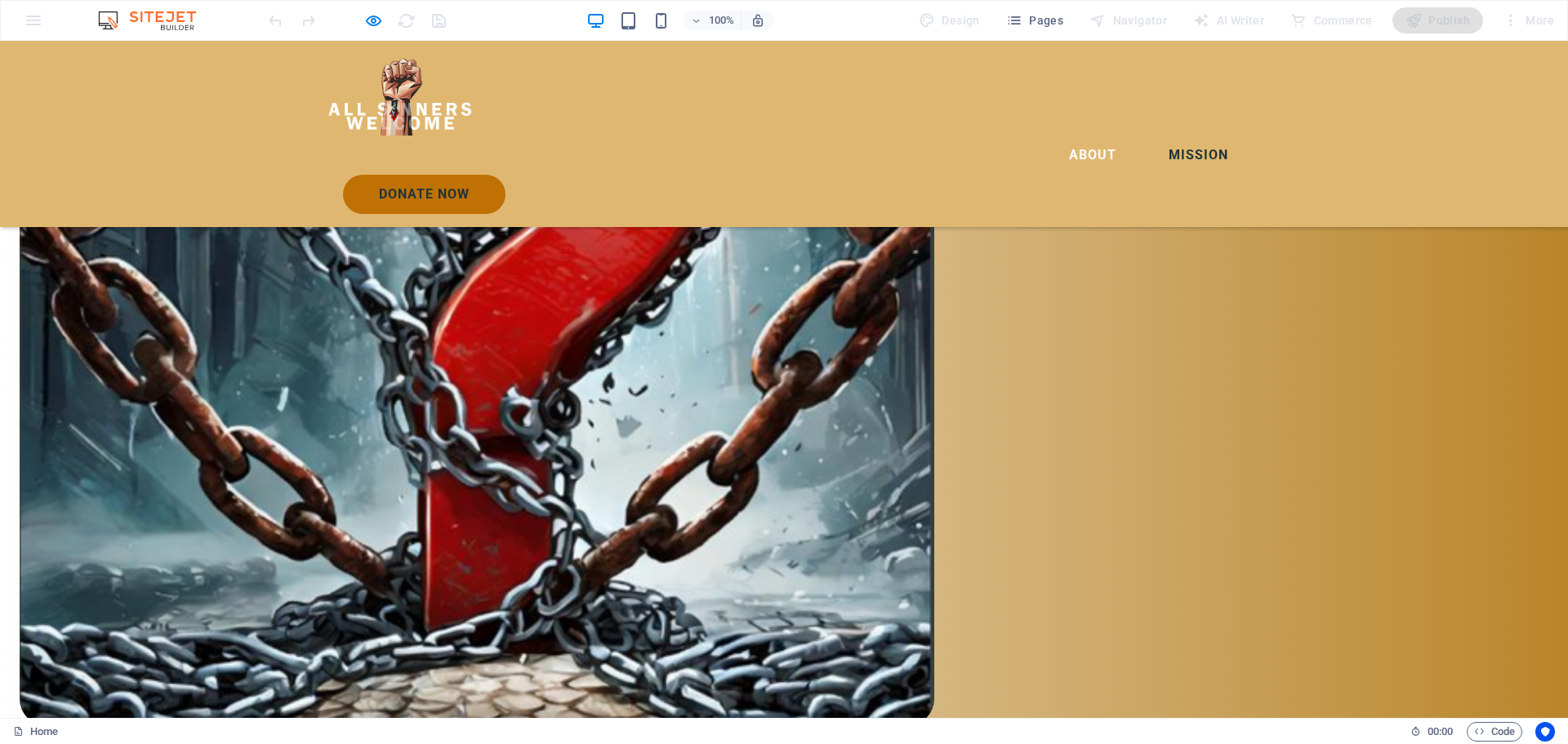
click at [1156, 136] on link "Mission" at bounding box center [1198, 155] width 86 height 39
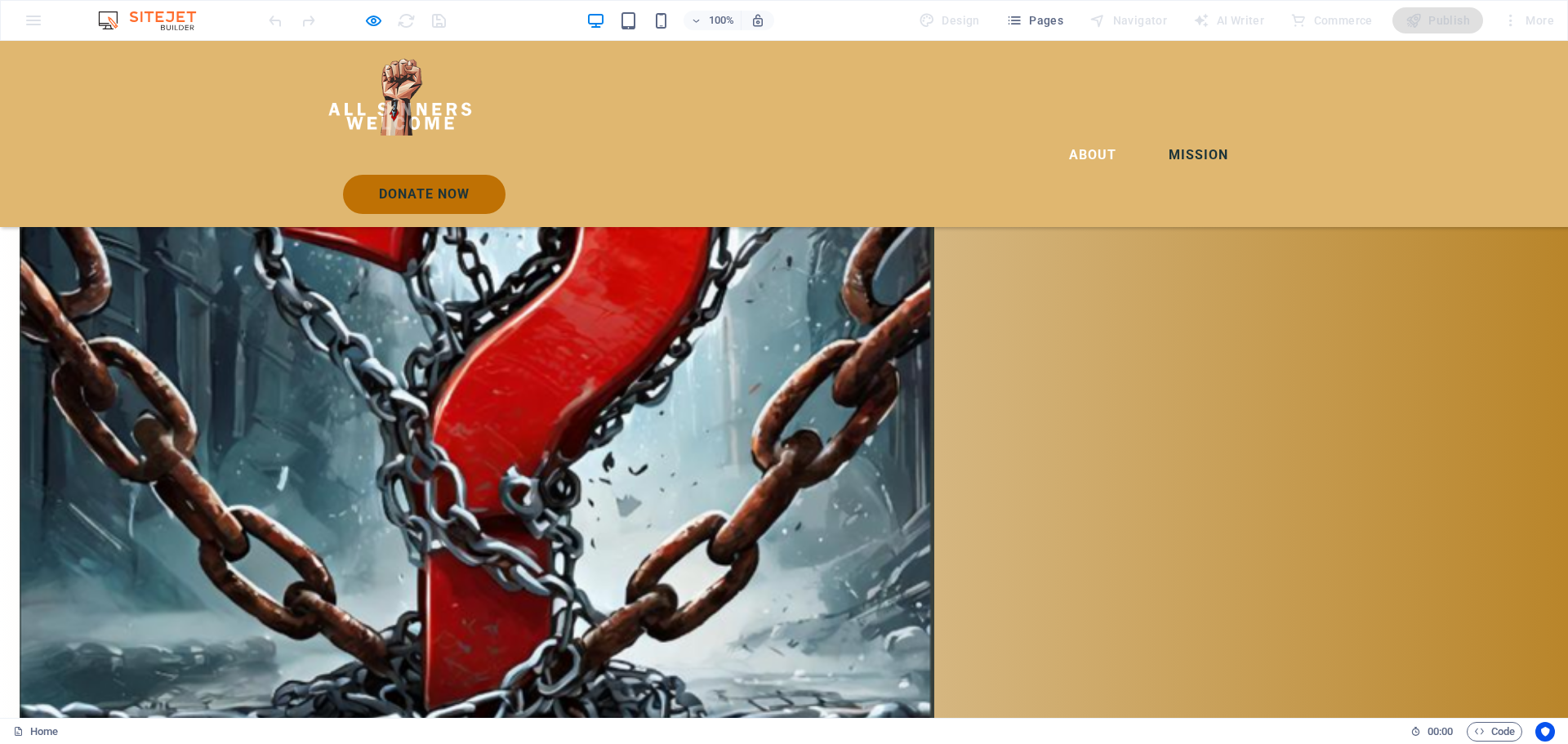
scroll to position [2142, 0]
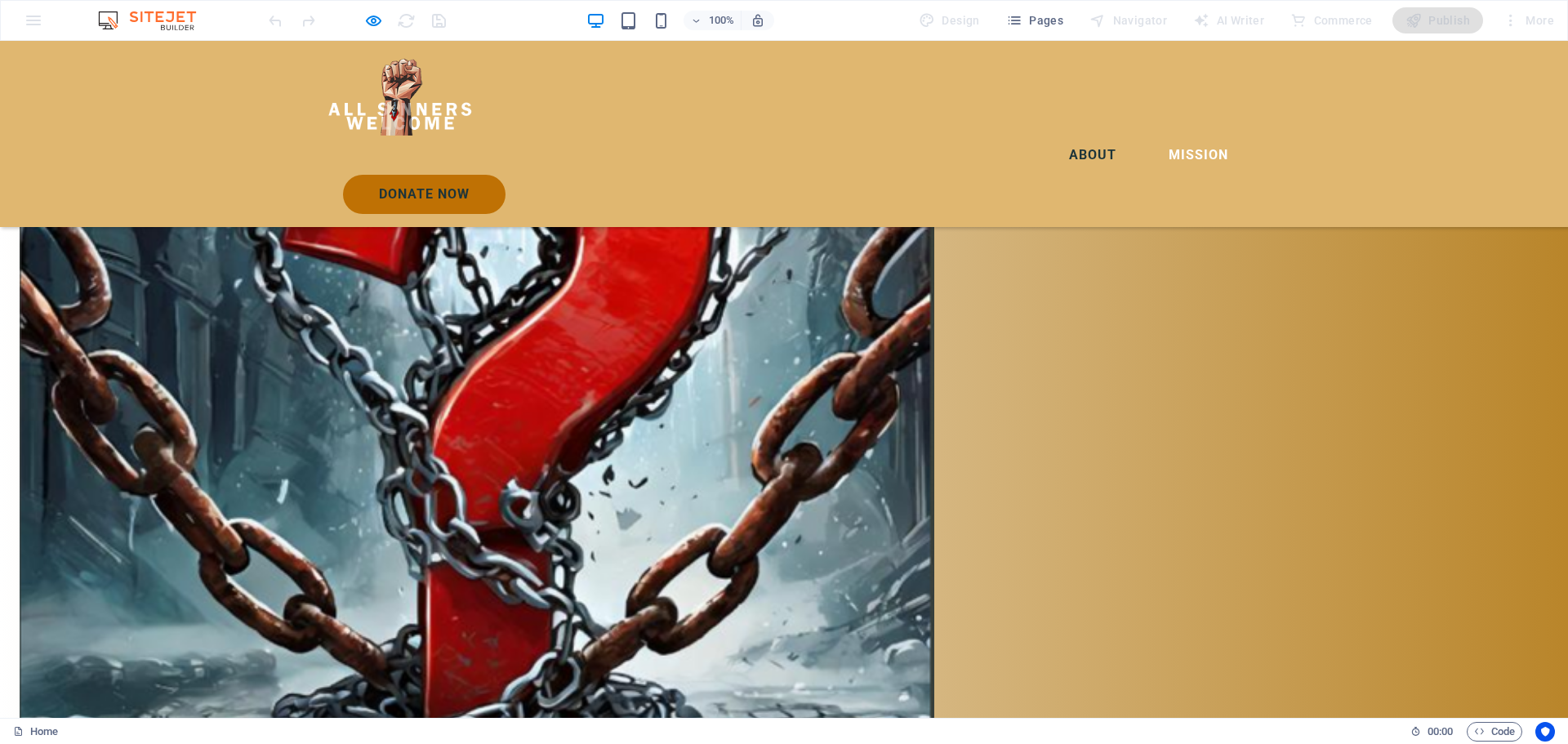
click at [1055, 136] on link "About" at bounding box center [1092, 155] width 73 height 39
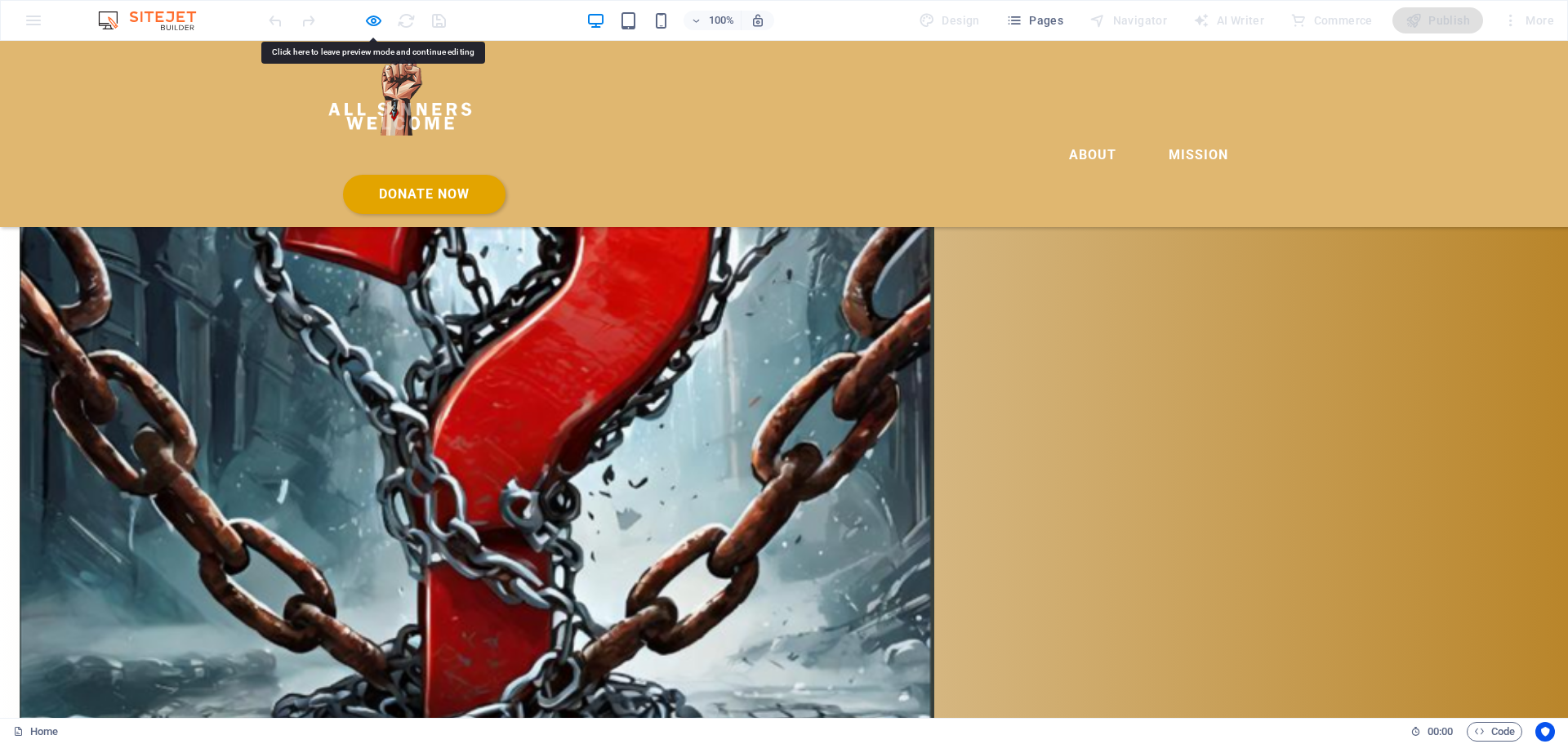
click at [506, 175] on link "Donate Now" at bounding box center [424, 194] width 163 height 39
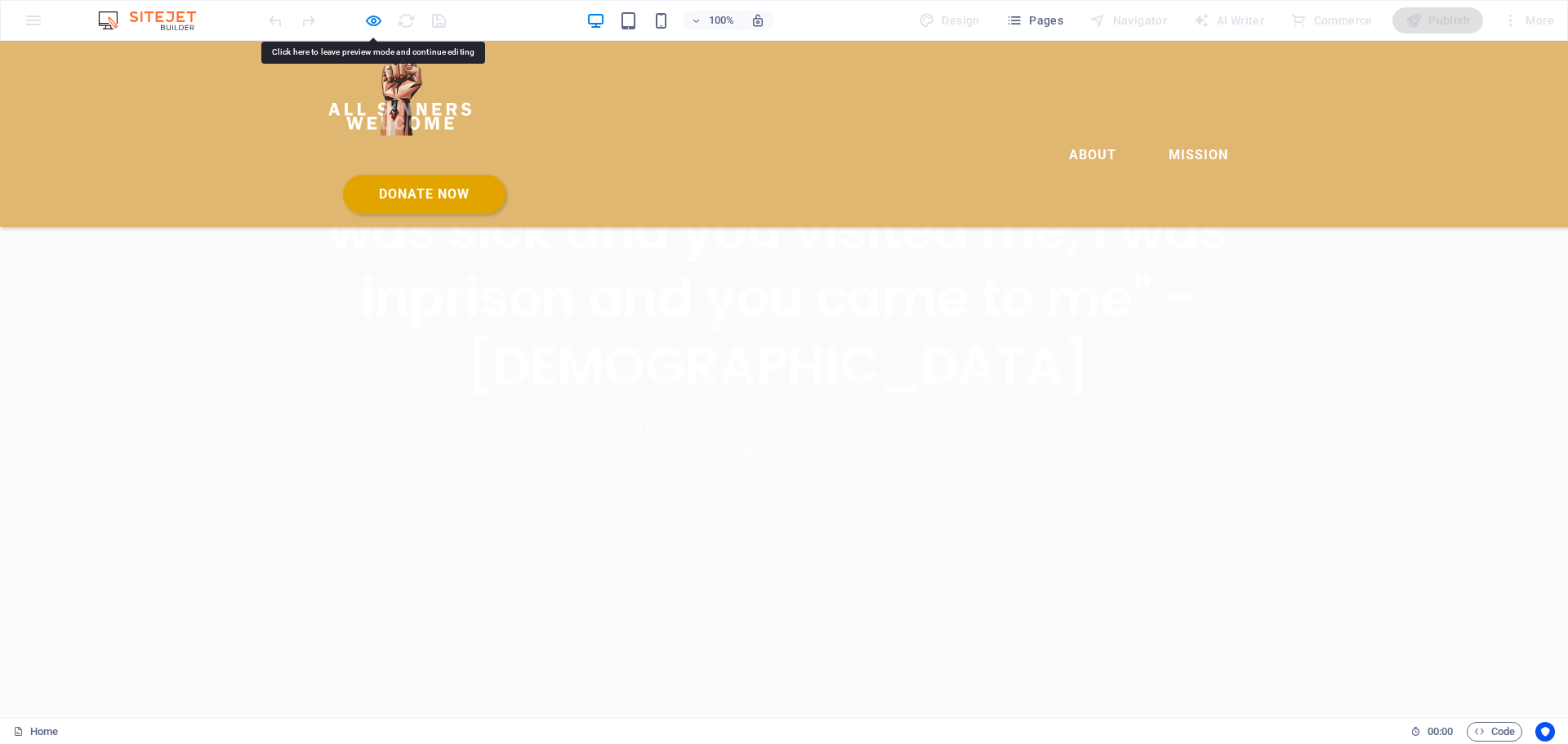
scroll to position [2777, 0]
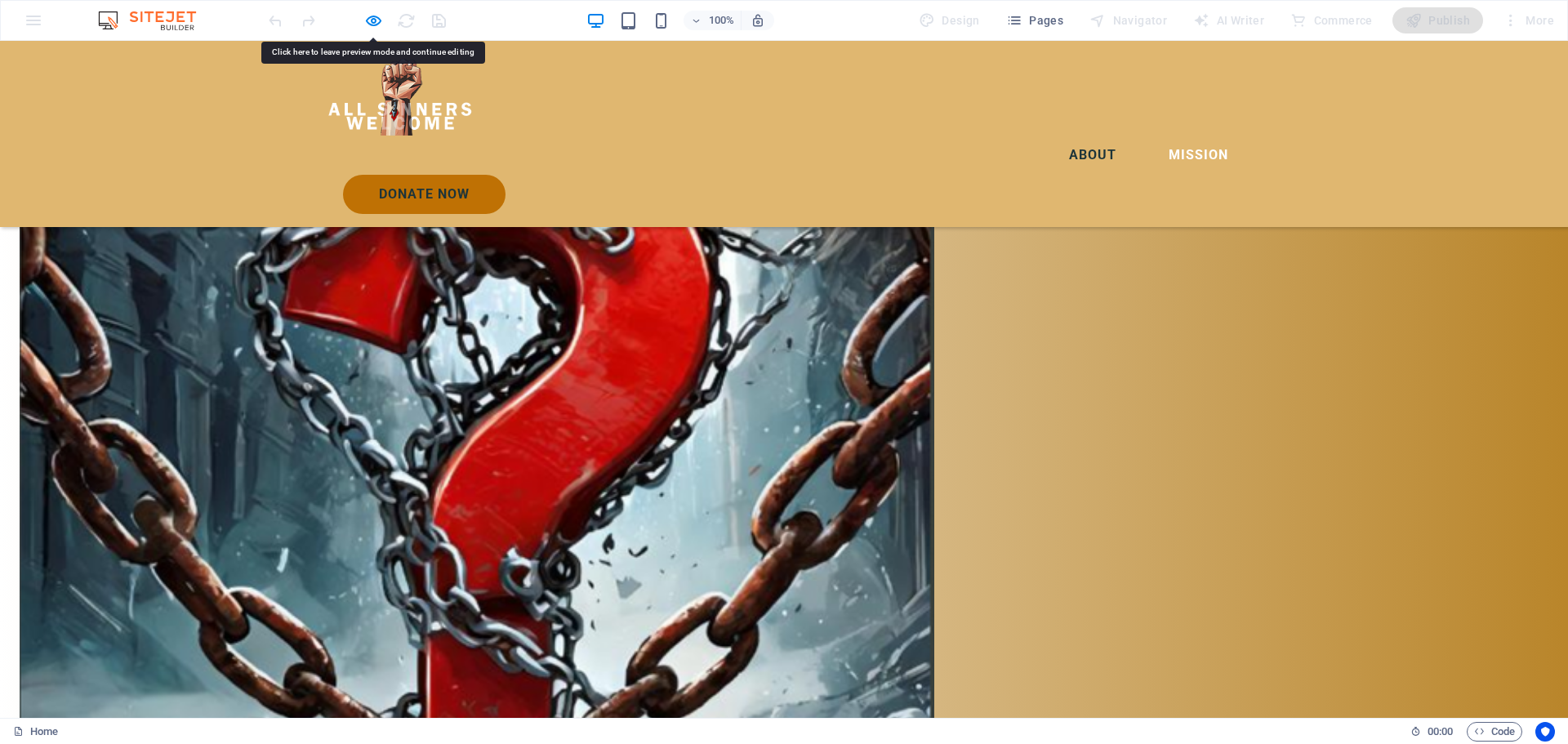
click at [1055, 136] on link "About" at bounding box center [1092, 155] width 73 height 39
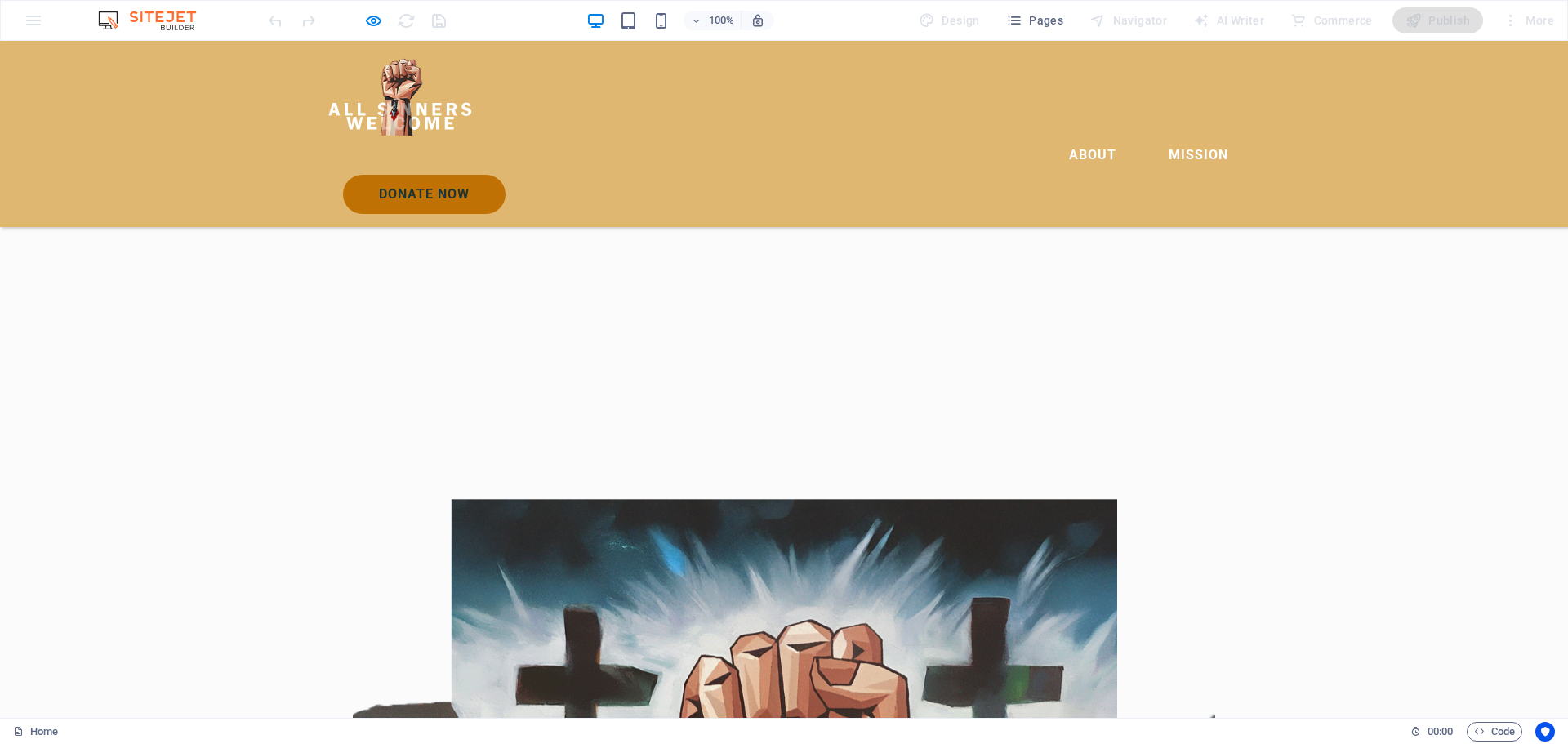
scroll to position [1062, 0]
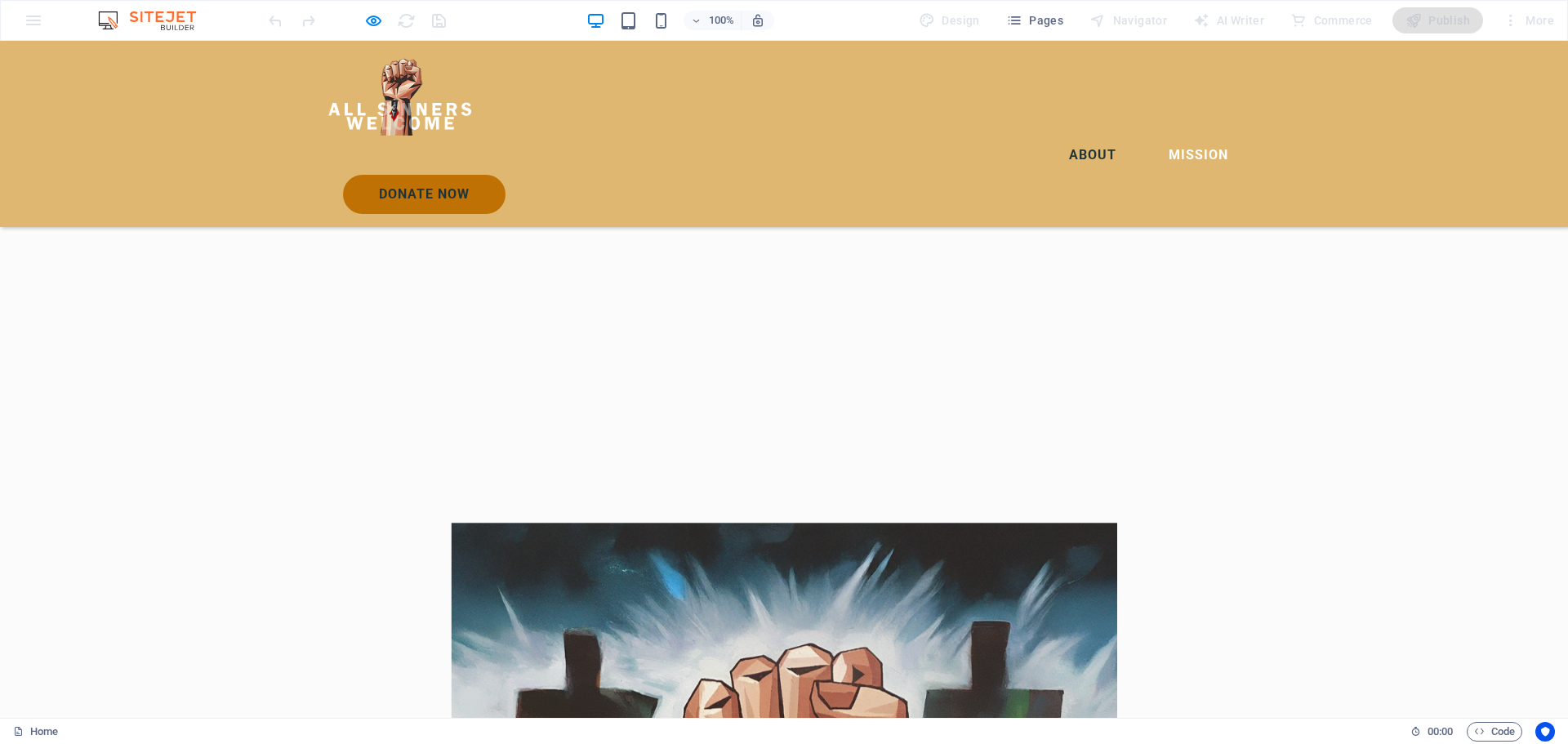
click at [1055, 136] on link "About" at bounding box center [1092, 155] width 73 height 39
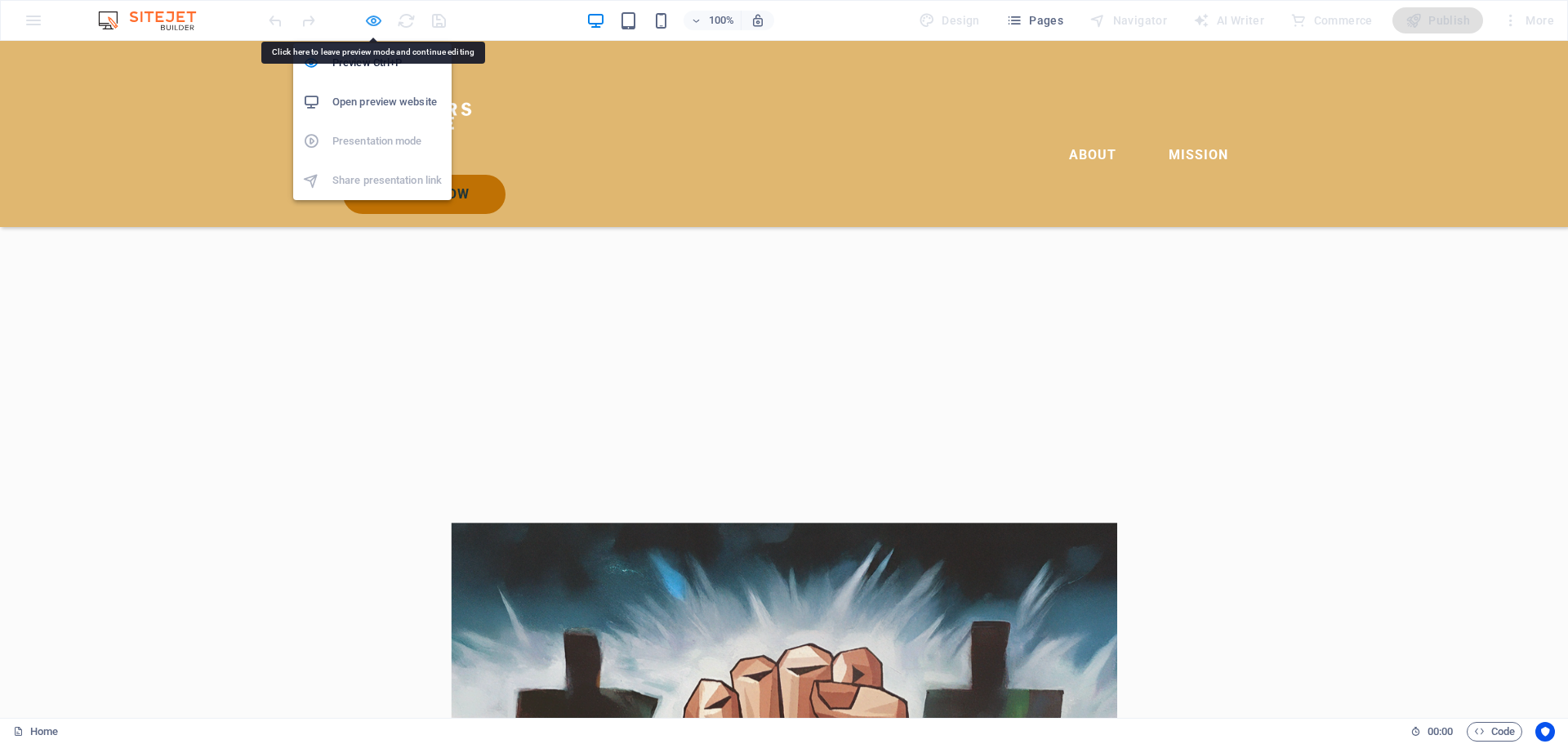
click at [372, 20] on icon "button" at bounding box center [374, 21] width 19 height 19
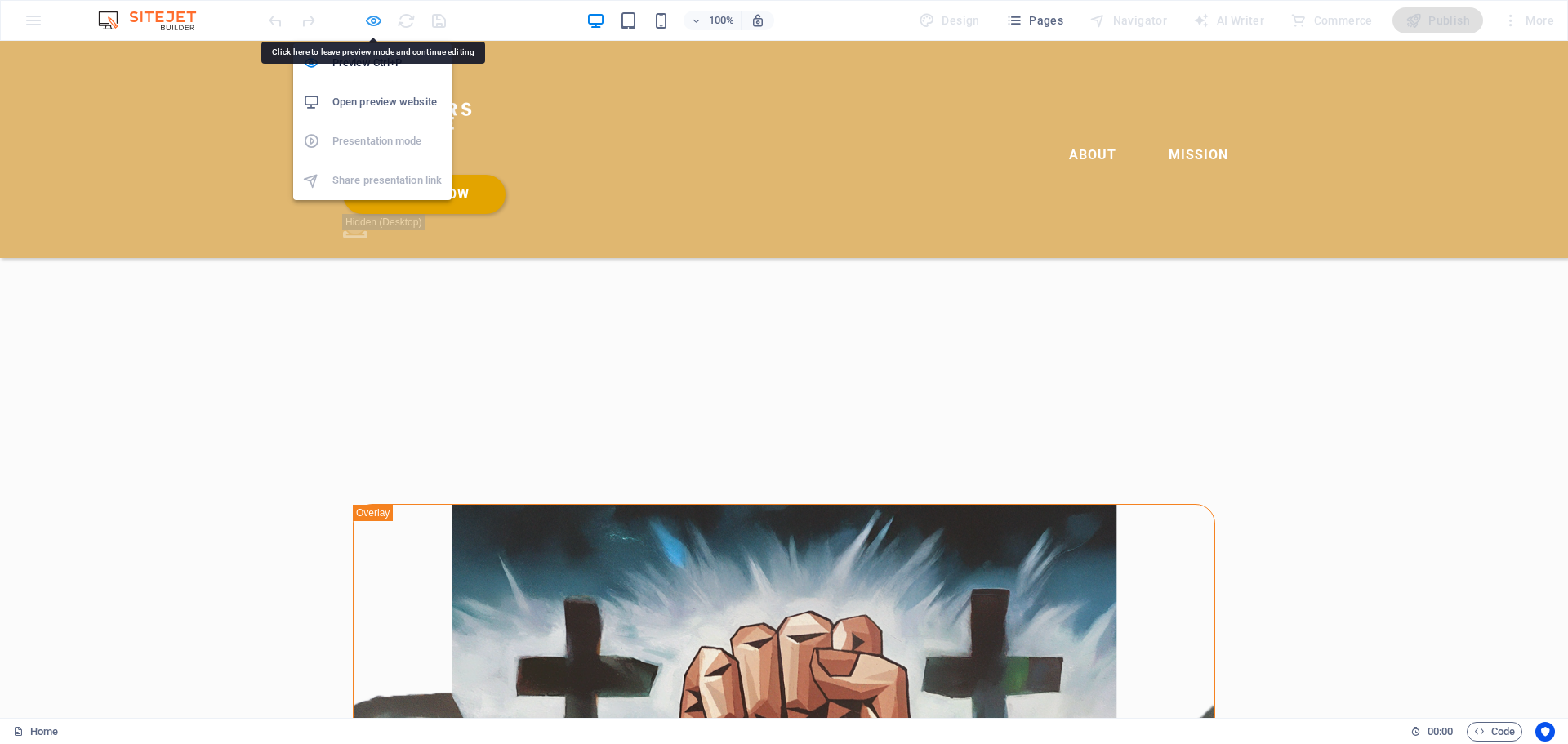
scroll to position [1048, 0]
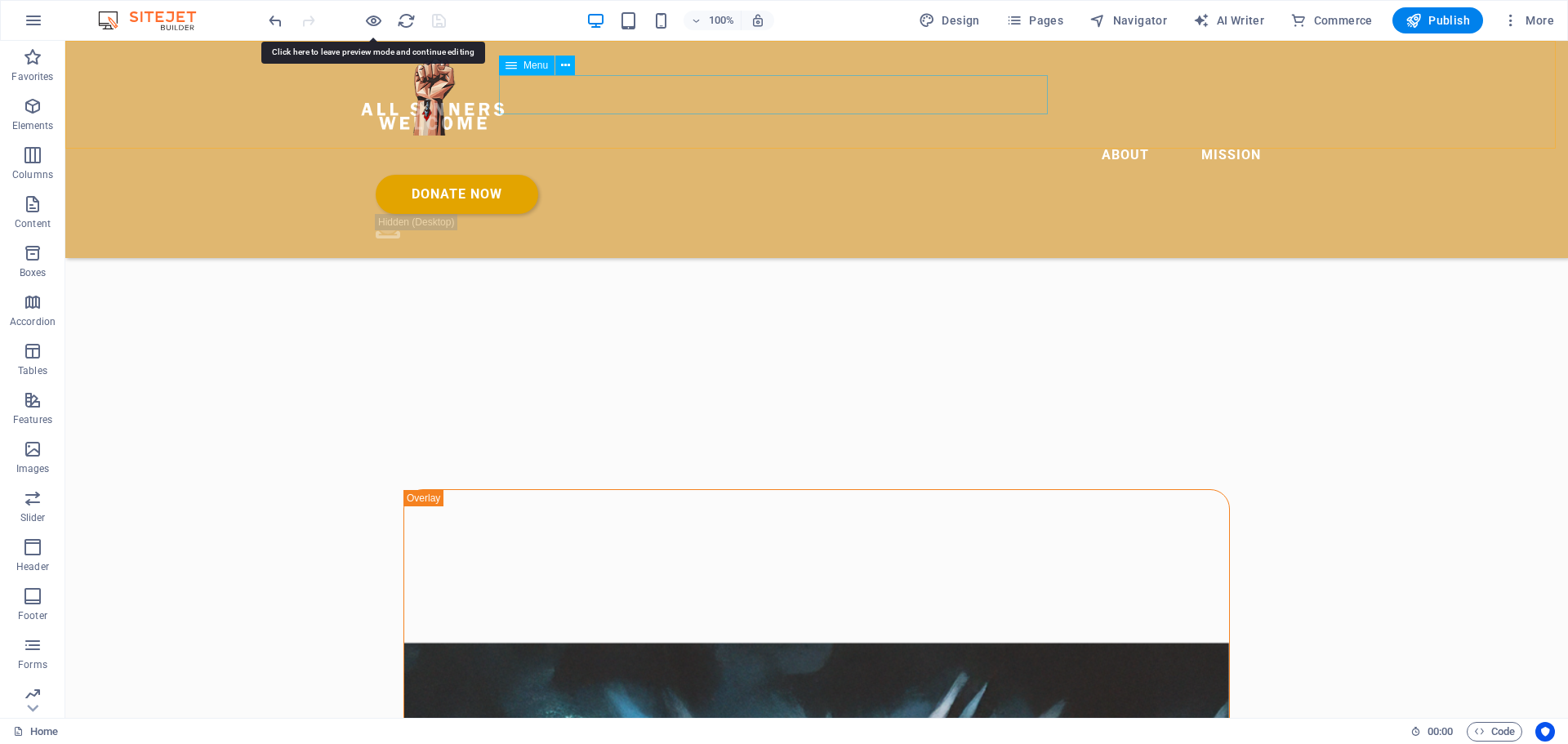
click at [915, 136] on nav "About Mission" at bounding box center [816, 155] width 915 height 39
click at [564, 66] on icon at bounding box center [566, 66] width 9 height 17
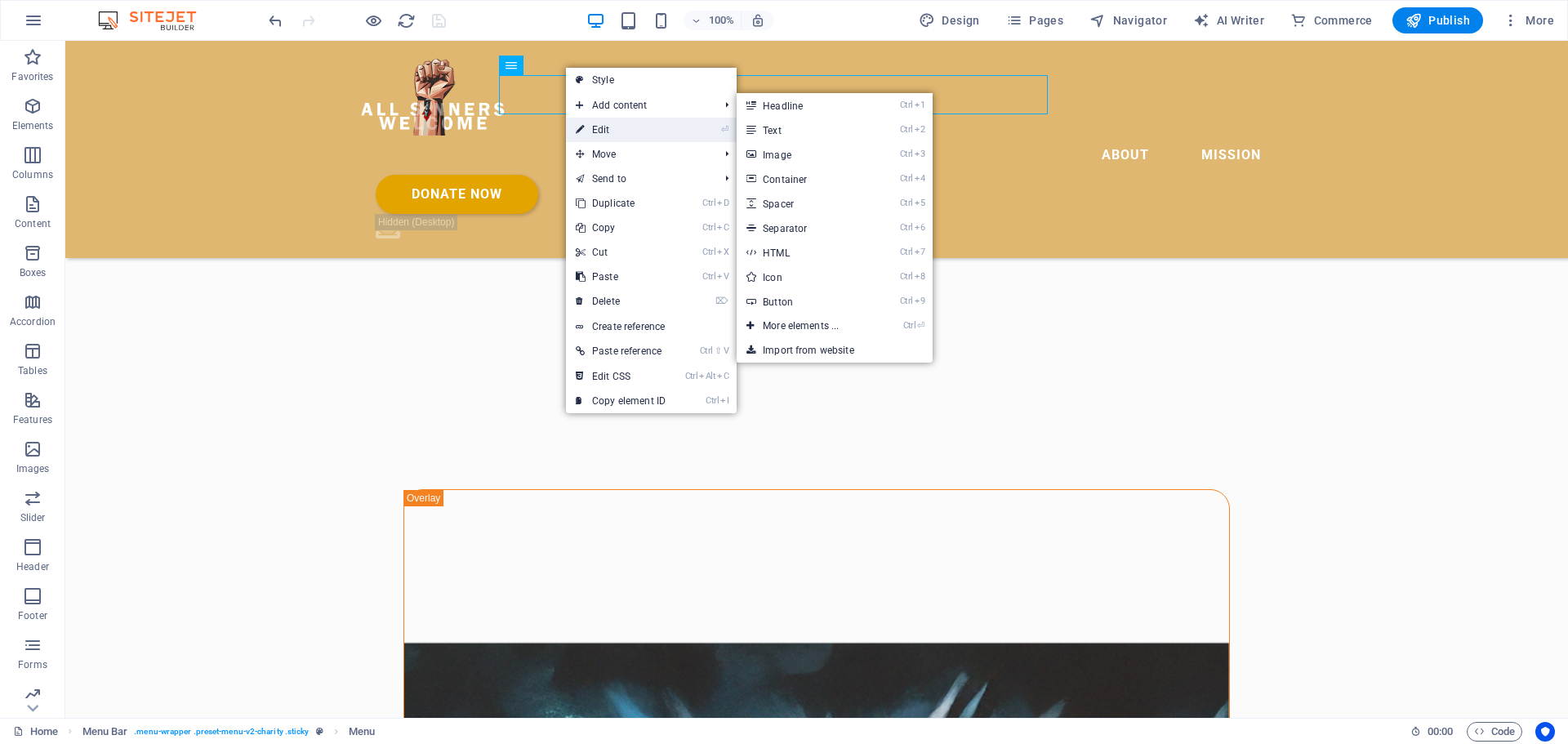
click at [627, 126] on link "⏎ Edit" at bounding box center [620, 130] width 110 height 24
select select
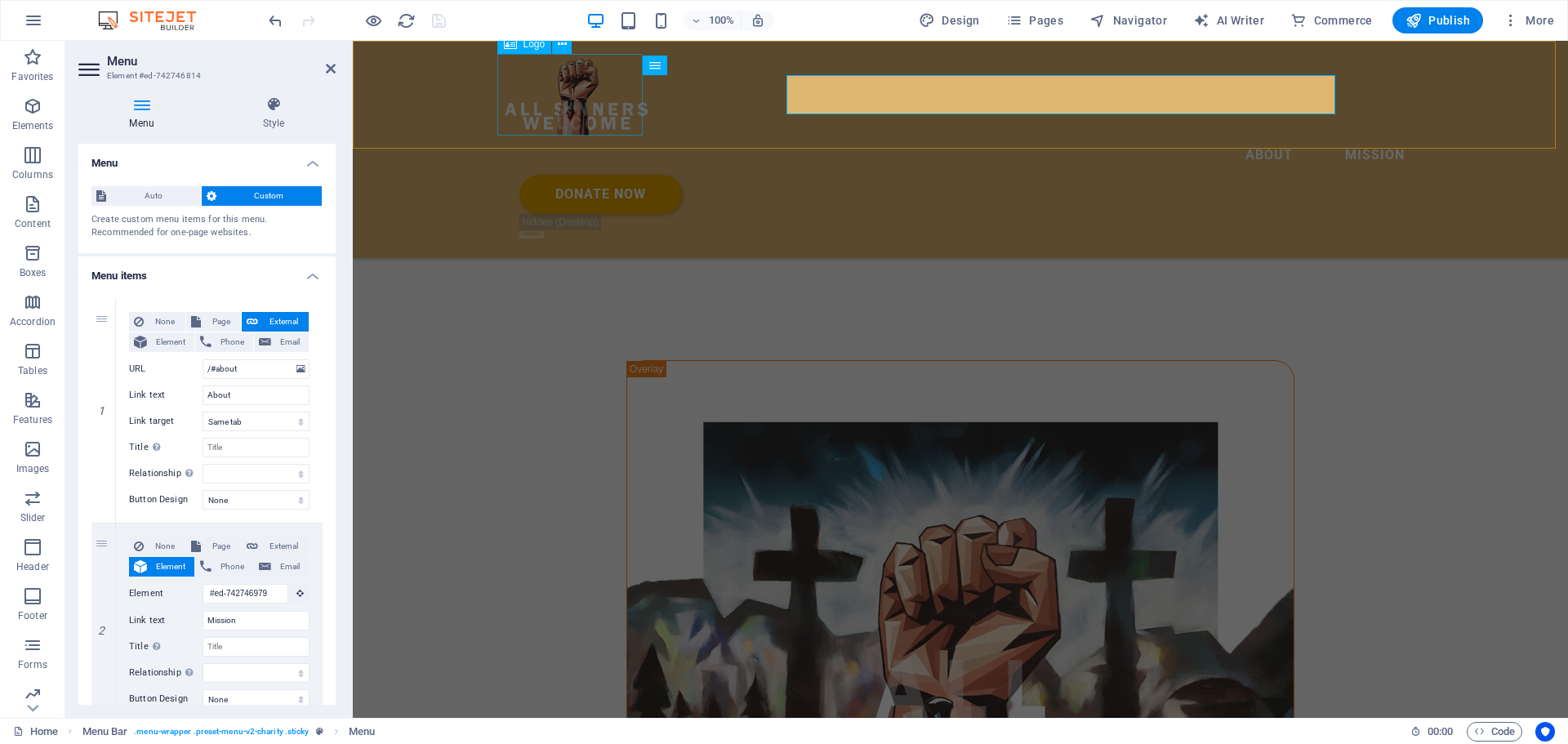
scroll to position [983, 0]
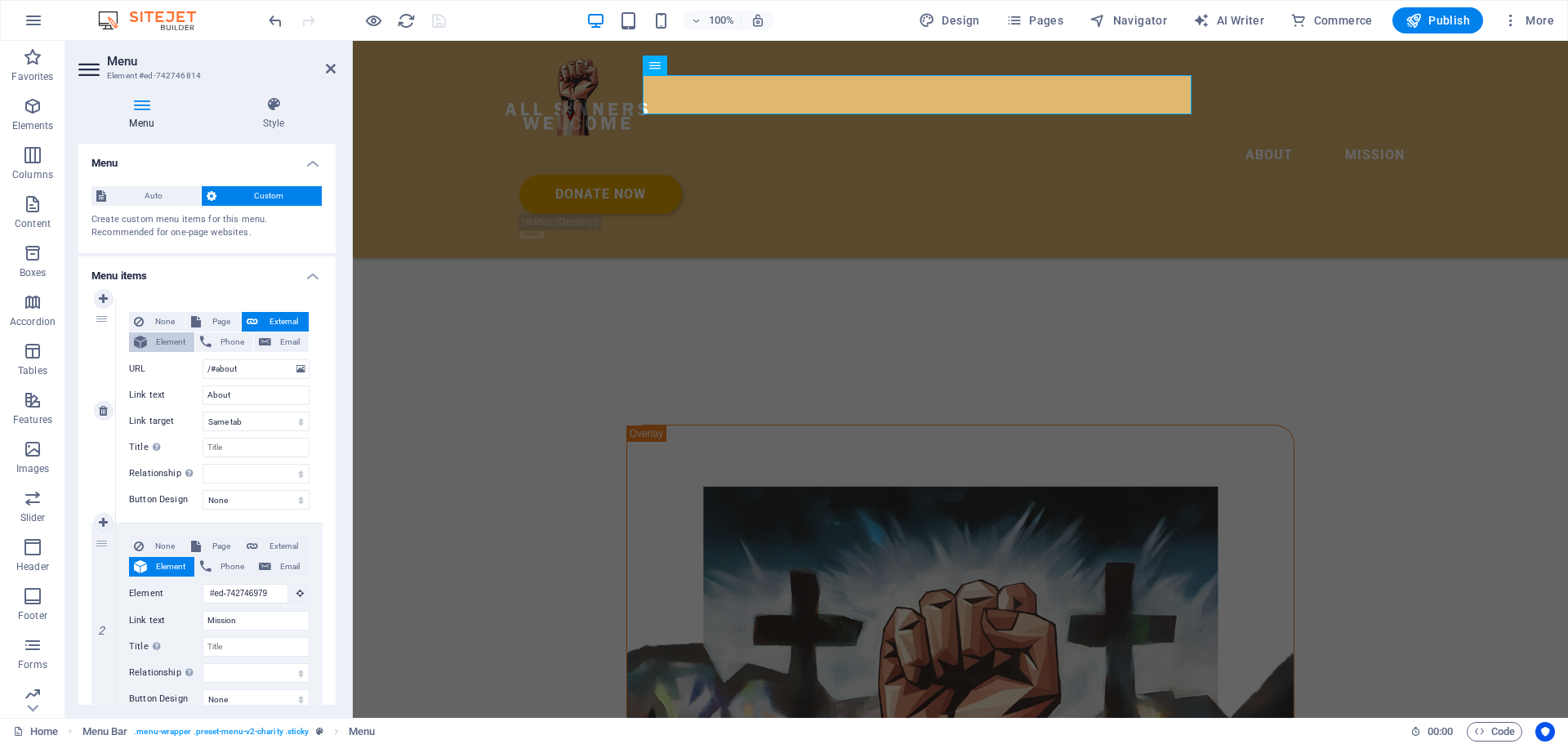
click at [162, 338] on span "Element" at bounding box center [171, 342] width 37 height 20
select select
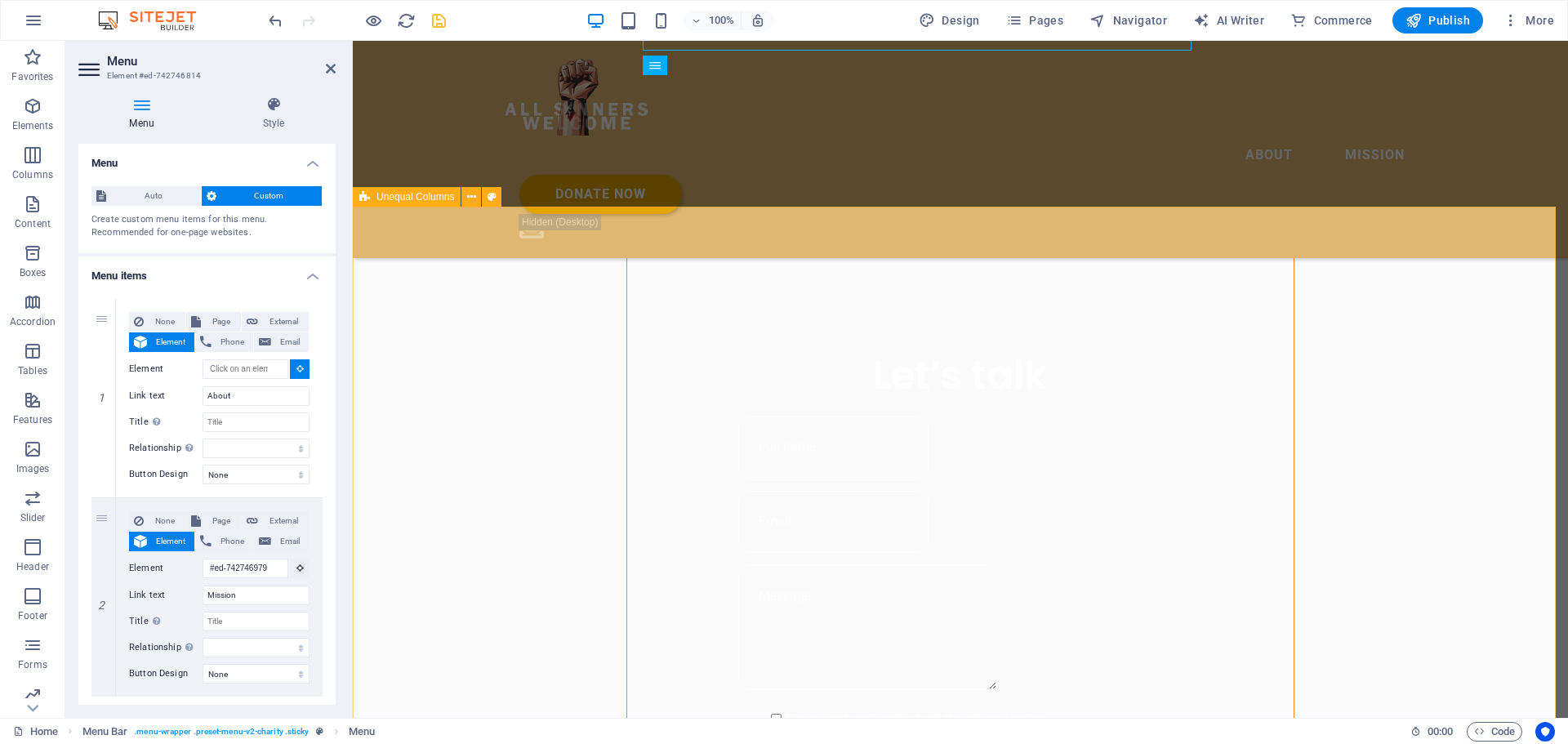
scroll to position [1878, 0]
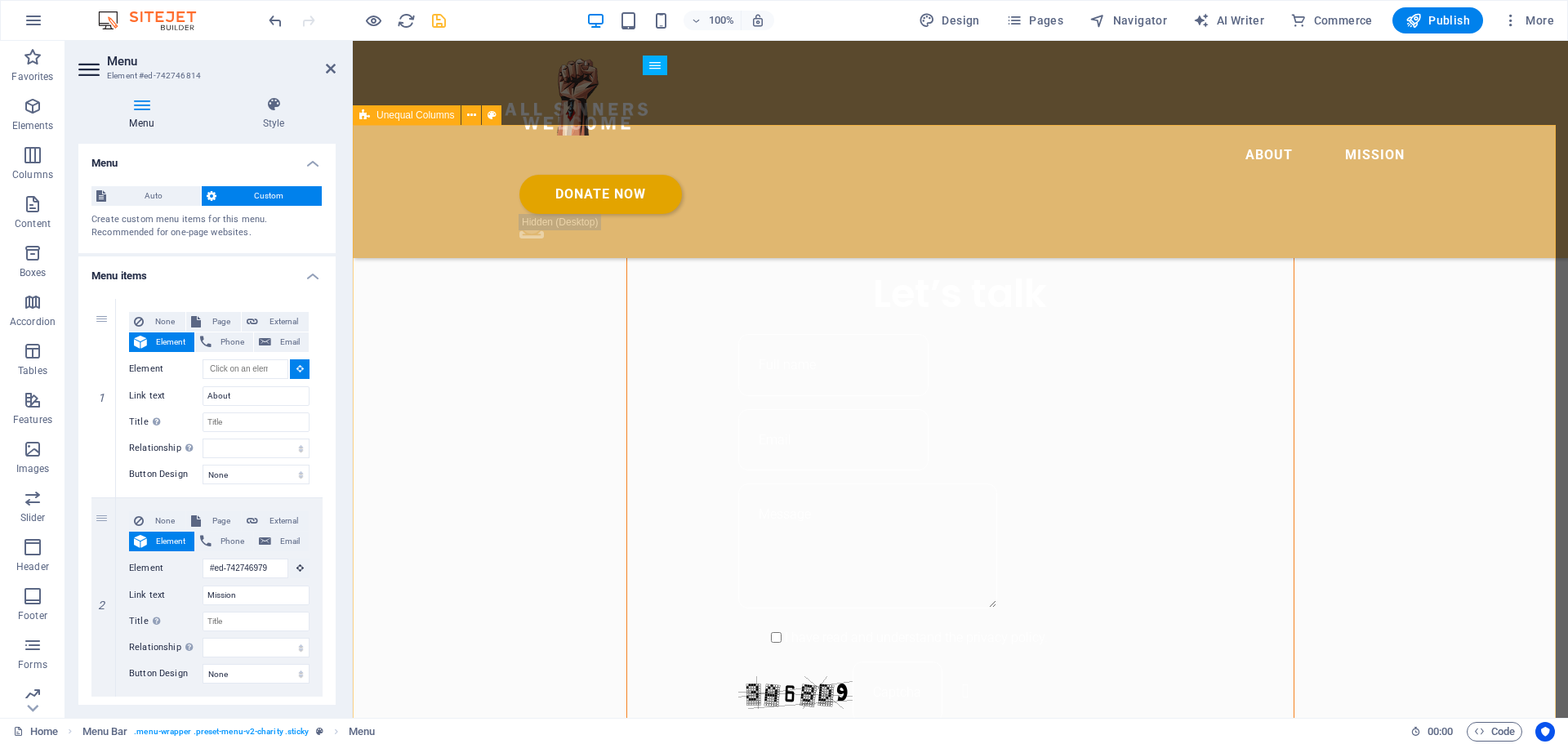
type input "#ed-742746844"
select select
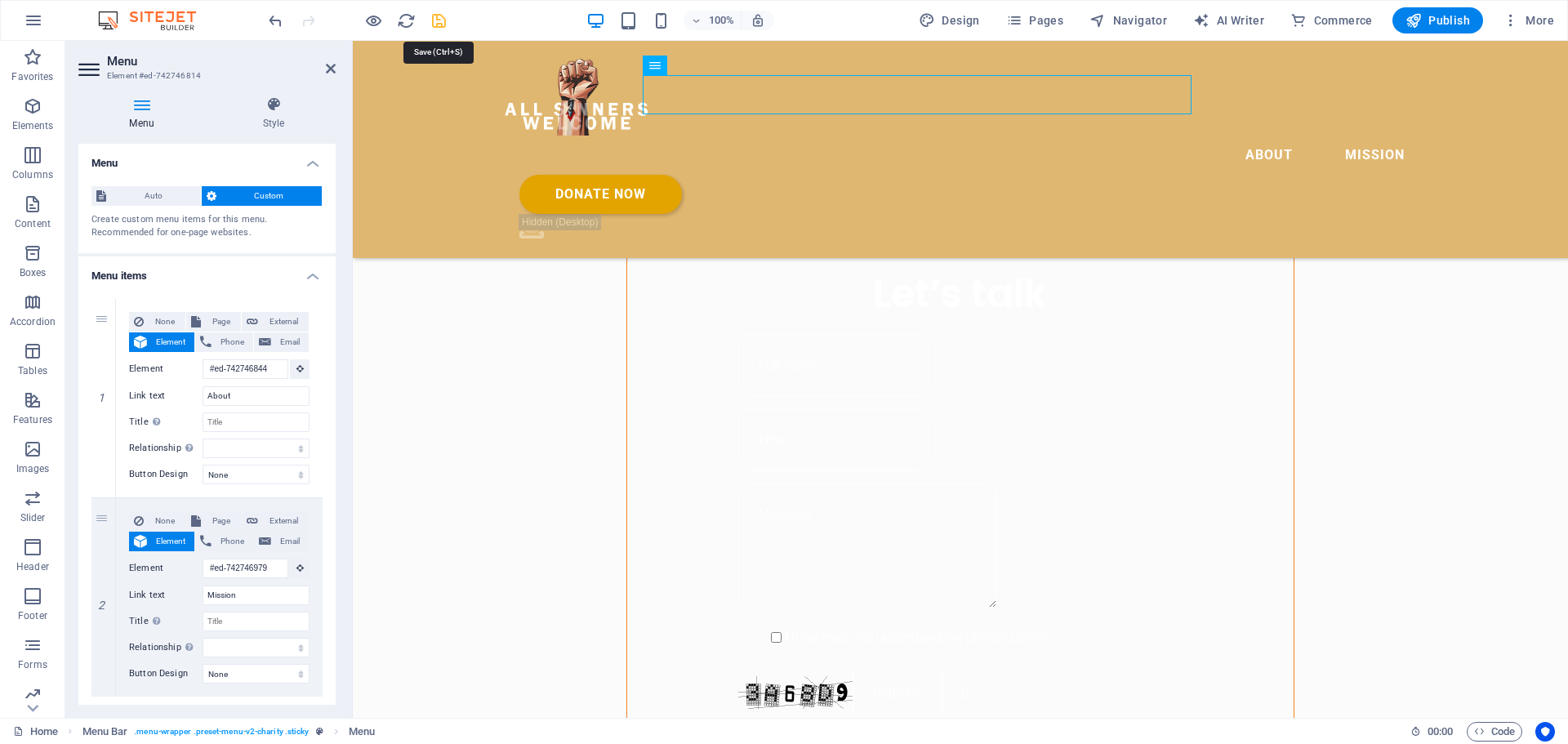
click at [434, 23] on icon "save" at bounding box center [439, 21] width 19 height 19
checkbox input "false"
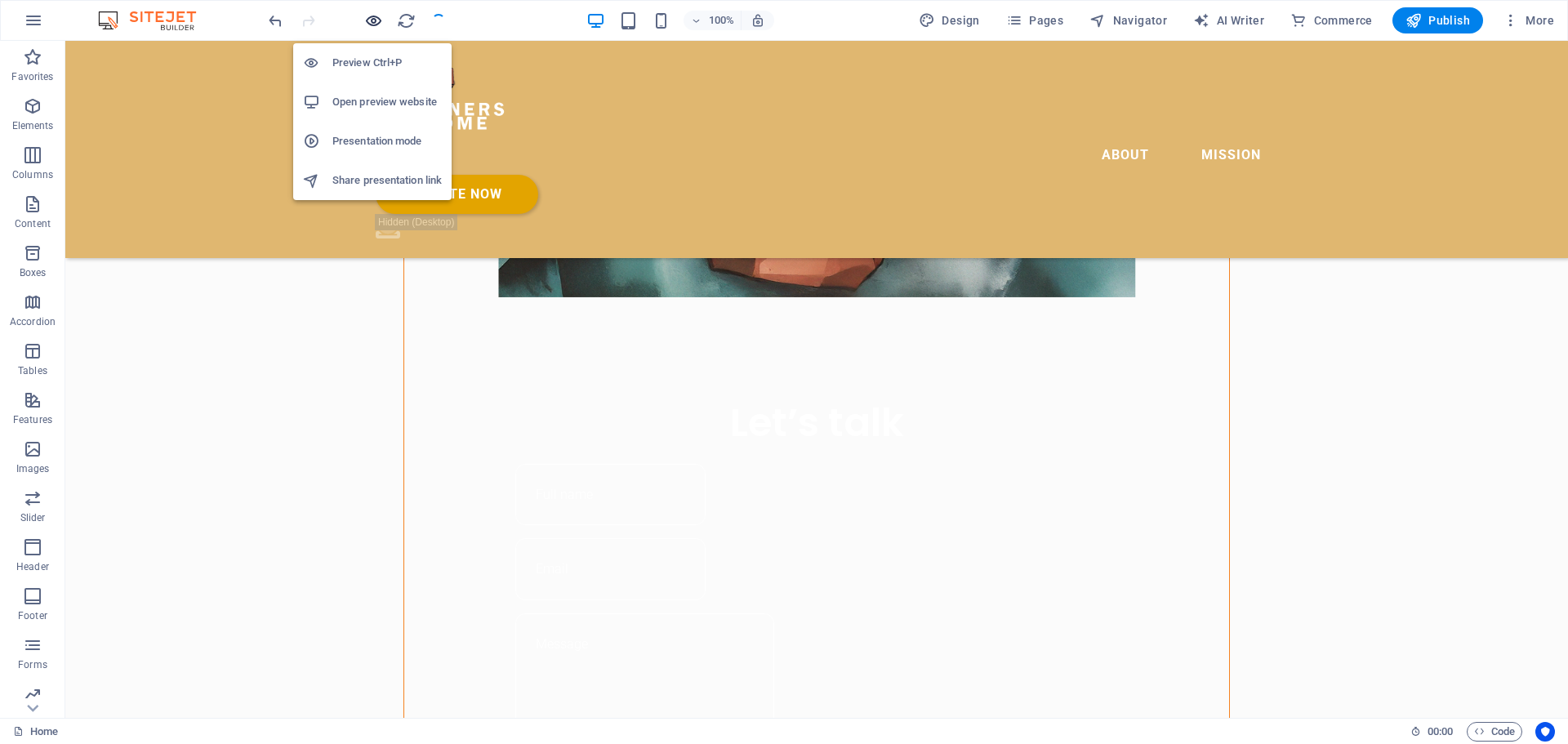
click at [370, 23] on icon "button" at bounding box center [374, 21] width 19 height 19
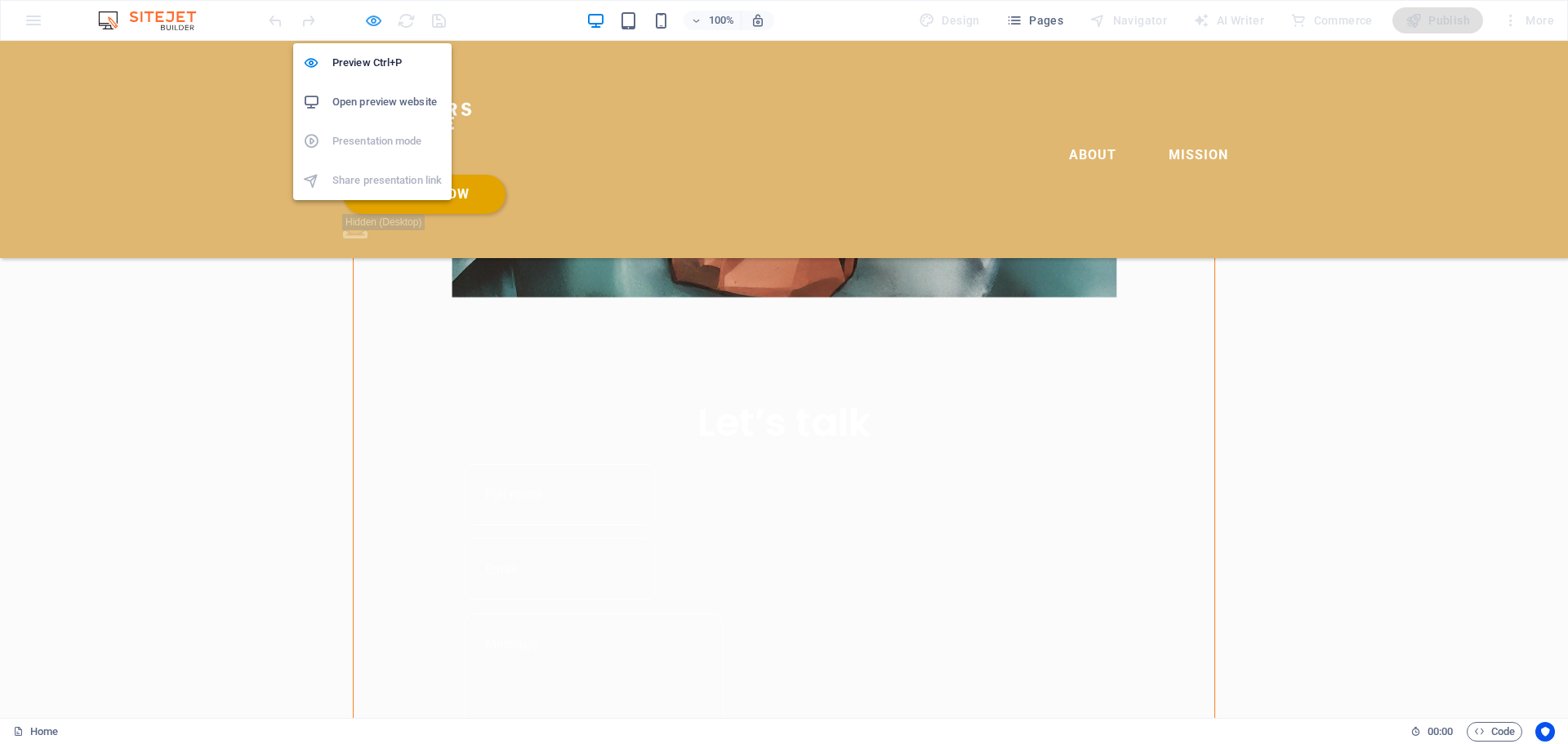
scroll to position [1270, 0]
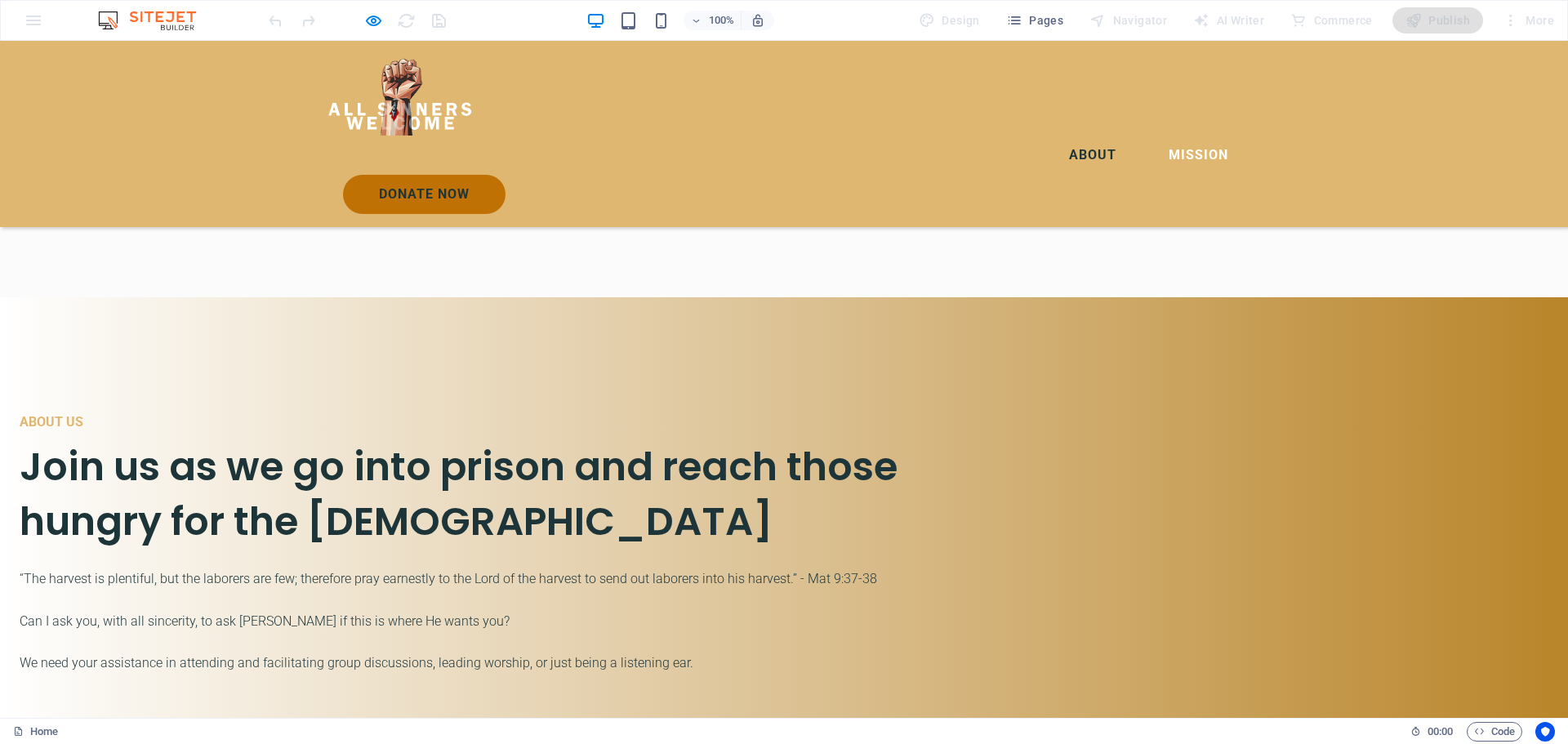
click at [1055, 136] on link "About" at bounding box center [1092, 155] width 73 height 39
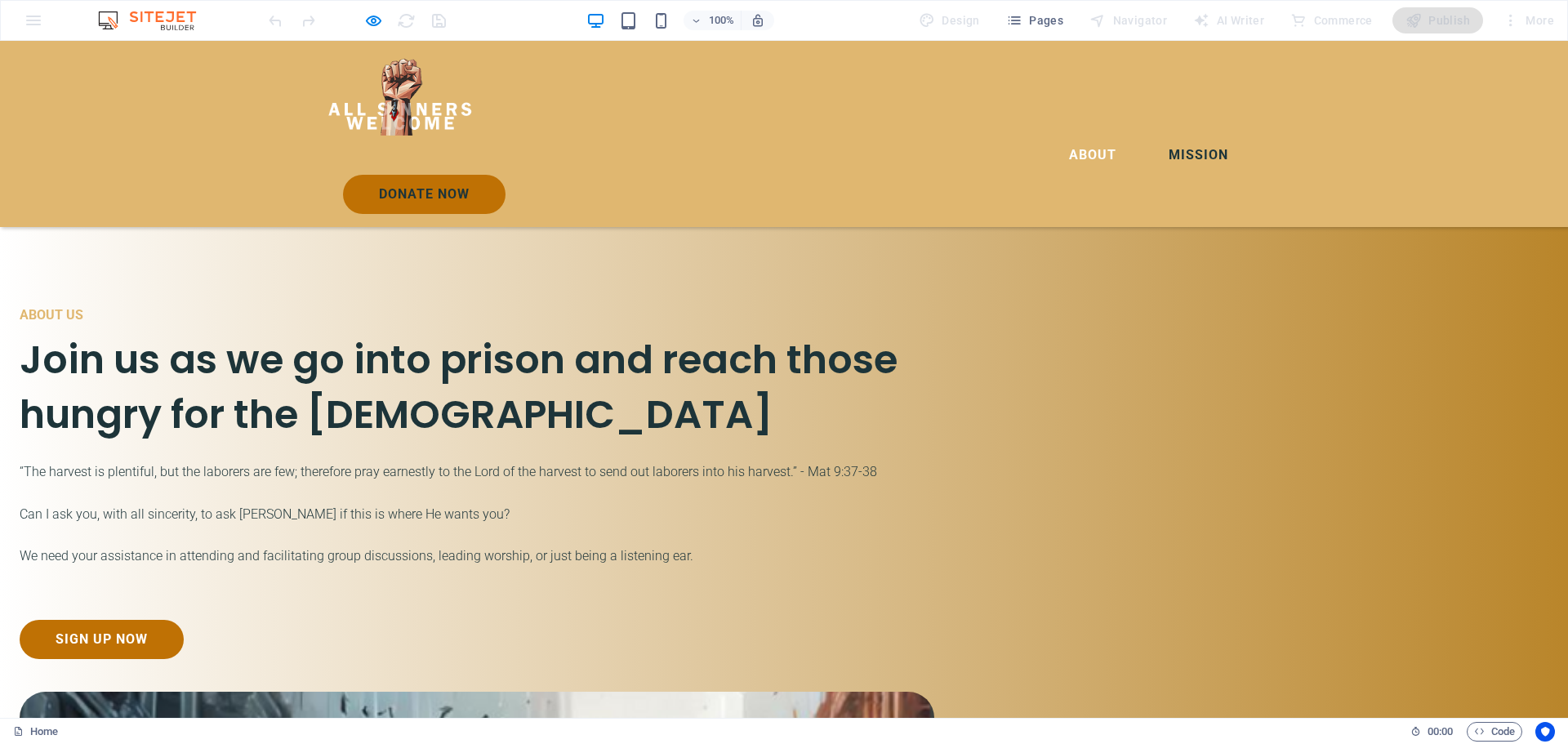
click at [1156, 136] on link "Mission" at bounding box center [1198, 155] width 86 height 39
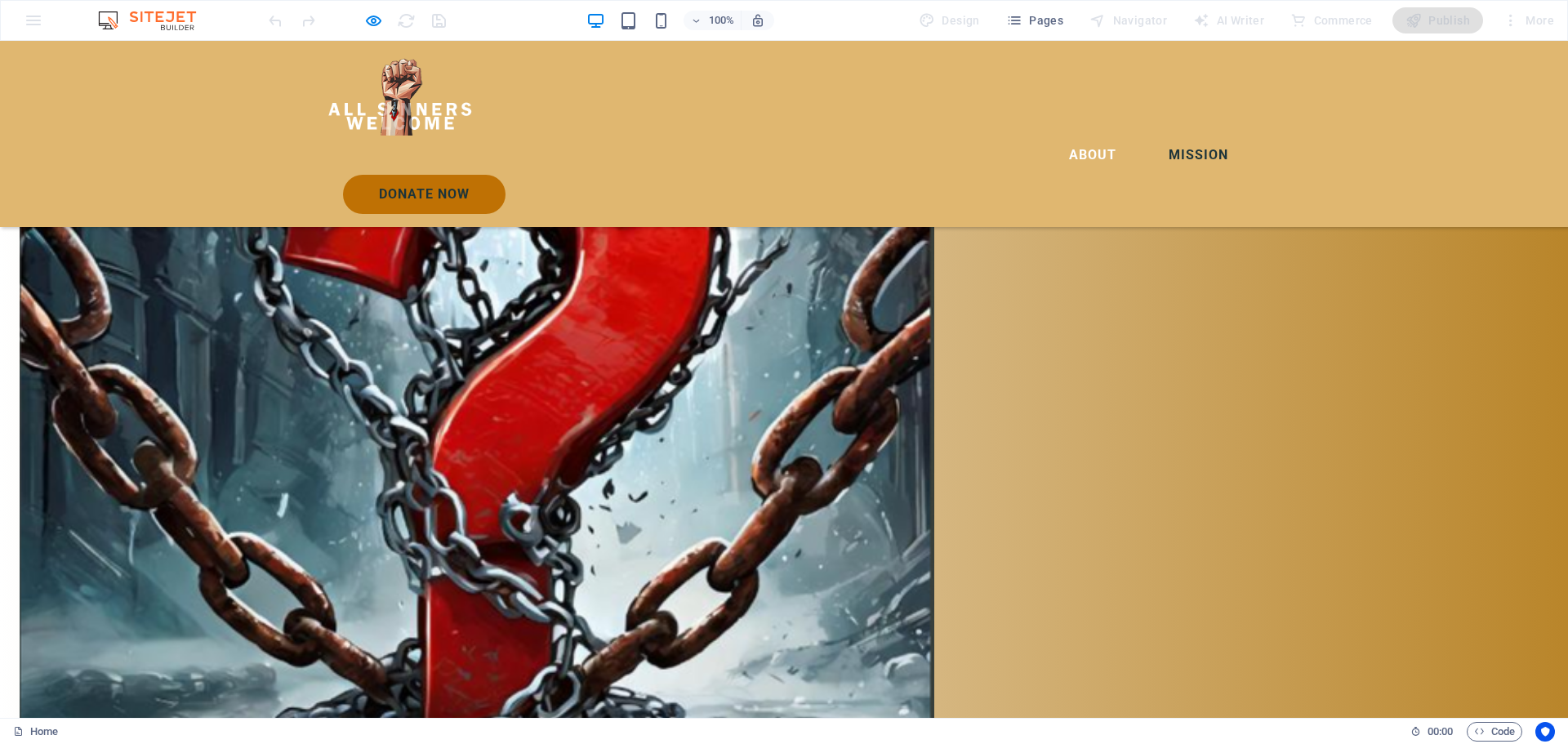
scroll to position [2144, 0]
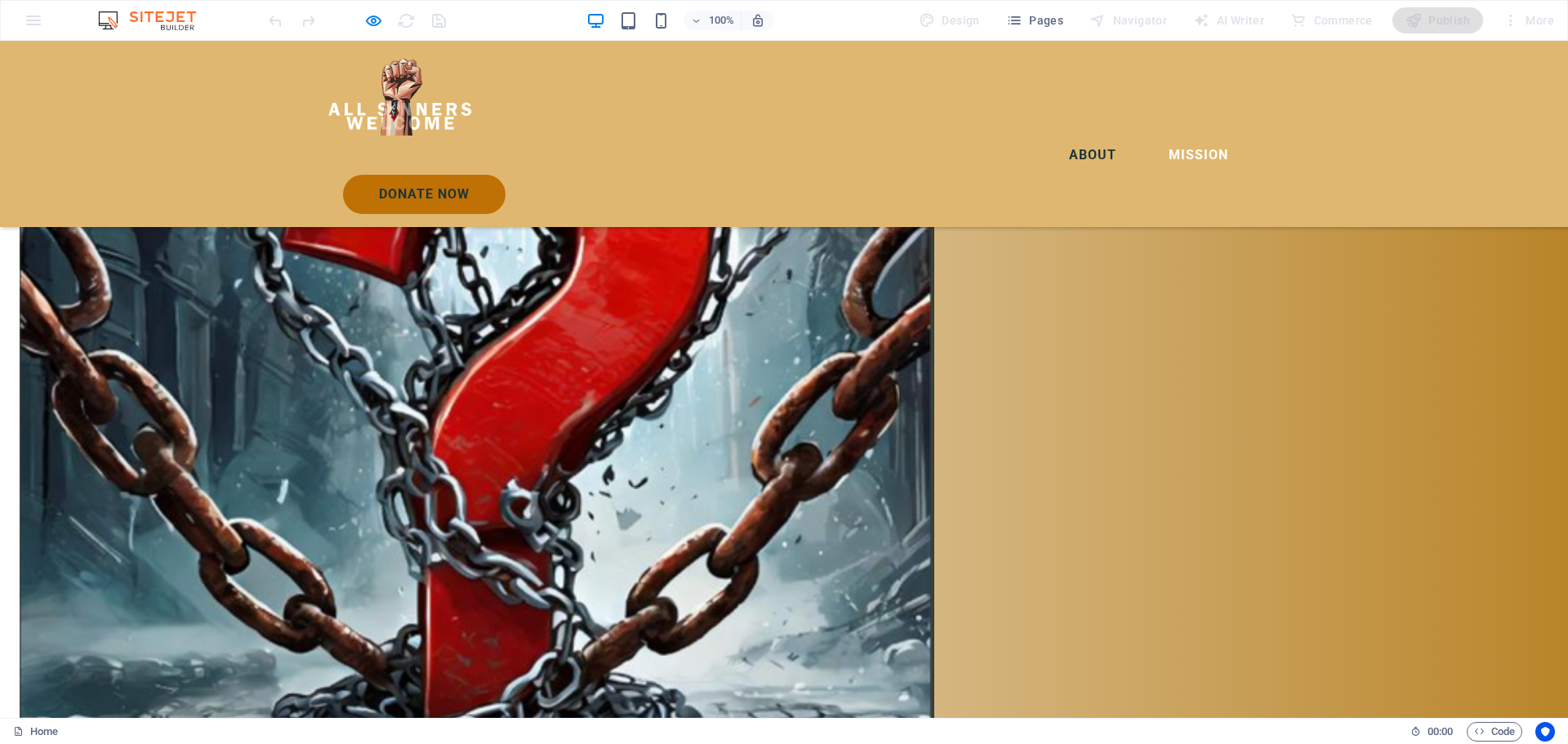
click at [1055, 136] on link "About" at bounding box center [1092, 155] width 73 height 39
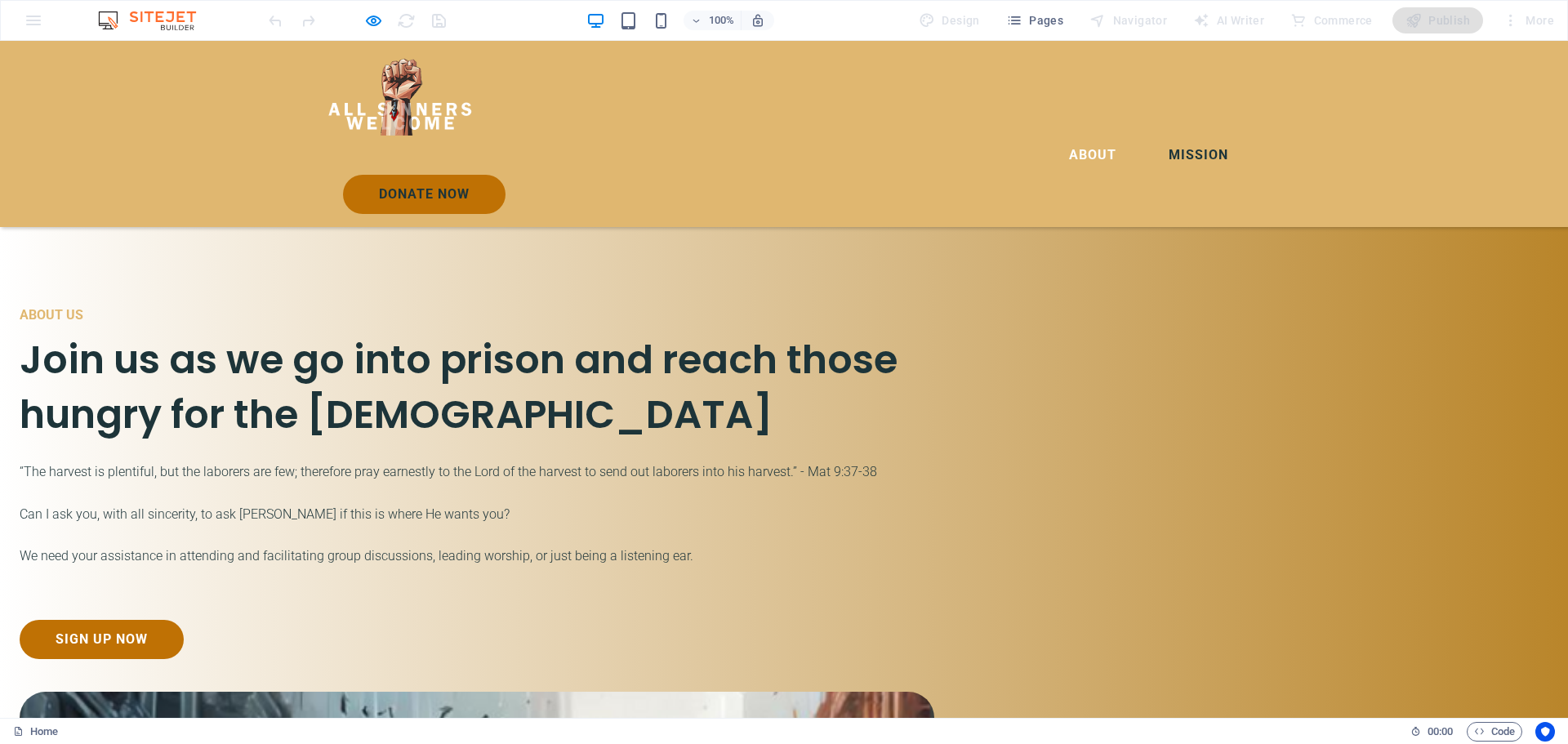
click at [1156, 136] on link "Mission" at bounding box center [1198, 155] width 86 height 39
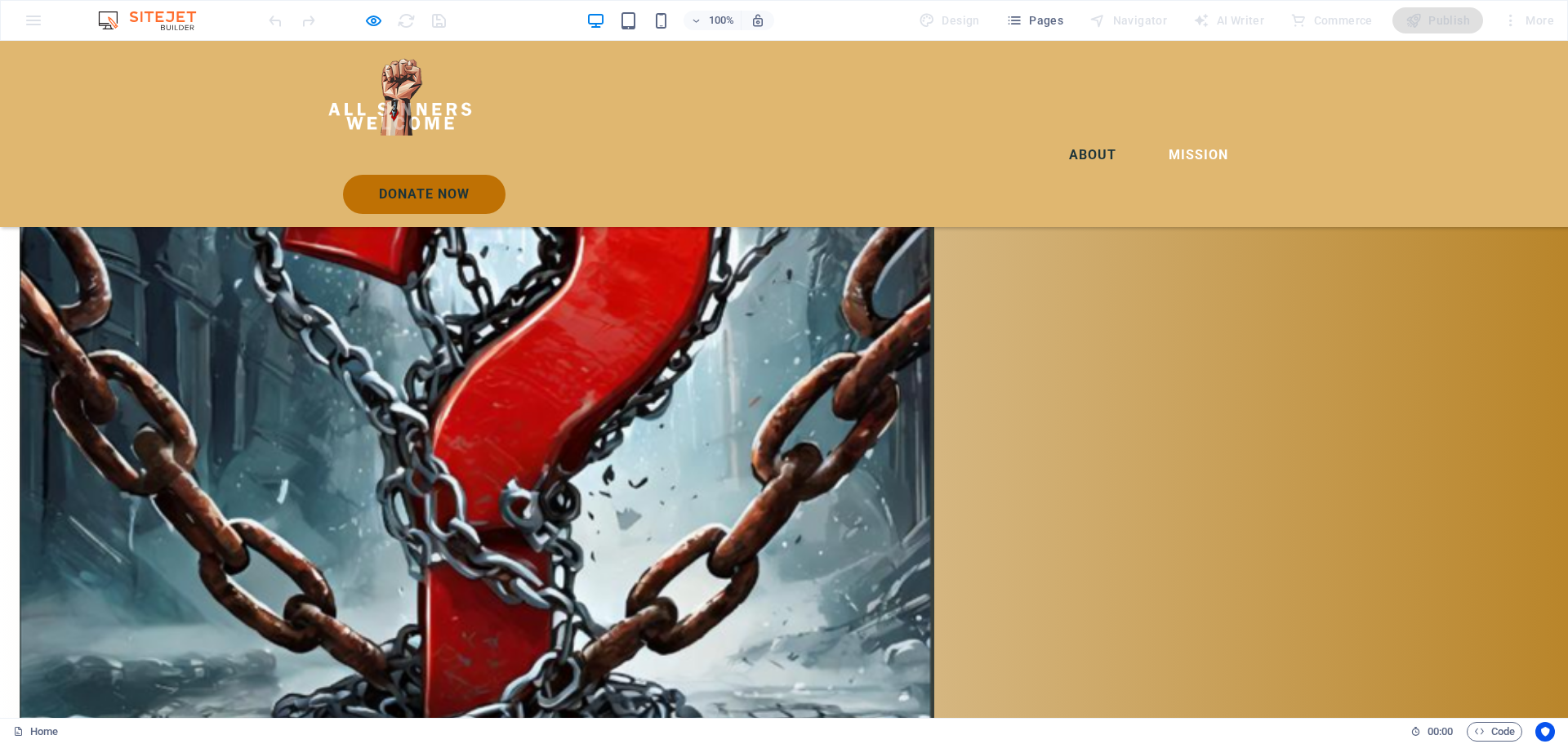
click at [1055, 136] on link "About" at bounding box center [1092, 155] width 73 height 39
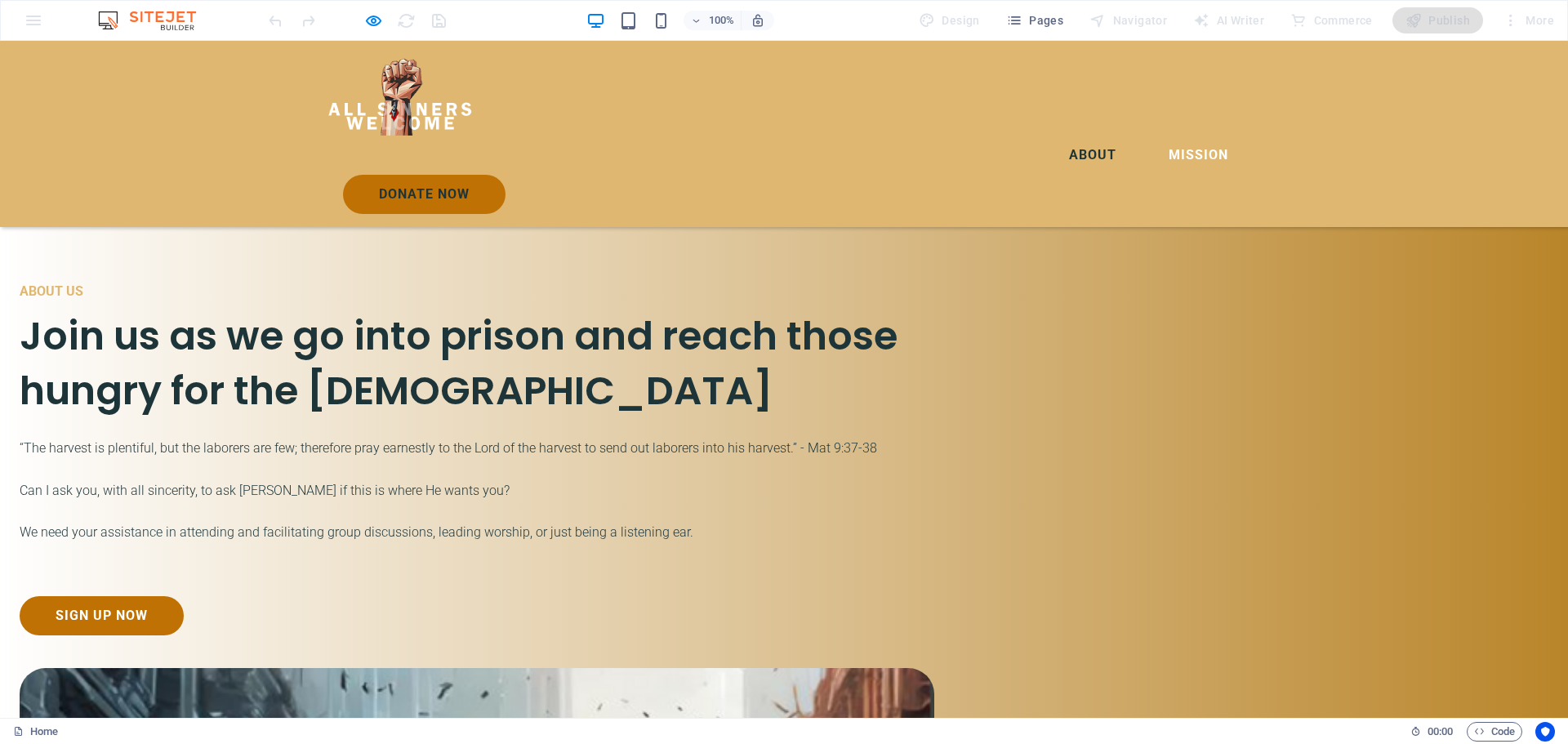
scroll to position [1377, 0]
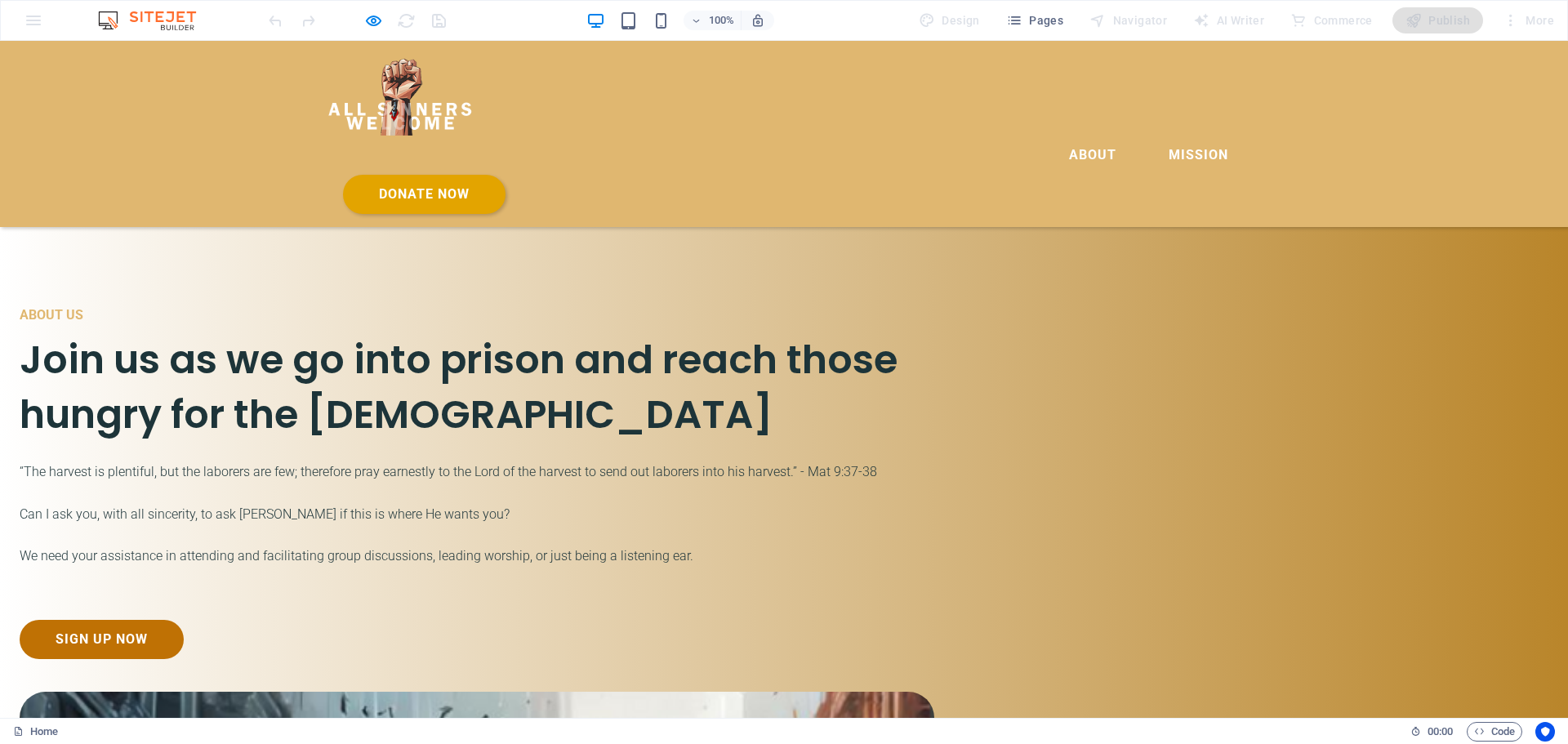
click at [506, 175] on link "Donate Now" at bounding box center [424, 194] width 163 height 39
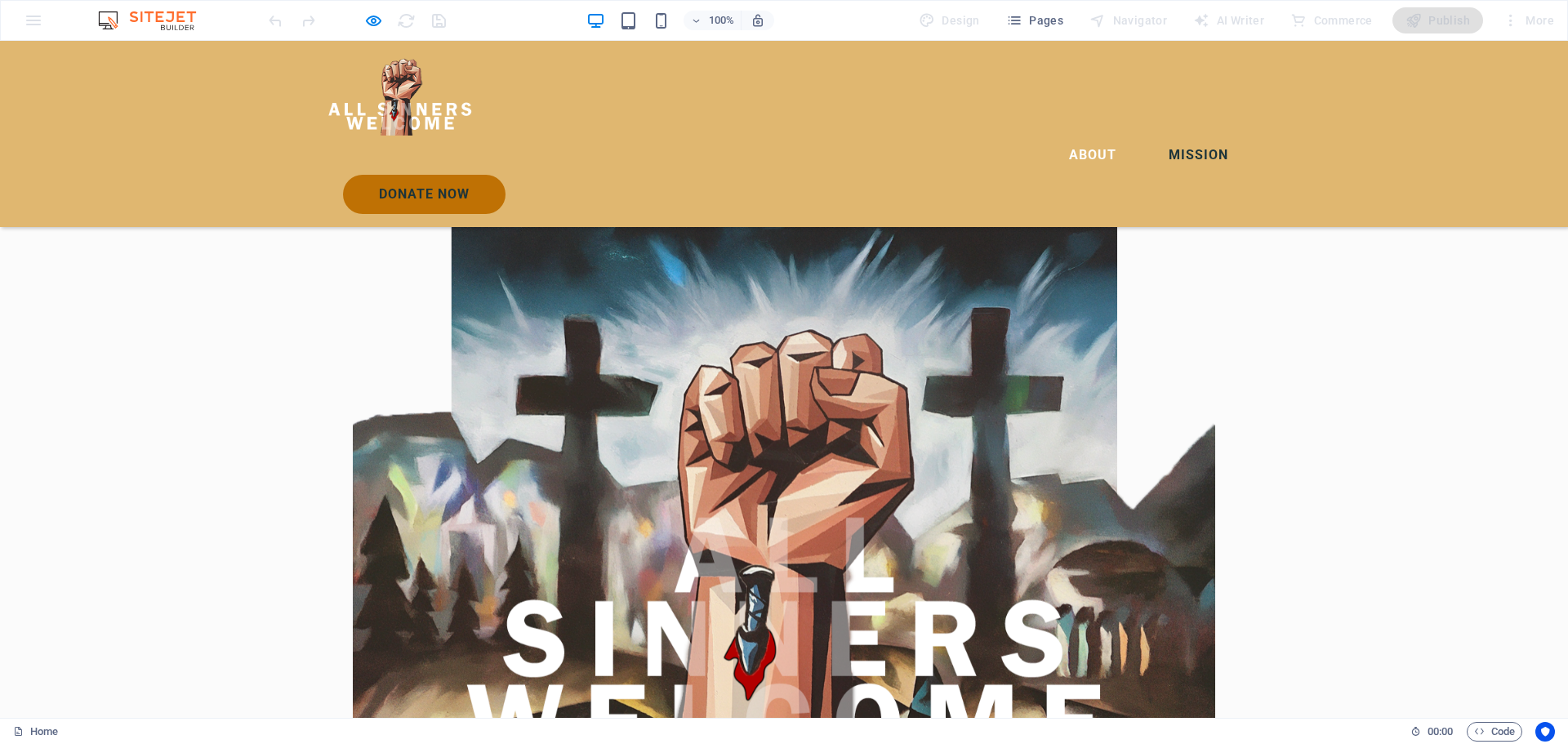
click at [1156, 136] on link "Mission" at bounding box center [1198, 155] width 86 height 39
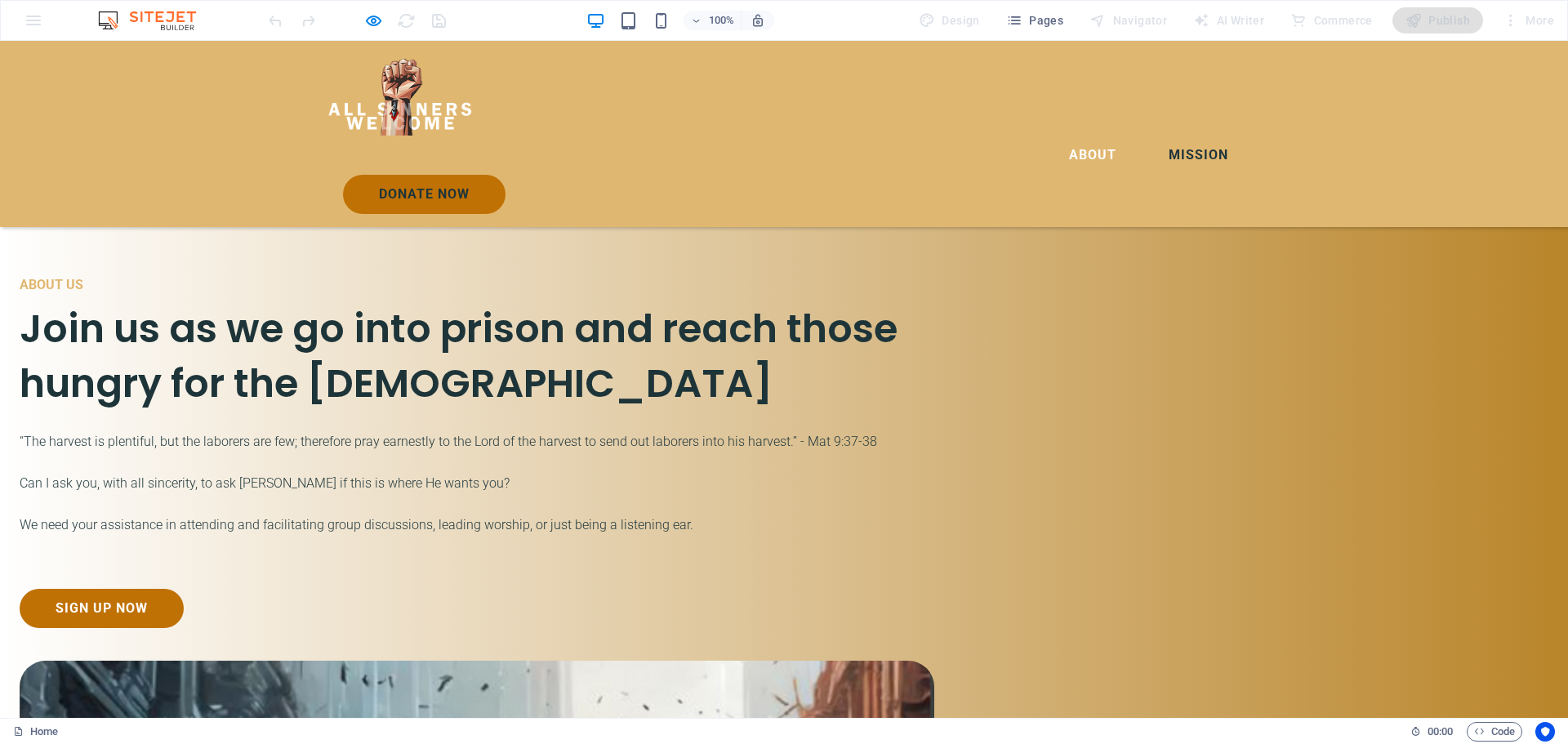
scroll to position [2144, 0]
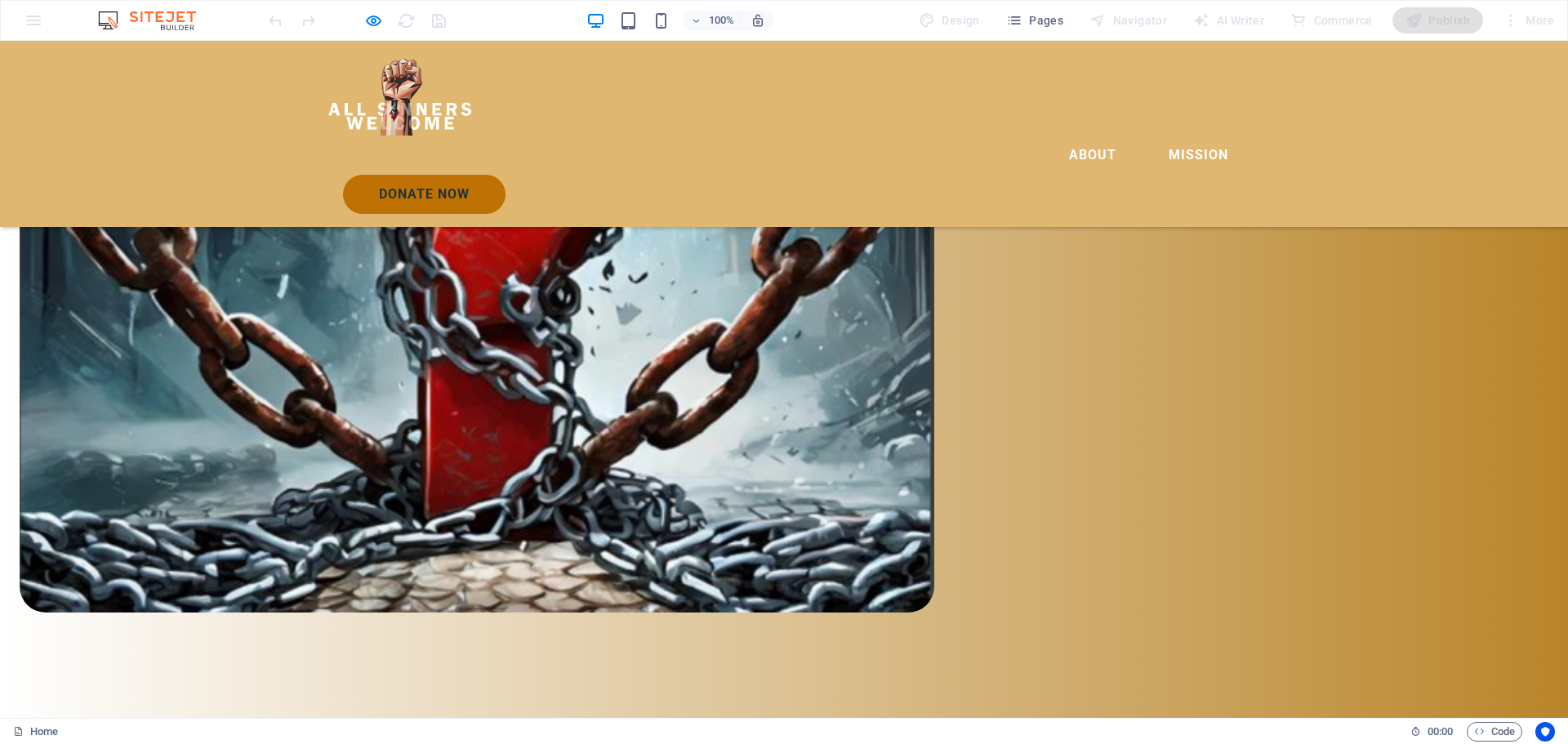
scroll to position [3065, 0]
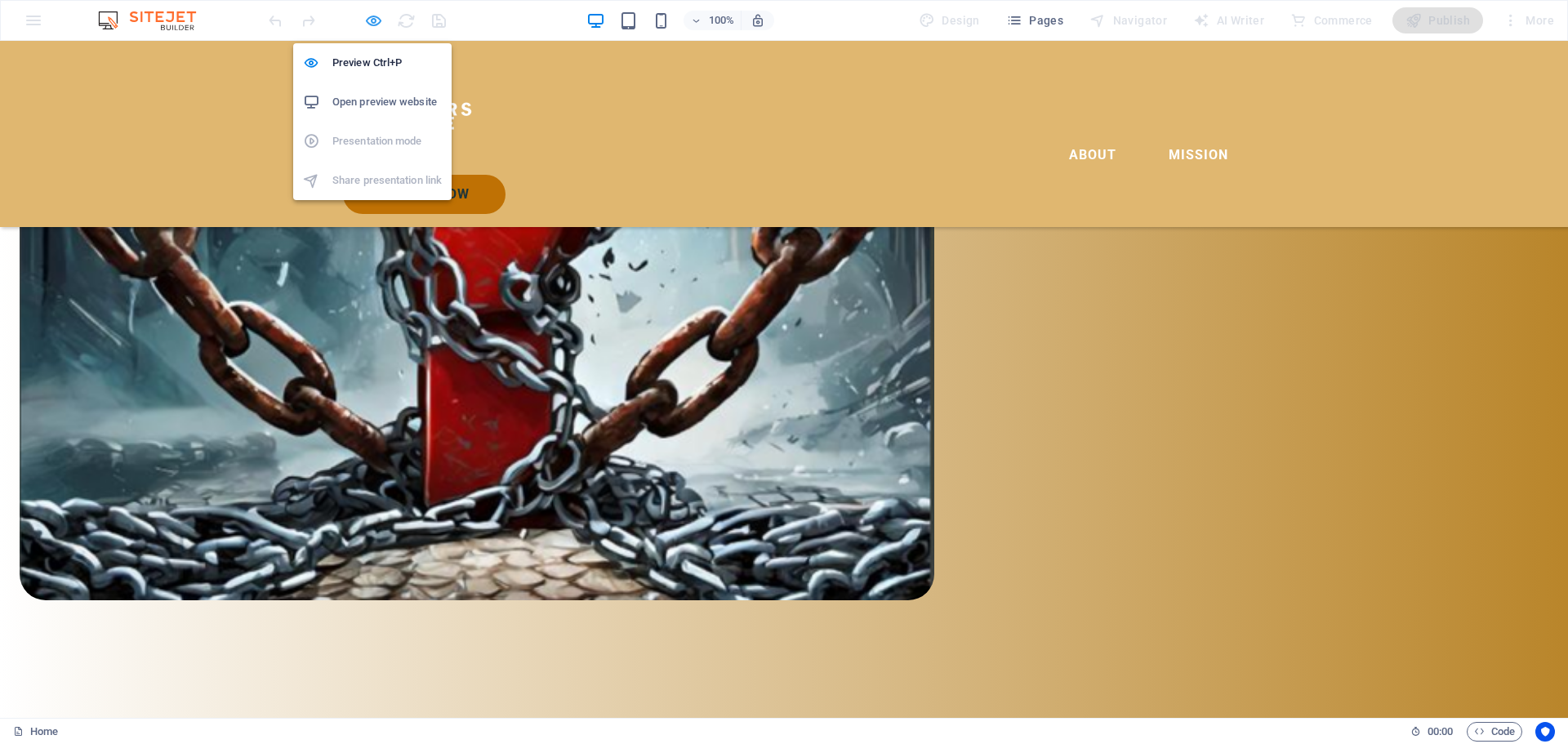
click at [371, 19] on icon "button" at bounding box center [374, 21] width 19 height 19
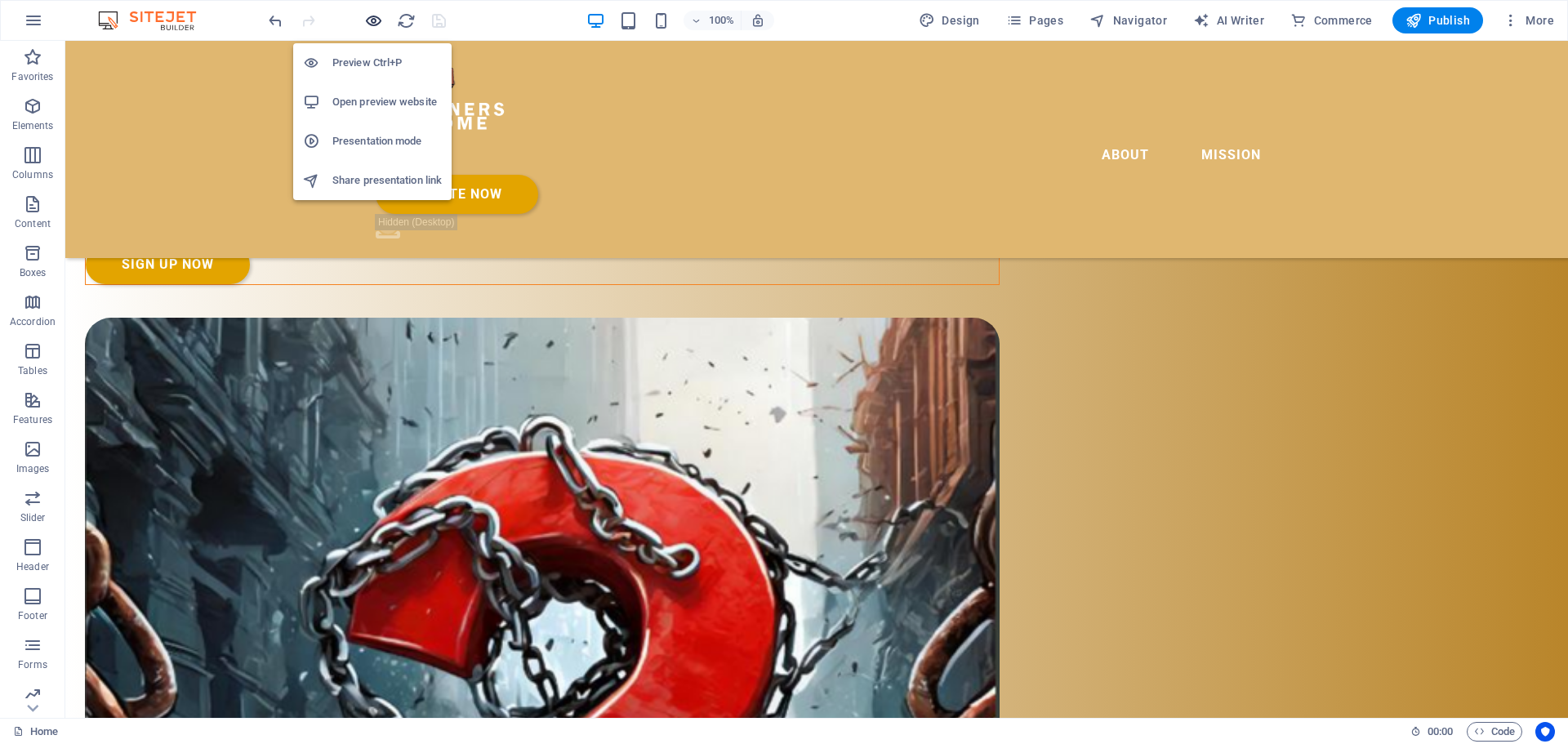
scroll to position [3675, 0]
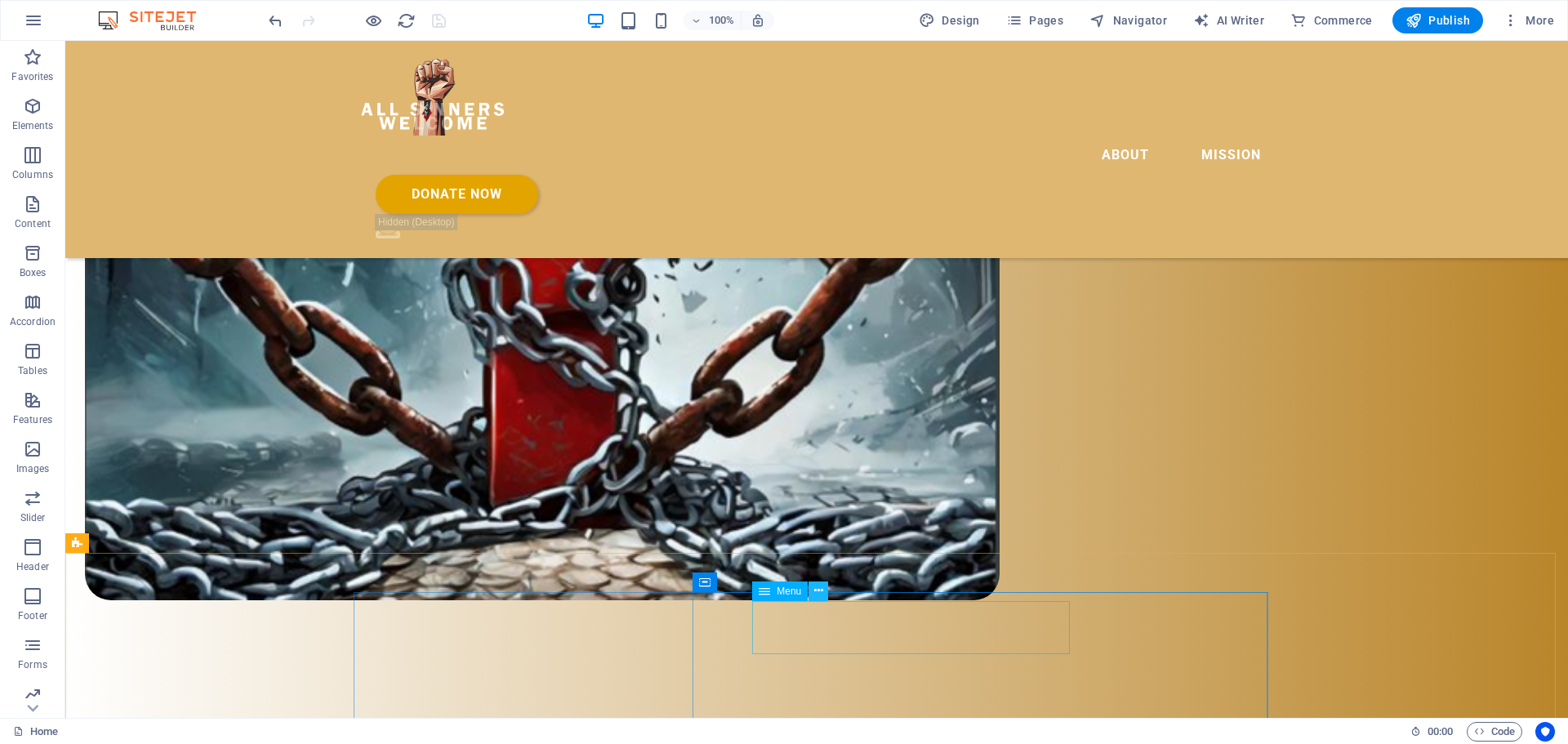
click at [816, 589] on icon at bounding box center [819, 591] width 9 height 17
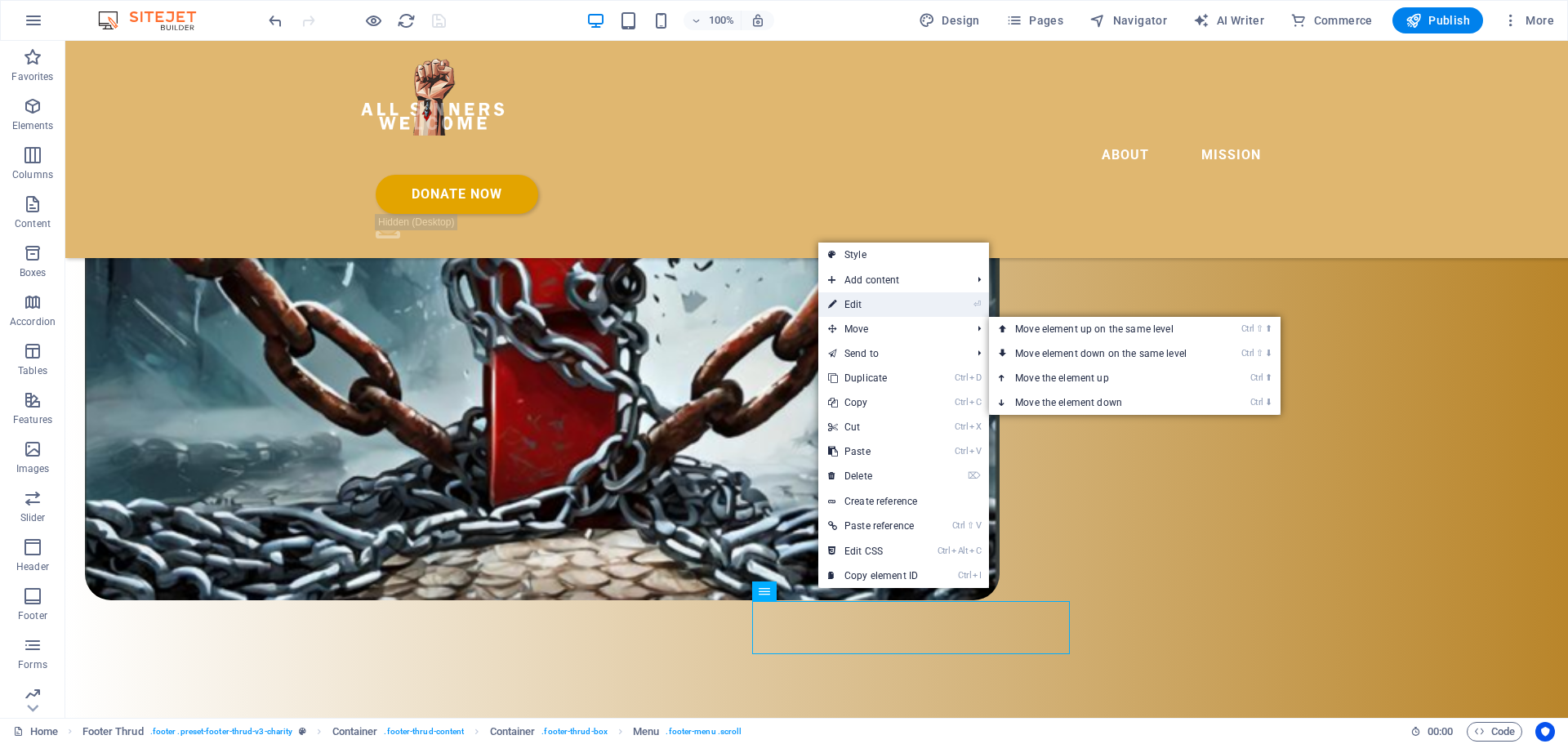
click at [851, 305] on link "⏎ Edit" at bounding box center [873, 305] width 110 height 24
select select
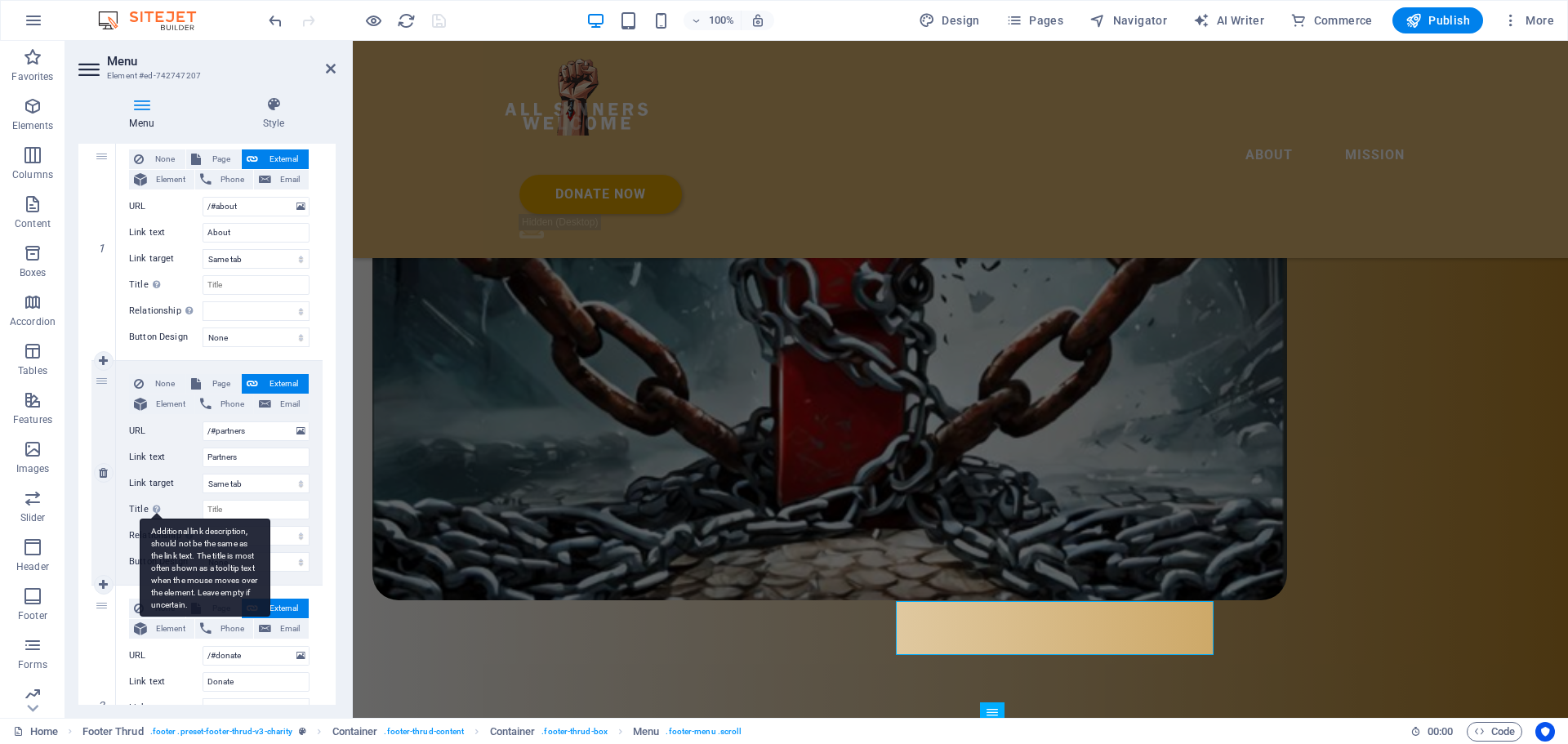
scroll to position [164, 0]
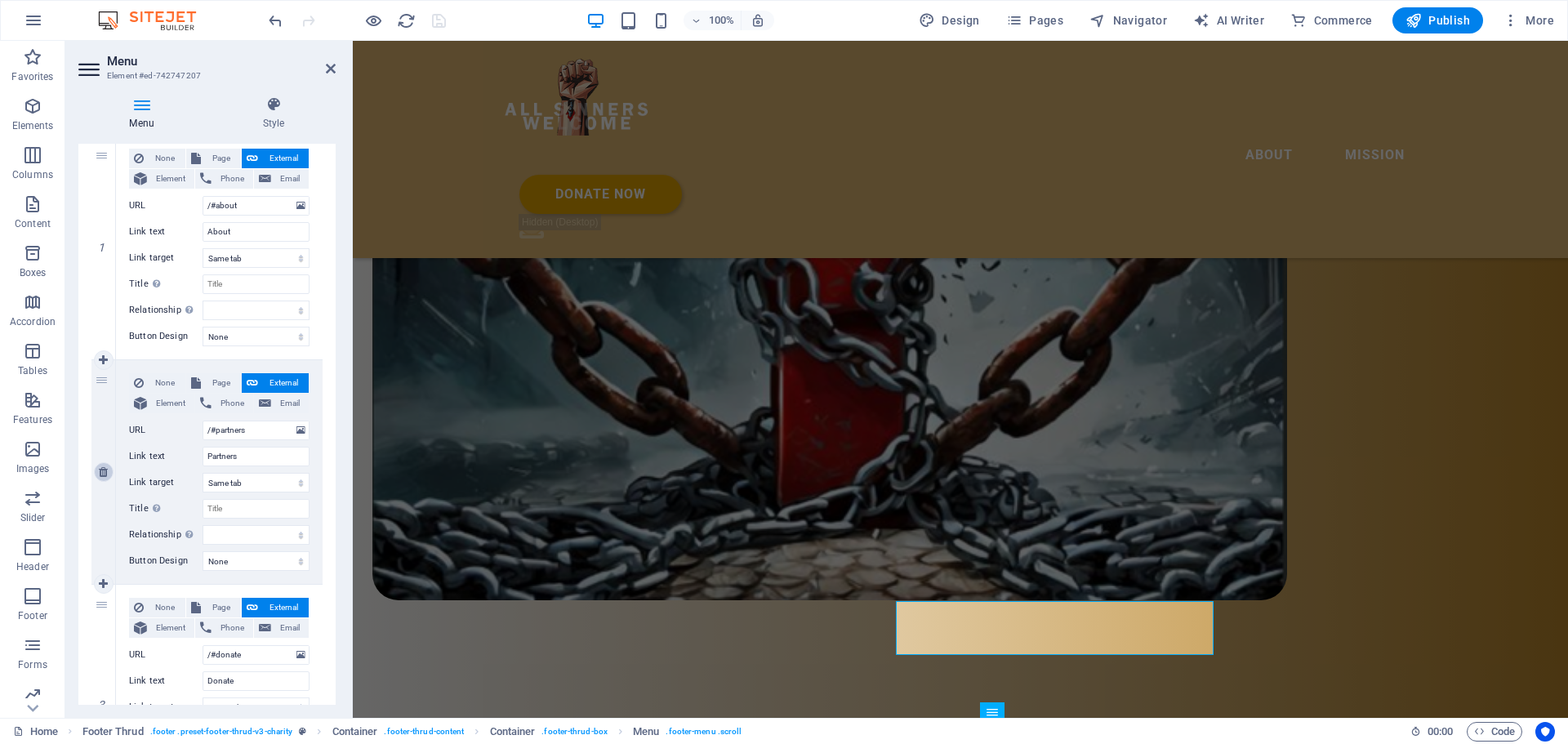
click at [104, 473] on icon at bounding box center [104, 472] width 9 height 11
select select
type input "/#donate"
type input "Donate"
select select
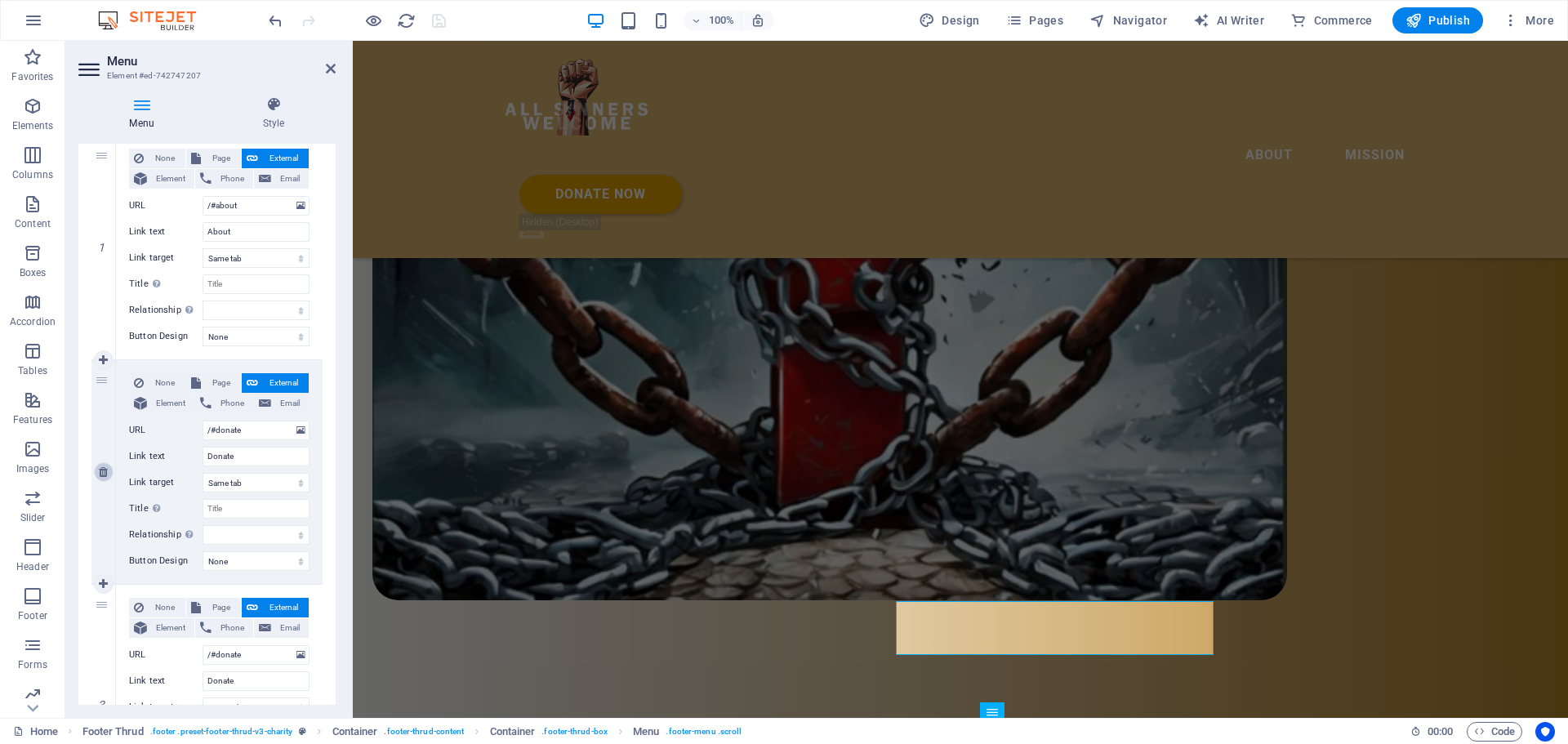
scroll to position [88, 0]
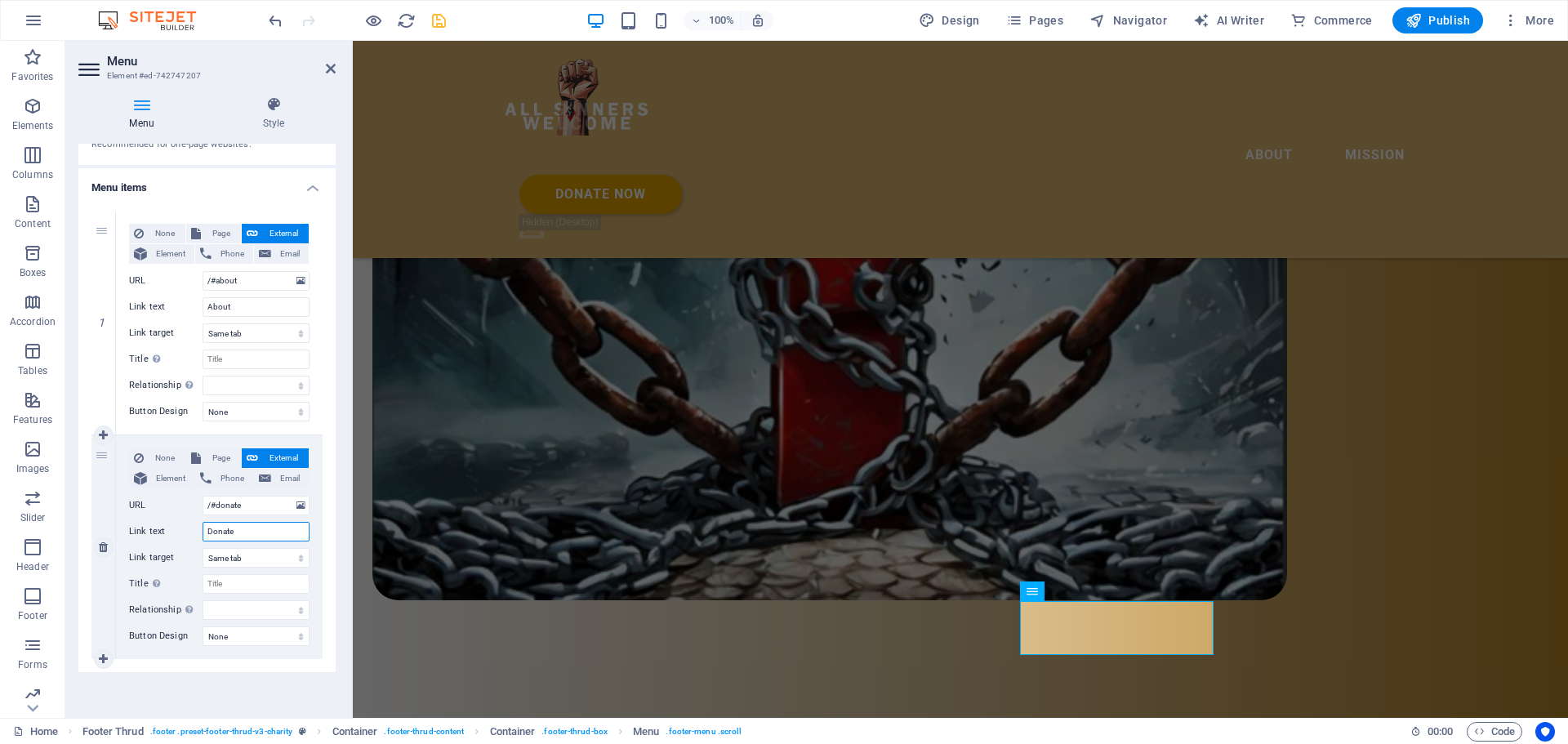
click at [245, 531] on input "Donate" at bounding box center [256, 532] width 107 height 20
drag, startPoint x: 246, startPoint y: 530, endPoint x: 165, endPoint y: 517, distance: 82.0
click at [165, 517] on div "None Page External Element Phone Email Page Home Legal Notice Privacy Subpage E…" at bounding box center [218, 533] width 180 height 171
type input "Mission"
select select
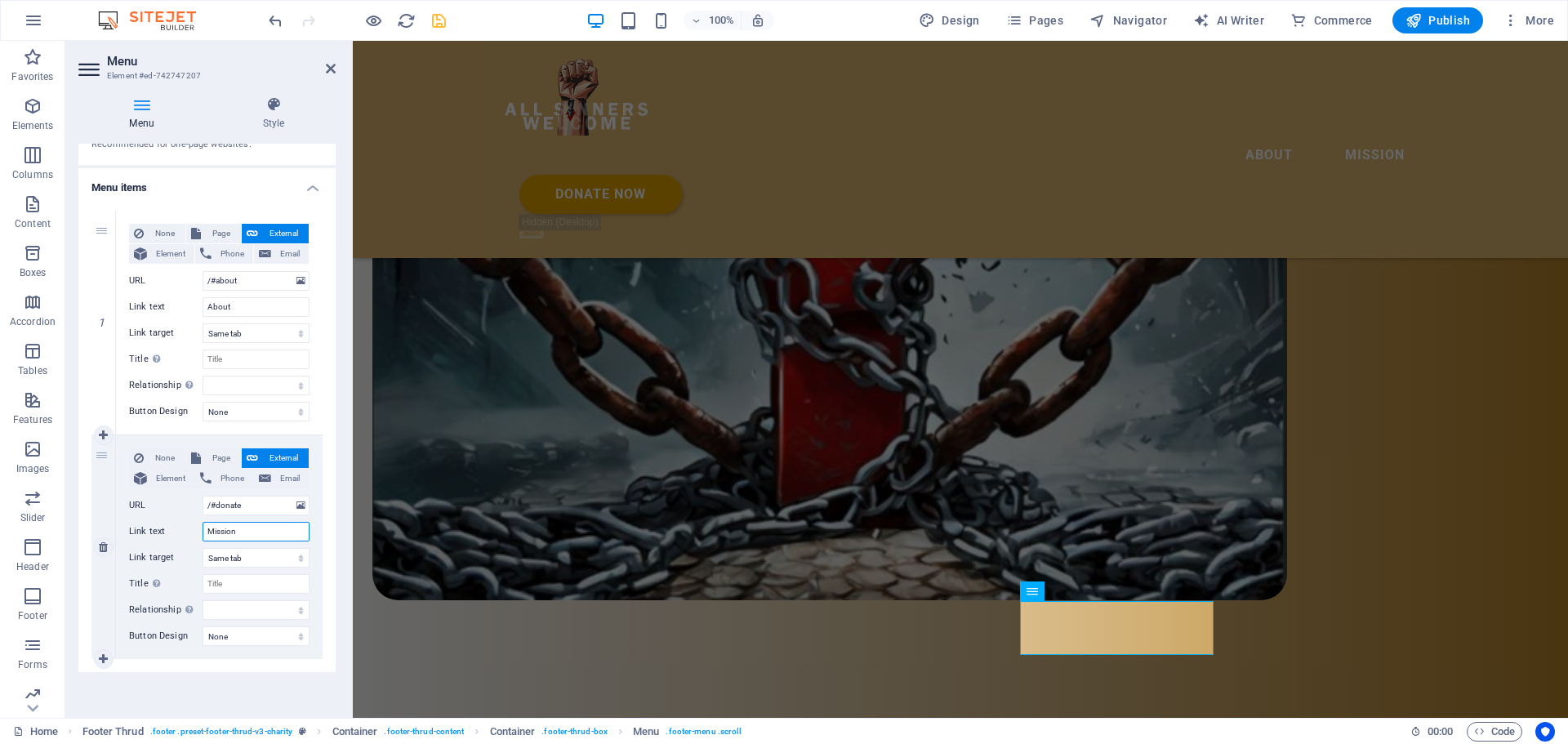
select select
type input "Mission"
click at [146, 476] on icon at bounding box center [140, 479] width 13 height 20
select select
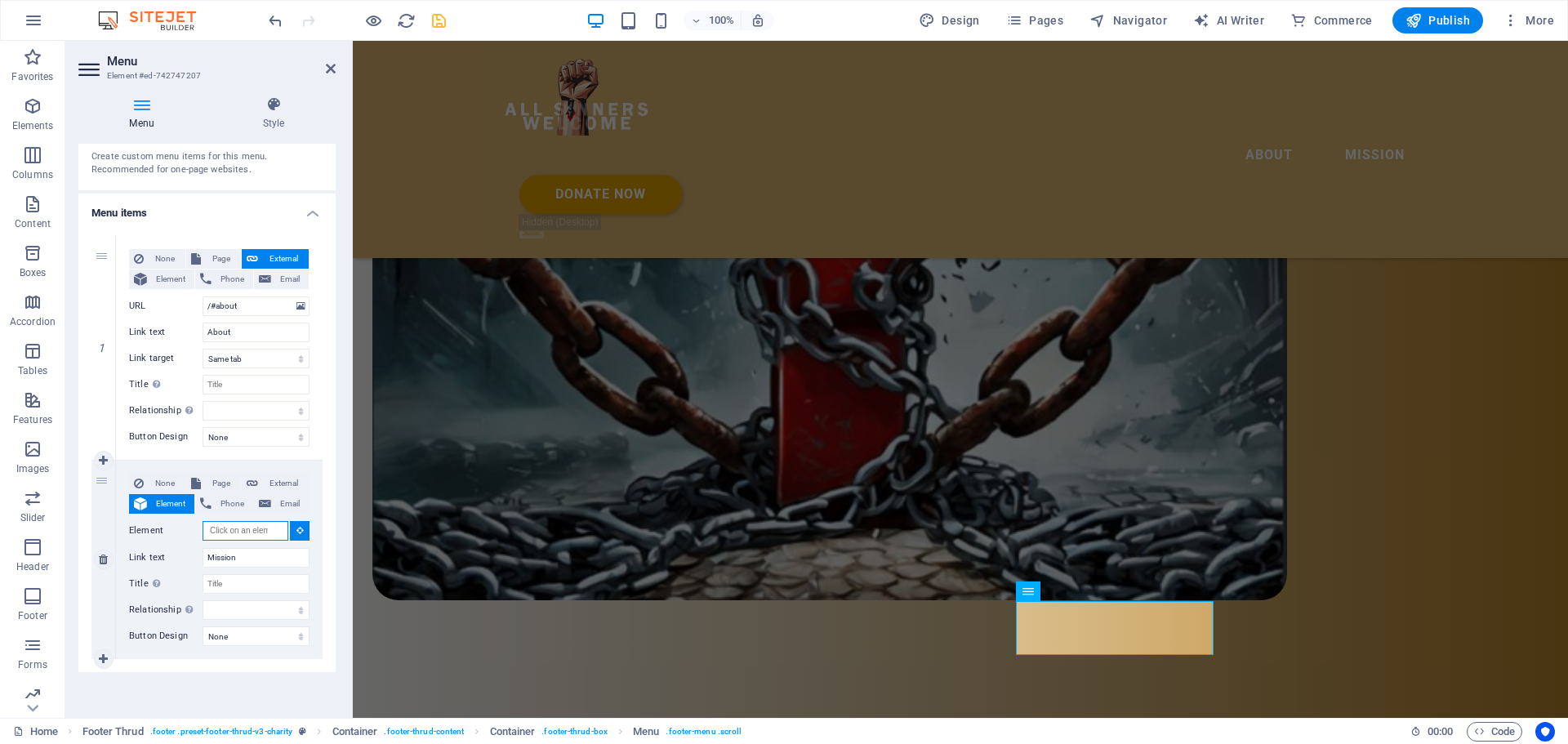
scroll to position [63, 0]
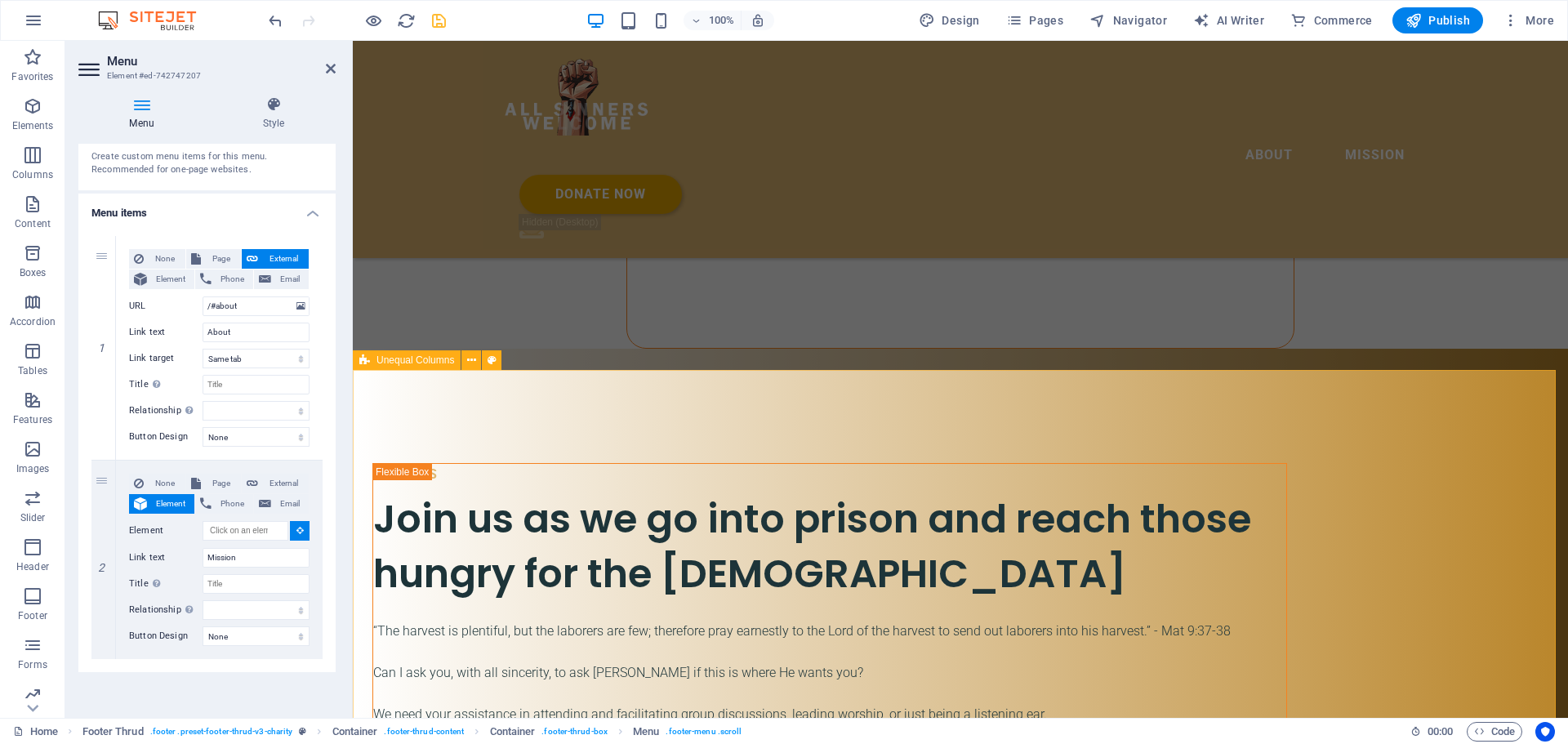
select select
type input "#ed-742746979"
select select
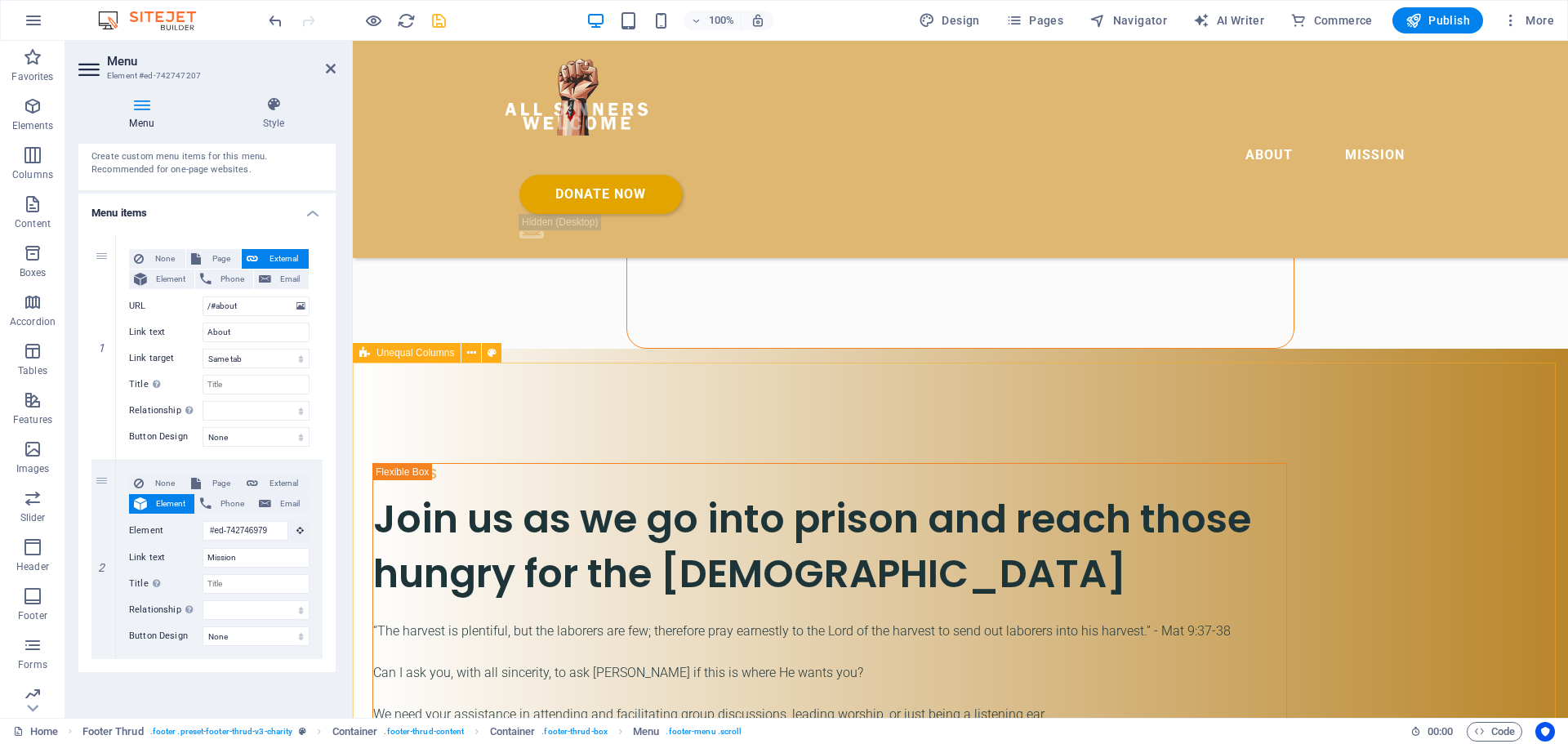
scroll to position [3661, 0]
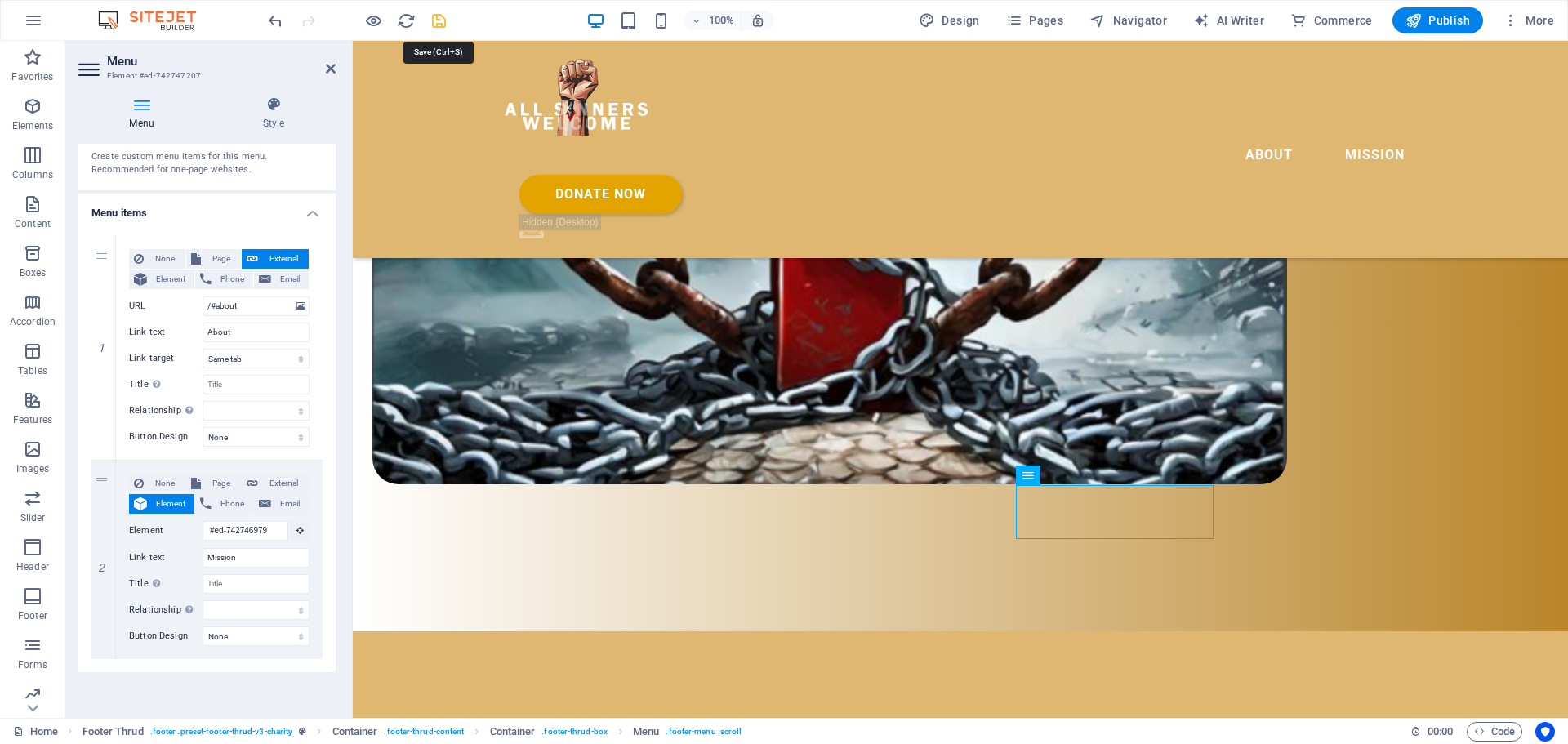
click at [437, 18] on icon "save" at bounding box center [439, 21] width 19 height 19
checkbox input "false"
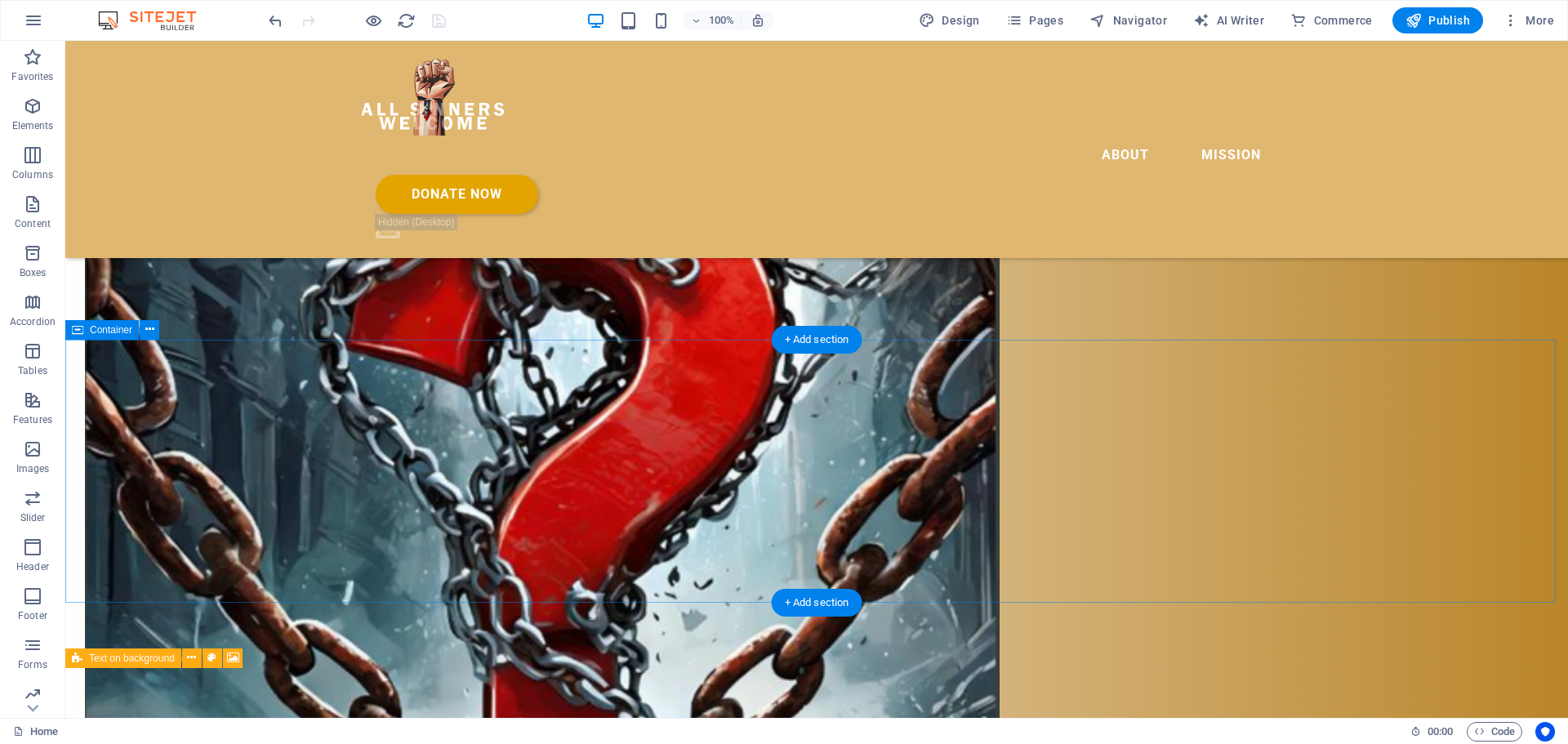
scroll to position [3709, 0]
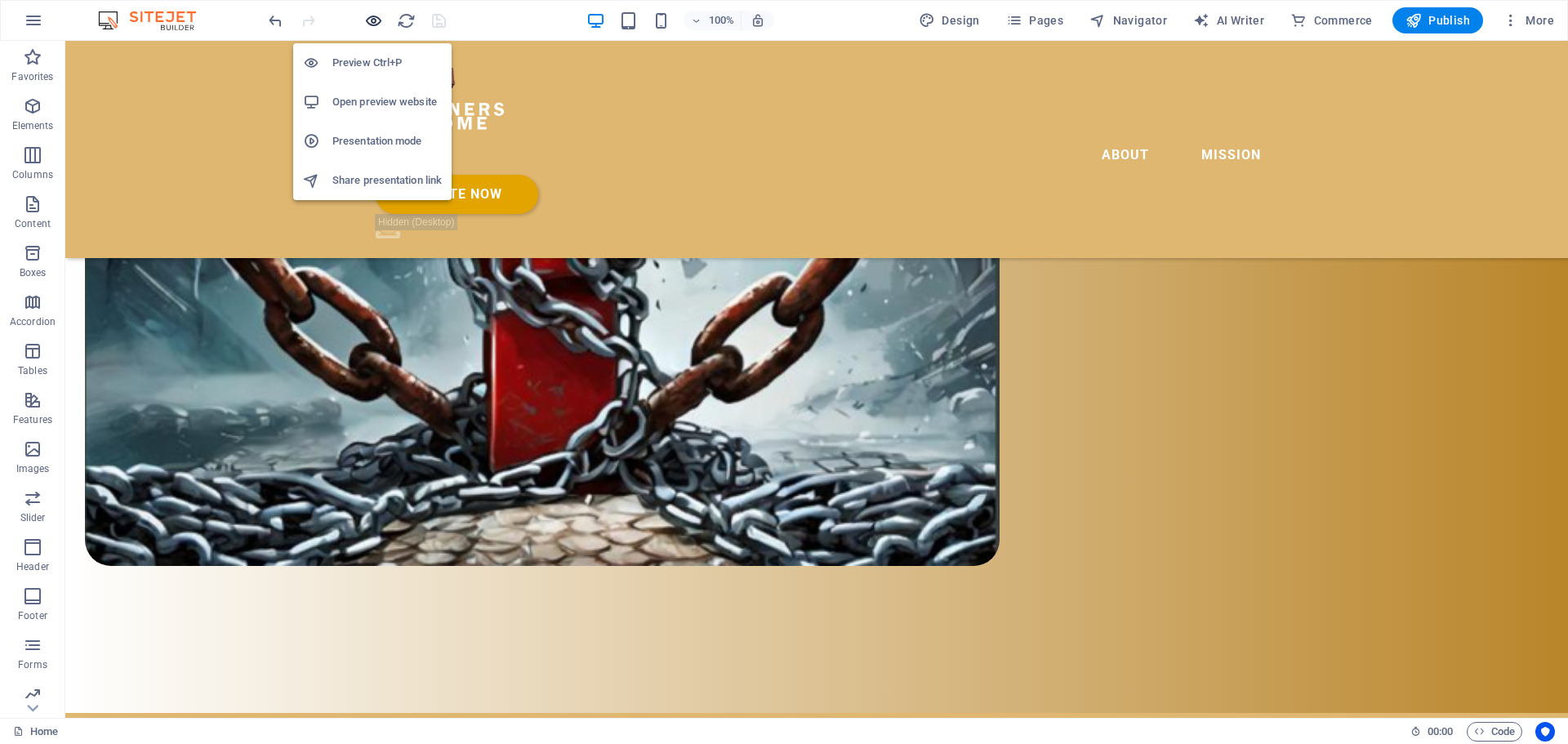
click at [377, 18] on icon "button" at bounding box center [374, 21] width 19 height 19
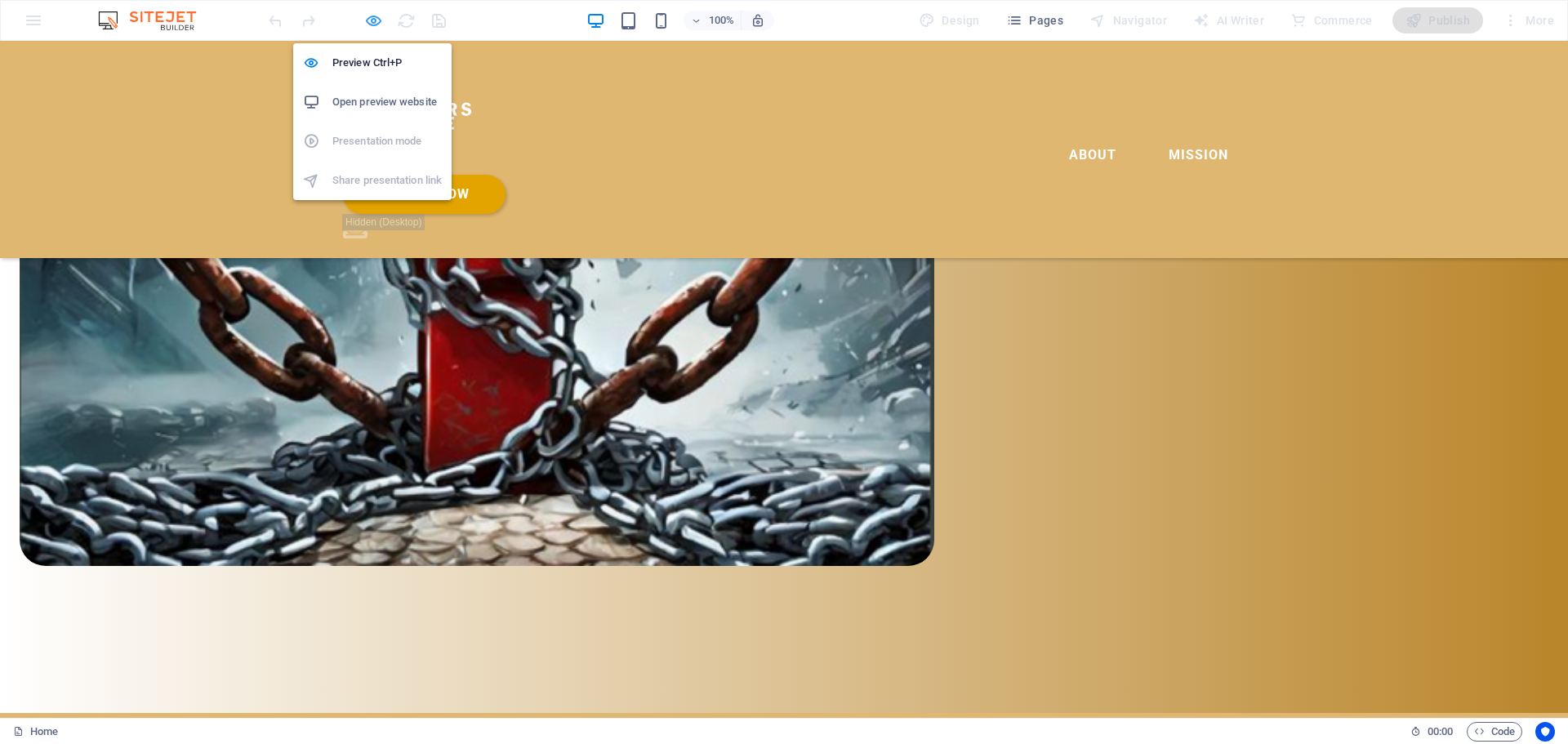
scroll to position [3065, 0]
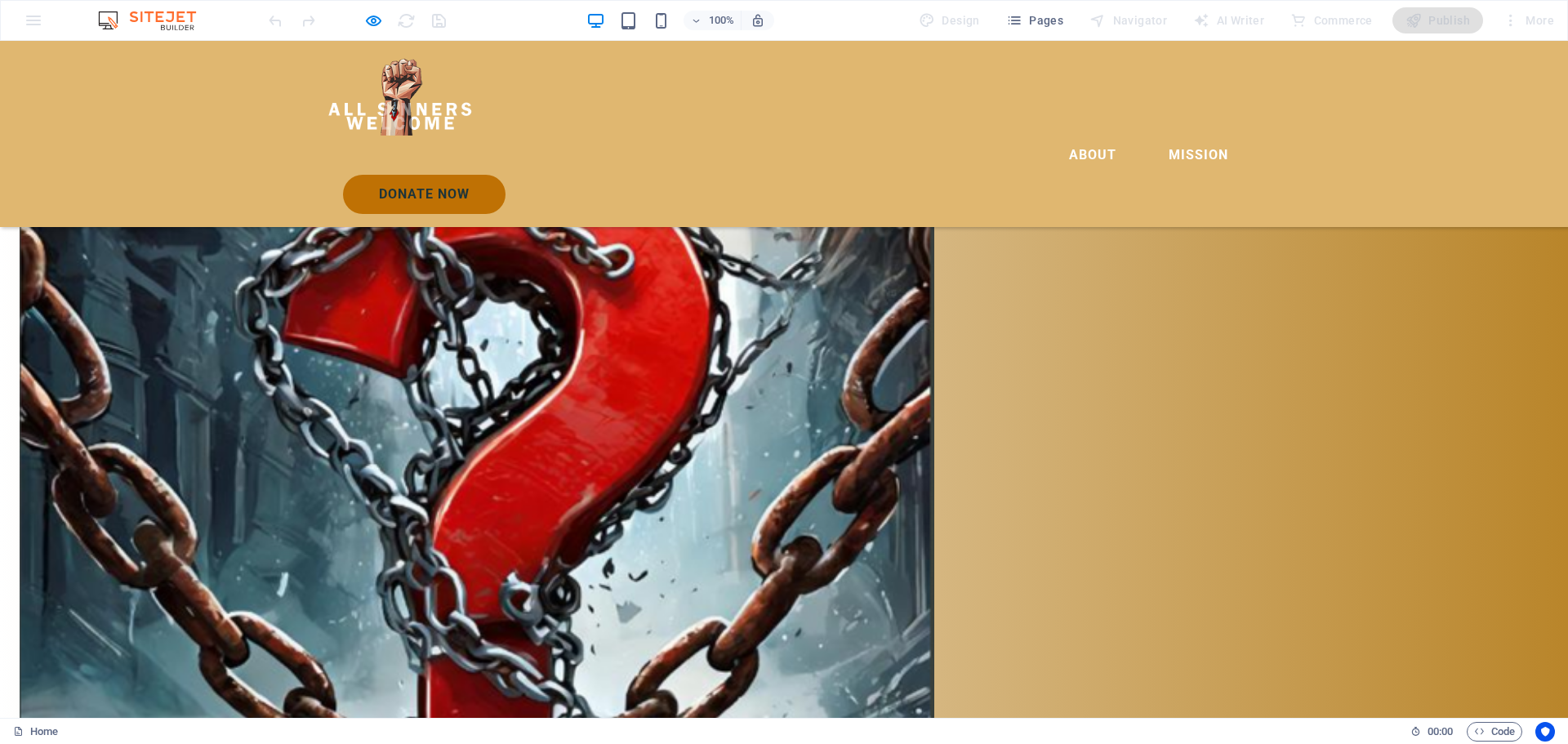
scroll to position [3042, 0]
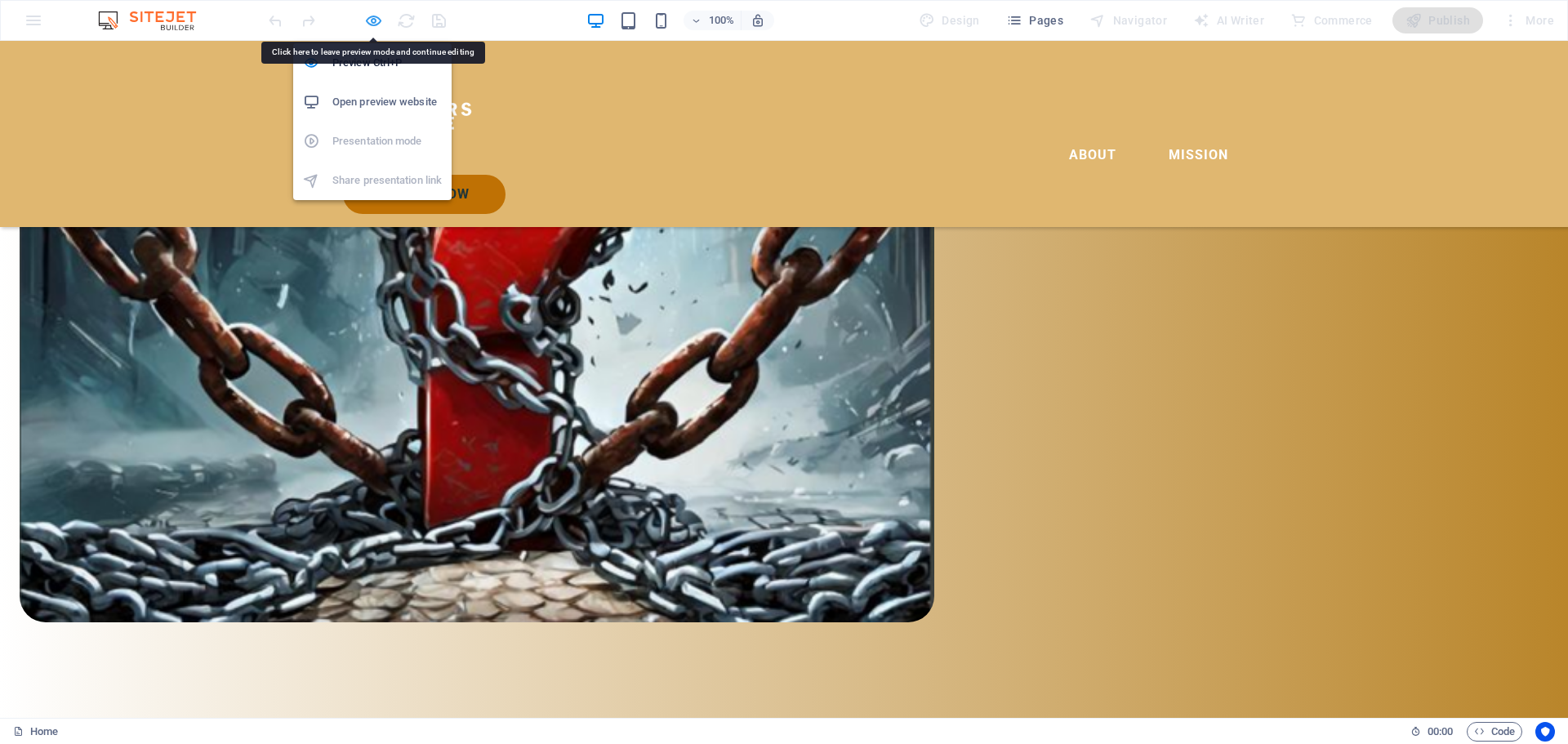
click at [379, 16] on icon "button" at bounding box center [374, 21] width 19 height 19
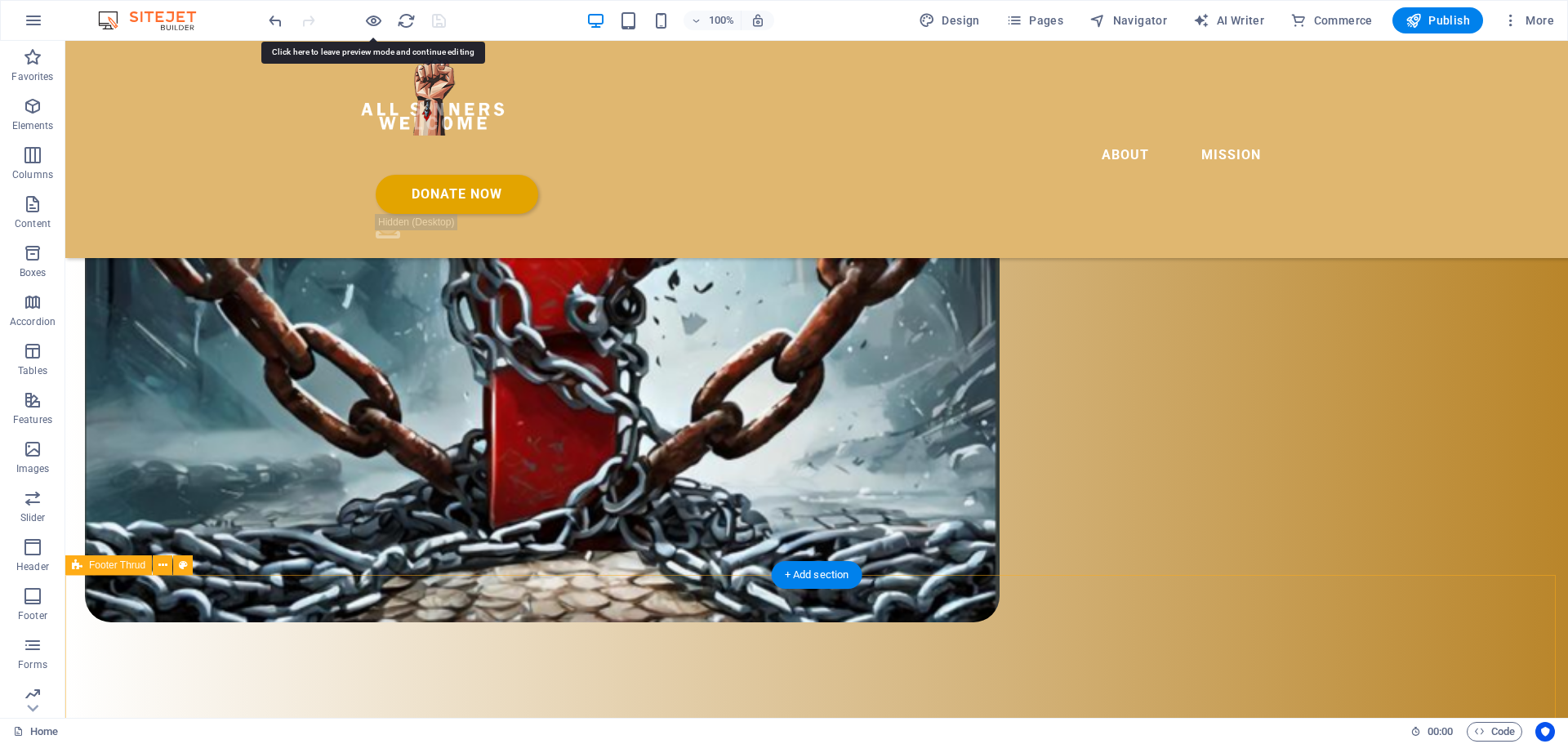
scroll to position [3650, 0]
click at [938, 616] on icon at bounding box center [938, 613] width 9 height 17
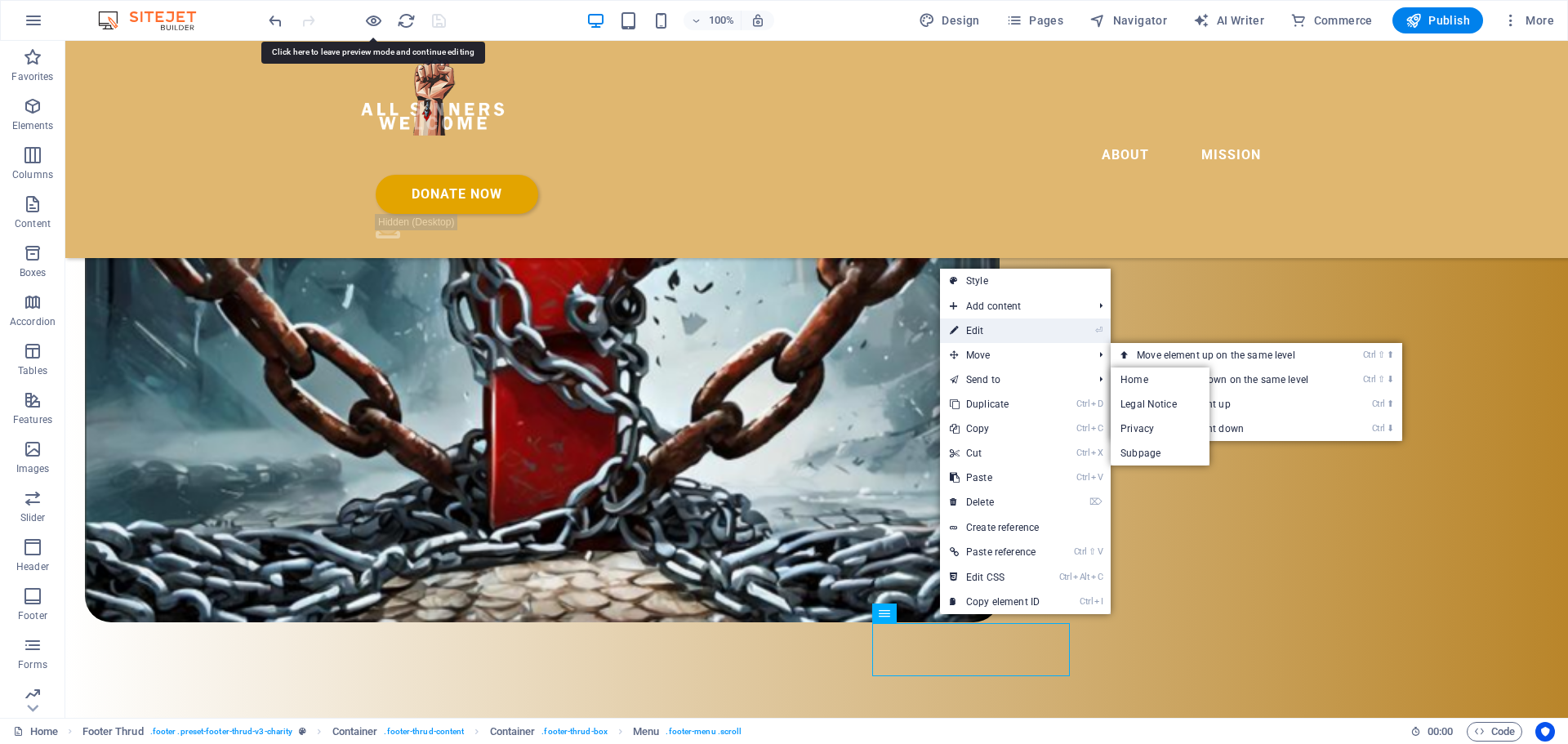
click at [1032, 325] on link "⏎ Edit" at bounding box center [995, 331] width 110 height 24
select select
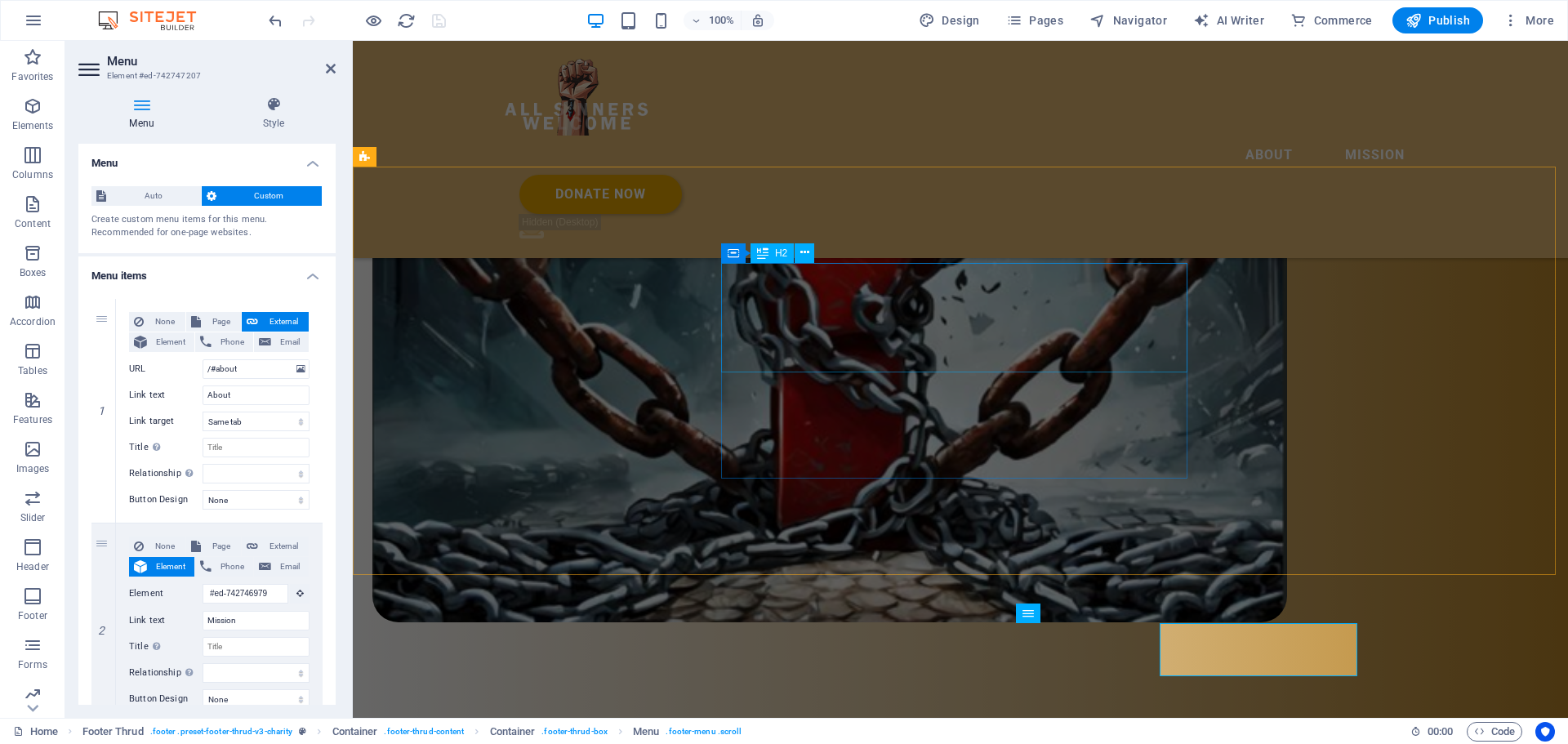
scroll to position [3521, 0]
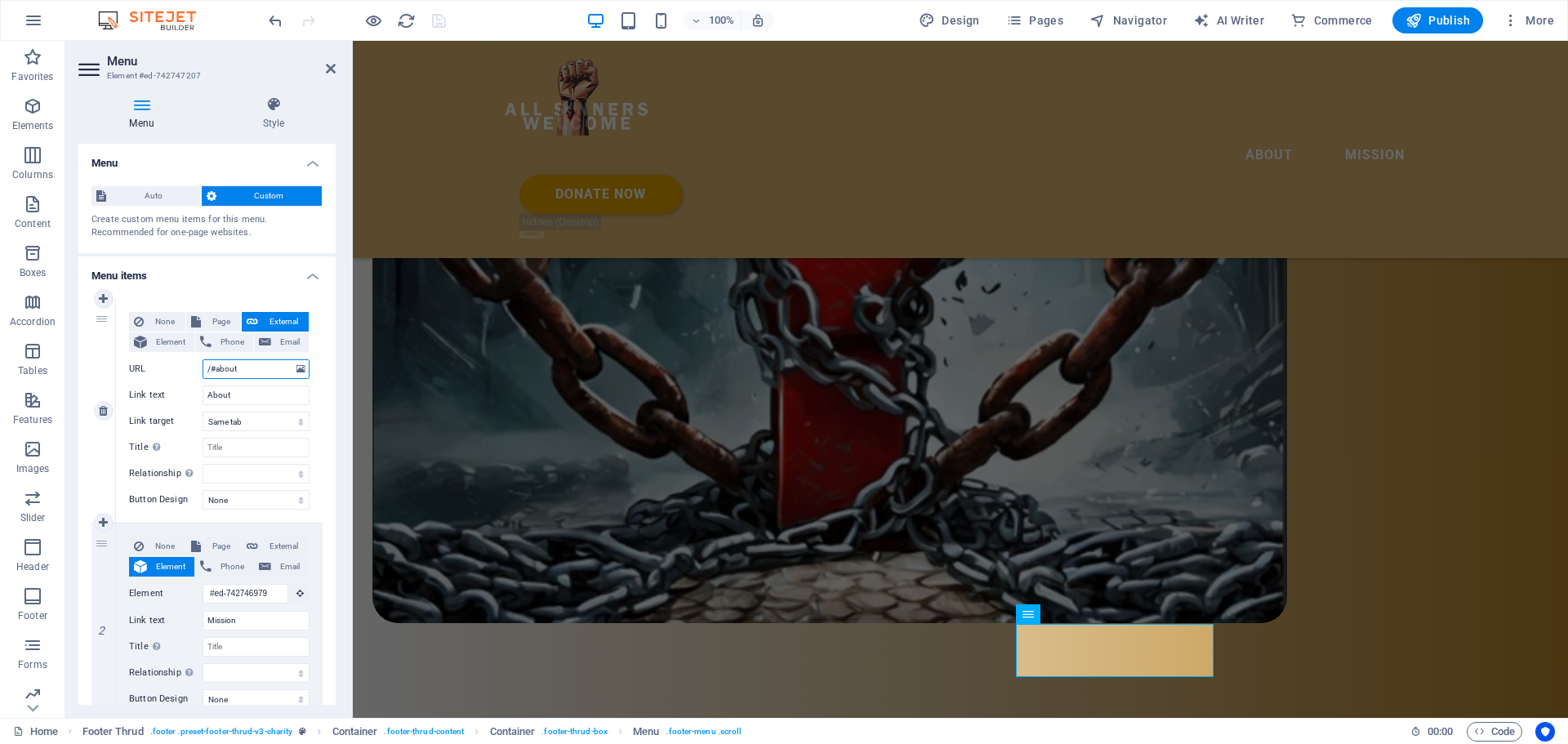
click at [246, 369] on input "/#about" at bounding box center [256, 369] width 107 height 20
click at [158, 344] on span "Element" at bounding box center [171, 342] width 37 height 20
select select
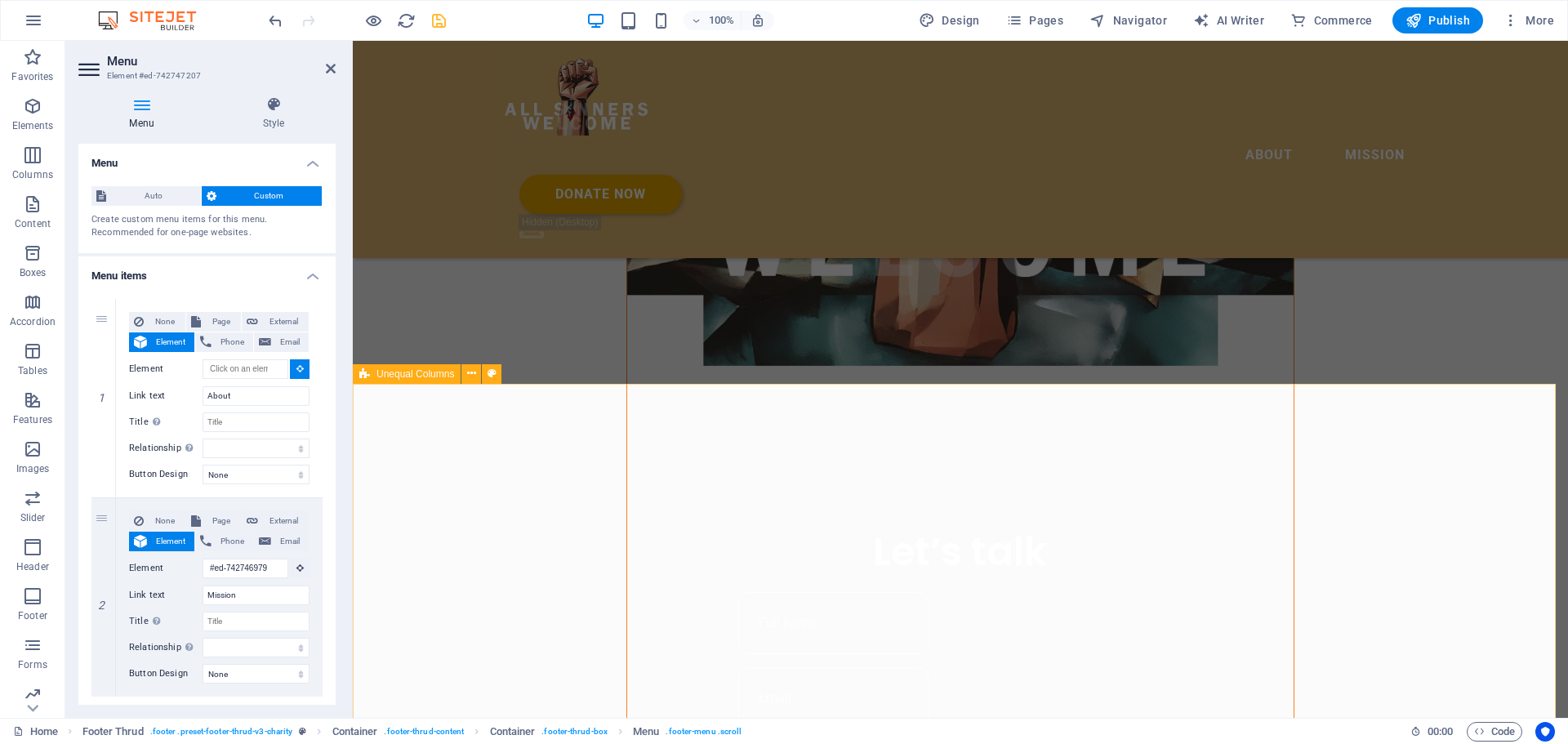
scroll to position [1863, 0]
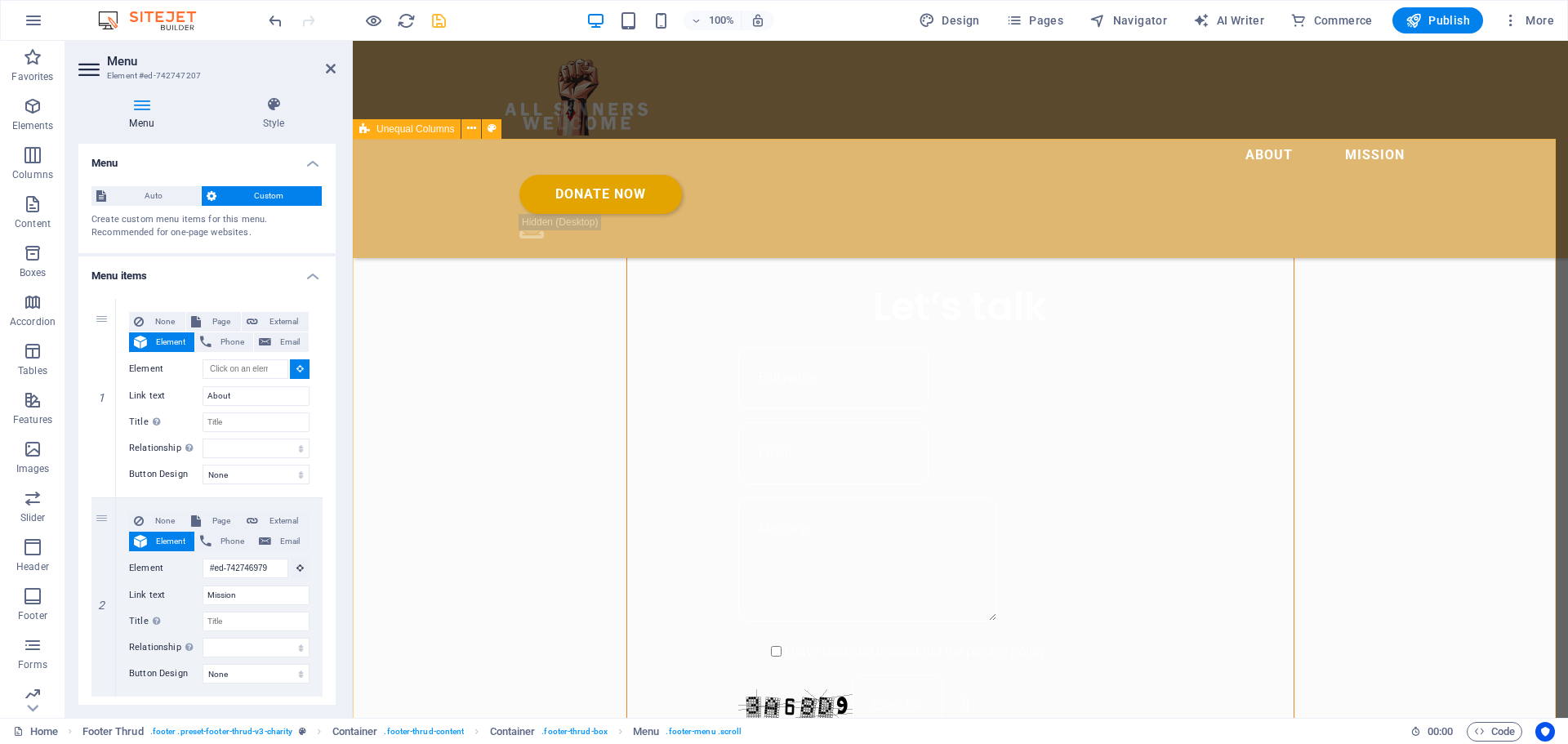
type input "#ed-742746844"
select select
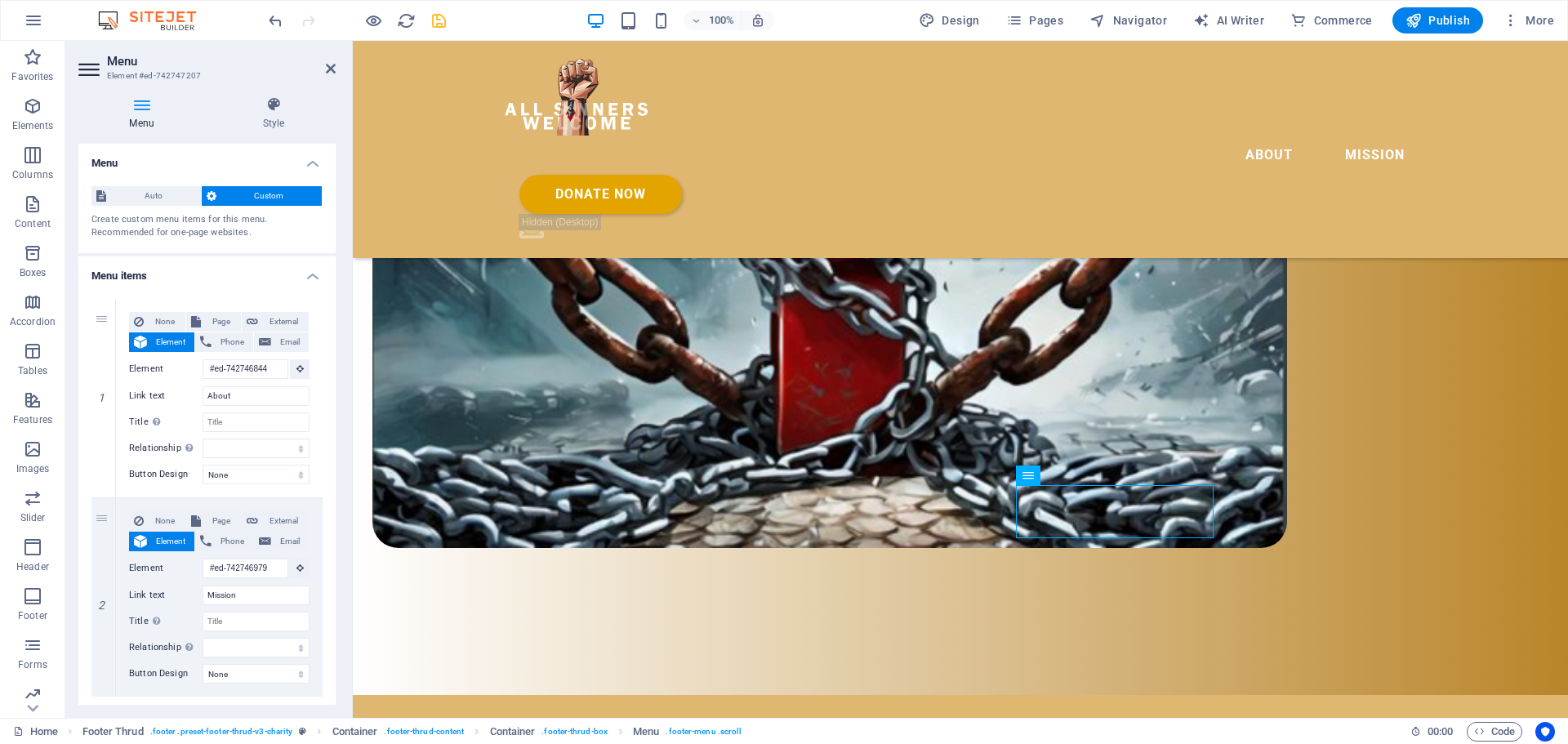
scroll to position [3660, 0]
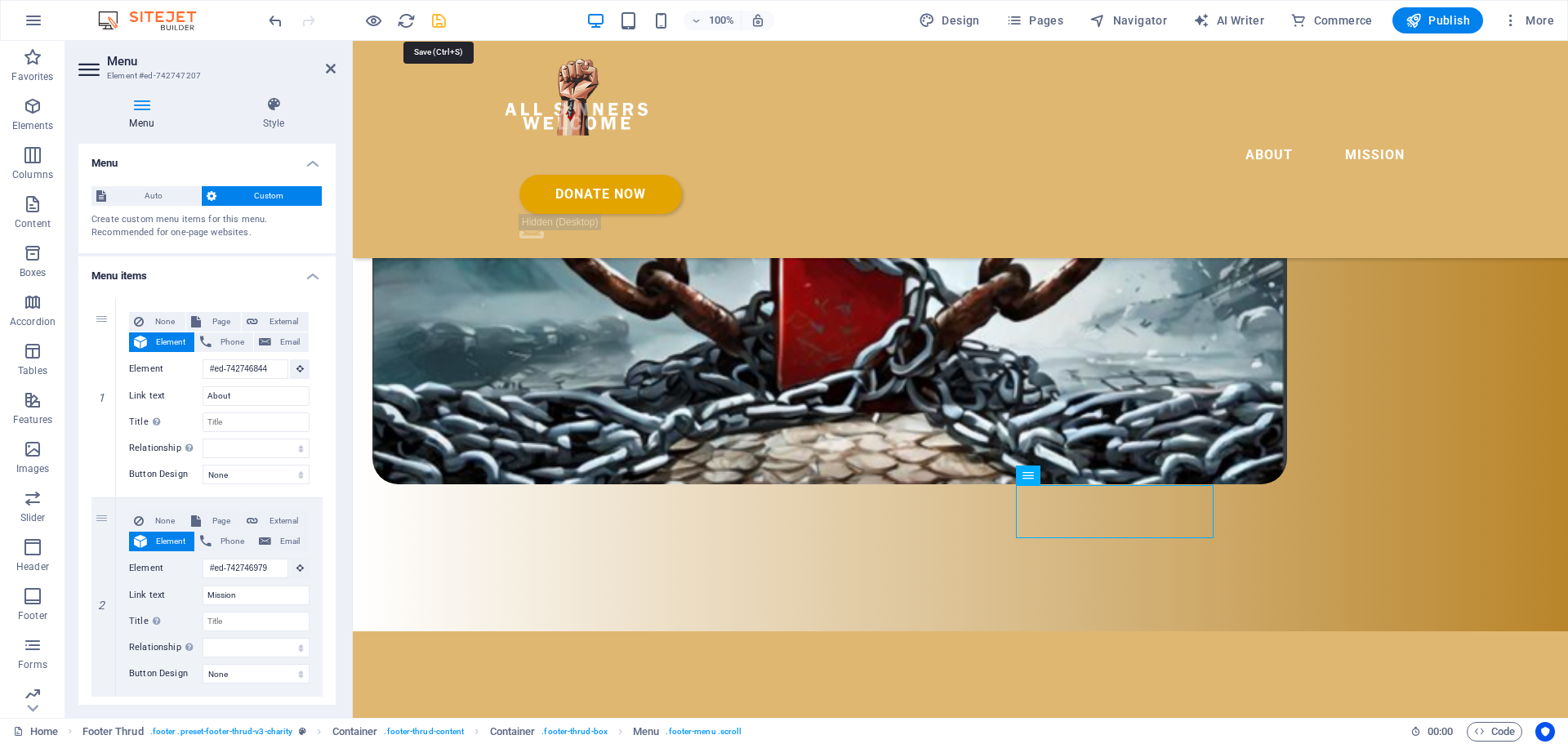
click at [434, 19] on icon "save" at bounding box center [439, 21] width 19 height 19
checkbox input "false"
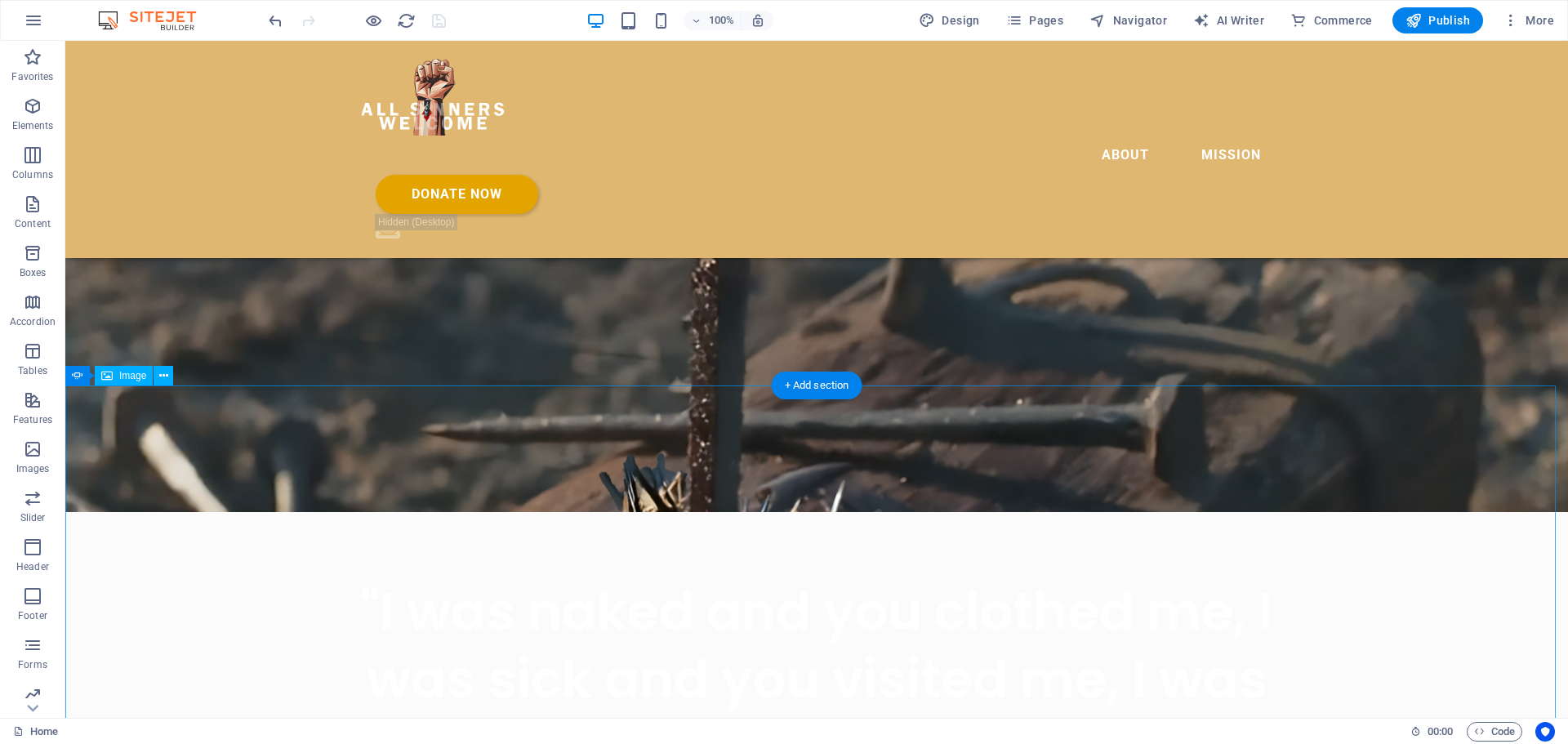
scroll to position [312, 0]
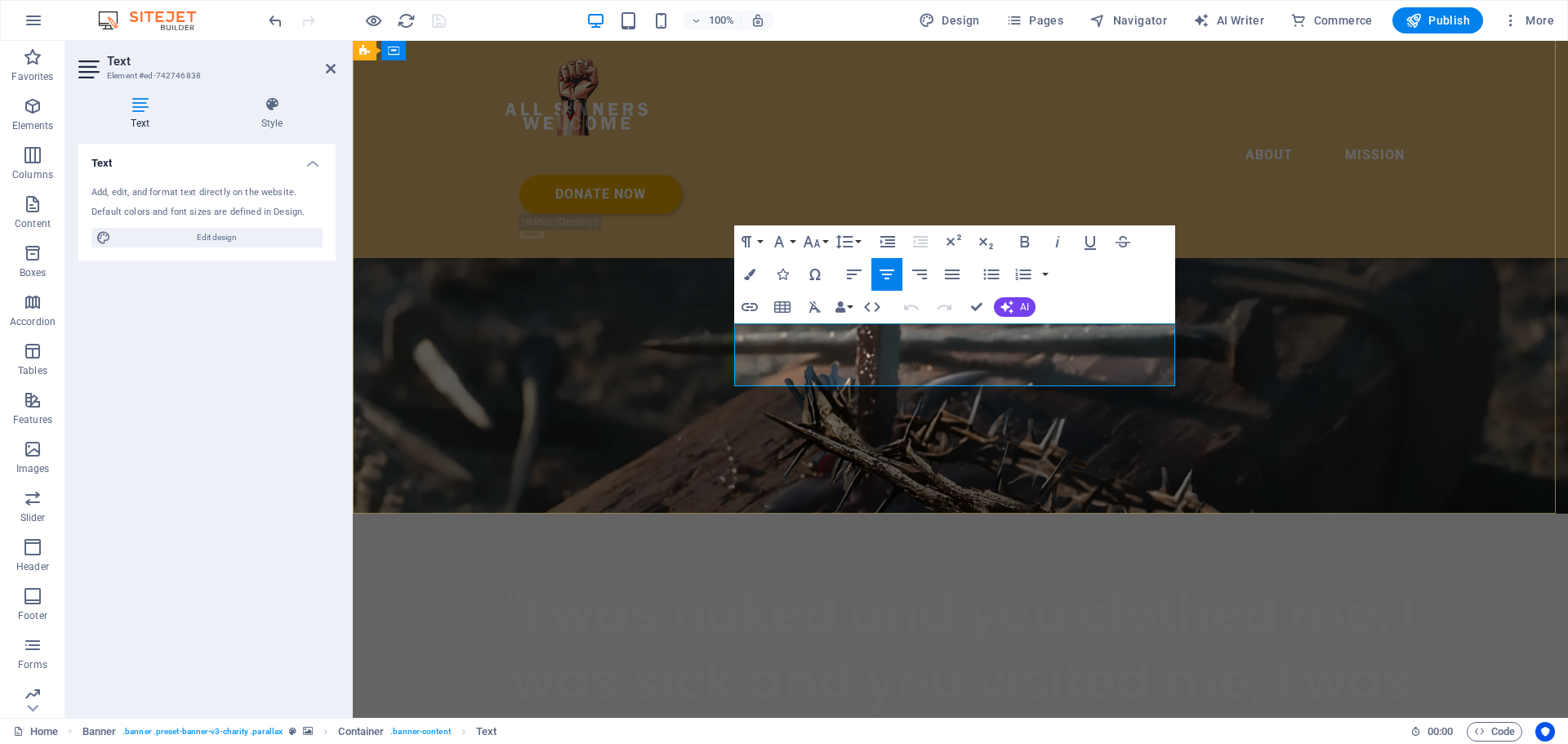
copy span "Starting off as a ministry to prisoners using the Alpha Course material, our go…"
click at [703, 513] on div ""I was naked and you clothed me, I was sick and you visited me, I was inprison …" at bounding box center [960, 745] width 1215 height 464
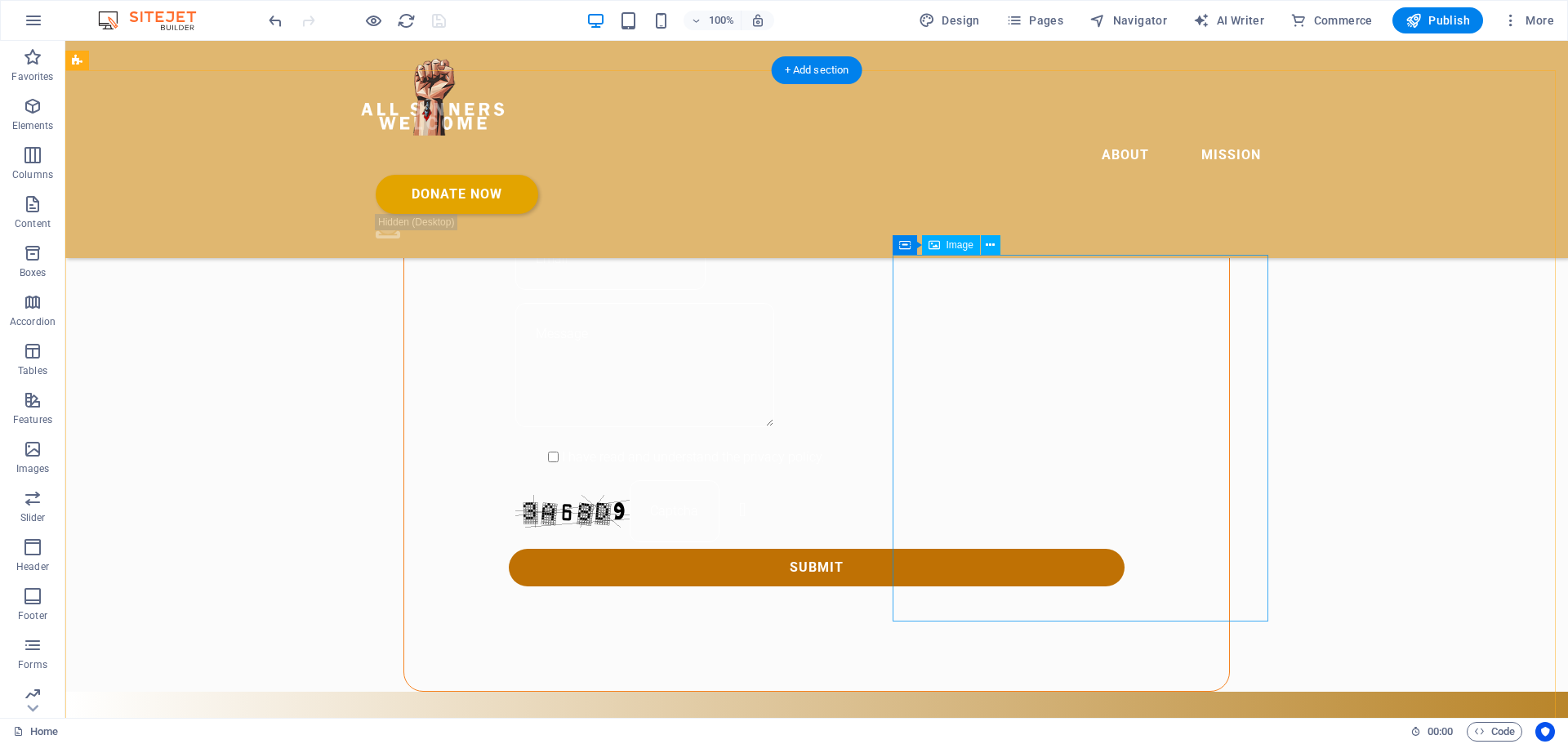
scroll to position [2190, 0]
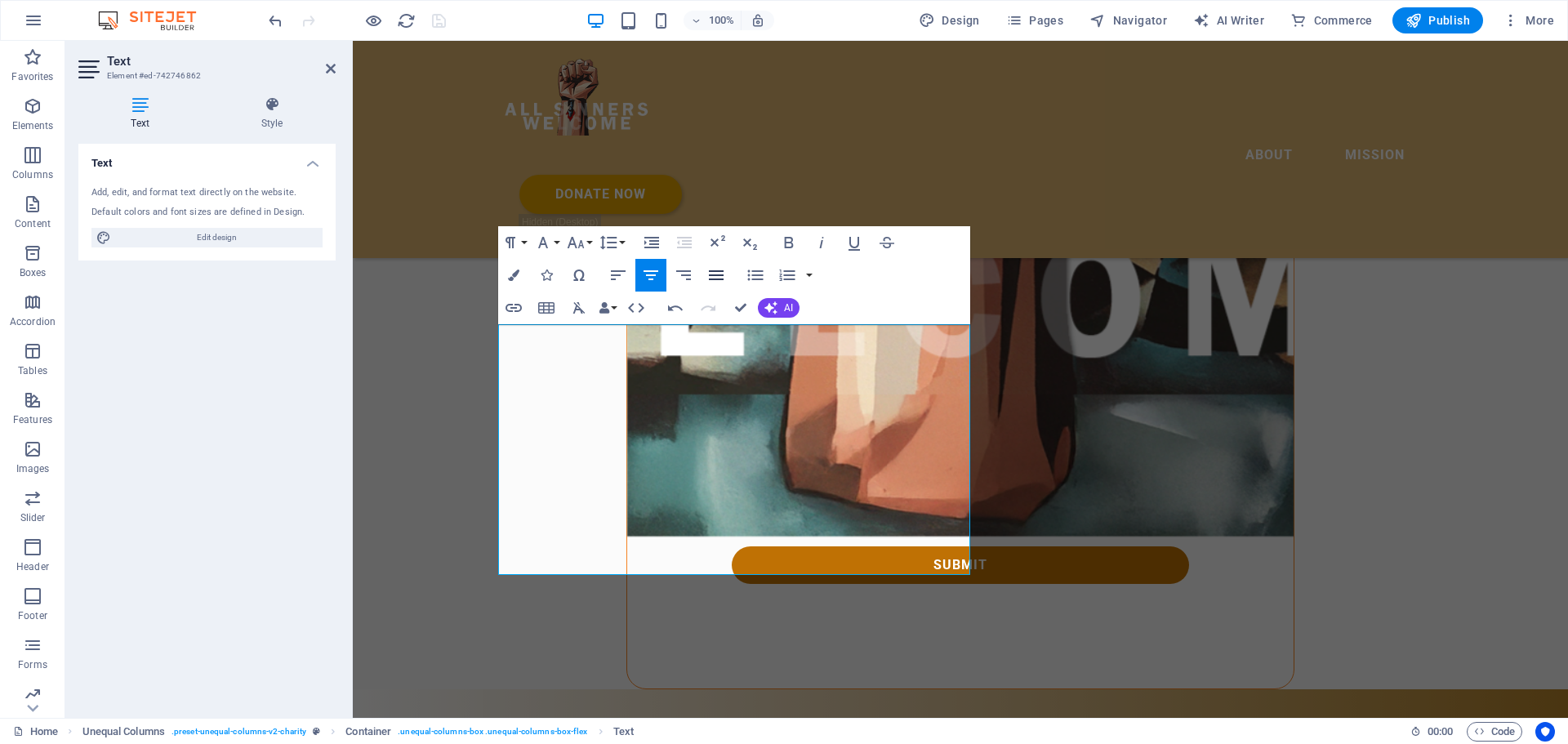
click at [722, 277] on icon "button" at bounding box center [716, 275] width 20 height 20
click at [722, 279] on icon "button" at bounding box center [715, 275] width 15 height 10
click at [714, 276] on icon "button" at bounding box center [716, 275] width 20 height 20
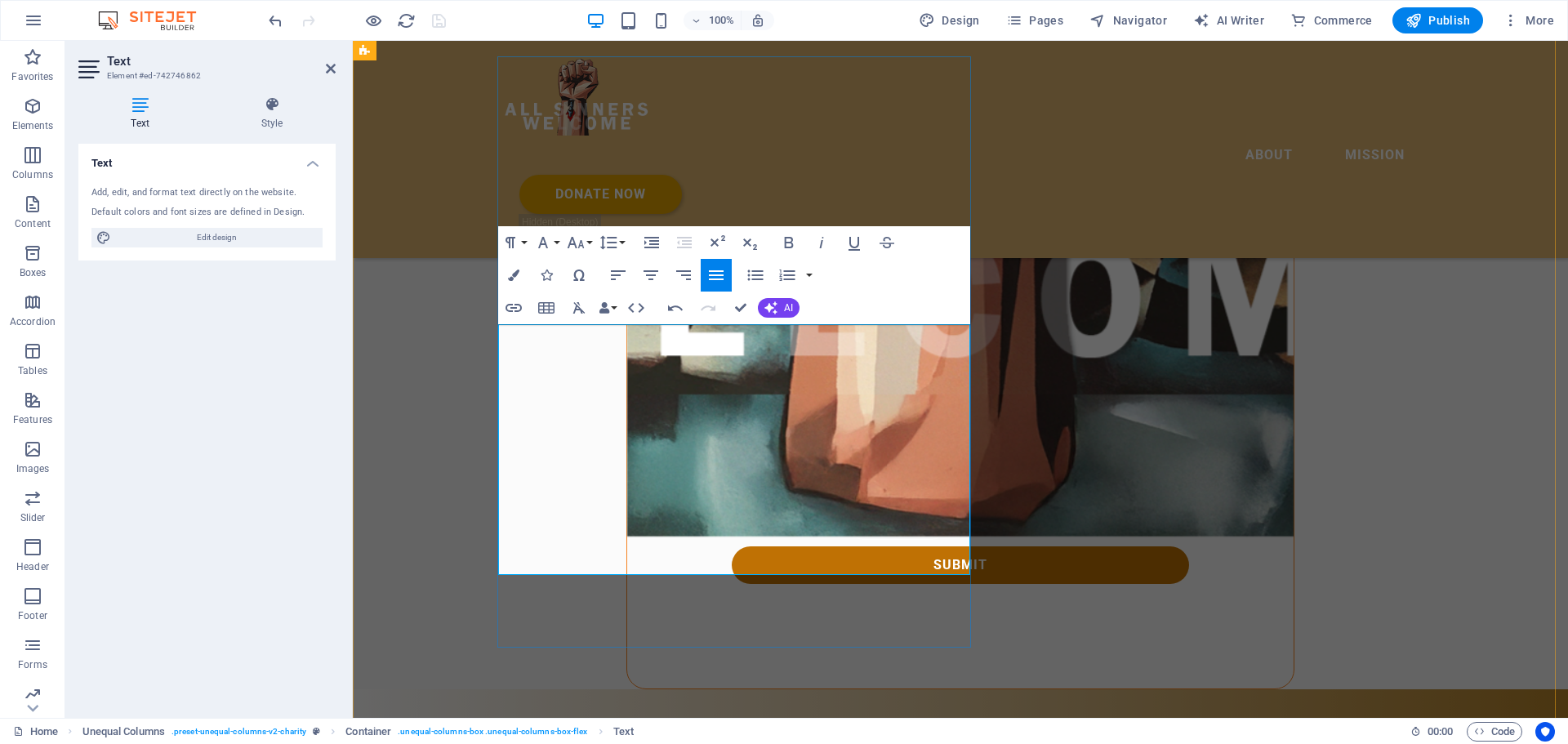
drag, startPoint x: 504, startPoint y: 409, endPoint x: 507, endPoint y: 417, distance: 8.5
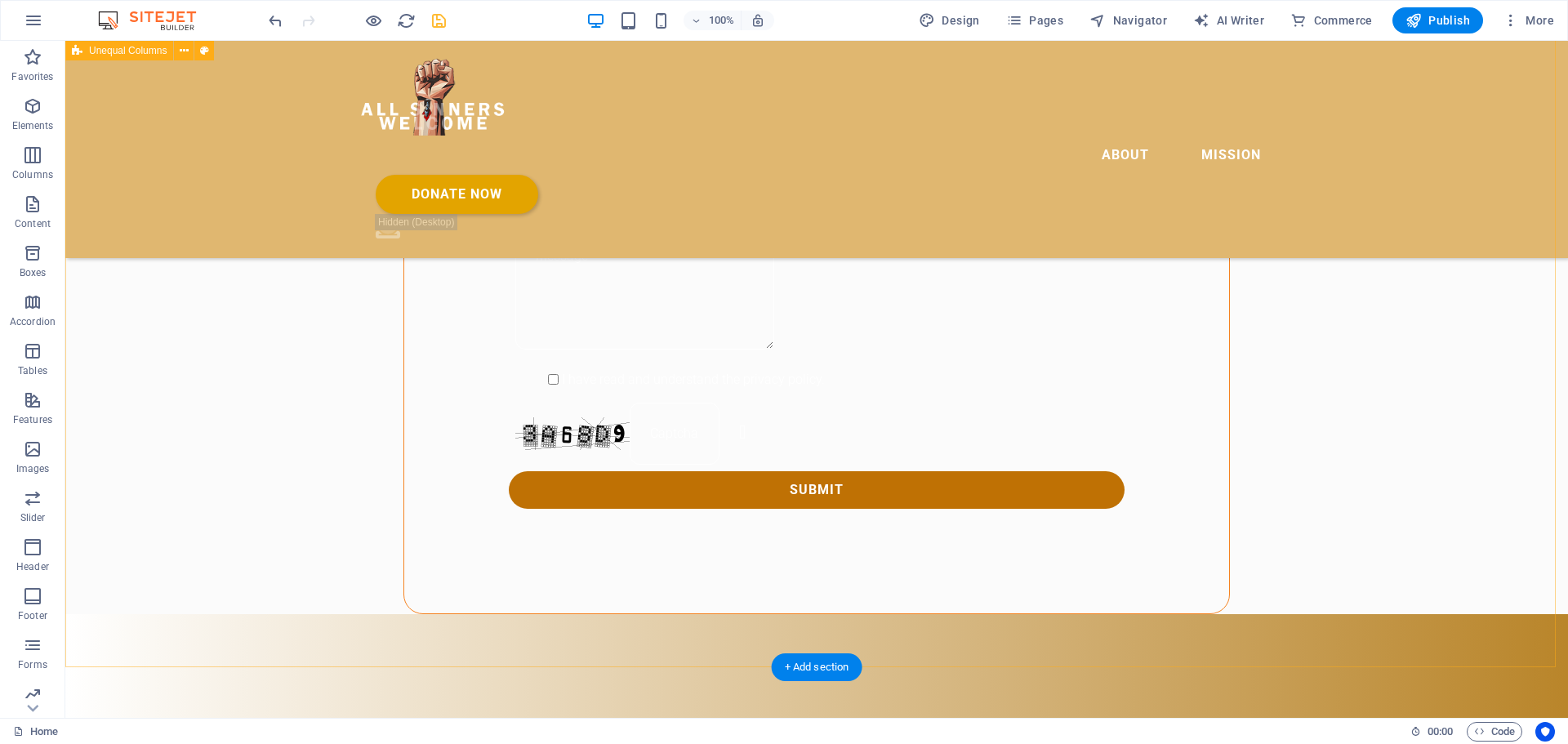
scroll to position [2241, 0]
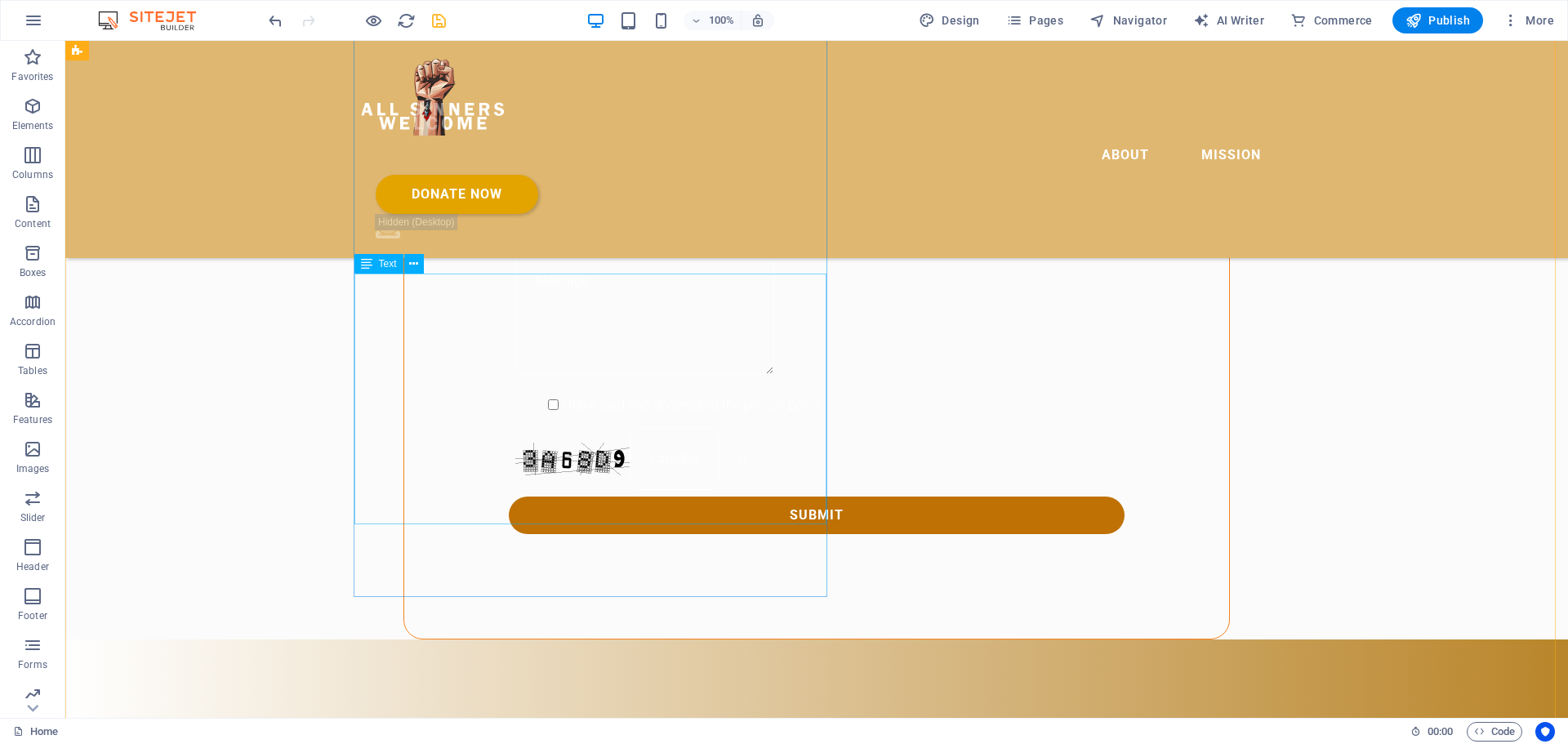
drag, startPoint x: 632, startPoint y: 290, endPoint x: 644, endPoint y: 290, distance: 12.0
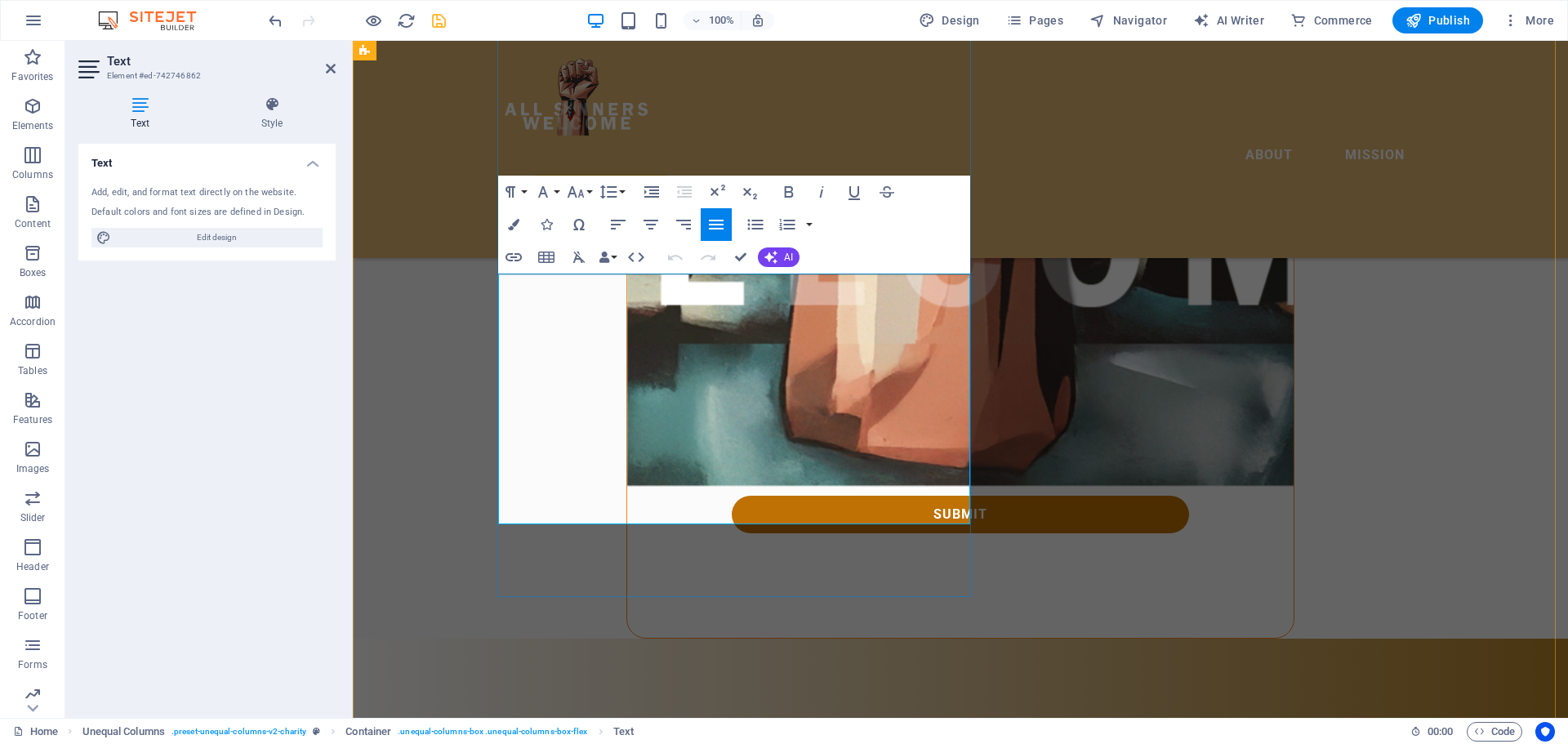
drag, startPoint x: 774, startPoint y: 285, endPoint x: 902, endPoint y: 286, distance: 128.0
click at [513, 256] on icon "button" at bounding box center [513, 257] width 20 height 20
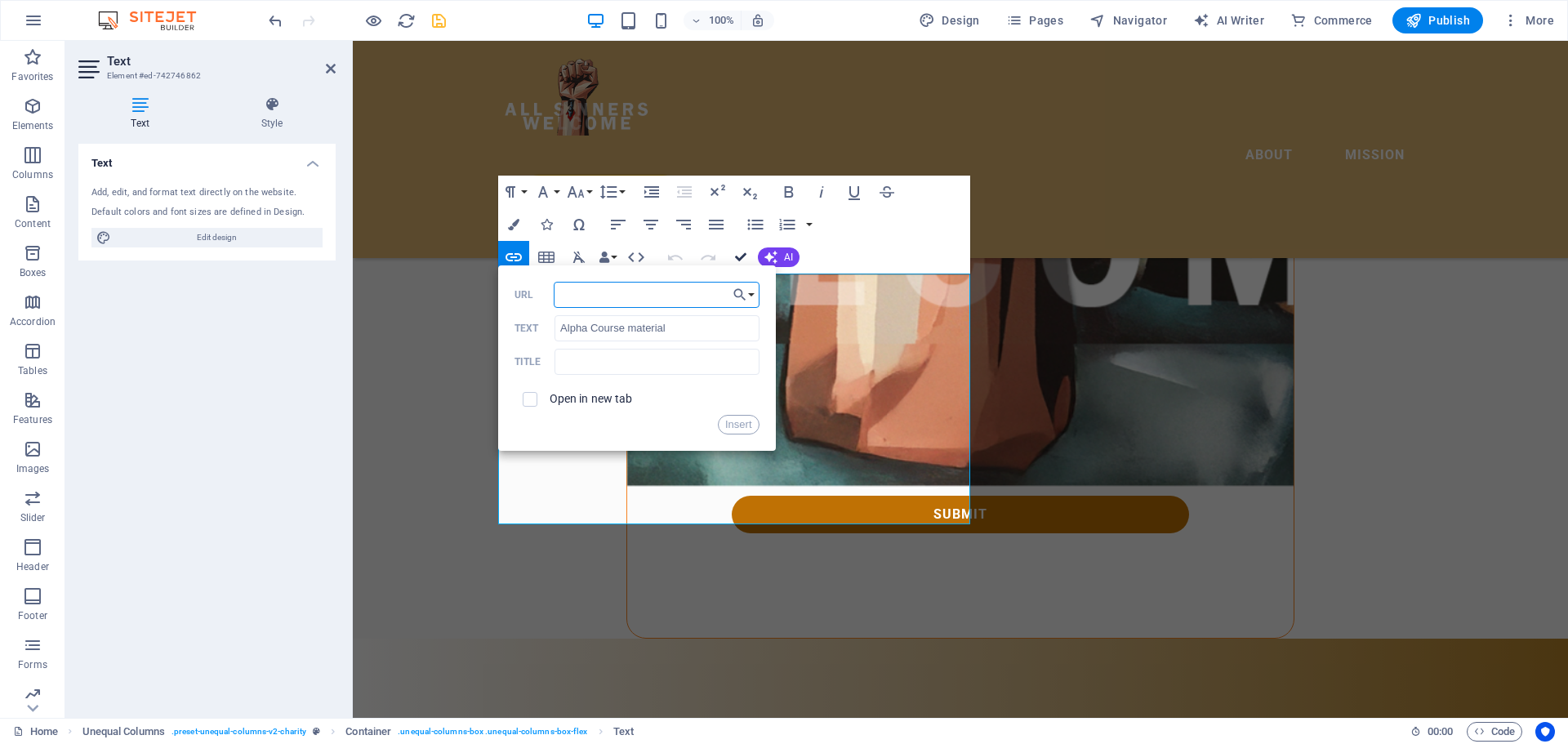
paste input "[URL][DOMAIN_NAME]"
type input "[URL][DOMAIN_NAME]"
click at [737, 426] on button "Insert" at bounding box center [739, 425] width 42 height 20
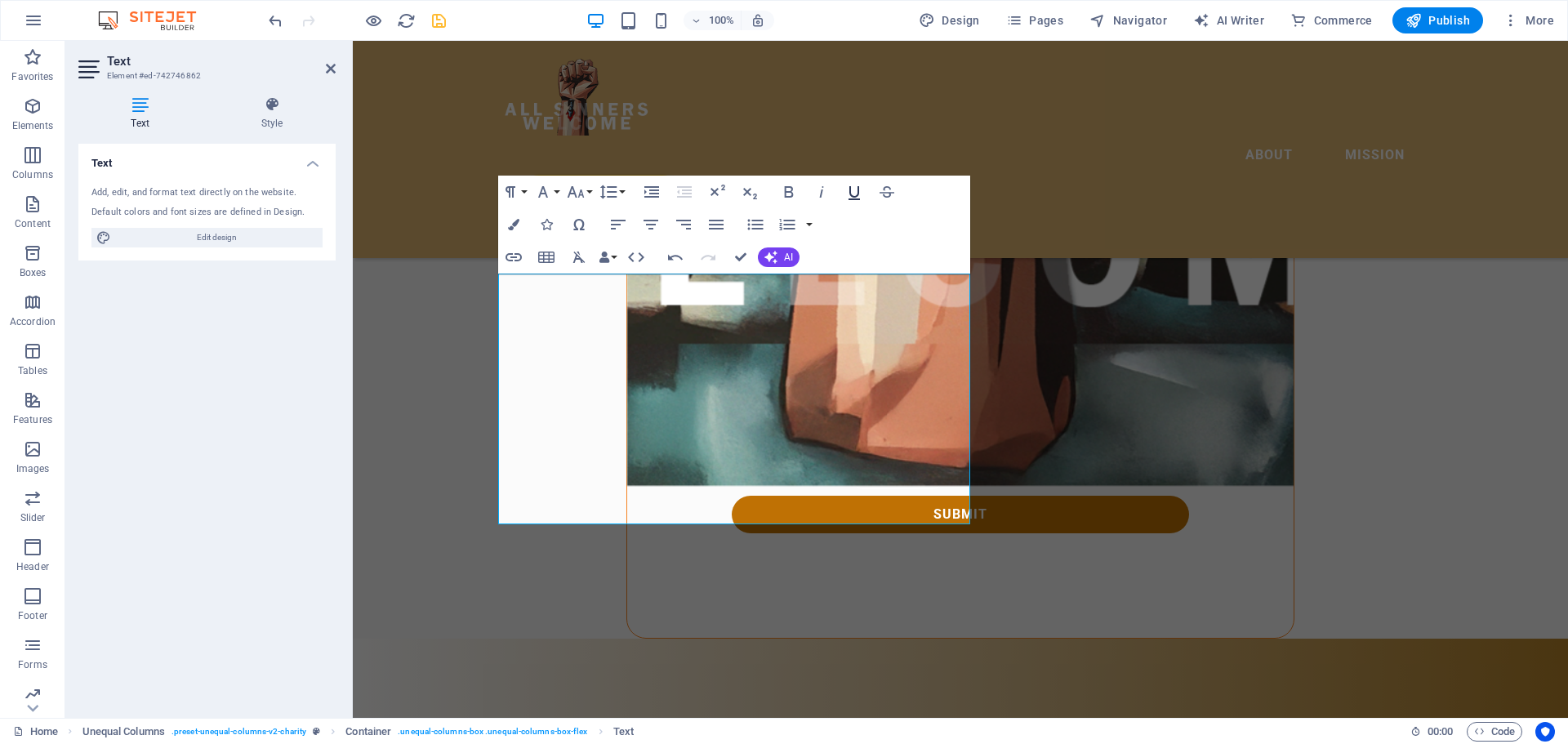
click at [848, 193] on icon "button" at bounding box center [854, 191] width 20 height 20
click at [787, 194] on icon "button" at bounding box center [788, 191] width 20 height 20
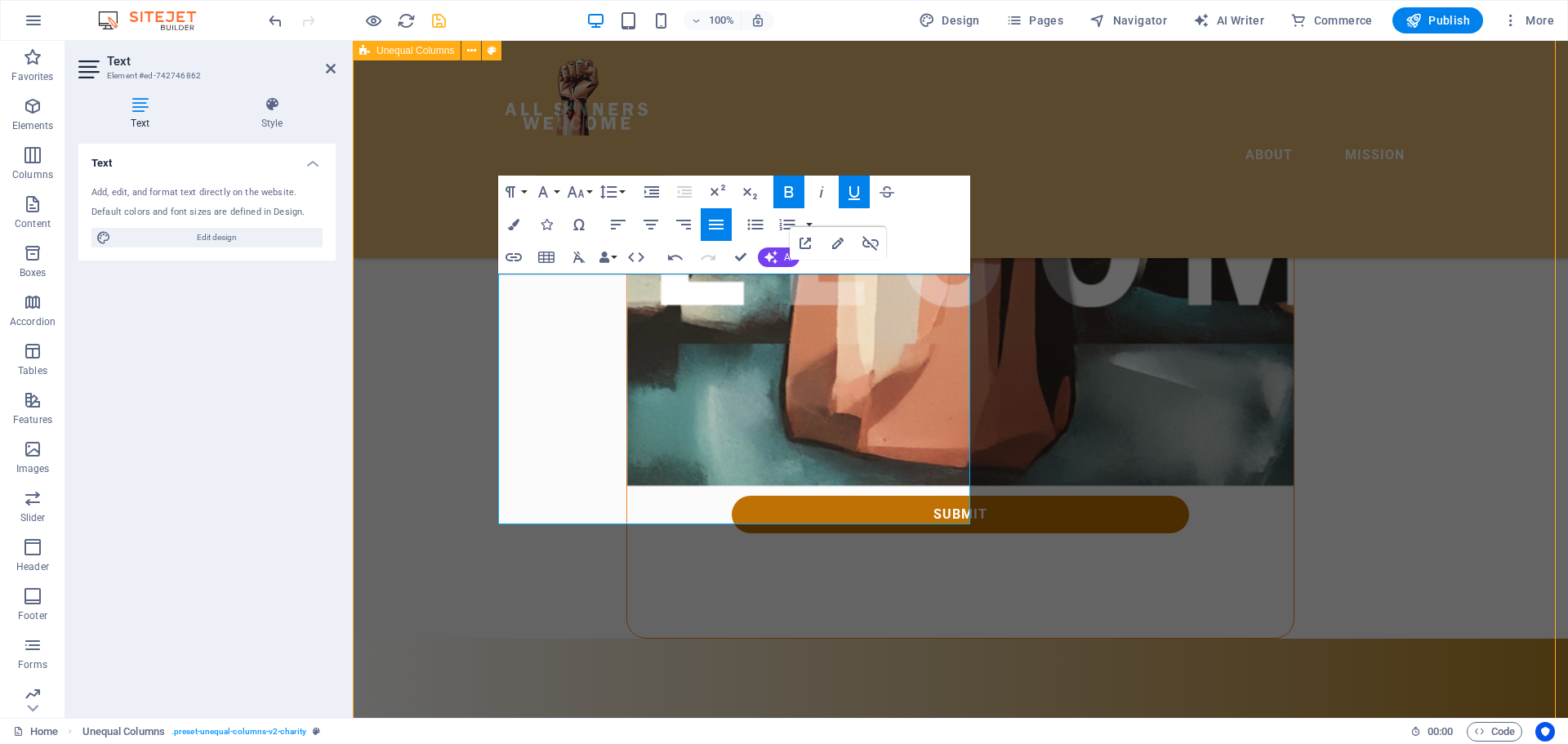
scroll to position [2242, 0]
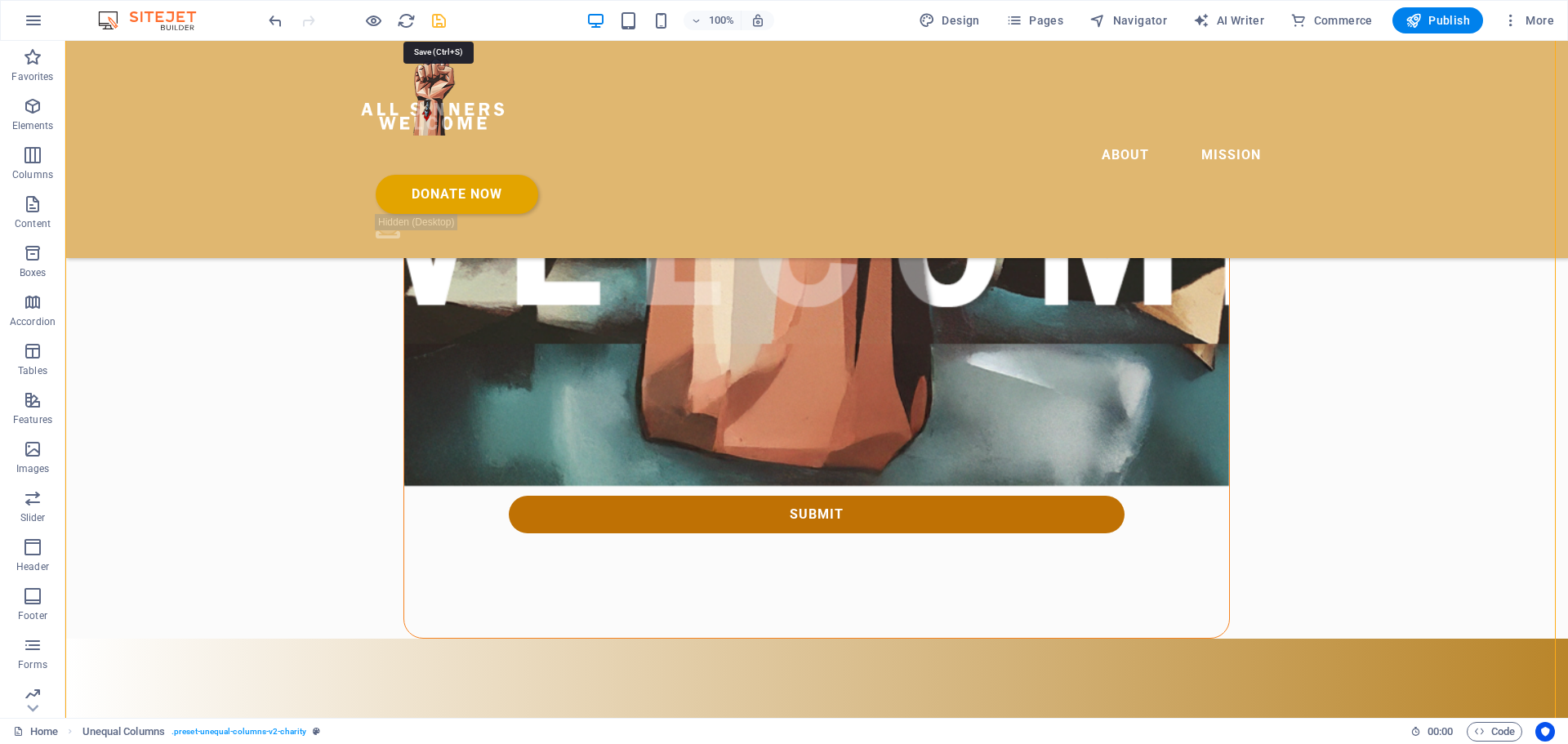
click at [432, 20] on icon "save" at bounding box center [439, 21] width 19 height 19
checkbox input "false"
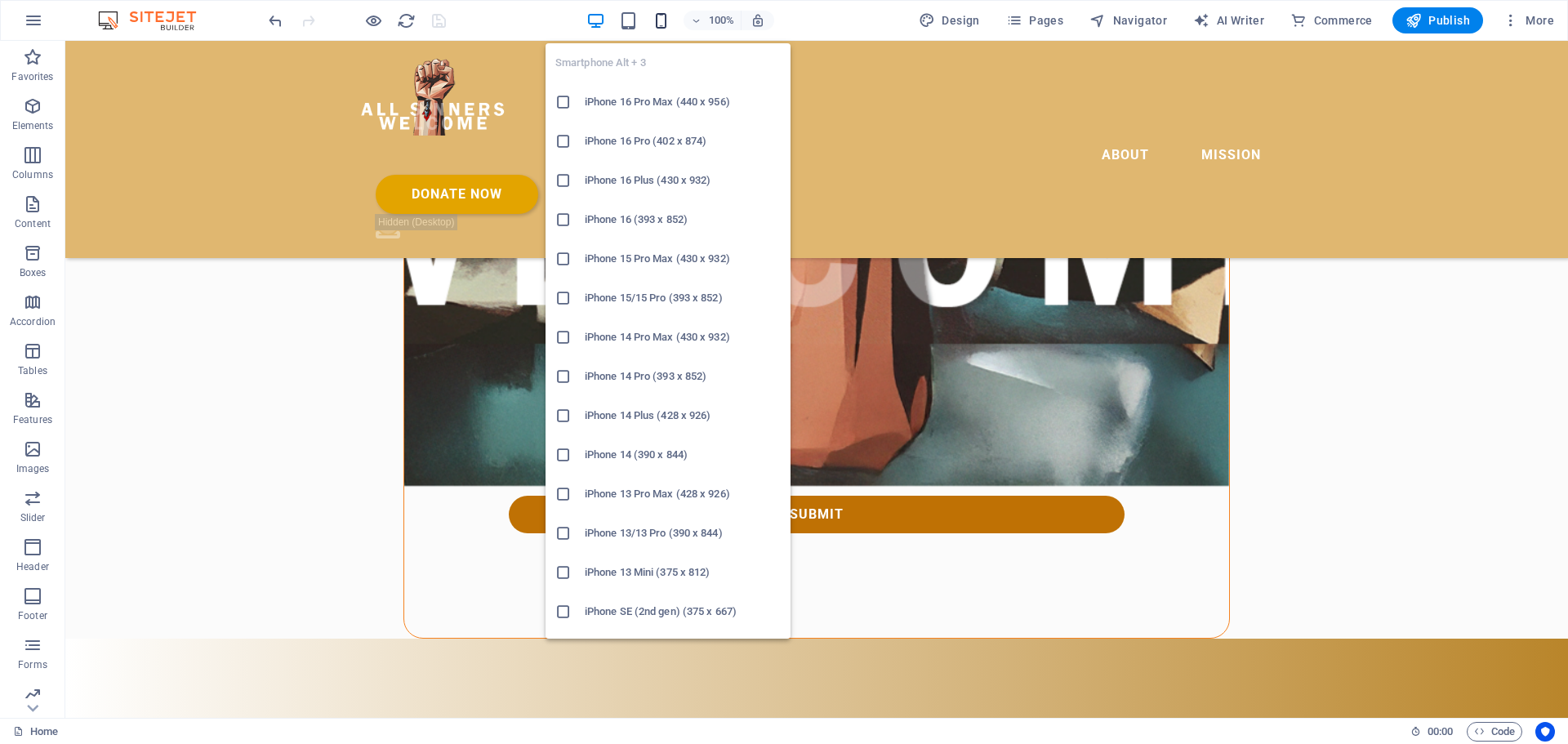
click at [660, 18] on icon "button" at bounding box center [661, 21] width 19 height 19
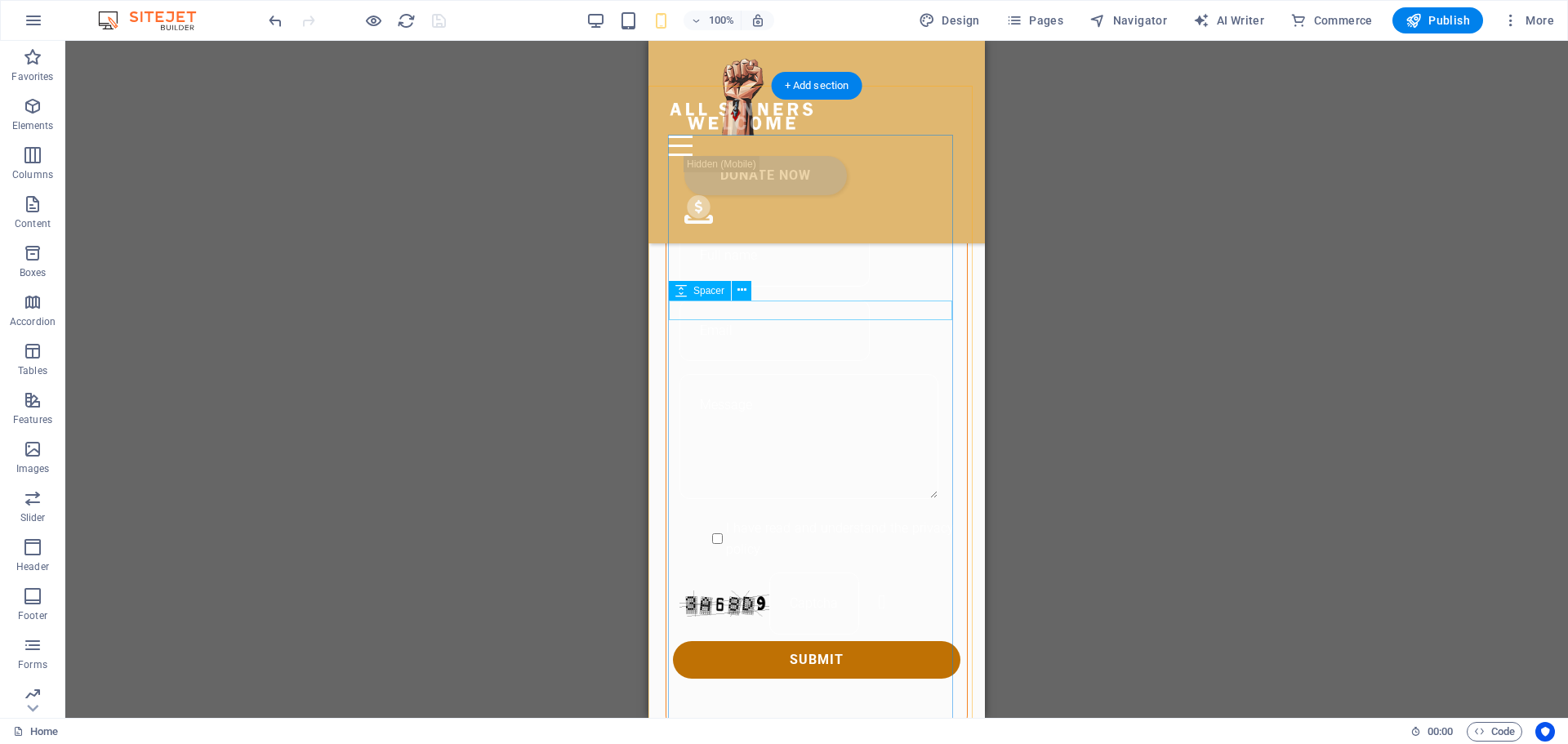
scroll to position [1429, 0]
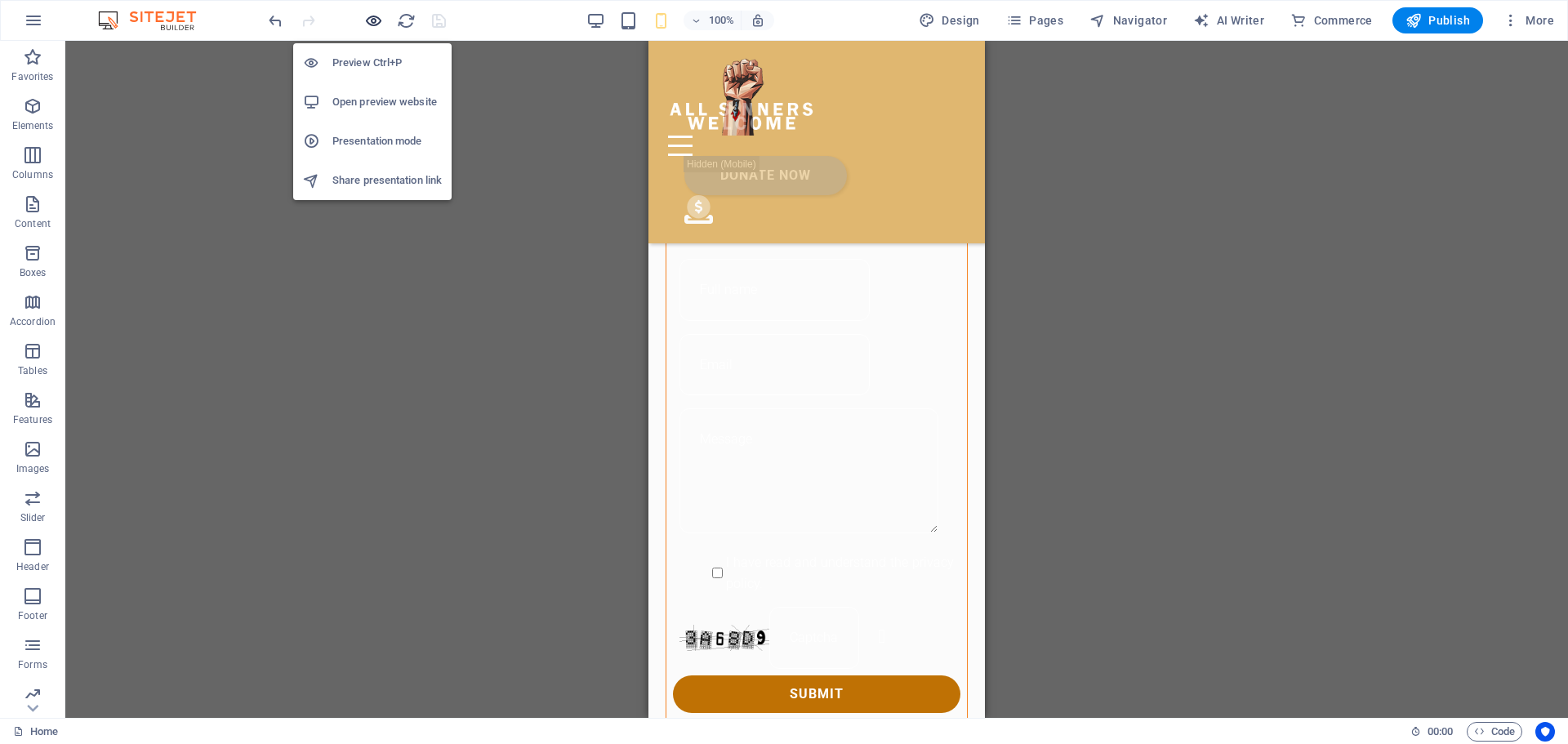
click at [372, 20] on icon "button" at bounding box center [374, 21] width 19 height 19
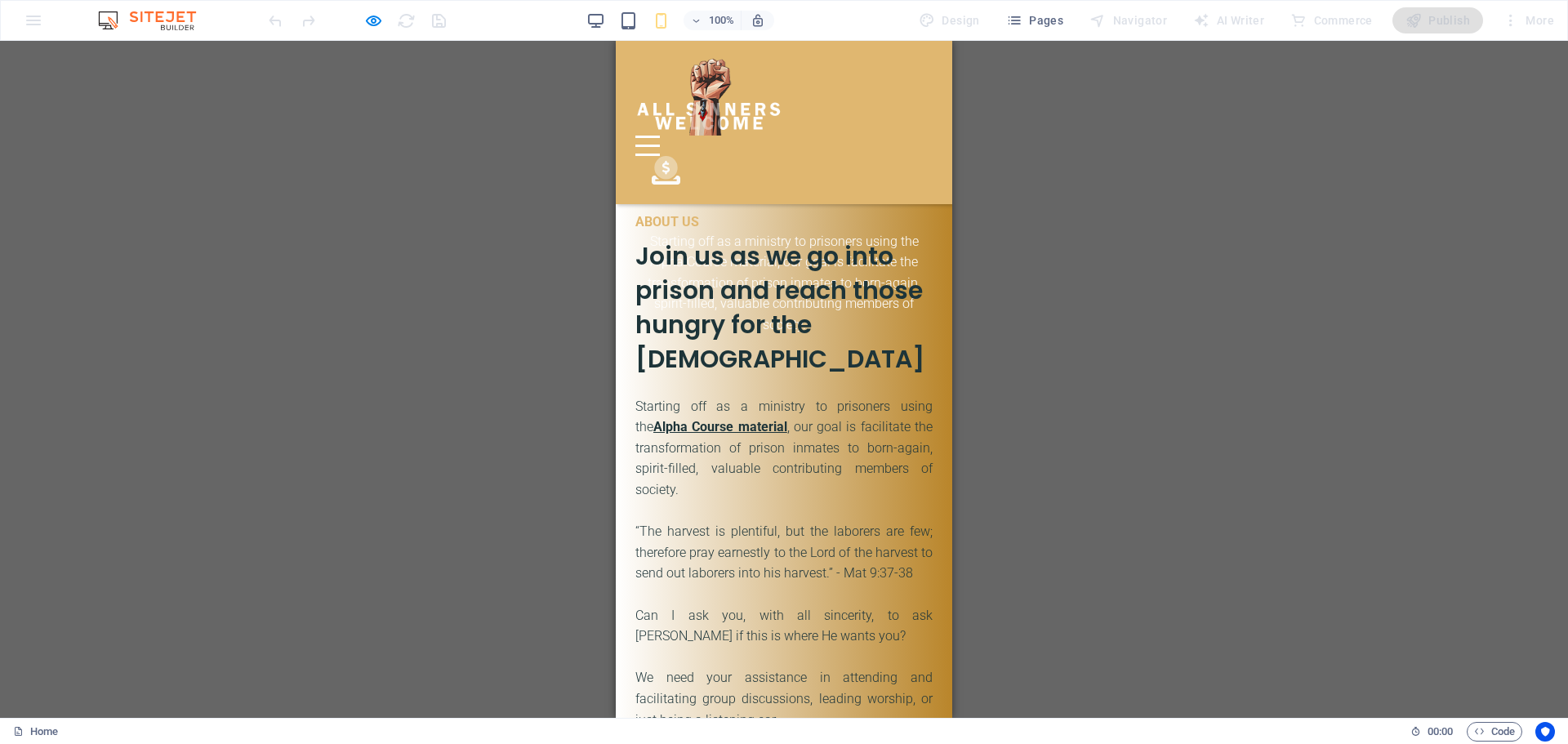
click at [673, 419] on strong "Alpha Course material" at bounding box center [720, 426] width 134 height 16
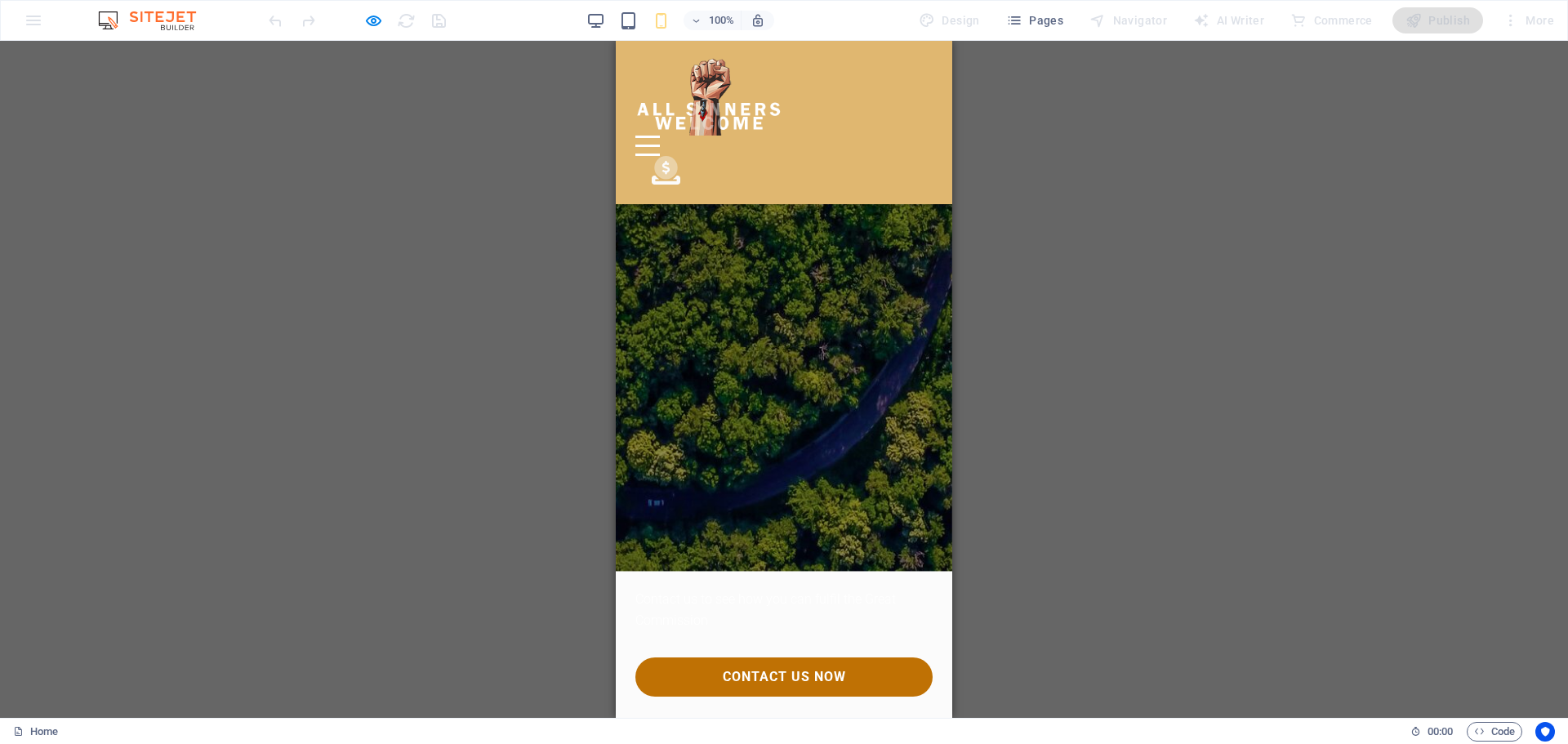
scroll to position [3014, 0]
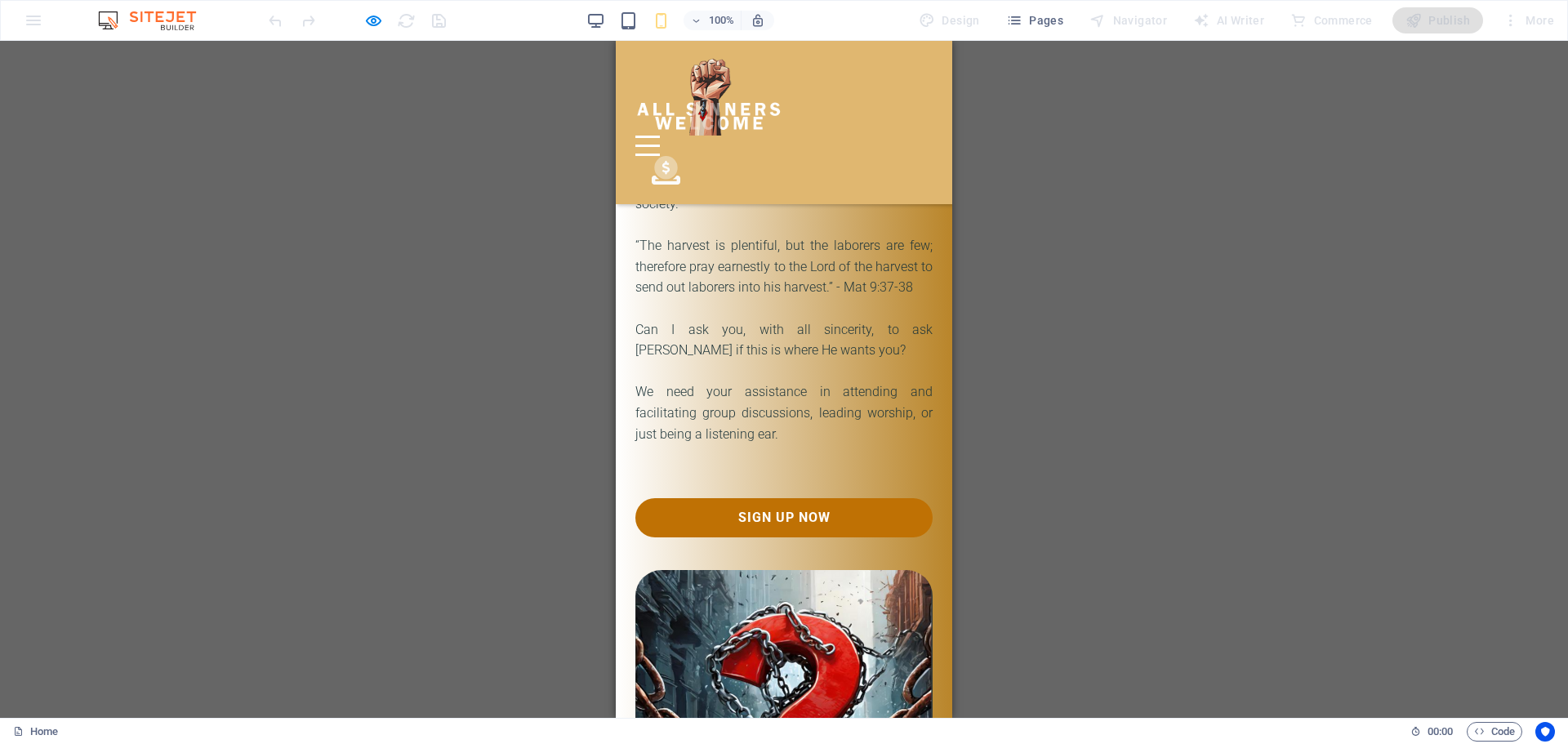
click at [677, 156] on icon at bounding box center [666, 167] width 23 height 23
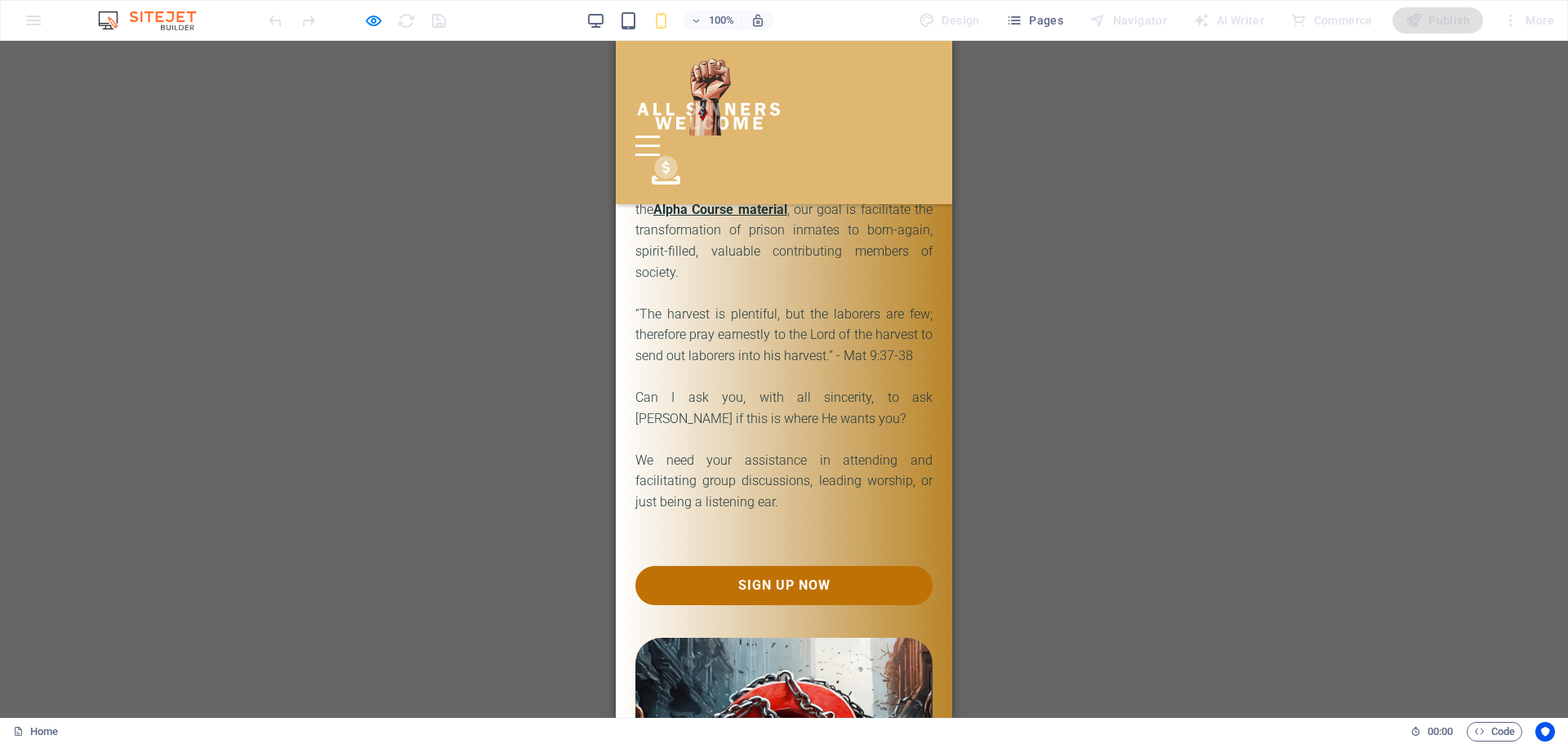
click at [660, 136] on div at bounding box center [647, 137] width 24 height 3
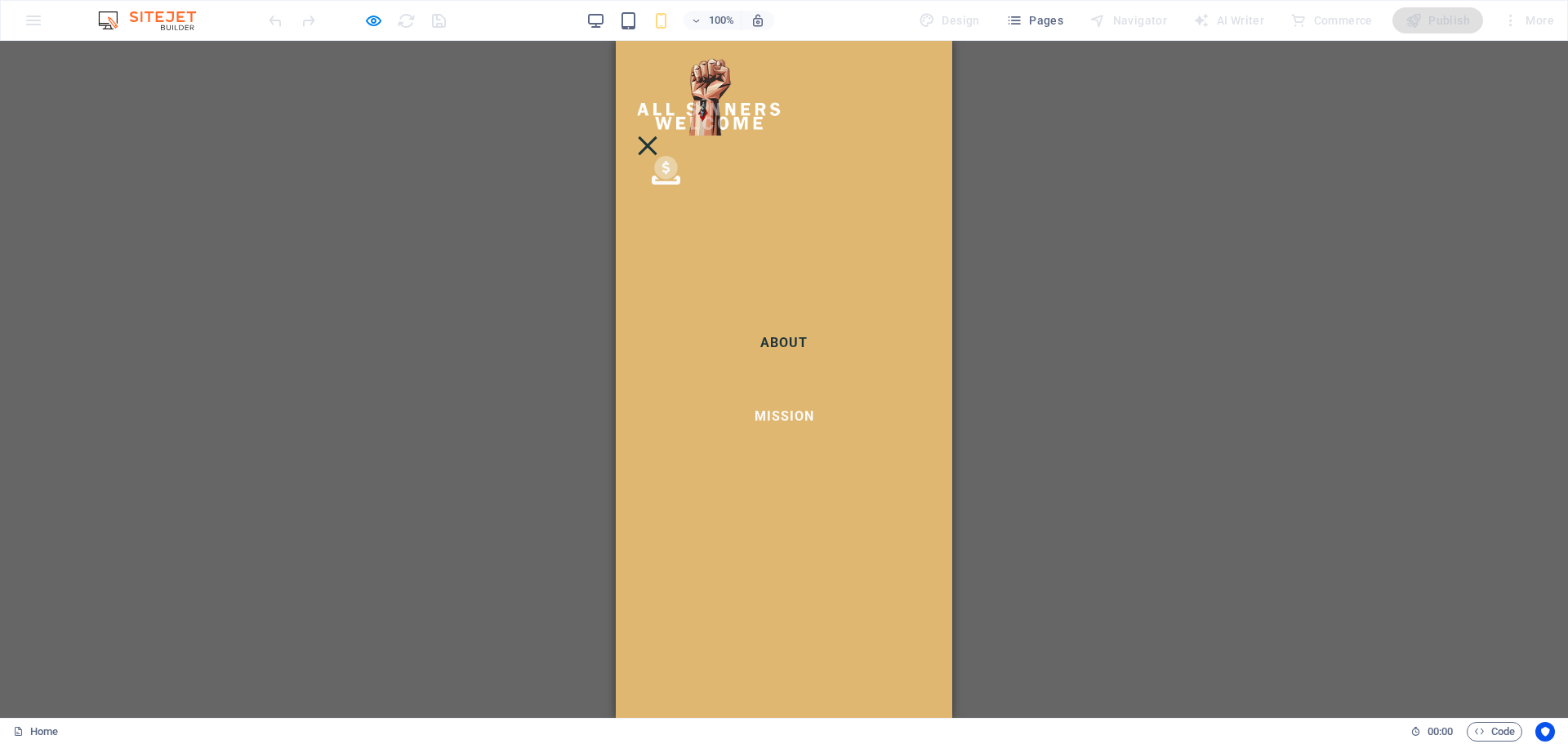
click at [783, 414] on link "Mission" at bounding box center [784, 416] width 86 height 39
click at [656, 137] on div at bounding box center [647, 146] width 19 height 19
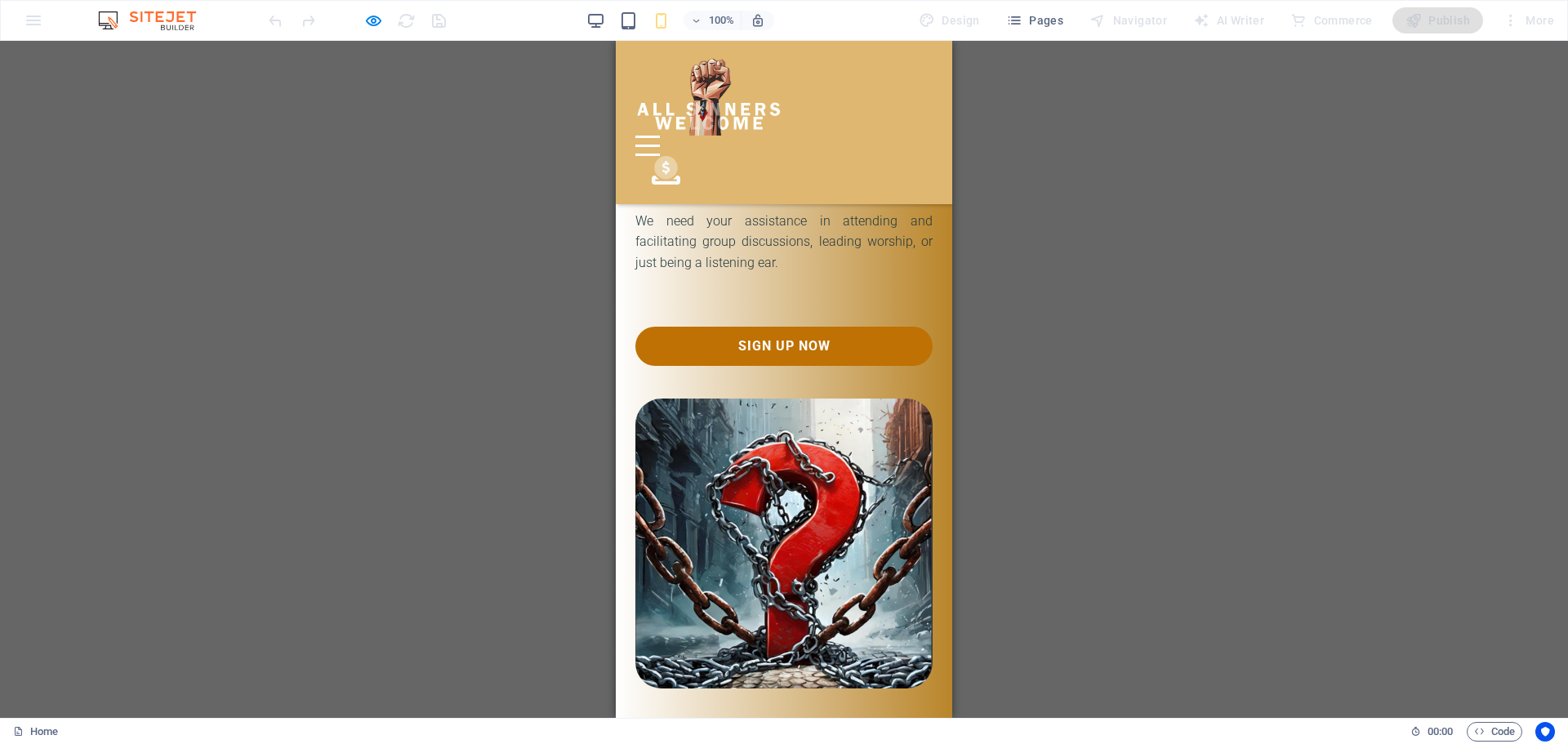
click at [660, 136] on div at bounding box center [647, 137] width 24 height 3
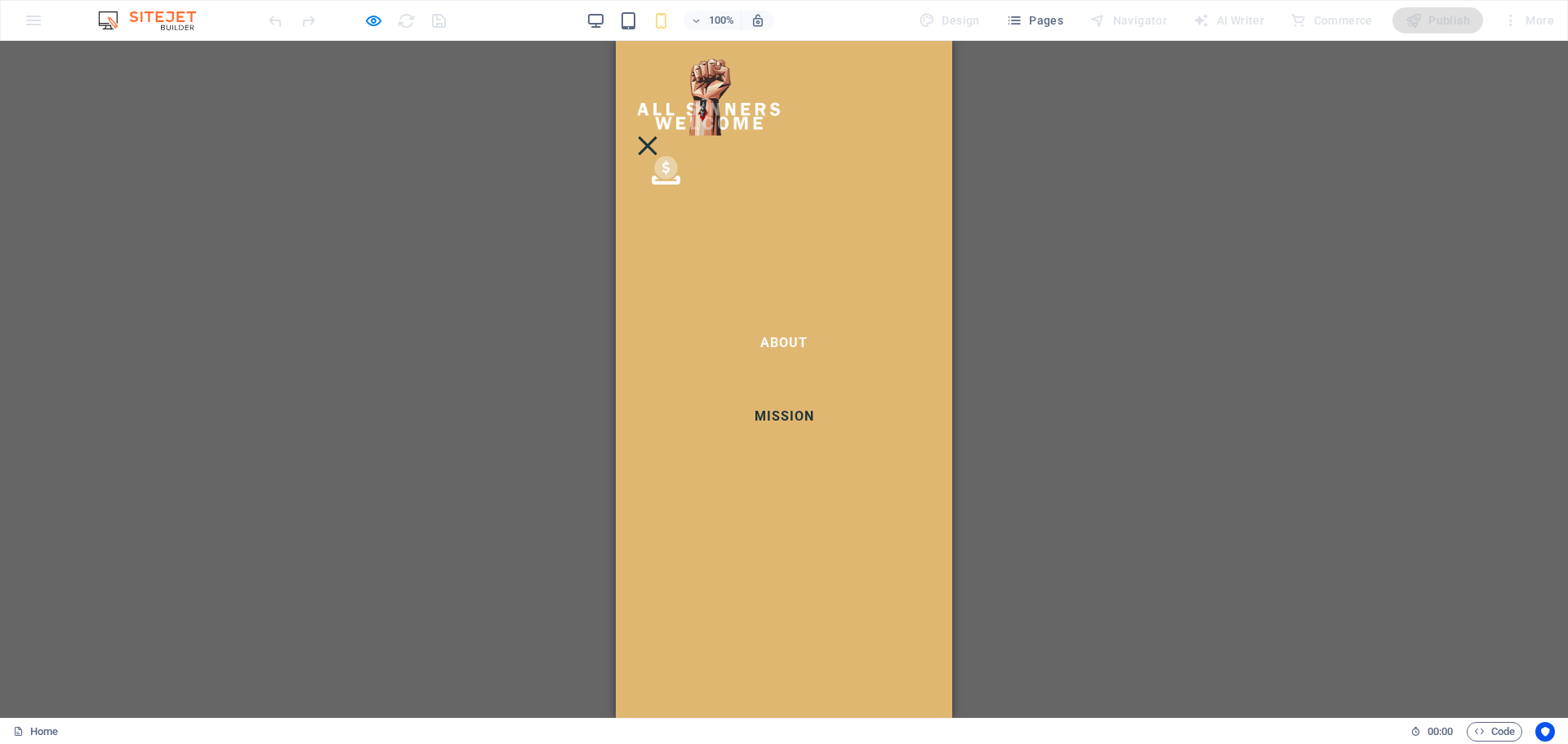
click at [778, 333] on link "About" at bounding box center [784, 343] width 73 height 39
click at [656, 137] on div at bounding box center [647, 146] width 19 height 19
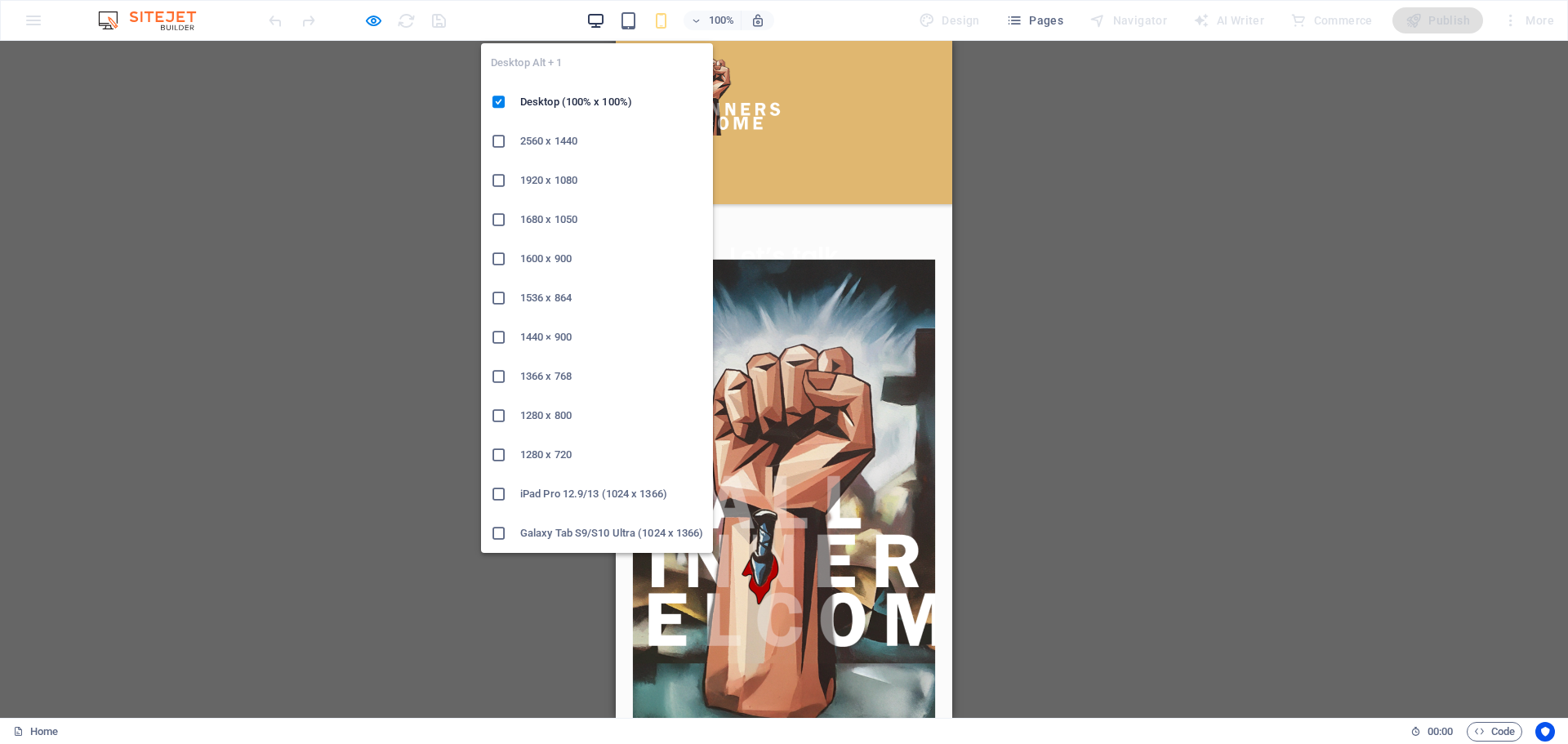
click at [604, 17] on icon "button" at bounding box center [596, 21] width 19 height 19
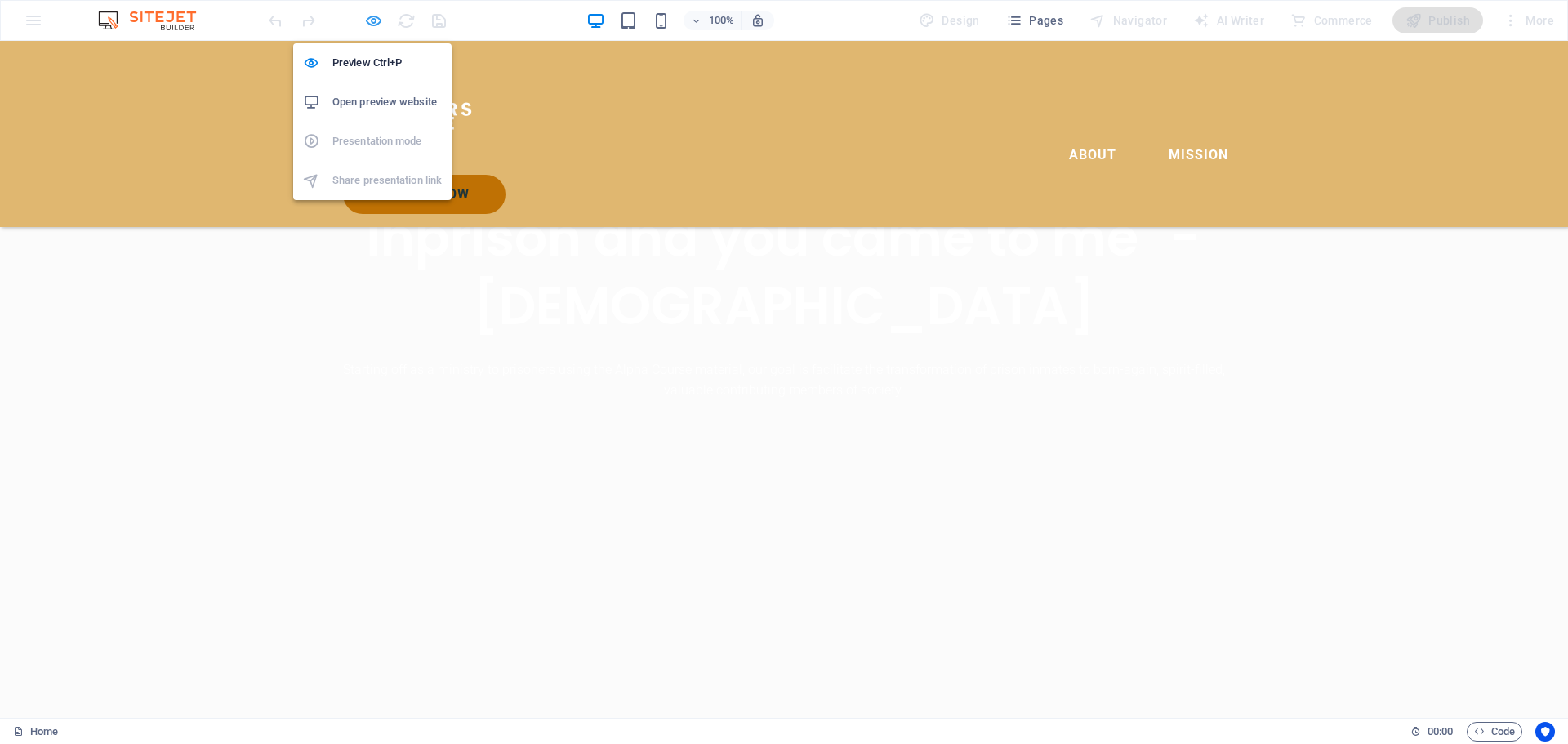
click at [365, 20] on icon "button" at bounding box center [374, 21] width 19 height 19
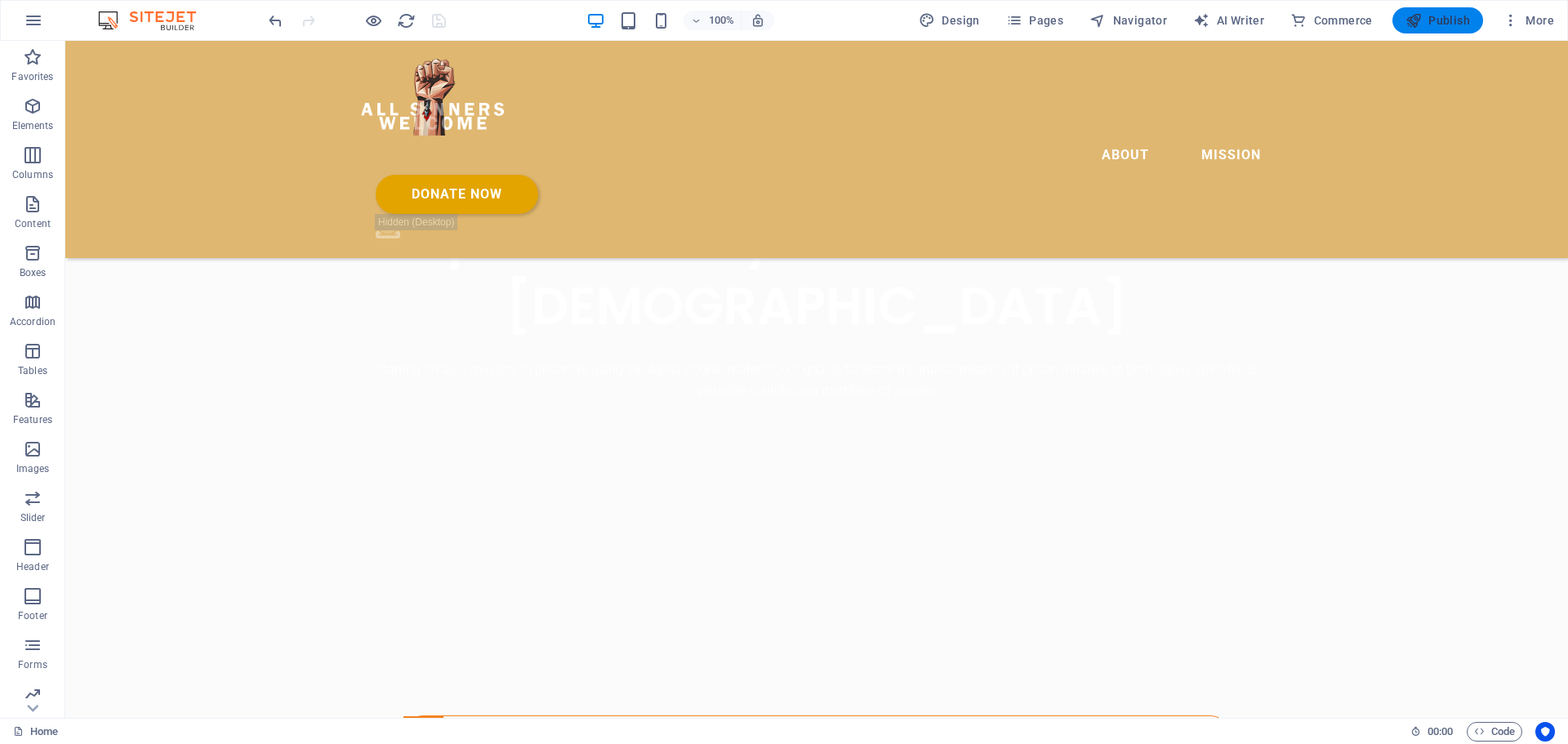
click at [1444, 23] on span "Publish" at bounding box center [1437, 20] width 64 height 17
